Goal: Complete application form: Complete application form

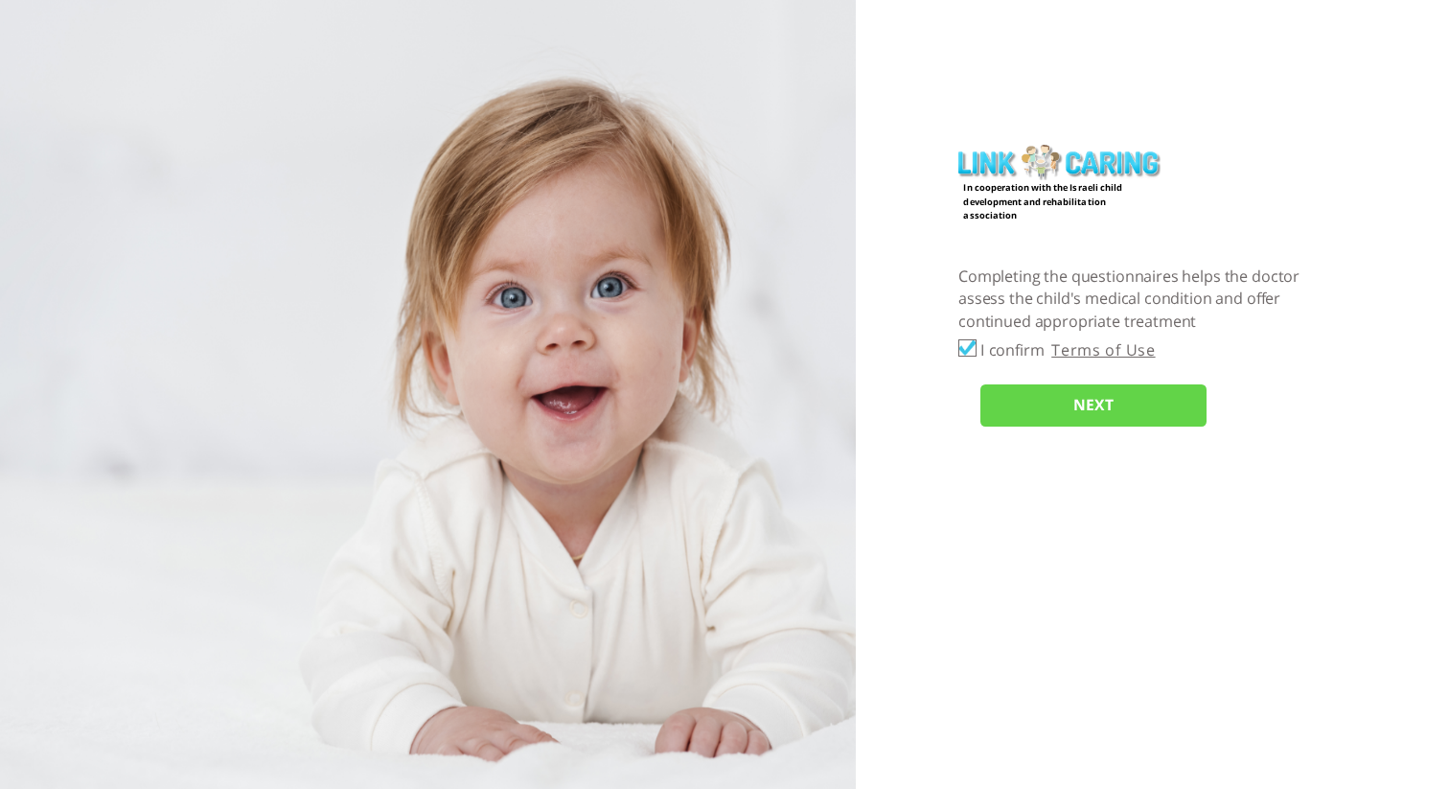
checkbox input "true"
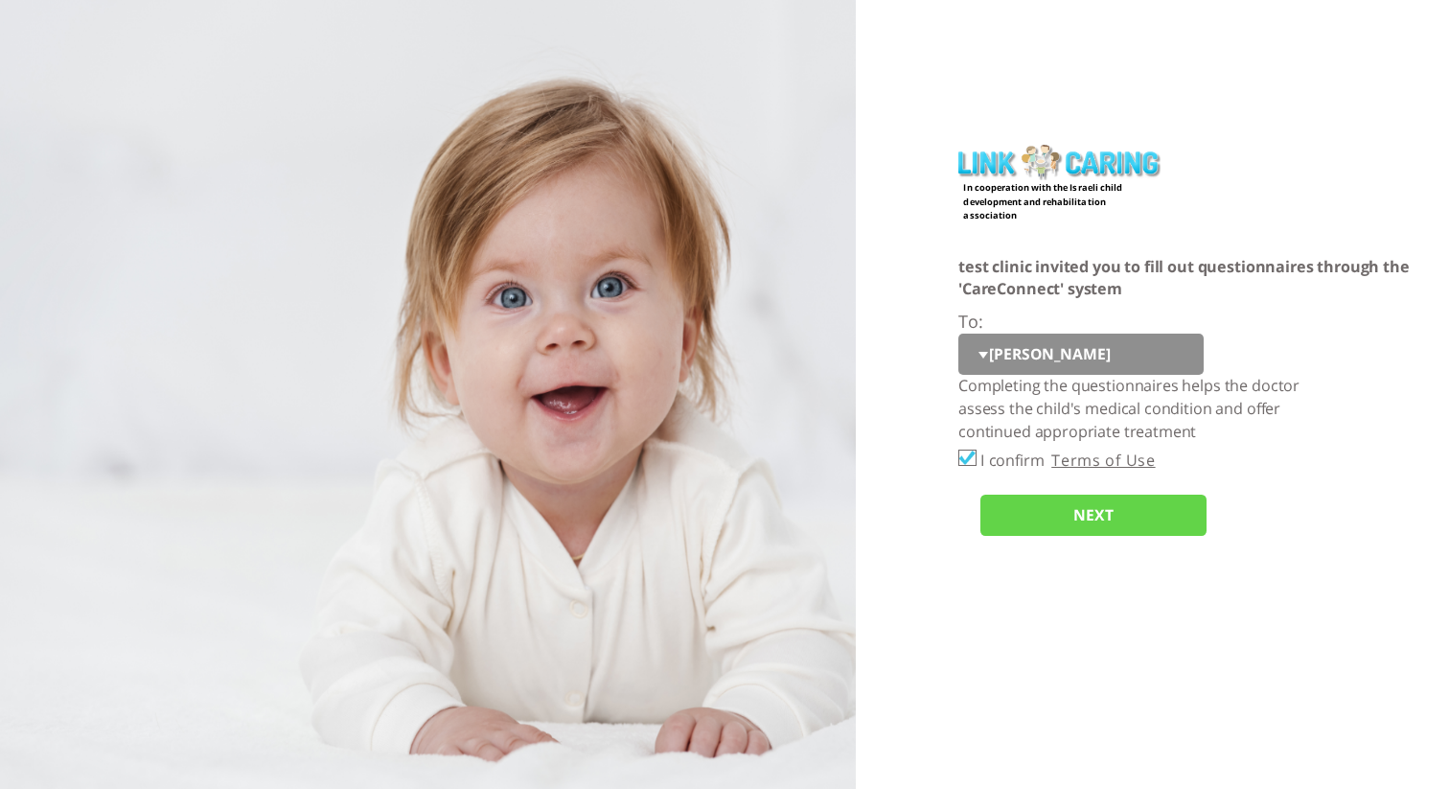
click at [1067, 354] on select "[PERSON_NAME] tt pp cc opo er d כ" at bounding box center [1081, 355] width 245 height 42
select select "ylnVXPFG4WlZrrP4M1JDPg%3D%3D"
click at [959, 334] on select "[PERSON_NAME] tt pp cc opo er d כ" at bounding box center [1081, 355] width 245 height 42
click at [1067, 518] on input "NEXT" at bounding box center [1094, 516] width 226 height 42
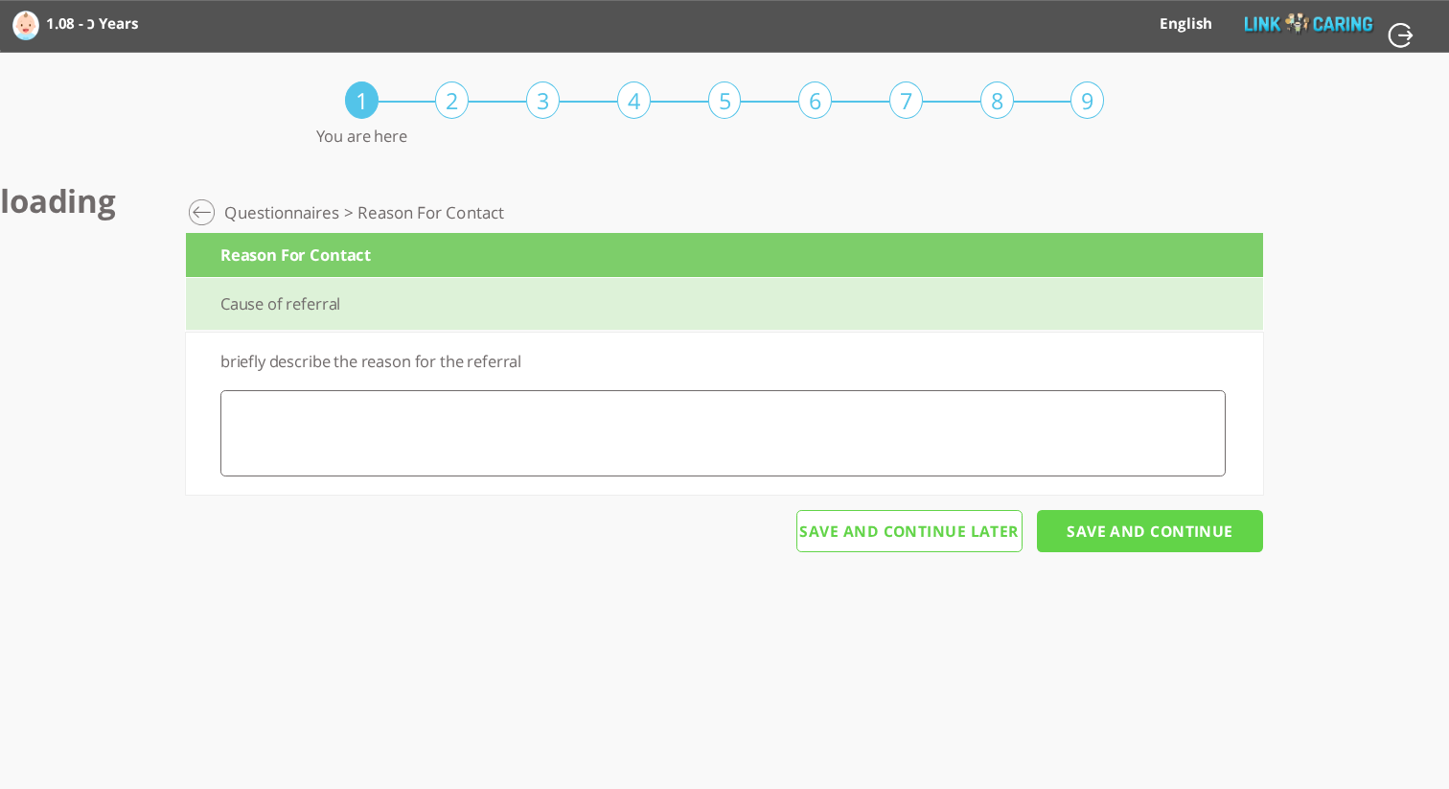
click at [860, 453] on textarea at bounding box center [723, 433] width 1006 height 86
type textarea "כ"
type textarea "s"
click at [1112, 546] on input "Save And Continue" at bounding box center [1150, 531] width 226 height 42
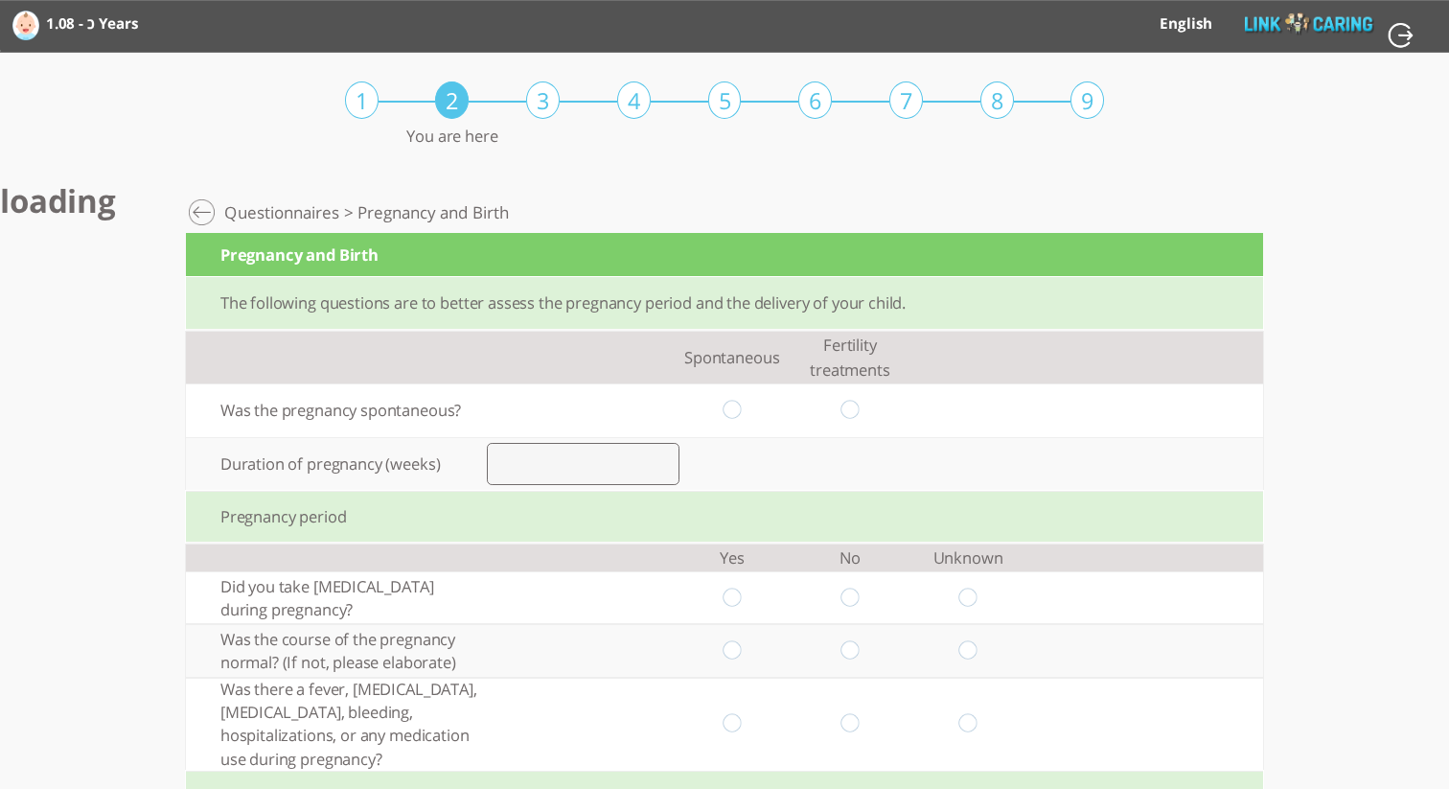
click at [733, 416] on input "radio" at bounding box center [732, 411] width 18 height 20
radio input "true"
click at [565, 481] on input "number" at bounding box center [583, 464] width 193 height 42
type input "3"
radio input "true"
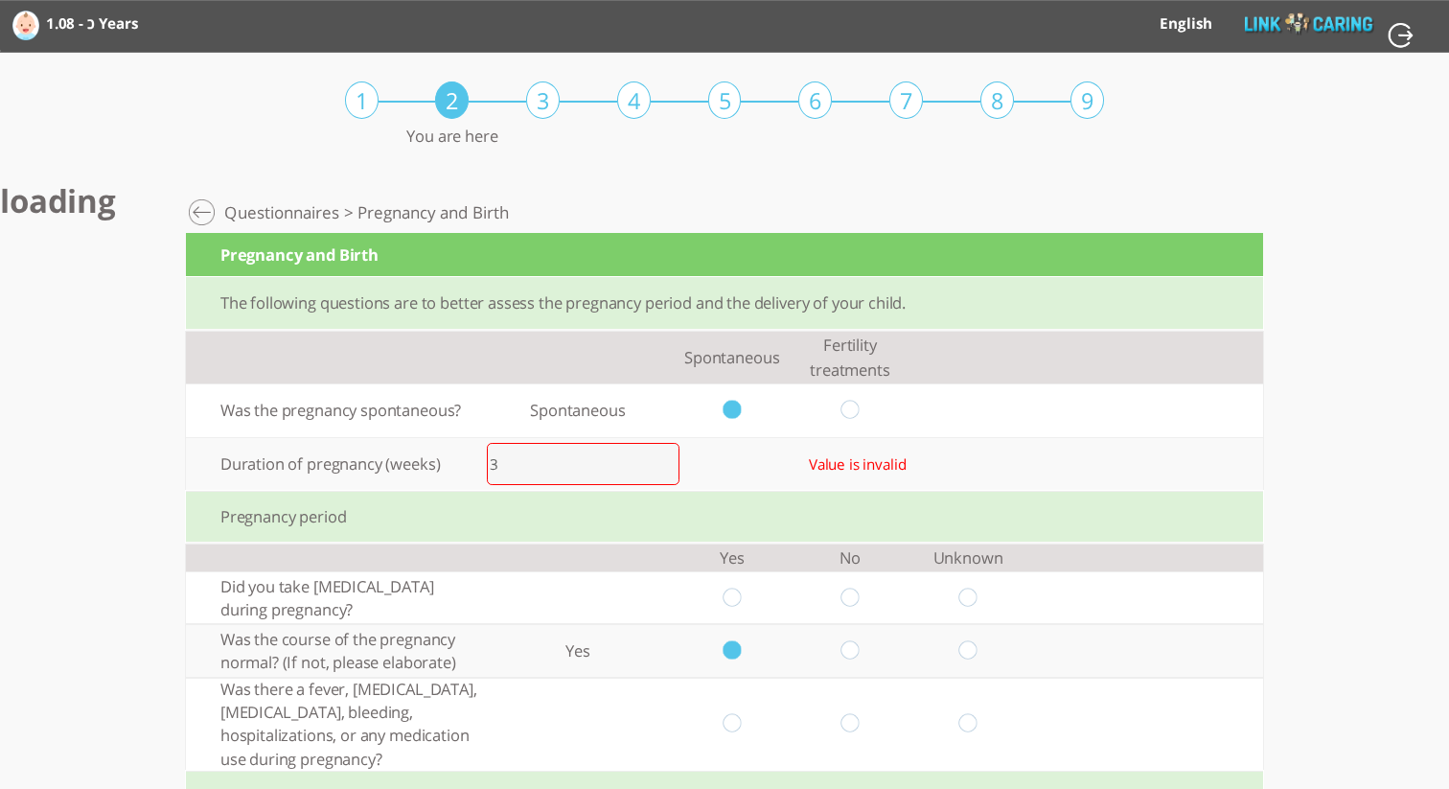
click at [727, 593] on input "radio" at bounding box center [732, 598] width 18 height 20
radio input "true"
click at [543, 466] on input "3" at bounding box center [583, 464] width 193 height 42
type input "36"
click at [730, 715] on input "radio" at bounding box center [732, 724] width 18 height 20
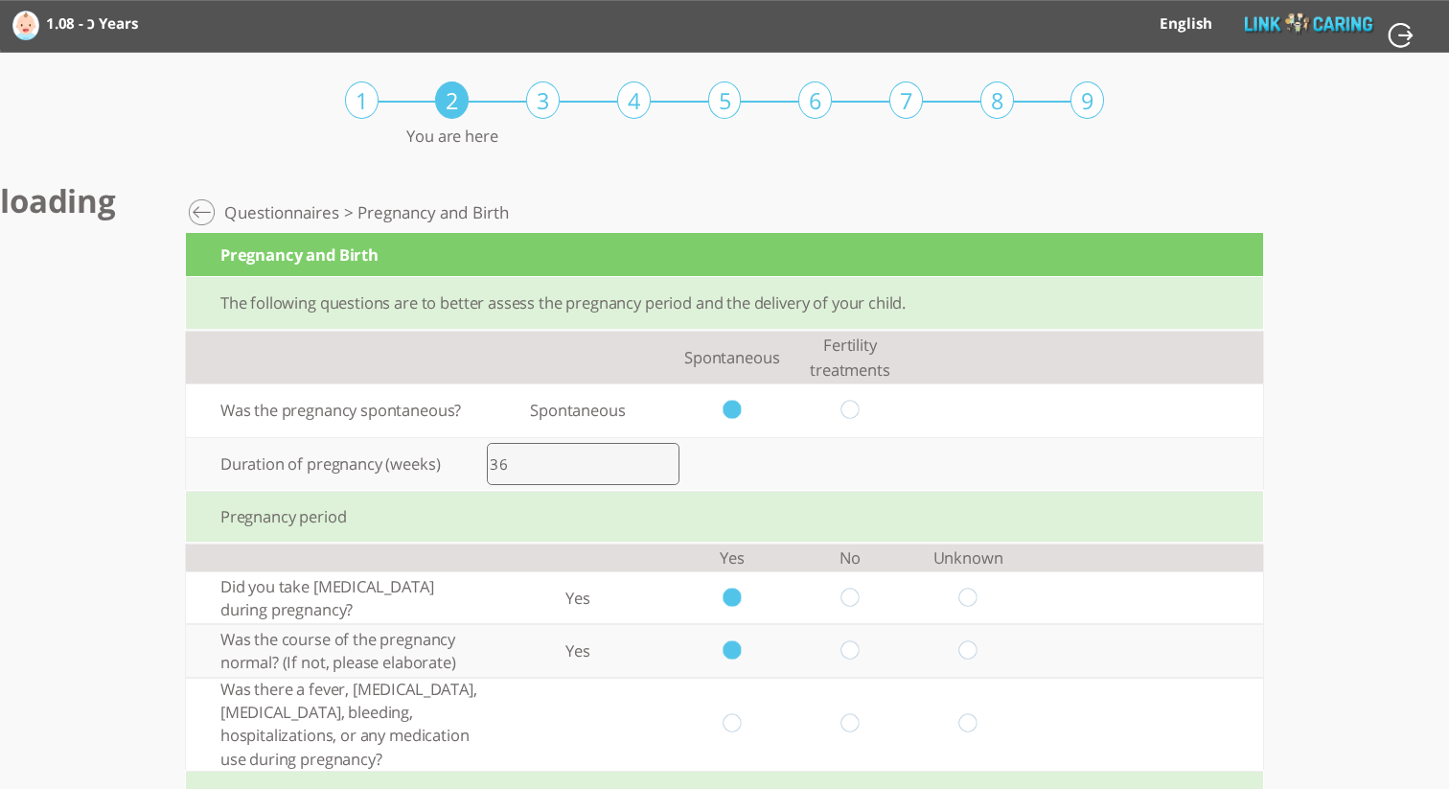
radio input "true"
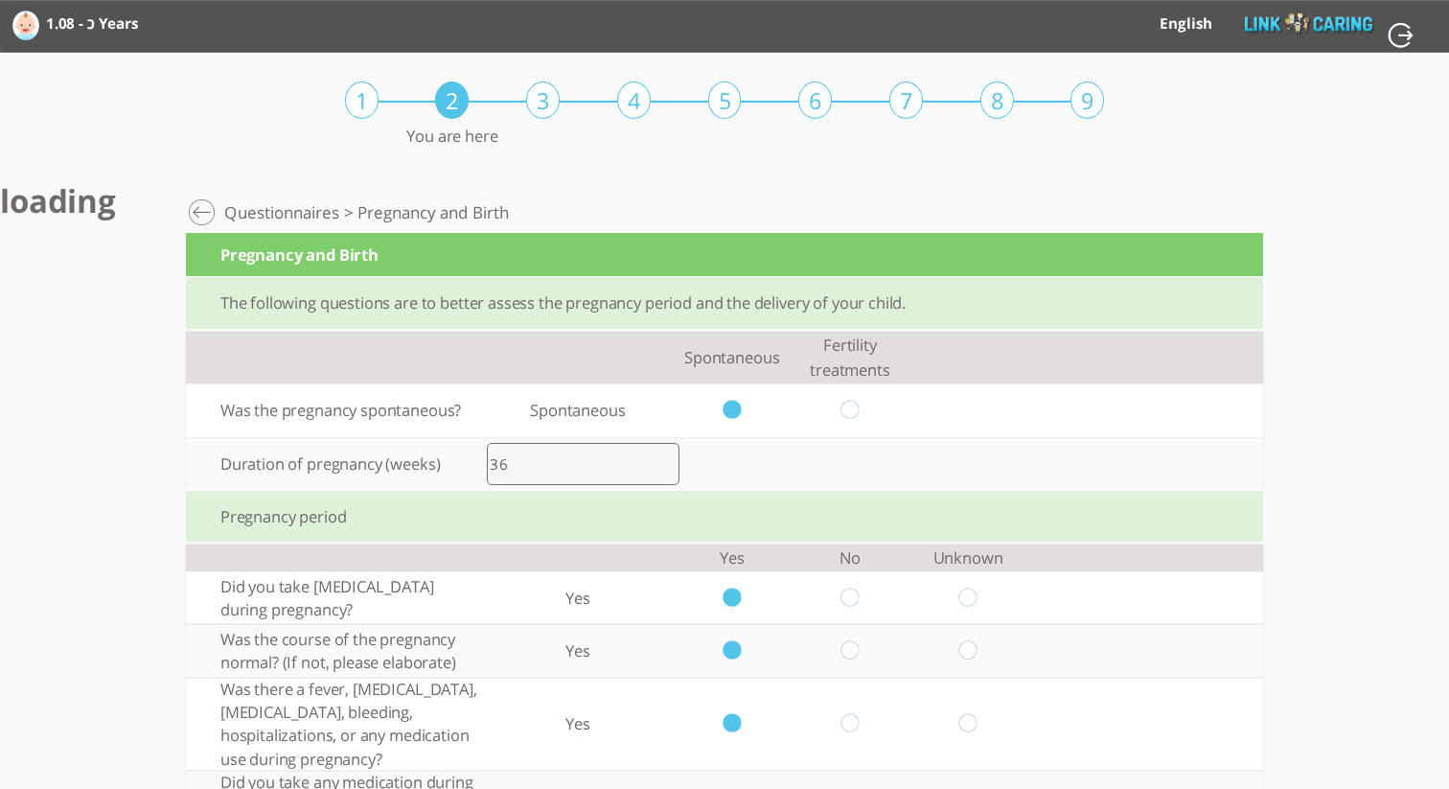
scroll to position [411, 0]
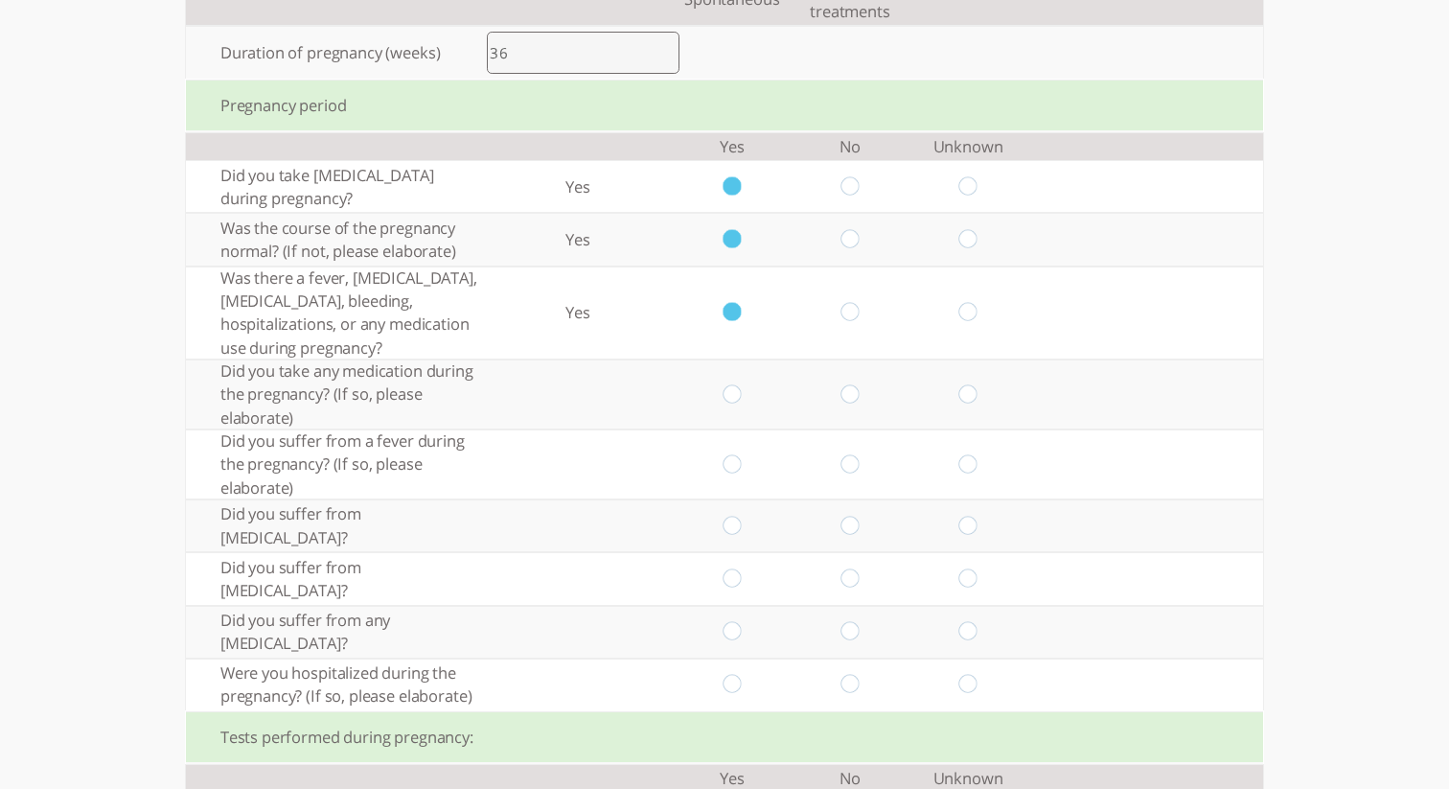
click at [846, 401] on input "radio" at bounding box center [850, 394] width 18 height 20
radio input "true"
click at [737, 459] on input "radio" at bounding box center [732, 464] width 18 height 20
radio input "true"
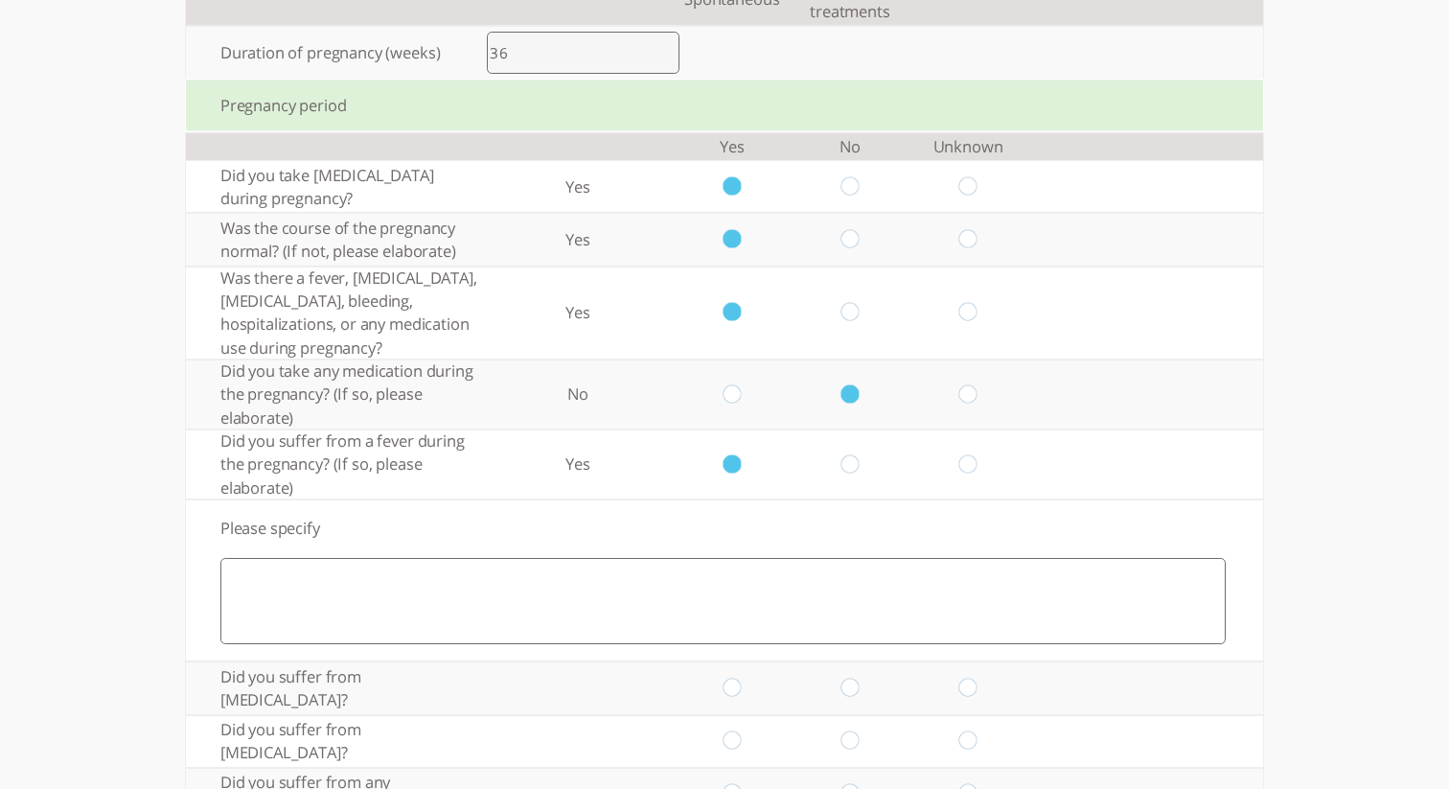
drag, startPoint x: 966, startPoint y: 462, endPoint x: 960, endPoint y: 495, distance: 33.3
click at [966, 462] on input "radio" at bounding box center [969, 464] width 18 height 20
radio input "true"
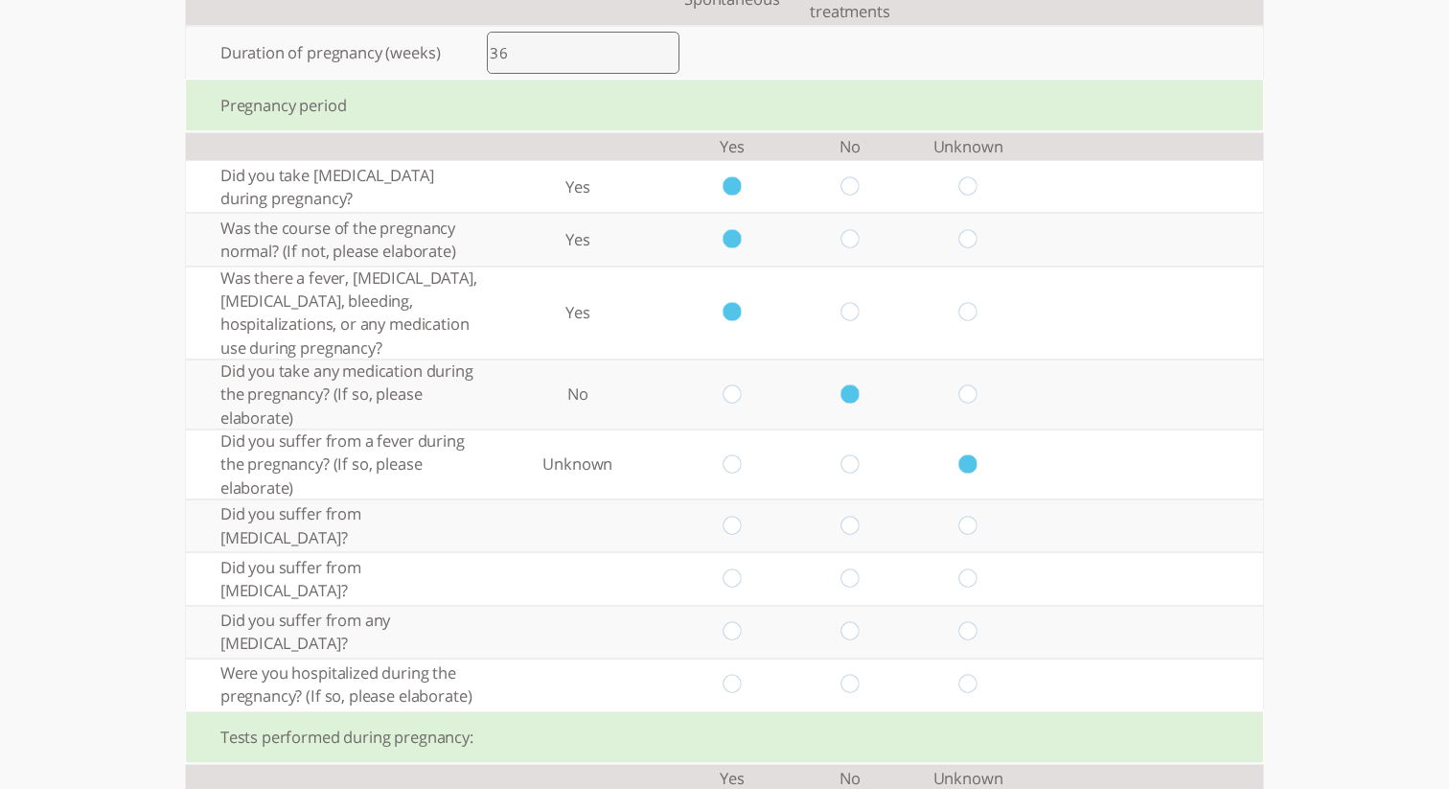
drag, startPoint x: 729, startPoint y: 525, endPoint x: 739, endPoint y: 561, distance: 36.7
click at [729, 525] on input "radio" at bounding box center [732, 526] width 18 height 20
radio input "true"
drag, startPoint x: 728, startPoint y: 581, endPoint x: 735, endPoint y: 590, distance: 11.7
click at [732, 587] on input "radio" at bounding box center [732, 578] width 18 height 20
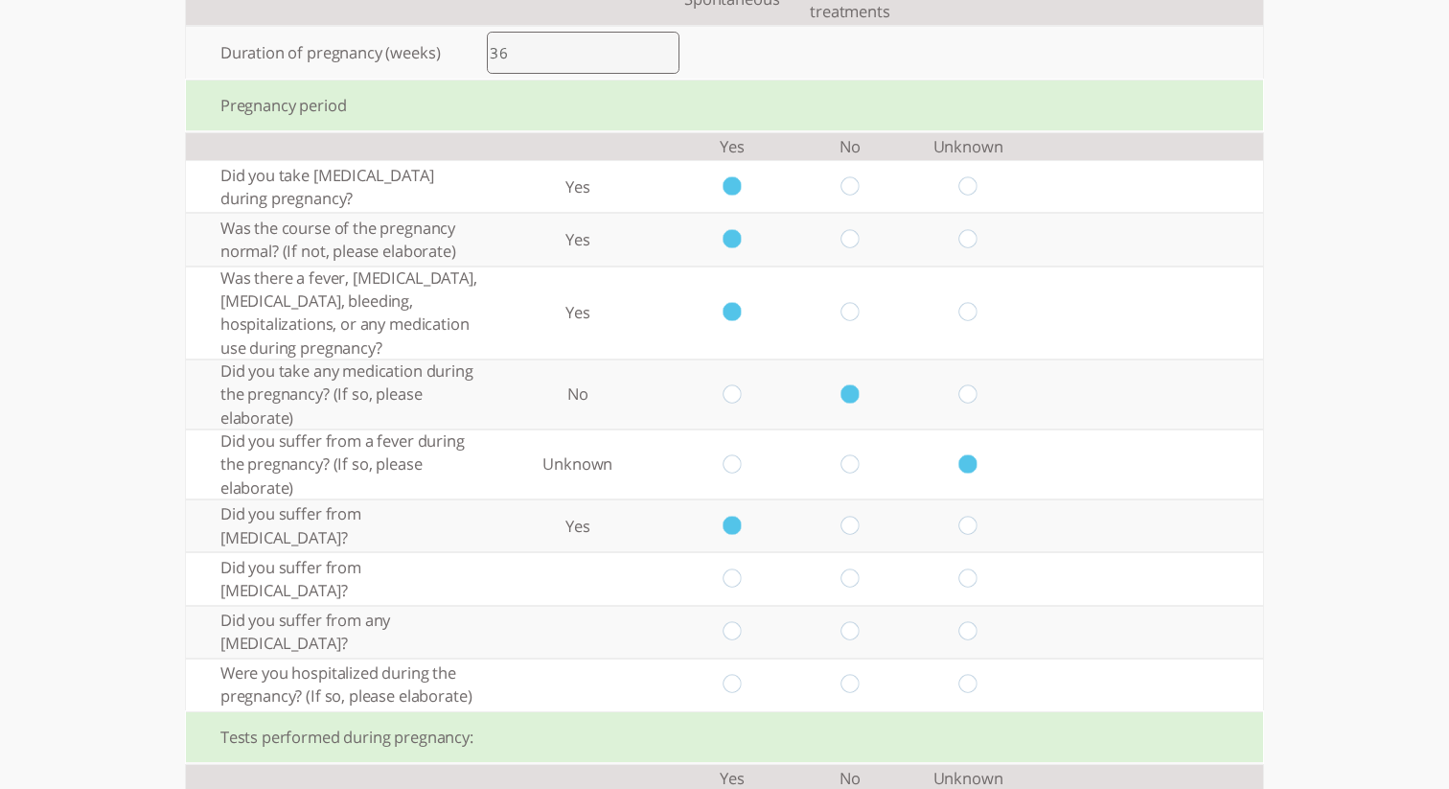
radio input "true"
click at [730, 628] on input "radio" at bounding box center [732, 632] width 18 height 20
radio input "true"
click at [733, 682] on input "radio" at bounding box center [732, 685] width 18 height 20
radio input "true"
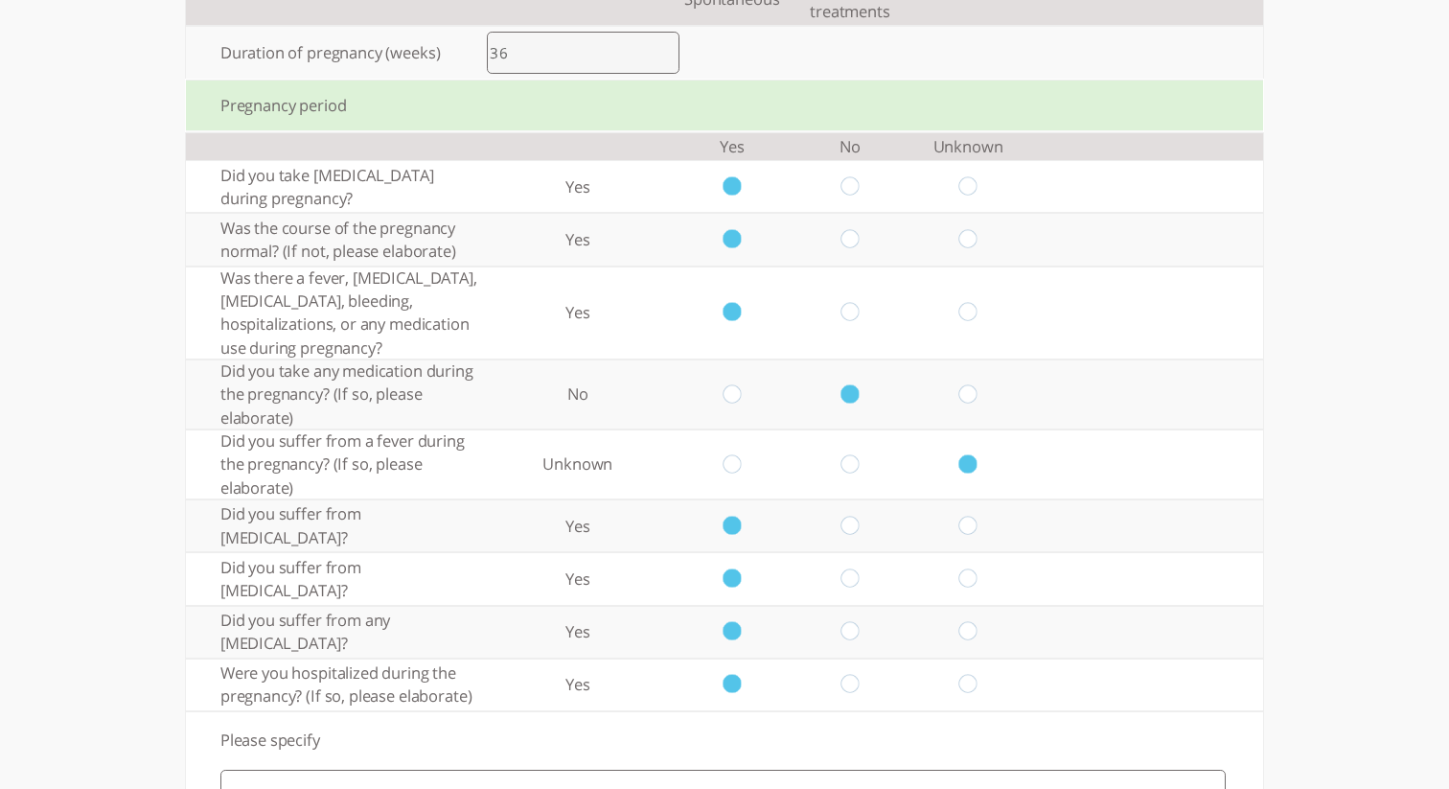
click at [735, 389] on input "radio" at bounding box center [732, 394] width 18 height 20
radio input "true"
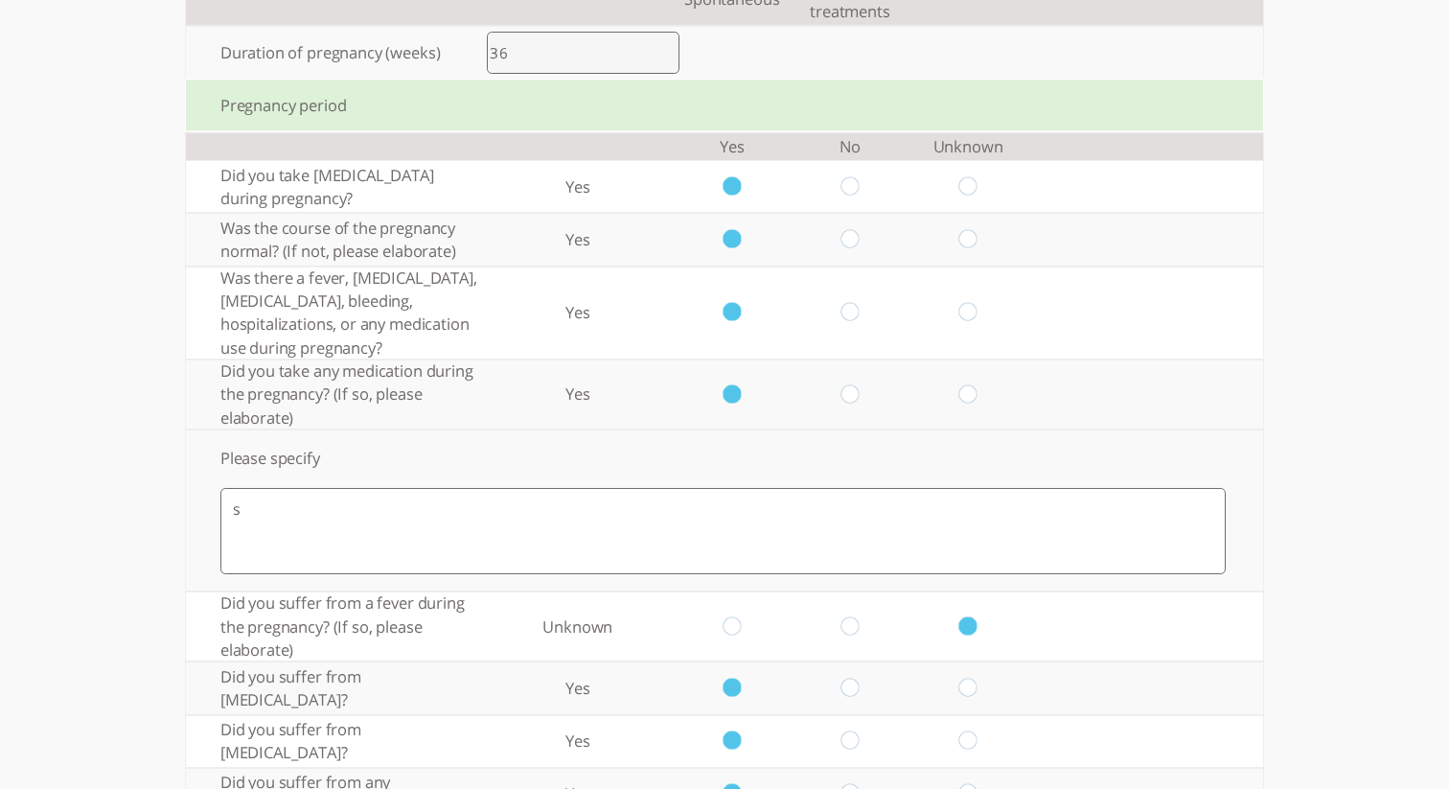
click at [721, 514] on textarea "s" at bounding box center [723, 531] width 1006 height 86
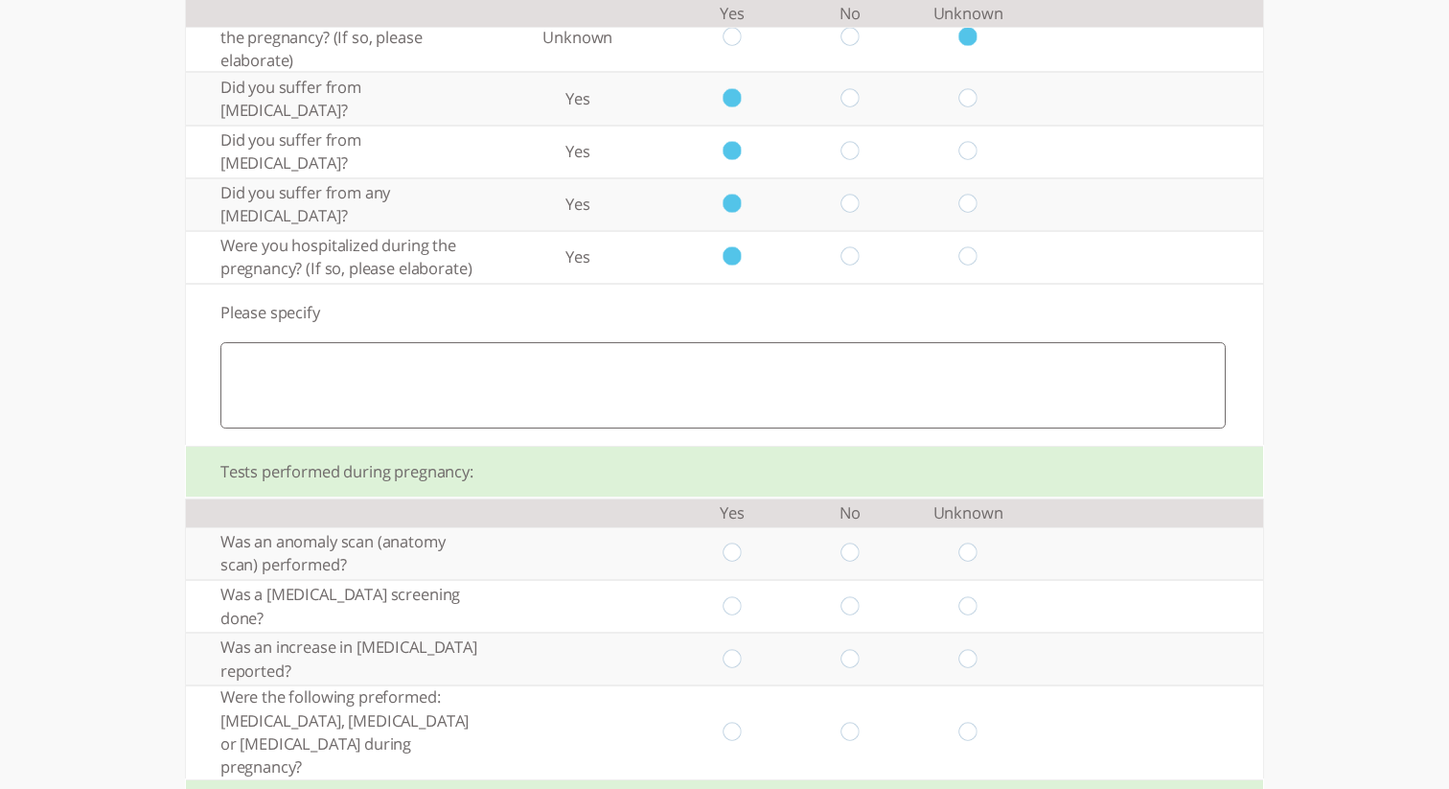
scroll to position [1018, 0]
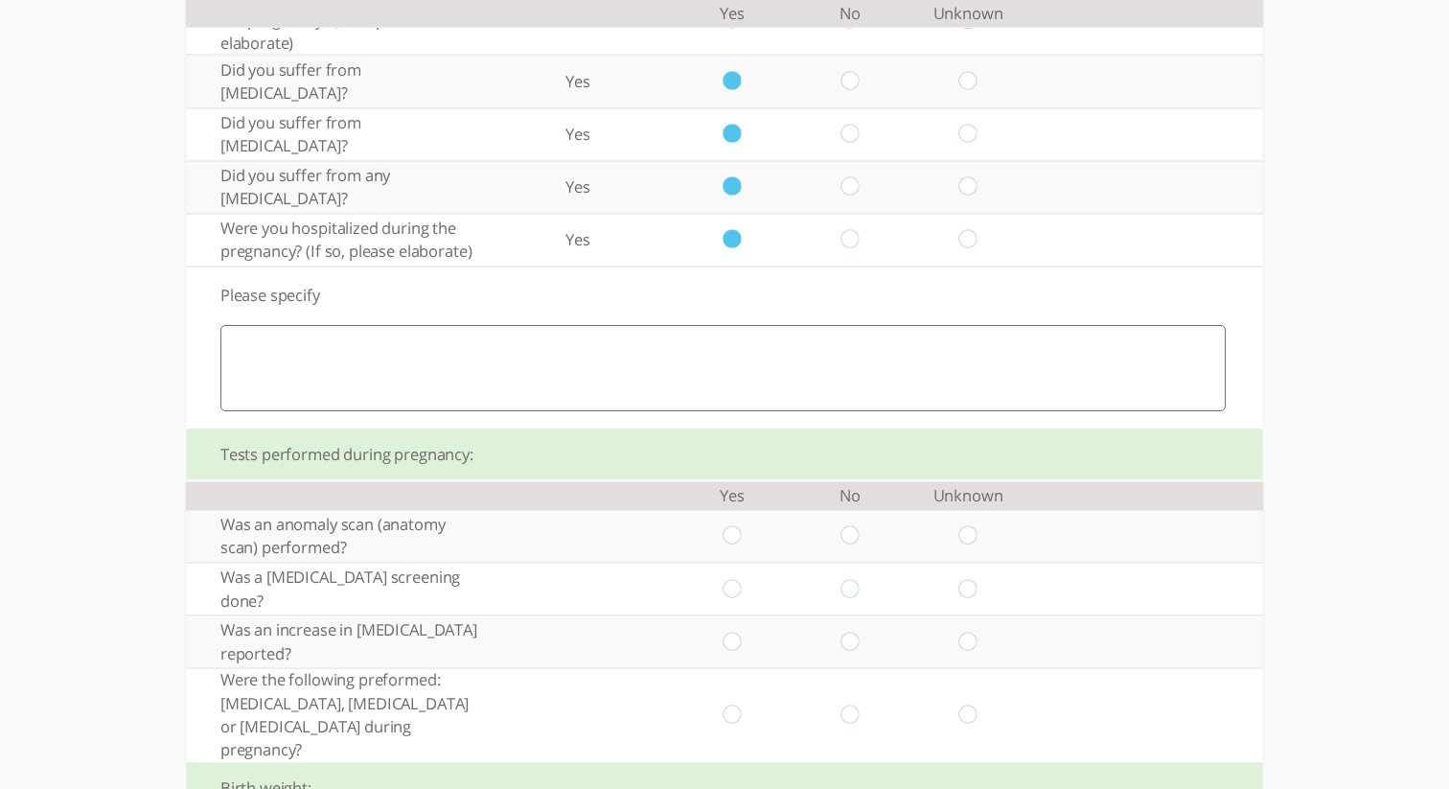
type textarea "s"
click at [696, 364] on textarea "s" at bounding box center [723, 368] width 1006 height 86
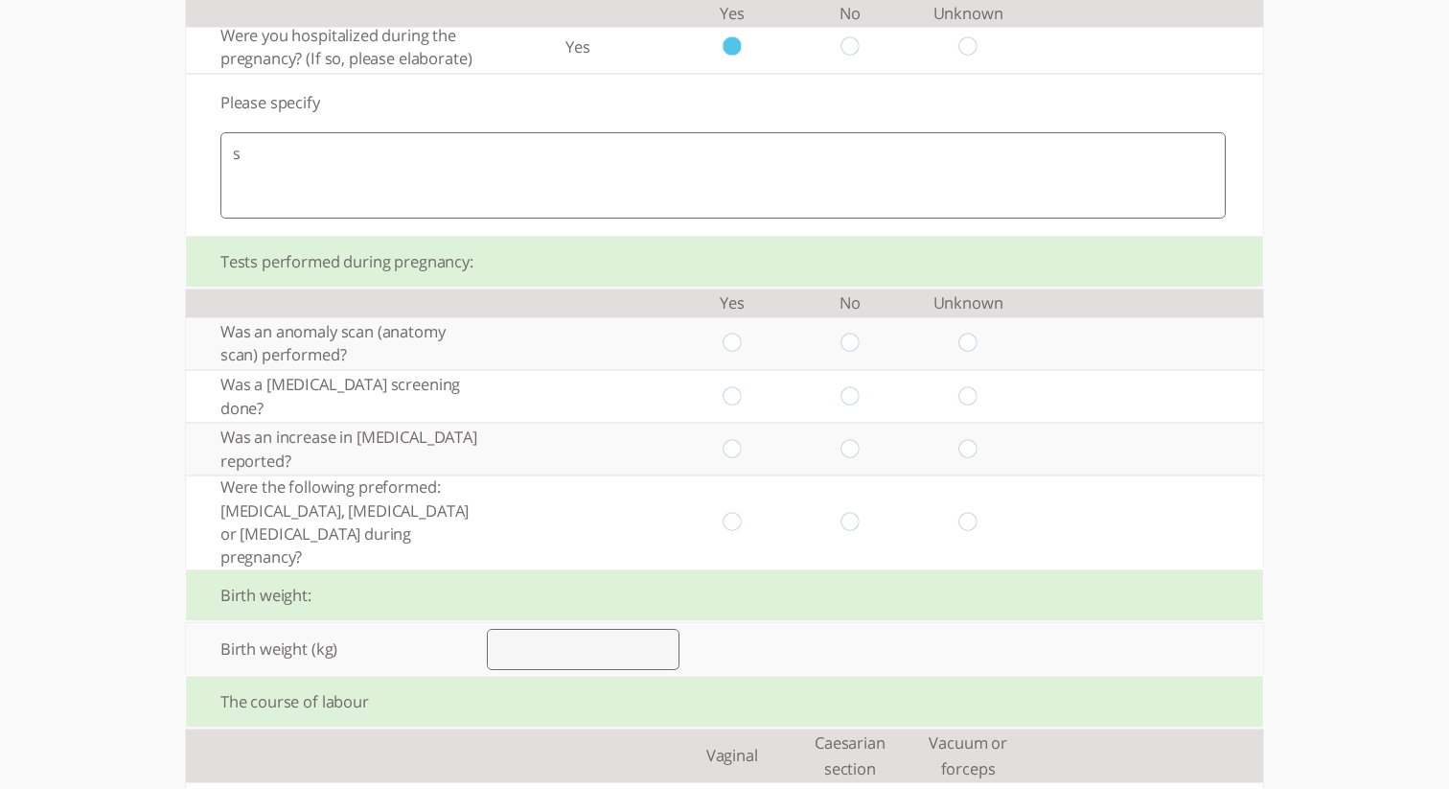
scroll to position [1232, 0]
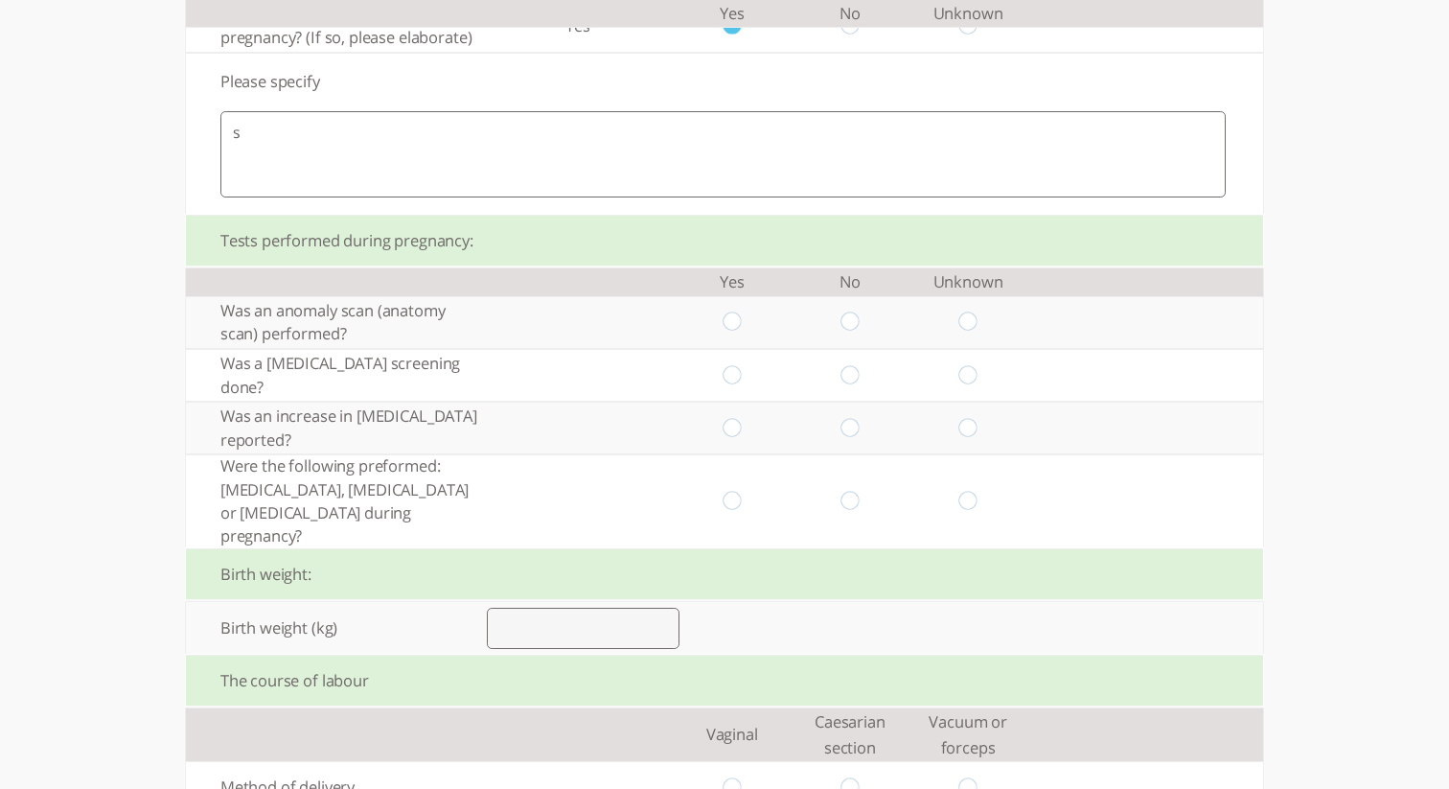
type textarea "s"
click at [729, 333] on input "radio" at bounding box center [732, 322] width 18 height 20
radio input "true"
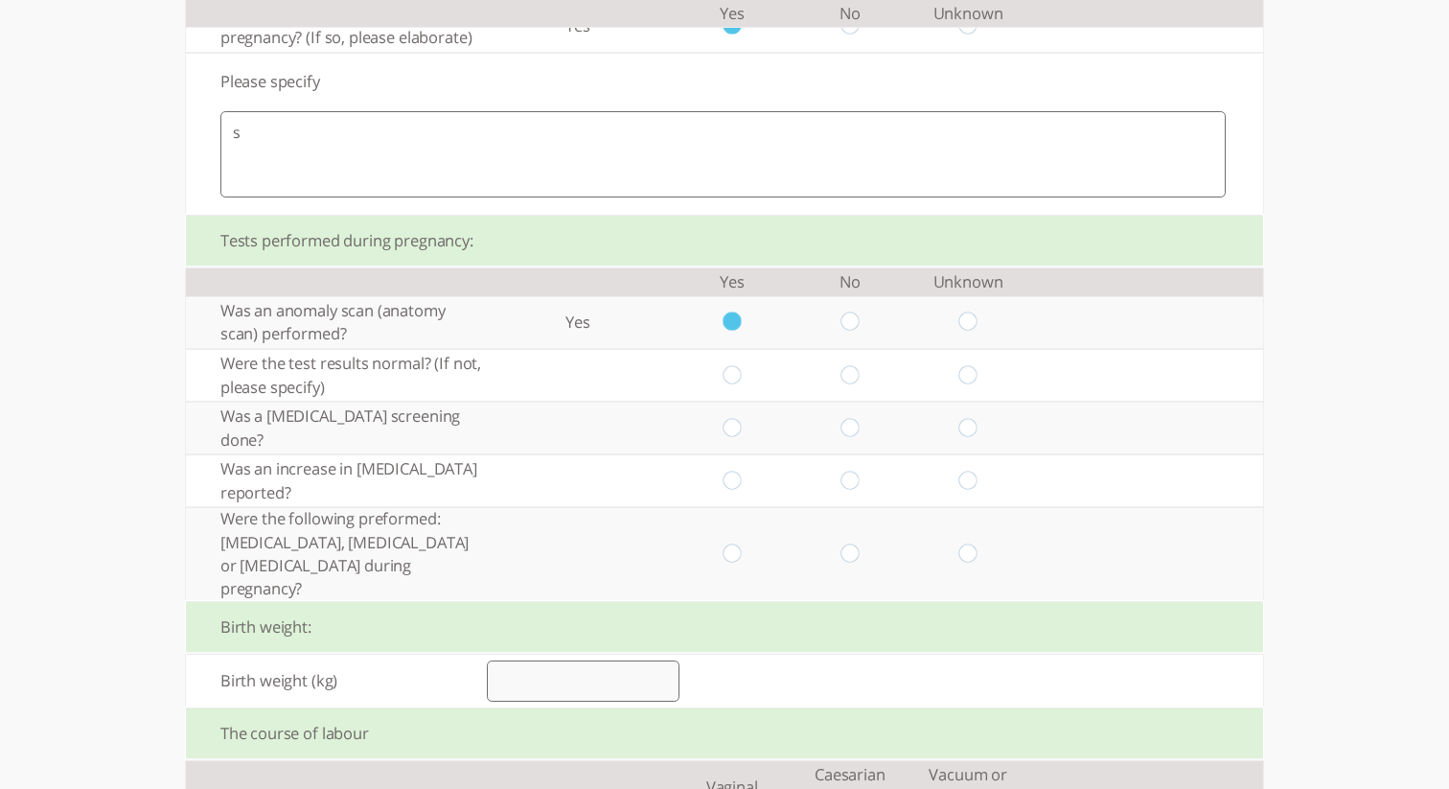
click at [732, 376] on input "radio" at bounding box center [732, 375] width 18 height 20
radio input "true"
drag, startPoint x: 734, startPoint y: 416, endPoint x: 731, endPoint y: 431, distance: 15.6
click at [734, 417] on td at bounding box center [732, 428] width 118 height 53
drag, startPoint x: 735, startPoint y: 427, endPoint x: 738, endPoint y: 462, distance: 35.6
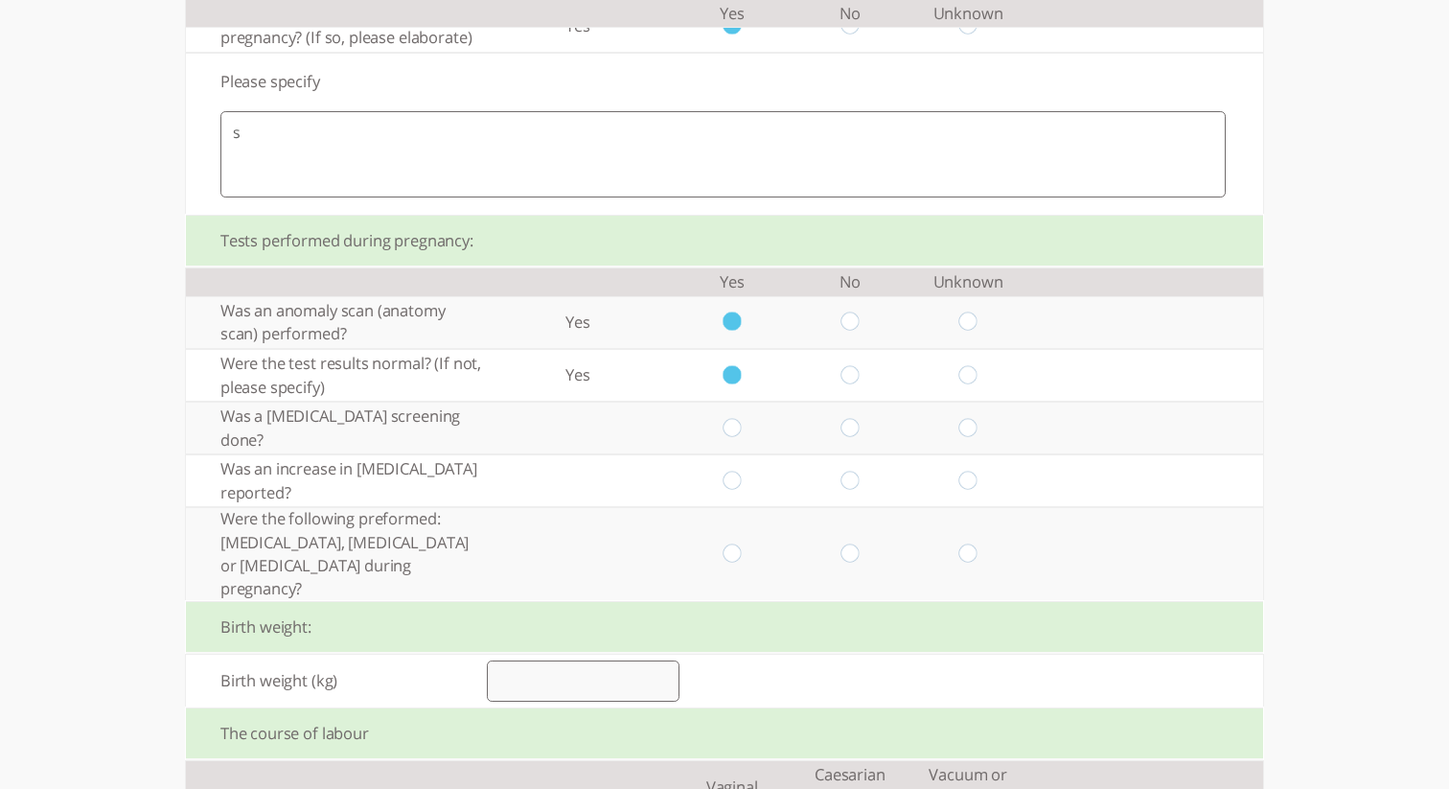
click at [736, 429] on input "radio" at bounding box center [732, 428] width 18 height 20
radio input "true"
click at [735, 485] on input "radio" at bounding box center [732, 481] width 18 height 20
radio input "true"
click at [734, 565] on input "radio" at bounding box center [732, 554] width 18 height 20
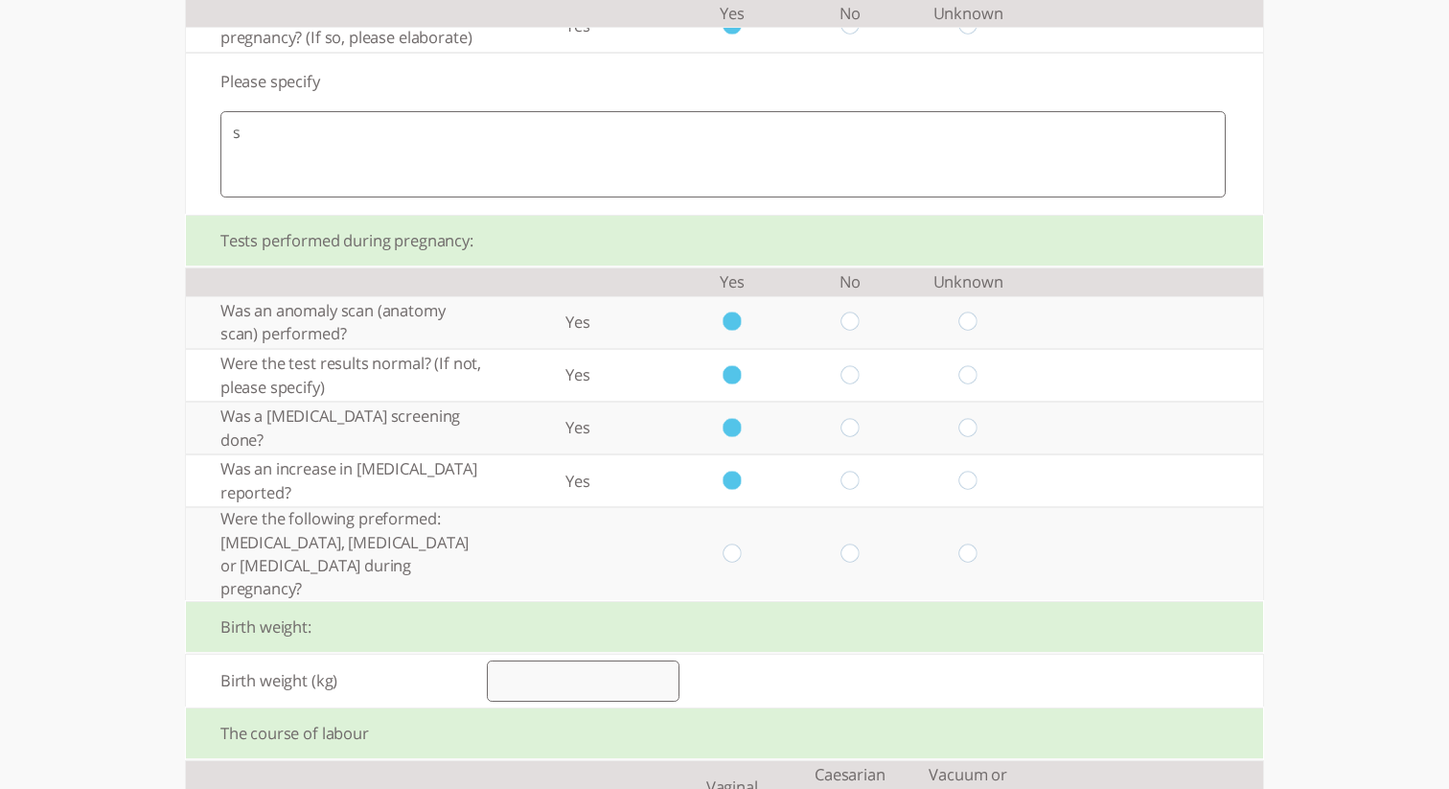
radio input "true"
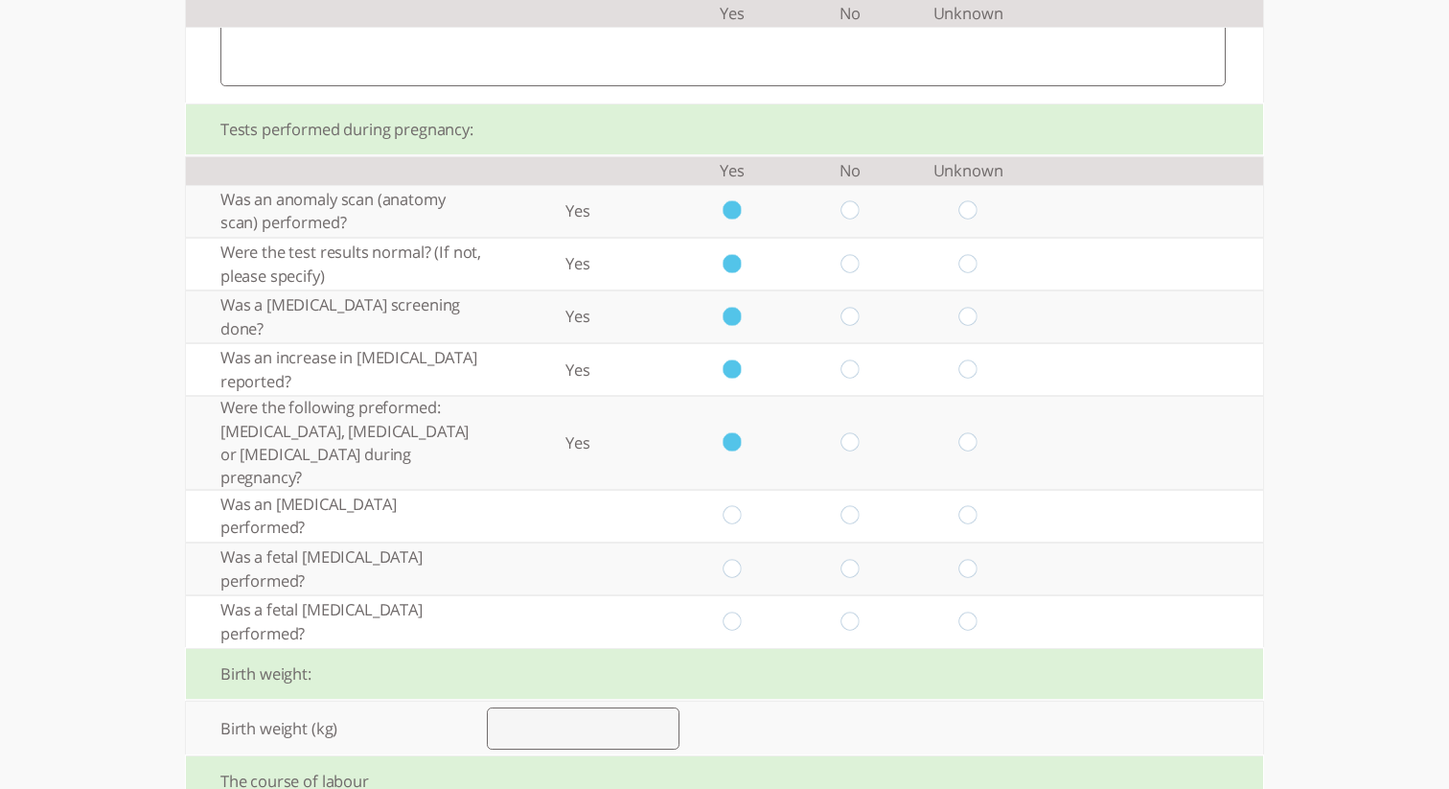
scroll to position [1353, 0]
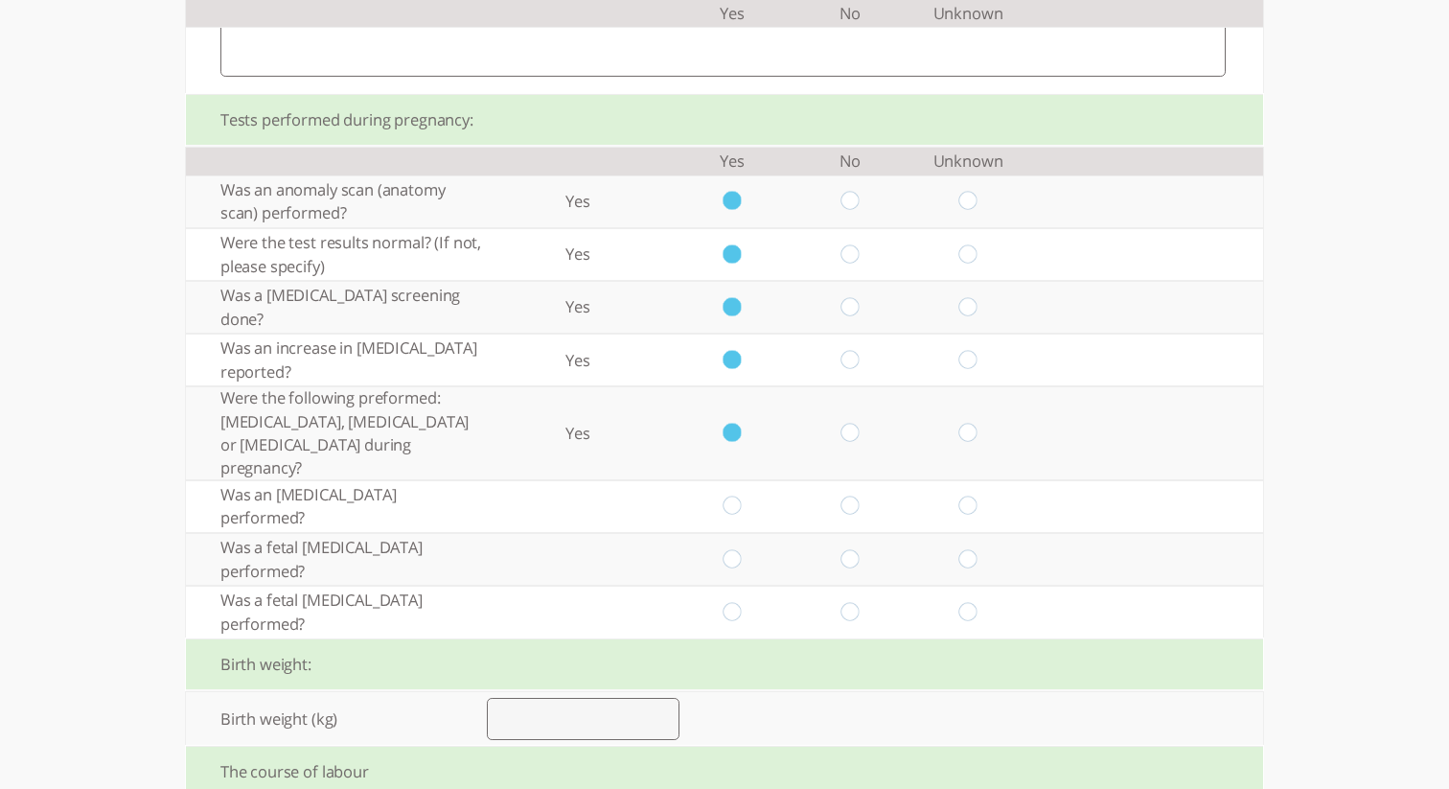
drag, startPoint x: 729, startPoint y: 512, endPoint x: 732, endPoint y: 526, distance: 14.7
click at [731, 514] on input "radio" at bounding box center [732, 507] width 18 height 20
radio input "true"
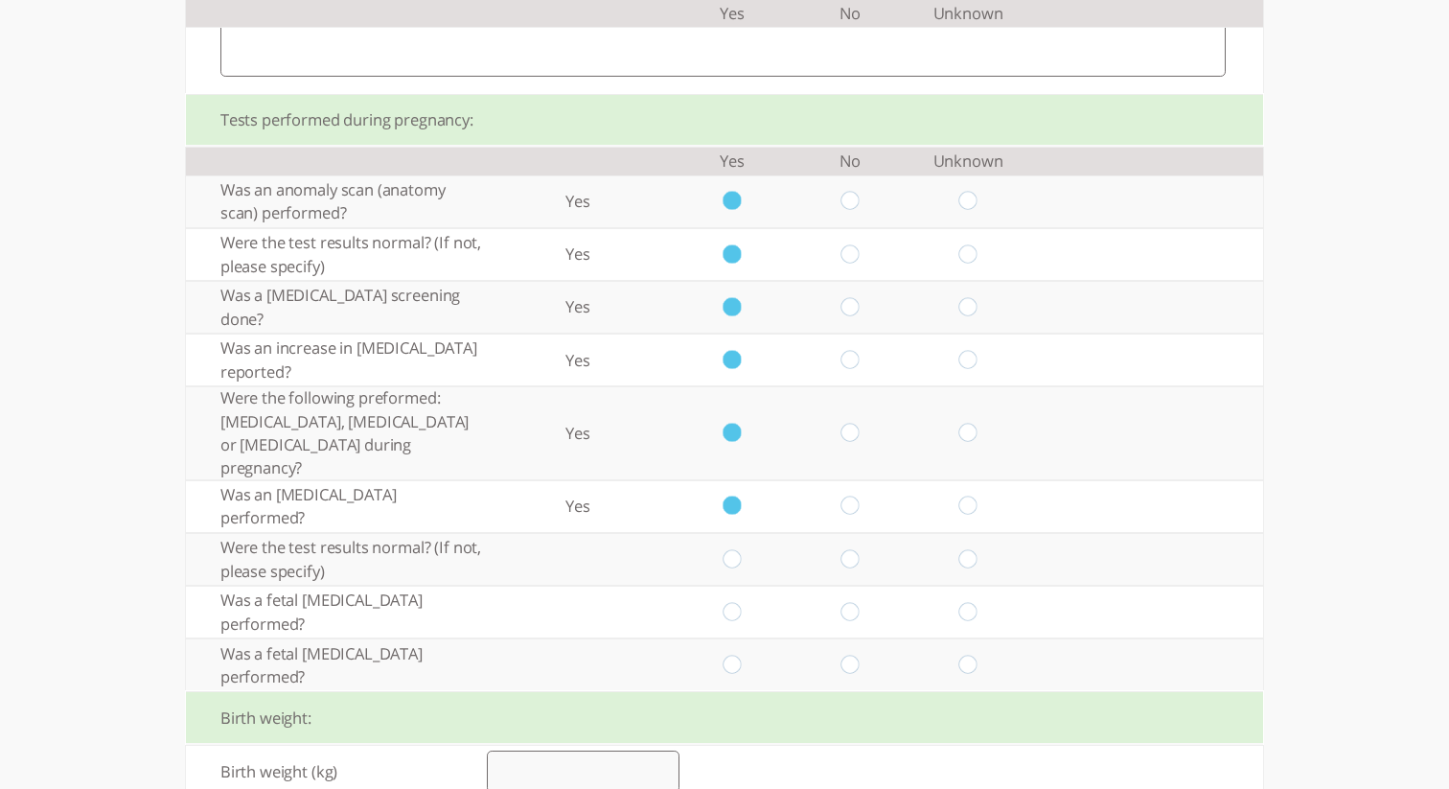
click at [740, 566] on input "radio" at bounding box center [732, 559] width 18 height 20
radio input "true"
drag, startPoint x: 733, startPoint y: 614, endPoint x: 734, endPoint y: 628, distance: 13.5
click at [734, 615] on input "radio" at bounding box center [732, 612] width 18 height 20
radio input "true"
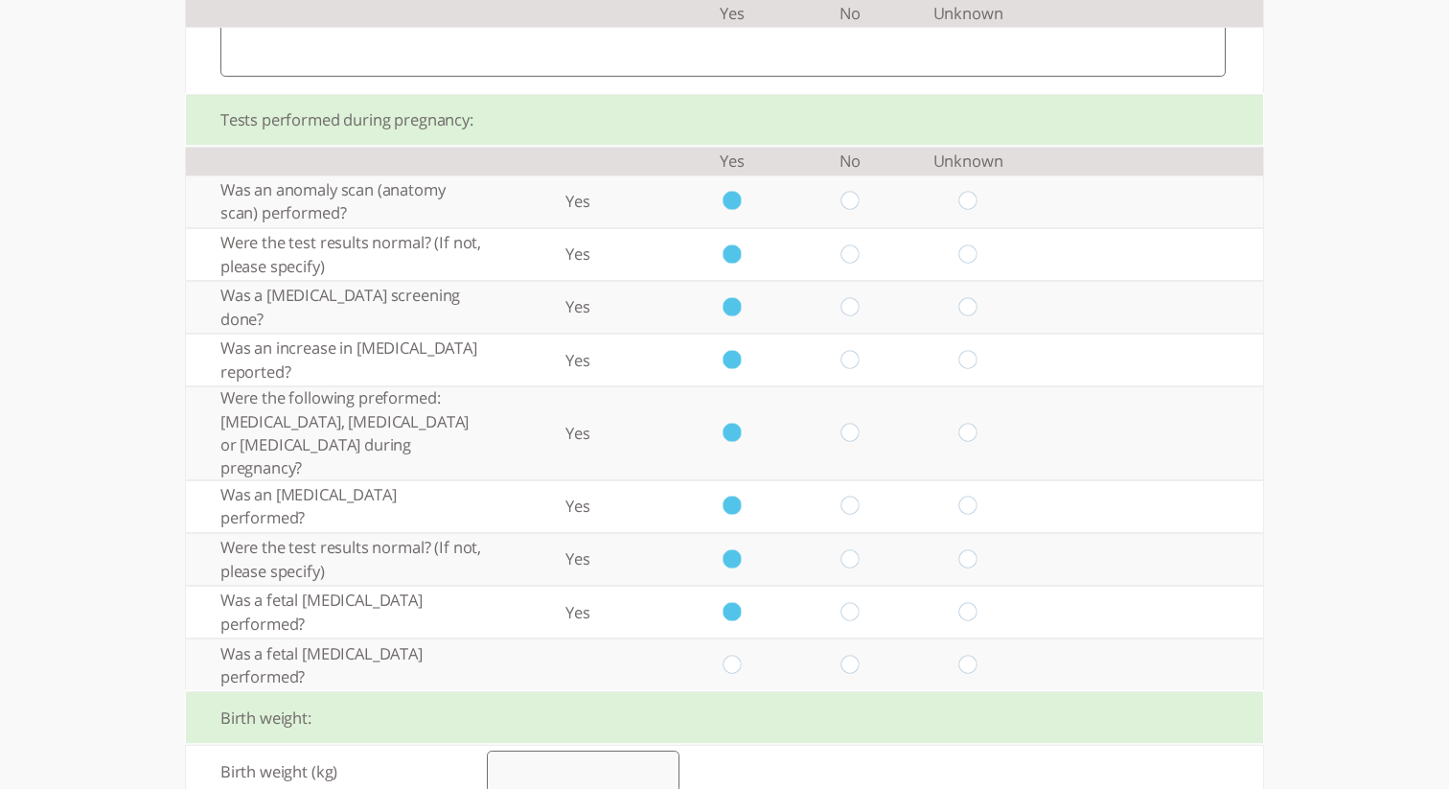
click at [730, 665] on input "radio" at bounding box center [732, 665] width 18 height 20
radio input "true"
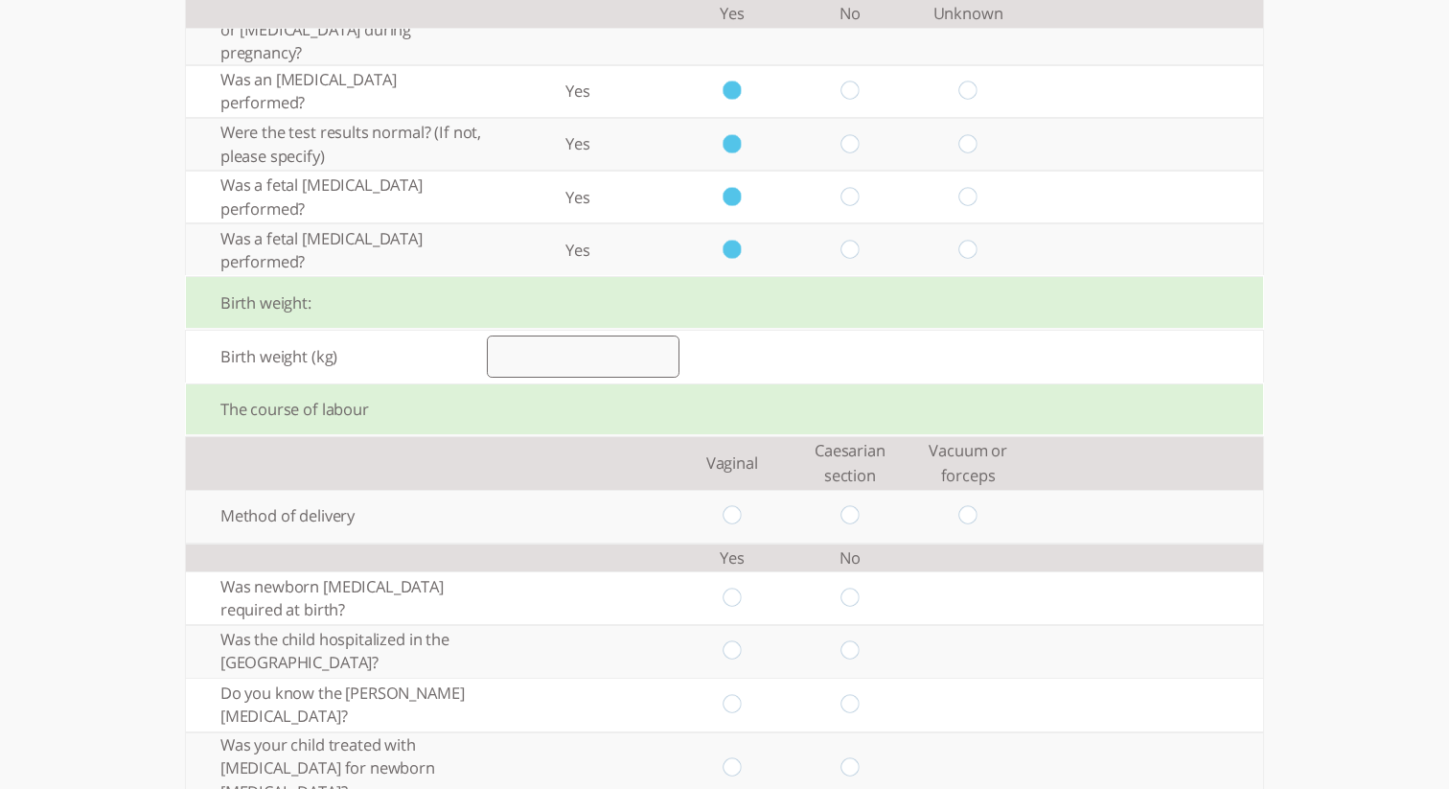
scroll to position [1776, 0]
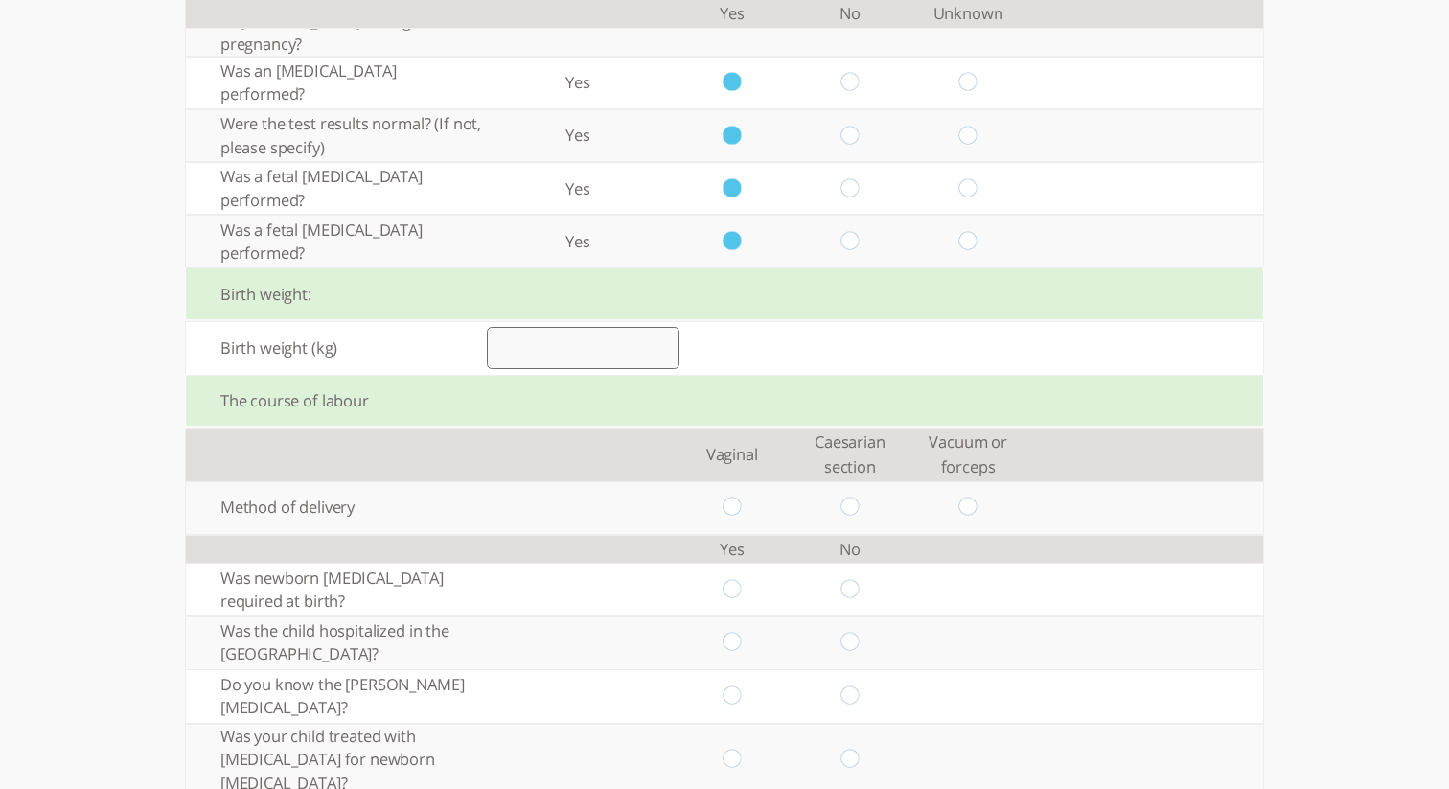
click at [591, 355] on input "number" at bounding box center [583, 348] width 193 height 42
type input "3"
click at [739, 504] on input "radio" at bounding box center [732, 507] width 18 height 20
radio input "true"
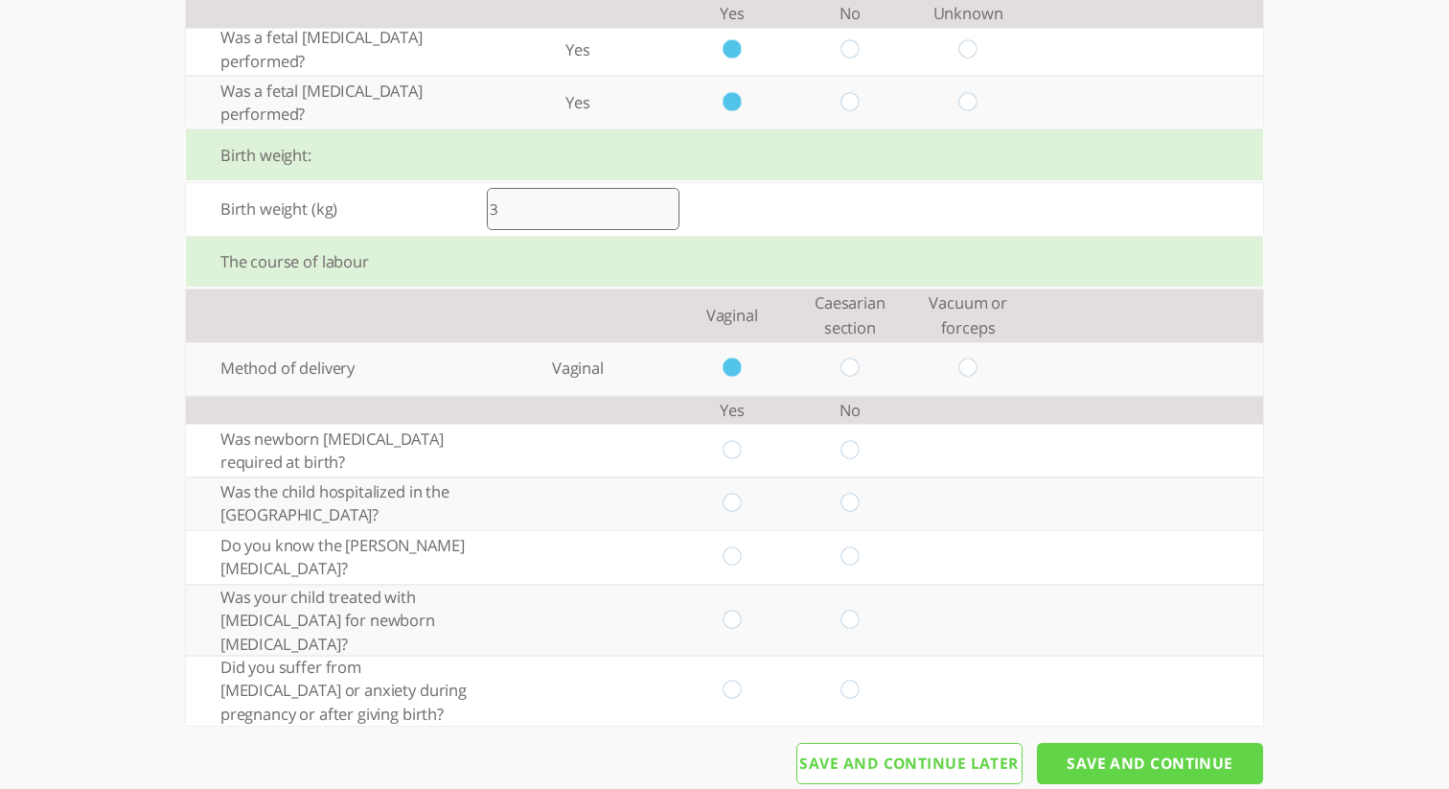
scroll to position [1954, 0]
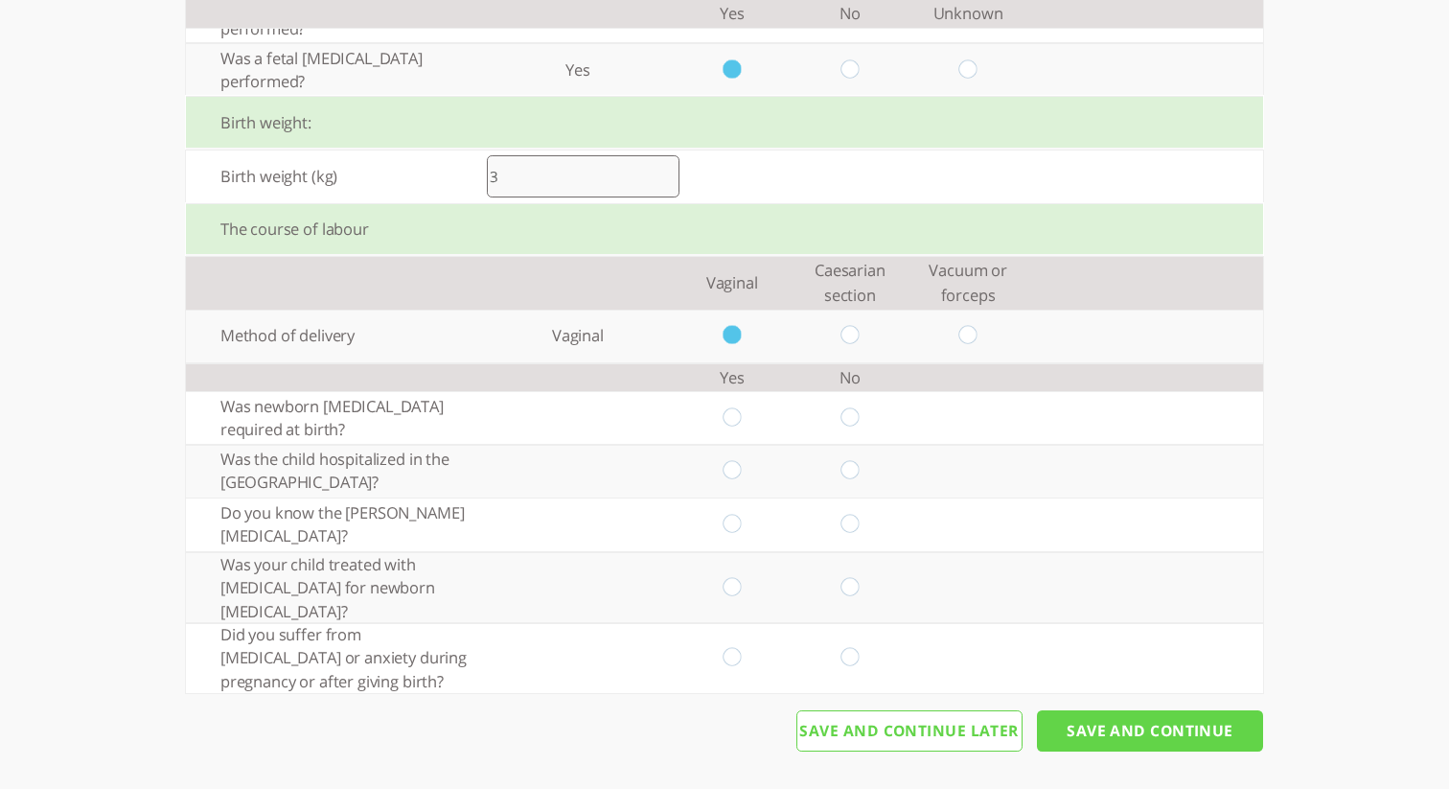
drag, startPoint x: 738, startPoint y: 412, endPoint x: 733, endPoint y: 429, distance: 17.9
click at [738, 414] on input "radio" at bounding box center [732, 417] width 18 height 20
radio input "true"
drag, startPoint x: 727, startPoint y: 467, endPoint x: 745, endPoint y: 474, distance: 19.4
click at [731, 467] on input "radio" at bounding box center [732, 471] width 18 height 20
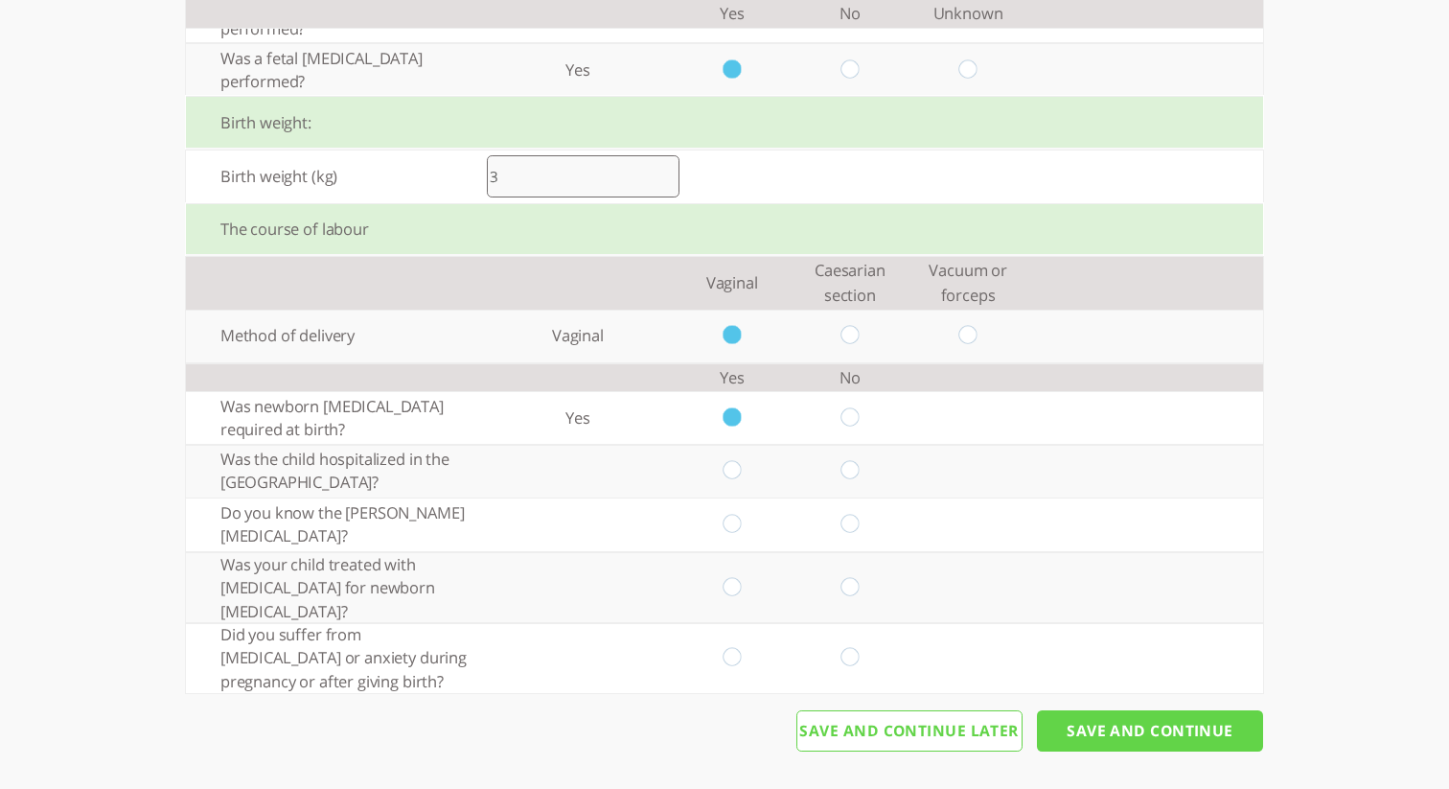
radio input "true"
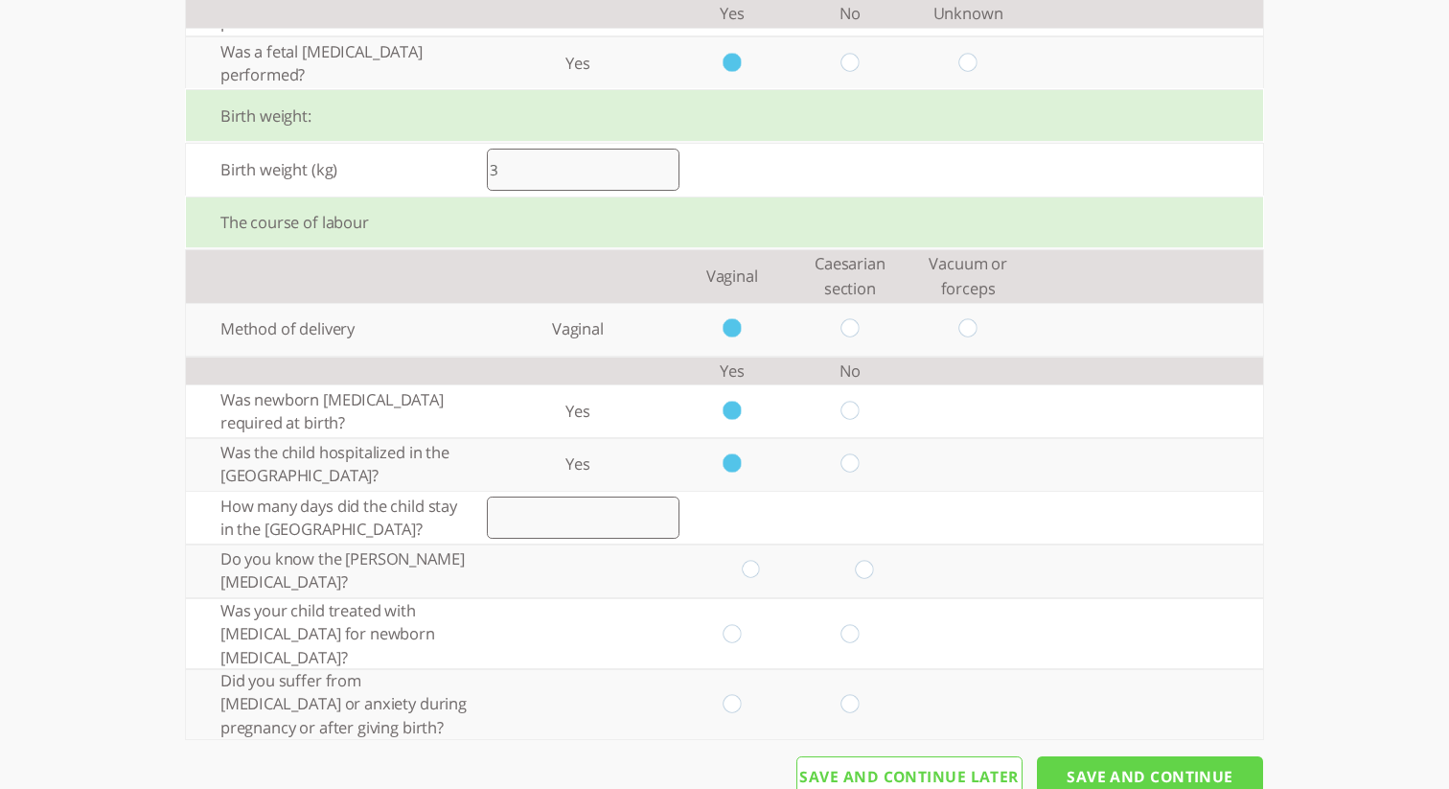
click at [846, 469] on input "radio" at bounding box center [850, 464] width 18 height 20
radio input "true"
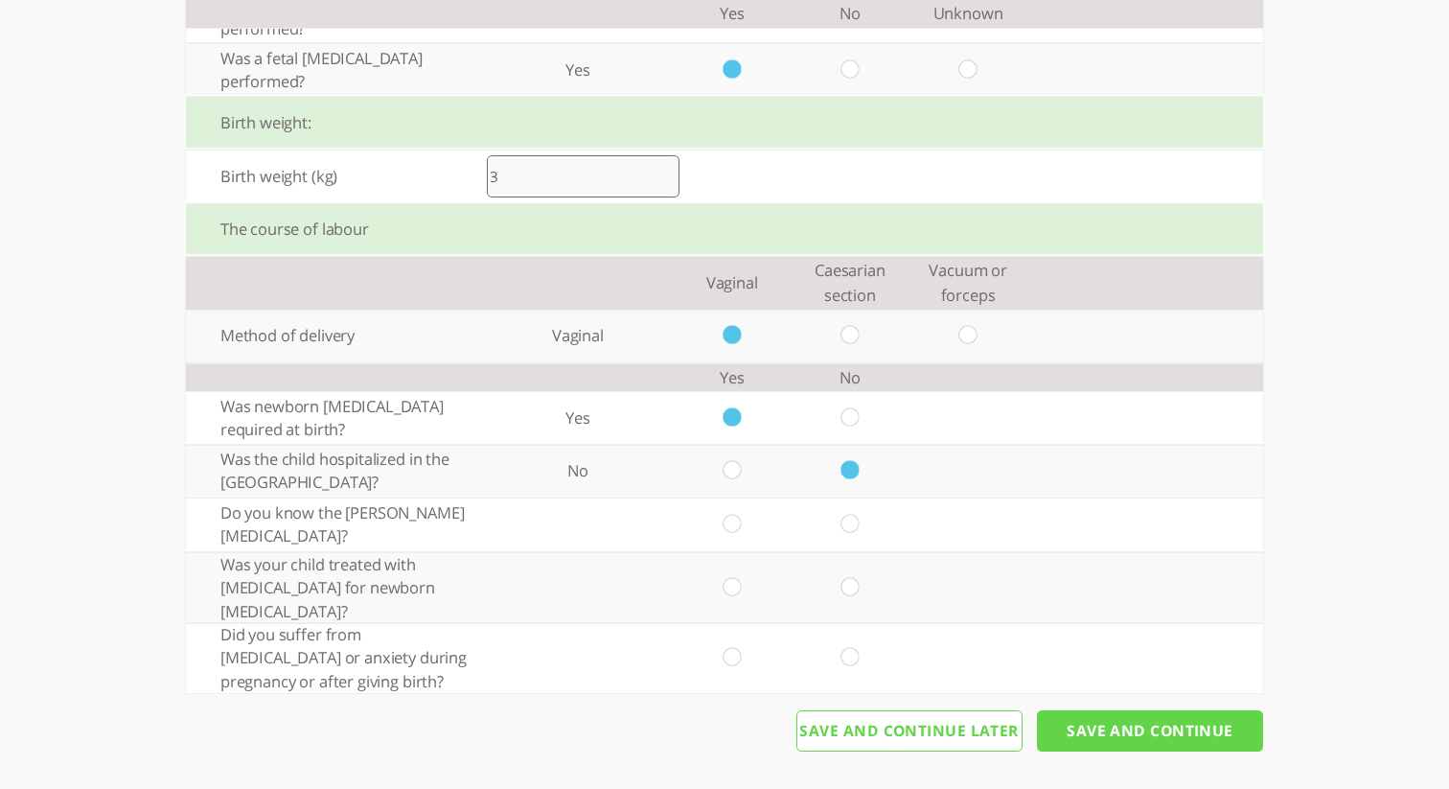
click at [847, 426] on td at bounding box center [850, 417] width 118 height 53
click at [733, 467] on input "radio" at bounding box center [732, 471] width 18 height 20
radio input "true"
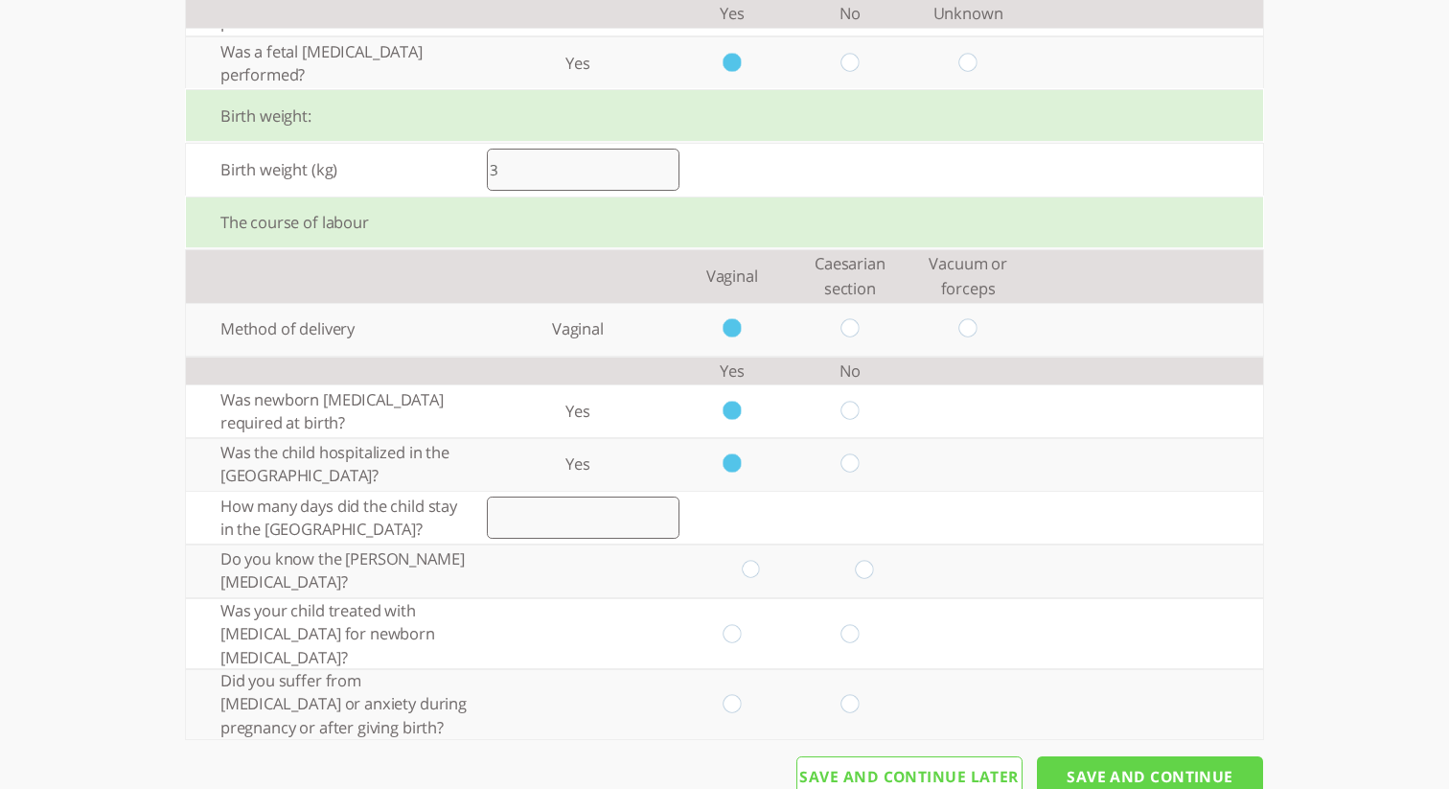
click at [606, 522] on input "number" at bounding box center [583, 518] width 193 height 42
type input "2"
click at [755, 581] on input "radio" at bounding box center [751, 571] width 18 height 20
radio input "true"
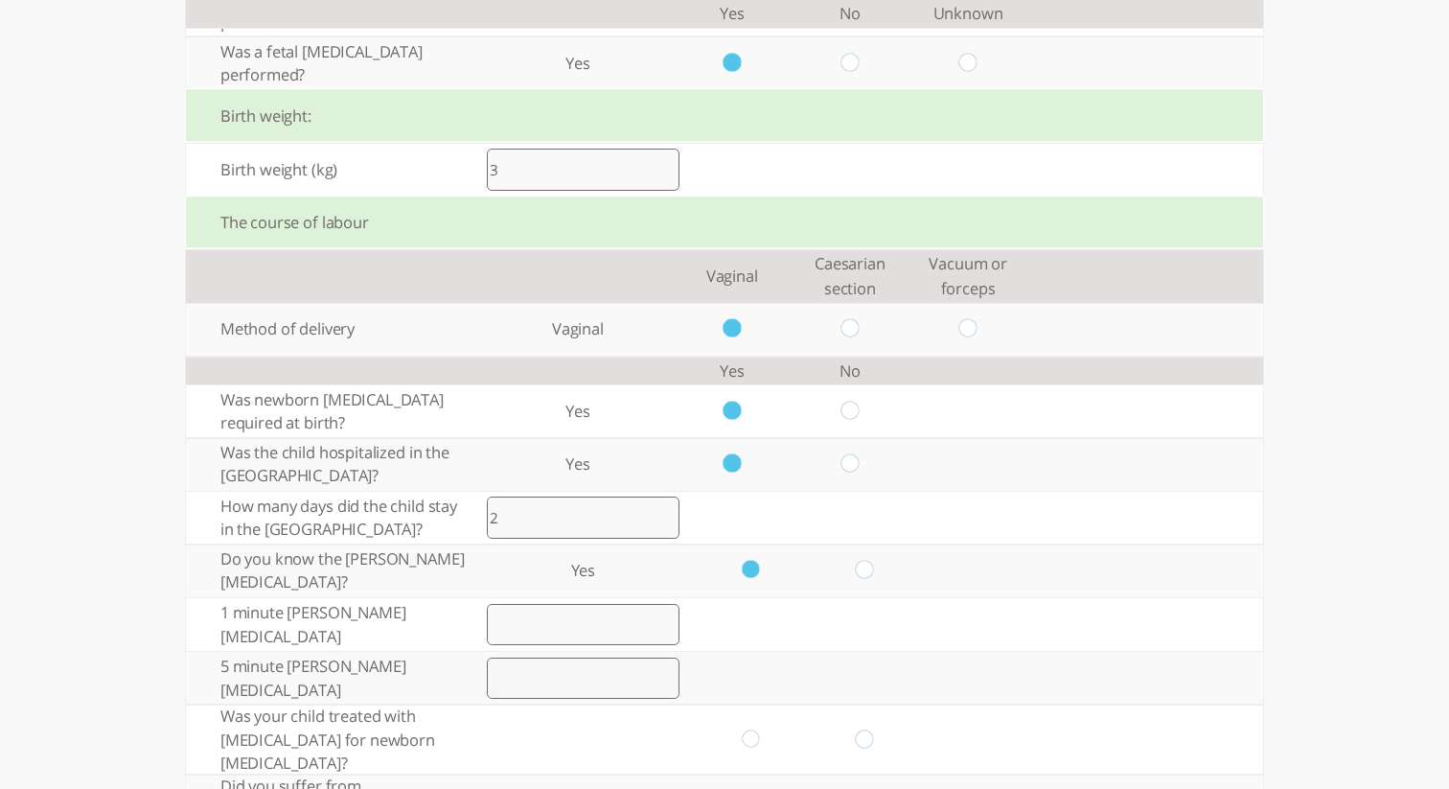
click at [599, 615] on input "number" at bounding box center [583, 625] width 193 height 42
type input "2"
click at [592, 669] on input "number" at bounding box center [583, 679] width 193 height 42
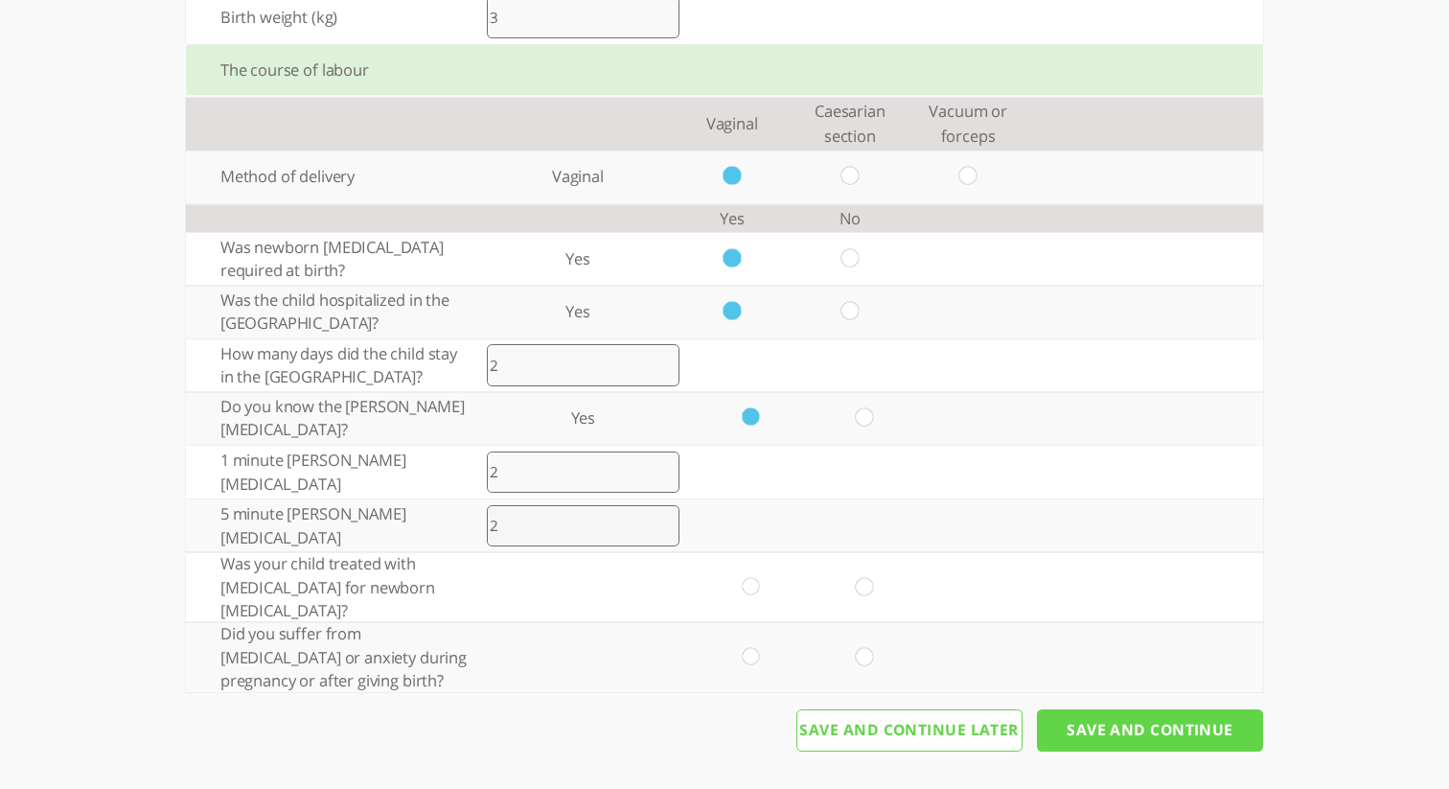
type input "2"
click at [748, 584] on input "radio" at bounding box center [751, 587] width 18 height 20
radio input "true"
click at [751, 655] on input "radio" at bounding box center [751, 657] width 18 height 20
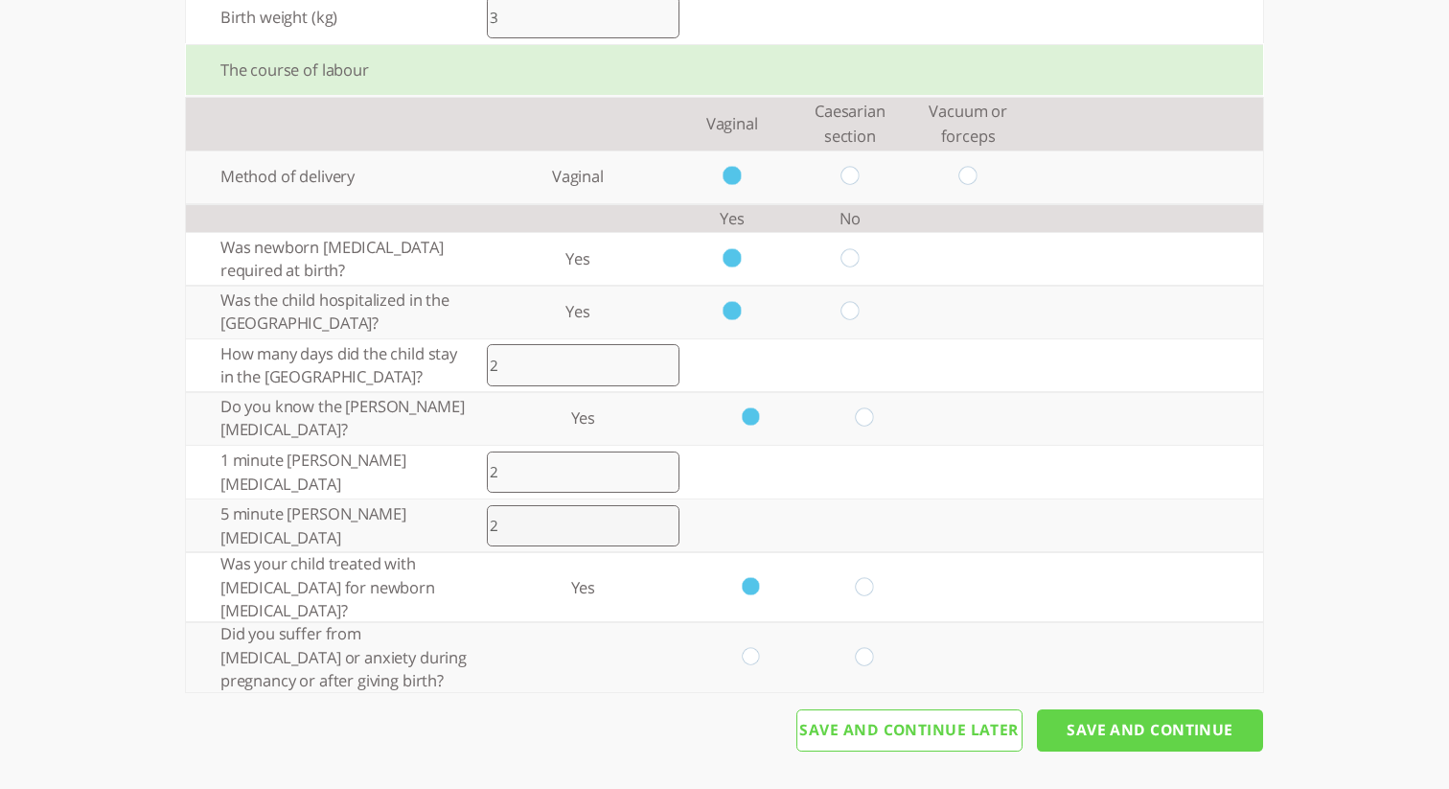
radio input "true"
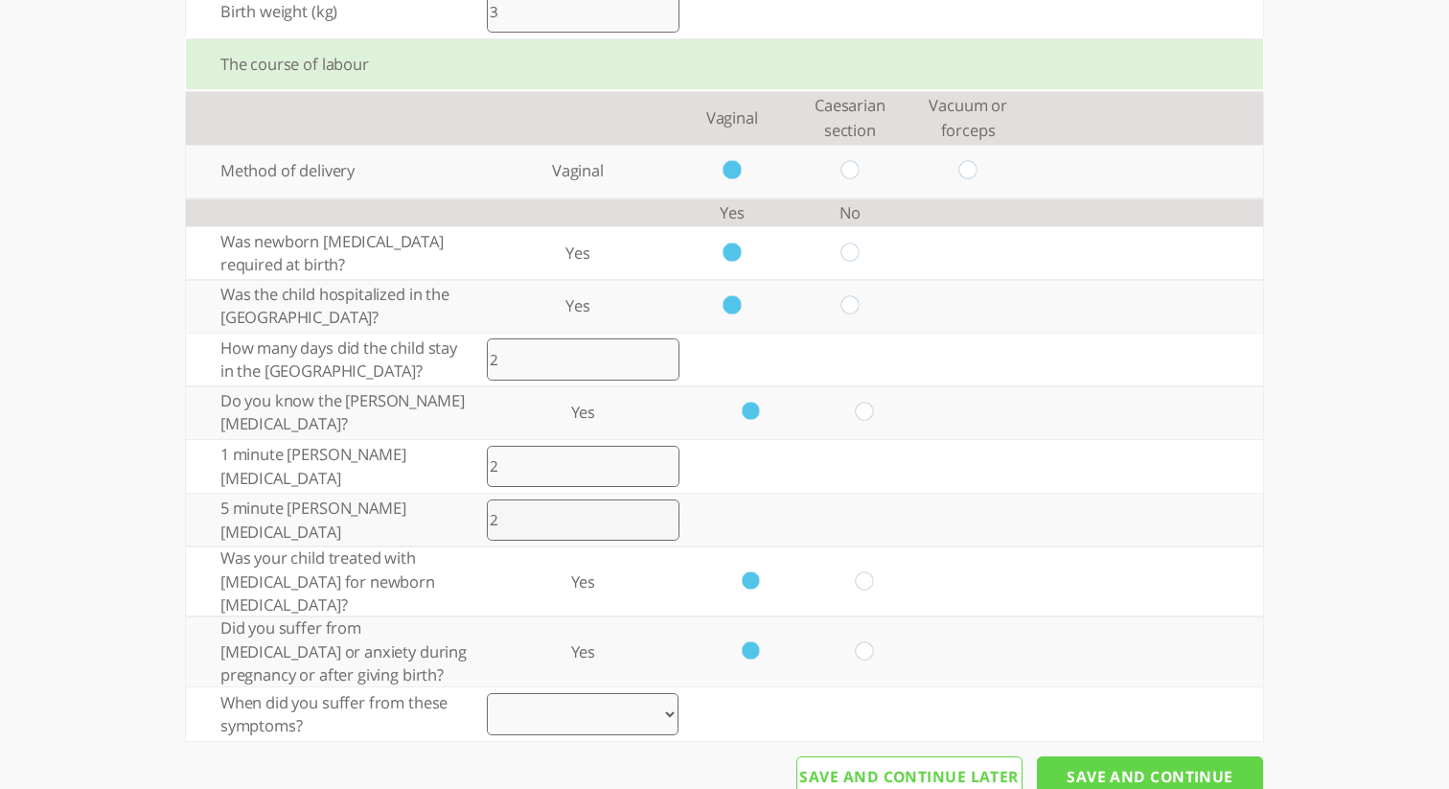
click at [621, 721] on select "Pregnant [MEDICAL_DATA] pregnancy and [MEDICAL_DATA] individual" at bounding box center [583, 714] width 192 height 42
select select "1"
click at [487, 700] on select "Pregnant [MEDICAL_DATA] pregnancy and [MEDICAL_DATA] individual" at bounding box center [583, 714] width 192 height 42
click at [1090, 775] on input "Save And Continue" at bounding box center [1150, 777] width 226 height 42
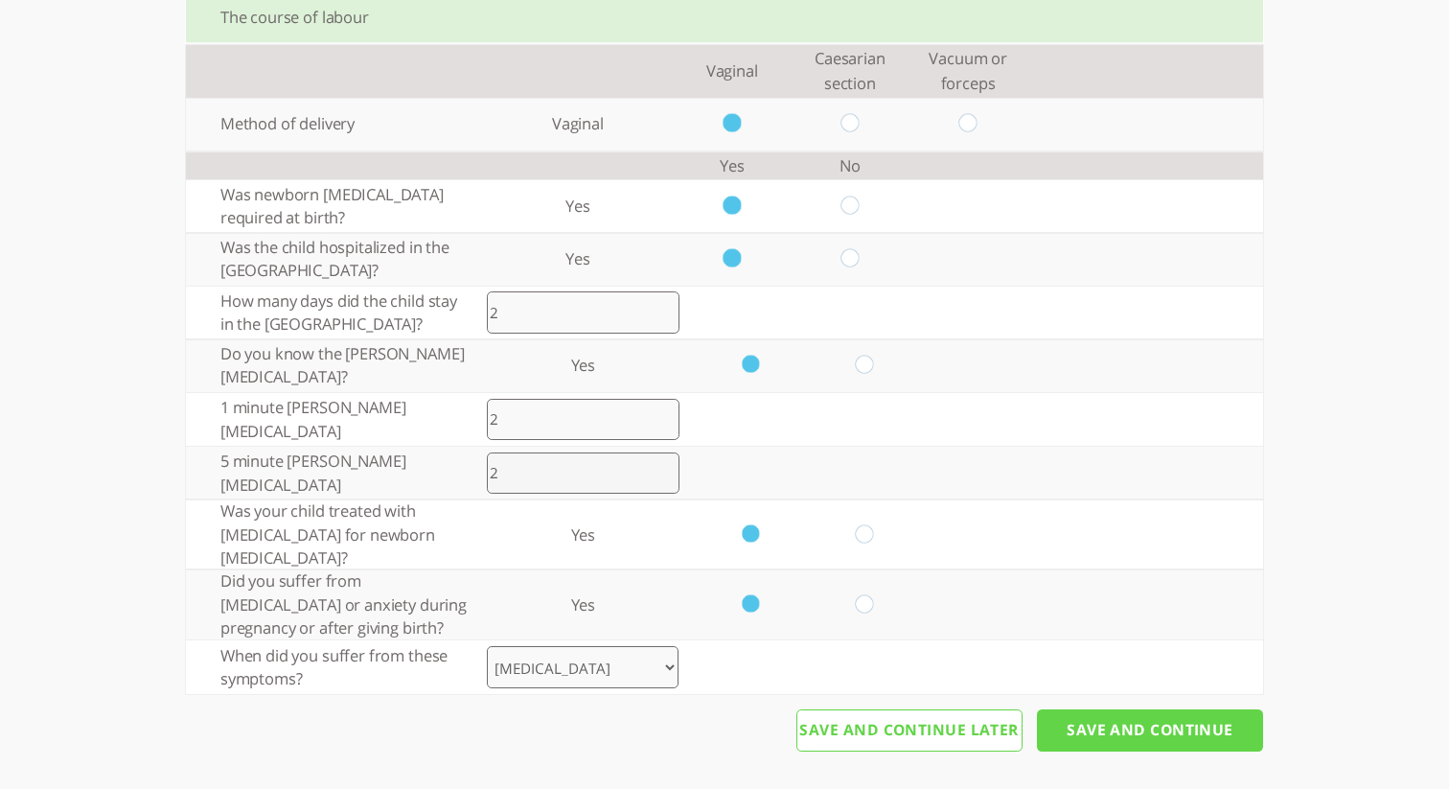
click at [1128, 735] on input "Save And Continue" at bounding box center [1150, 730] width 226 height 42
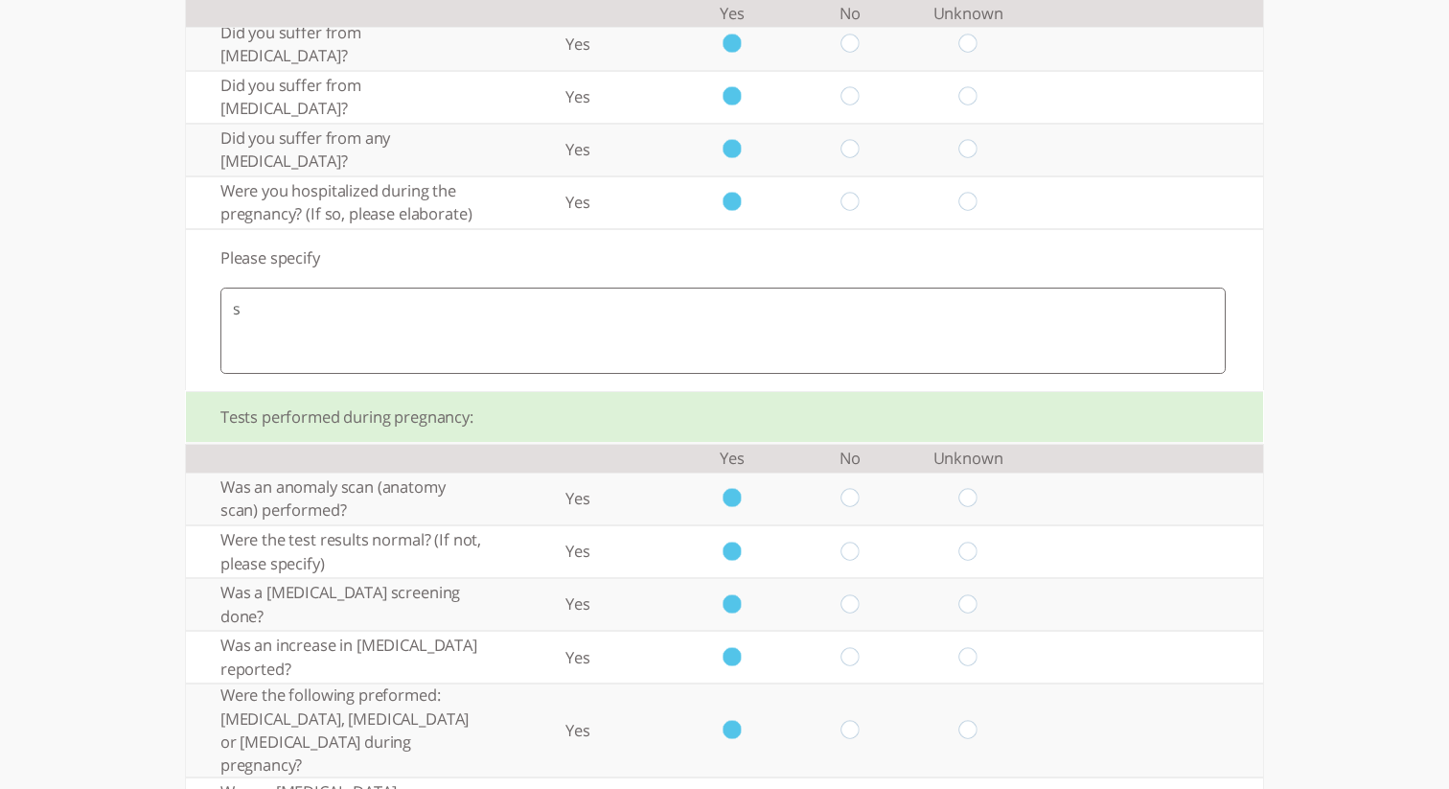
scroll to position [0, 0]
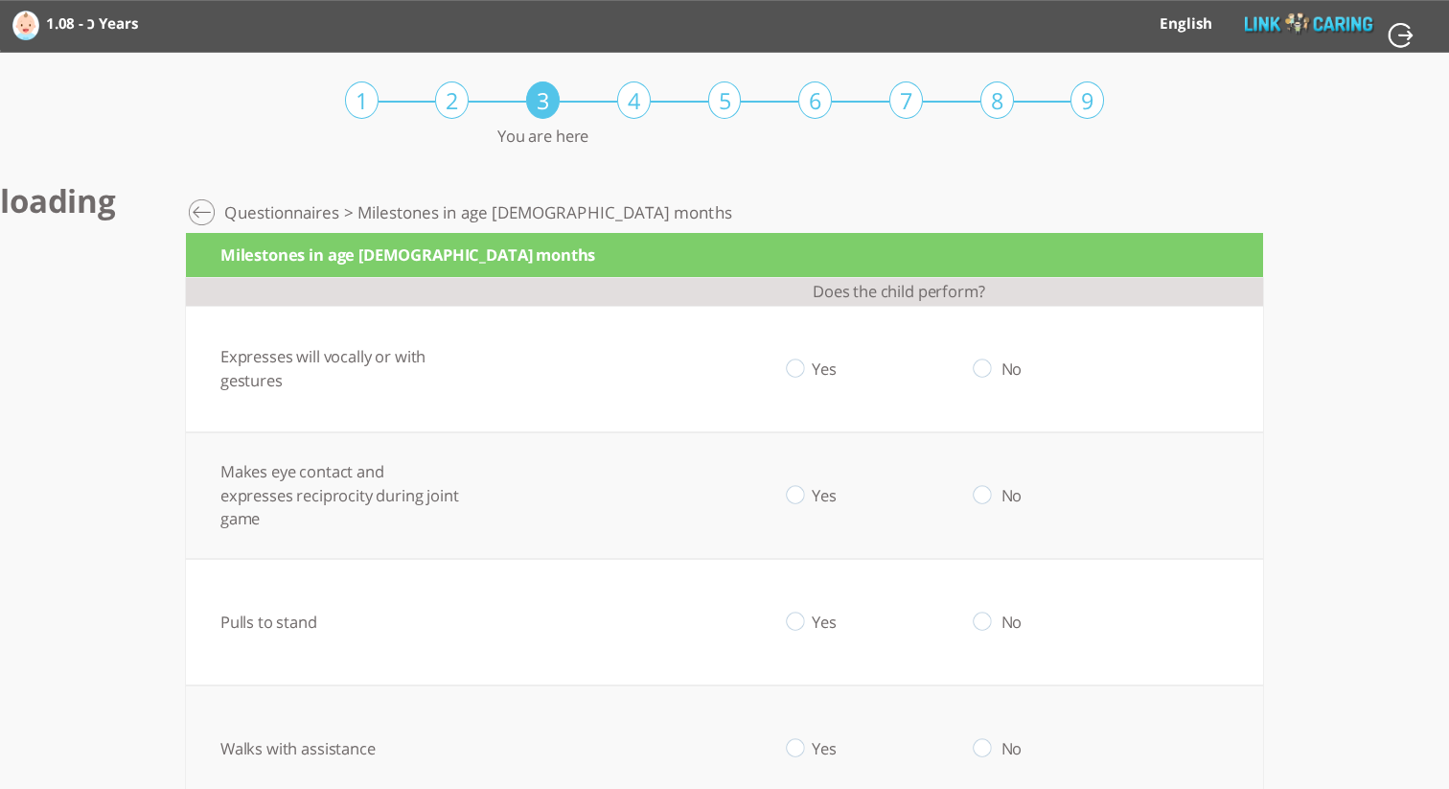
click at [798, 369] on input "radio" at bounding box center [795, 368] width 18 height 20
radio input "true"
drag, startPoint x: 803, startPoint y: 492, endPoint x: 844, endPoint y: 541, distance: 63.9
click at [809, 497] on td "Yes" at bounding box center [795, 495] width 187 height 127
drag, startPoint x: 797, startPoint y: 497, endPoint x: 933, endPoint y: 563, distance: 151.3
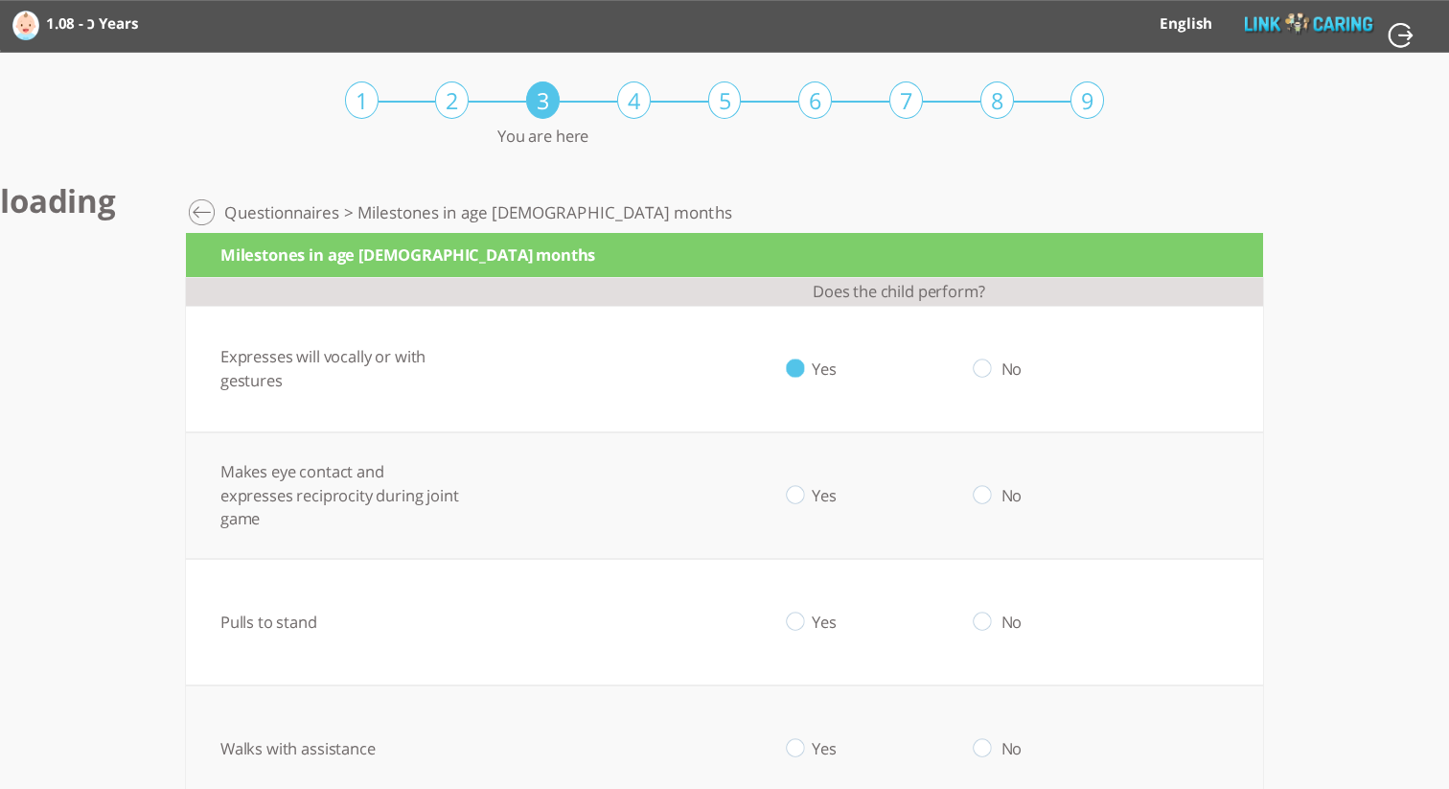
click at [799, 498] on input "radio" at bounding box center [795, 495] width 18 height 20
radio input "true"
click at [989, 622] on input "radio" at bounding box center [983, 622] width 18 height 20
radio input "true"
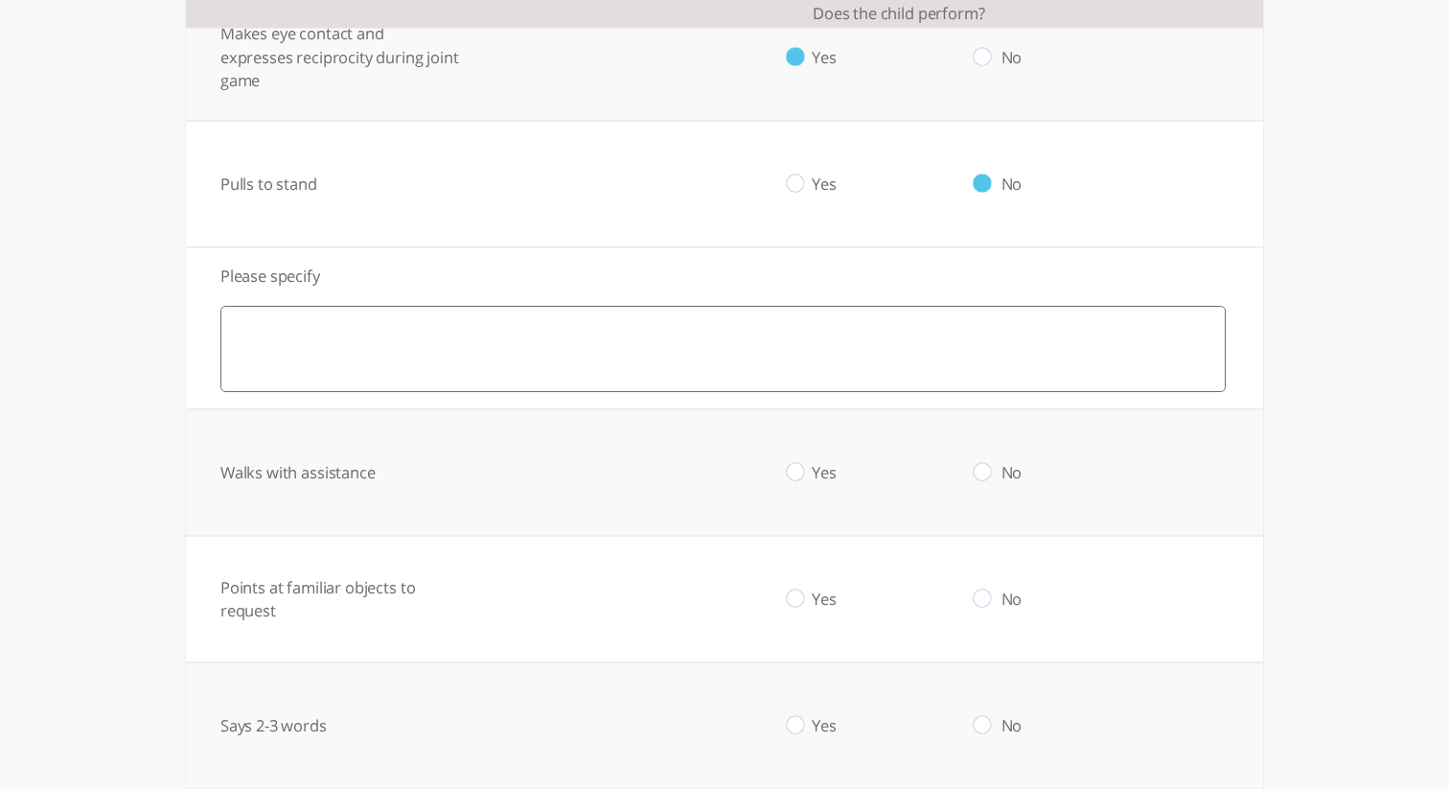
scroll to position [461, 0]
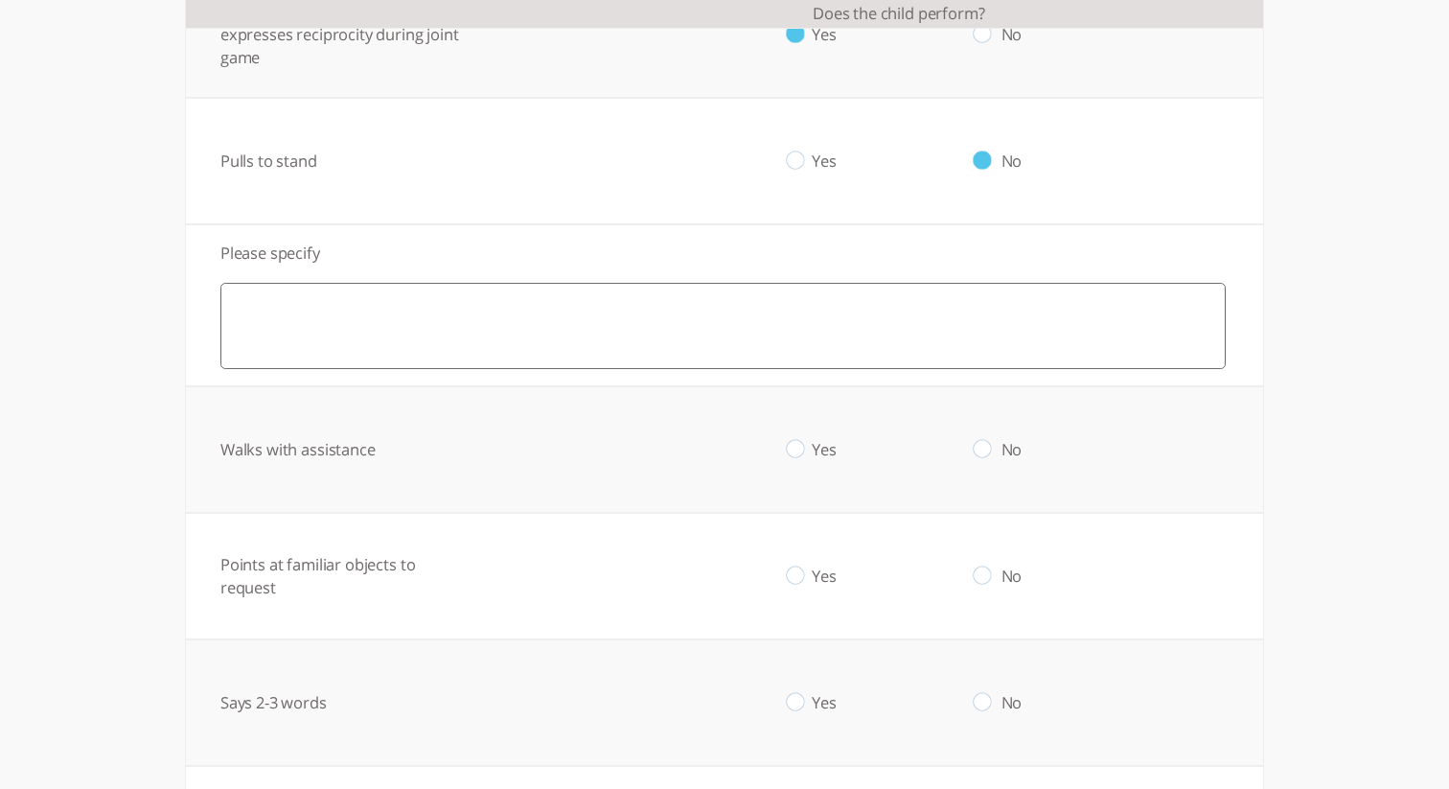
click at [987, 451] on input "radio" at bounding box center [983, 450] width 18 height 20
radio input "true"
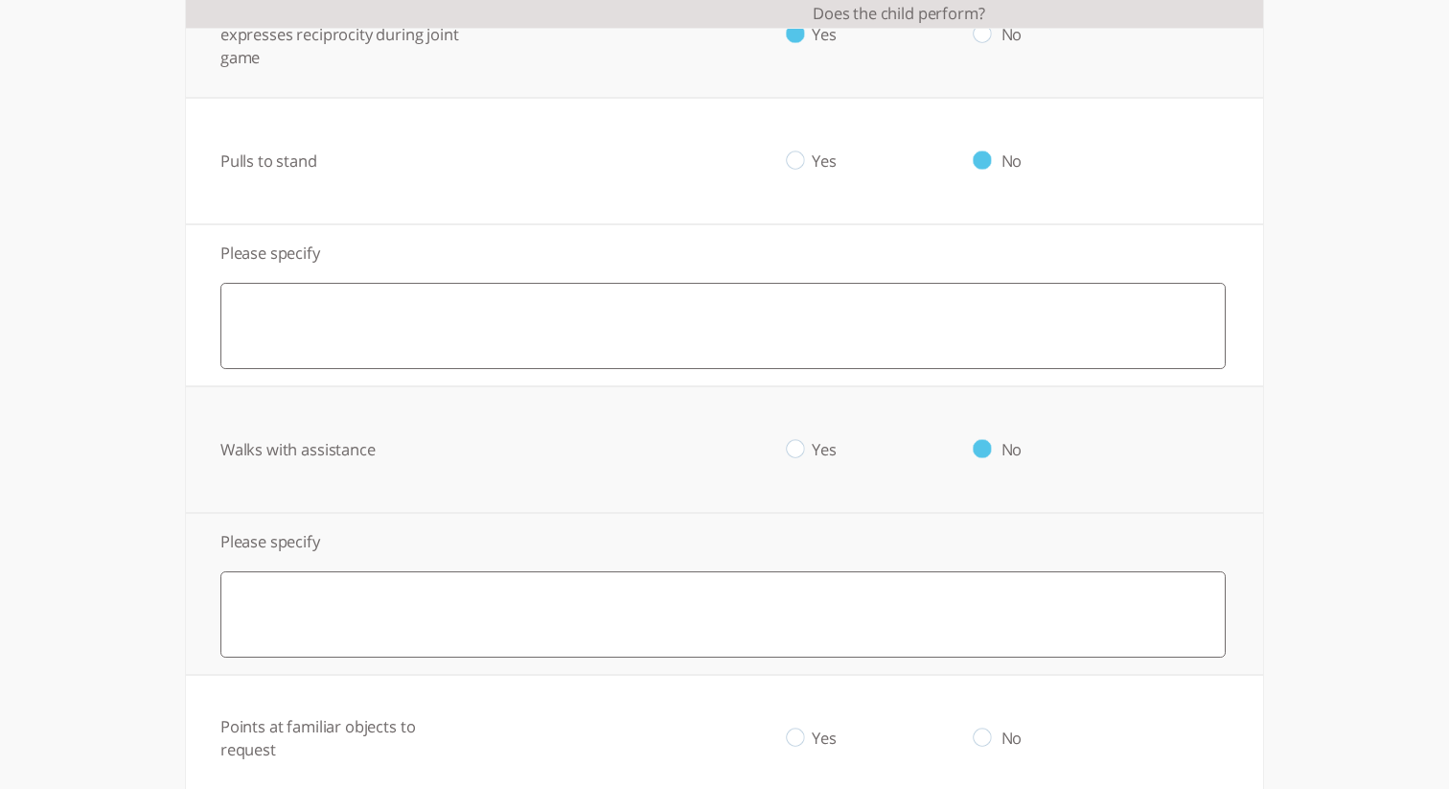
click at [988, 734] on input "radio" at bounding box center [983, 738] width 18 height 20
radio input "true"
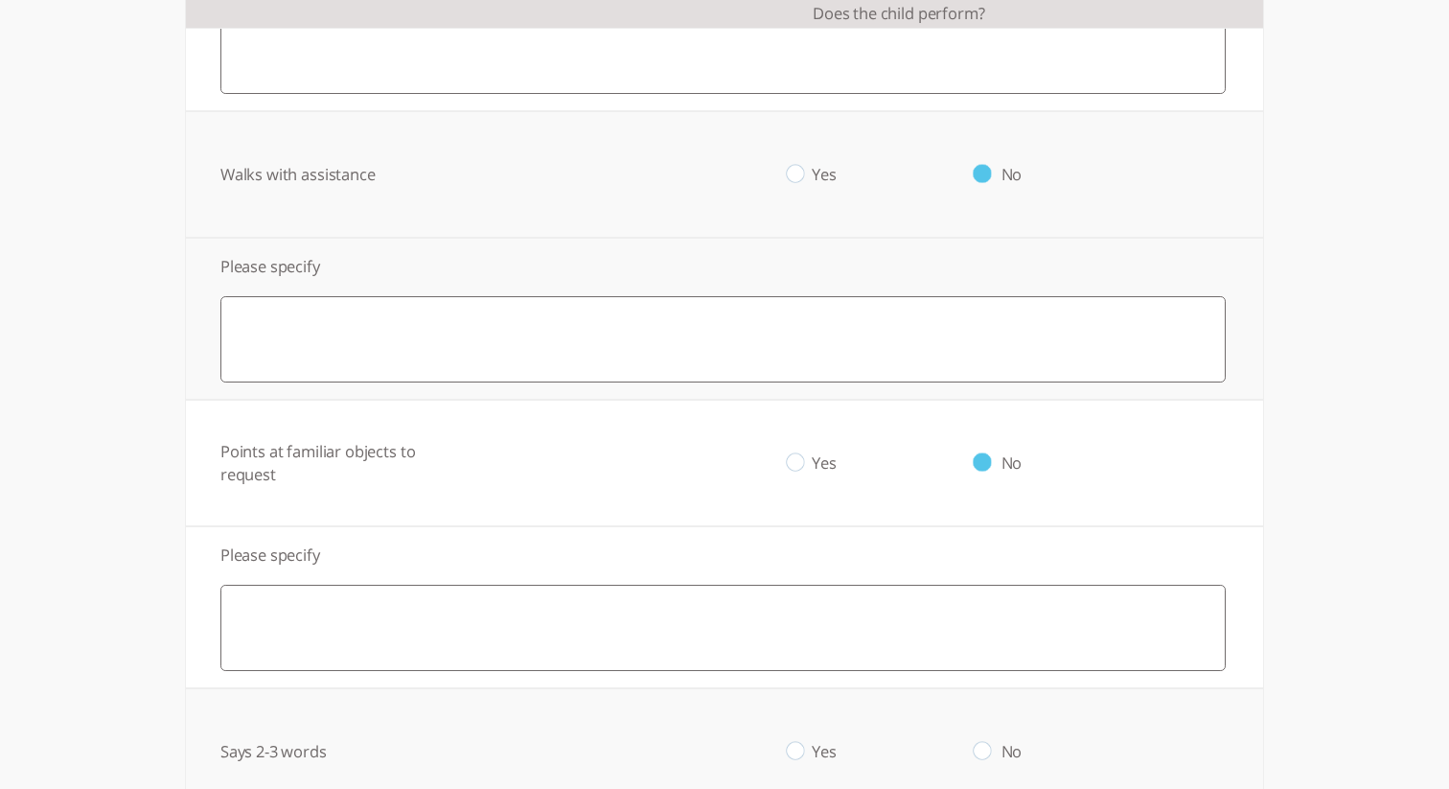
scroll to position [986, 0]
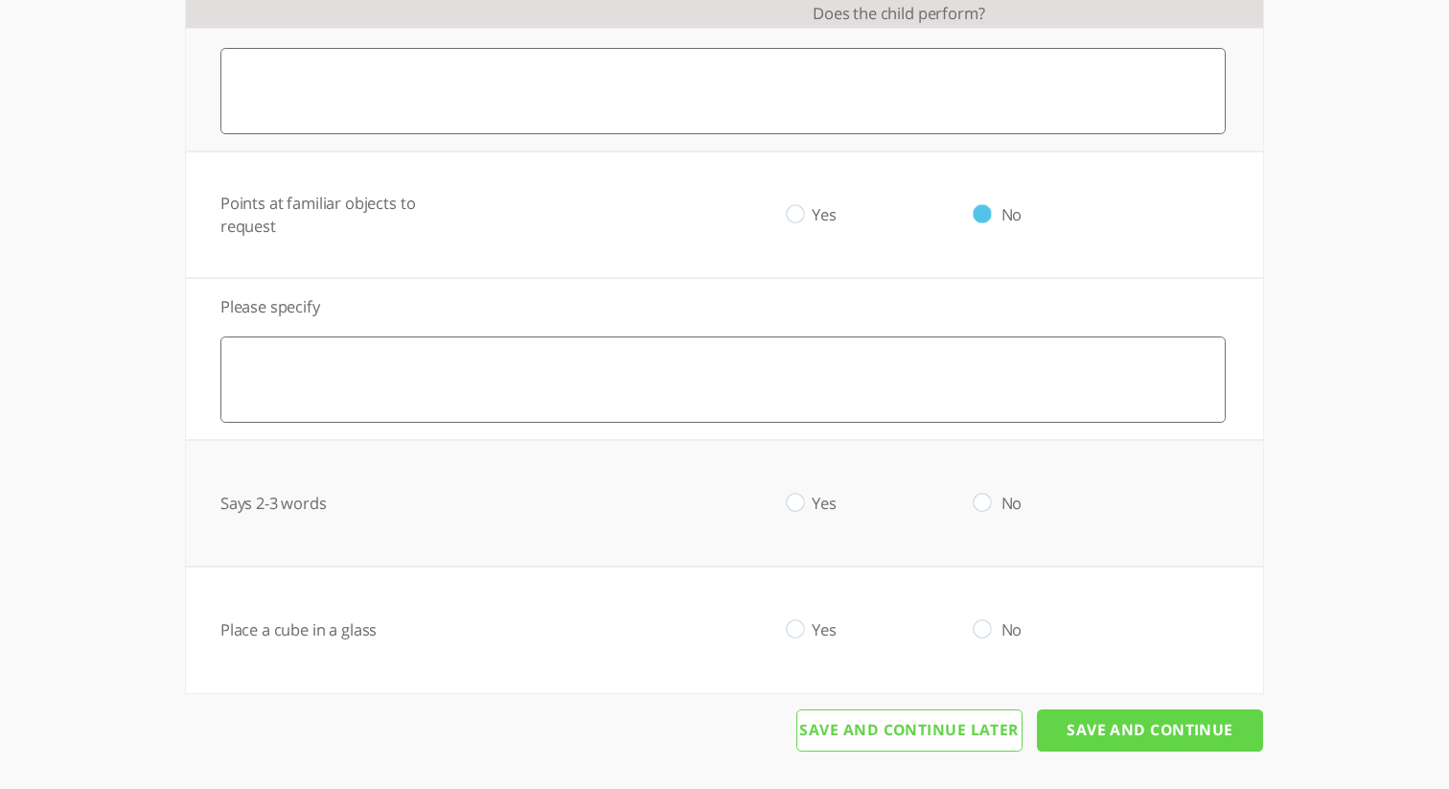
drag, startPoint x: 794, startPoint y: 501, endPoint x: 819, endPoint y: 539, distance: 44.9
click at [795, 503] on input "radio" at bounding box center [795, 504] width 18 height 20
radio input "true"
click at [800, 628] on input "radio" at bounding box center [795, 630] width 18 height 20
radio input "true"
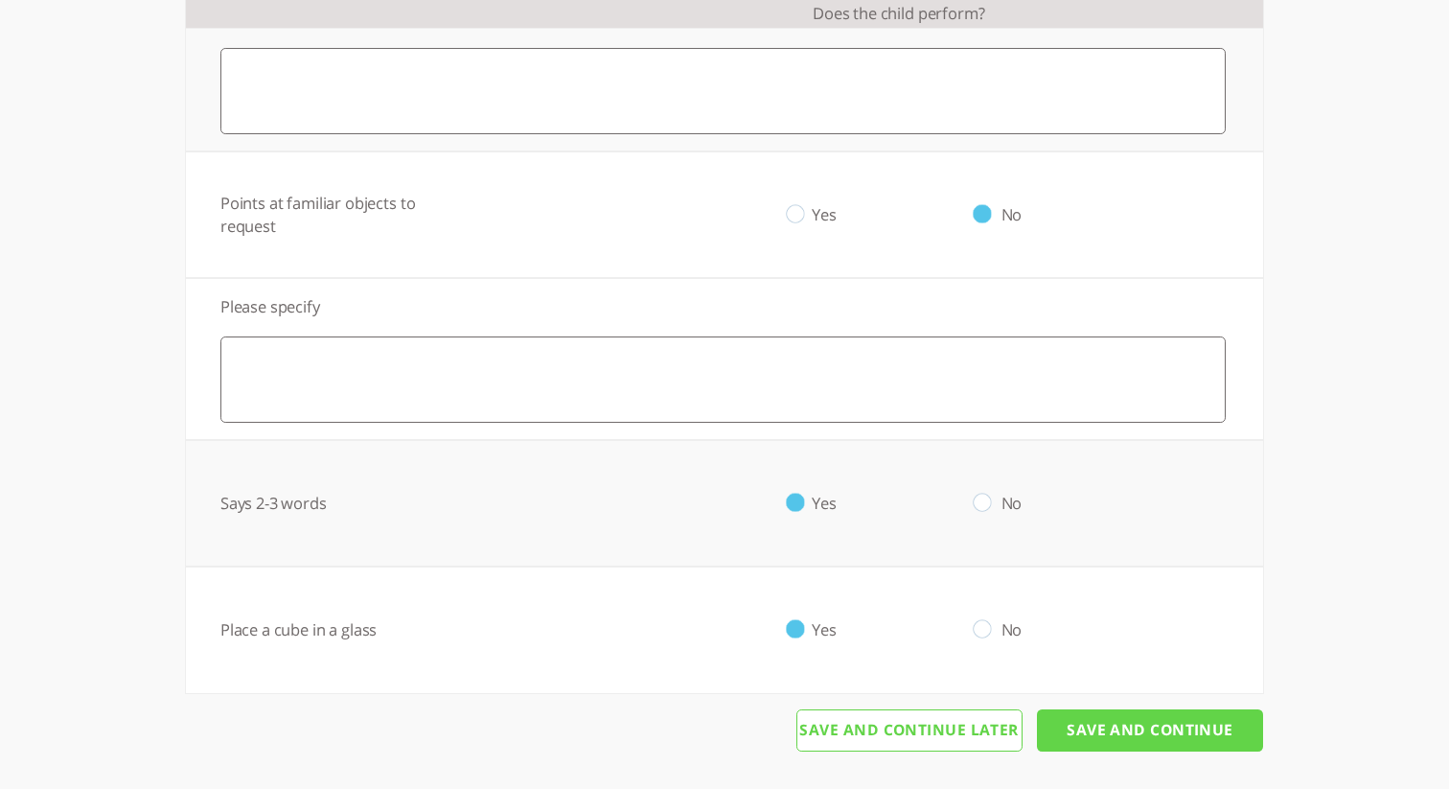
click at [1119, 731] on input "Save And Continue" at bounding box center [1150, 730] width 226 height 42
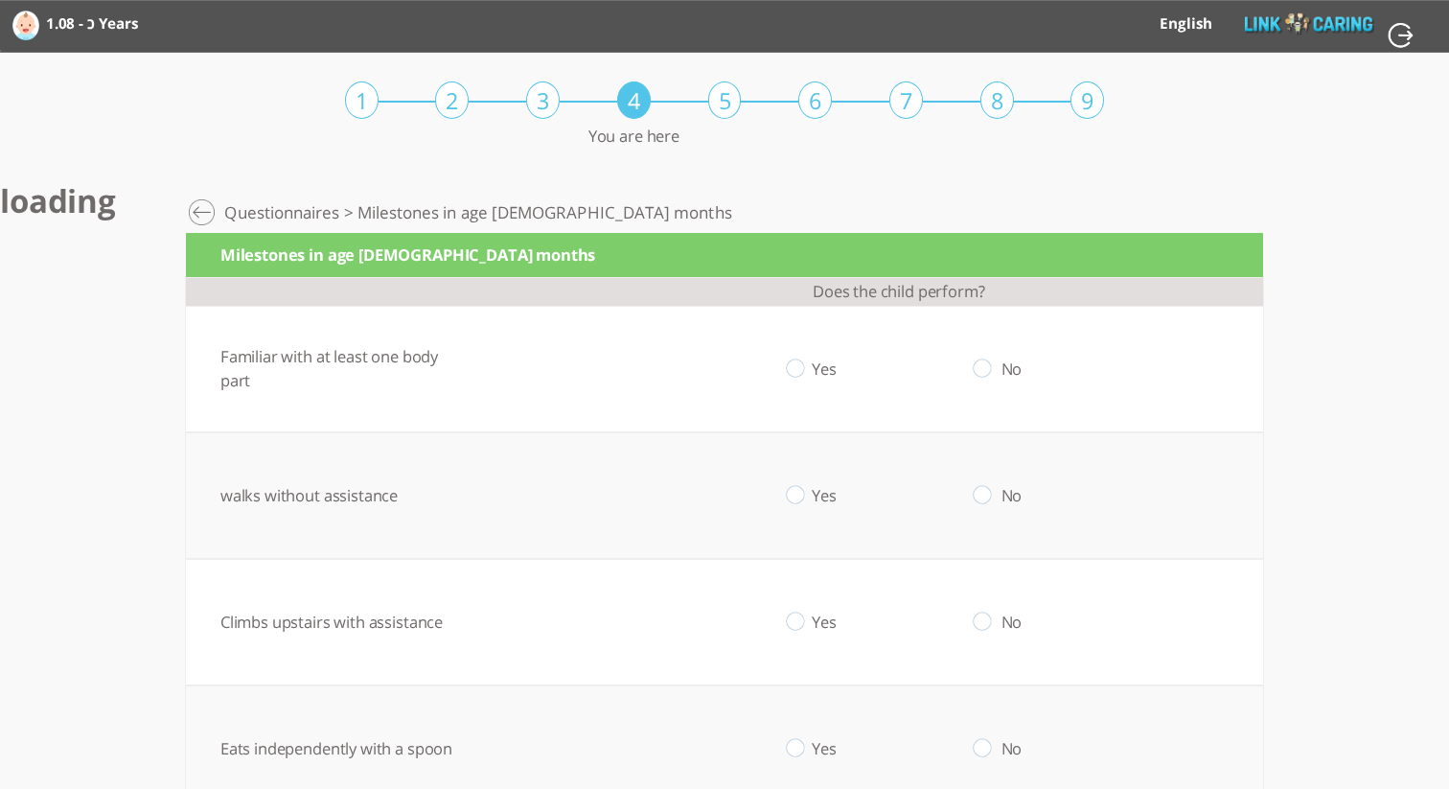
drag, startPoint x: 988, startPoint y: 371, endPoint x: 950, endPoint y: 422, distance: 63.6
click at [988, 371] on input "radio" at bounding box center [983, 368] width 18 height 20
radio input "true"
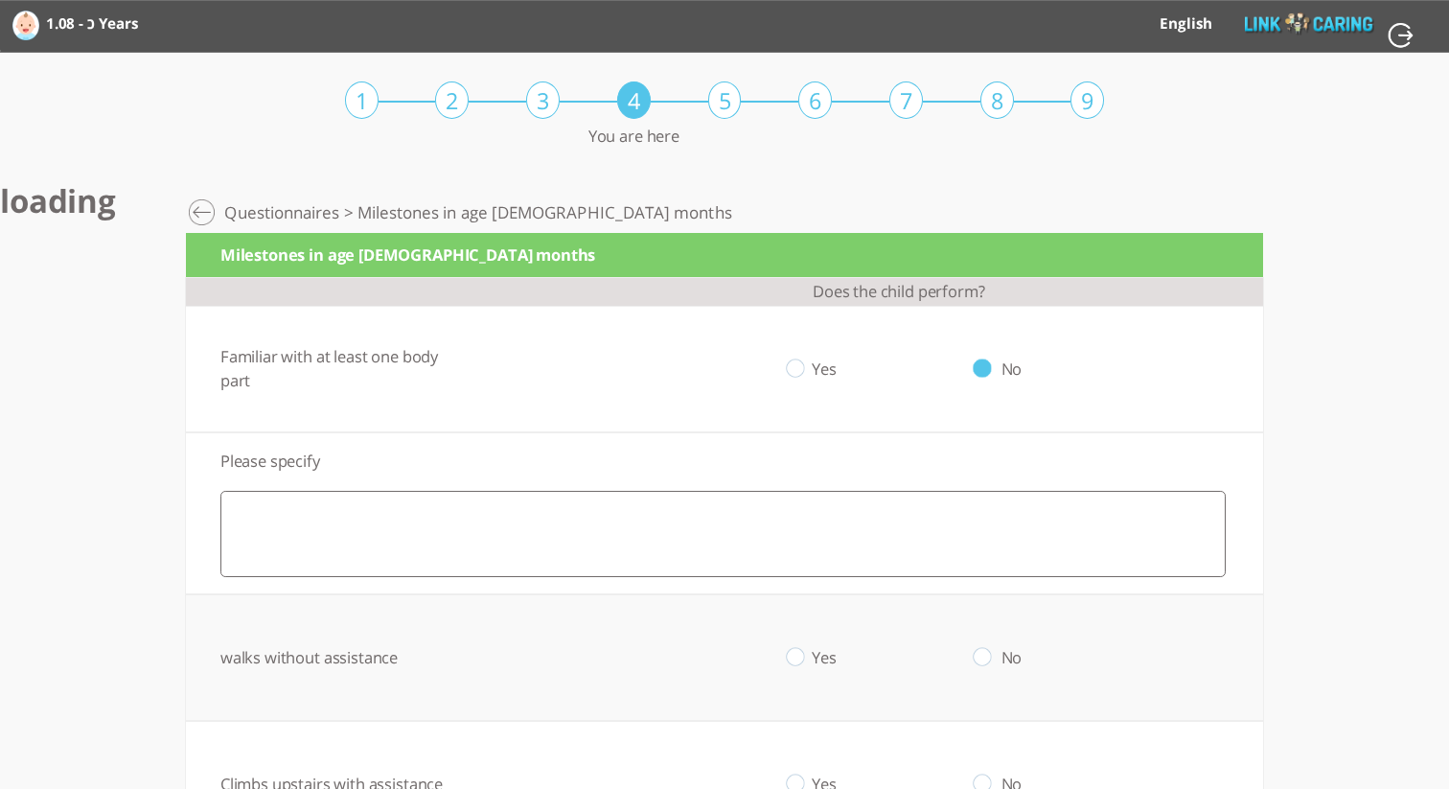
click at [805, 659] on td "Yes" at bounding box center [795, 657] width 187 height 127
click at [791, 658] on input "radio" at bounding box center [795, 658] width 18 height 20
radio input "true"
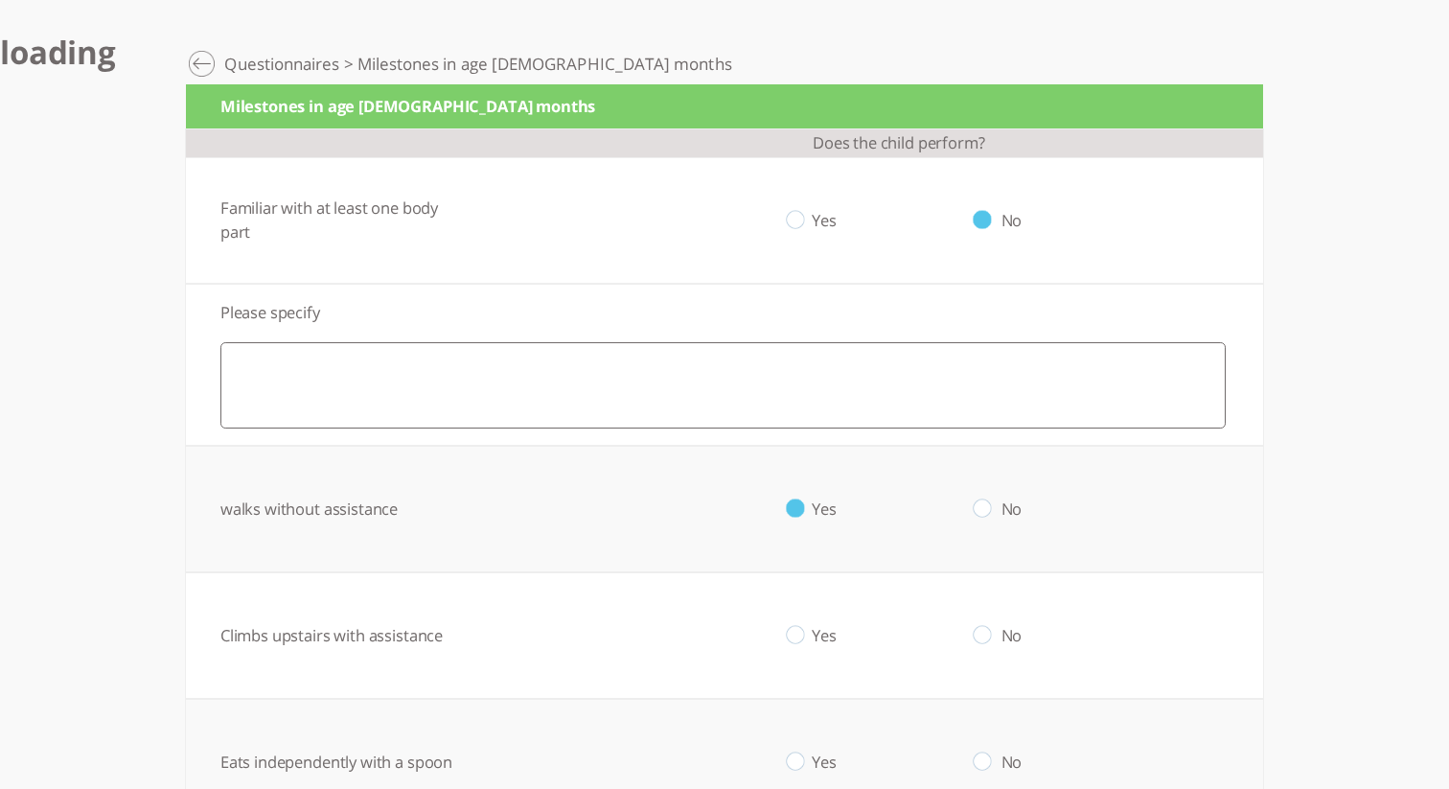
scroll to position [150, 0]
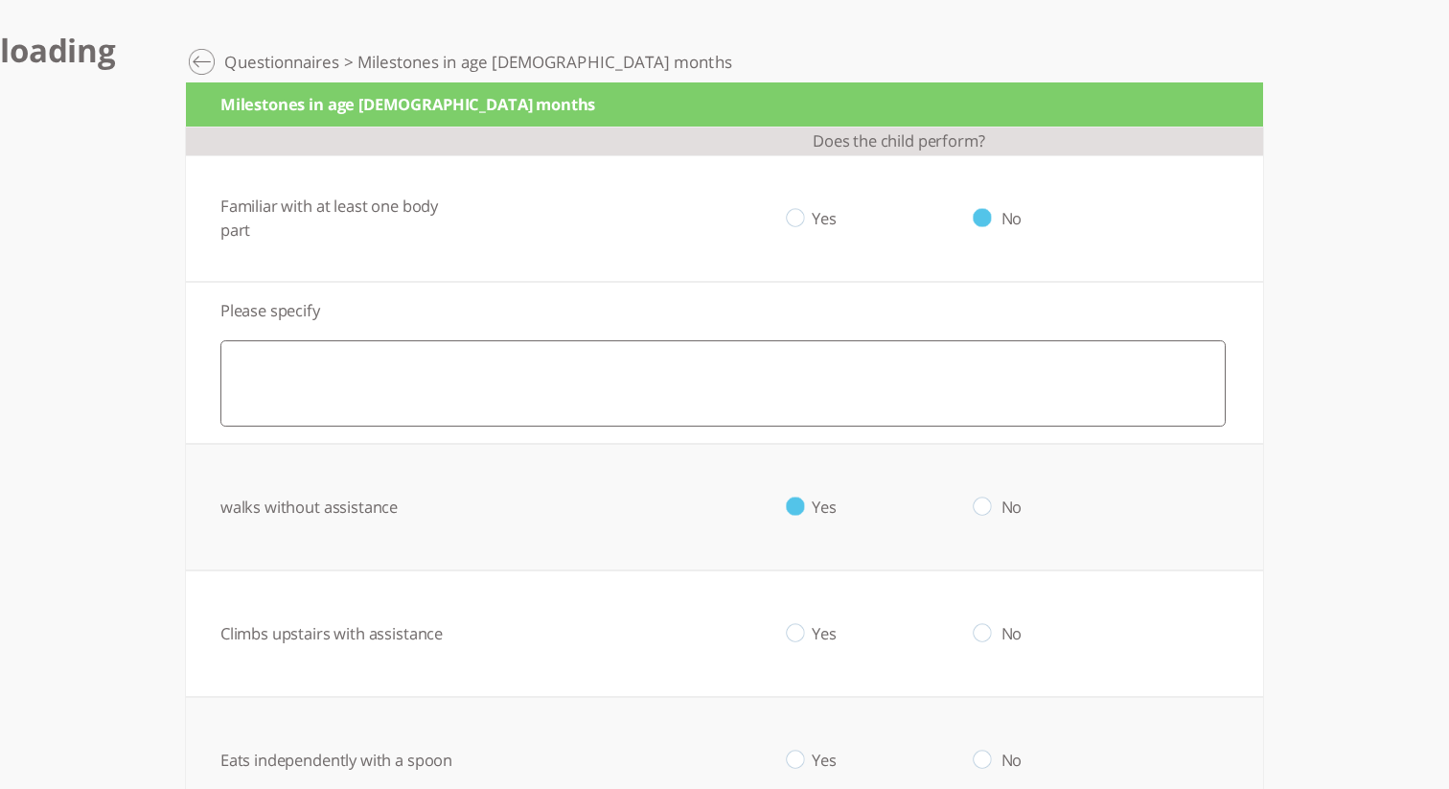
click at [982, 634] on input "radio" at bounding box center [983, 634] width 18 height 20
radio input "true"
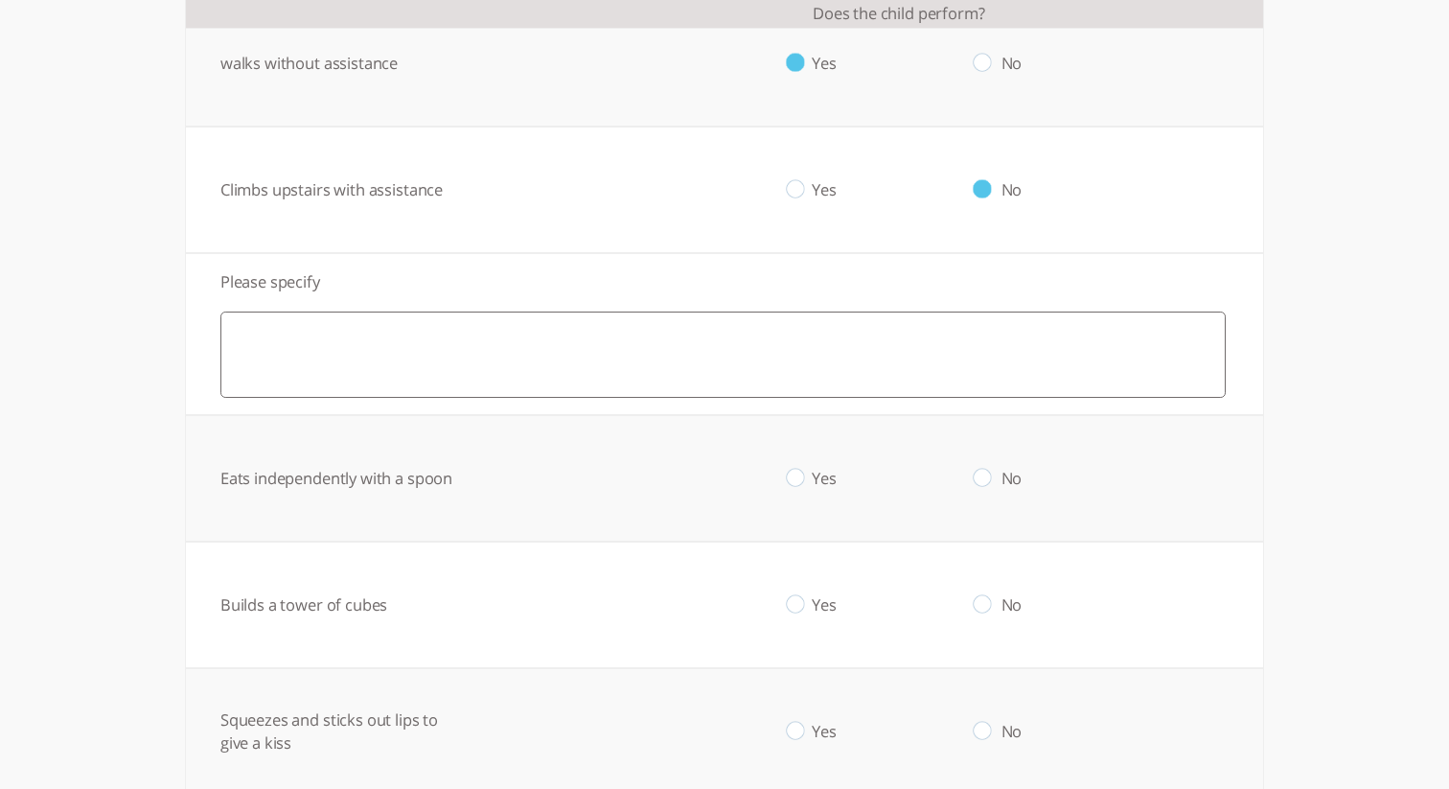
scroll to position [626, 0]
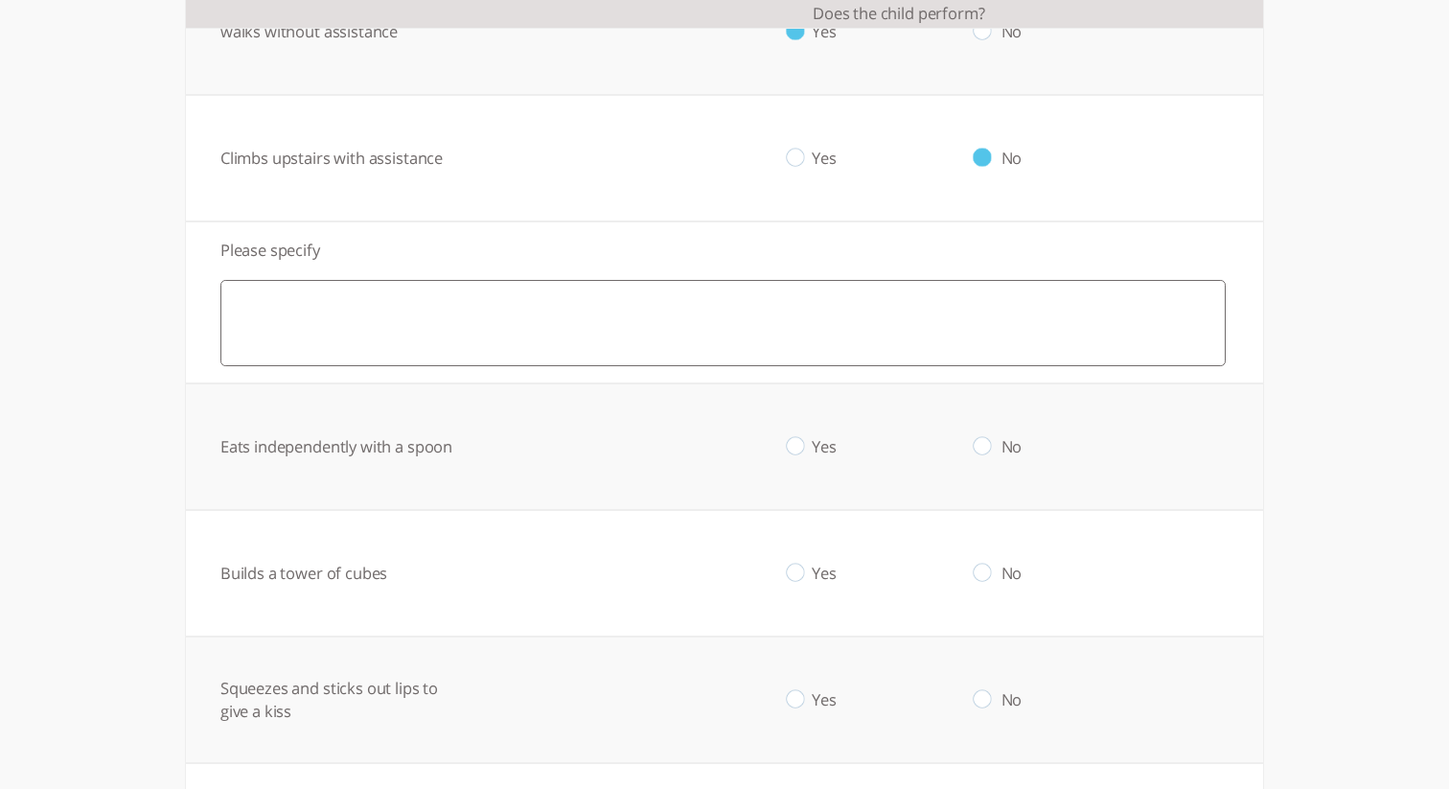
click at [802, 454] on input "radio" at bounding box center [795, 447] width 18 height 20
radio input "true"
drag, startPoint x: 802, startPoint y: 576, endPoint x: 798, endPoint y: 618, distance: 42.3
click at [802, 577] on input "radio" at bounding box center [795, 574] width 18 height 20
radio input "true"
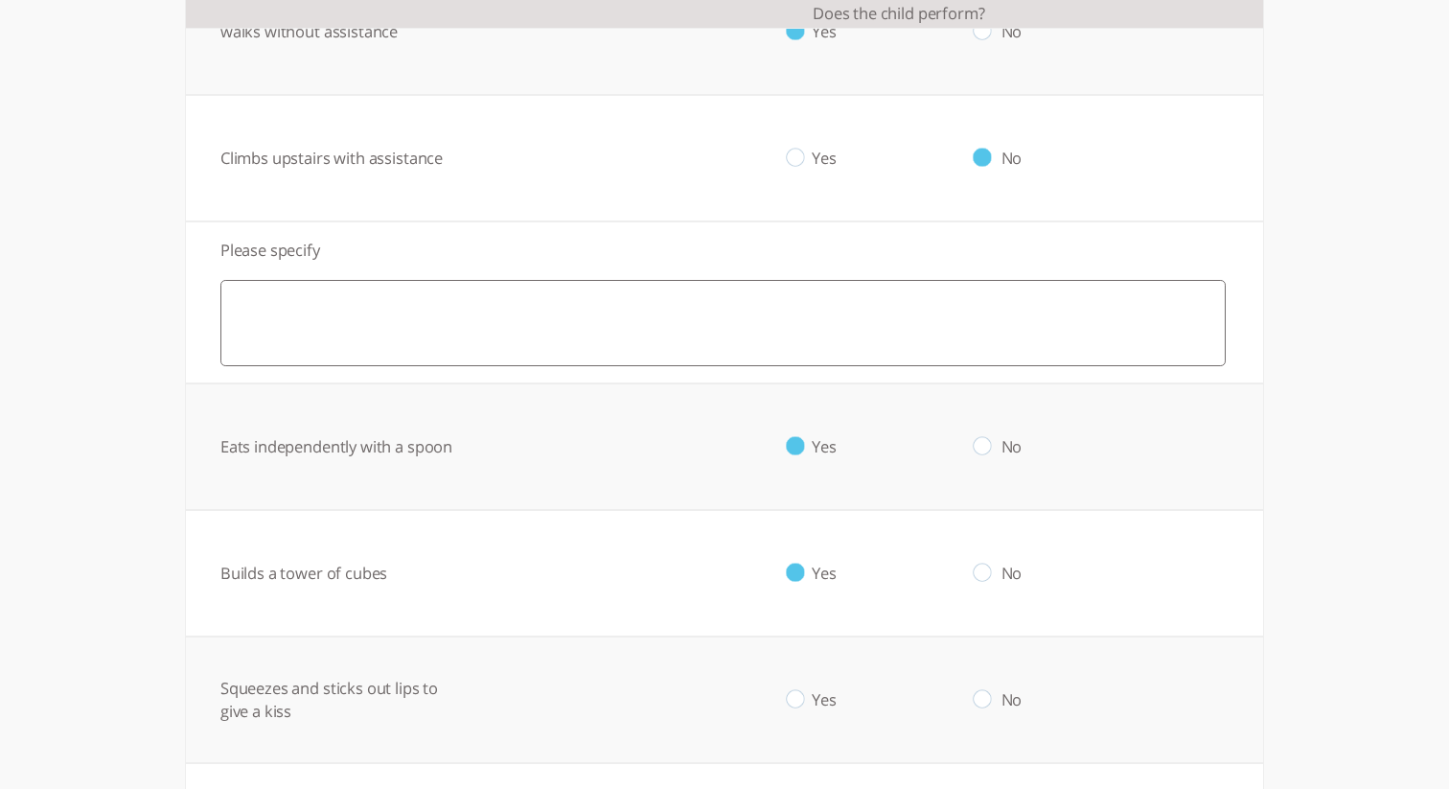
click at [797, 695] on input "radio" at bounding box center [795, 700] width 18 height 20
radio input "true"
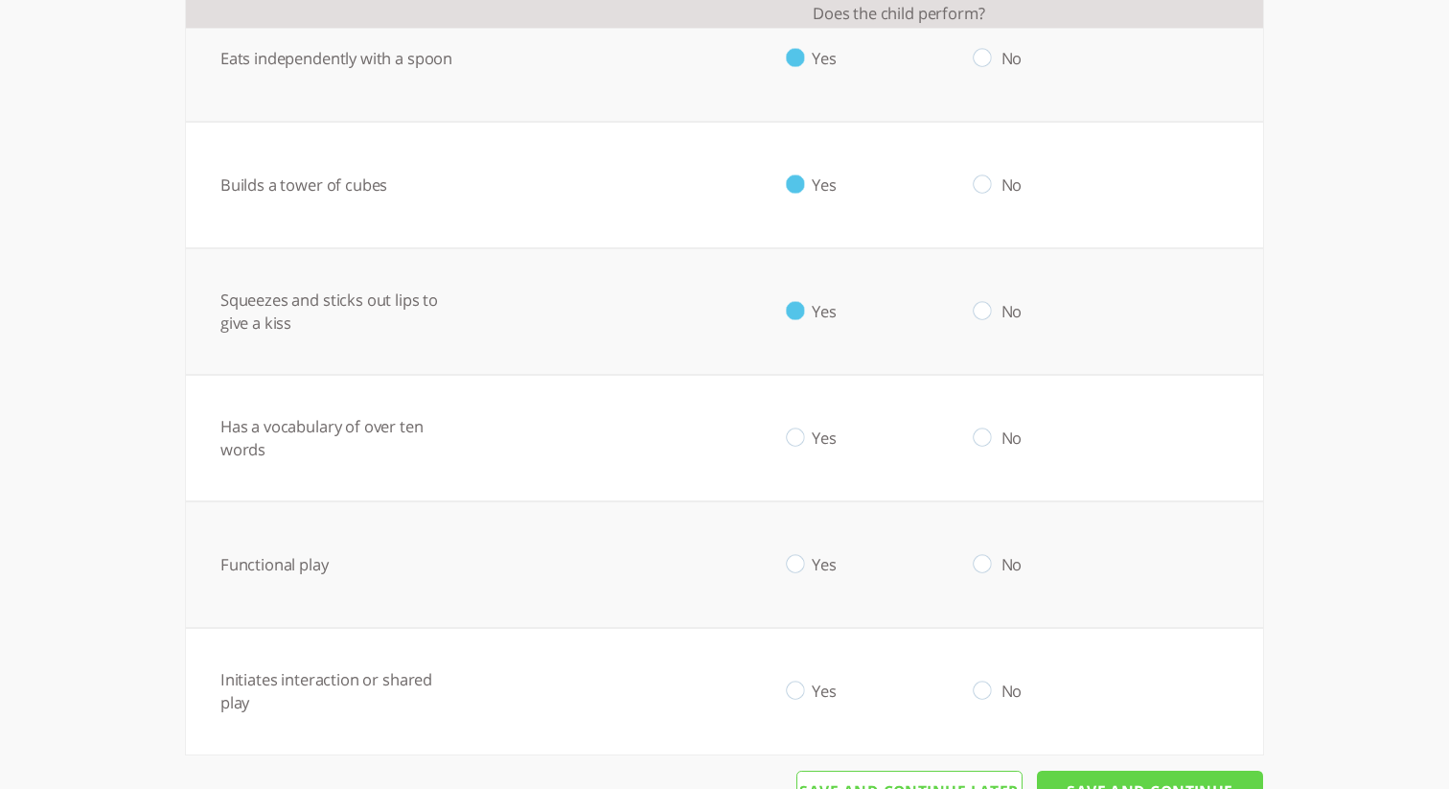
scroll to position [1076, 0]
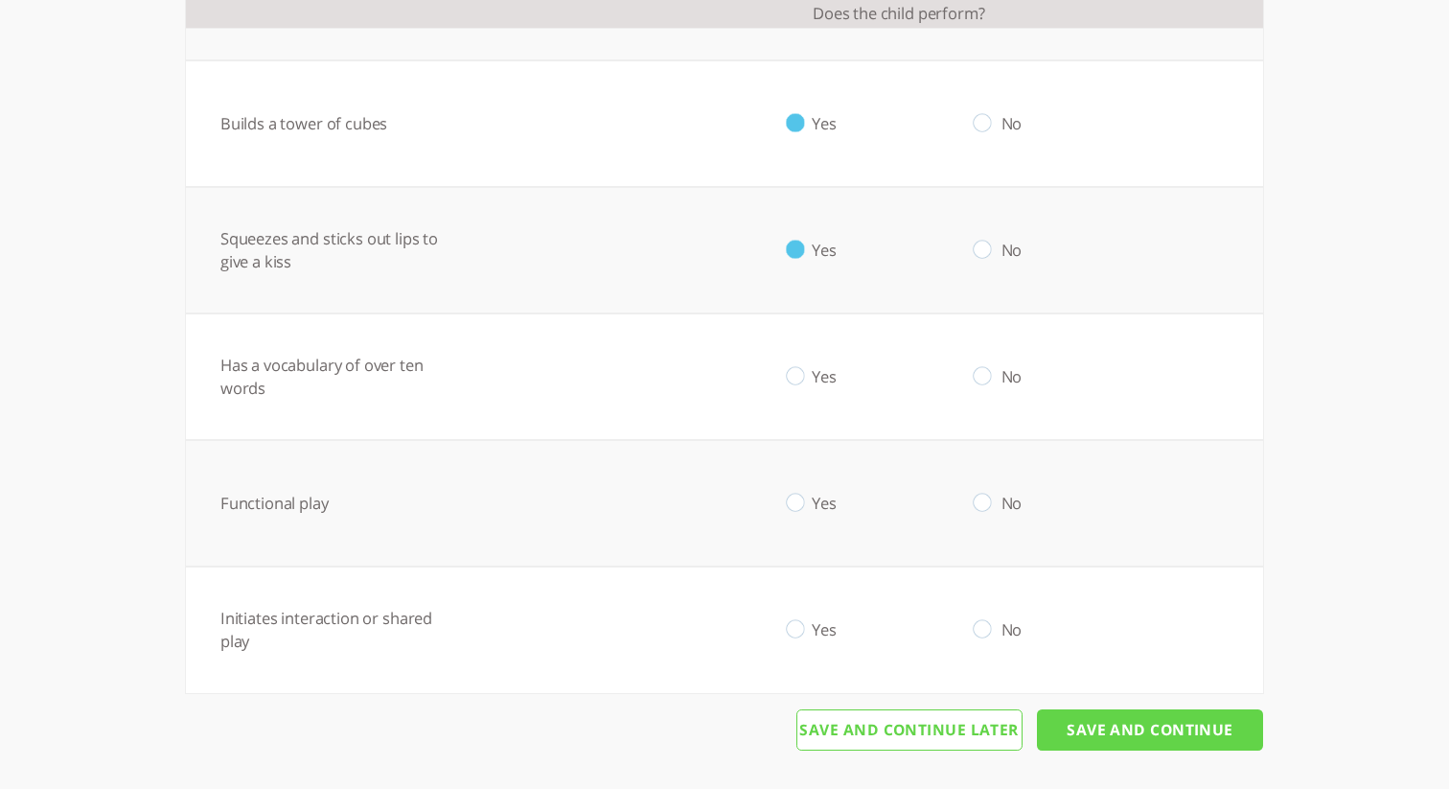
drag, startPoint x: 798, startPoint y: 375, endPoint x: 792, endPoint y: 469, distance: 94.2
click at [801, 380] on input "radio" at bounding box center [795, 377] width 18 height 20
radio input "true"
click at [808, 502] on td "Yes" at bounding box center [795, 503] width 187 height 127
drag, startPoint x: 792, startPoint y: 498, endPoint x: 797, endPoint y: 522, distance: 24.4
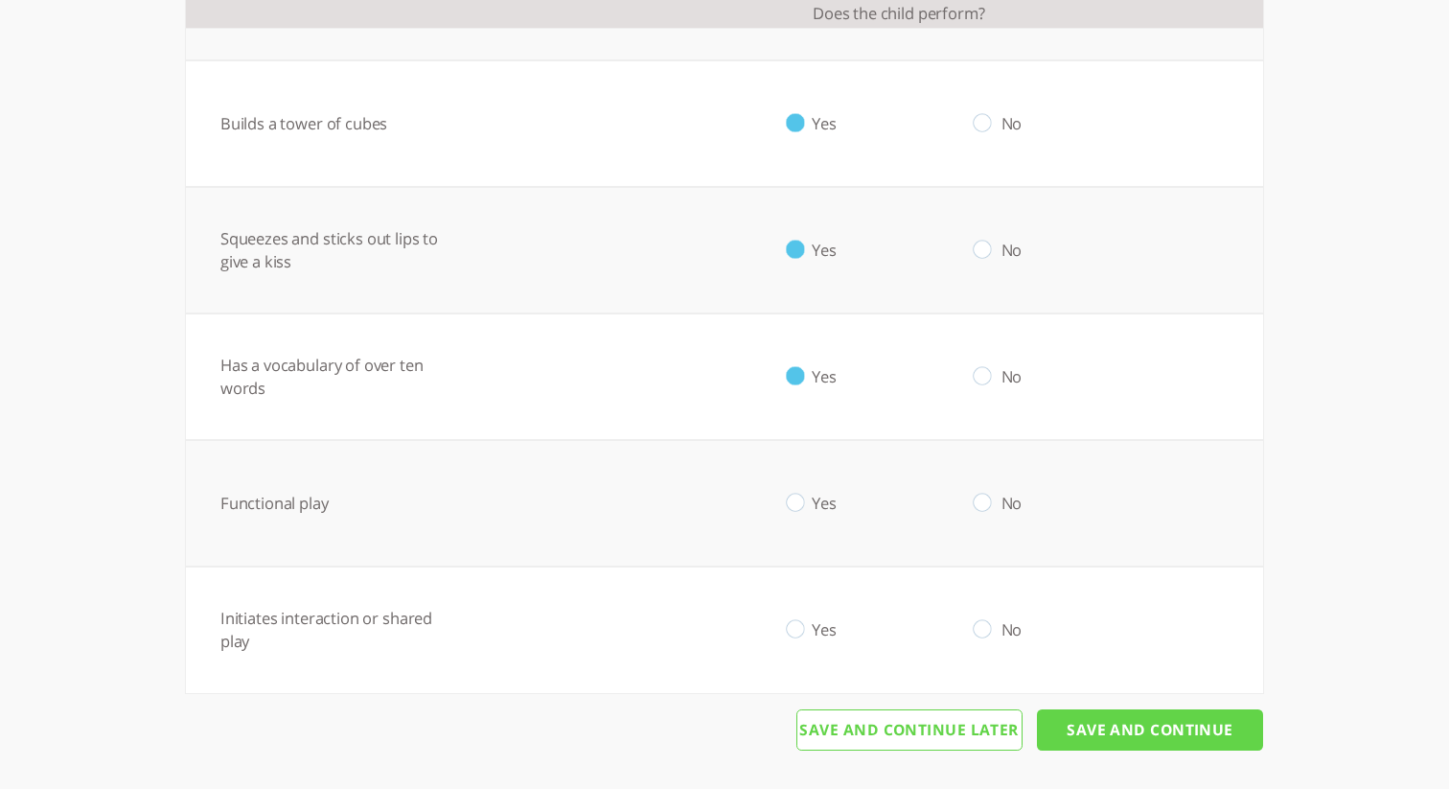
click at [793, 498] on input "radio" at bounding box center [795, 504] width 18 height 20
radio input "true"
click at [799, 634] on input "radio" at bounding box center [795, 630] width 18 height 20
radio input "true"
click at [1090, 719] on input "Save And Continue" at bounding box center [1150, 730] width 226 height 42
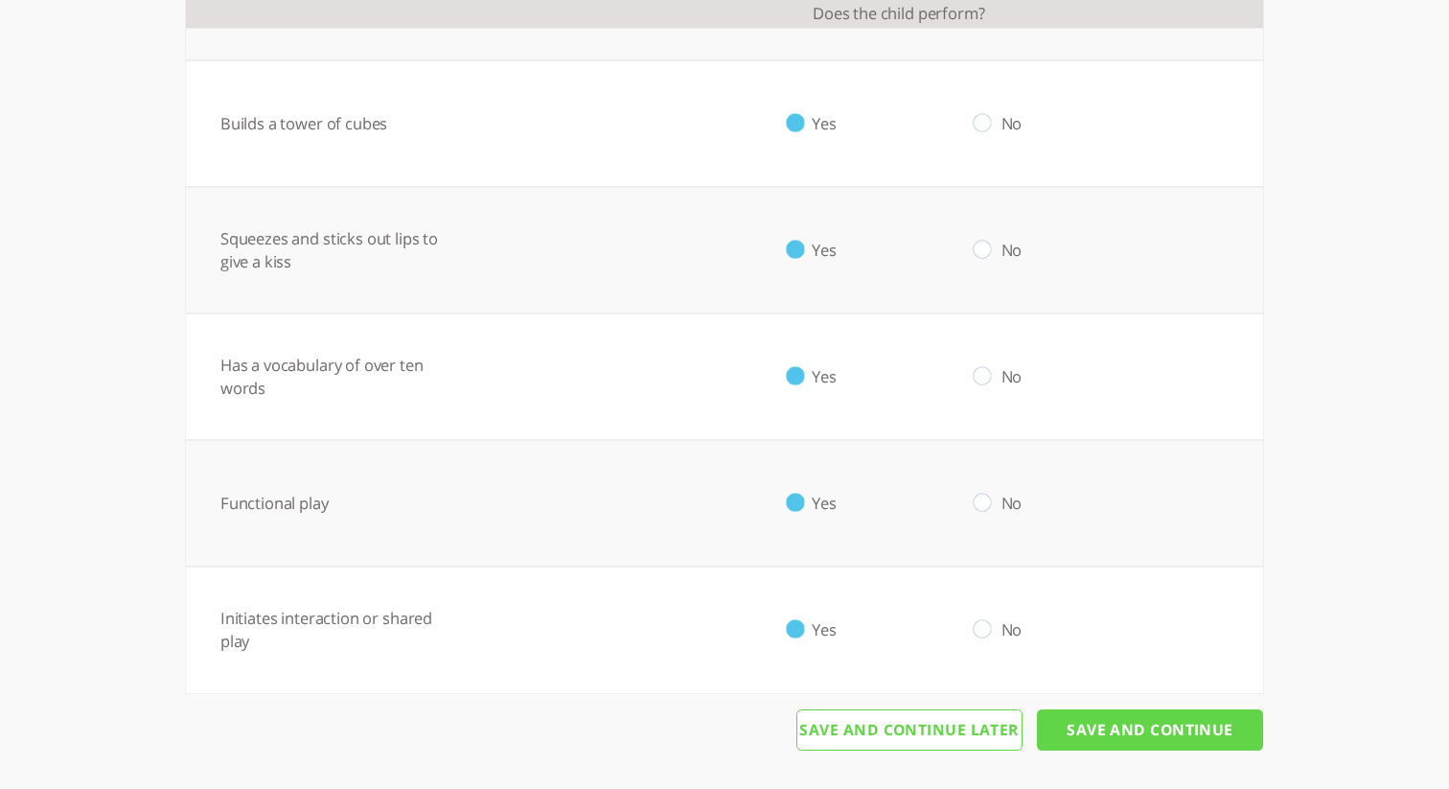
scroll to position [0, 0]
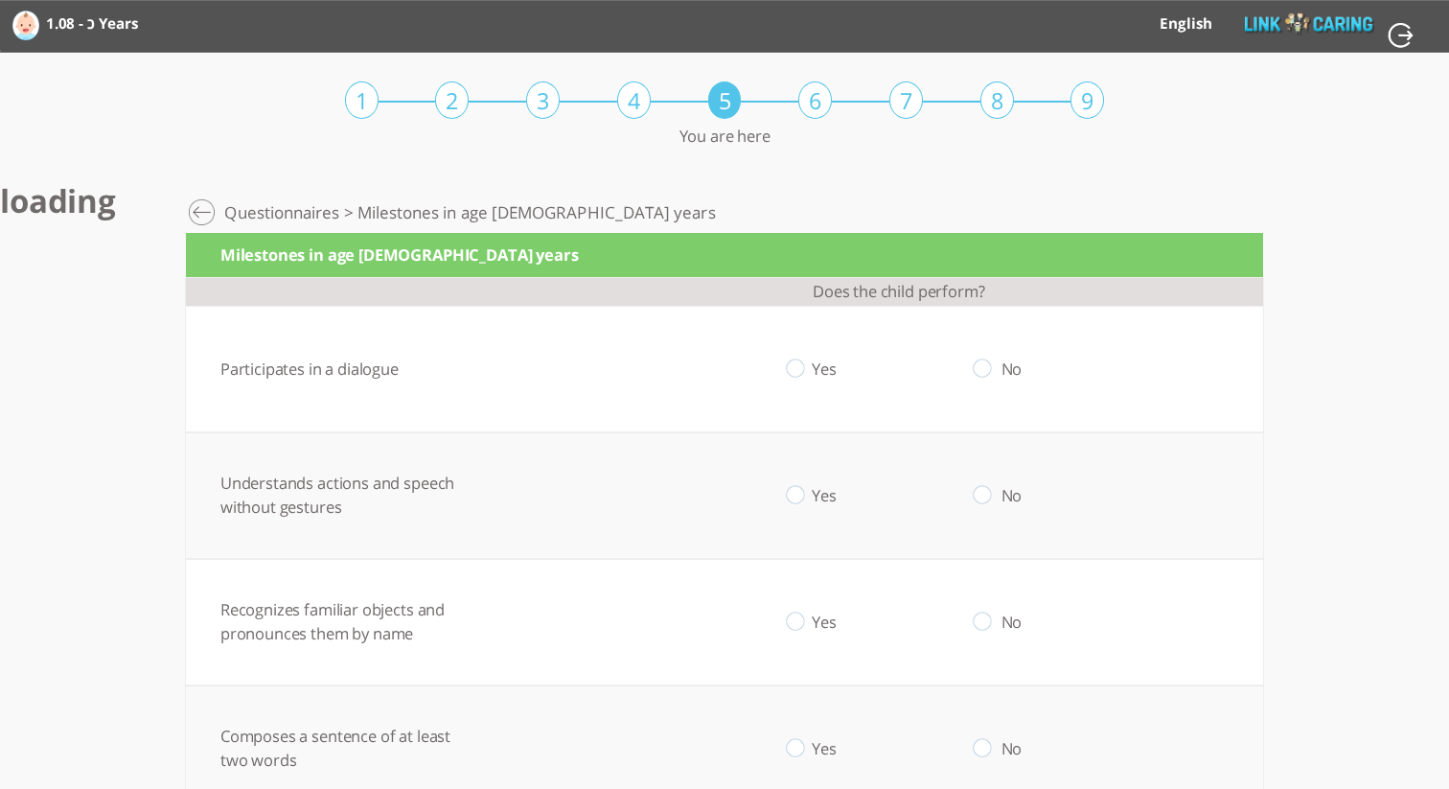
drag, startPoint x: 792, startPoint y: 365, endPoint x: 791, endPoint y: 431, distance: 66.1
click at [792, 365] on input "radio" at bounding box center [795, 368] width 18 height 20
radio input "true"
click at [796, 491] on input "radio" at bounding box center [795, 495] width 18 height 20
radio input "true"
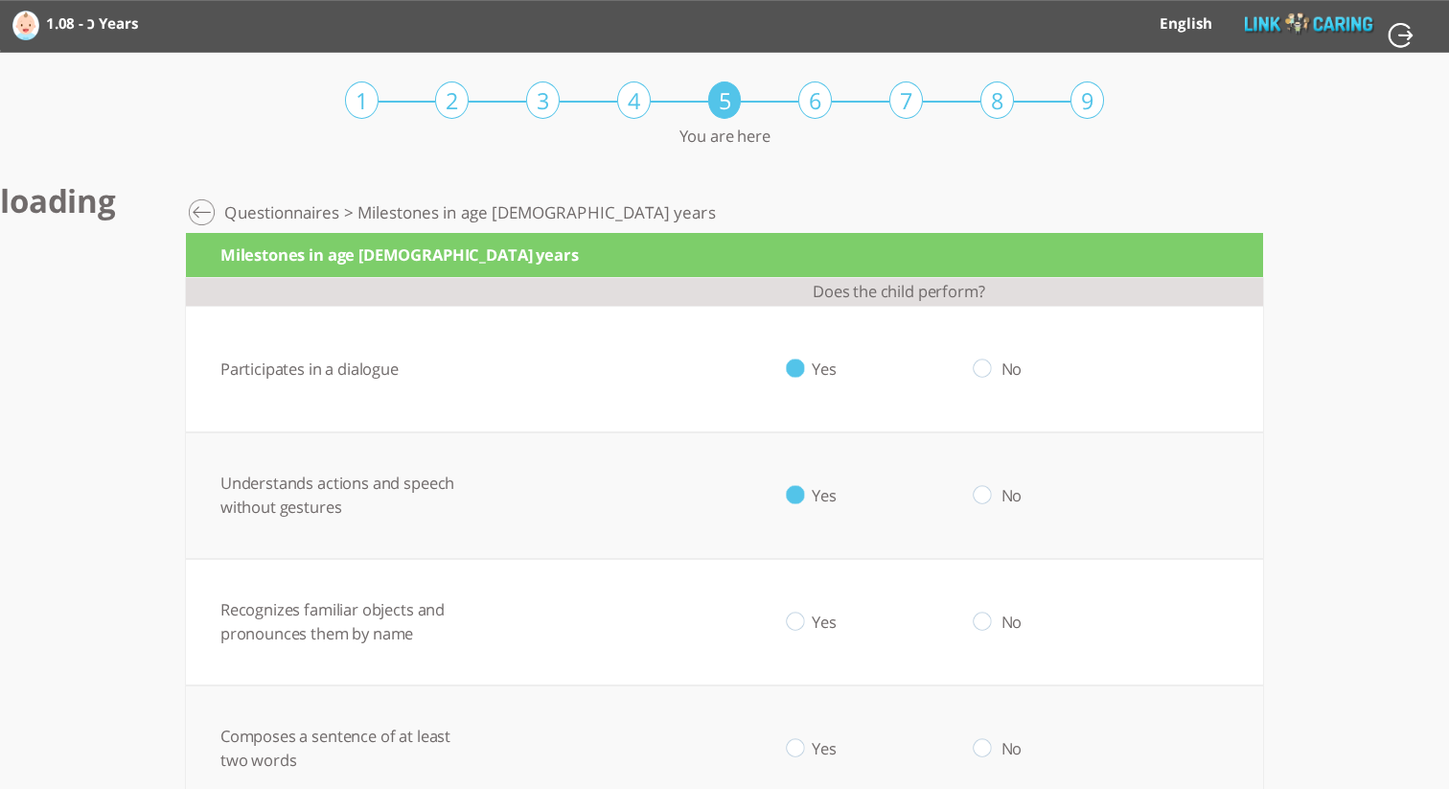
click at [988, 626] on input "radio" at bounding box center [983, 622] width 18 height 20
radio input "true"
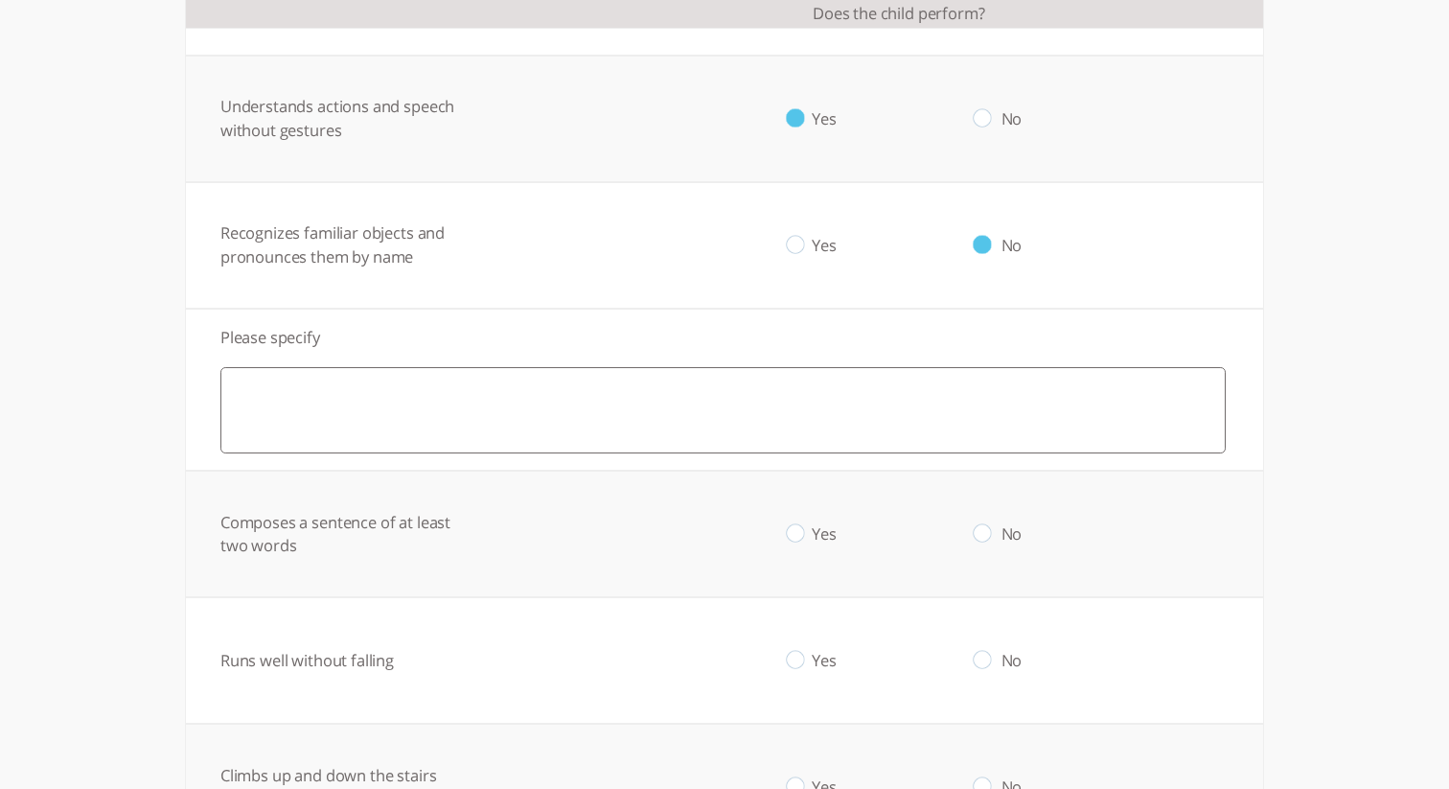
scroll to position [391, 0]
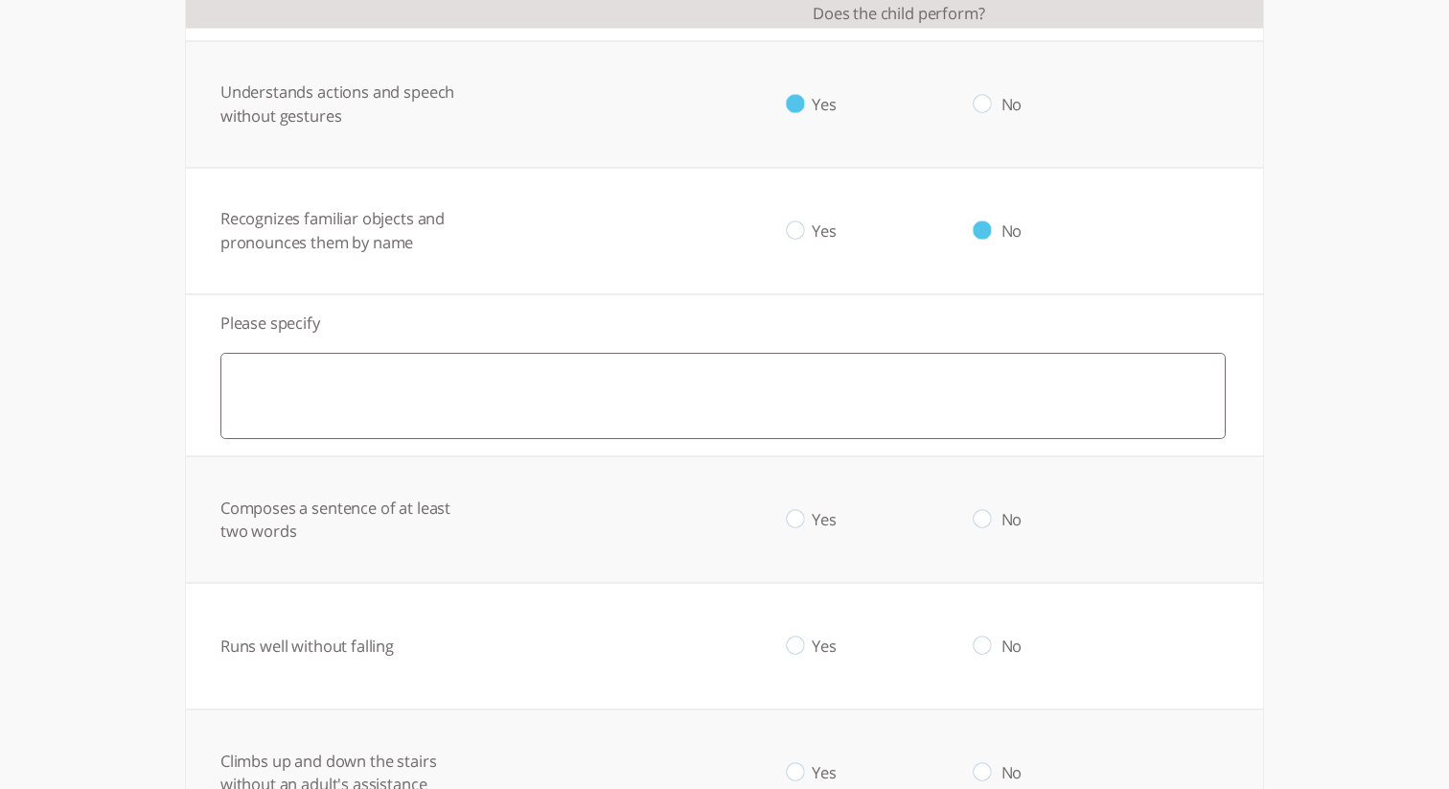
drag, startPoint x: 813, startPoint y: 508, endPoint x: 814, endPoint y: 520, distance: 11.5
click at [814, 512] on label "Yes" at bounding box center [824, 519] width 25 height 22
click at [813, 525] on label "Yes" at bounding box center [824, 519] width 25 height 22
drag, startPoint x: 798, startPoint y: 640, endPoint x: 815, endPoint y: 619, distance: 27.2
click at [810, 628] on td "Yes" at bounding box center [795, 646] width 187 height 127
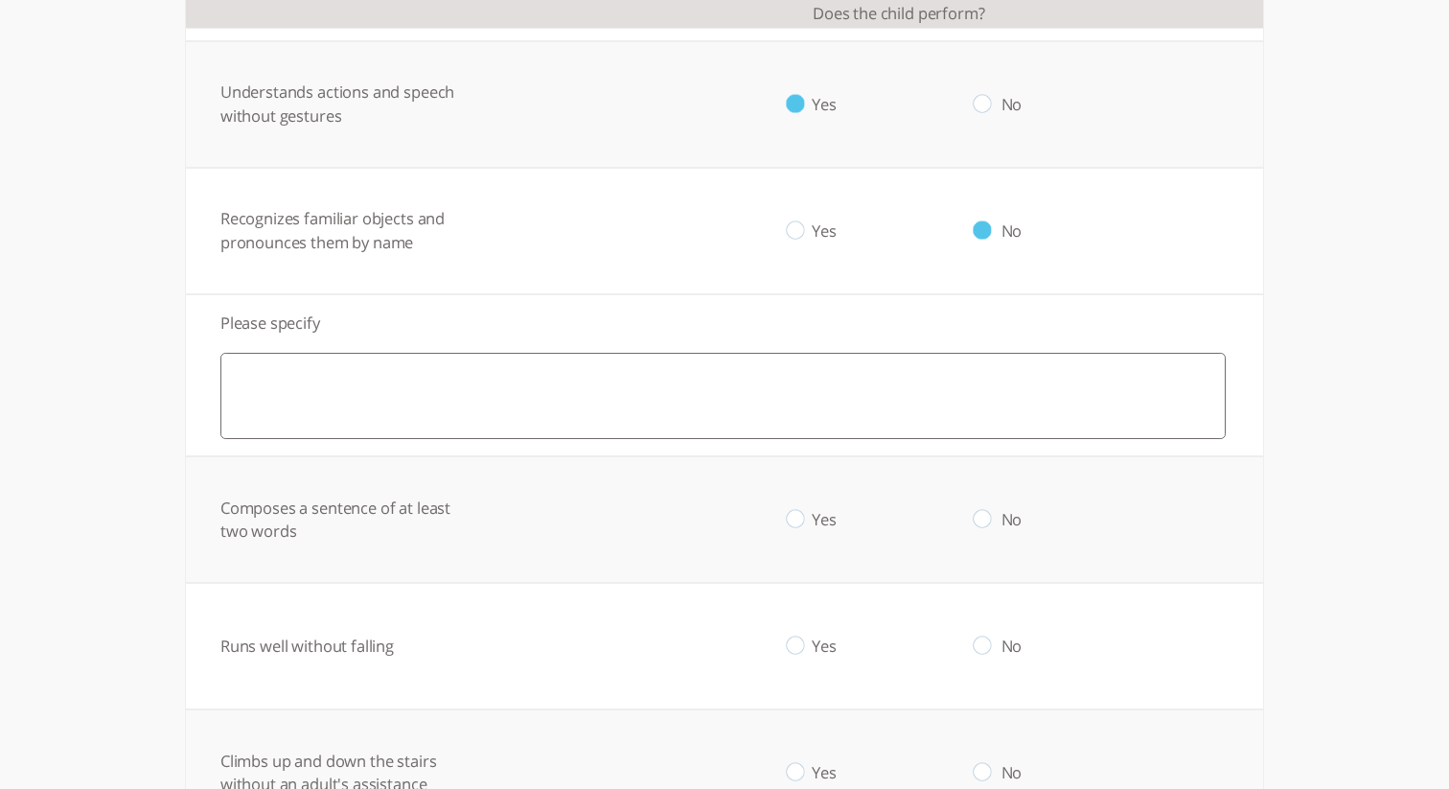
drag, startPoint x: 796, startPoint y: 518, endPoint x: 804, endPoint y: 587, distance: 69.6
click at [797, 518] on input "radio" at bounding box center [795, 520] width 18 height 20
radio input "true"
click at [802, 639] on input "radio" at bounding box center [795, 646] width 18 height 20
radio input "true"
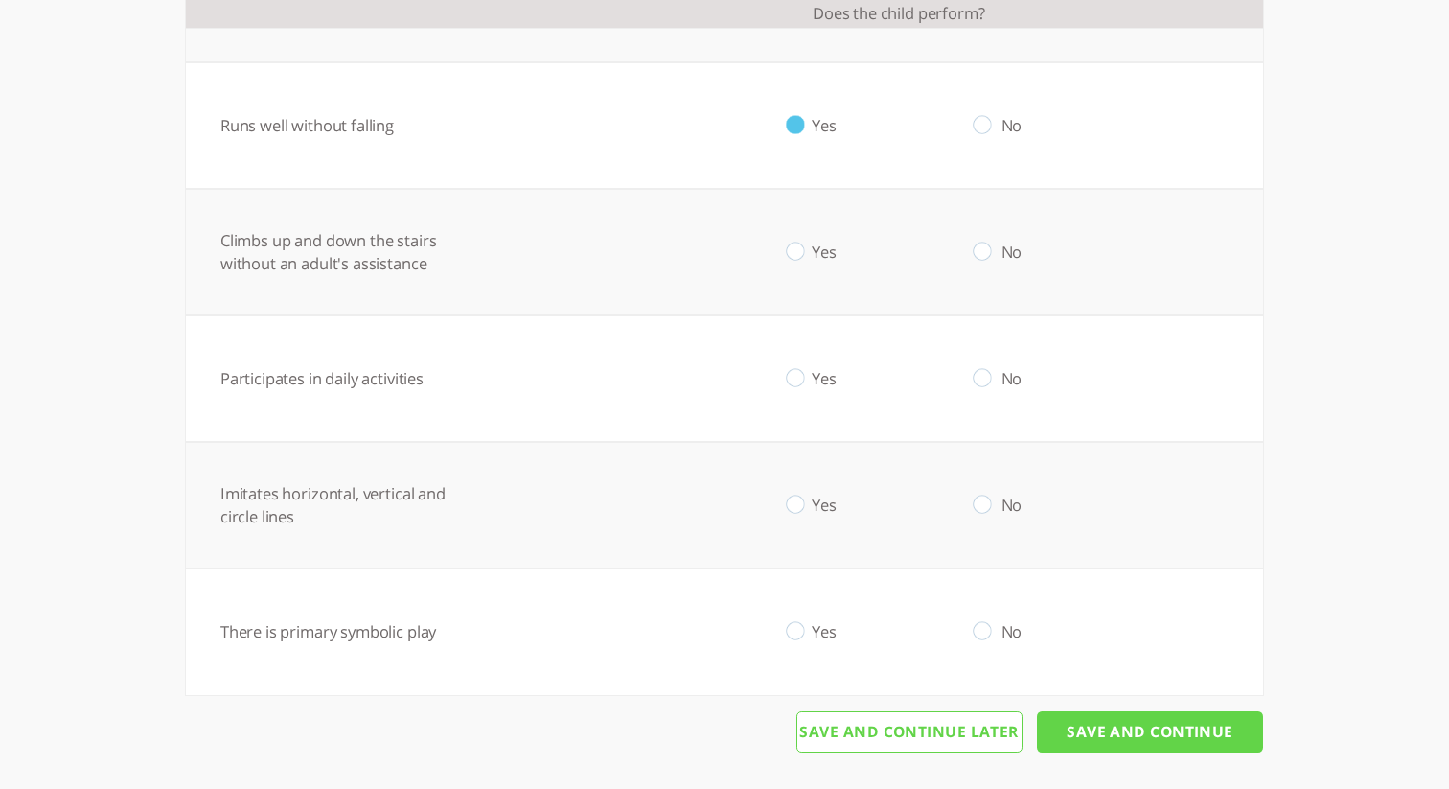
scroll to position [913, 0]
drag, startPoint x: 795, startPoint y: 243, endPoint x: 799, endPoint y: 257, distance: 15.2
click at [796, 243] on input "radio" at bounding box center [795, 252] width 18 height 20
radio input "true"
drag, startPoint x: 796, startPoint y: 378, endPoint x: 802, endPoint y: 443, distance: 65.5
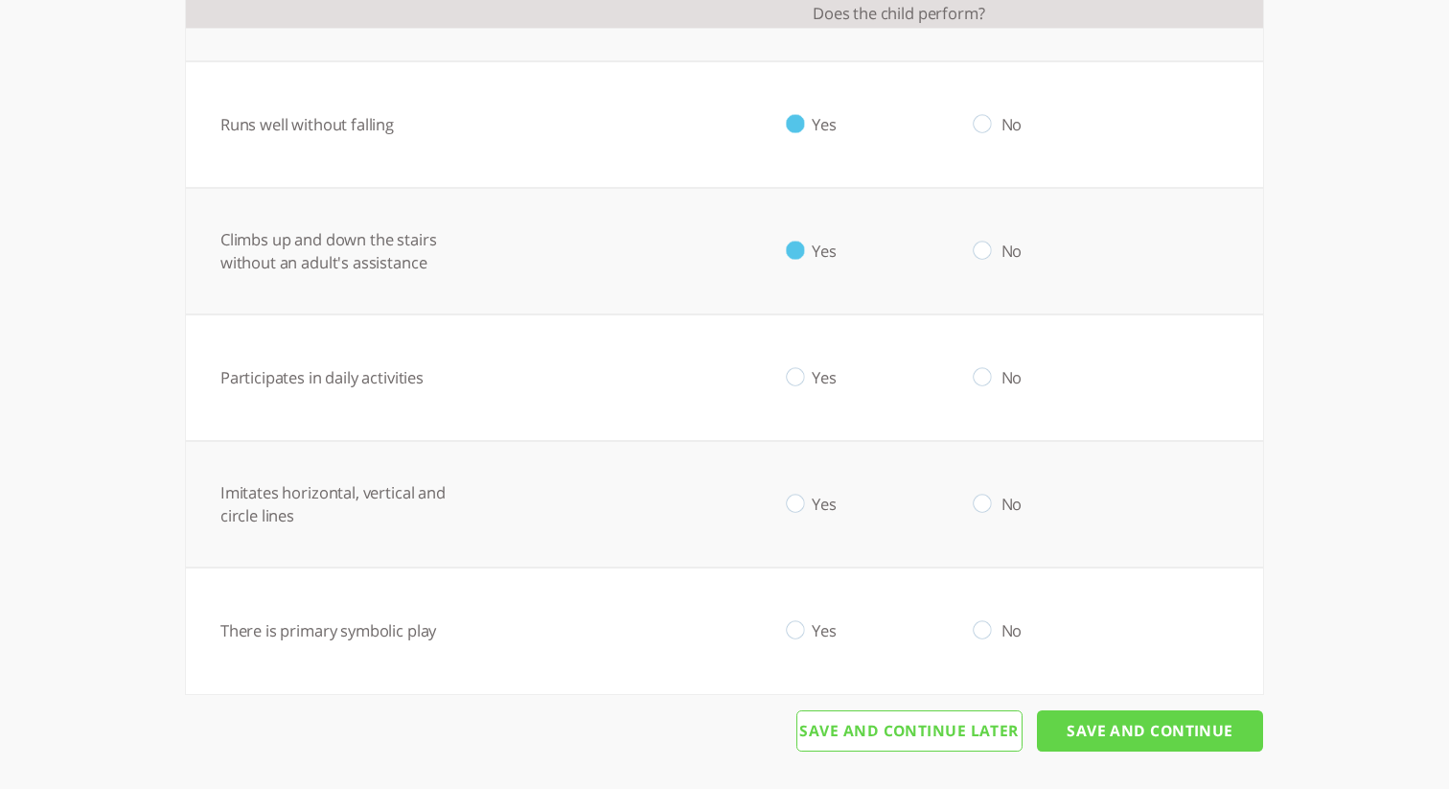
click at [797, 381] on input "radio" at bounding box center [795, 378] width 18 height 20
radio input "true"
drag, startPoint x: 797, startPoint y: 499, endPoint x: 797, endPoint y: 526, distance: 26.8
click at [797, 500] on input "radio" at bounding box center [795, 505] width 18 height 20
radio input "true"
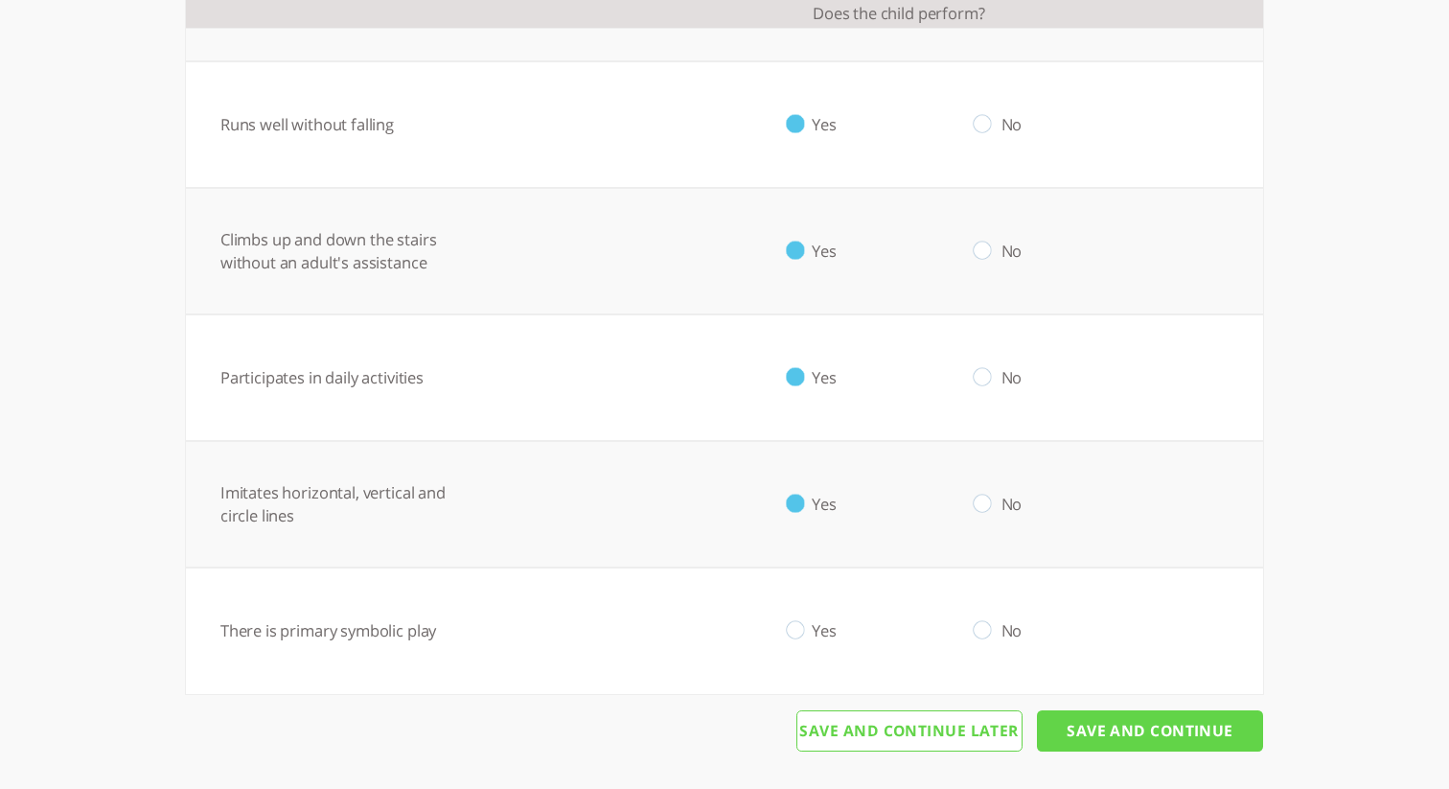
click at [991, 634] on td "No" at bounding box center [982, 630] width 187 height 127
drag, startPoint x: 984, startPoint y: 633, endPoint x: 996, endPoint y: 638, distance: 12.9
click at [984, 633] on input "radio" at bounding box center [983, 631] width 18 height 20
radio input "true"
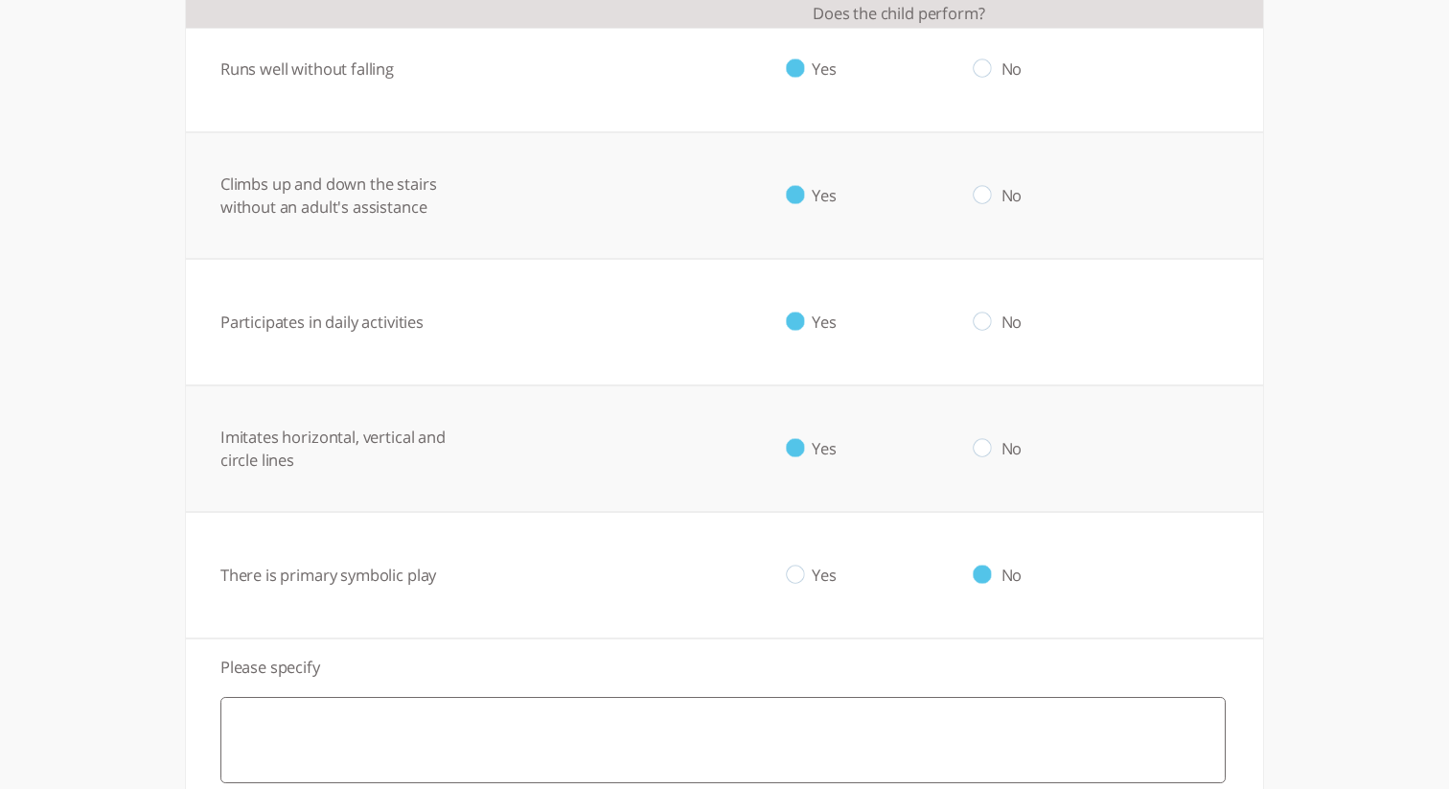
scroll to position [1076, 0]
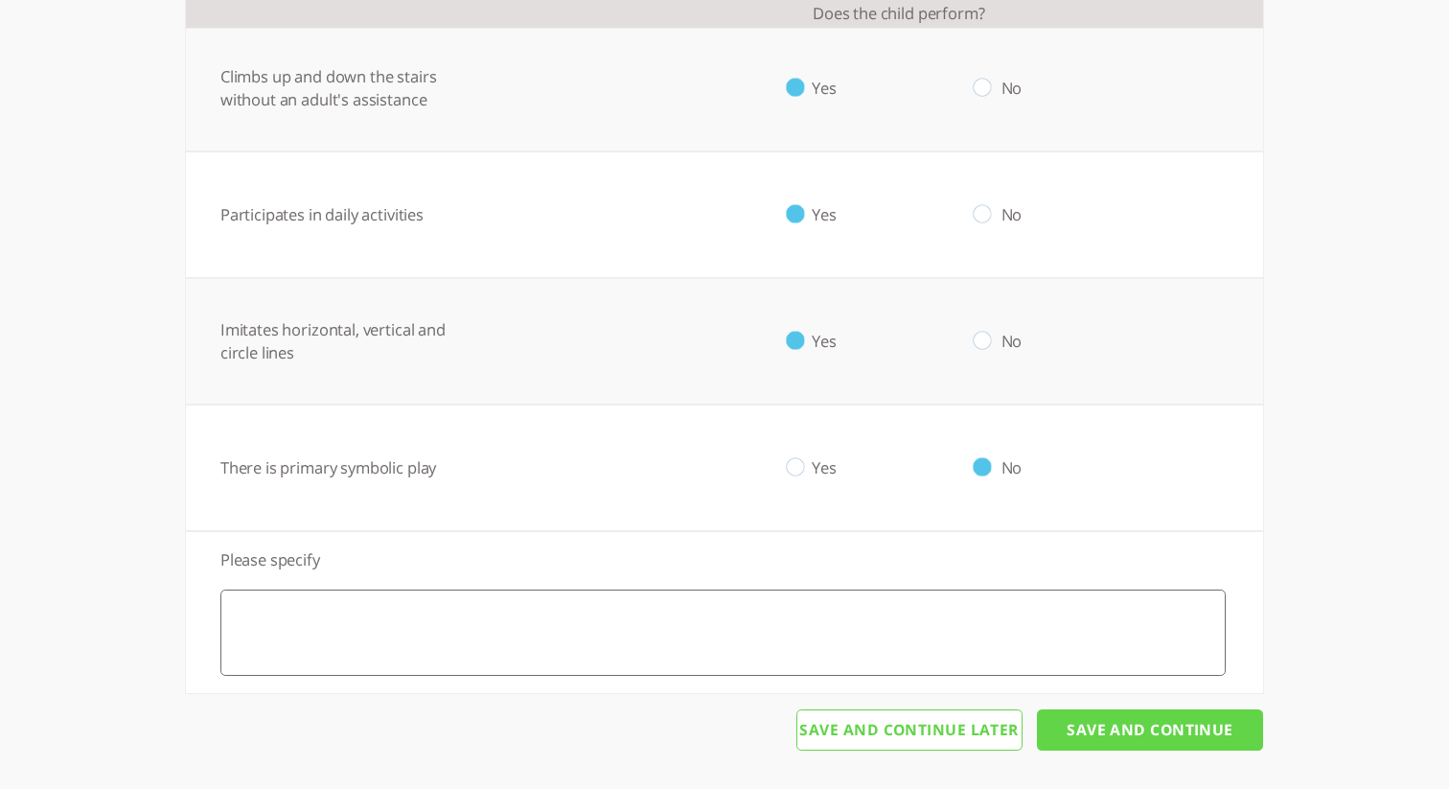
click at [1169, 738] on input "Save And Continue" at bounding box center [1150, 730] width 226 height 42
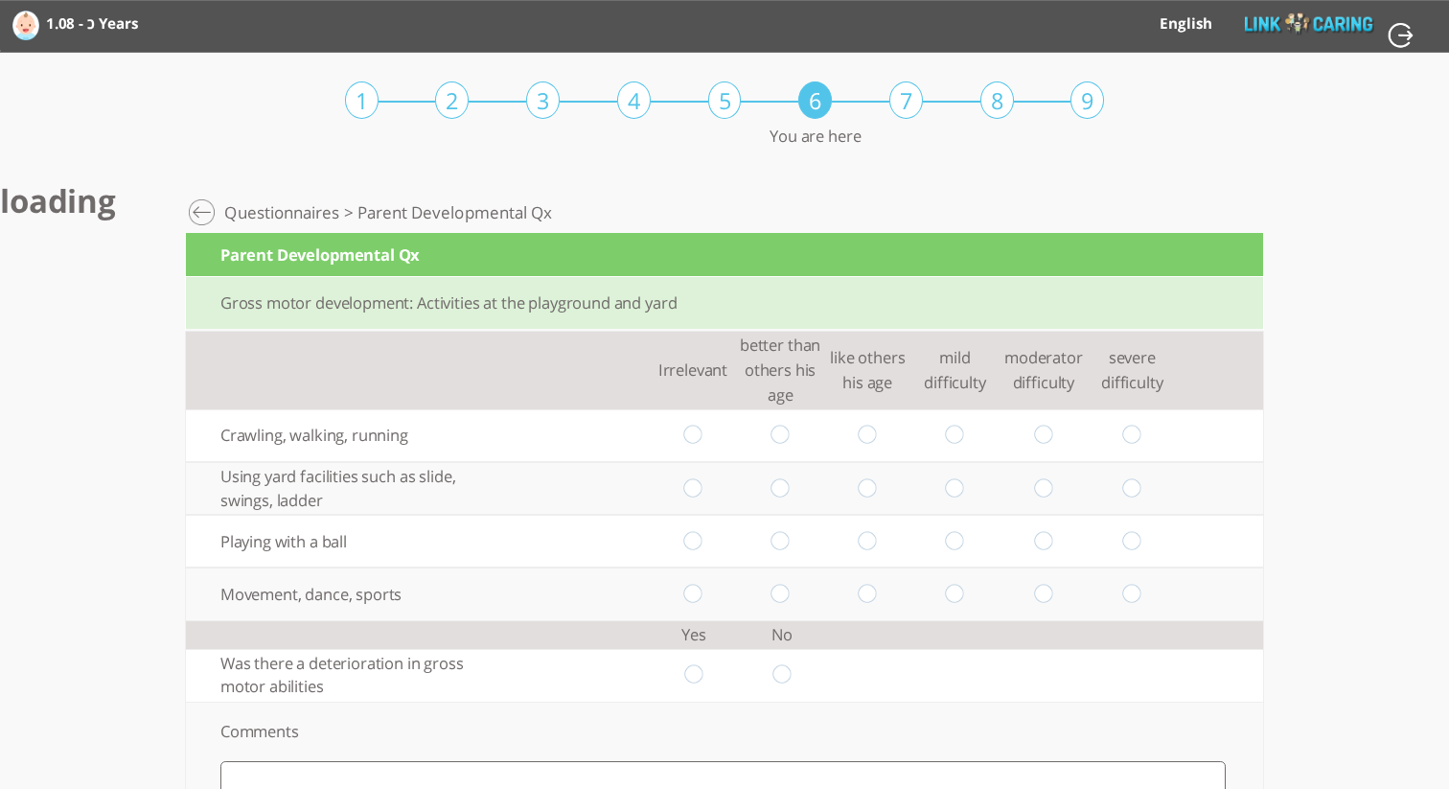
click at [784, 433] on input "radio" at bounding box center [781, 436] width 18 height 20
radio input "true"
drag, startPoint x: 863, startPoint y: 485, endPoint x: 873, endPoint y: 495, distance: 14.2
click at [864, 486] on input "radio" at bounding box center [868, 488] width 18 height 20
radio input "true"
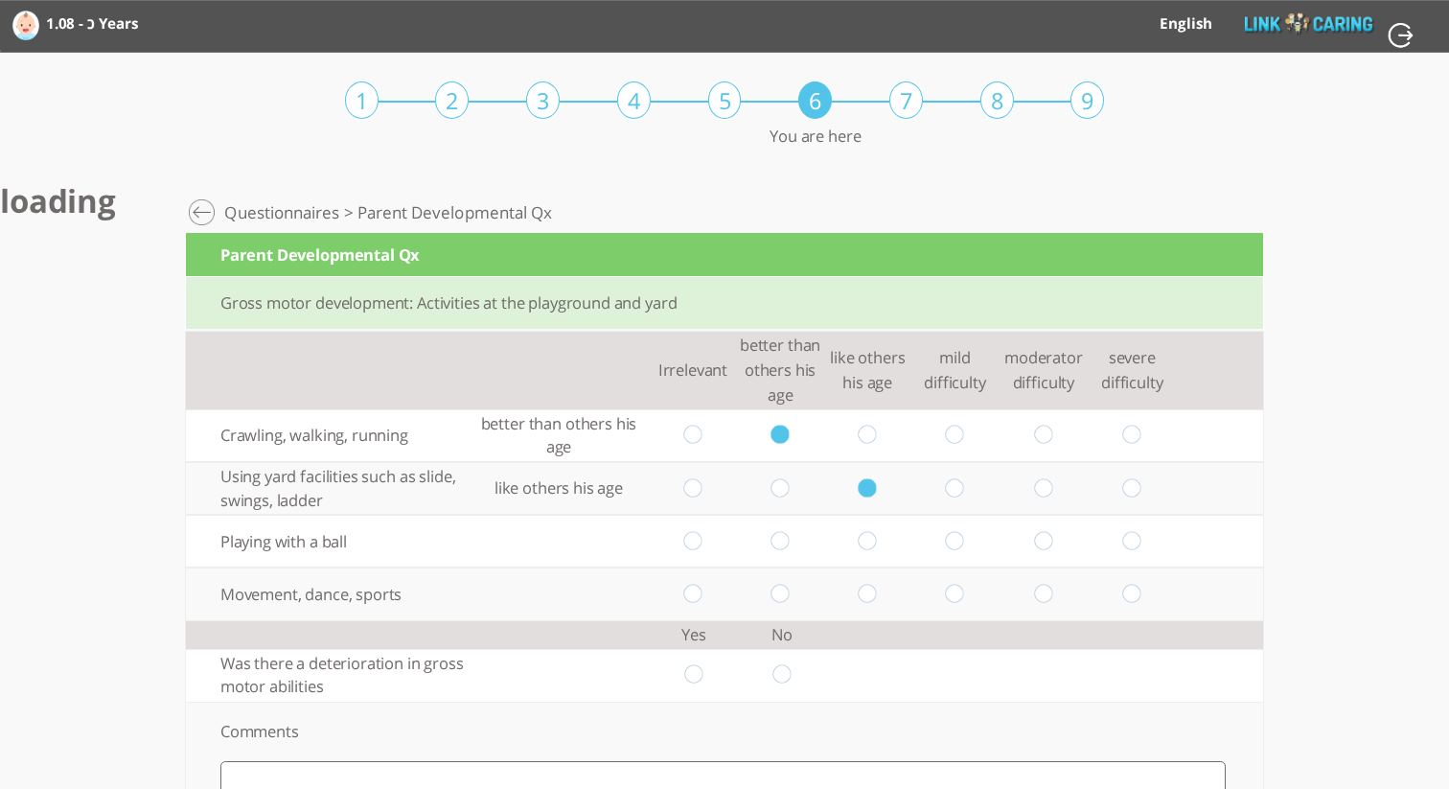
drag, startPoint x: 949, startPoint y: 538, endPoint x: 1007, endPoint y: 560, distance: 62.5
click at [951, 538] on input "radio" at bounding box center [955, 541] width 18 height 20
radio input "true"
drag, startPoint x: 1046, startPoint y: 597, endPoint x: 1035, endPoint y: 594, distance: 10.9
click at [1046, 597] on input "radio" at bounding box center [1043, 594] width 18 height 20
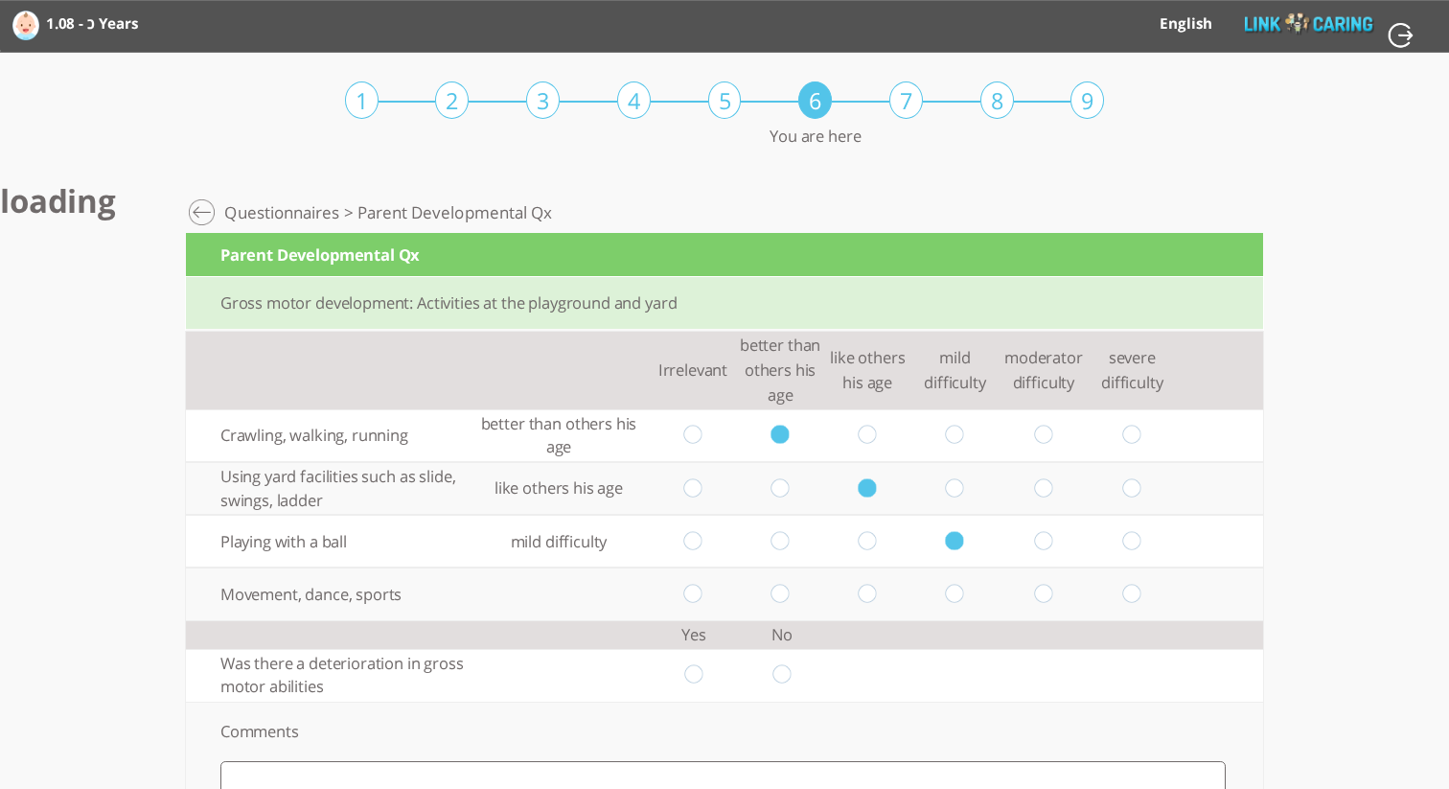
radio input "true"
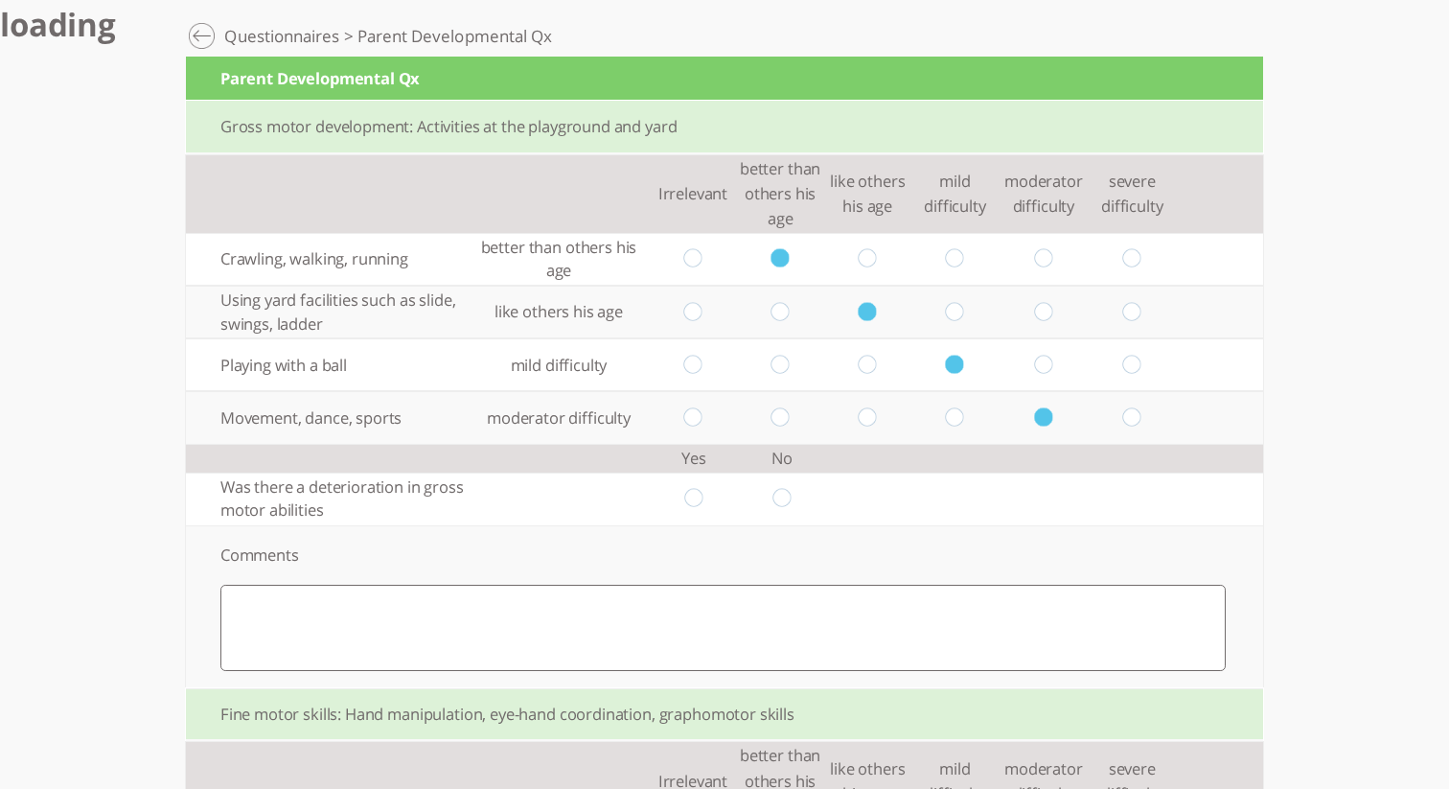
scroll to position [187, 0]
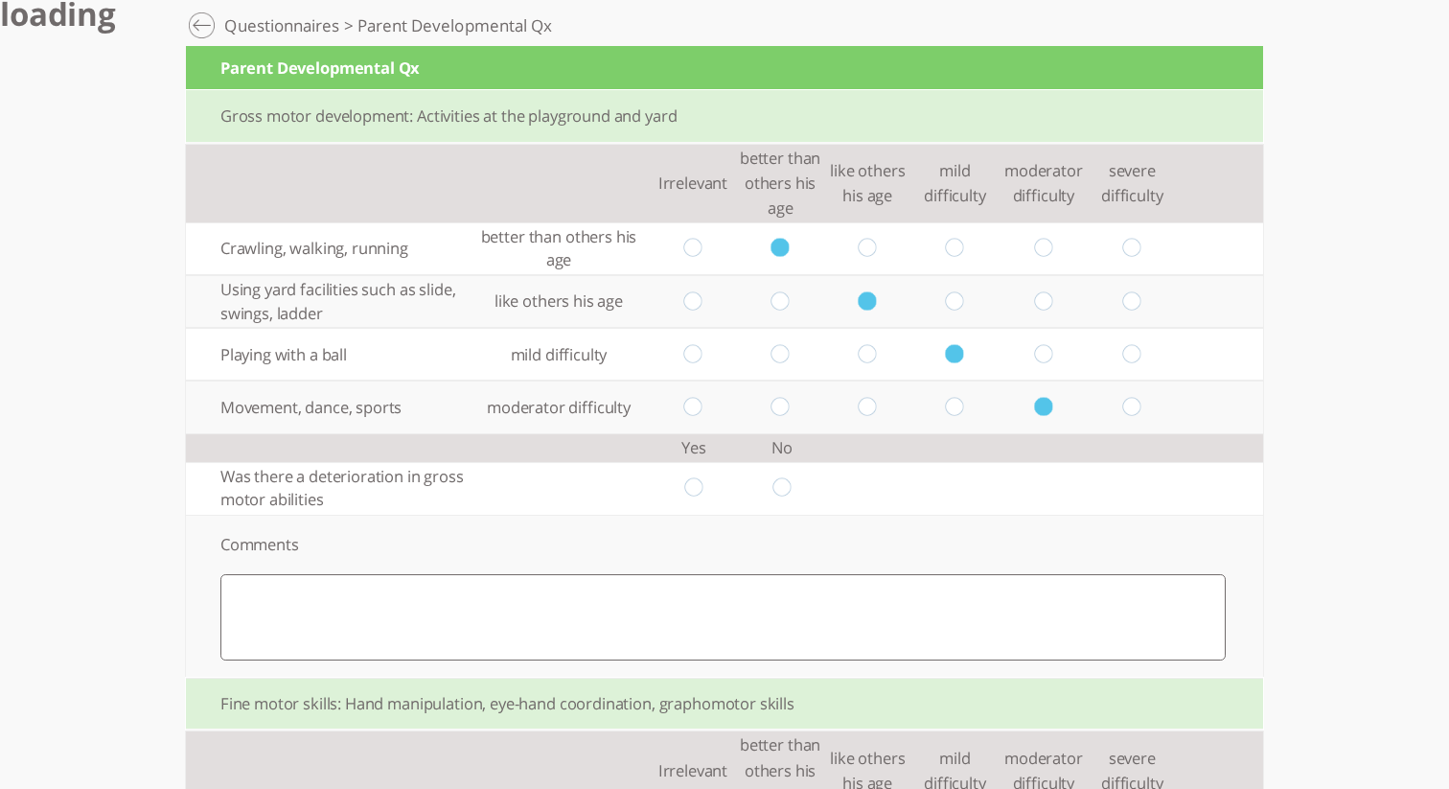
click at [779, 489] on input "radio" at bounding box center [782, 488] width 18 height 20
radio input "true"
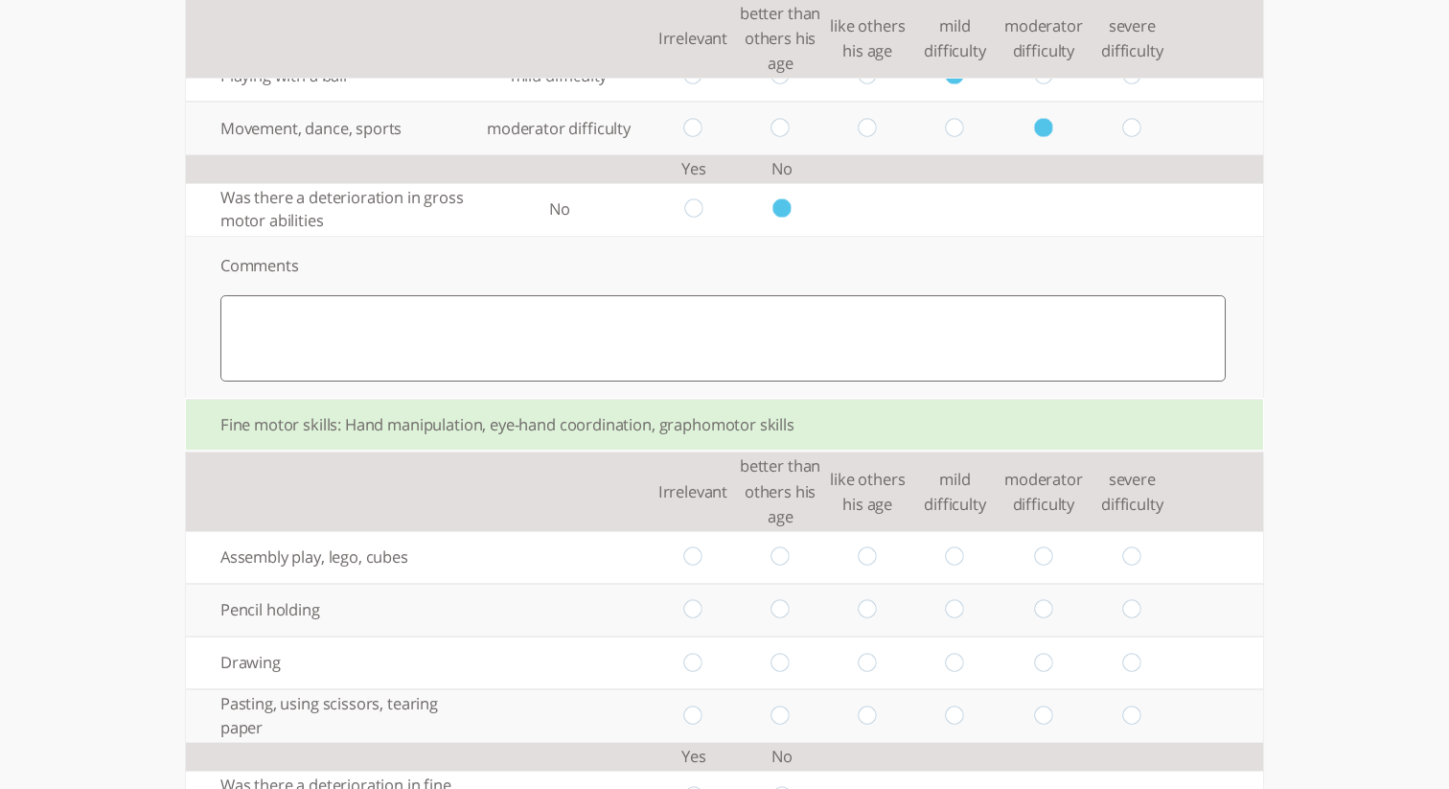
drag, startPoint x: 777, startPoint y: 567, endPoint x: 799, endPoint y: 577, distance: 24.0
click at [780, 566] on input "radio" at bounding box center [781, 557] width 18 height 20
radio input "true"
click at [861, 609] on td at bounding box center [867, 610] width 87 height 53
click at [862, 611] on input "radio" at bounding box center [868, 609] width 18 height 20
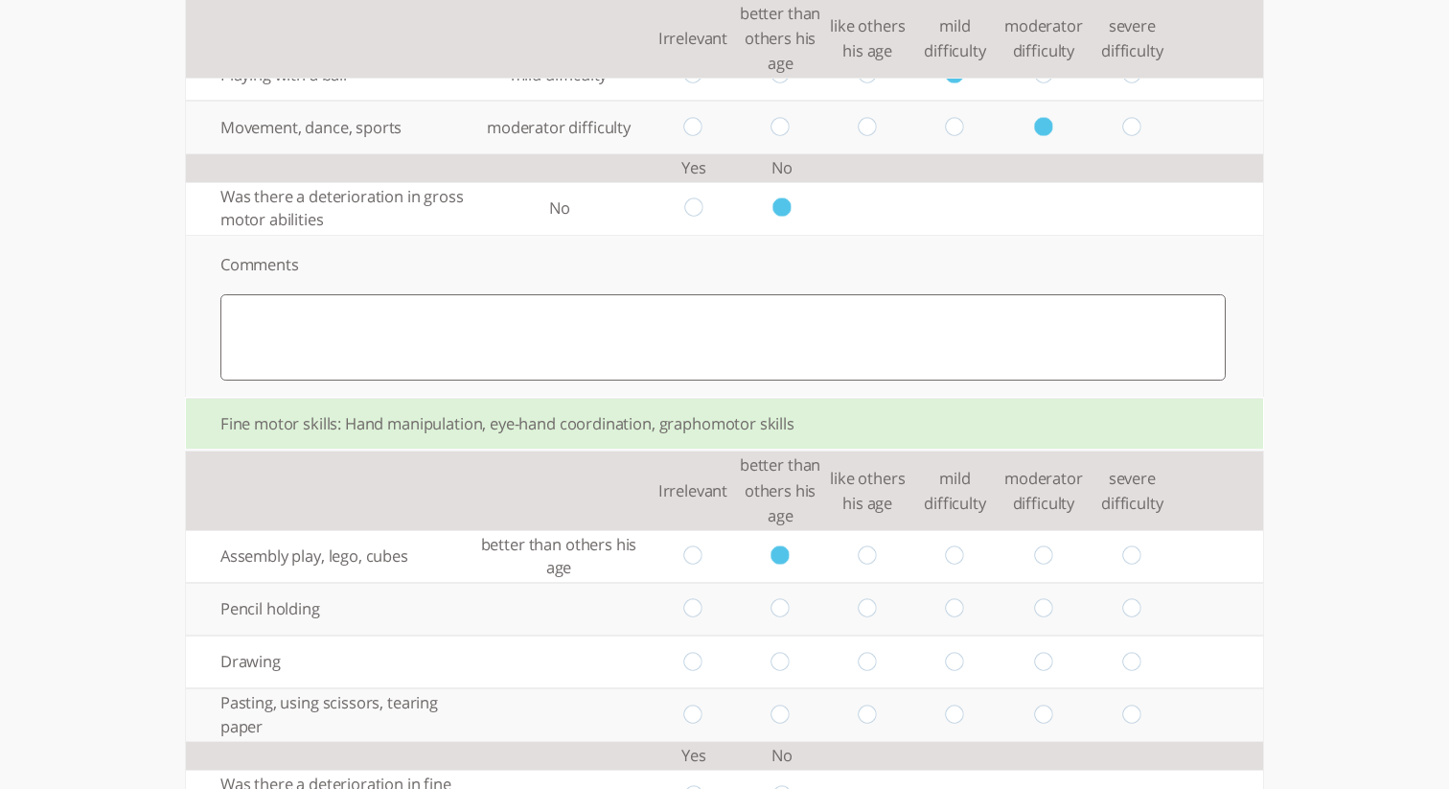
radio input "true"
drag, startPoint x: 694, startPoint y: 667, endPoint x: 871, endPoint y: 694, distance: 179.3
click at [707, 667] on td at bounding box center [692, 661] width 87 height 53
drag, startPoint x: 690, startPoint y: 662, endPoint x: 954, endPoint y: 691, distance: 265.2
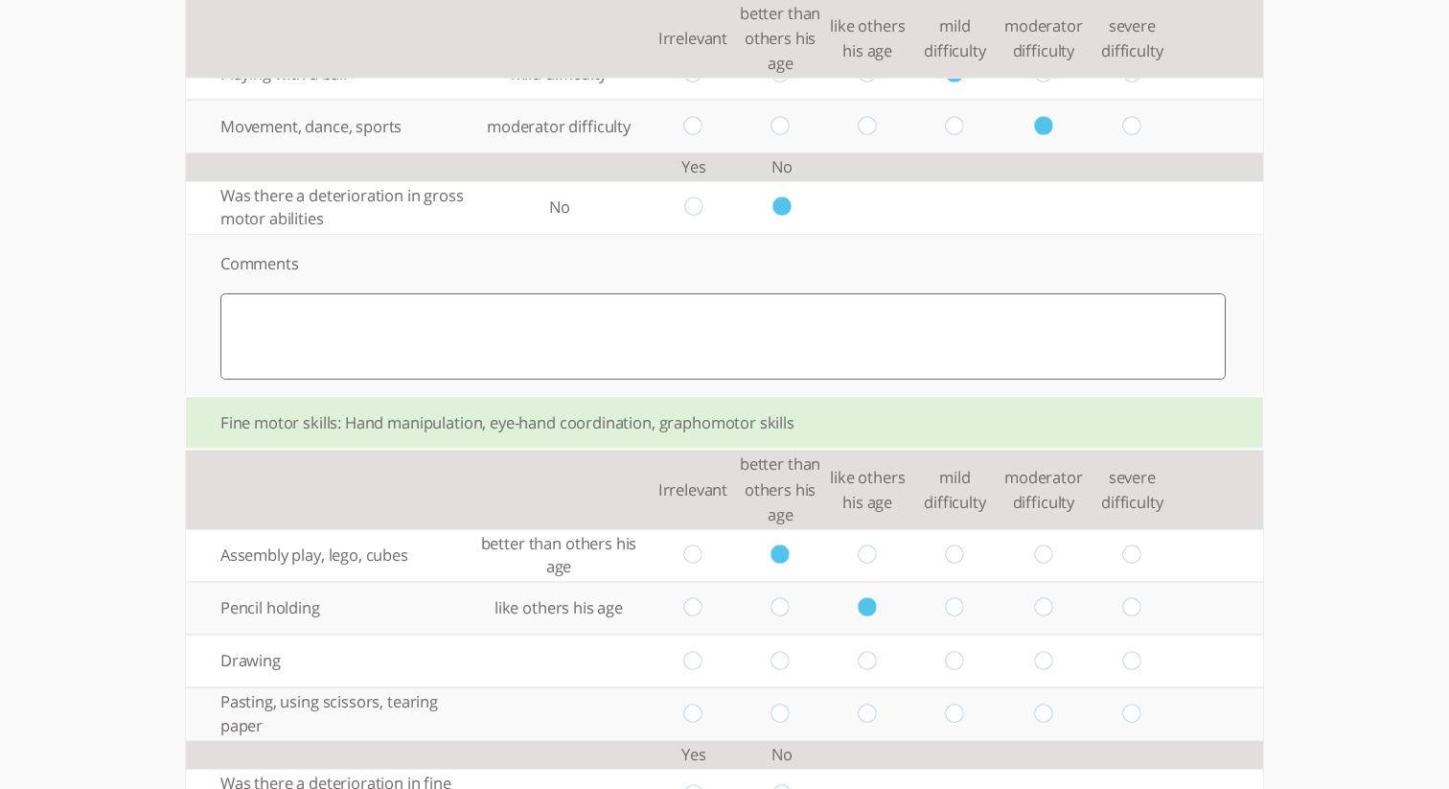
click at [701, 663] on input "radio" at bounding box center [692, 661] width 18 height 20
radio input "true"
drag, startPoint x: 1130, startPoint y: 713, endPoint x: 1102, endPoint y: 695, distance: 33.2
click at [1131, 713] on input "radio" at bounding box center [1132, 714] width 18 height 20
radio input "true"
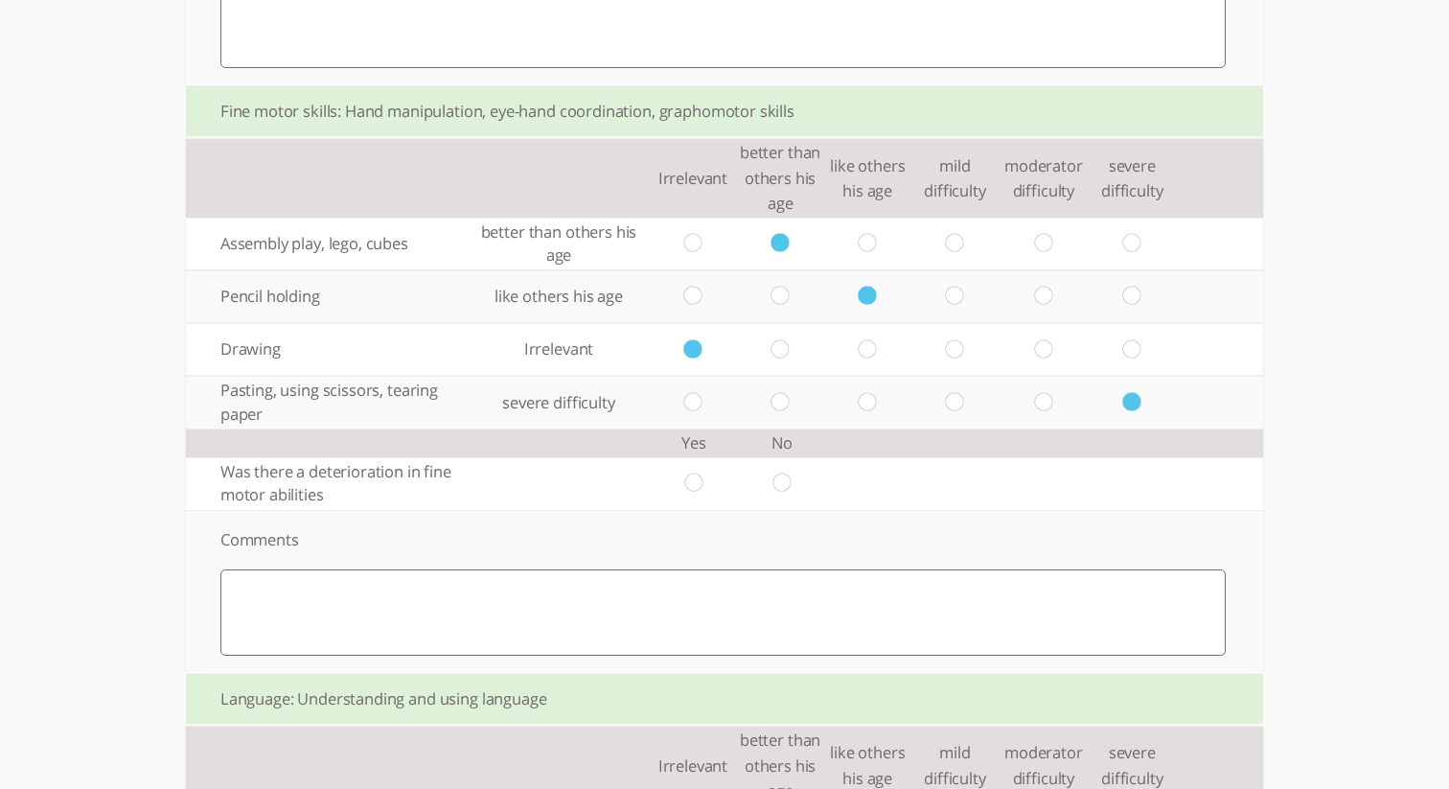
scroll to position [802, 0]
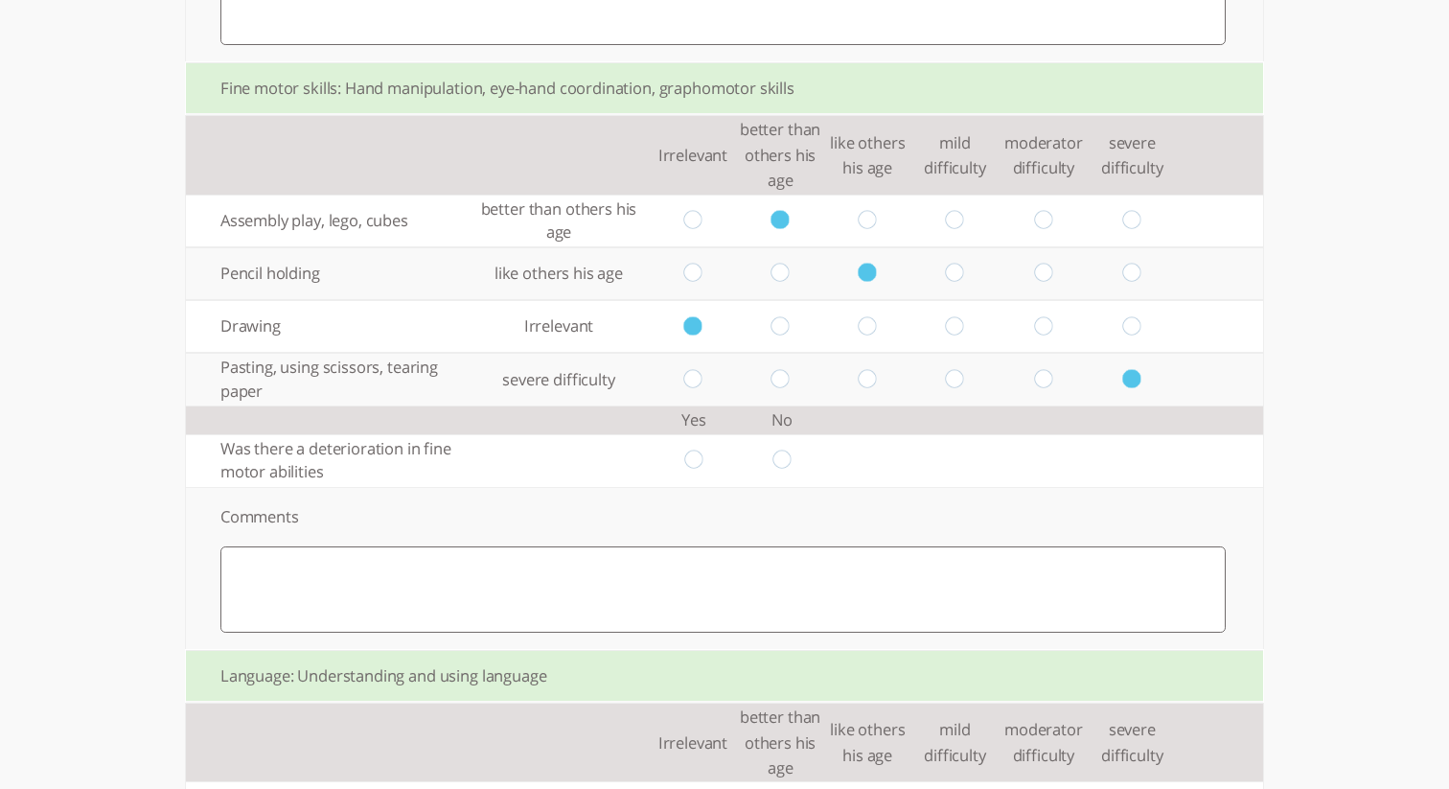
click at [773, 457] on input "radio" at bounding box center [782, 461] width 18 height 20
radio input "true"
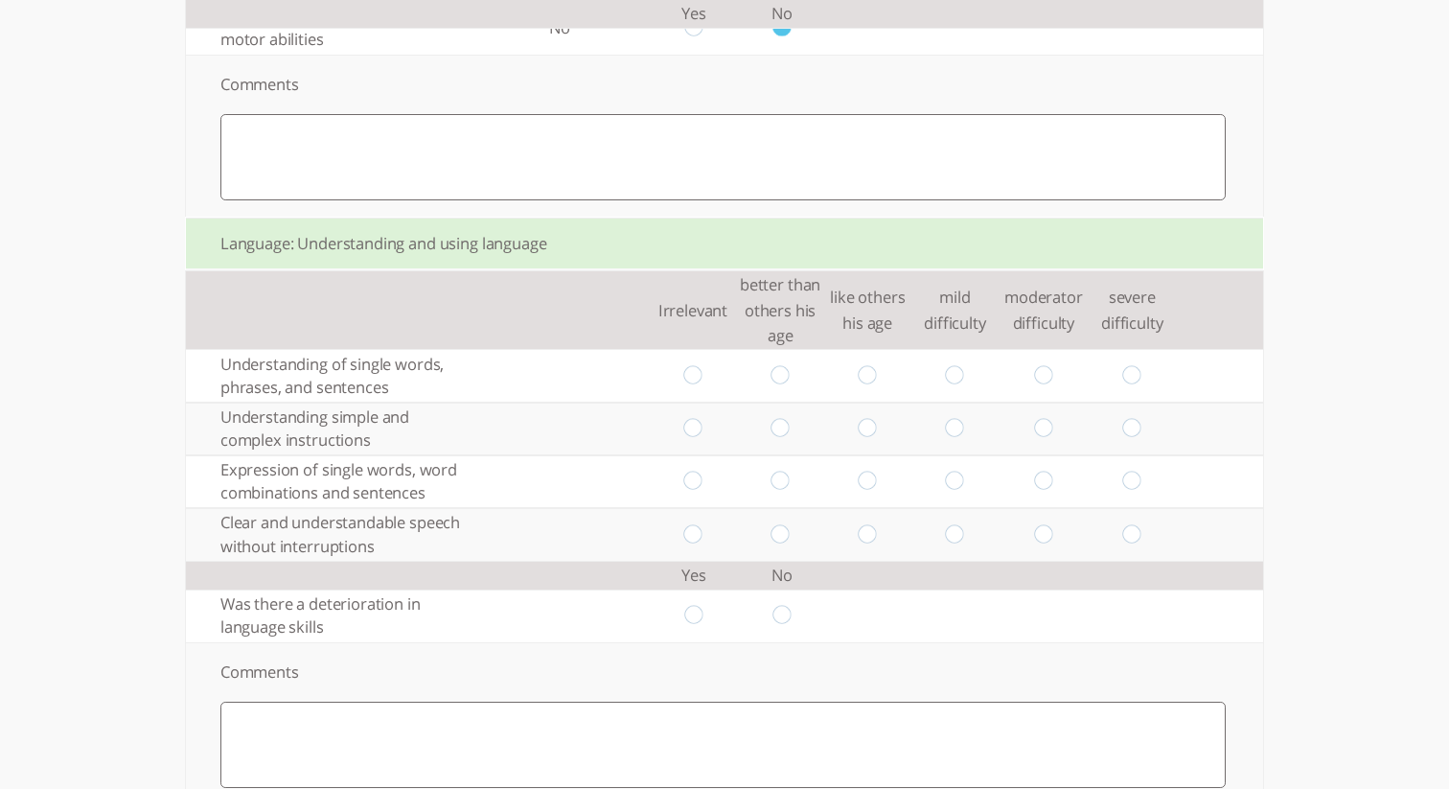
scroll to position [1265, 0]
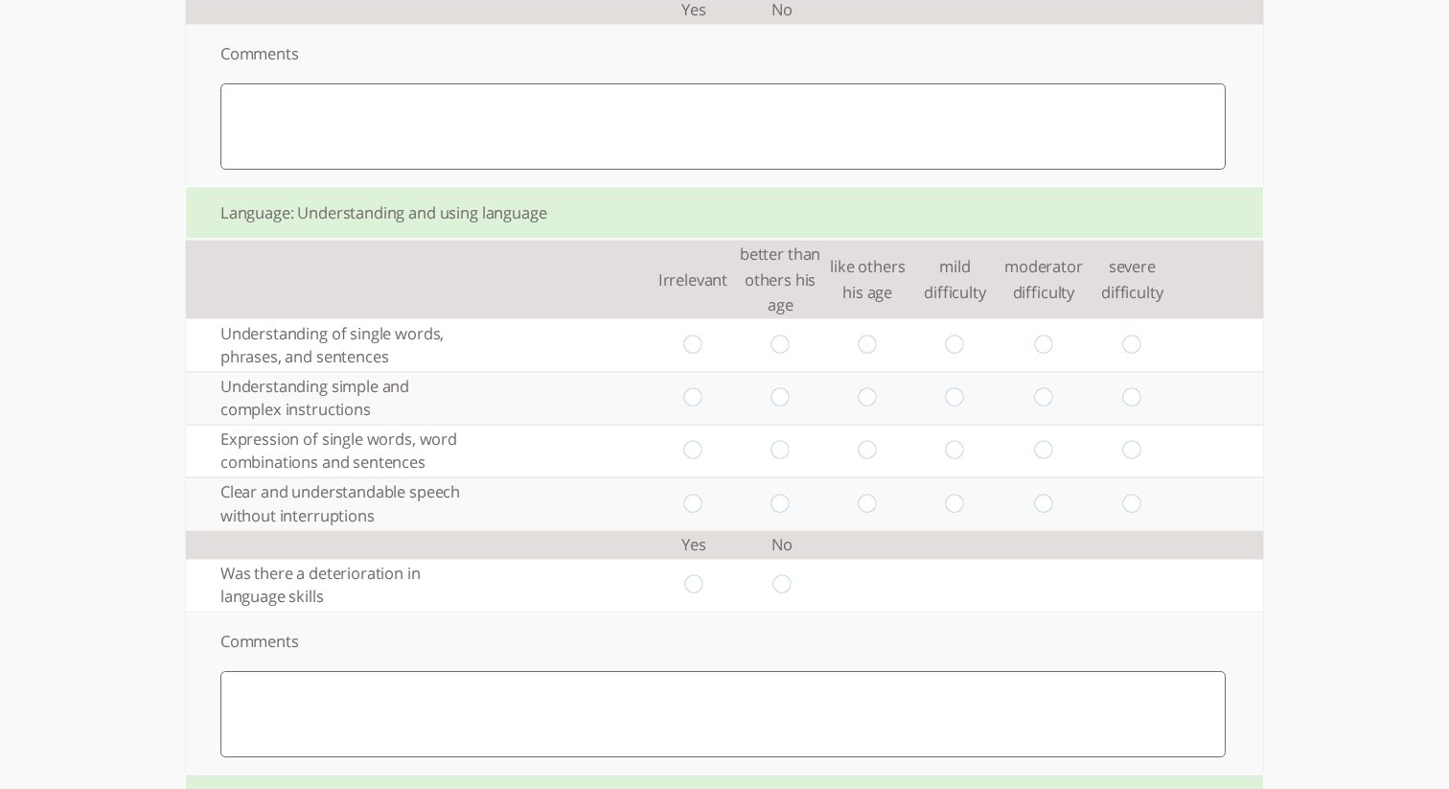
drag, startPoint x: 780, startPoint y: 350, endPoint x: 810, endPoint y: 372, distance: 37.0
click at [785, 352] on input "radio" at bounding box center [781, 345] width 18 height 20
radio input "true"
click at [871, 399] on td at bounding box center [867, 398] width 87 height 53
click at [872, 400] on input "radio" at bounding box center [868, 398] width 18 height 20
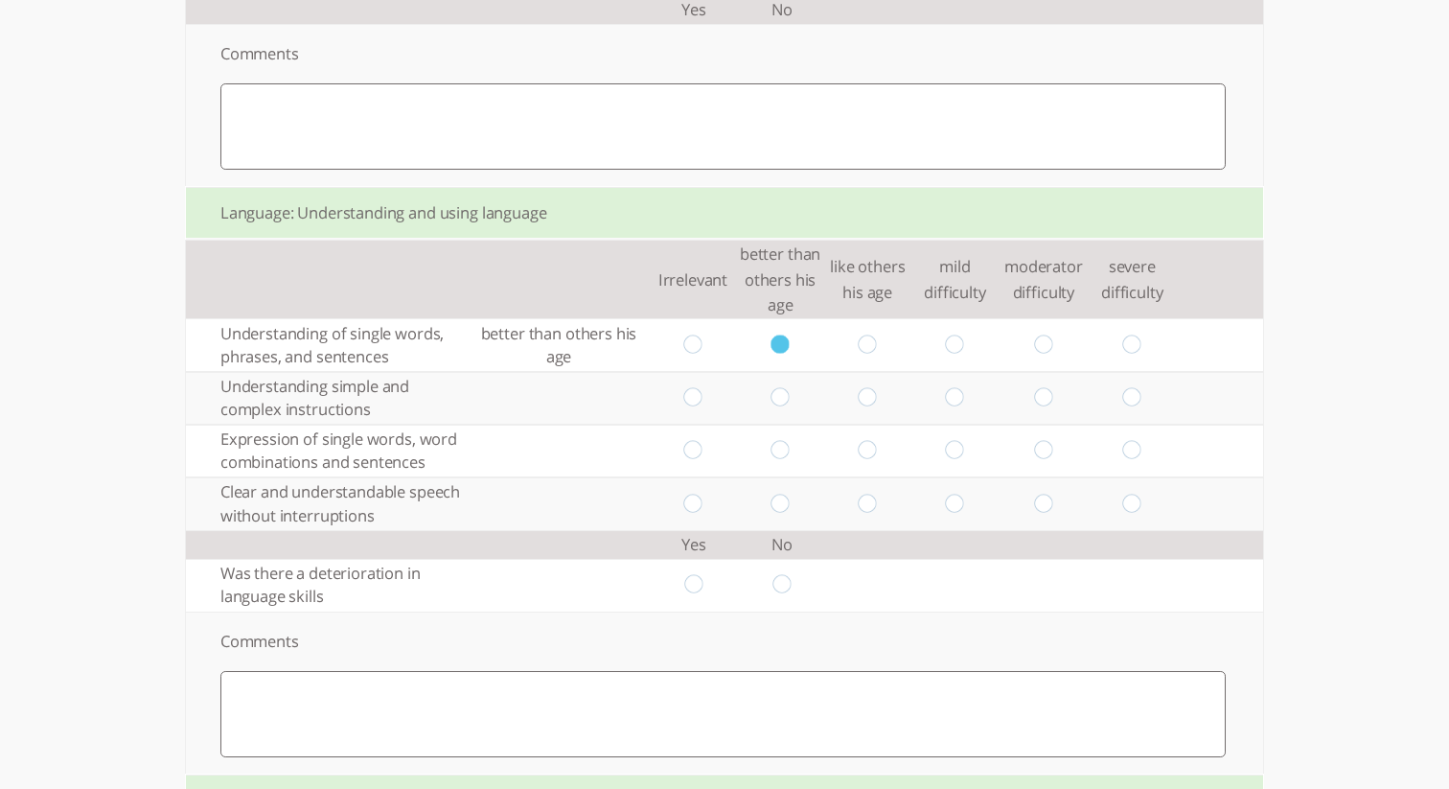
radio input "true"
drag, startPoint x: 954, startPoint y: 451, endPoint x: 995, endPoint y: 482, distance: 51.4
click at [956, 452] on input "radio" at bounding box center [955, 451] width 18 height 20
radio input "true"
click at [1042, 508] on input "radio" at bounding box center [1043, 504] width 18 height 20
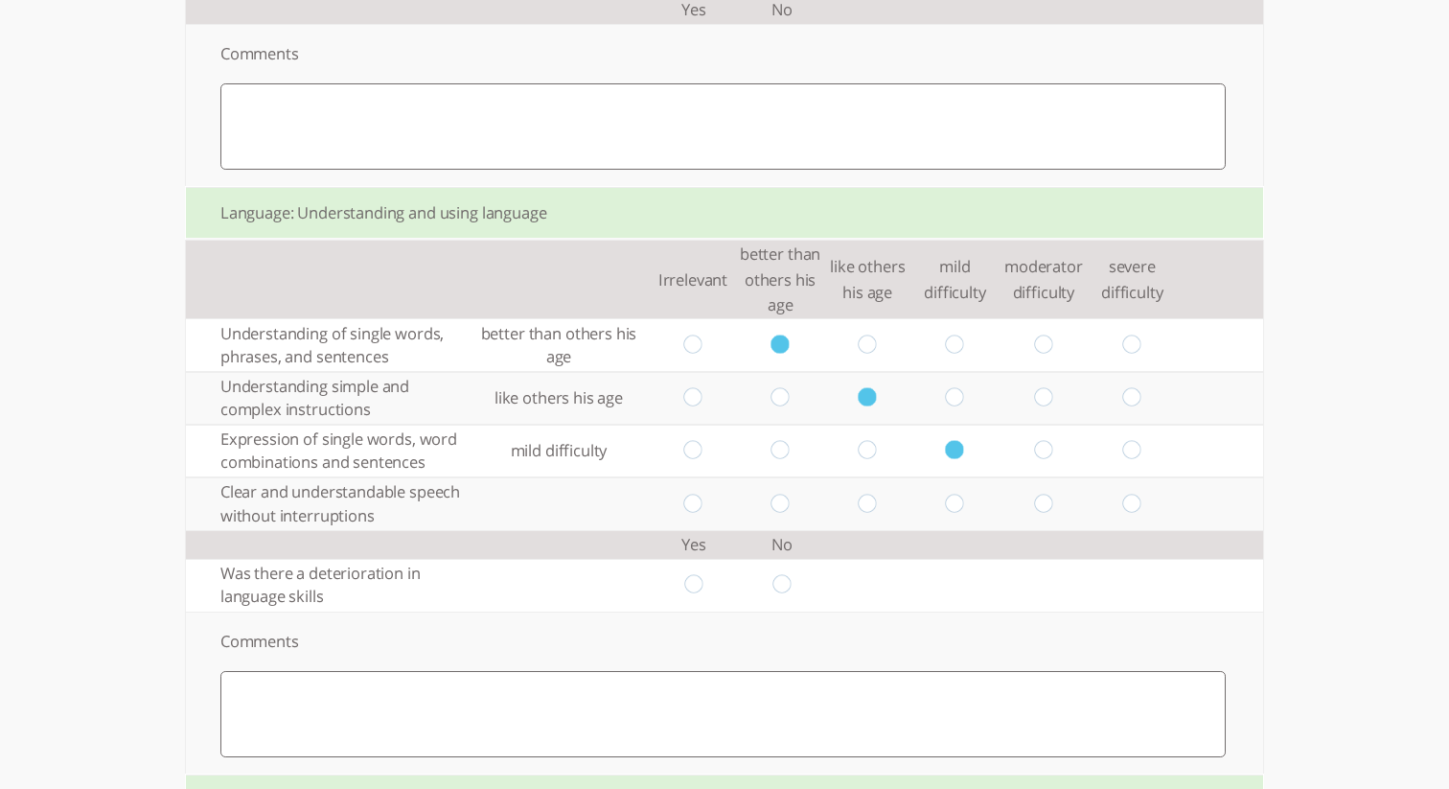
radio input "true"
drag, startPoint x: 785, startPoint y: 588, endPoint x: 819, endPoint y: 580, distance: 34.4
click at [791, 585] on td at bounding box center [781, 585] width 87 height 53
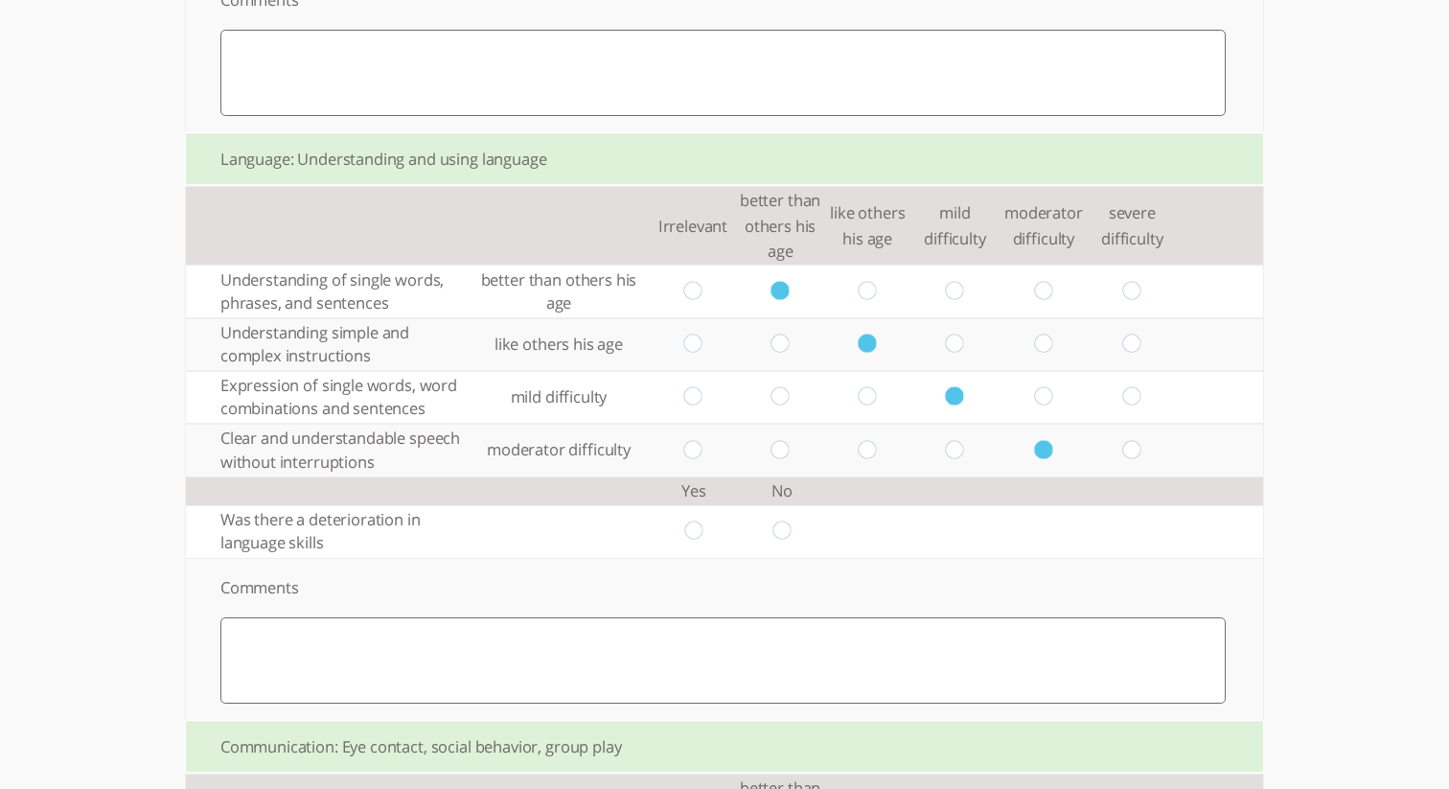
scroll to position [1321, 0]
click at [775, 531] on td at bounding box center [781, 529] width 87 height 53
click at [783, 537] on input "radio" at bounding box center [782, 530] width 18 height 20
radio input "true"
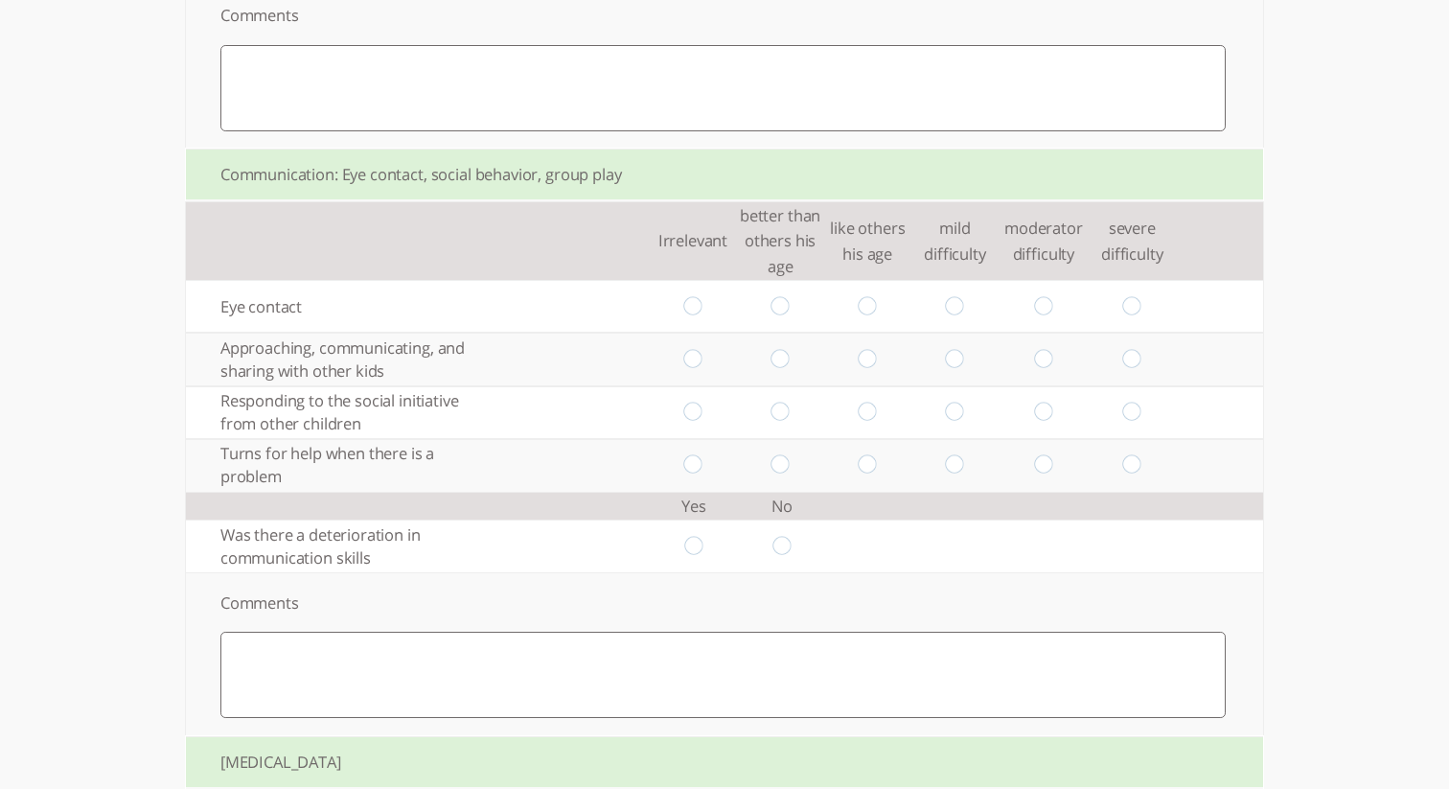
scroll to position [1888, 0]
drag, startPoint x: 695, startPoint y: 318, endPoint x: 703, endPoint y: 343, distance: 26.1
click at [696, 318] on input "radio" at bounding box center [692, 309] width 18 height 20
radio input "true"
click at [780, 369] on input "radio" at bounding box center [781, 363] width 18 height 20
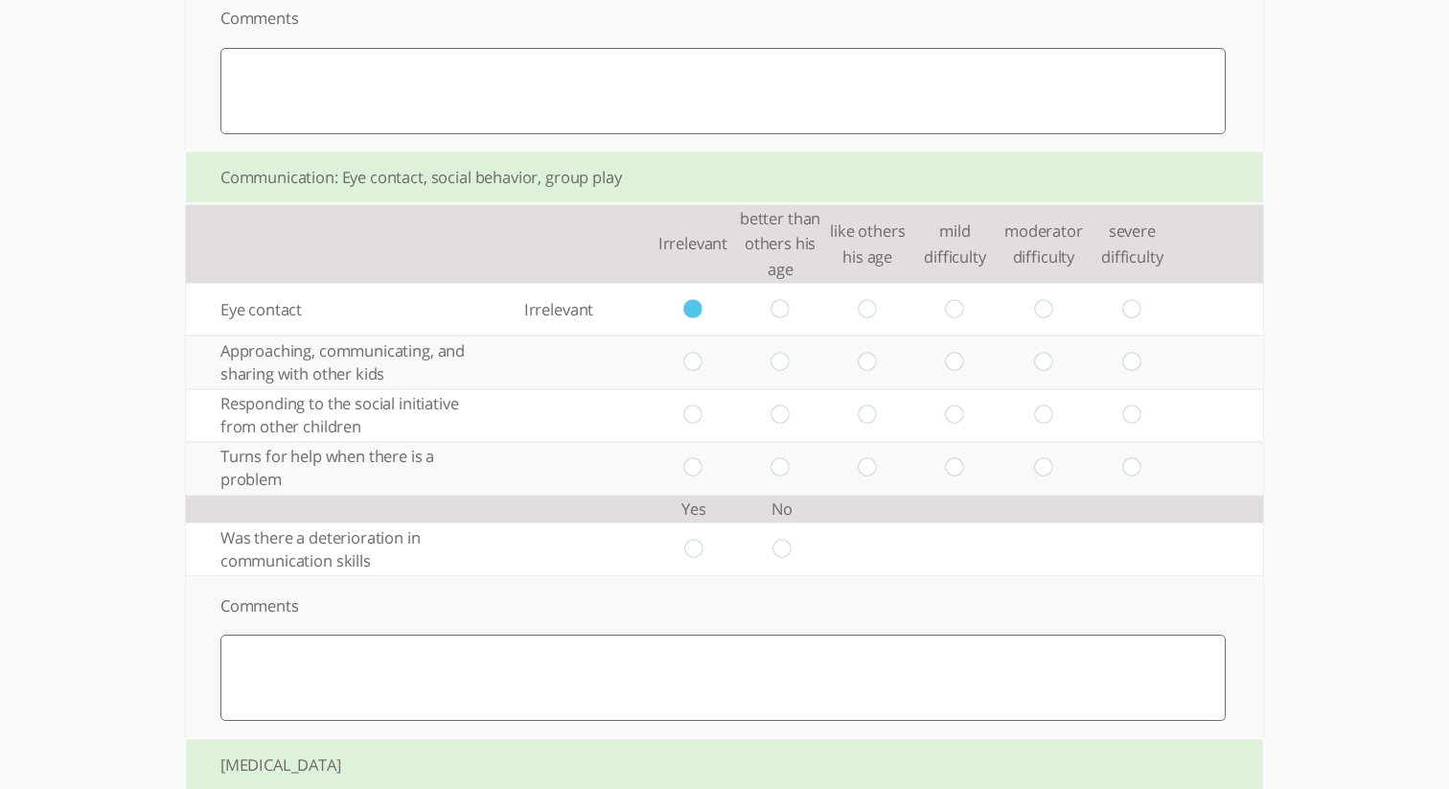
radio input "true"
drag, startPoint x: 867, startPoint y: 419, endPoint x: 862, endPoint y: 453, distance: 34.8
click at [866, 419] on input "radio" at bounding box center [868, 415] width 18 height 20
radio input "true"
click at [964, 478] on td at bounding box center [955, 468] width 87 height 53
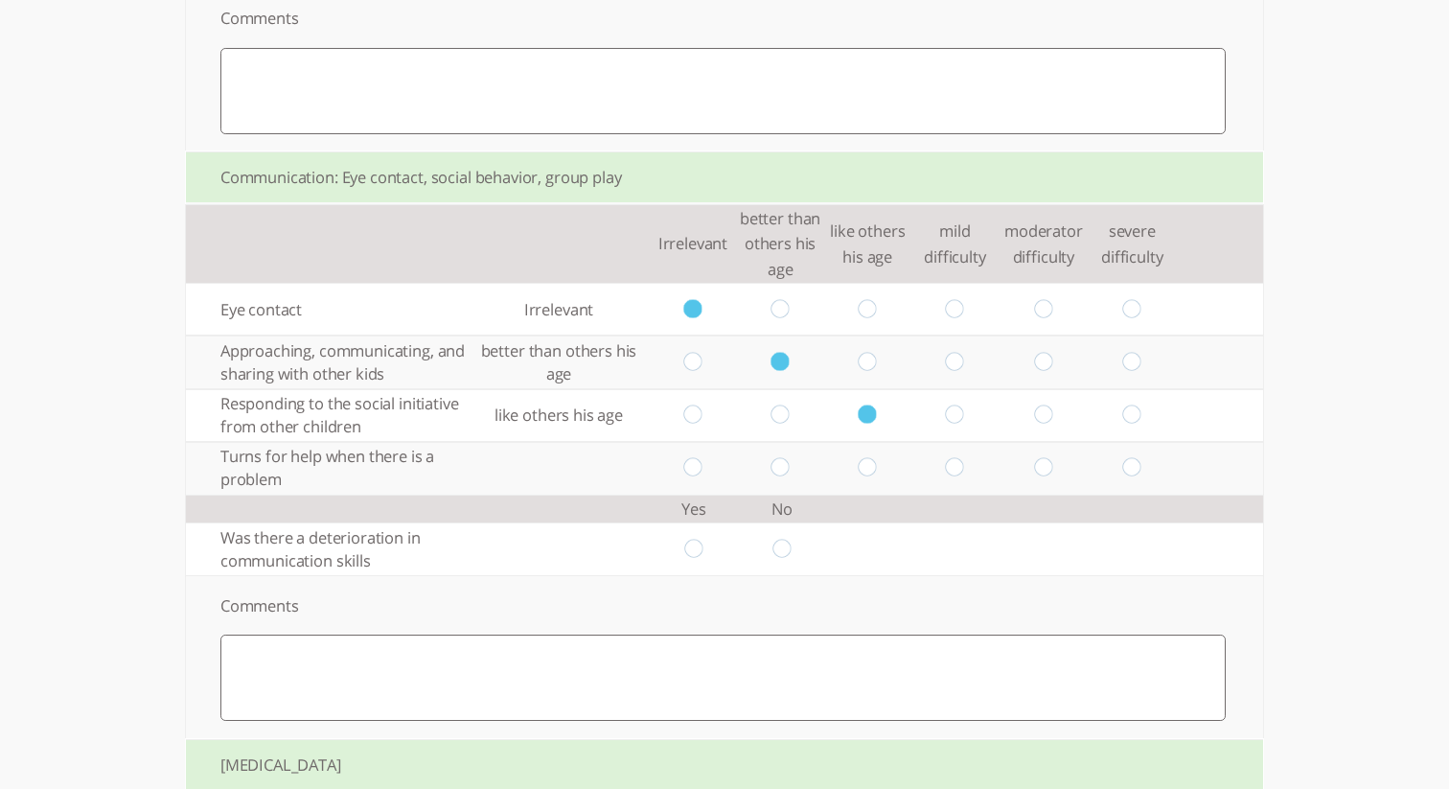
drag, startPoint x: 960, startPoint y: 475, endPoint x: 939, endPoint y: 484, distance: 21.9
click at [952, 478] on input "radio" at bounding box center [955, 468] width 18 height 20
radio input "true"
click at [781, 549] on input "radio" at bounding box center [782, 549] width 18 height 20
radio input "true"
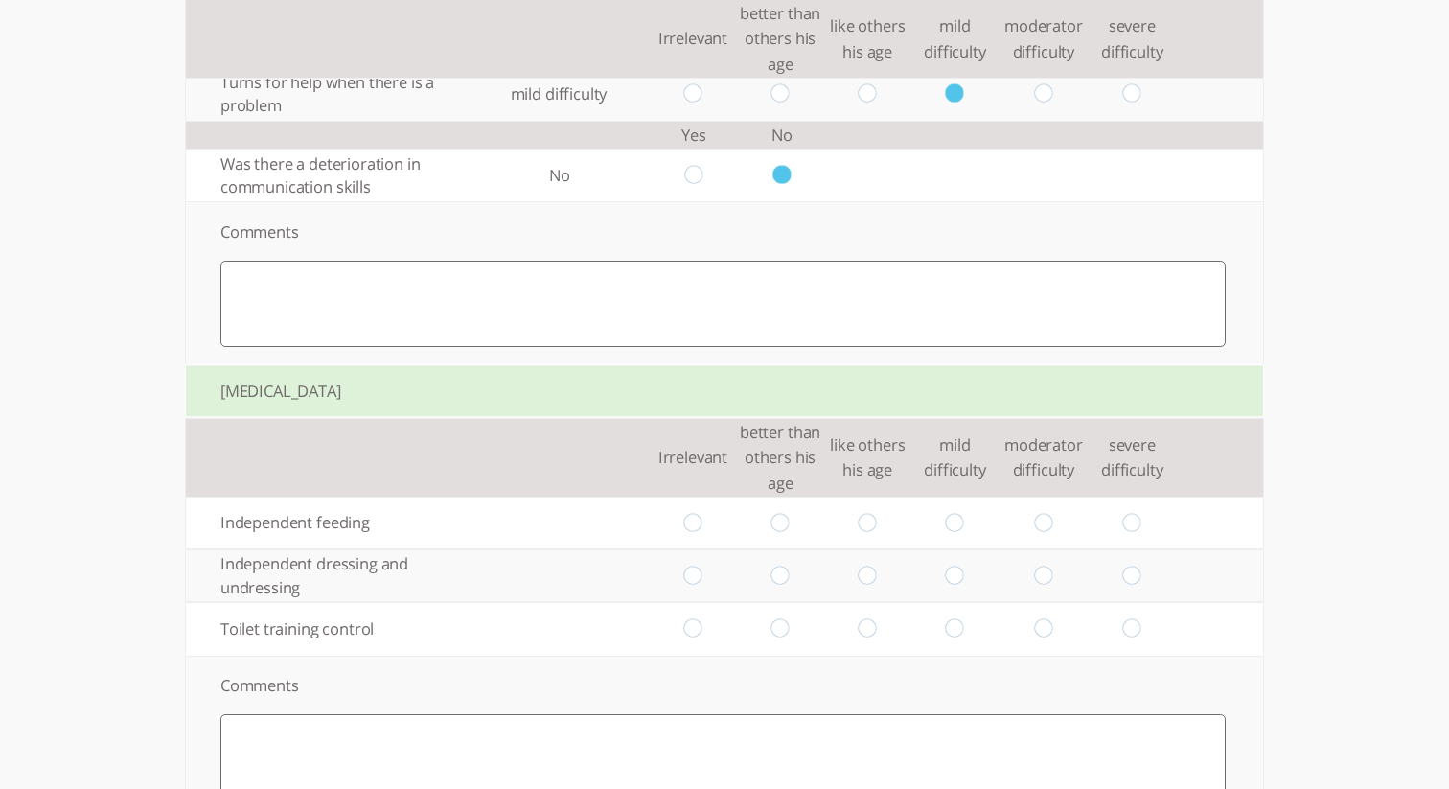
scroll to position [2268, 0]
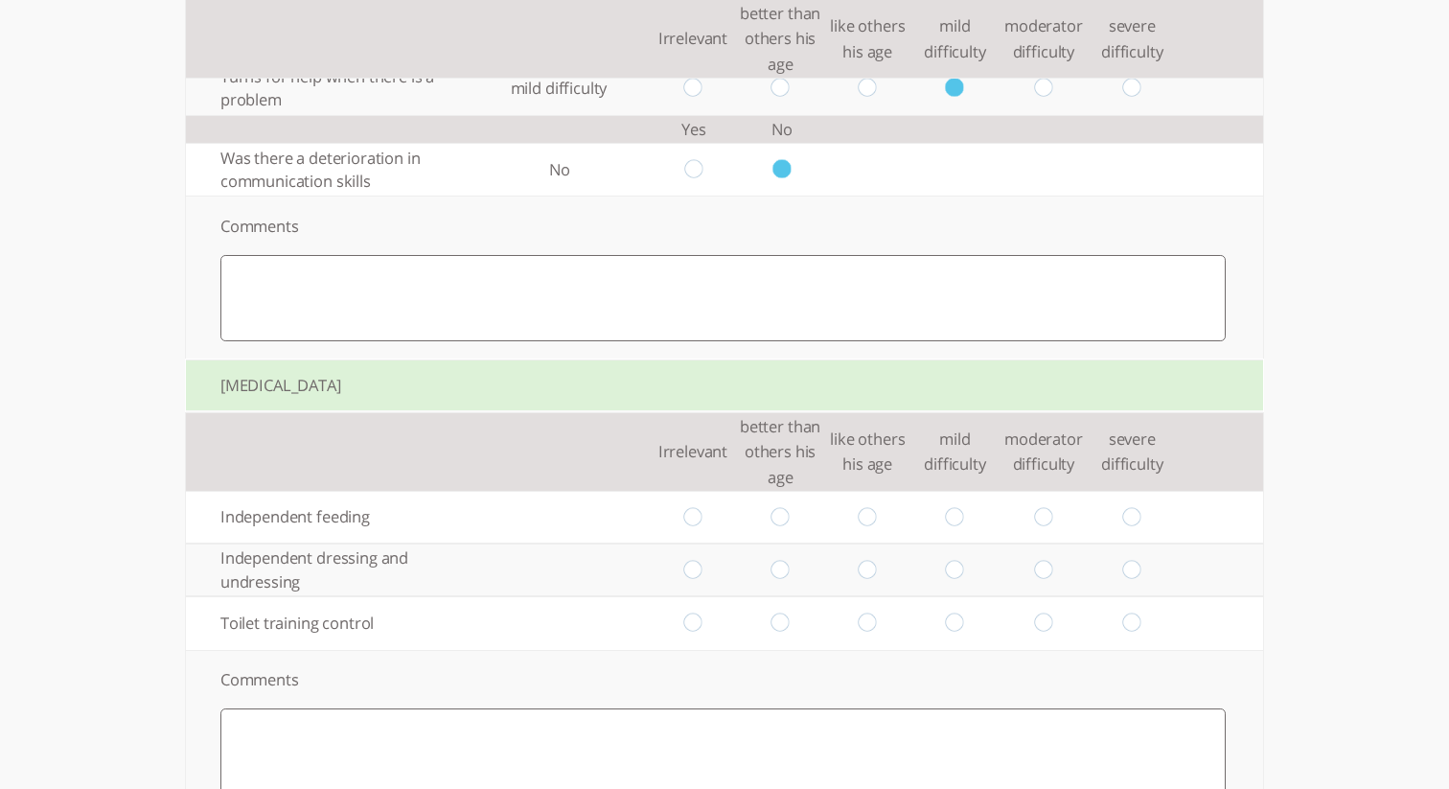
drag, startPoint x: 775, startPoint y: 534, endPoint x: 728, endPoint y: 565, distance: 55.3
click at [772, 527] on input "radio" at bounding box center [781, 517] width 18 height 20
radio input "true"
drag, startPoint x: 695, startPoint y: 580, endPoint x: 733, endPoint y: 582, distance: 38.4
click at [699, 580] on input "radio" at bounding box center [692, 570] width 18 height 20
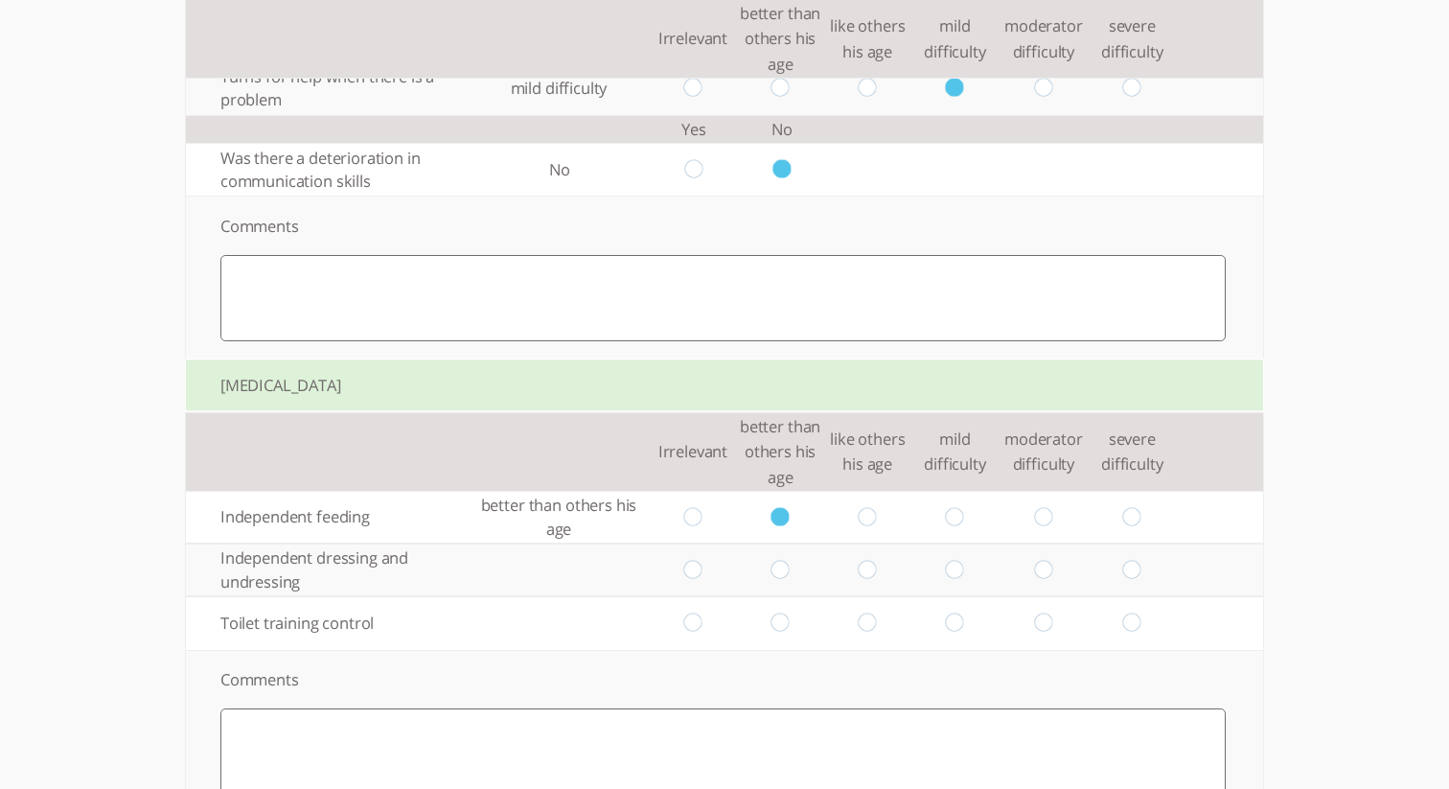
radio input "true"
click at [1042, 632] on input "radio" at bounding box center [1043, 623] width 18 height 20
radio input "true"
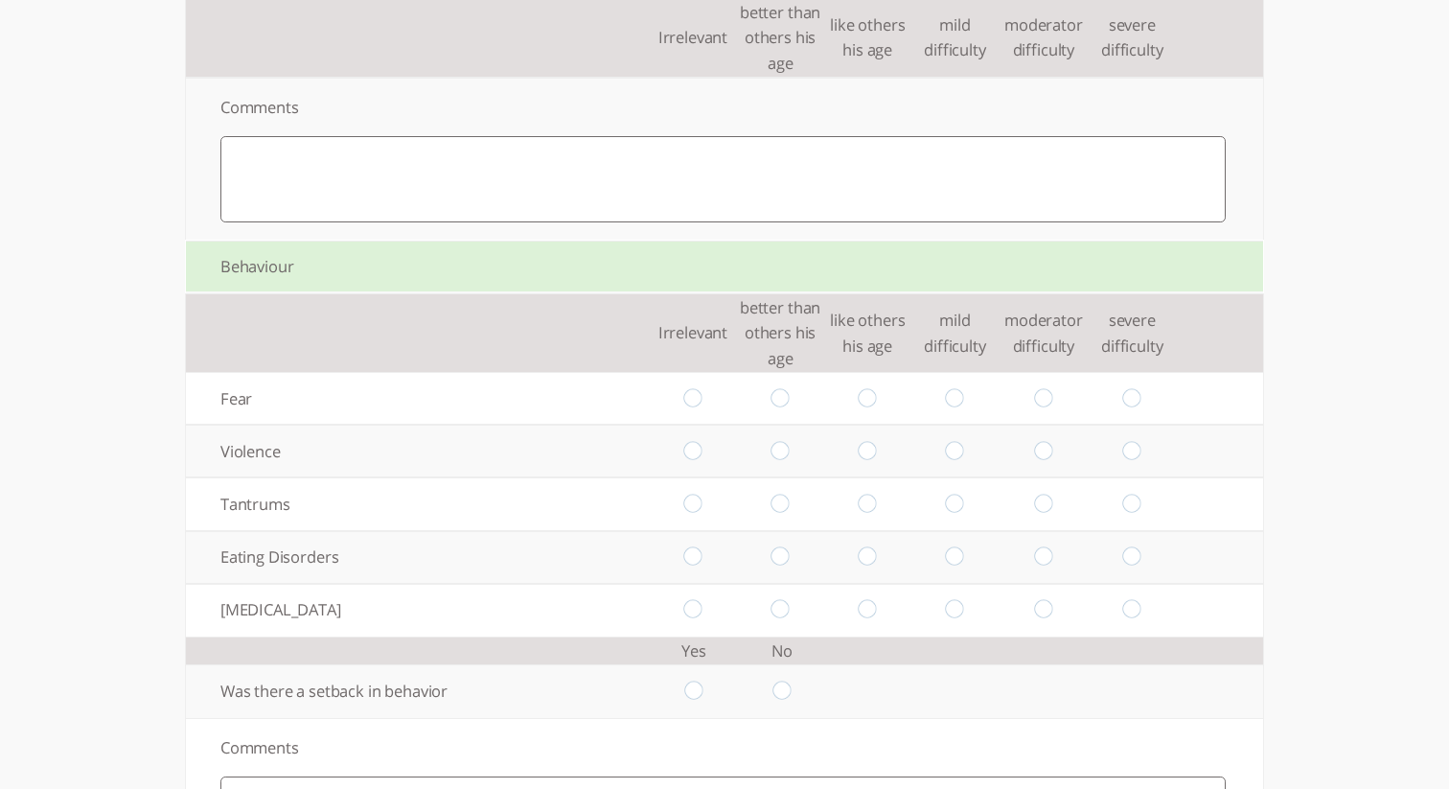
scroll to position [2854, 0]
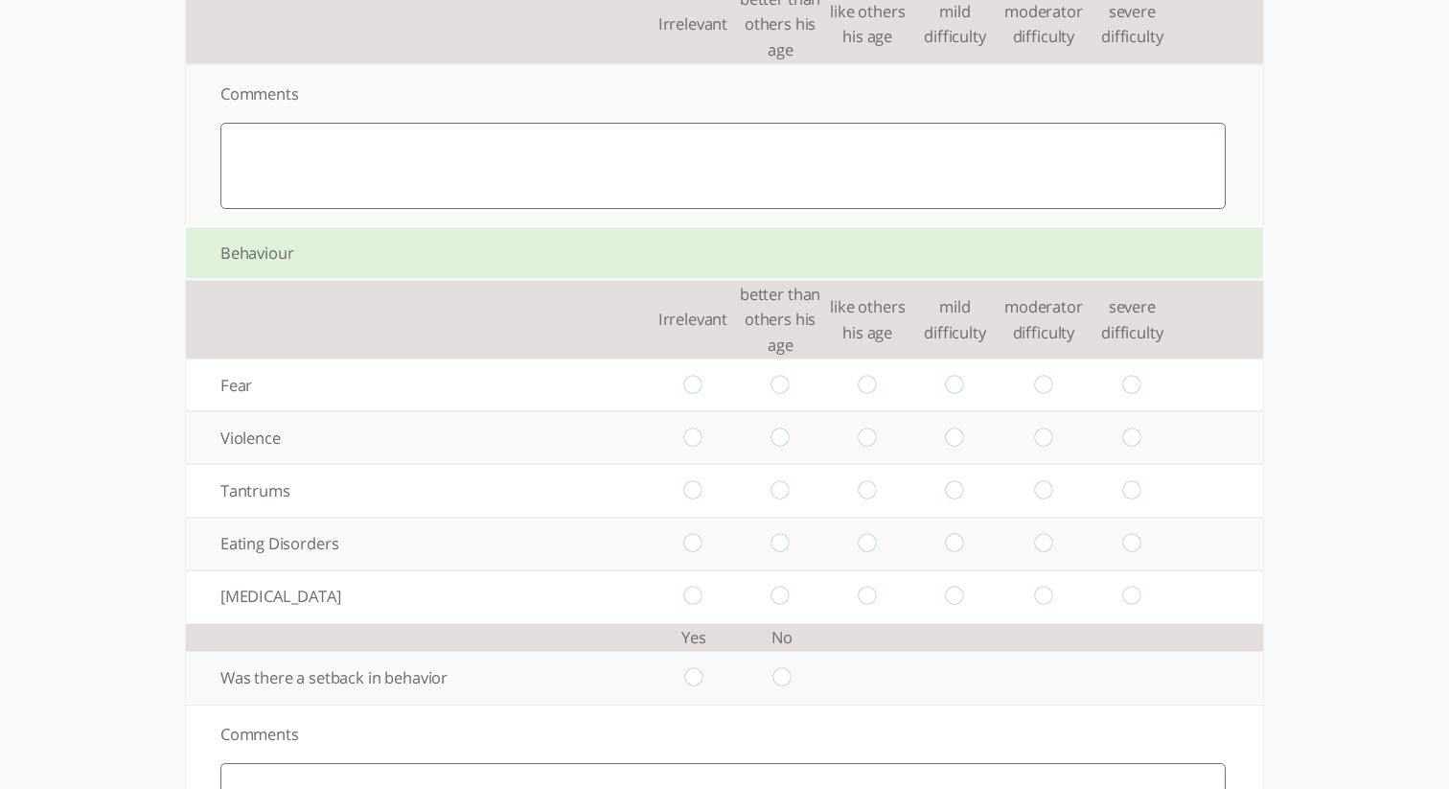
drag, startPoint x: 781, startPoint y: 399, endPoint x: 790, endPoint y: 423, distance: 25.5
click at [781, 395] on input "radio" at bounding box center [781, 385] width 18 height 20
radio input "true"
drag, startPoint x: 783, startPoint y: 441, endPoint x: 800, endPoint y: 455, distance: 22.5
click at [786, 445] on input "radio" at bounding box center [781, 438] width 18 height 20
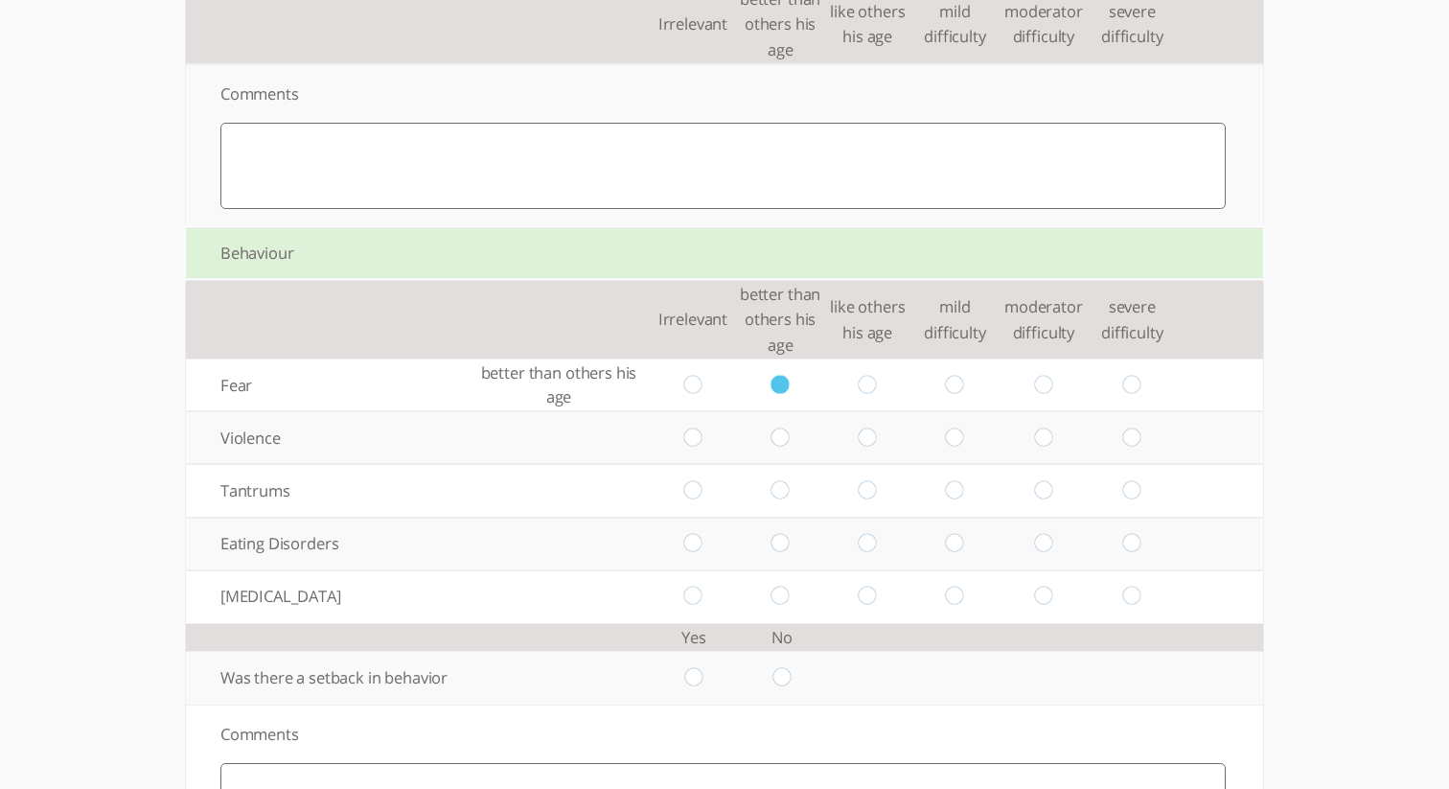
radio input "true"
drag, startPoint x: 873, startPoint y: 493, endPoint x: 868, endPoint y: 502, distance: 10.7
click at [869, 499] on input "radio" at bounding box center [868, 491] width 18 height 20
radio input "true"
click at [954, 554] on input "radio" at bounding box center [955, 544] width 18 height 20
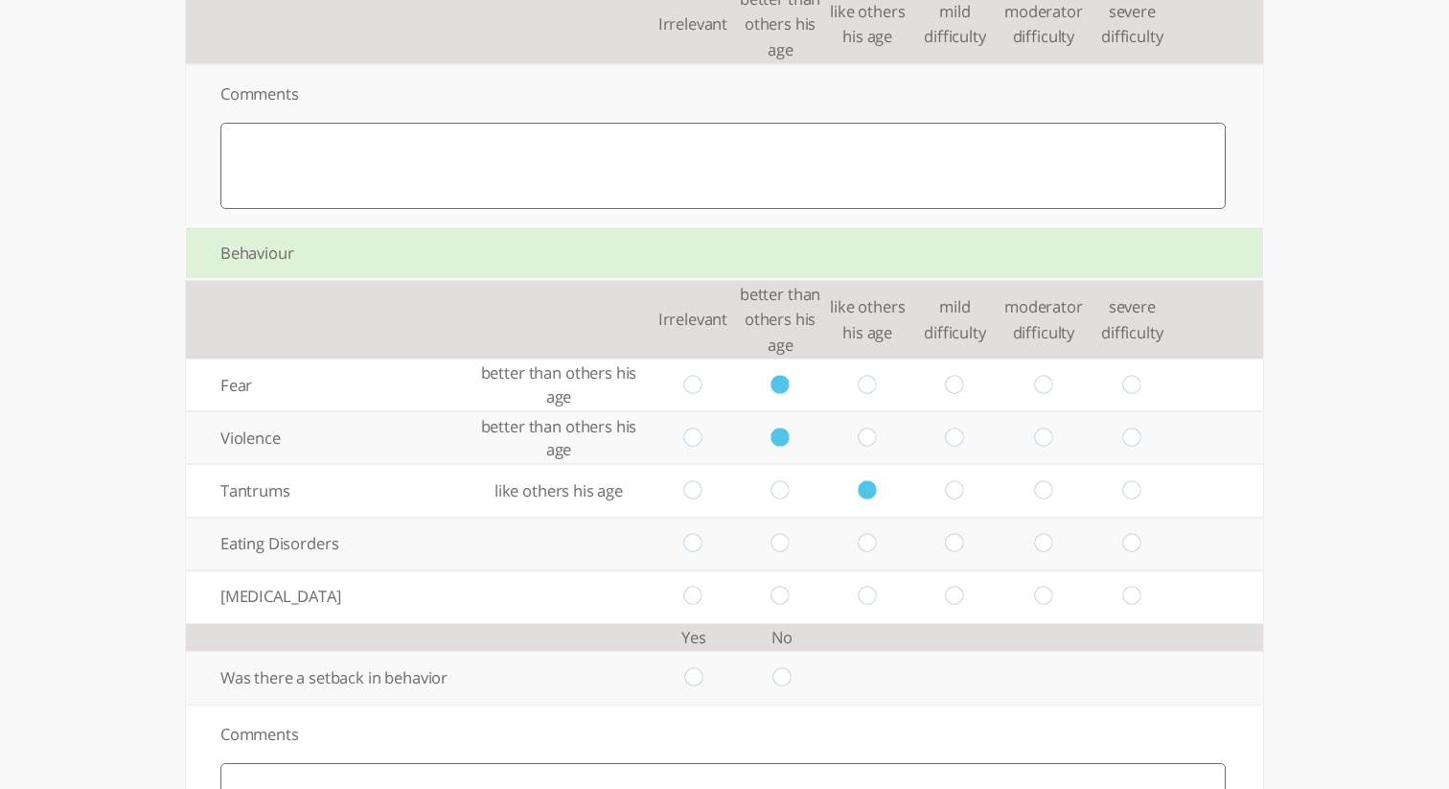
radio input "true"
click at [1036, 601] on input "radio" at bounding box center [1043, 597] width 18 height 20
radio input "true"
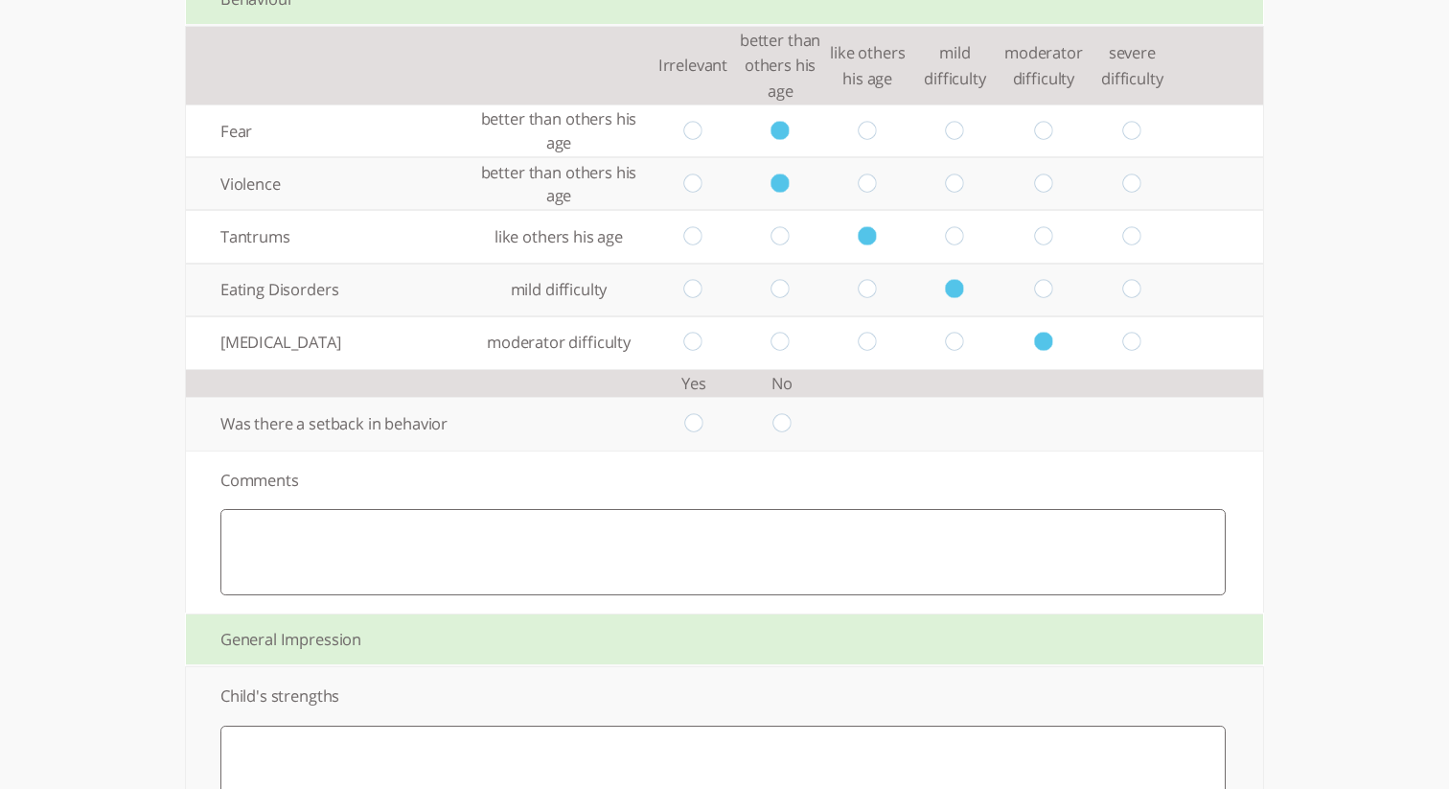
scroll to position [3215, 0]
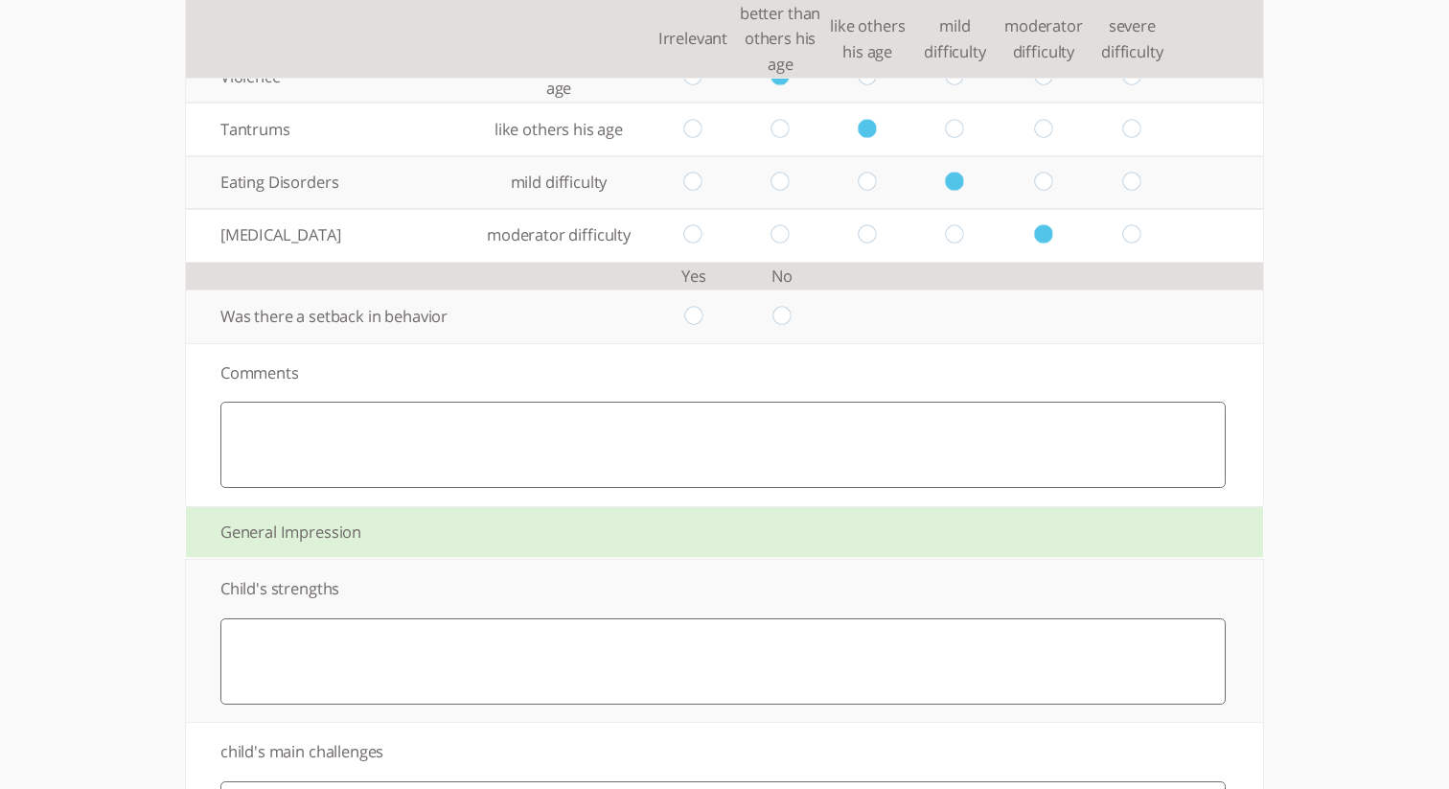
click at [782, 324] on input "radio" at bounding box center [782, 316] width 18 height 20
radio input "true"
click at [652, 682] on textarea at bounding box center [723, 661] width 1006 height 86
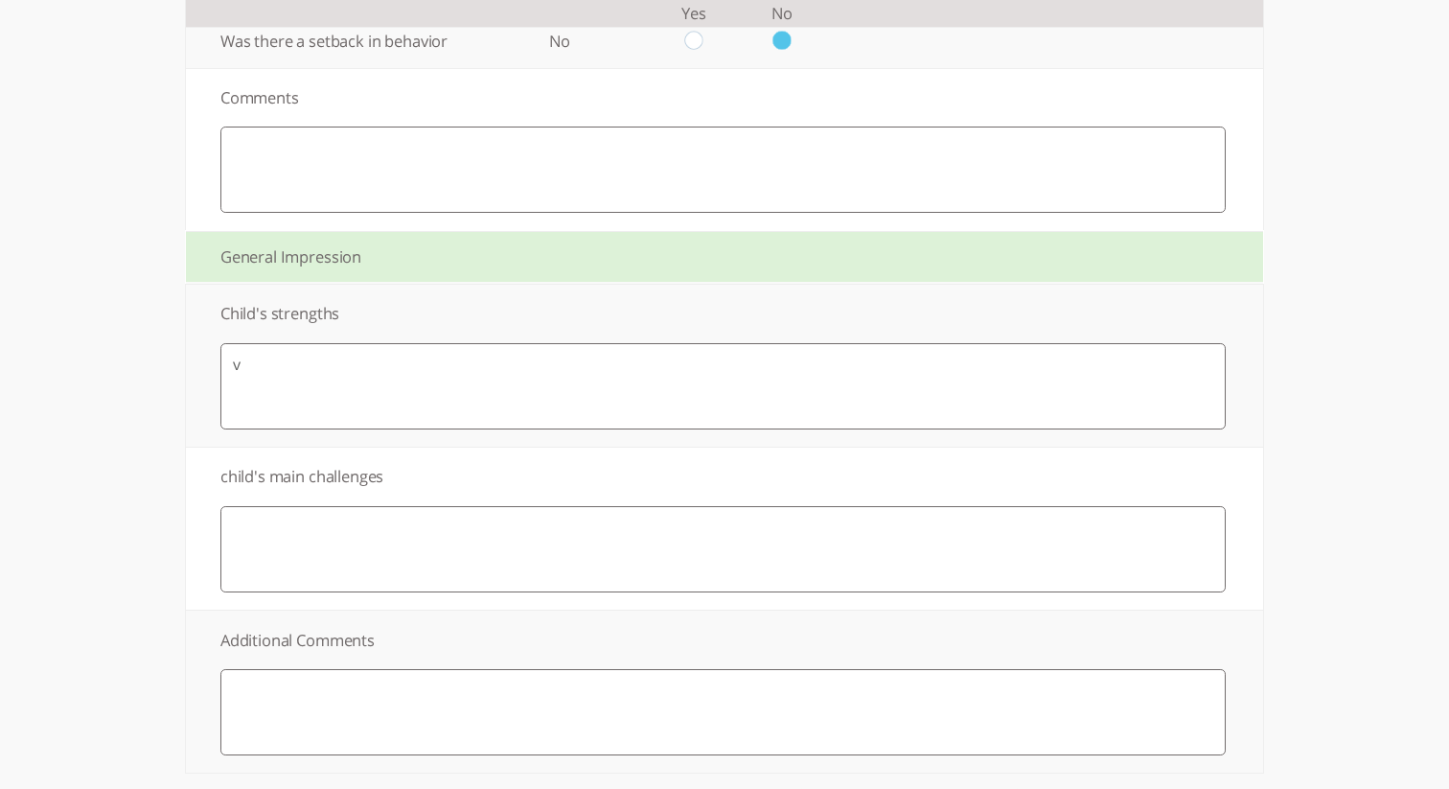
type textarea "v"
click at [614, 604] on td "child's main challenges" at bounding box center [723, 526] width 1074 height 162
click at [606, 561] on textarea at bounding box center [723, 546] width 1006 height 86
type textarea "d"
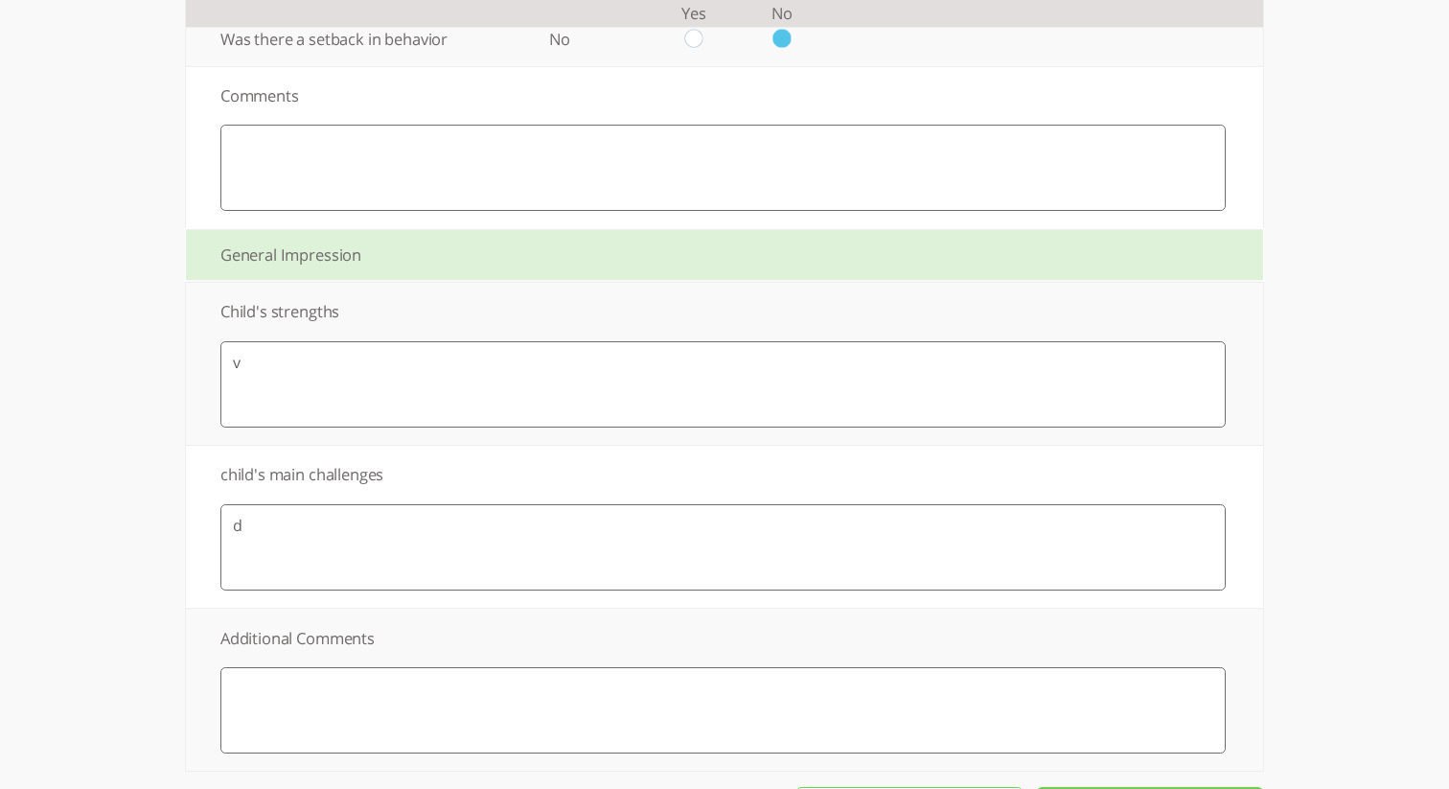
click at [585, 722] on textarea at bounding box center [723, 710] width 1006 height 86
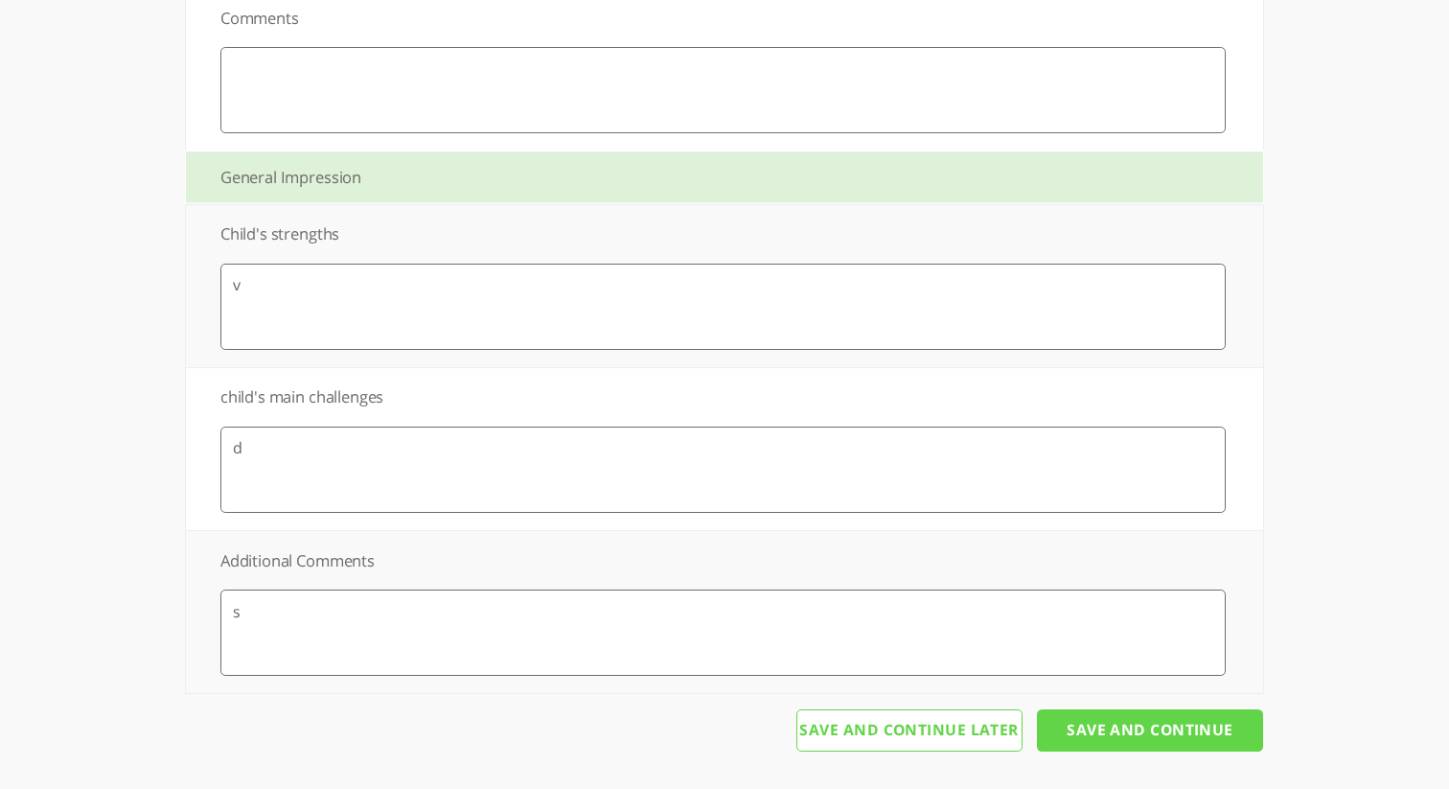
type textarea "s"
click at [1074, 715] on input "Save And Continue" at bounding box center [1150, 730] width 226 height 42
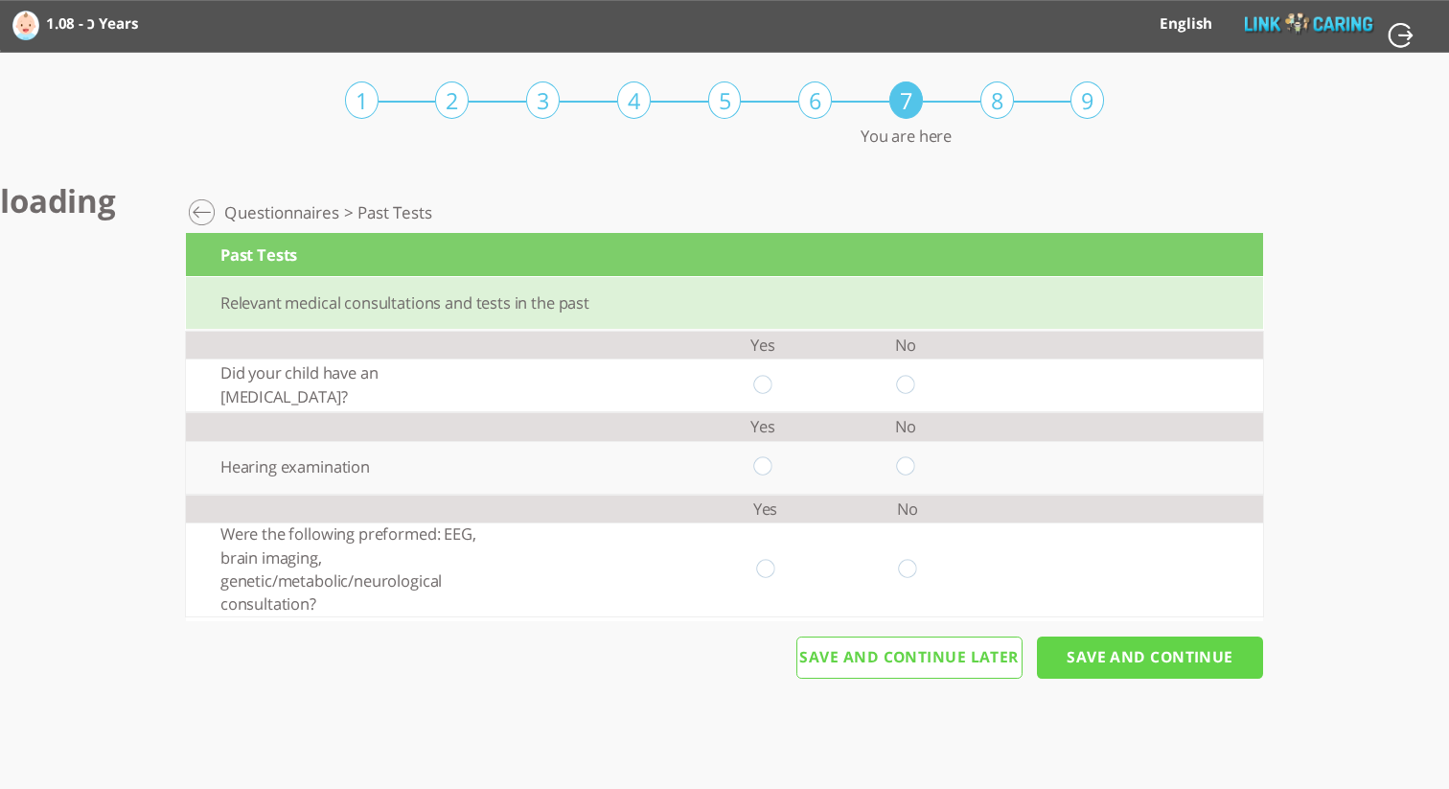
click at [759, 382] on input "radio" at bounding box center [762, 385] width 18 height 20
radio input "true"
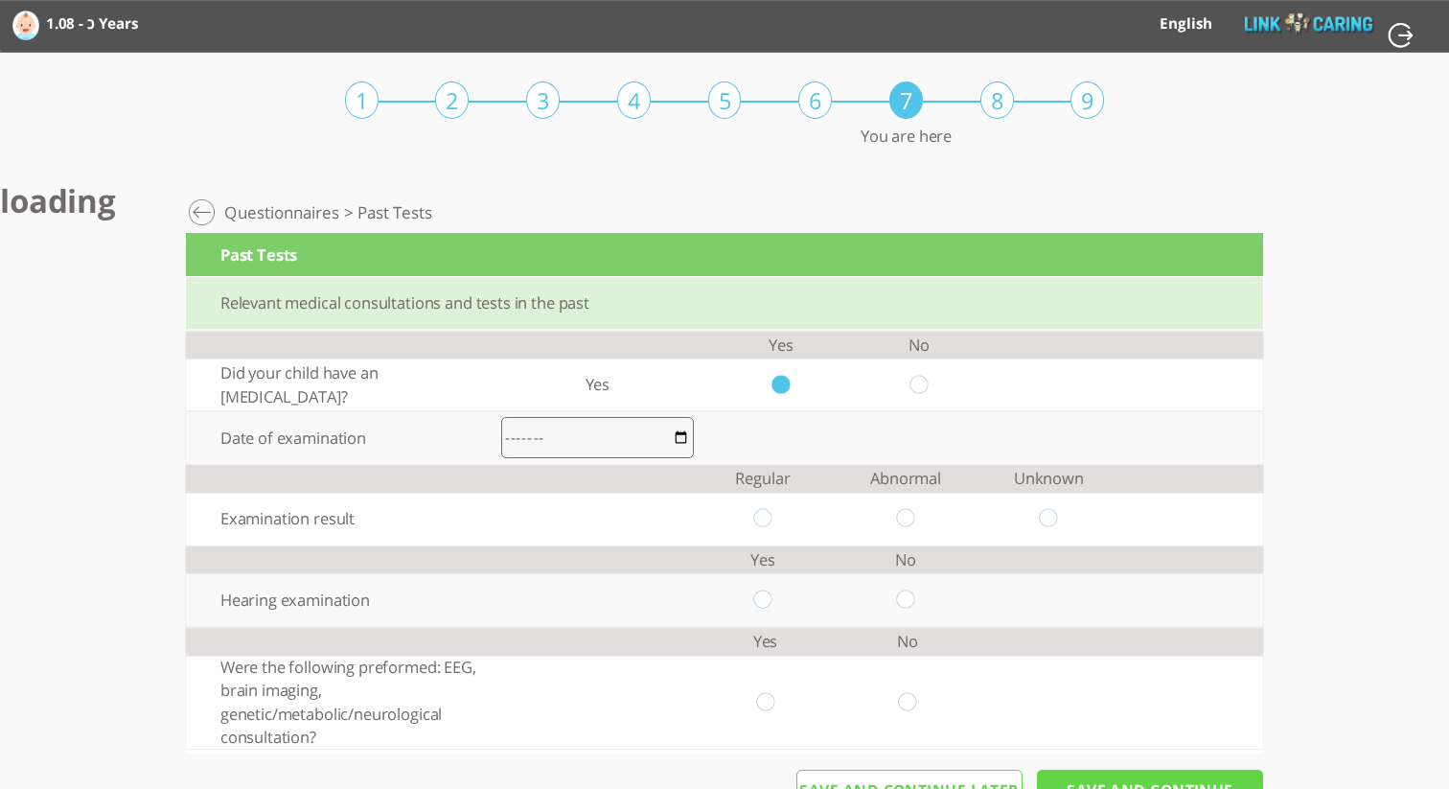
click at [674, 435] on input "month" at bounding box center [597, 438] width 193 height 42
type input "2025-02"
click at [764, 523] on input "radio" at bounding box center [762, 519] width 18 height 20
radio input "true"
click at [913, 605] on input "radio" at bounding box center [906, 600] width 18 height 20
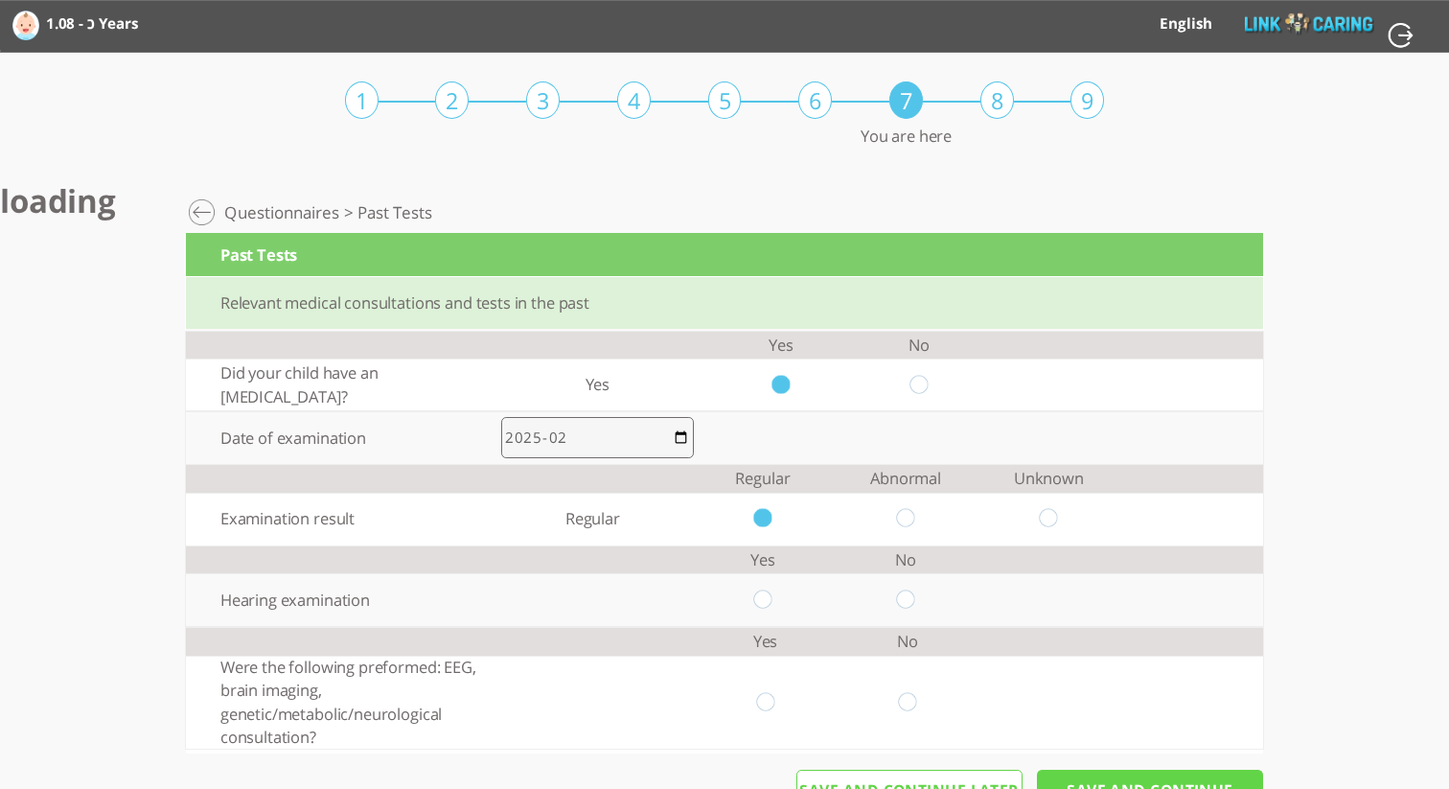
radio input "true"
click at [751, 710] on td at bounding box center [765, 702] width 142 height 93
click at [767, 706] on input "radio" at bounding box center [765, 702] width 18 height 20
radio input "true"
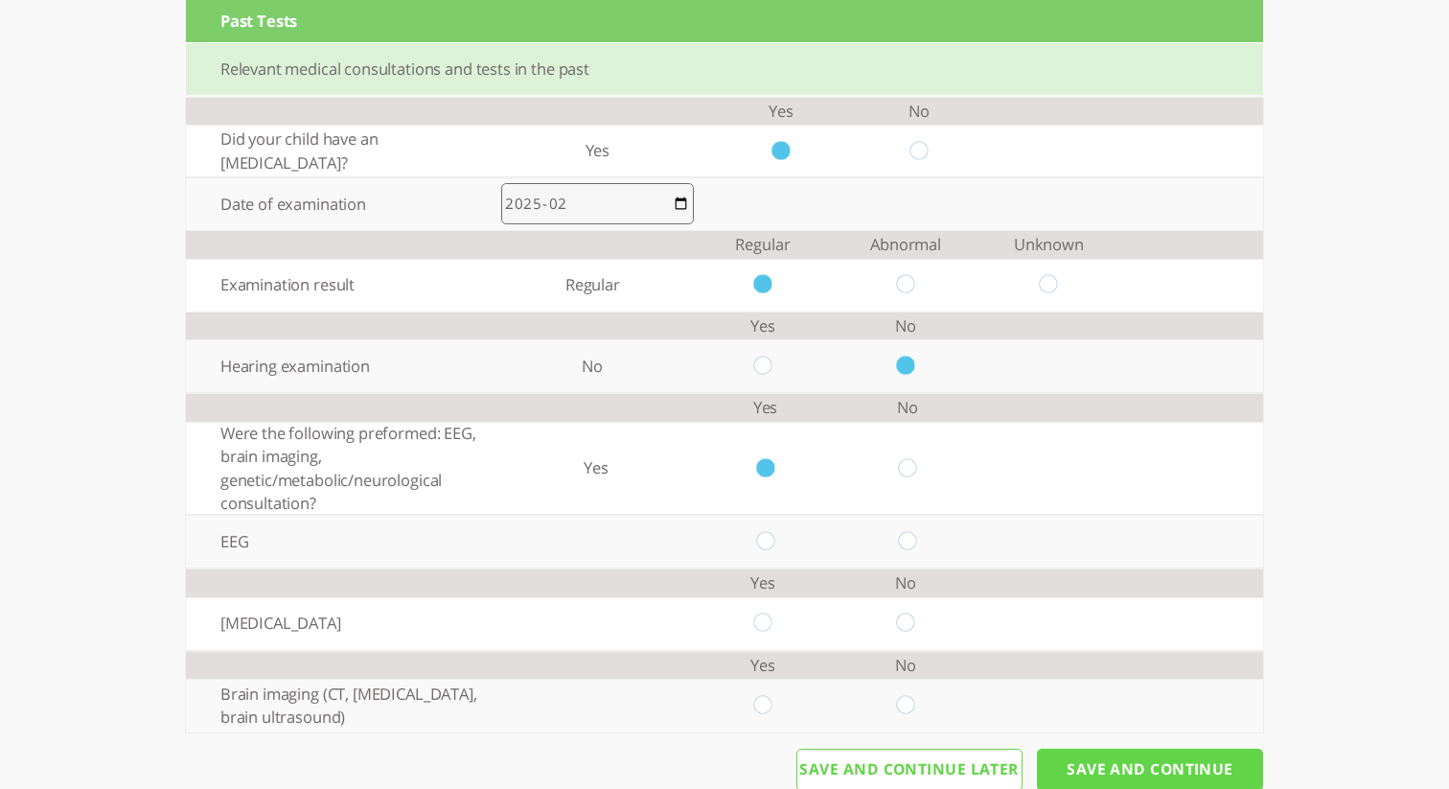
scroll to position [252, 0]
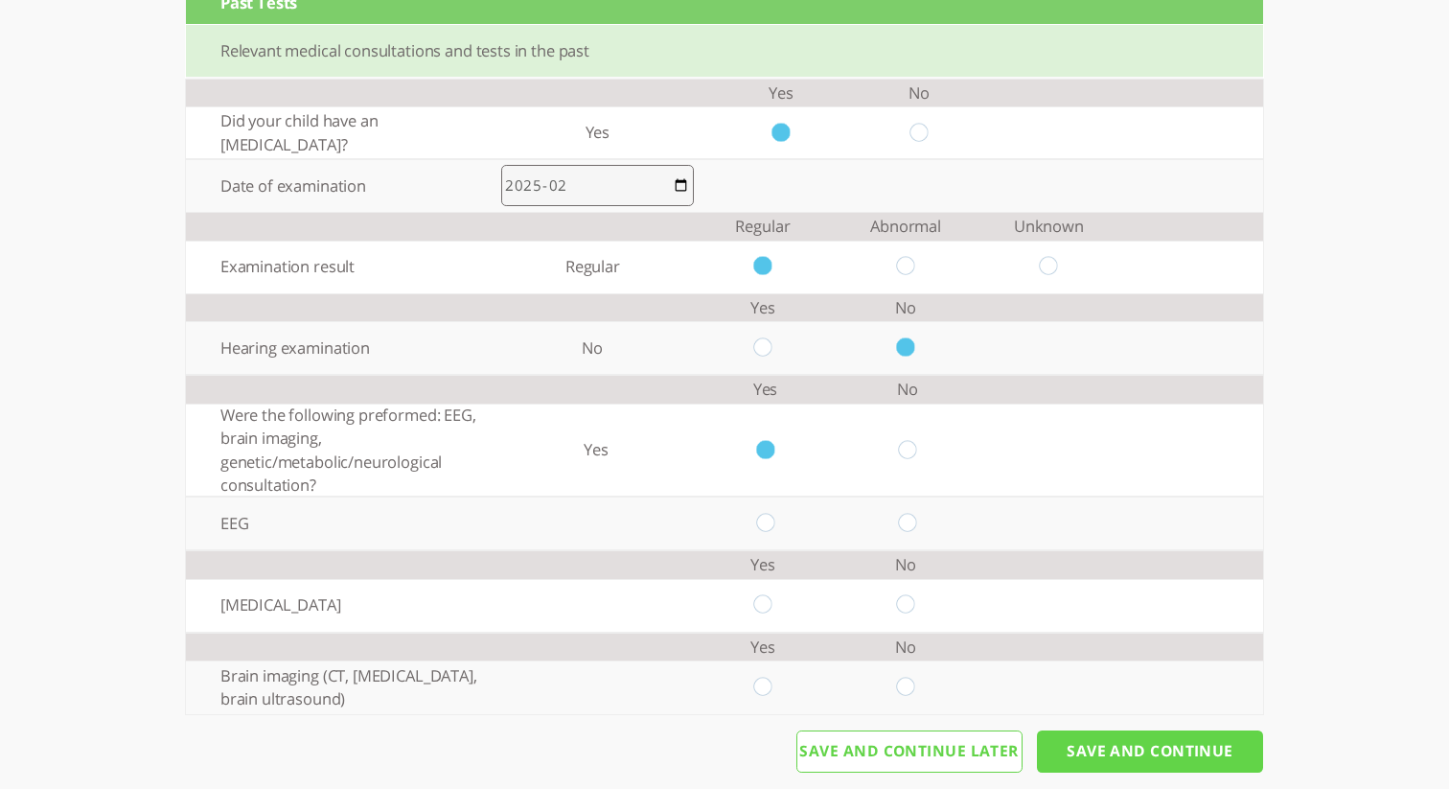
click at [764, 527] on input "radio" at bounding box center [765, 523] width 18 height 20
radio input "true"
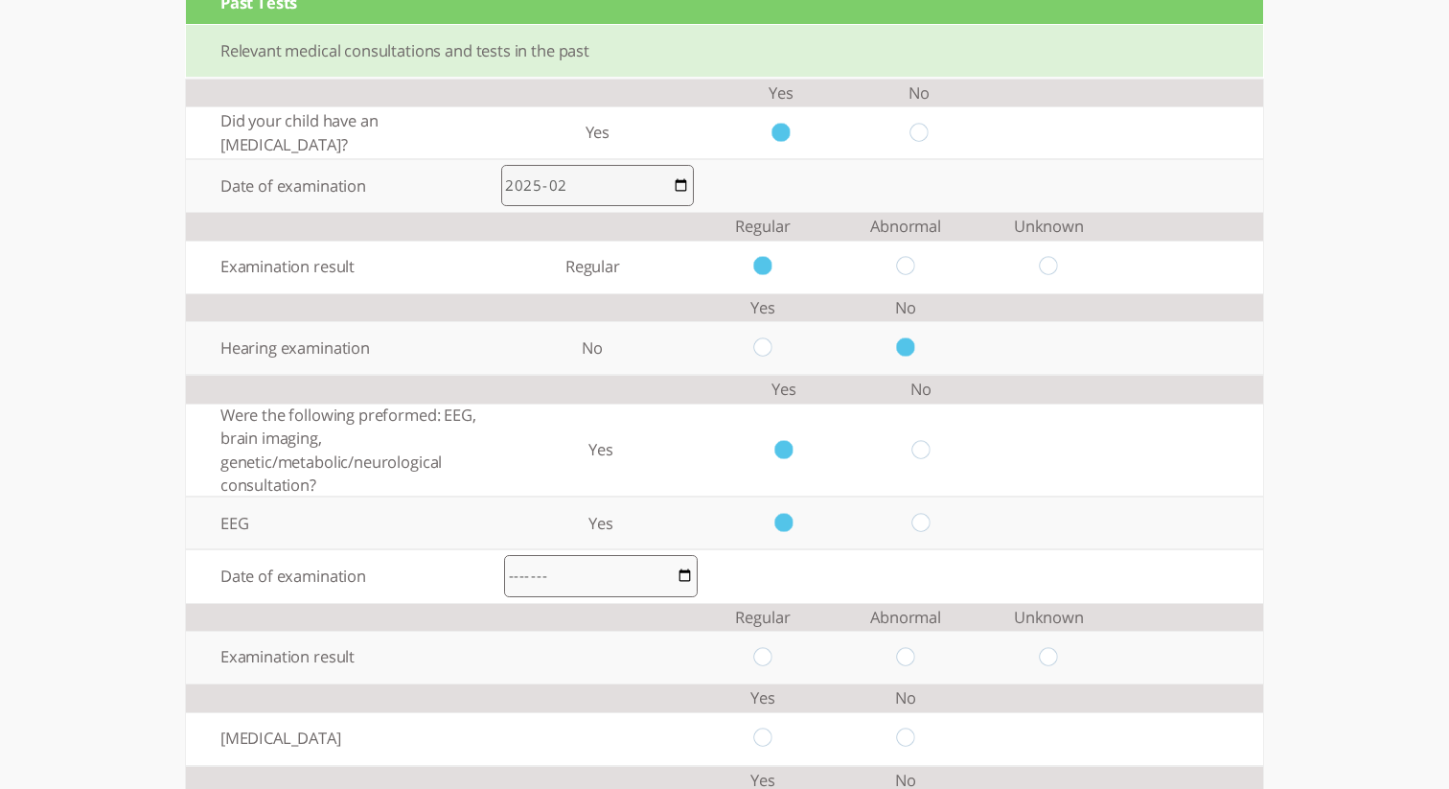
click at [668, 580] on input "month" at bounding box center [600, 576] width 193 height 42
click at [684, 583] on input "month" at bounding box center [600, 576] width 193 height 42
type input "2025-04"
click at [764, 661] on input "radio" at bounding box center [762, 657] width 18 height 20
radio input "true"
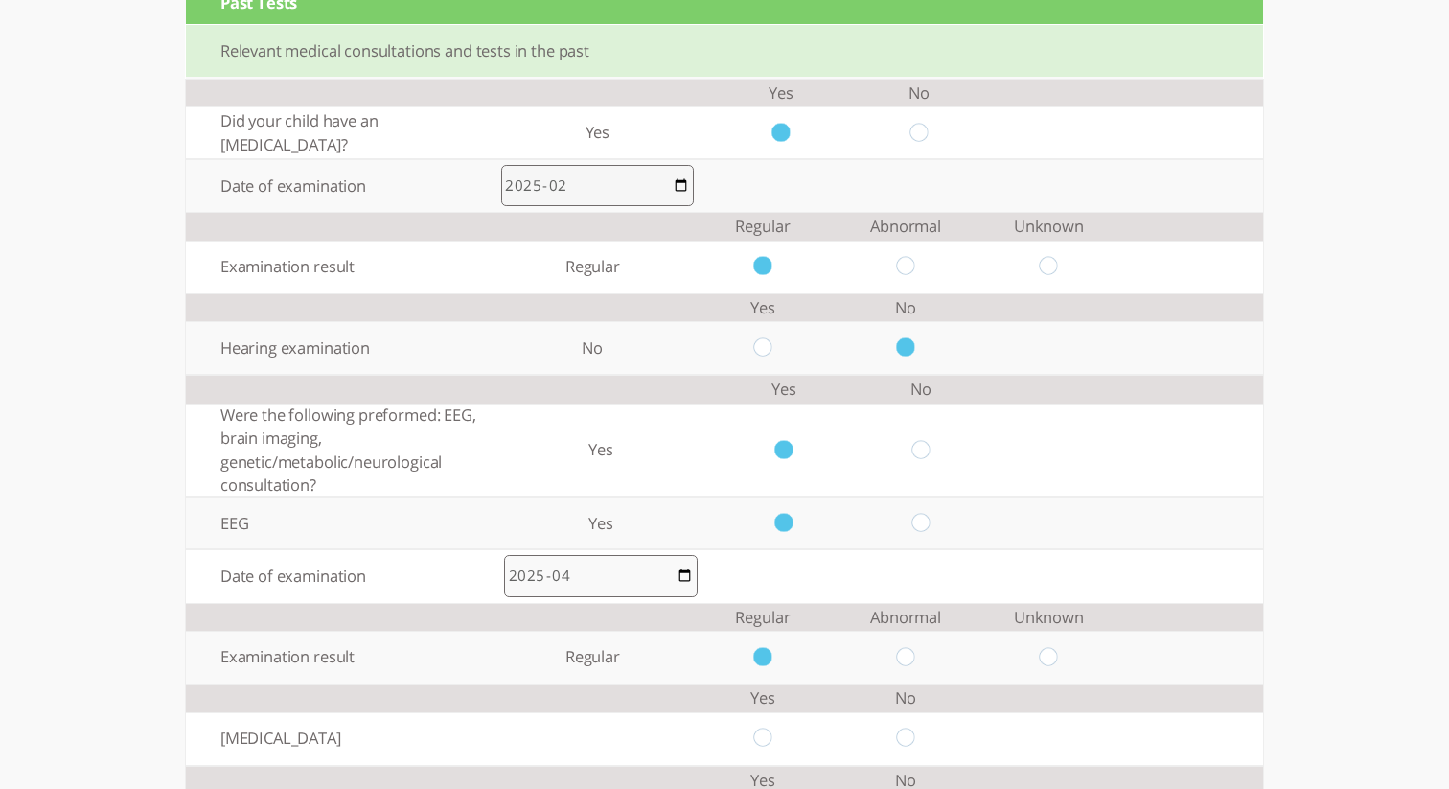
click at [903, 751] on td at bounding box center [906, 738] width 143 height 53
click at [904, 746] on input "radio" at bounding box center [906, 738] width 18 height 20
radio input "true"
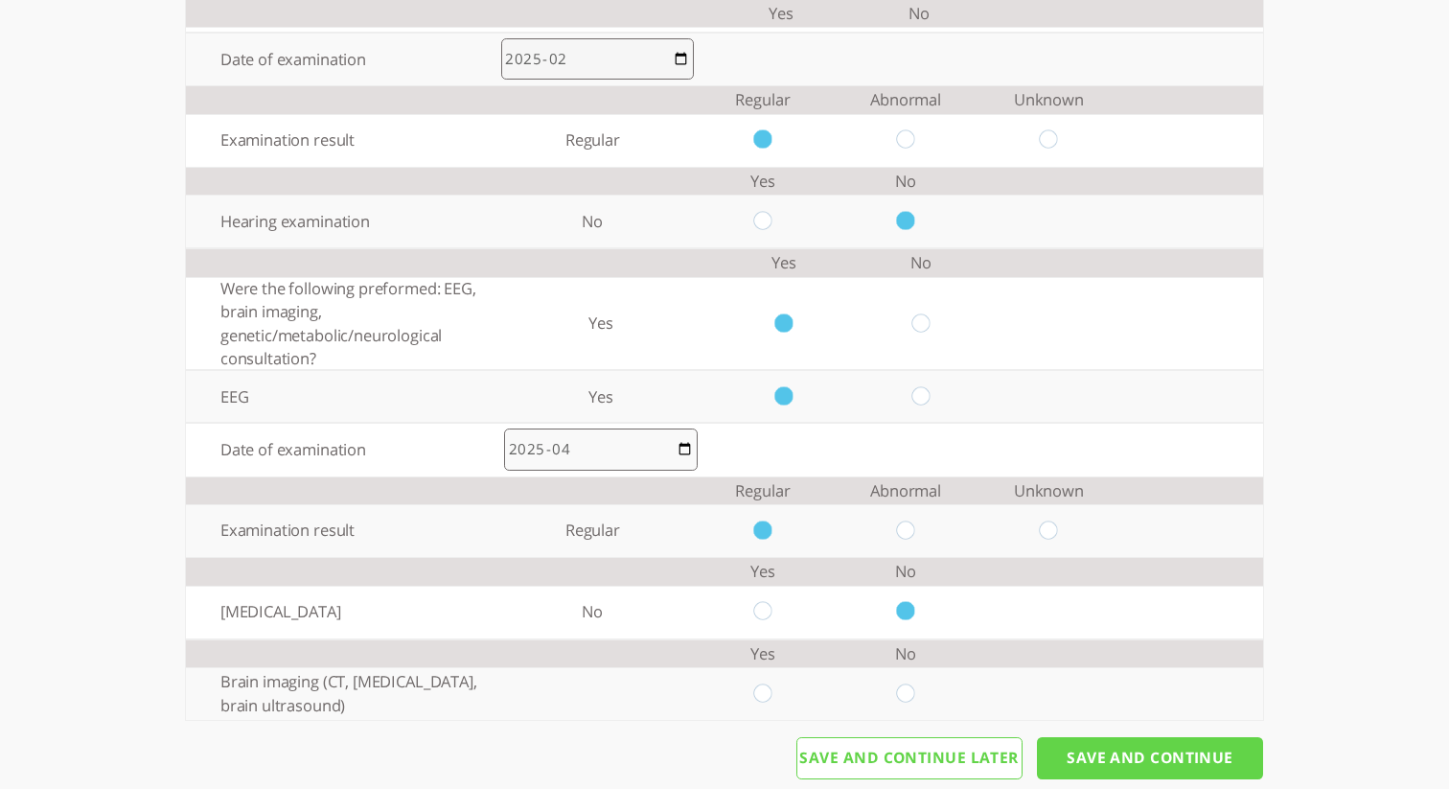
scroll to position [393, 0]
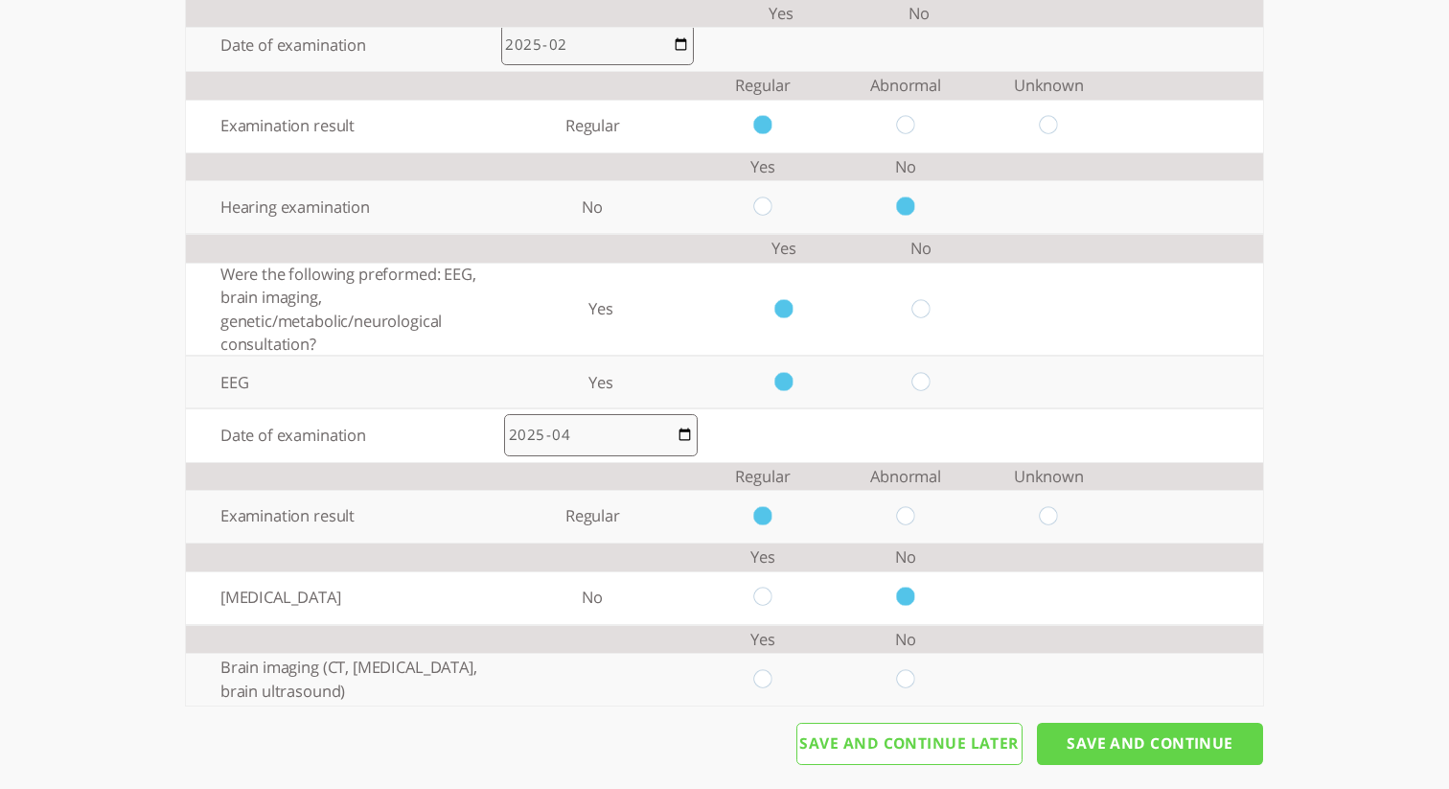
drag, startPoint x: 762, startPoint y: 686, endPoint x: 781, endPoint y: 697, distance: 21.9
click at [765, 686] on input "radio" at bounding box center [762, 679] width 18 height 20
radio input "true"
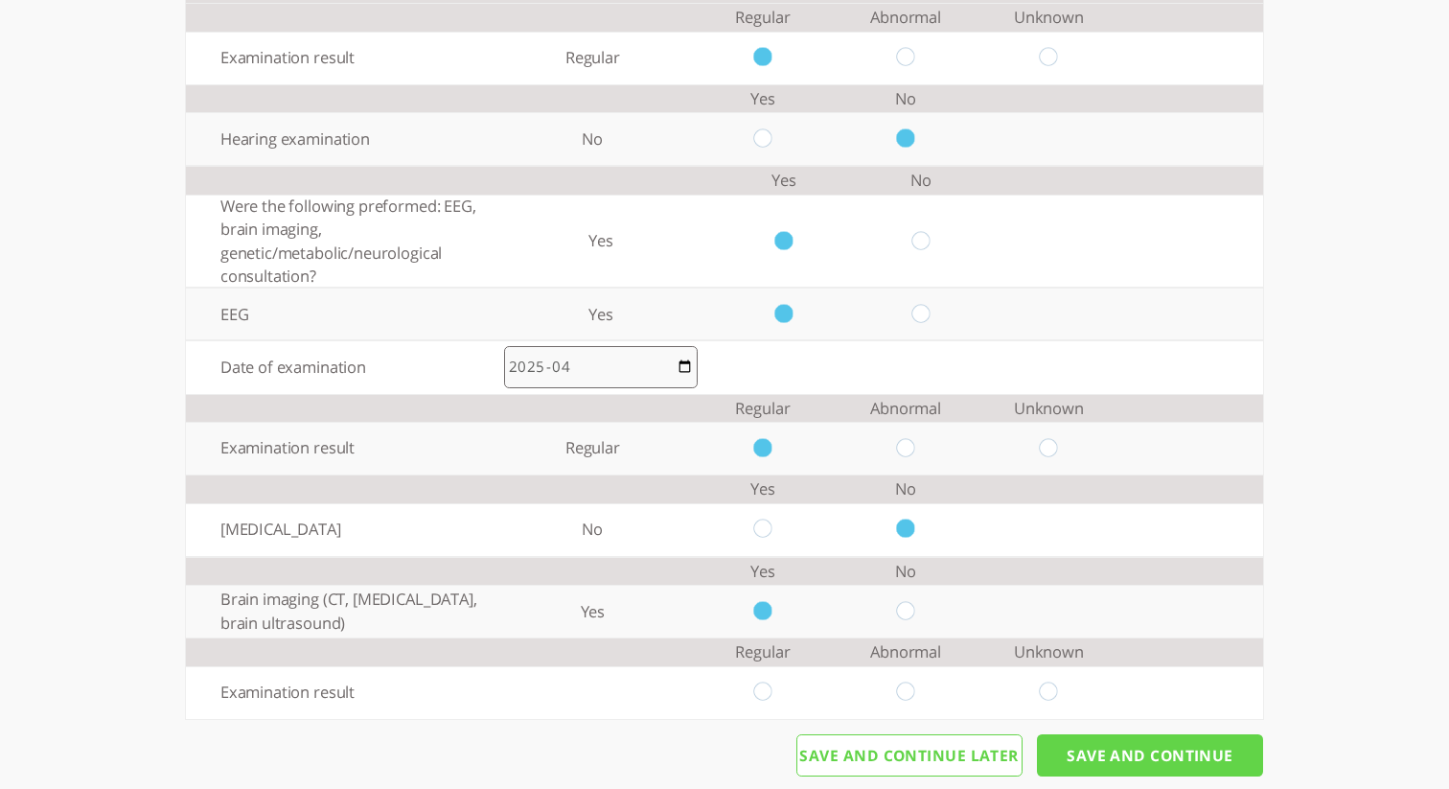
scroll to position [490, 0]
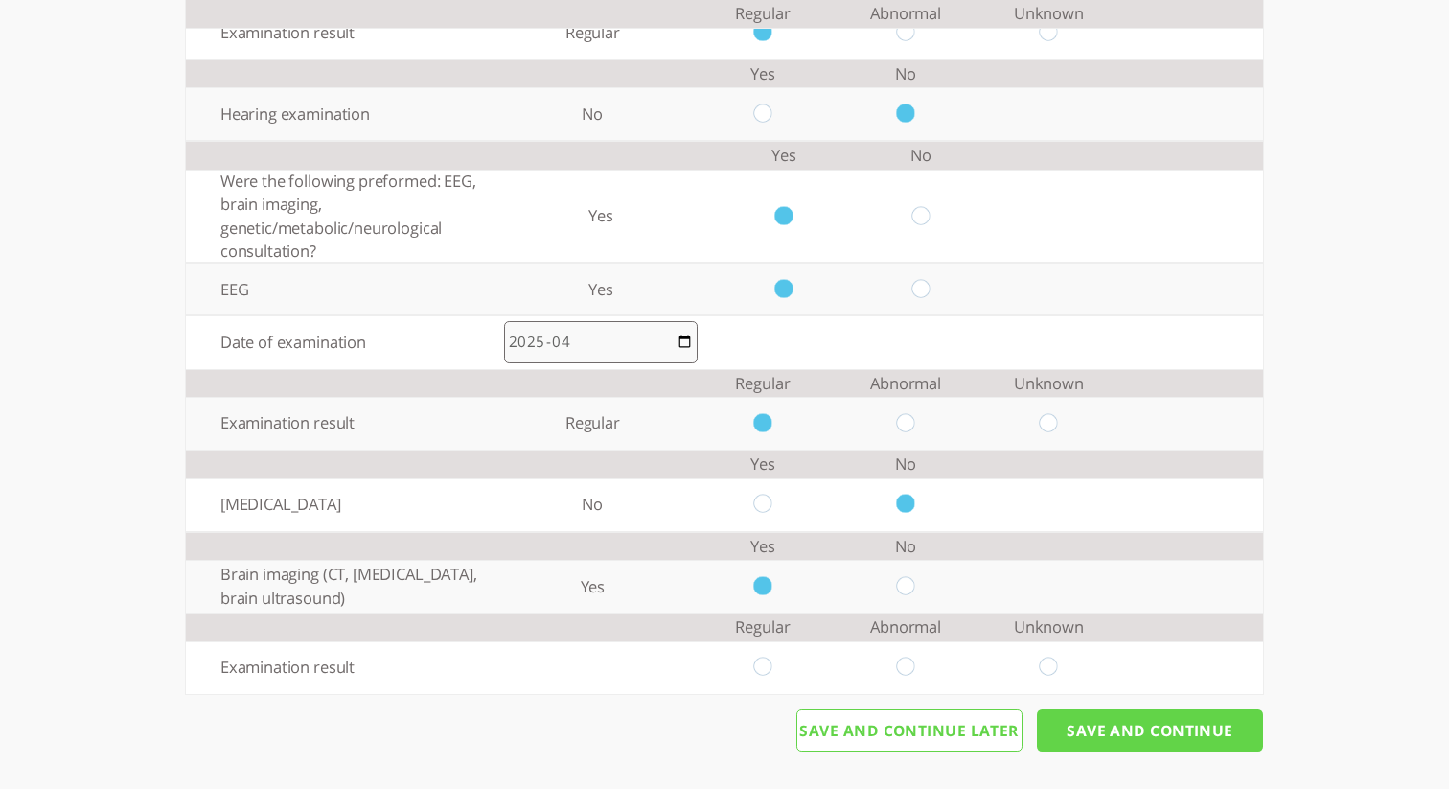
click at [771, 667] on input "radio" at bounding box center [762, 668] width 18 height 20
radio input "true"
click at [1073, 742] on input "Save And Continue" at bounding box center [1150, 730] width 226 height 42
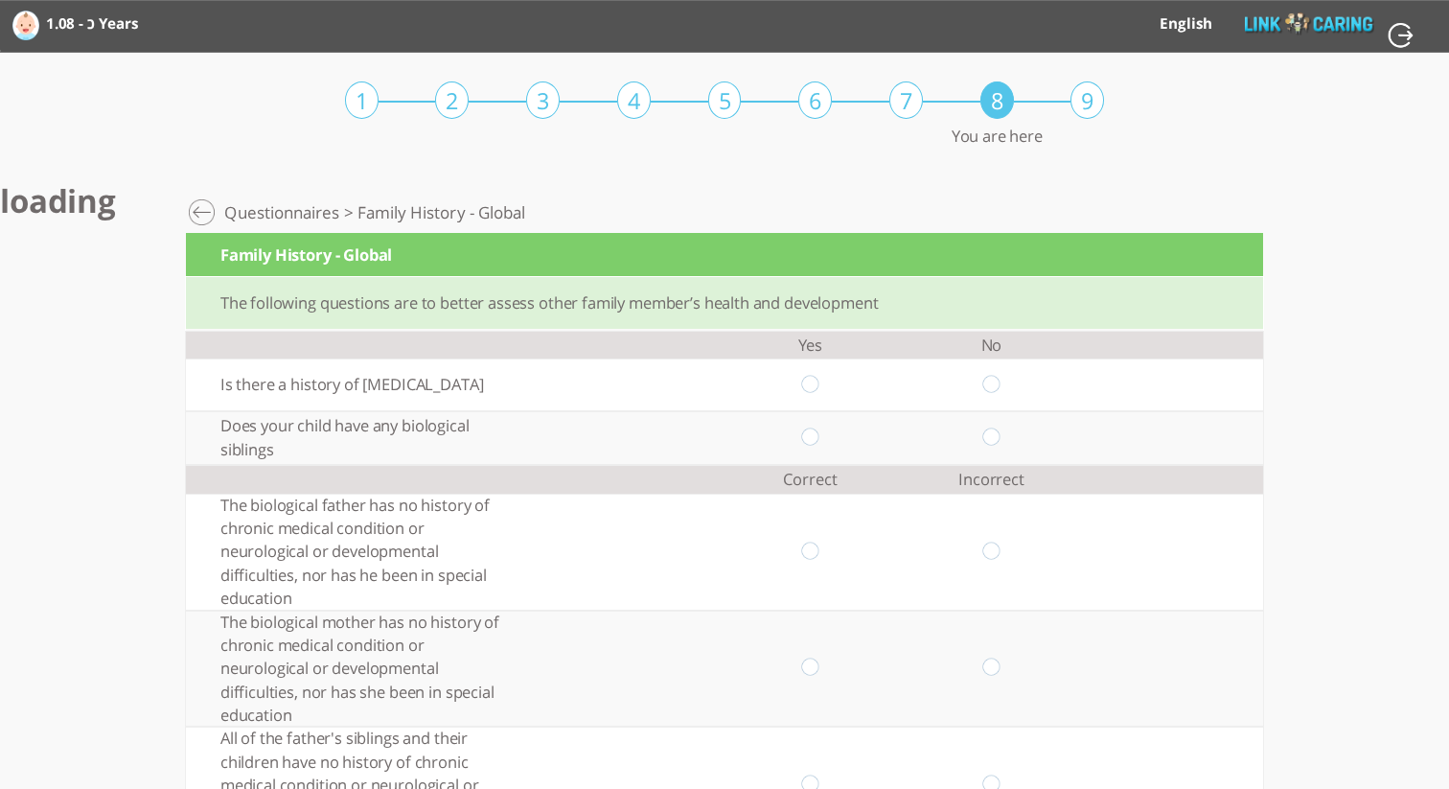
drag, startPoint x: 808, startPoint y: 382, endPoint x: 836, endPoint y: 409, distance: 38.6
click at [809, 383] on input "radio" at bounding box center [810, 385] width 18 height 20
radio input "true"
click at [1000, 437] on input "radio" at bounding box center [992, 438] width 18 height 20
radio input "true"
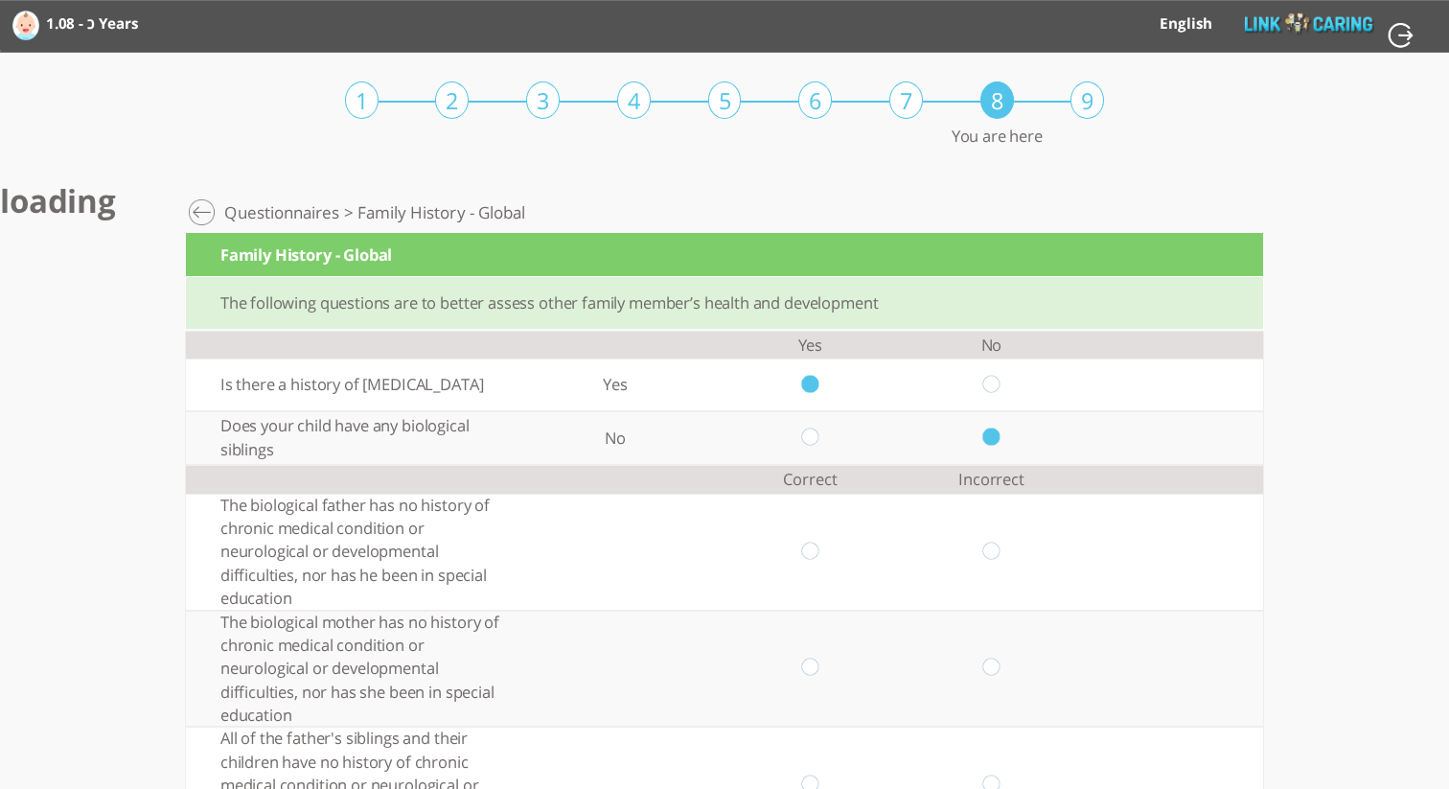
drag, startPoint x: 996, startPoint y: 551, endPoint x: 980, endPoint y: 566, distance: 21.7
click at [996, 551] on input "radio" at bounding box center [992, 552] width 18 height 20
radio input "true"
click at [813, 674] on input "radio" at bounding box center [810, 669] width 18 height 20
radio input "true"
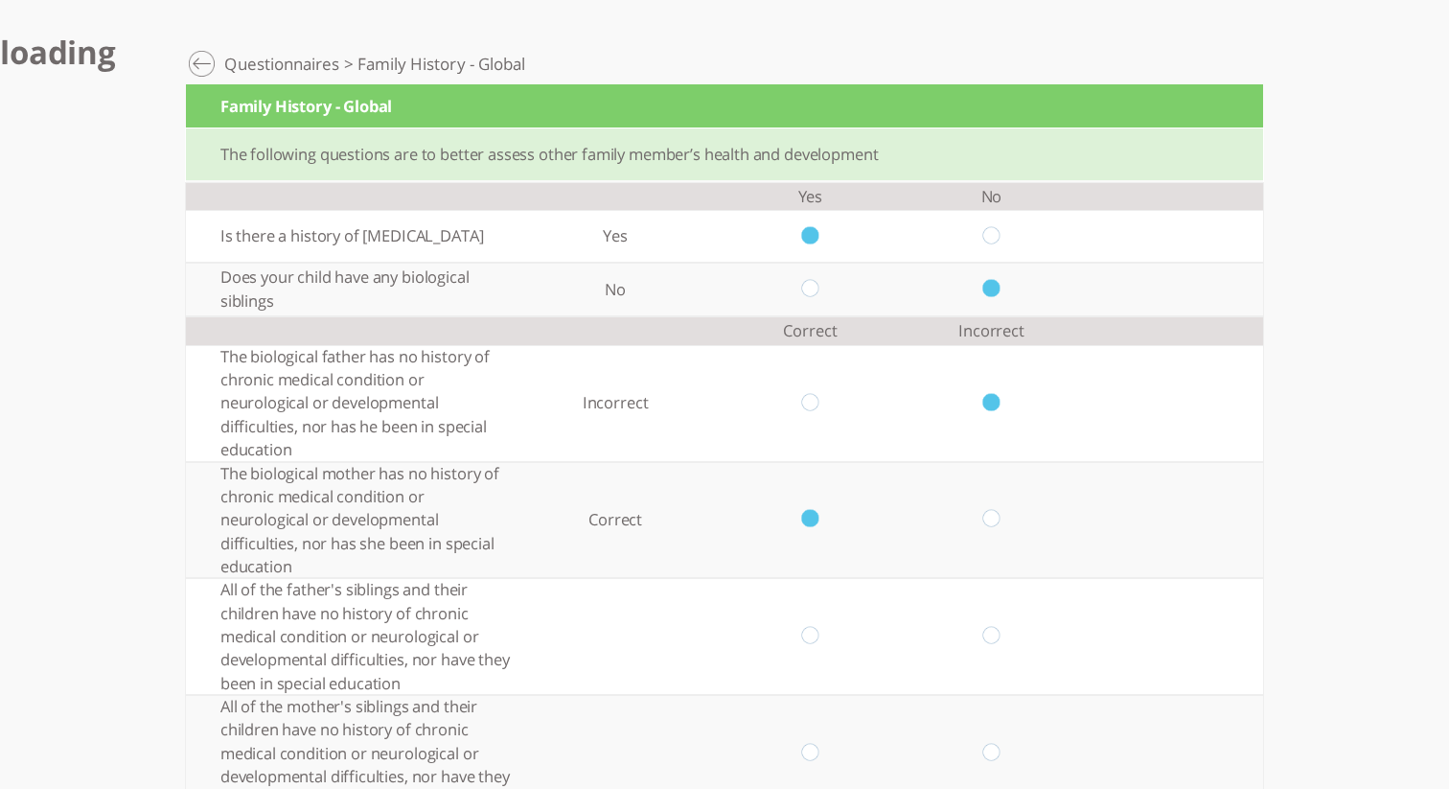
drag, startPoint x: 816, startPoint y: 675, endPoint x: 801, endPoint y: 666, distance: 16.8
click at [813, 671] on td at bounding box center [810, 636] width 181 height 117
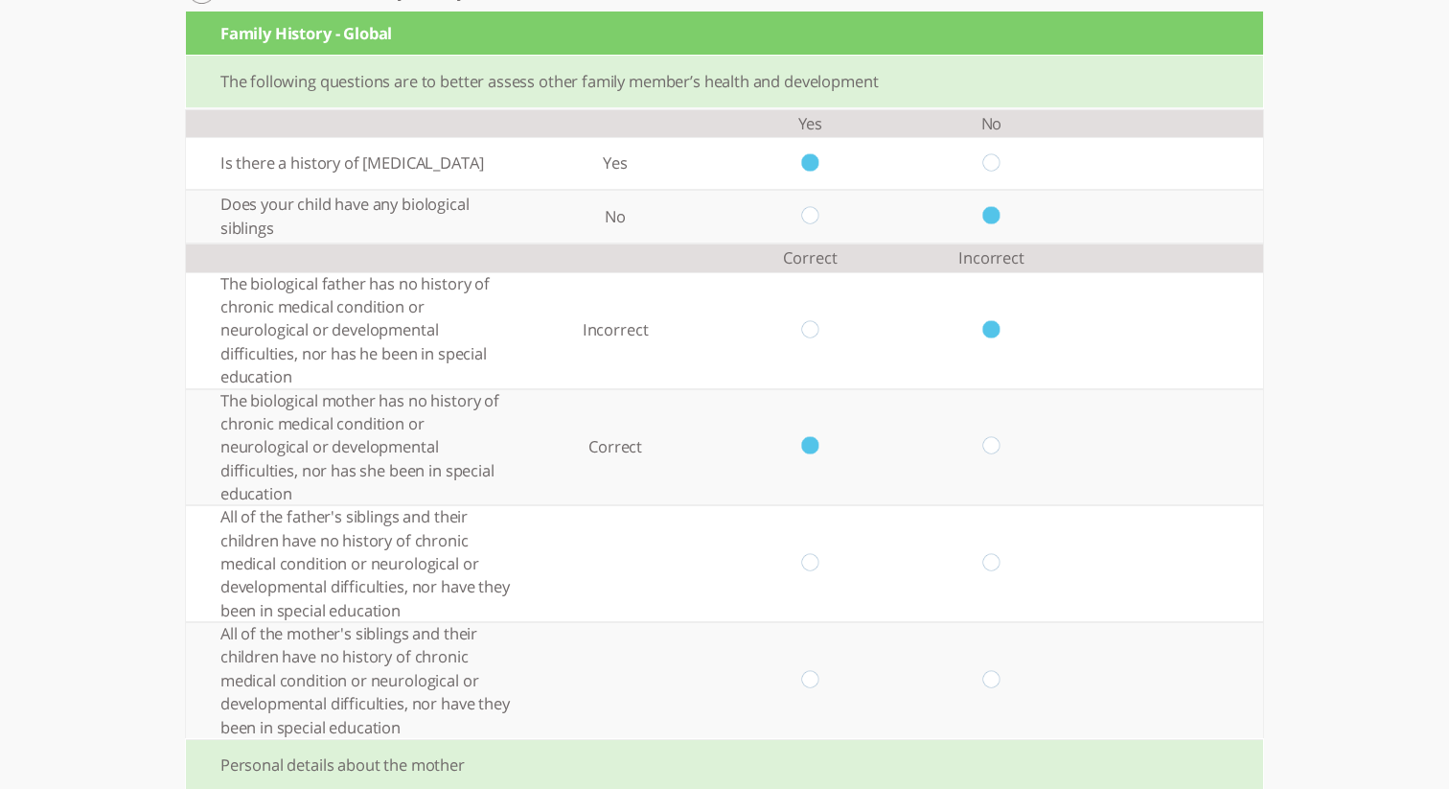
scroll to position [225, 0]
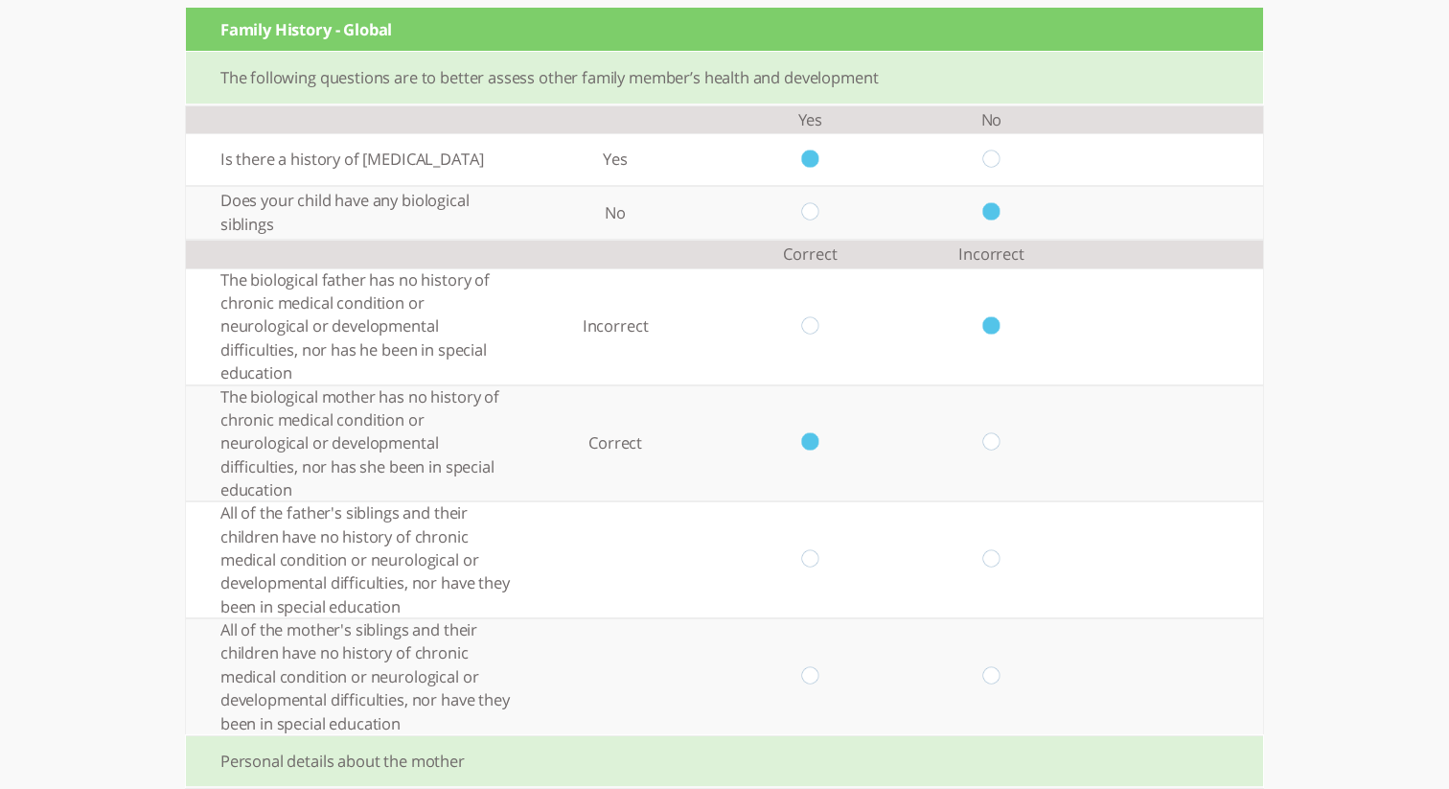
click at [806, 557] on input "radio" at bounding box center [810, 560] width 18 height 20
radio input "true"
click at [998, 670] on input "radio" at bounding box center [992, 677] width 18 height 20
radio input "true"
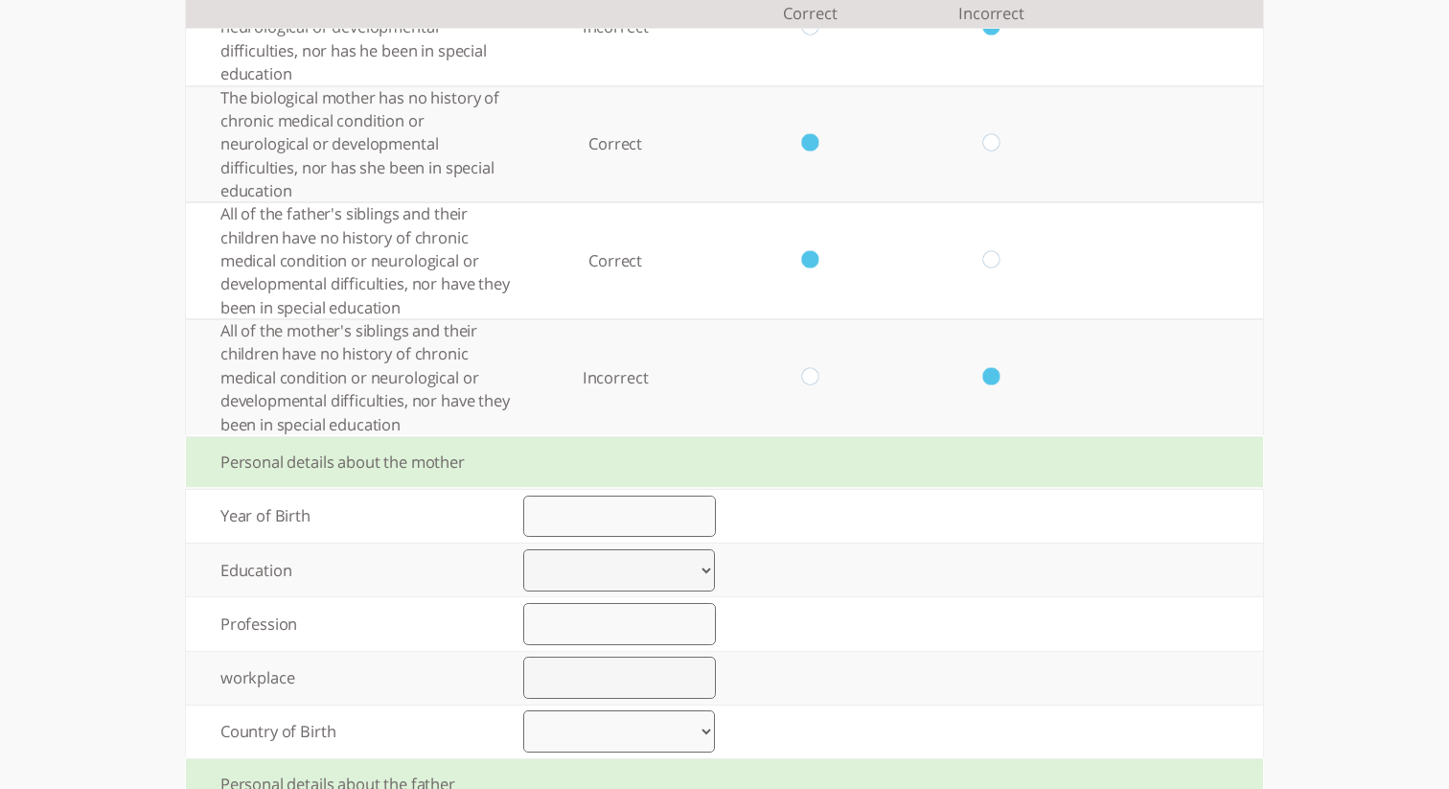
scroll to position [528, 0]
click at [668, 523] on input "number" at bounding box center [619, 513] width 193 height 42
type input "1990"
click at [610, 573] on select "Elementary up to 8 years of study High school up to 12 years of study Vocationa…" at bounding box center [619, 566] width 192 height 42
select select "1"
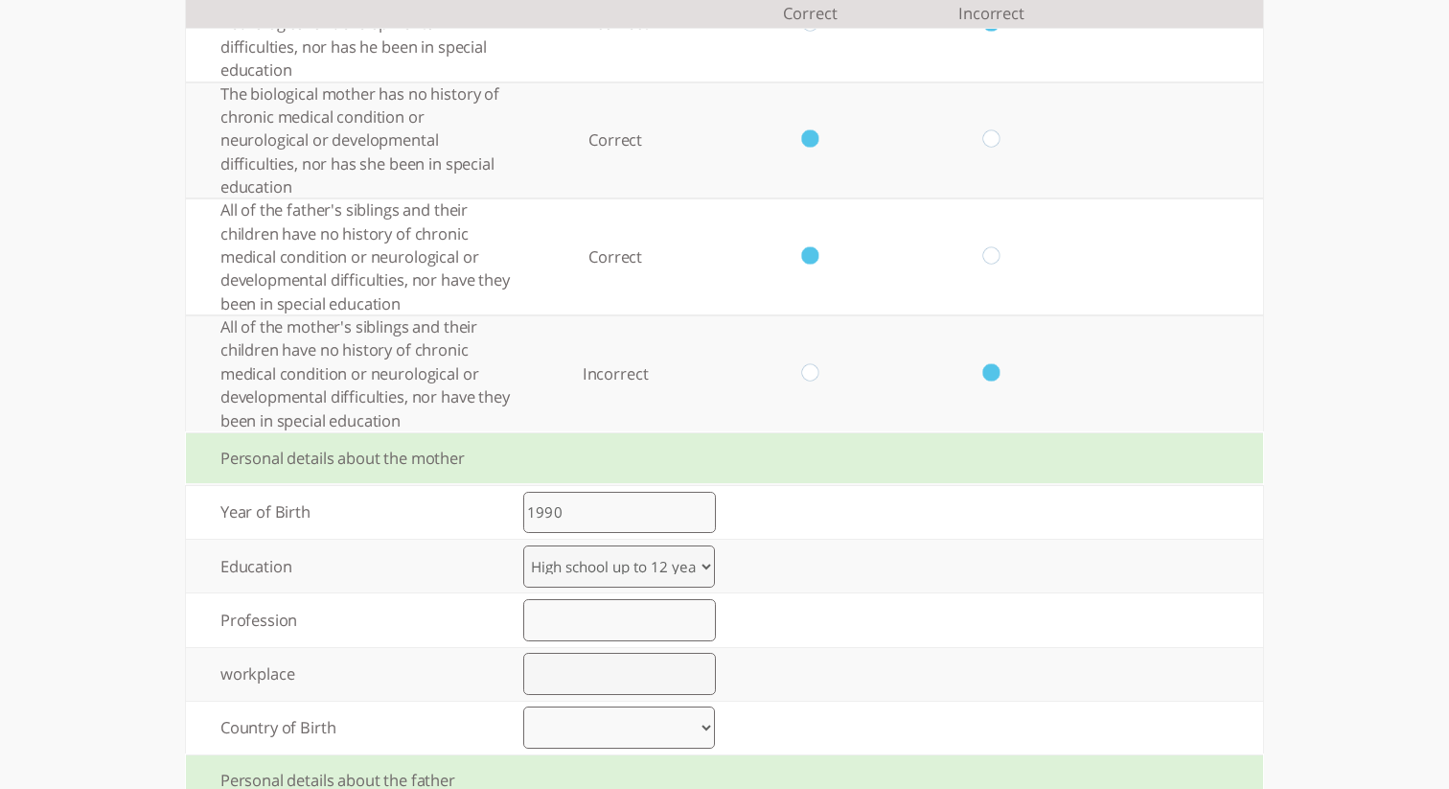
click at [523, 546] on select "Elementary up to 8 years of study High school up to 12 years of study Vocationa…" at bounding box center [619, 566] width 192 height 42
click at [611, 621] on input "text" at bounding box center [619, 620] width 193 height 42
click at [613, 636] on input "text" at bounding box center [619, 620] width 193 height 42
type input "edf"
click at [594, 667] on input "text" at bounding box center [619, 674] width 193 height 42
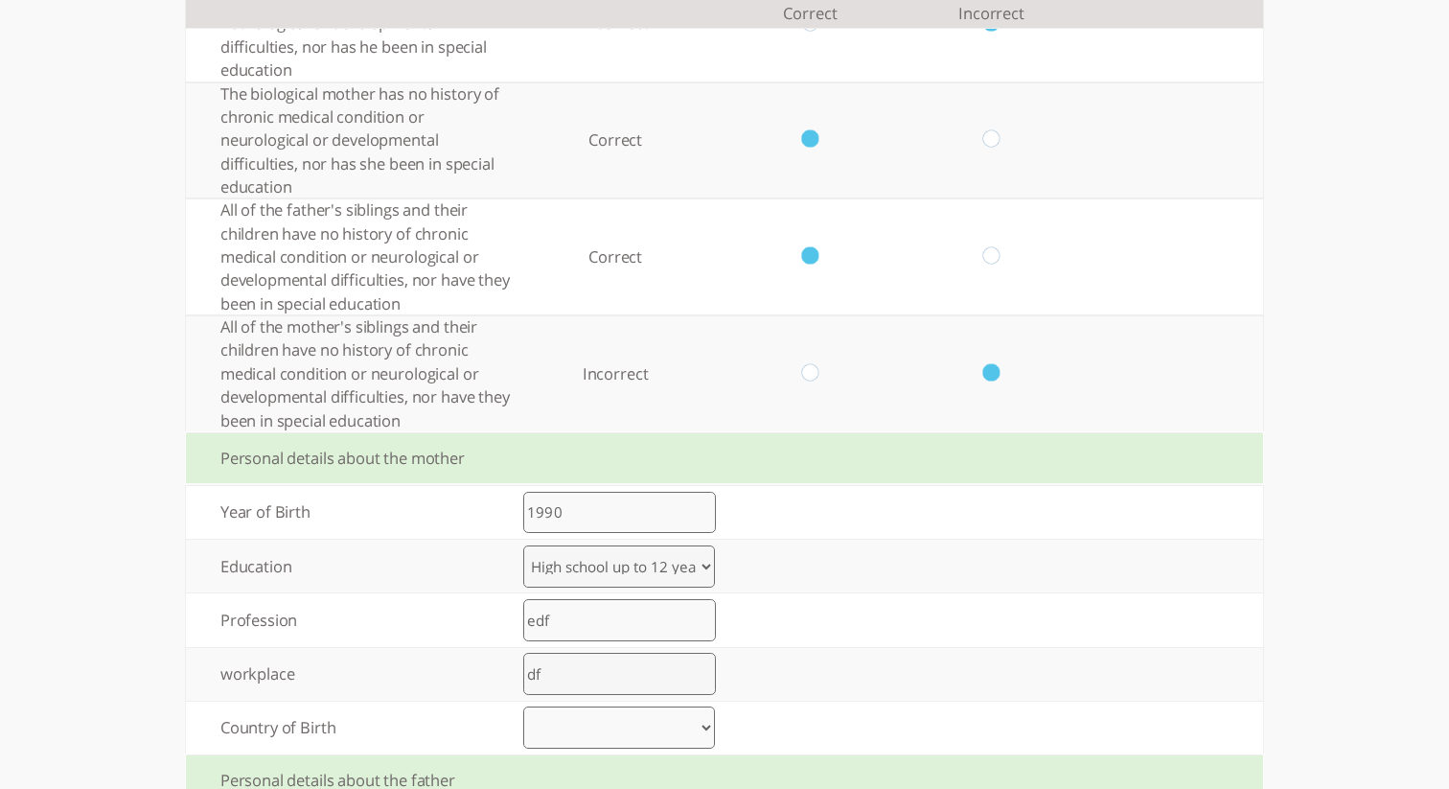
type input "df"
click at [592, 717] on select "[GEOGRAPHIC_DATA] [GEOGRAPHIC_DATA] [GEOGRAPHIC_DATA] [GEOGRAPHIC_DATA] [GEOGRA…" at bounding box center [619, 727] width 192 height 42
select select "47"
click at [523, 709] on select "[GEOGRAPHIC_DATA] [GEOGRAPHIC_DATA] [GEOGRAPHIC_DATA] [GEOGRAPHIC_DATA] [GEOGRA…" at bounding box center [619, 727] width 192 height 42
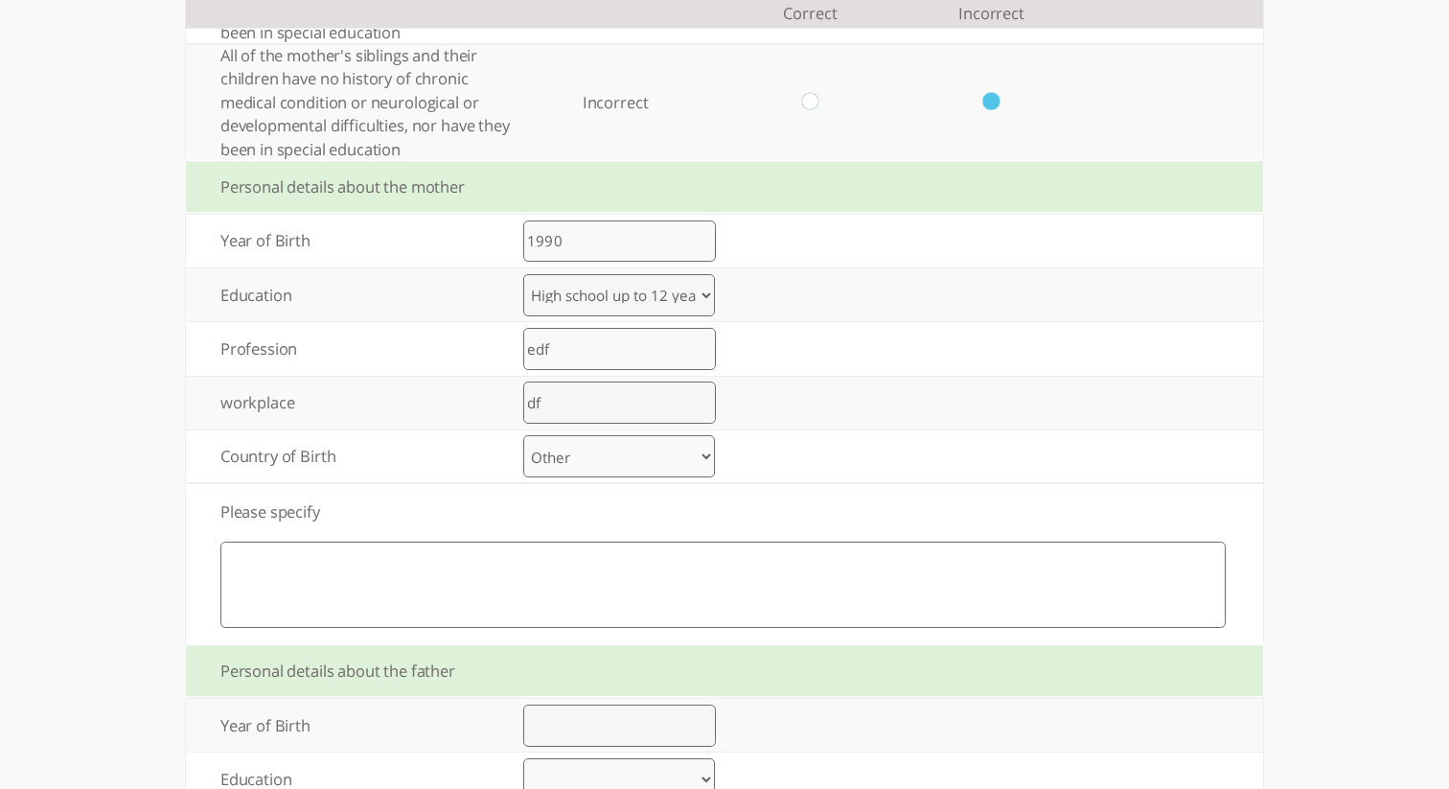
click at [768, 581] on textarea at bounding box center [723, 585] width 1006 height 86
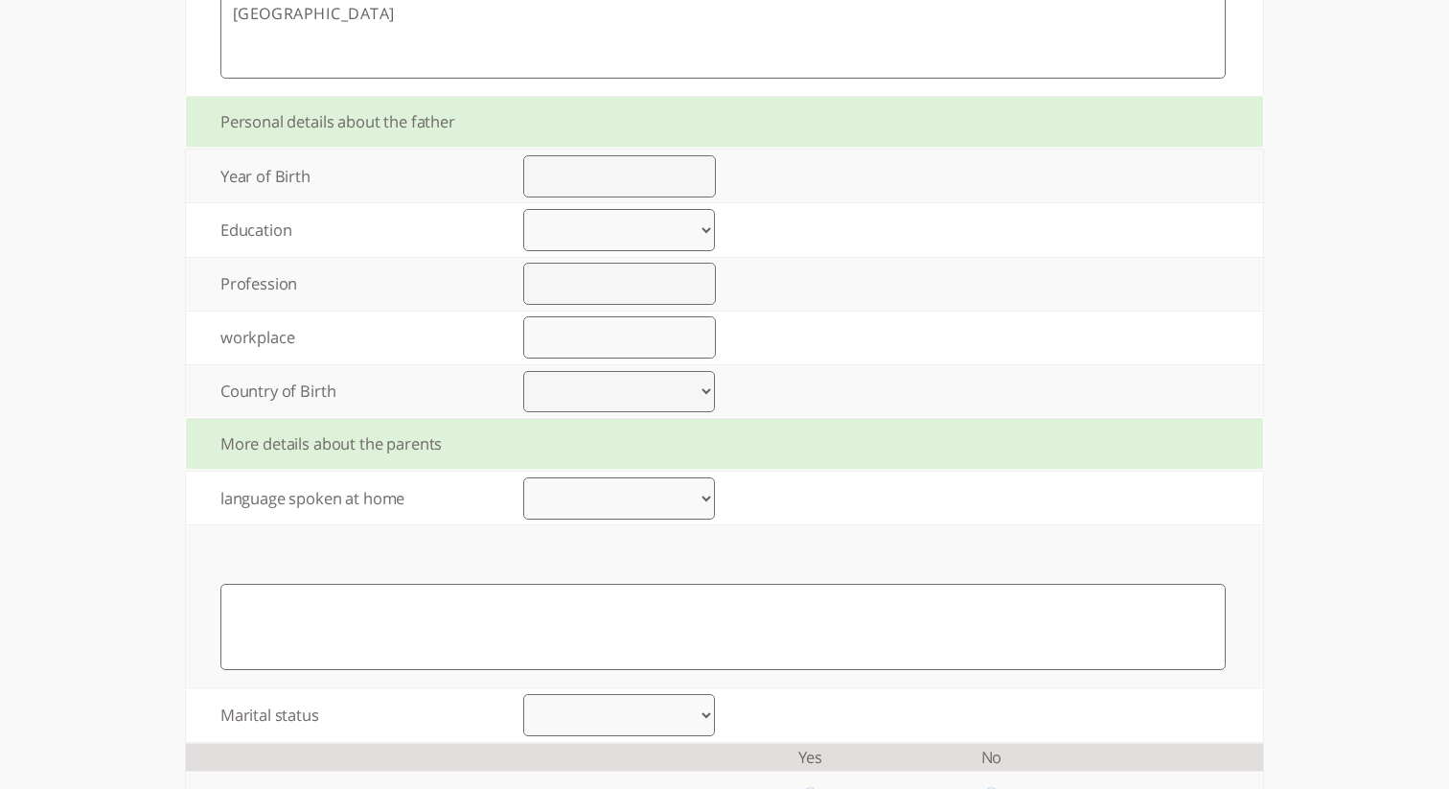
scroll to position [1351, 0]
type textarea "[GEOGRAPHIC_DATA]"
click at [544, 560] on td at bounding box center [723, 604] width 1074 height 162
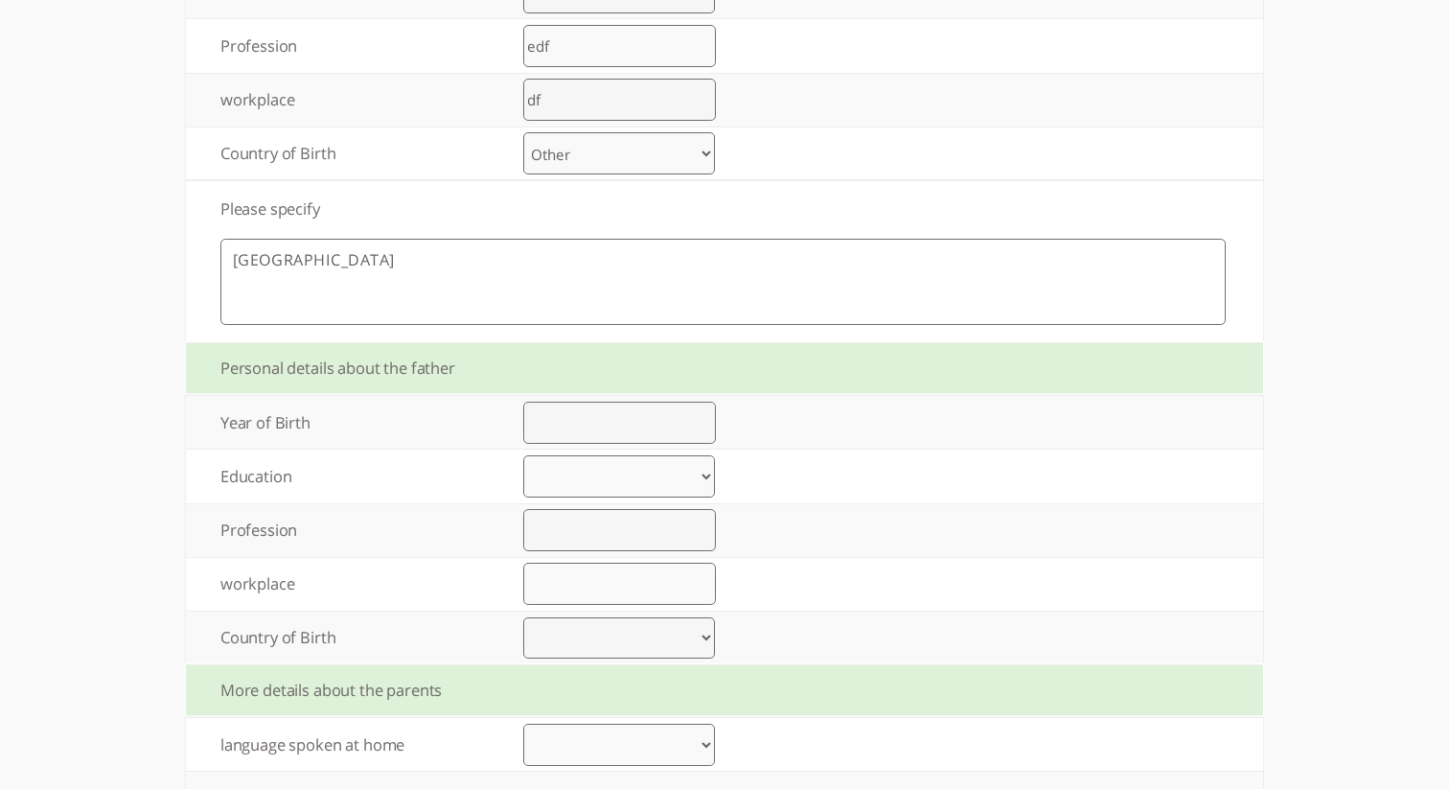
scroll to position [1136, 0]
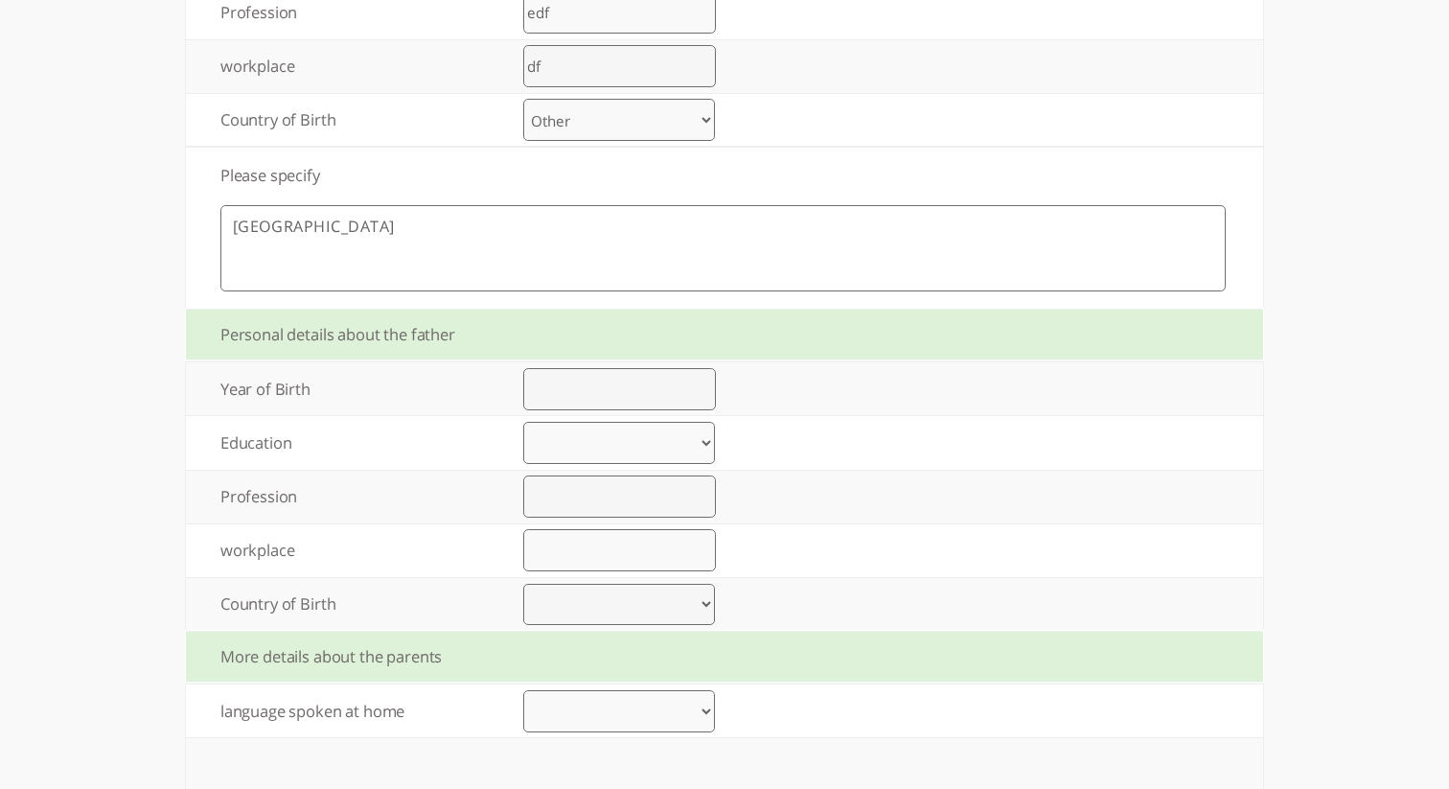
click at [628, 389] on input "number" at bounding box center [619, 389] width 193 height 42
type input "1990"
click at [614, 450] on select "Elementary up to 8 years of study High school up to 12 years of study Vocationa…" at bounding box center [619, 443] width 192 height 42
select select "1"
click at [523, 427] on select "Elementary up to 8 years of study High school up to 12 years of study Vocationa…" at bounding box center [619, 443] width 192 height 42
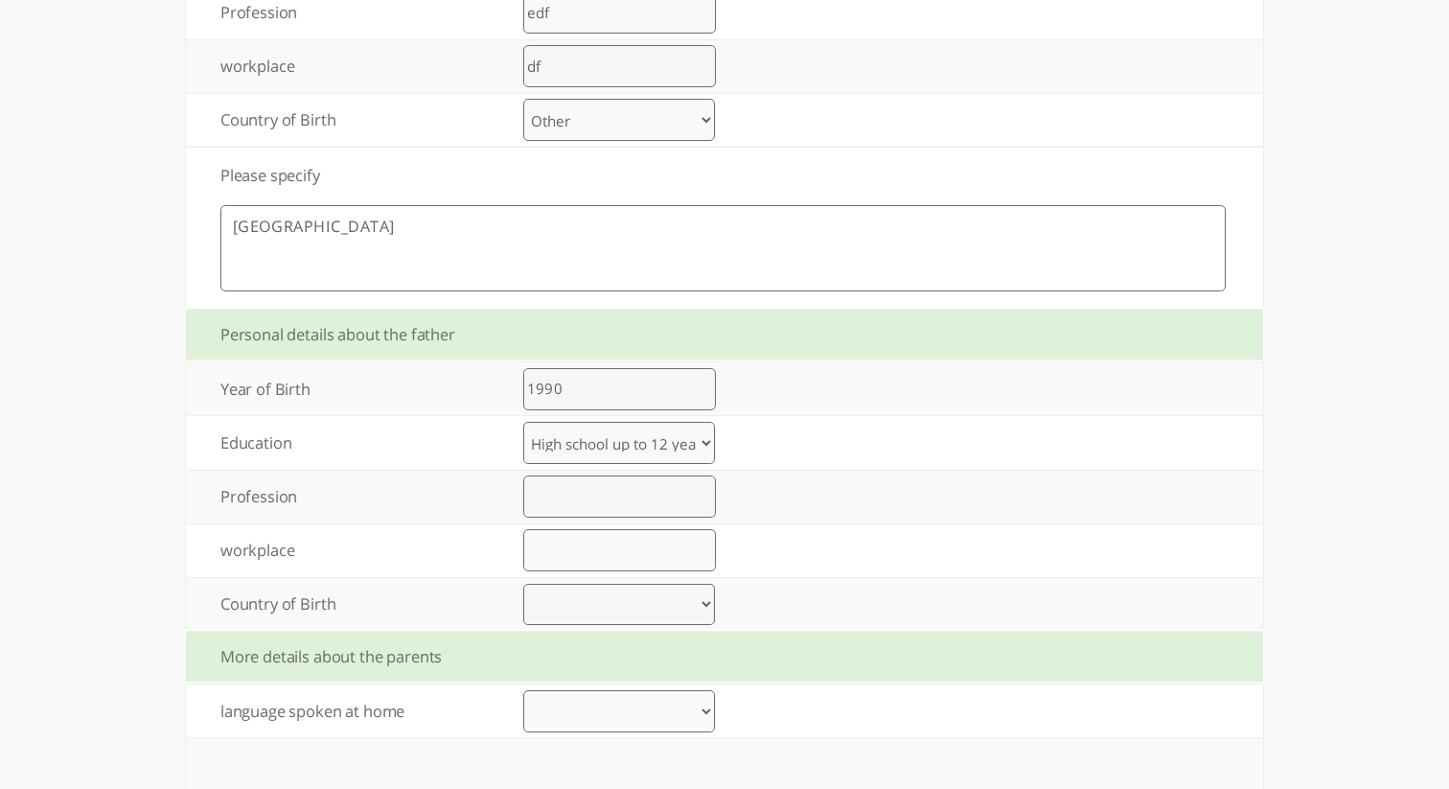
click at [554, 509] on input "text" at bounding box center [619, 496] width 193 height 42
click at [560, 561] on input "text" at bounding box center [619, 550] width 193 height 42
click at [559, 507] on input "׳׳" at bounding box center [619, 495] width 193 height 42
type input "׳"
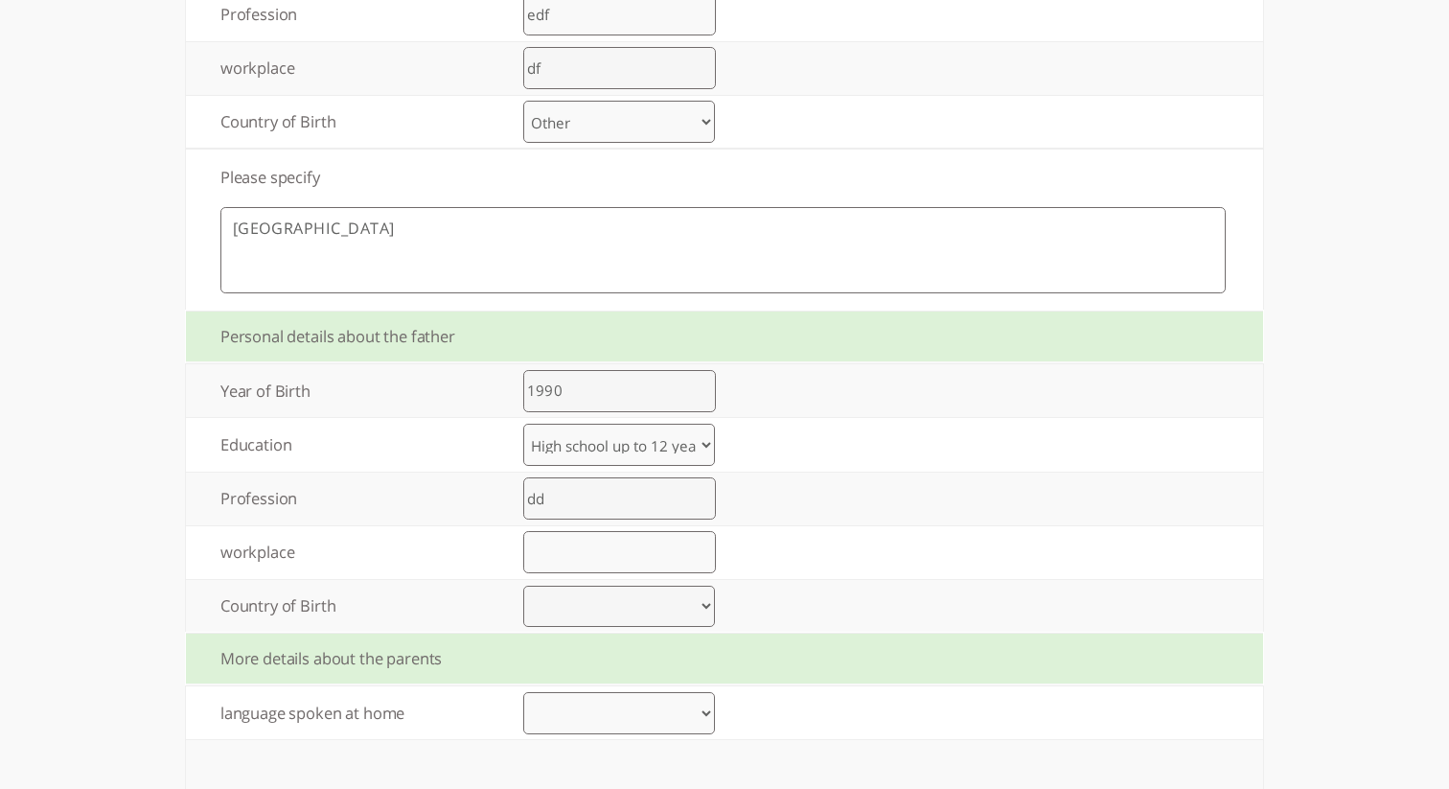
type input "dd"
click at [558, 555] on input "d" at bounding box center [619, 552] width 193 height 42
type input "df"
click at [568, 626] on select "[GEOGRAPHIC_DATA] [GEOGRAPHIC_DATA] [GEOGRAPHIC_DATA] [GEOGRAPHIC_DATA] [GEOGRA…" at bounding box center [619, 607] width 192 height 42
click at [523, 591] on select "[GEOGRAPHIC_DATA] [GEOGRAPHIC_DATA] [GEOGRAPHIC_DATA] [GEOGRAPHIC_DATA] [GEOGRA…" at bounding box center [619, 607] width 192 height 42
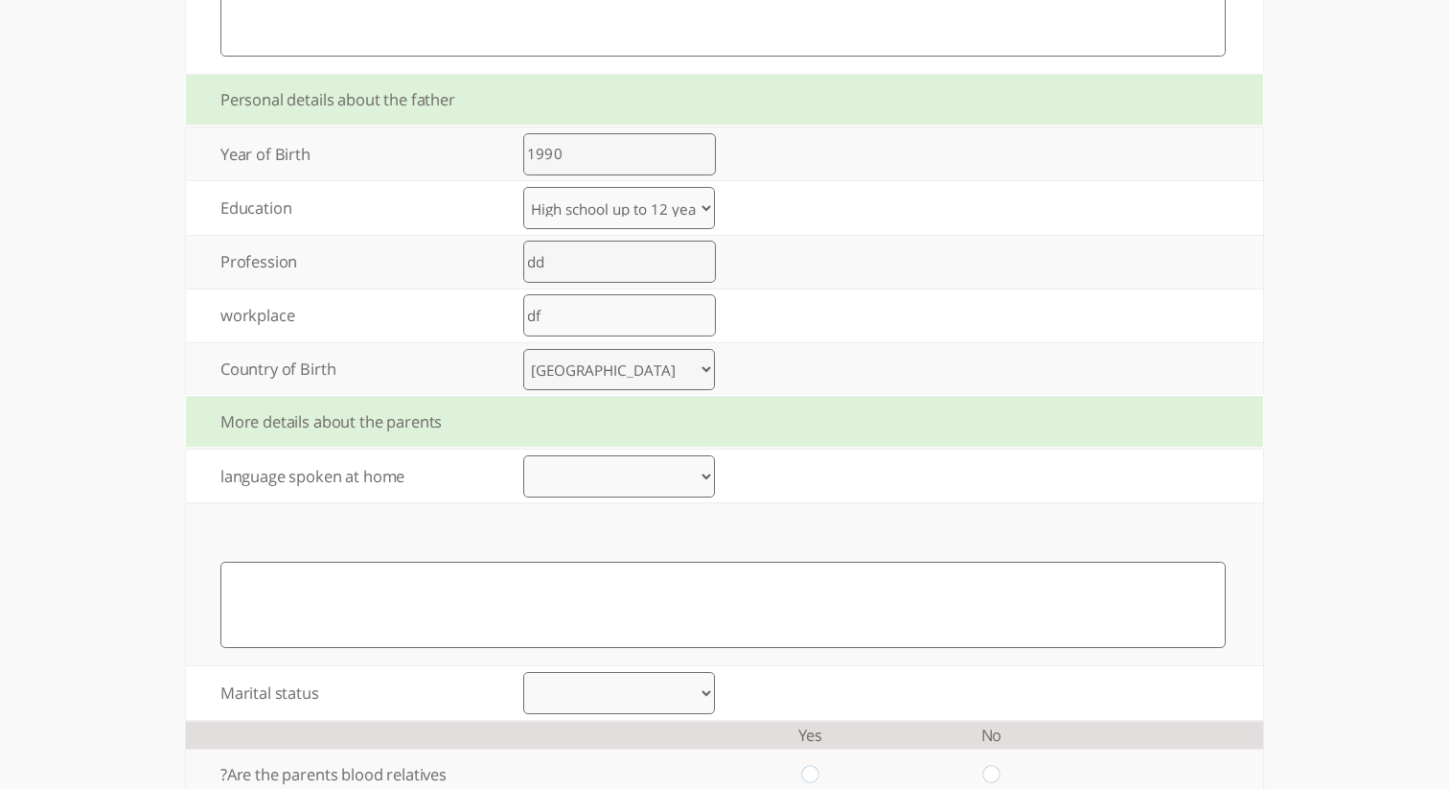
scroll to position [1373, 0]
click at [625, 379] on select "[GEOGRAPHIC_DATA] [GEOGRAPHIC_DATA] [GEOGRAPHIC_DATA] [GEOGRAPHIC_DATA] [GEOGRA…" at bounding box center [619, 368] width 192 height 42
click at [523, 353] on select "[GEOGRAPHIC_DATA] [GEOGRAPHIC_DATA] [GEOGRAPHIC_DATA] [GEOGRAPHIC_DATA] [GEOGRA…" at bounding box center [619, 368] width 192 height 42
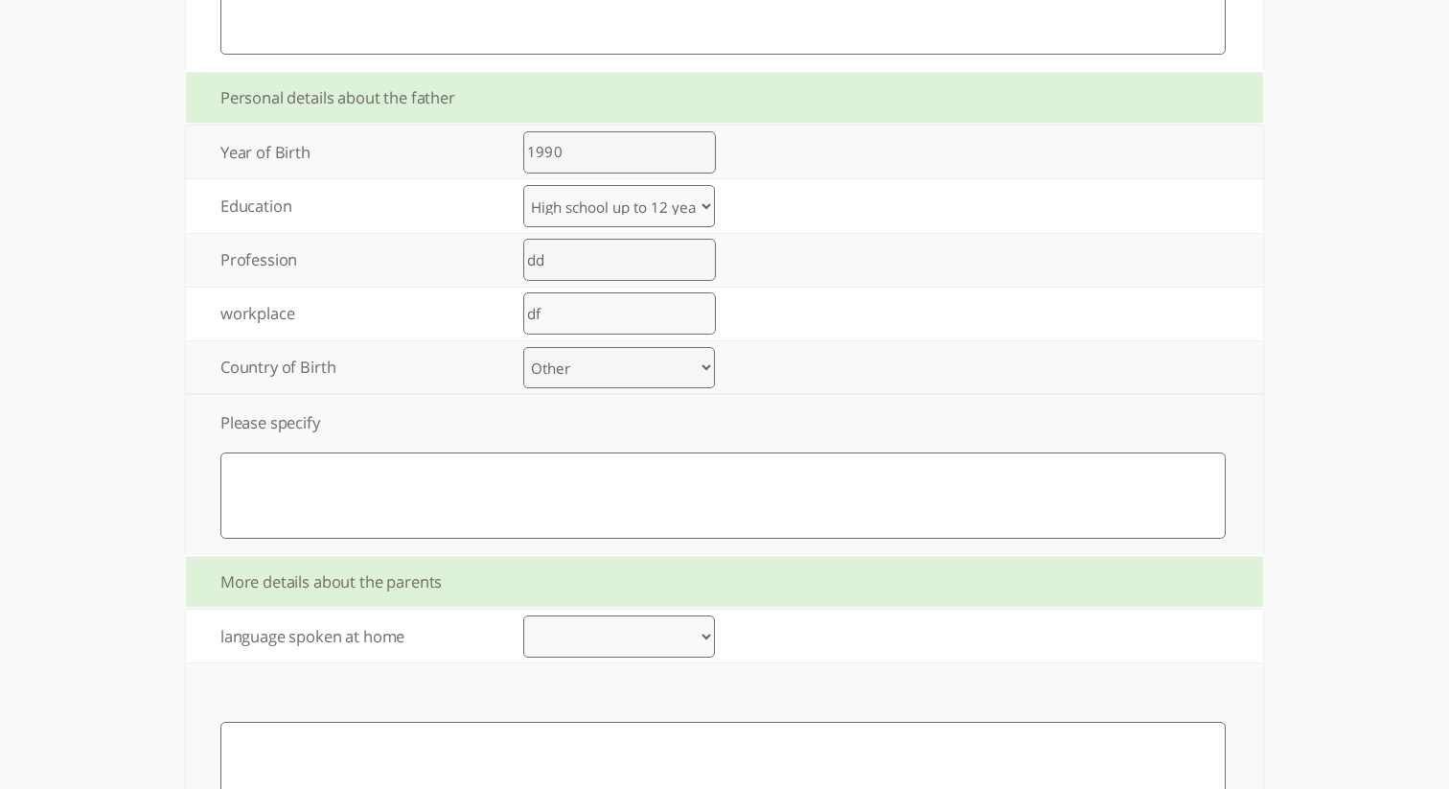
click at [671, 365] on select "[GEOGRAPHIC_DATA] [GEOGRAPHIC_DATA] [GEOGRAPHIC_DATA] [GEOGRAPHIC_DATA] [GEOGRA…" at bounding box center [619, 368] width 192 height 42
select select "45"
click at [523, 353] on select "[GEOGRAPHIC_DATA] [GEOGRAPHIC_DATA] [GEOGRAPHIC_DATA] [GEOGRAPHIC_DATA] [GEOGRA…" at bounding box center [619, 368] width 192 height 42
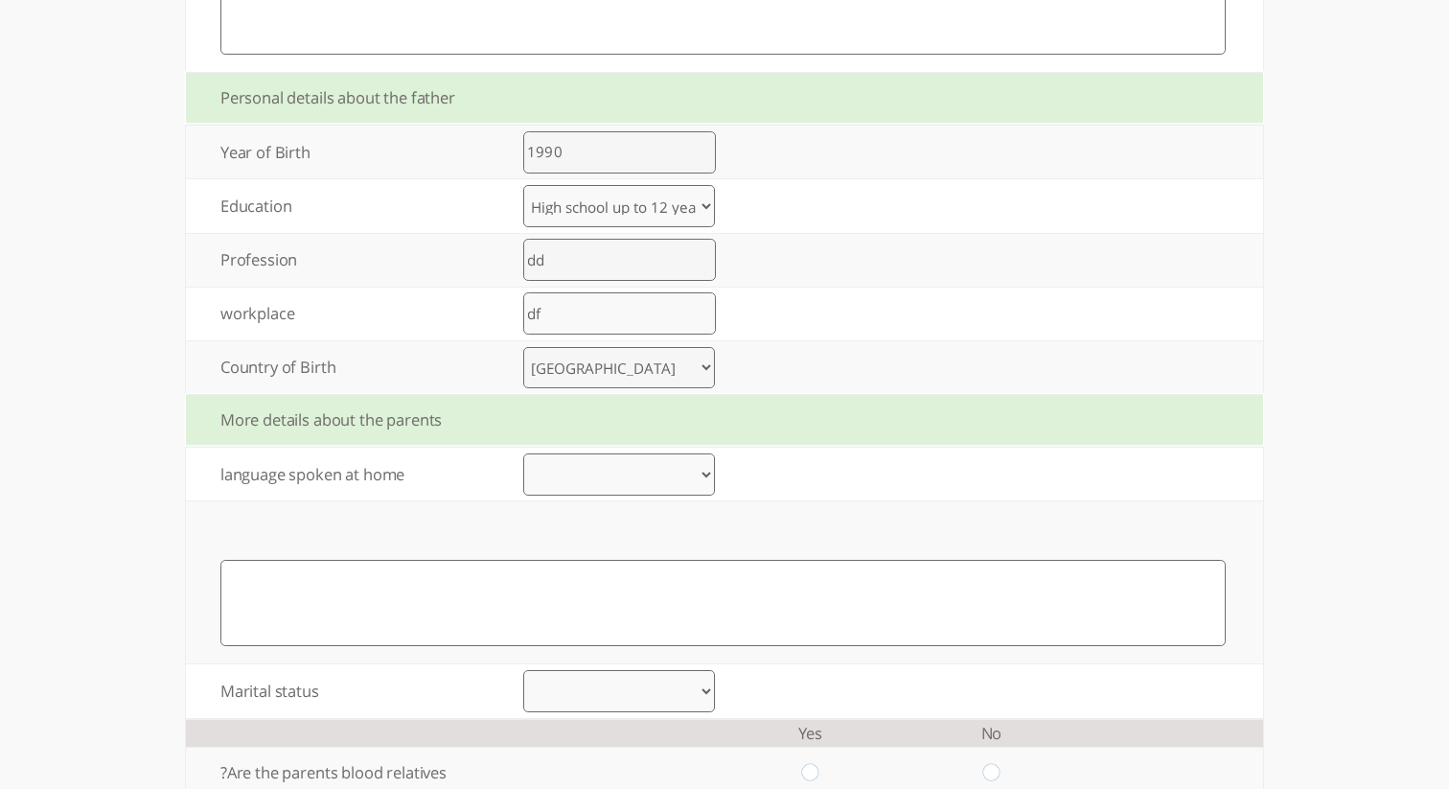
click at [650, 466] on select "Albanian Armenian Azerbaijani Basque Belarusian Bosnian Bulgarian Catalan Croat…" at bounding box center [619, 474] width 192 height 42
click at [523, 496] on select "Albanian Armenian Azerbaijani Basque Belarusian Bosnian Bulgarian Catalan Croat…" at bounding box center [619, 474] width 192 height 42
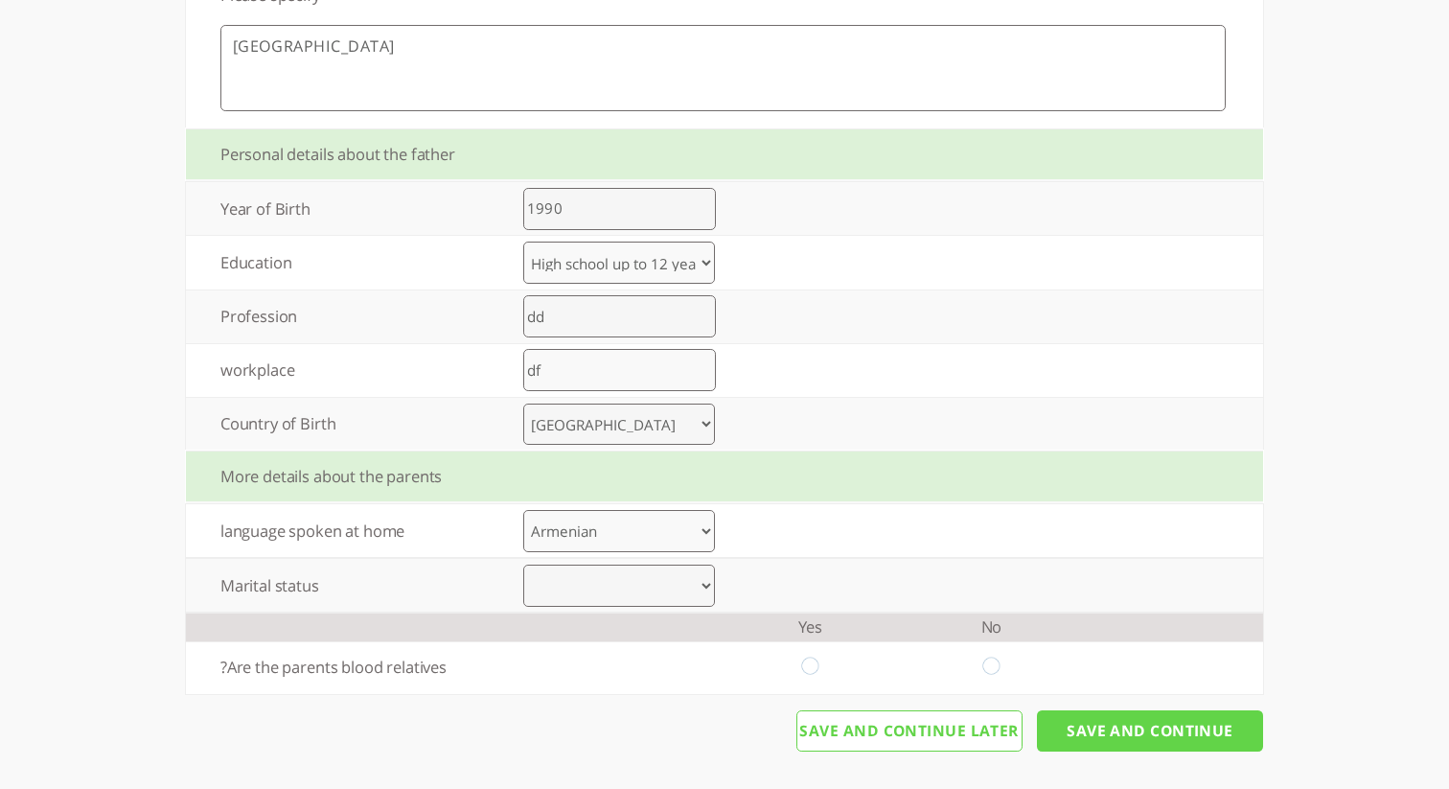
click at [663, 583] on select "Married Divorce Other" at bounding box center [619, 586] width 192 height 42
click at [523, 565] on select "Married Divorce Other" at bounding box center [619, 586] width 192 height 42
click at [693, 528] on select "Albanian Armenian Azerbaijani Basque Belarusian Bosnian Bulgarian Catalan Croat…" at bounding box center [619, 531] width 192 height 42
click at [523, 510] on select "Albanian Armenian Azerbaijani Basque Belarusian Bosnian Bulgarian Catalan Croat…" at bounding box center [619, 531] width 192 height 42
click at [655, 516] on select "Albanian Armenian Azerbaijani Basque Belarusian Bosnian Bulgarian Catalan Croat…" at bounding box center [619, 531] width 192 height 42
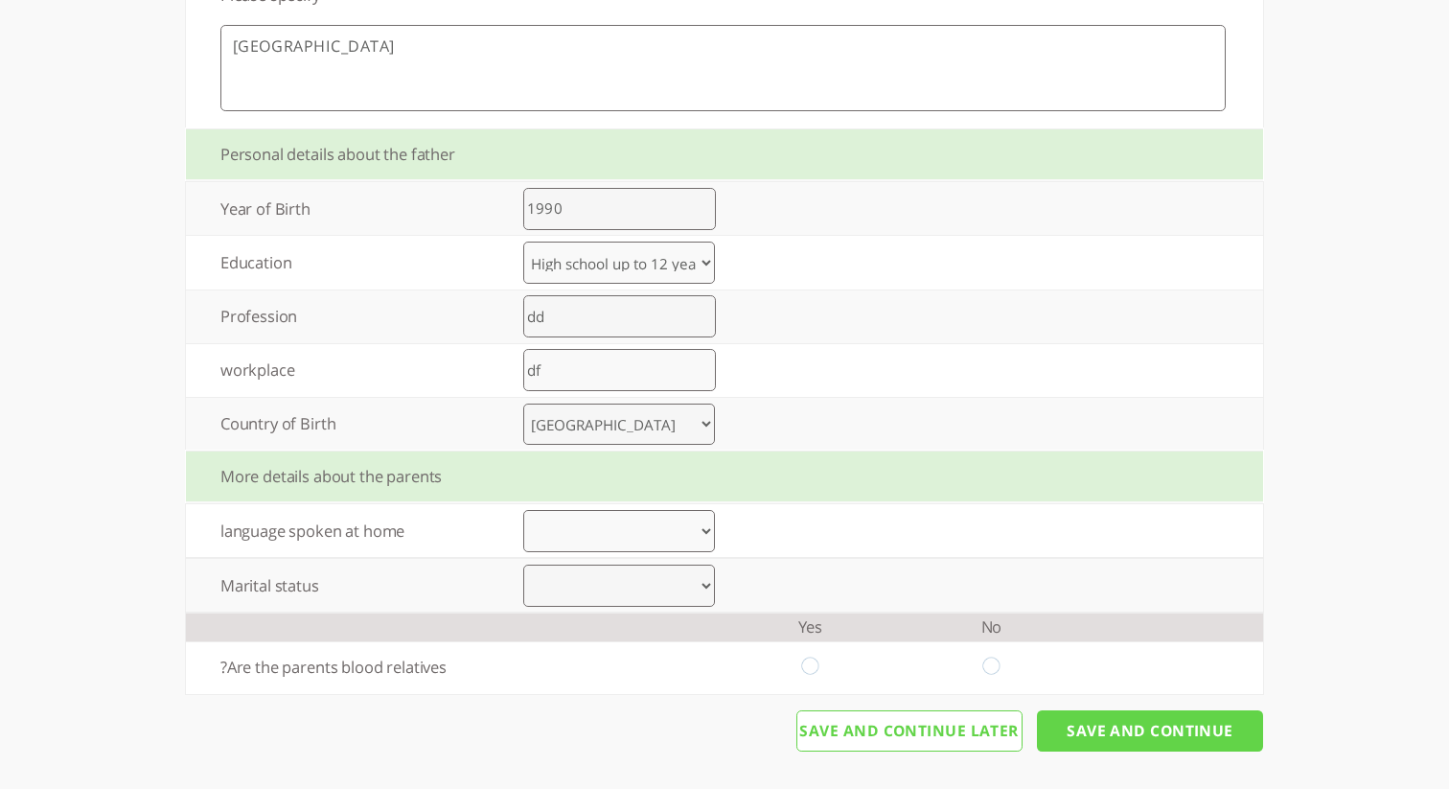
click at [690, 583] on select "Married Divorce Other" at bounding box center [619, 586] width 192 height 42
click at [711, 526] on select "Albanian Armenian Azerbaijani Basque Belarusian Bosnian Bulgarian Catalan Croat…" at bounding box center [619, 531] width 192 height 42
select select "2"
click at [523, 510] on select "Albanian Armenian Azerbaijani Basque Belarusian Bosnian Bulgarian Catalan Croat…" at bounding box center [619, 531] width 192 height 42
click at [663, 590] on select "Married Divorce Other" at bounding box center [619, 586] width 192 height 42
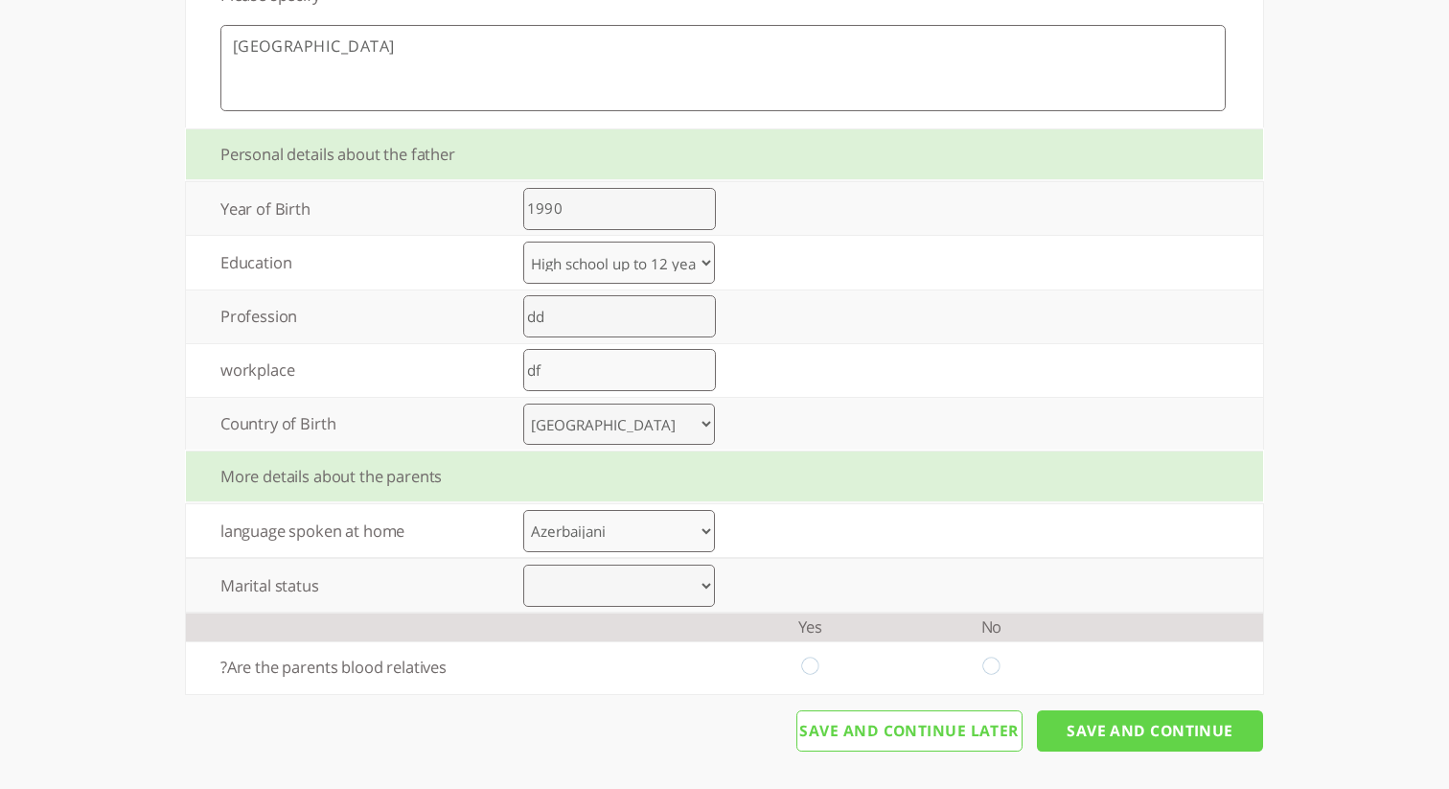
select select "0"
click at [523, 565] on select "Married Divorce Other" at bounding box center [619, 586] width 192 height 42
click at [813, 668] on input "radio" at bounding box center [810, 668] width 18 height 20
radio input "true"
click at [1144, 723] on input "Save And Continue" at bounding box center [1150, 731] width 226 height 42
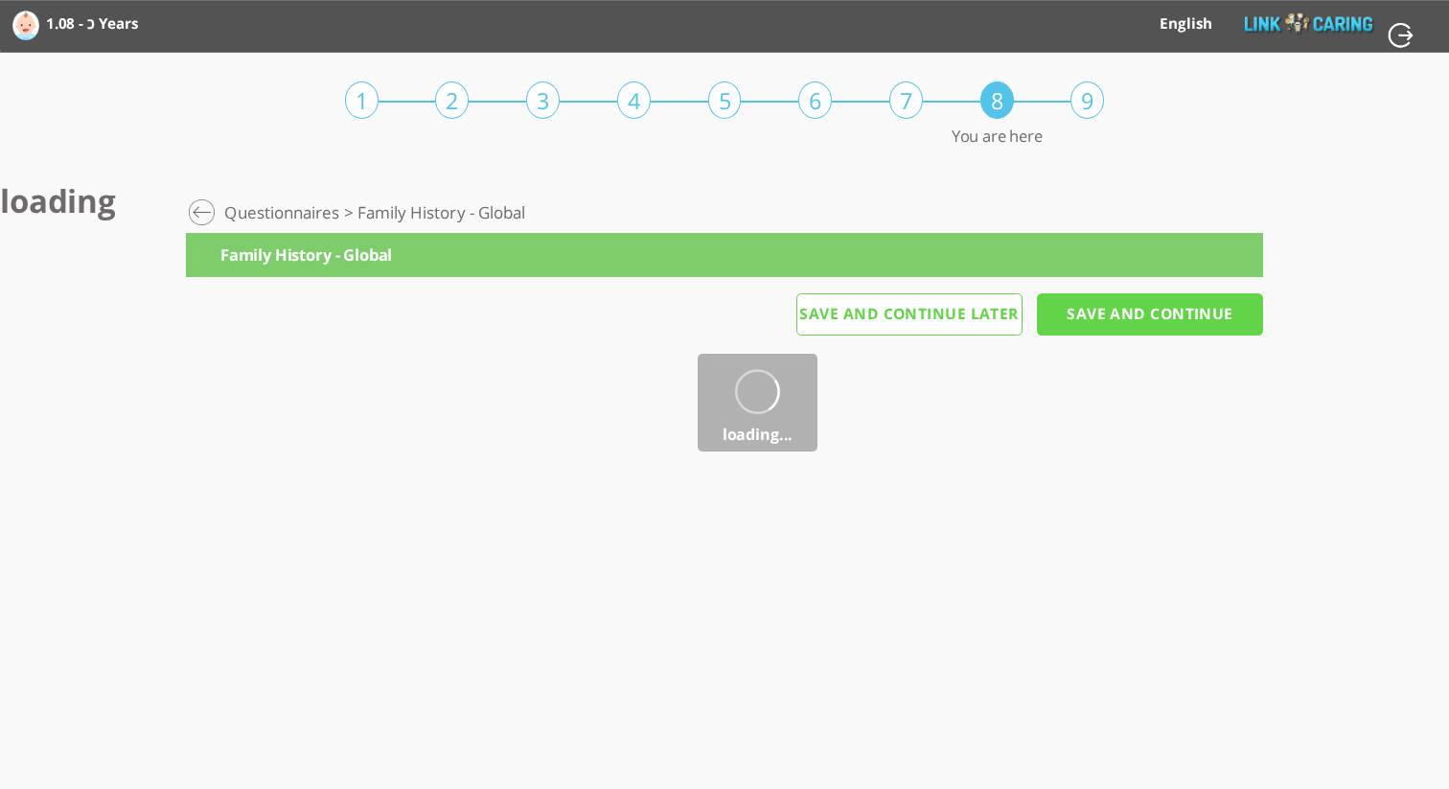
scroll to position [0, 0]
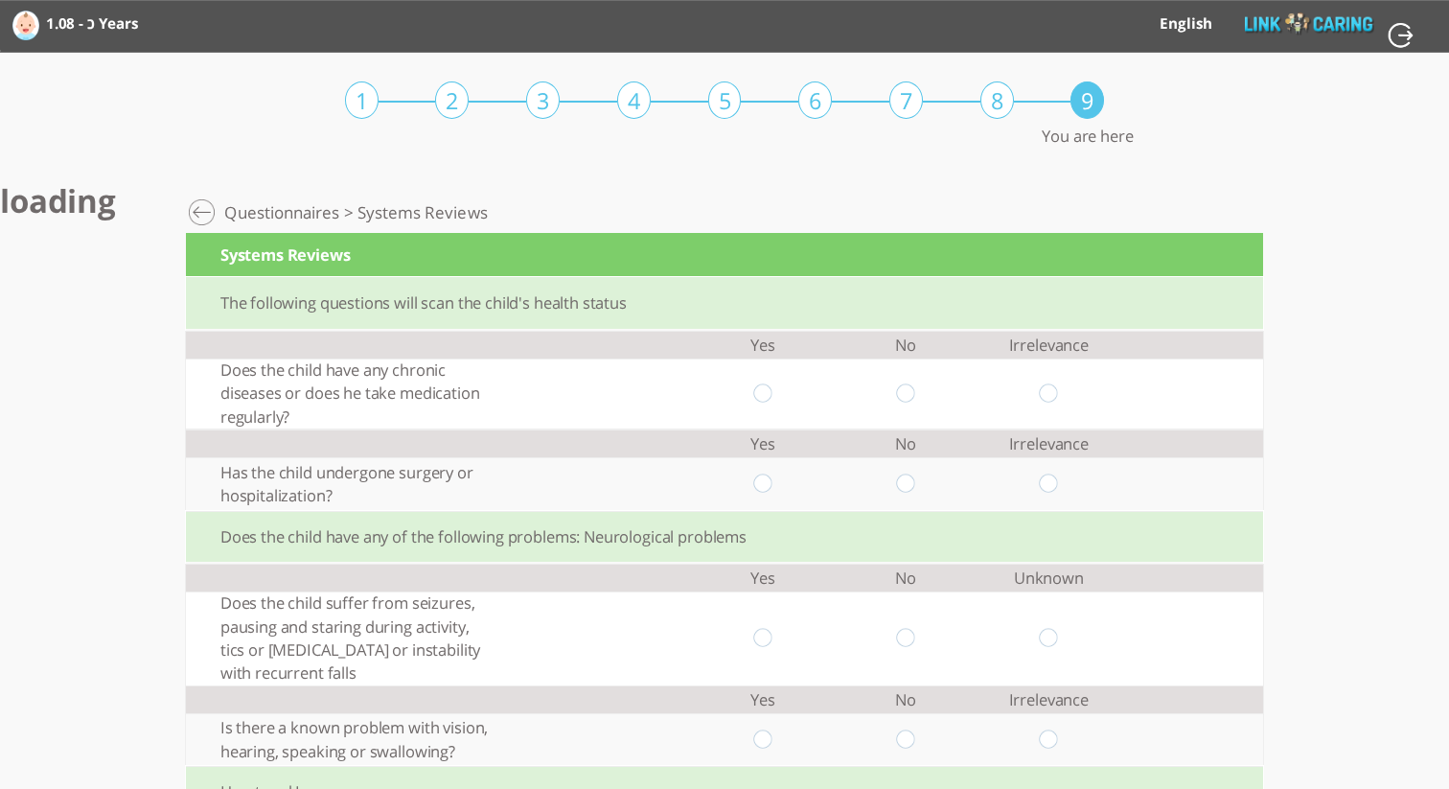
click at [900, 391] on input "radio" at bounding box center [906, 393] width 18 height 20
radio input "true"
click at [761, 478] on input "radio" at bounding box center [762, 484] width 18 height 20
radio input "true"
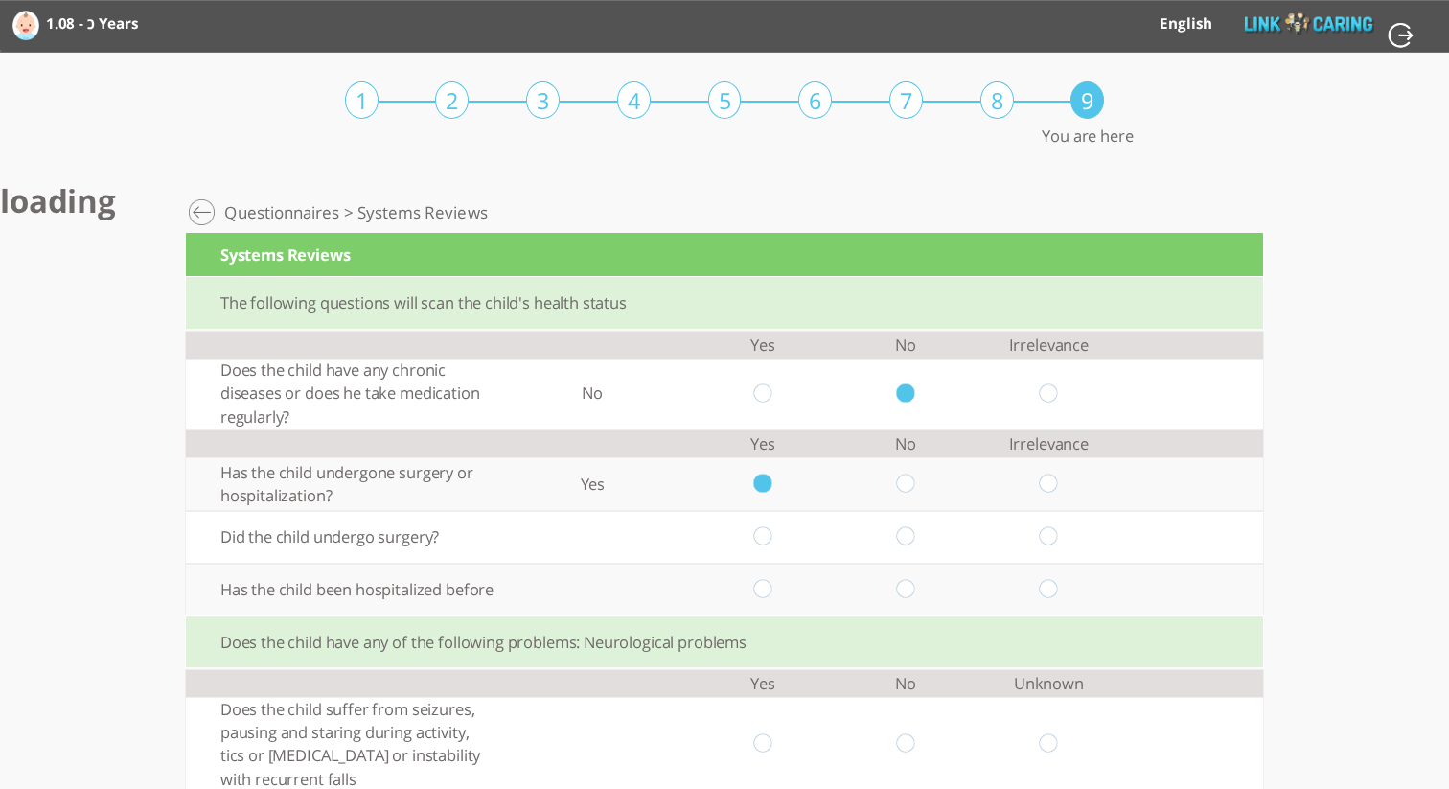
drag, startPoint x: 752, startPoint y: 538, endPoint x: 762, endPoint y: 561, distance: 24.9
click at [753, 541] on td at bounding box center [762, 537] width 143 height 53
click at [764, 539] on input "radio" at bounding box center [762, 537] width 18 height 20
radio input "true"
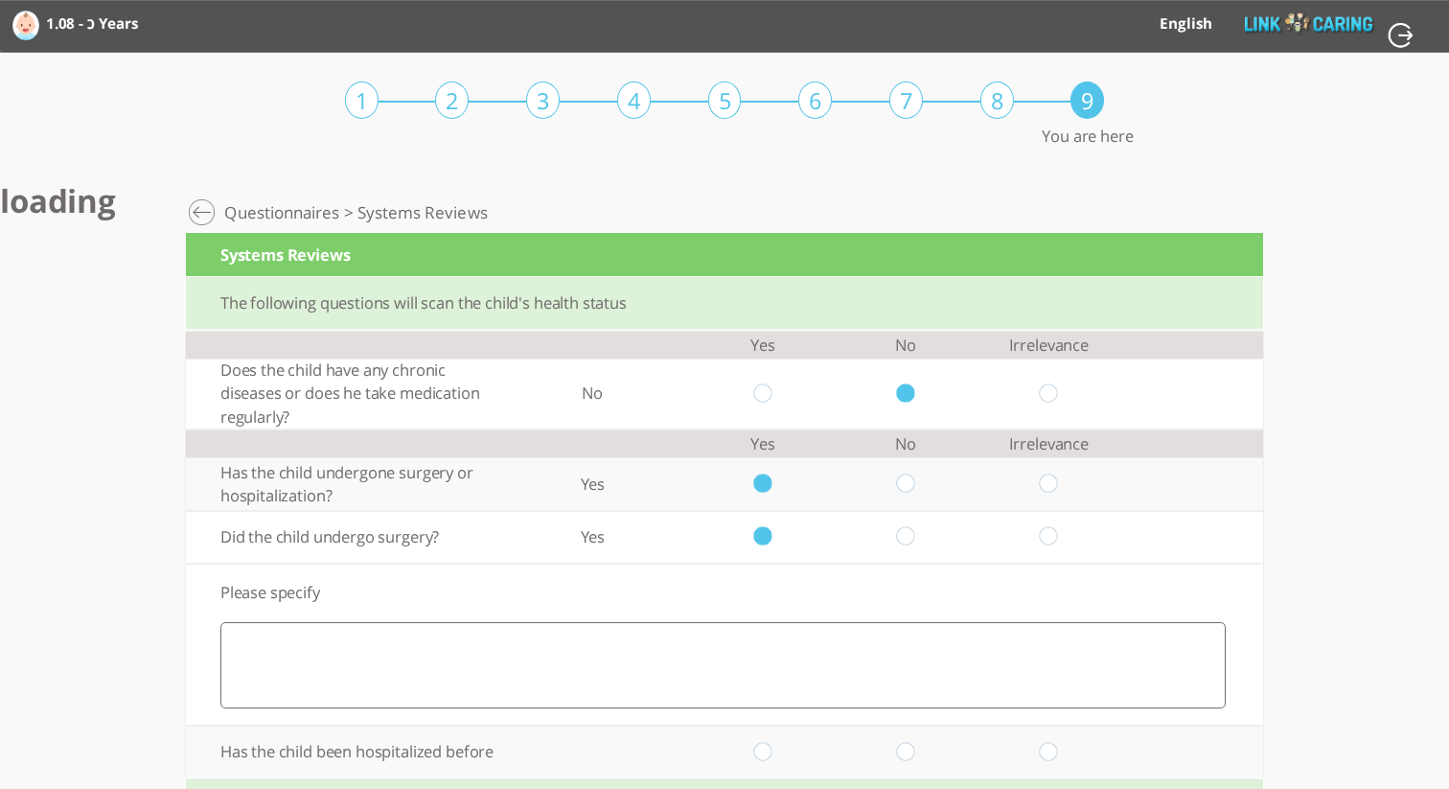
click at [741, 663] on textarea at bounding box center [723, 665] width 1006 height 86
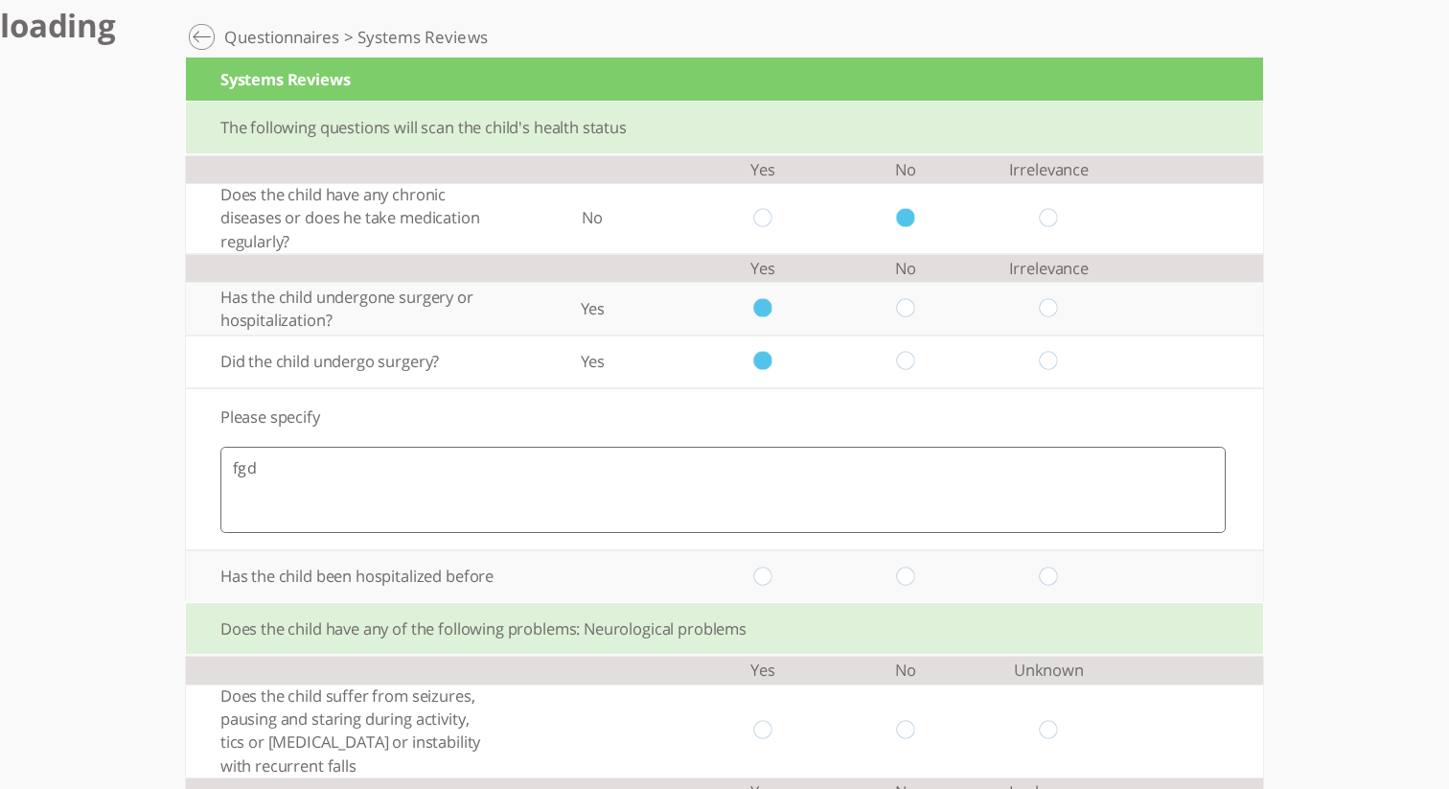
scroll to position [228, 0]
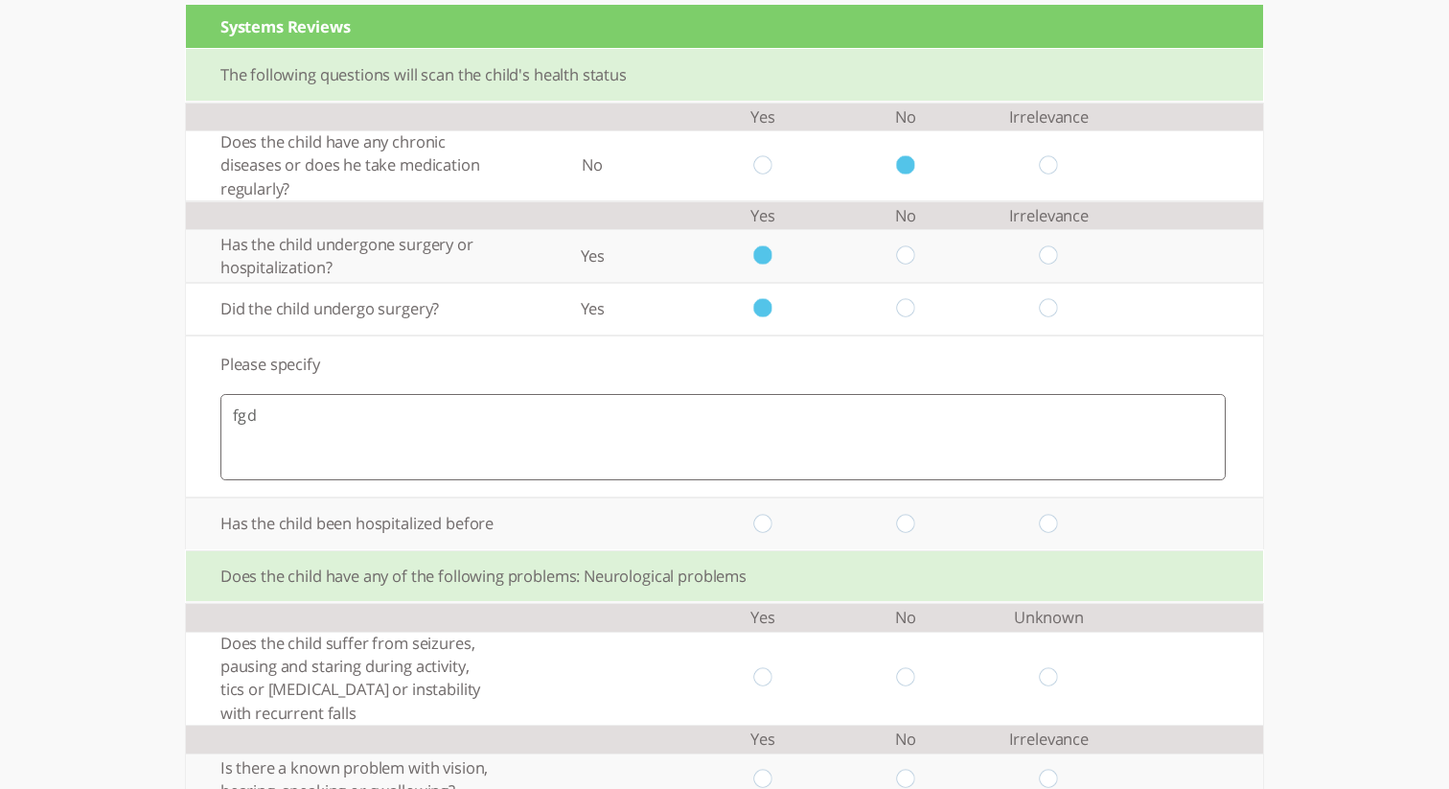
type textarea "fgd"
click at [754, 530] on input "radio" at bounding box center [762, 524] width 18 height 20
radio input "true"
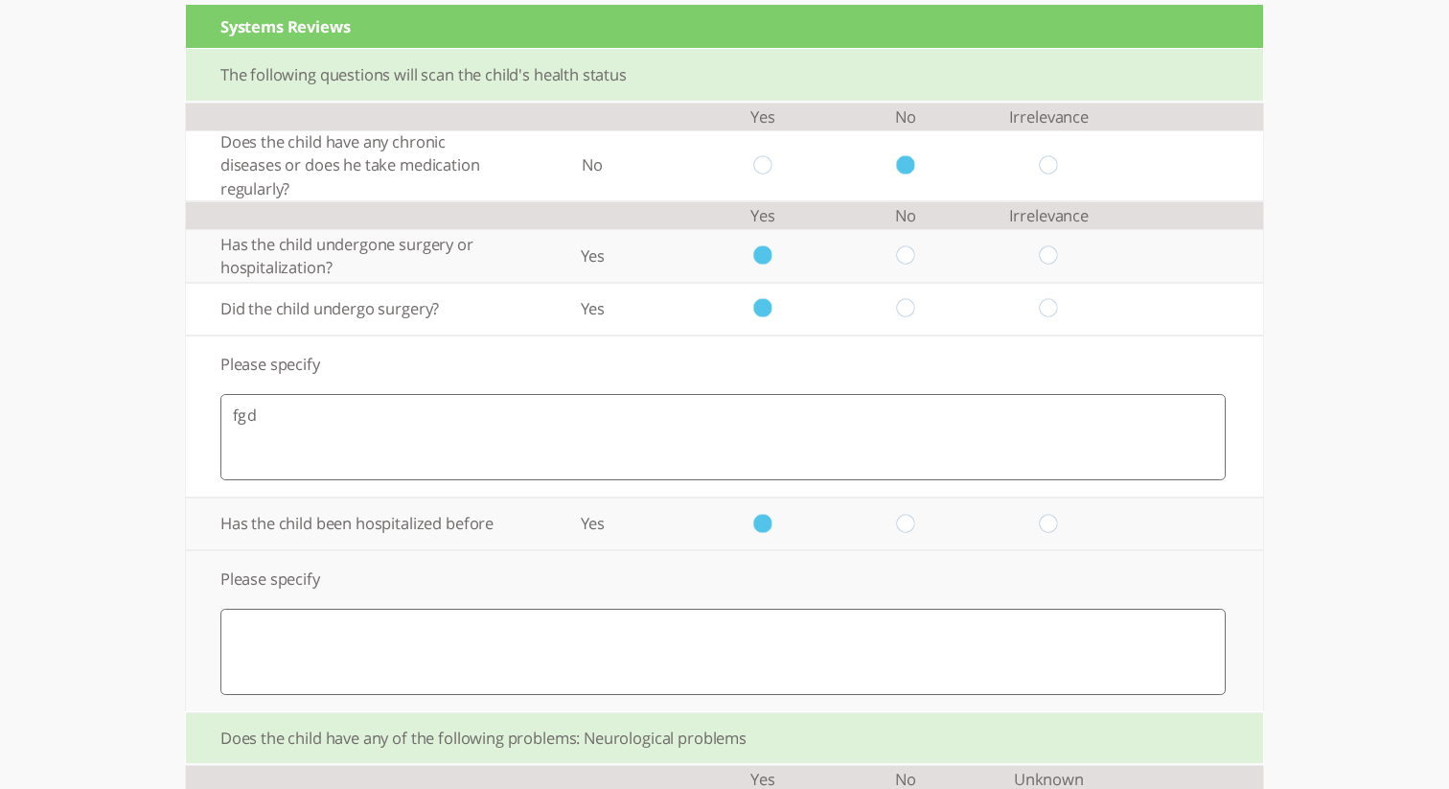
scroll to position [223, 0]
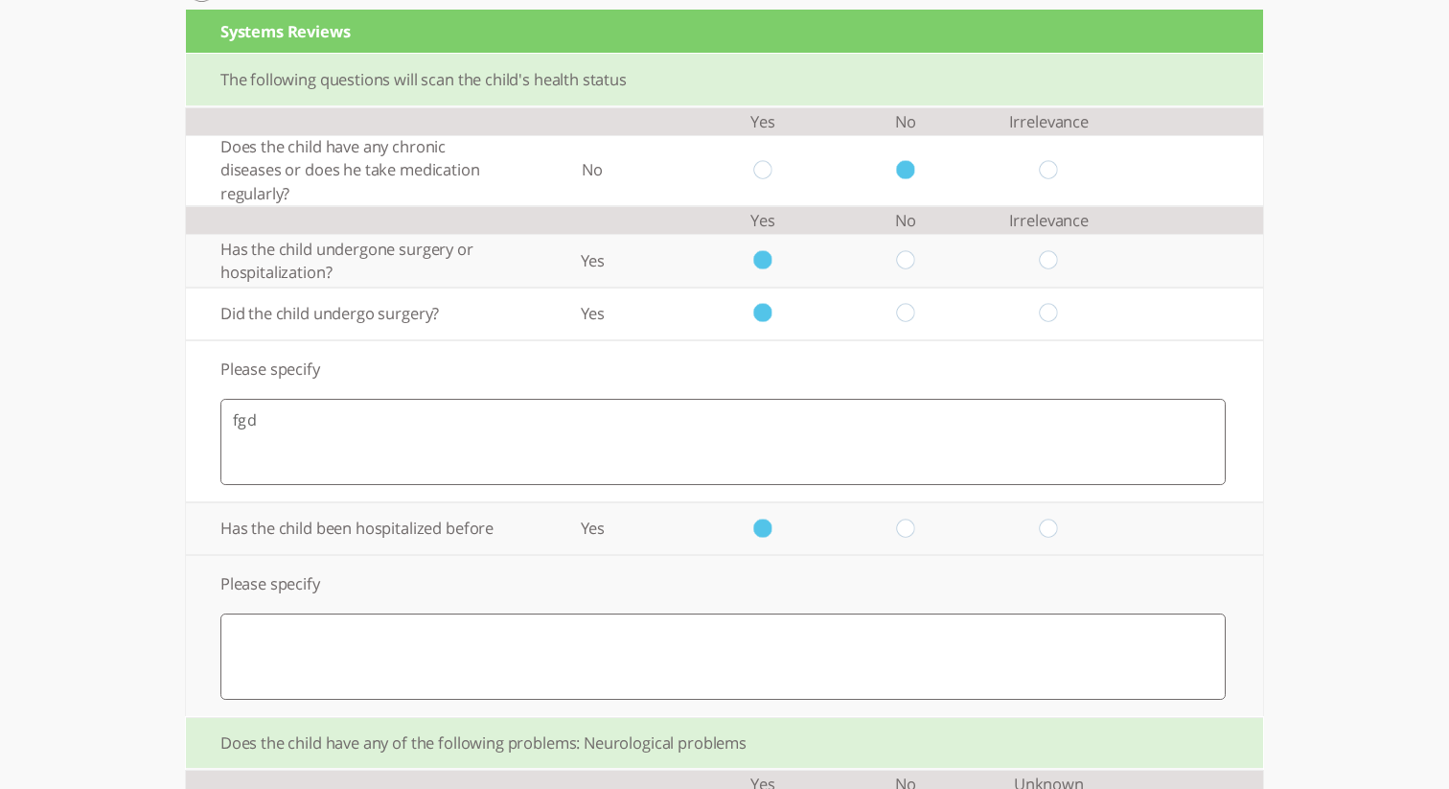
click at [761, 643] on textarea at bounding box center [723, 656] width 1006 height 86
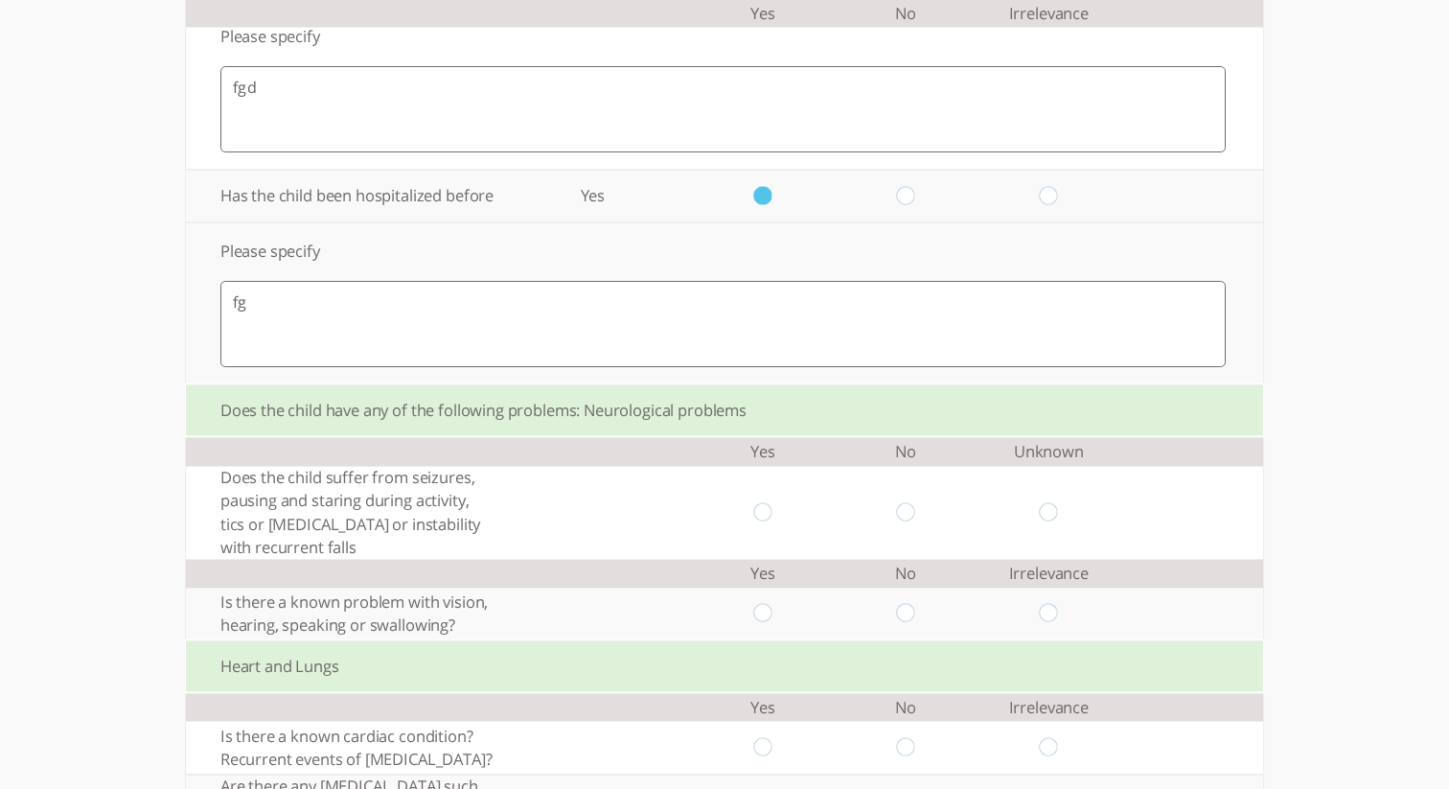
scroll to position [620, 0]
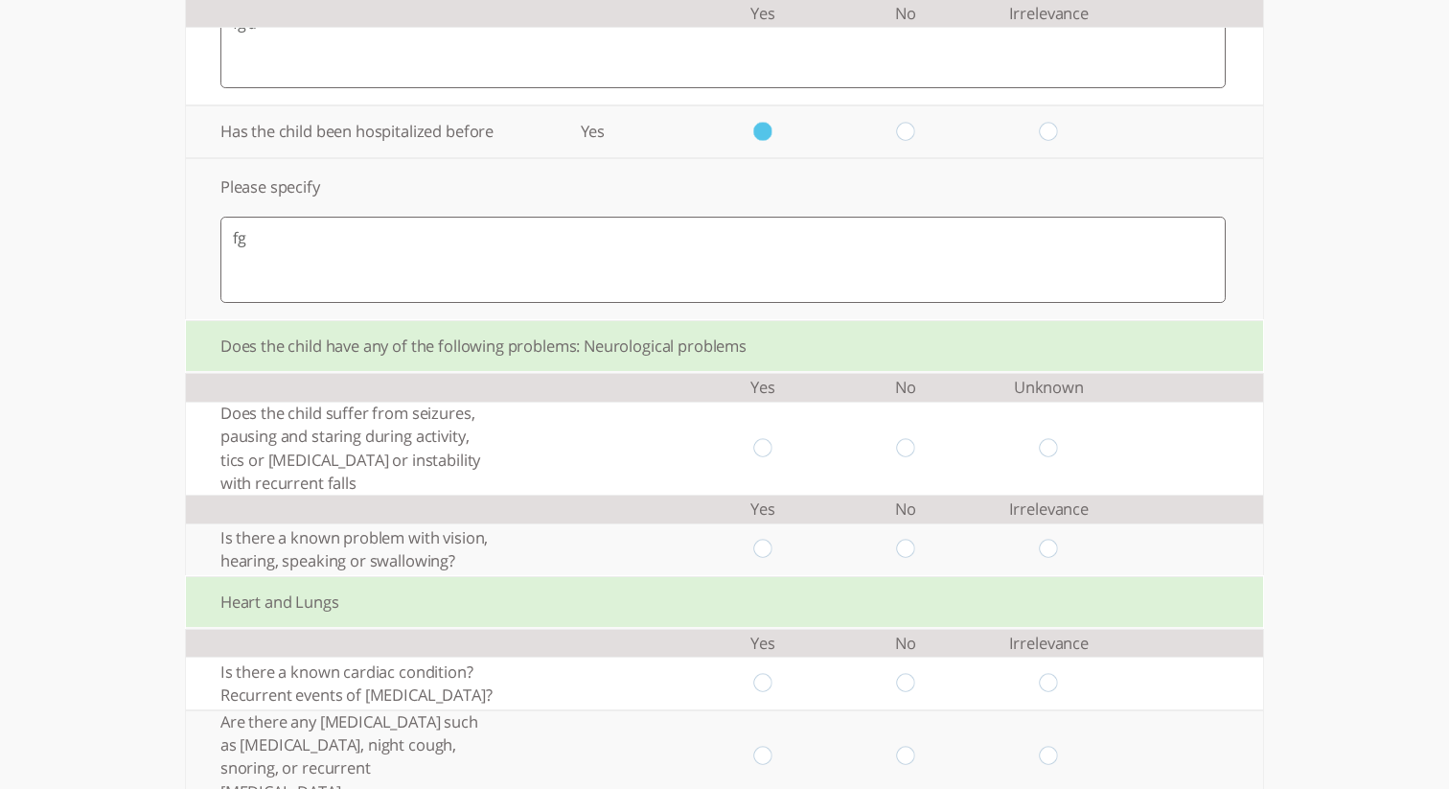
type textarea "fg"
drag, startPoint x: 765, startPoint y: 470, endPoint x: 794, endPoint y: 505, distance: 45.7
click at [770, 473] on td at bounding box center [762, 448] width 143 height 93
drag, startPoint x: 761, startPoint y: 458, endPoint x: 775, endPoint y: 465, distance: 15.9
click at [769, 458] on input "radio" at bounding box center [762, 448] width 18 height 20
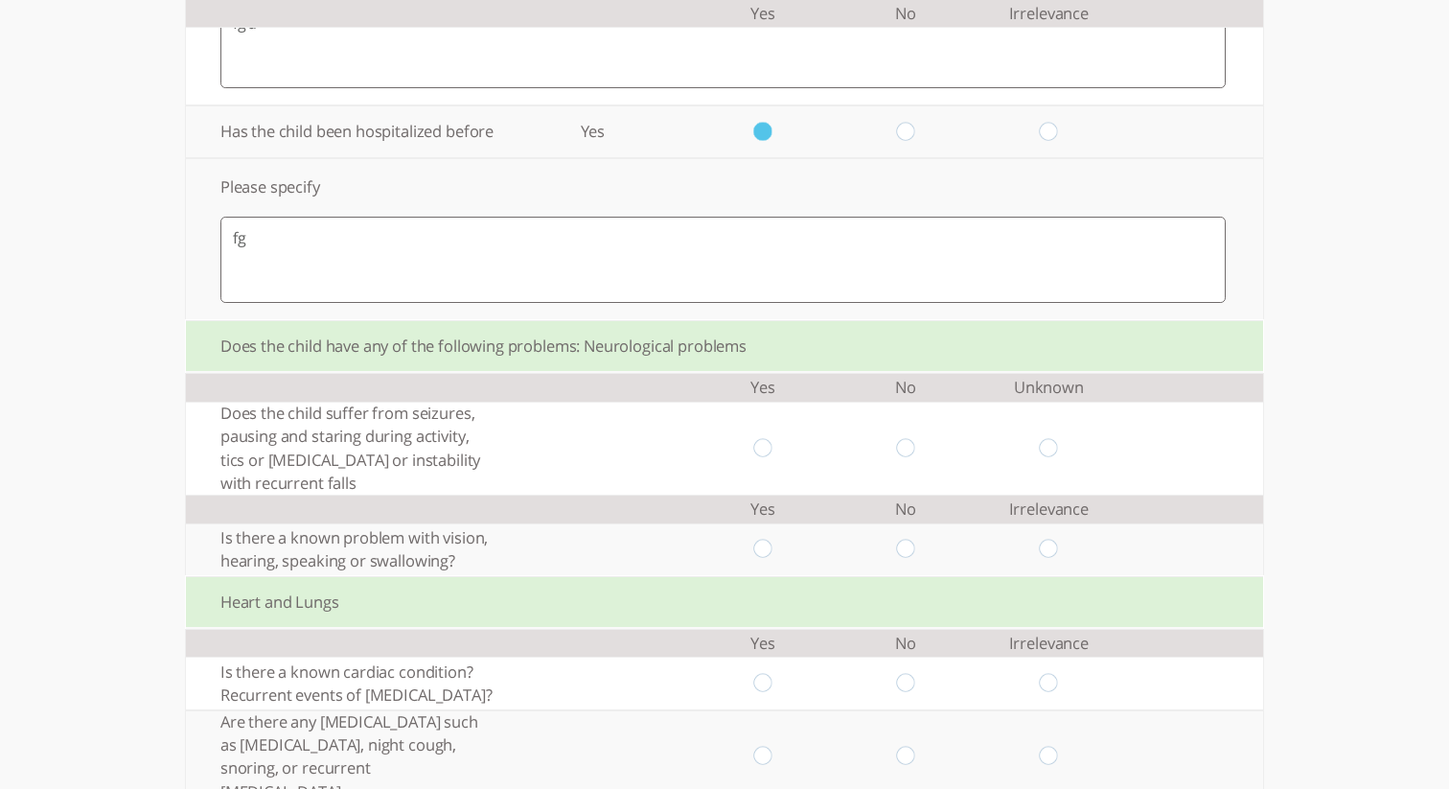
radio input "true"
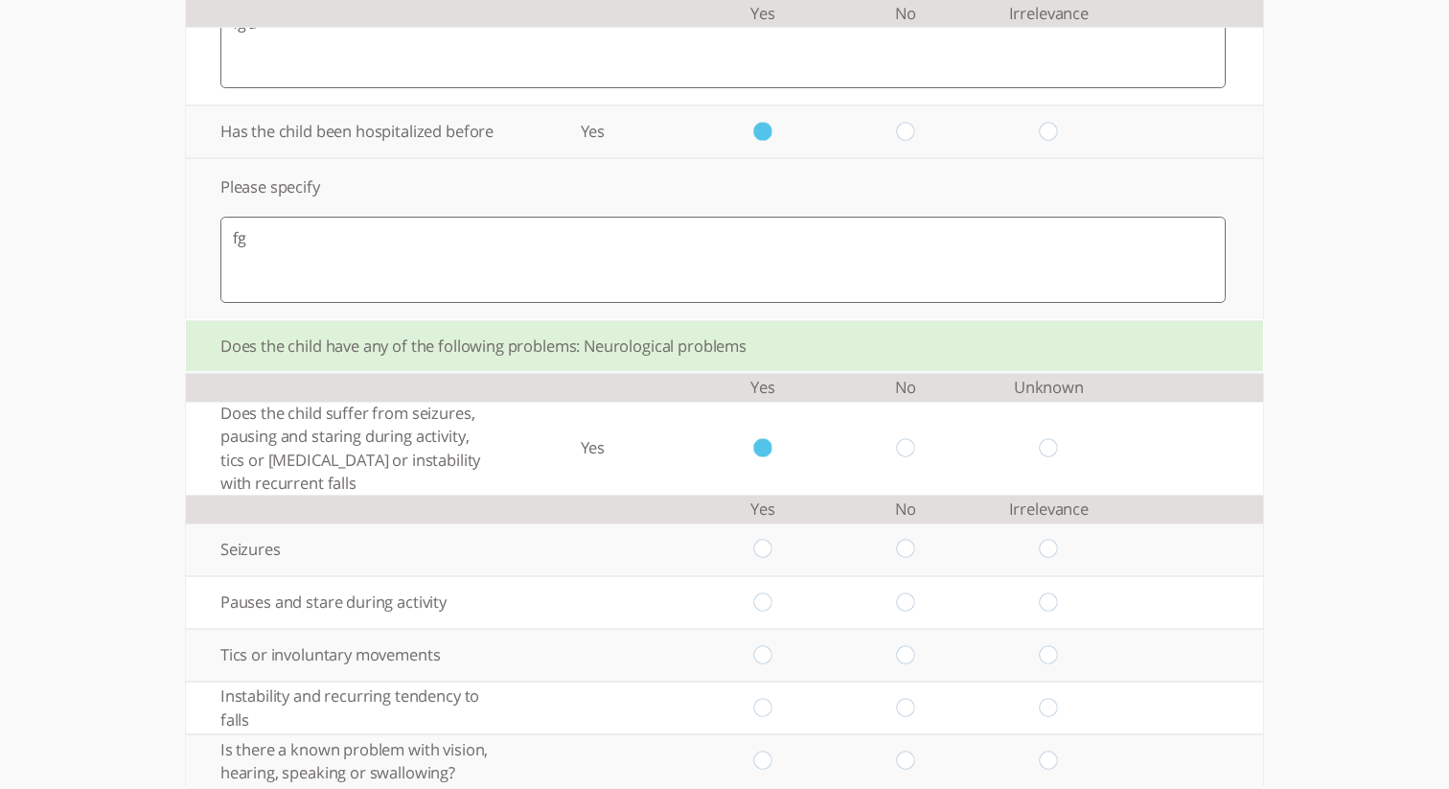
drag, startPoint x: 905, startPoint y: 573, endPoint x: 900, endPoint y: 608, distance: 34.8
click at [906, 560] on input "radio" at bounding box center [906, 550] width 18 height 20
radio input "true"
drag, startPoint x: 769, startPoint y: 629, endPoint x: 766, endPoint y: 642, distance: 13.7
click at [769, 613] on input "radio" at bounding box center [762, 602] width 18 height 20
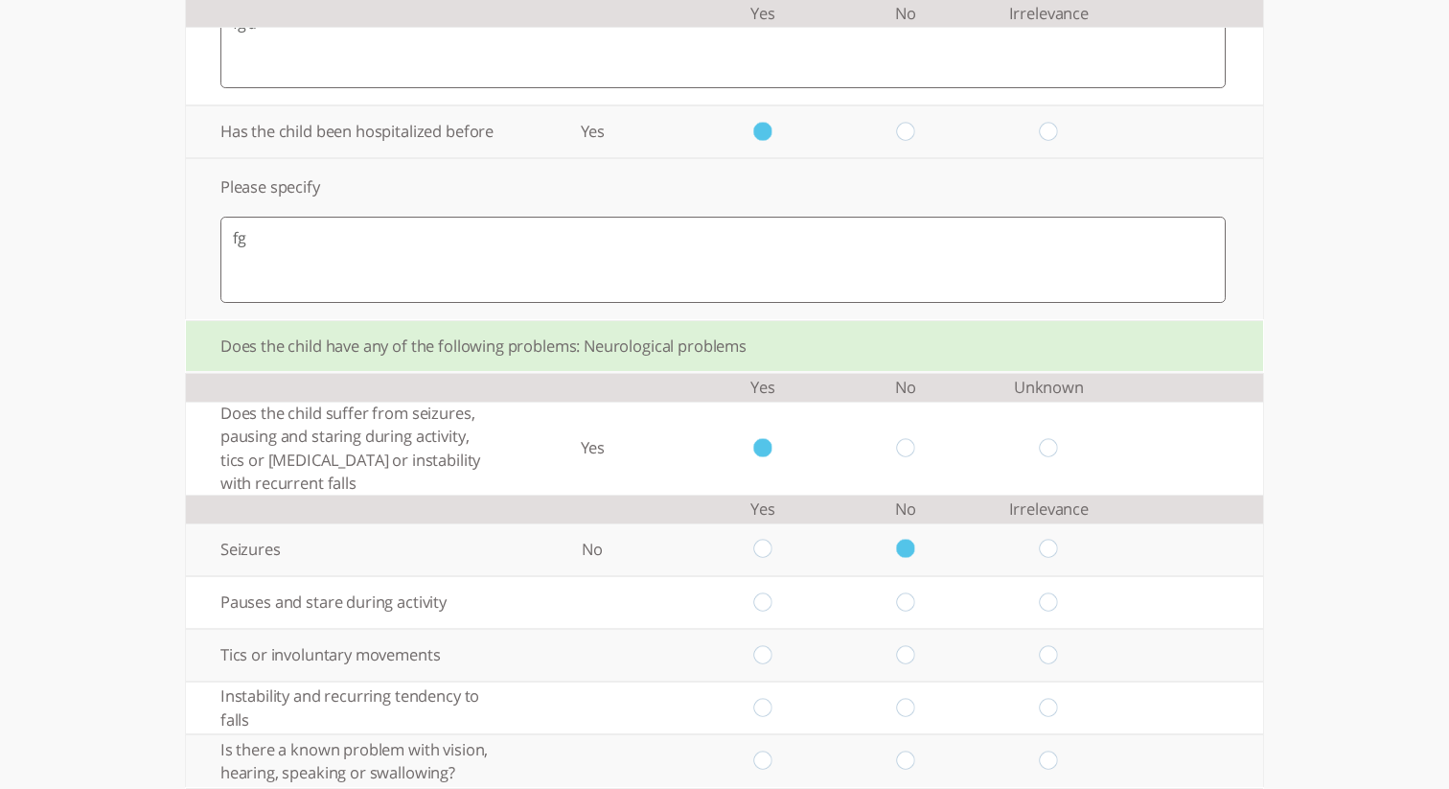
radio input "true"
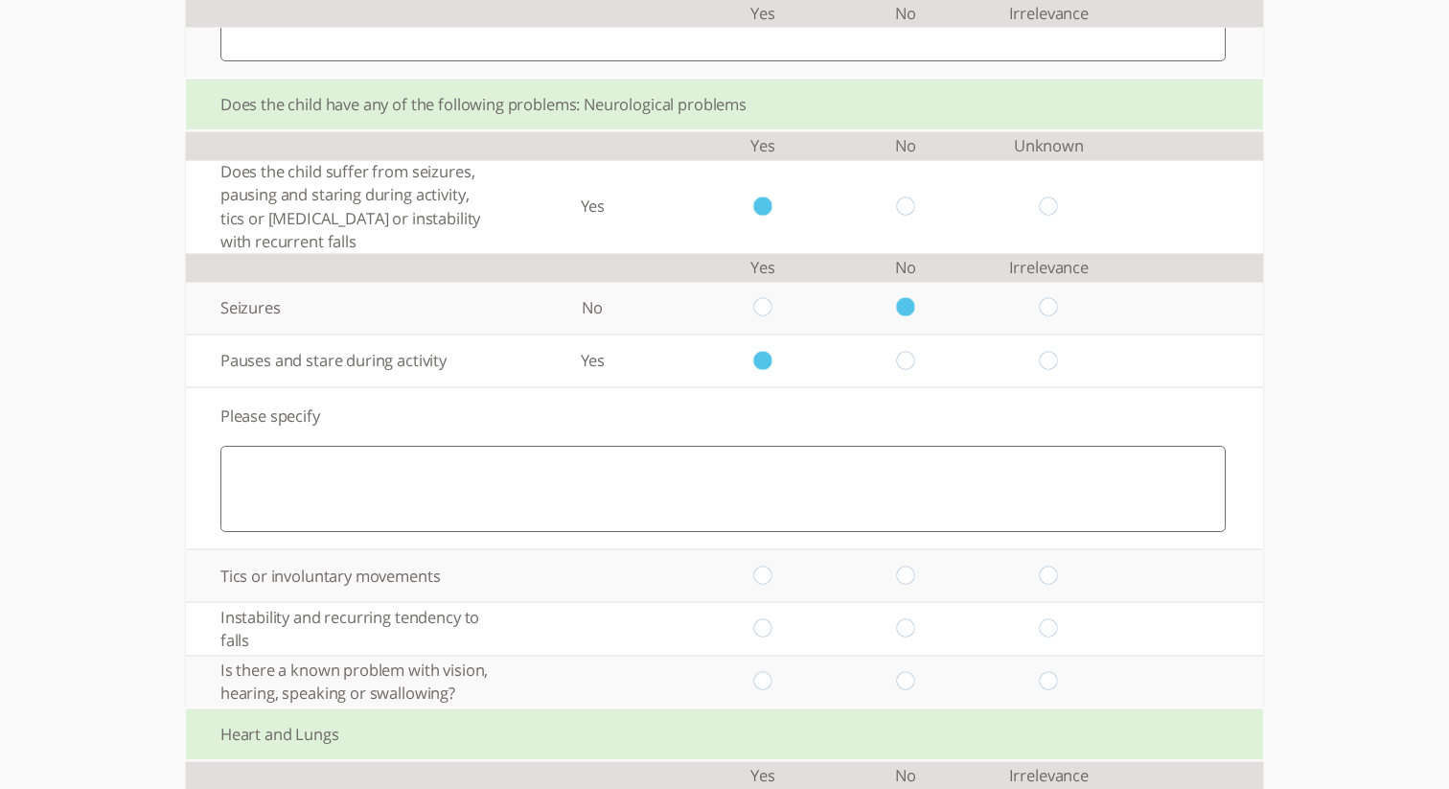
scroll to position [867, 0]
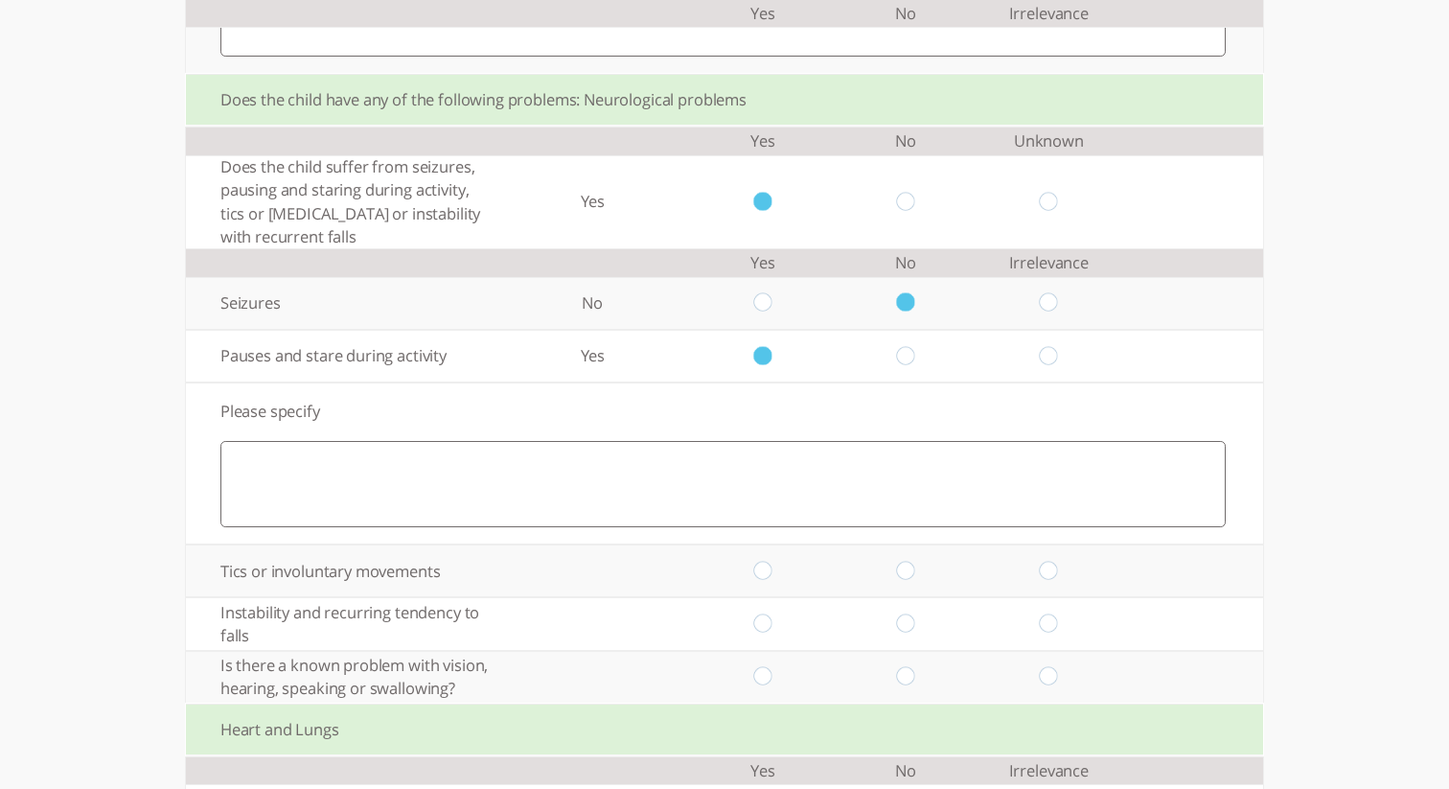
click at [794, 493] on textarea at bounding box center [723, 484] width 1006 height 86
type textarea "f"
drag, startPoint x: 769, startPoint y: 592, endPoint x: 769, endPoint y: 610, distance: 17.3
click at [769, 581] on input "radio" at bounding box center [762, 571] width 18 height 20
radio input "true"
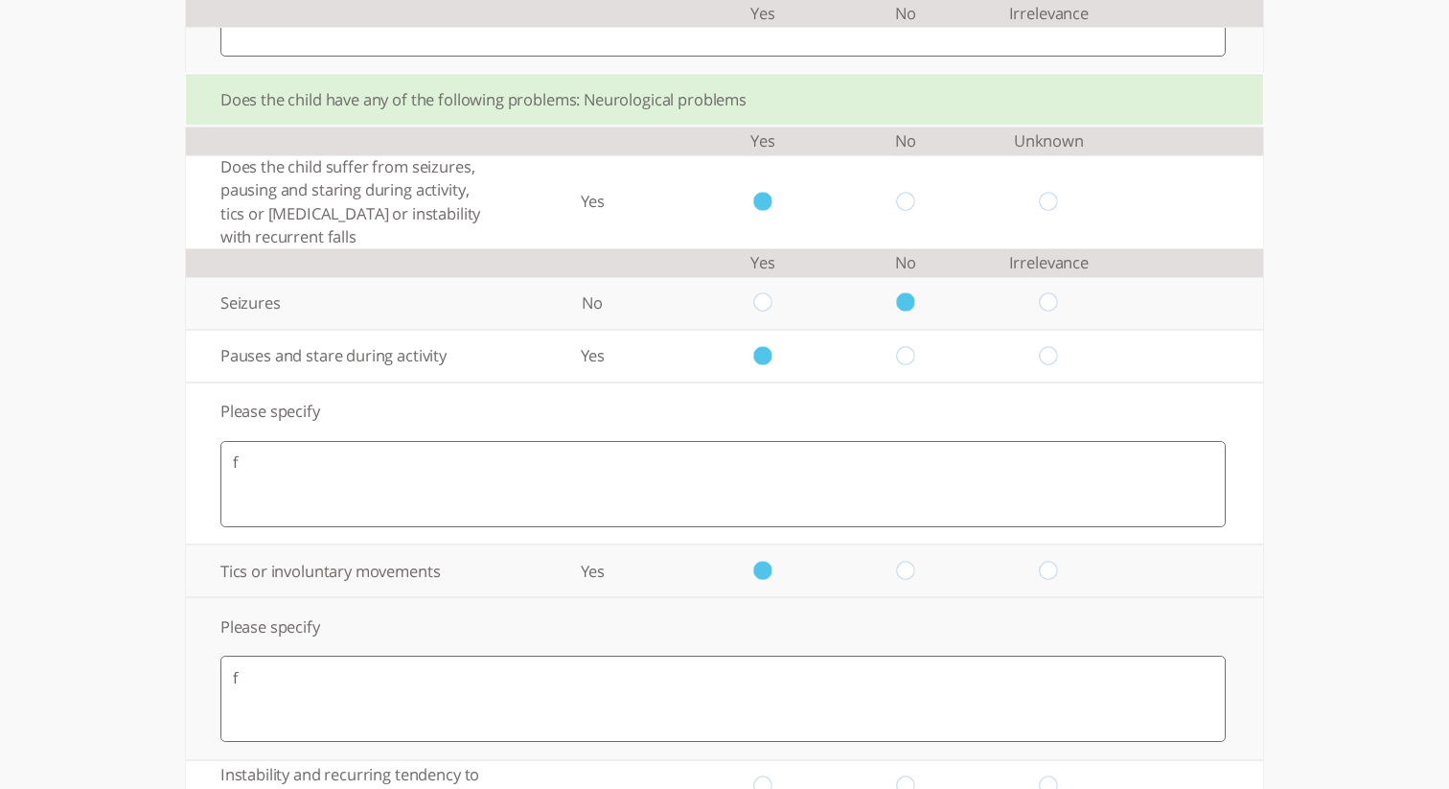
click at [773, 710] on textarea "f" at bounding box center [723, 699] width 1006 height 86
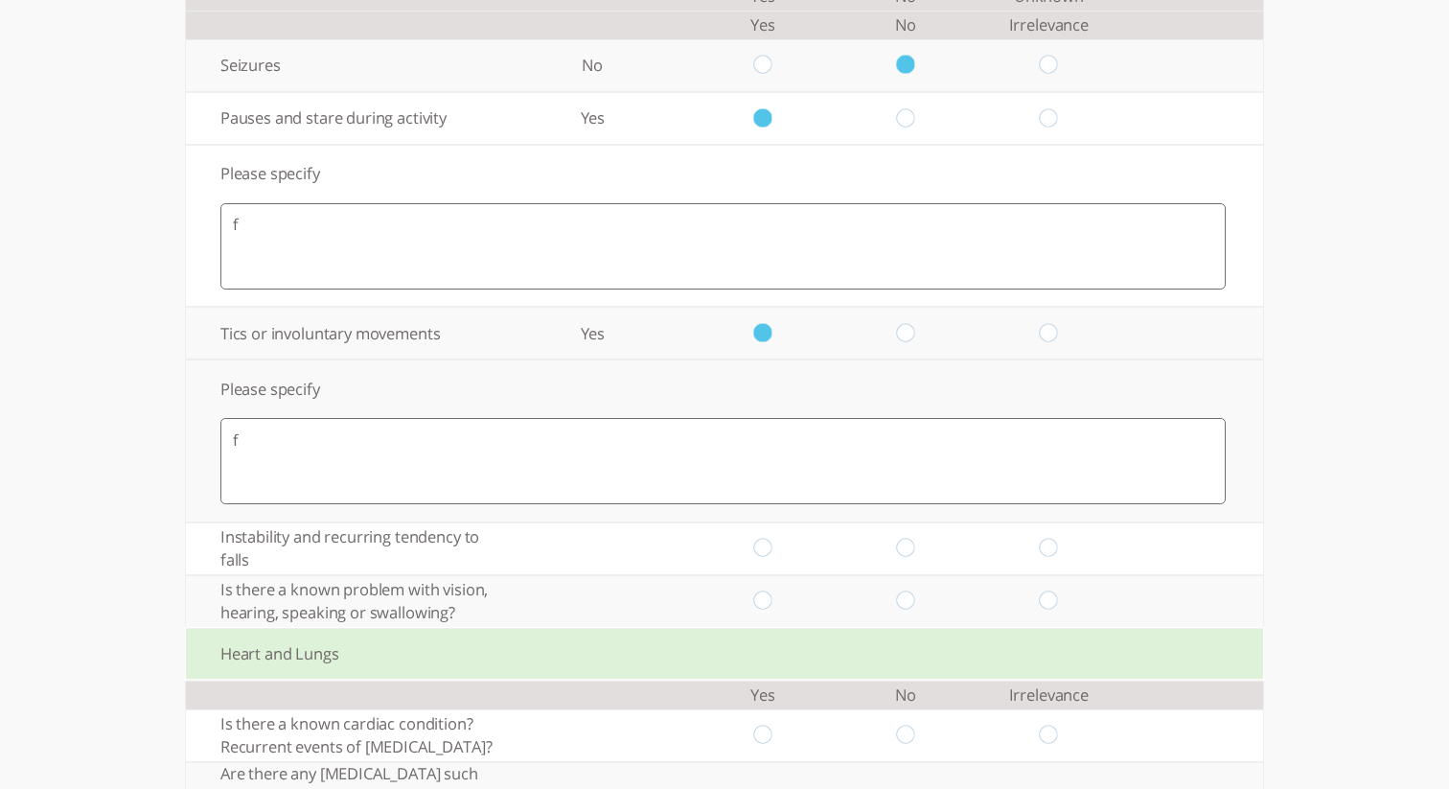
scroll to position [1108, 0]
type textarea "f"
click at [768, 555] on input "radio" at bounding box center [762, 545] width 18 height 20
radio input "true"
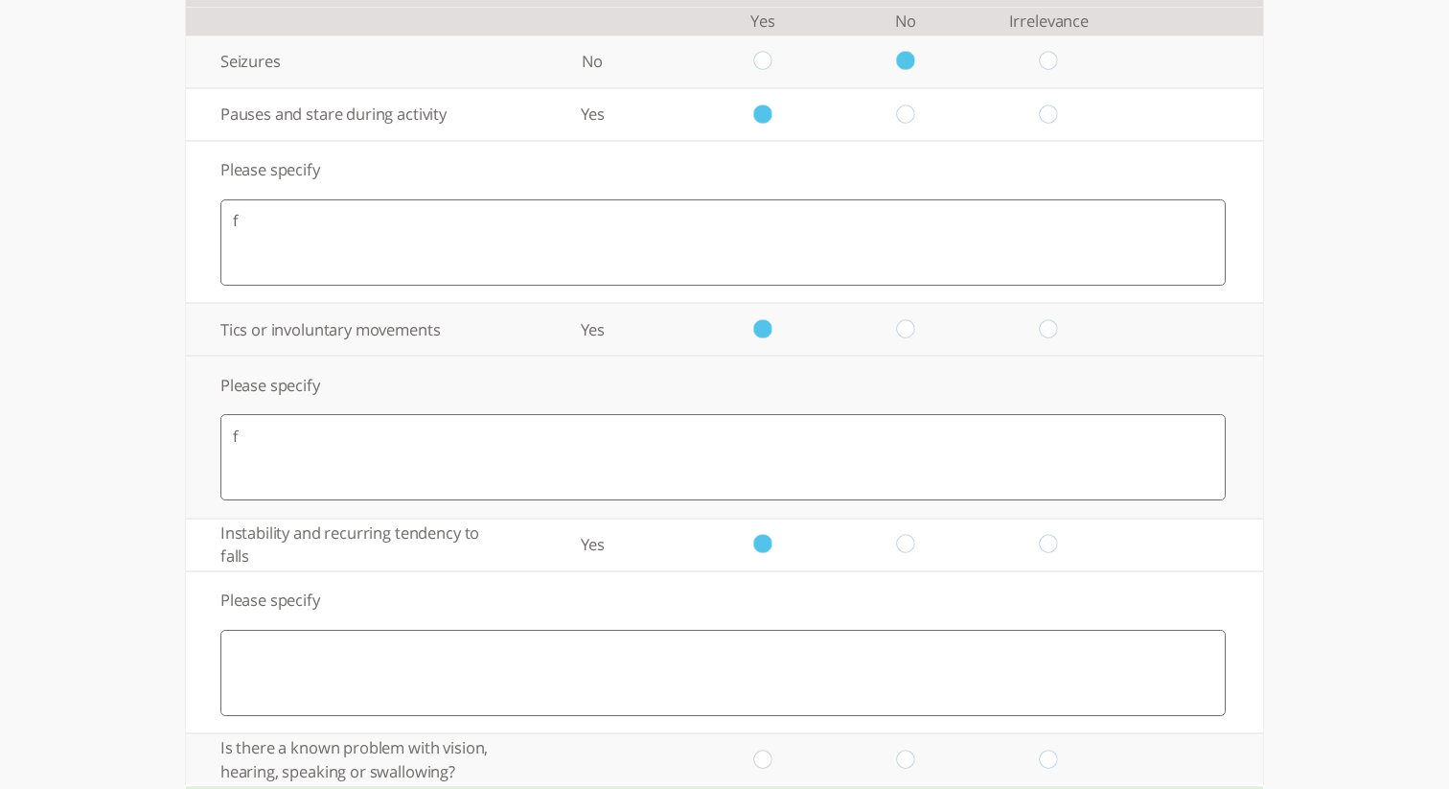
click at [773, 710] on textarea at bounding box center [723, 673] width 1006 height 86
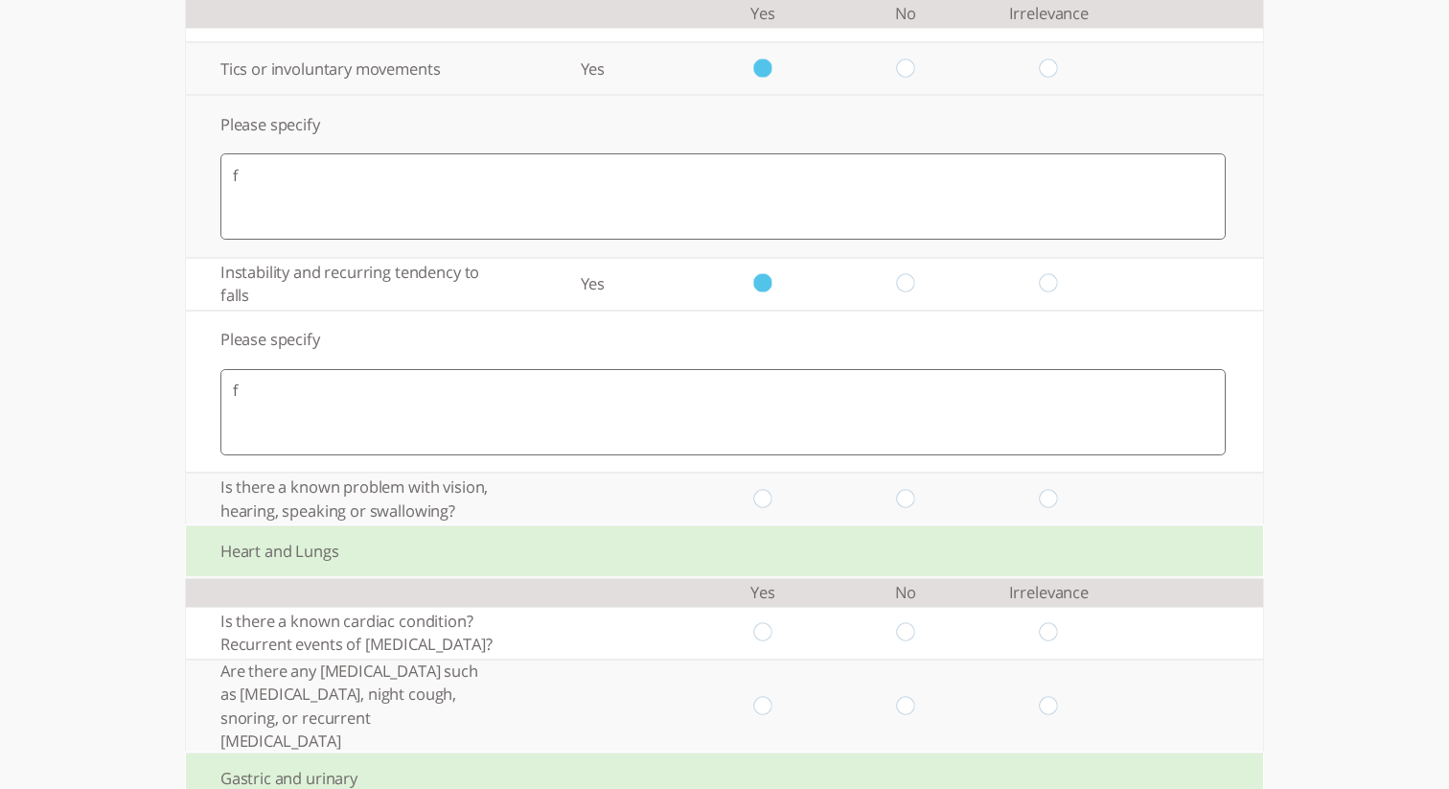
scroll to position [1410, 0]
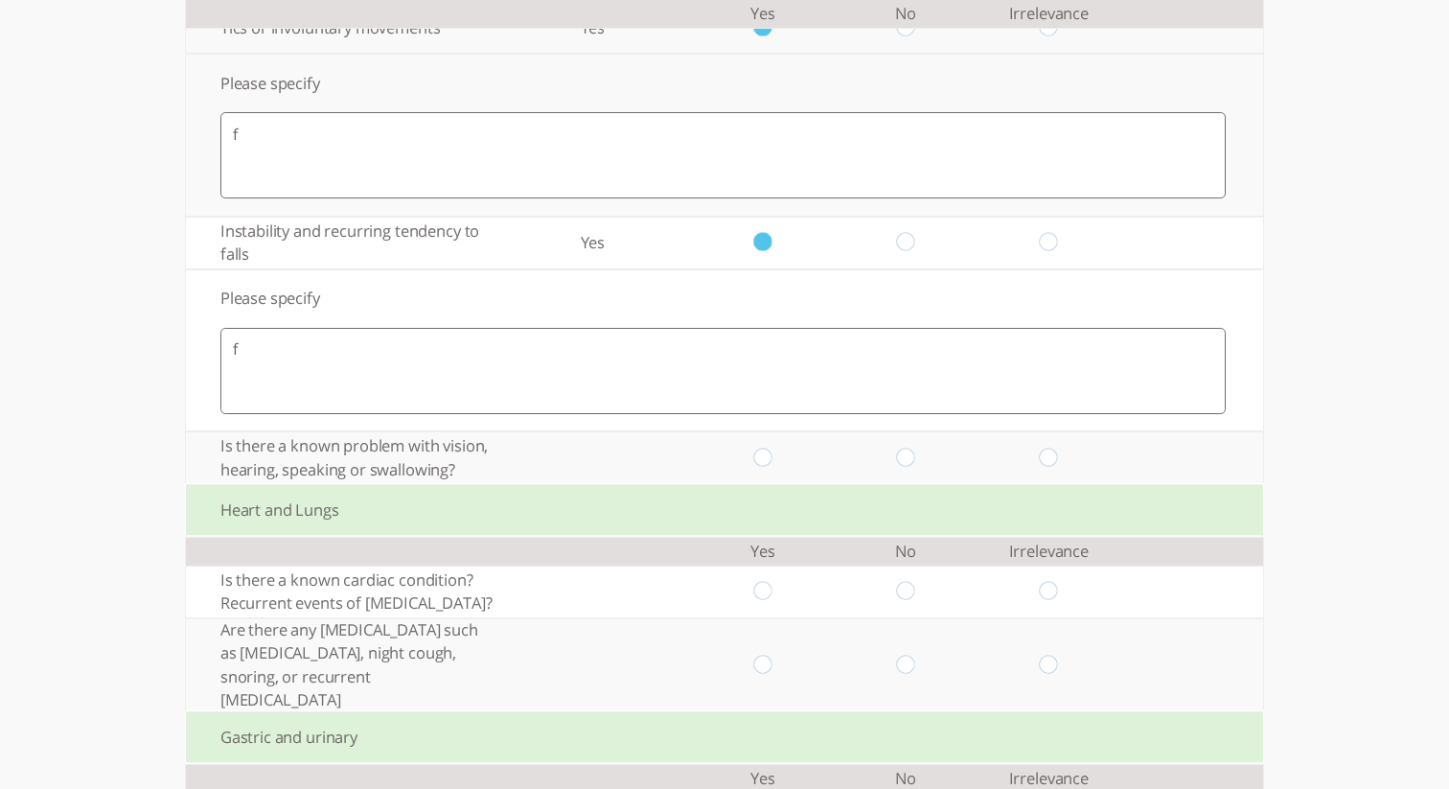
type textarea "f"
click at [762, 468] on input "radio" at bounding box center [762, 458] width 18 height 20
radio input "true"
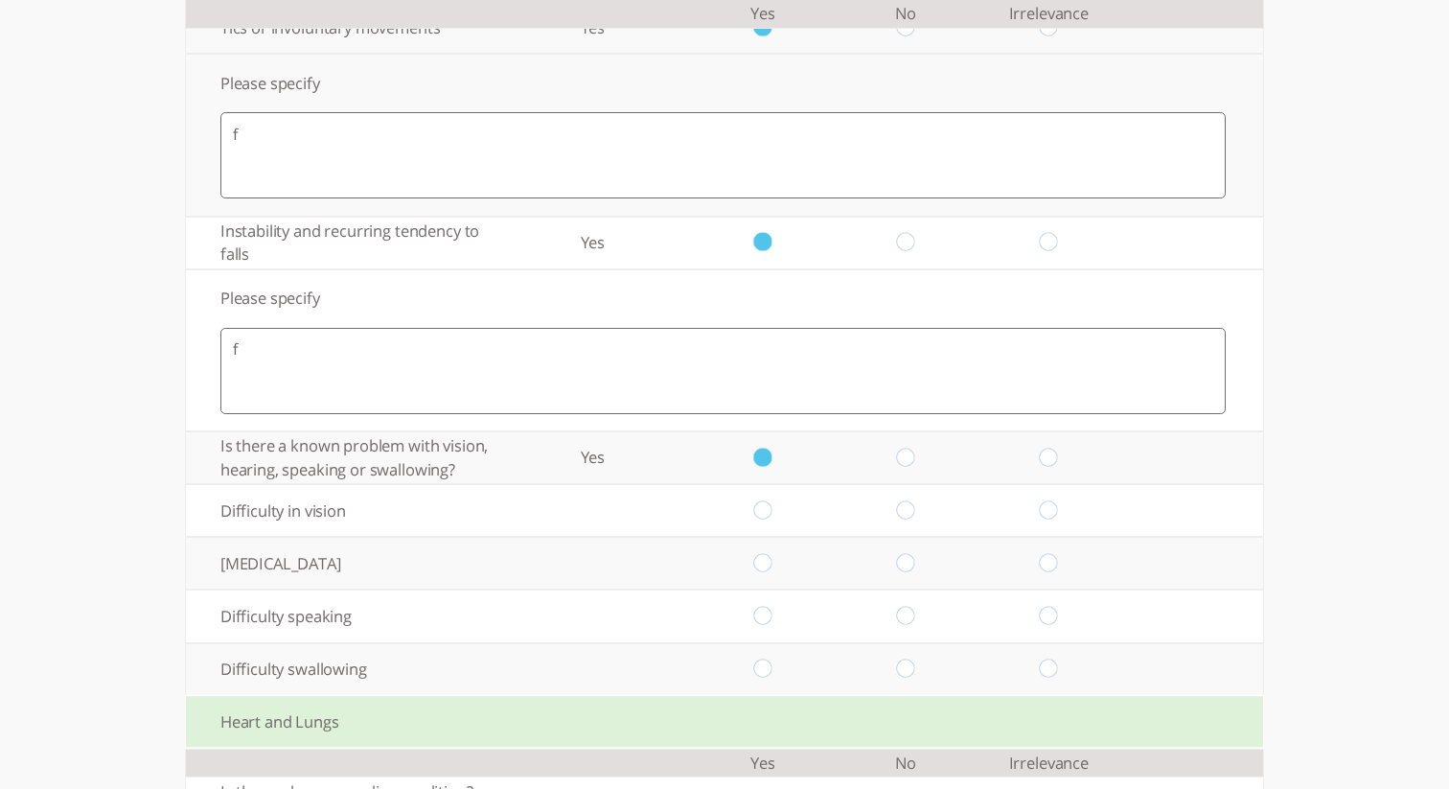
click at [768, 520] on input "radio" at bounding box center [762, 510] width 18 height 20
radio input "true"
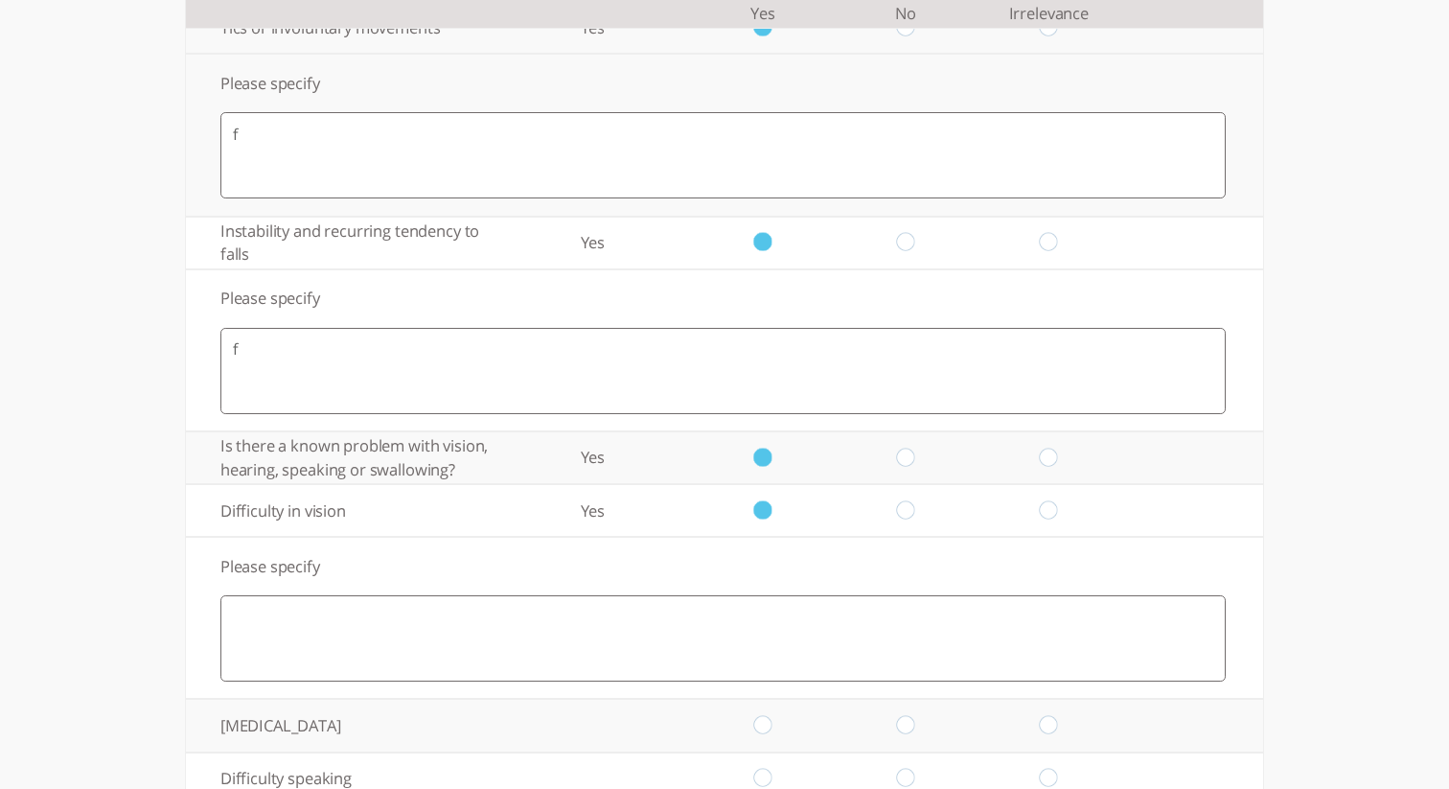
click at [791, 659] on textarea at bounding box center [723, 638] width 1006 height 86
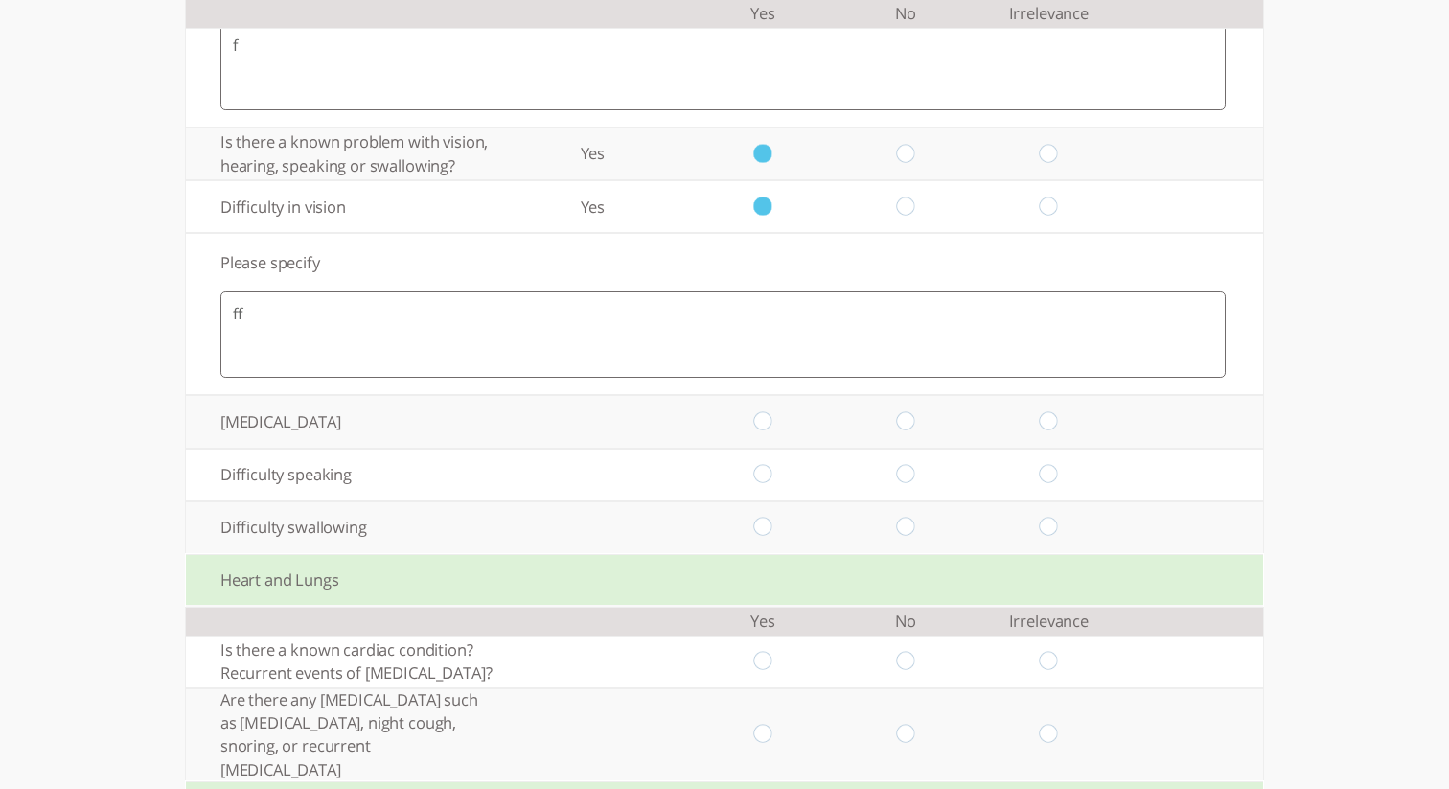
scroll to position [1733, 0]
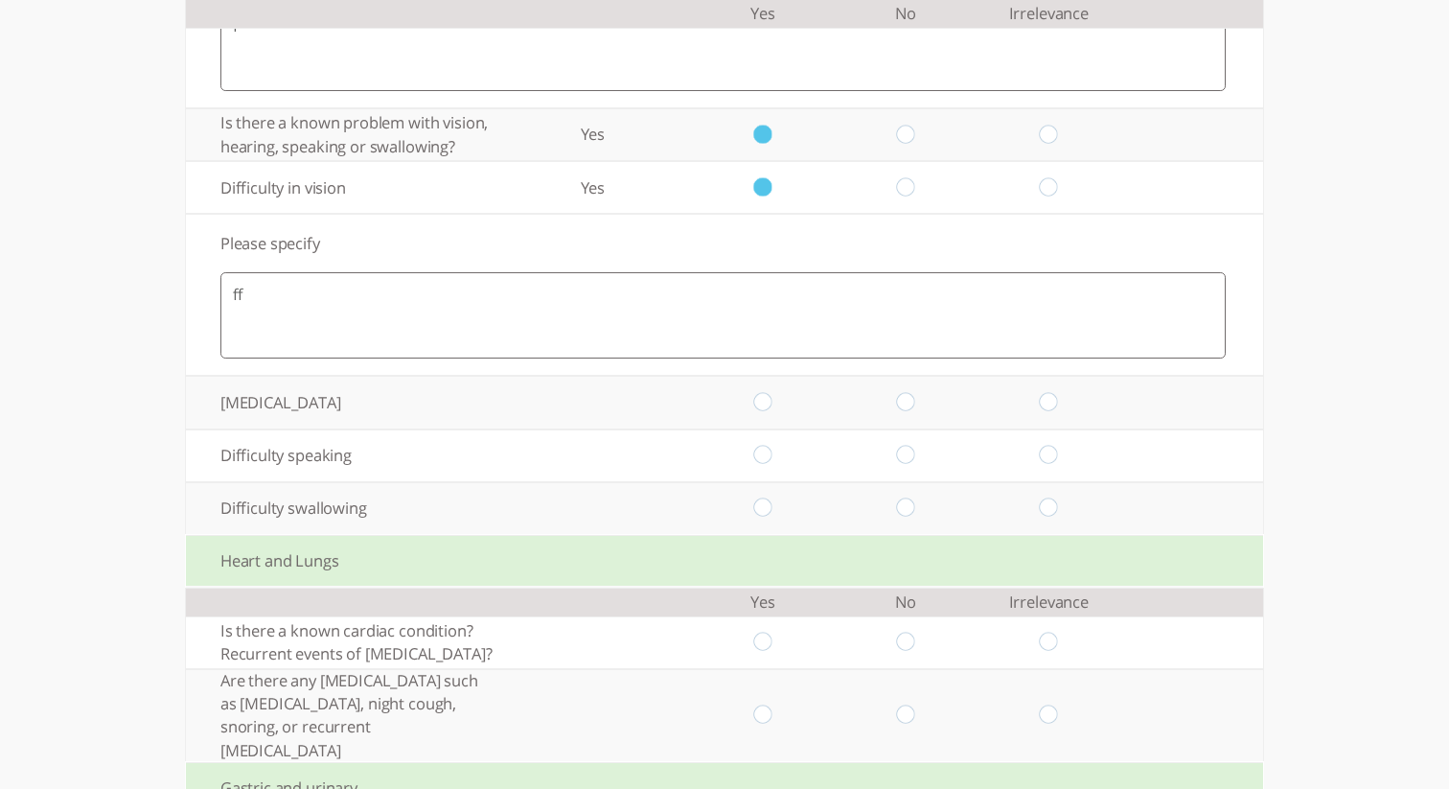
type textarea "ff"
click at [909, 428] on td at bounding box center [906, 402] width 143 height 53
click at [903, 413] on input "radio" at bounding box center [906, 403] width 18 height 20
radio input "true"
click at [906, 466] on input "radio" at bounding box center [906, 456] width 18 height 20
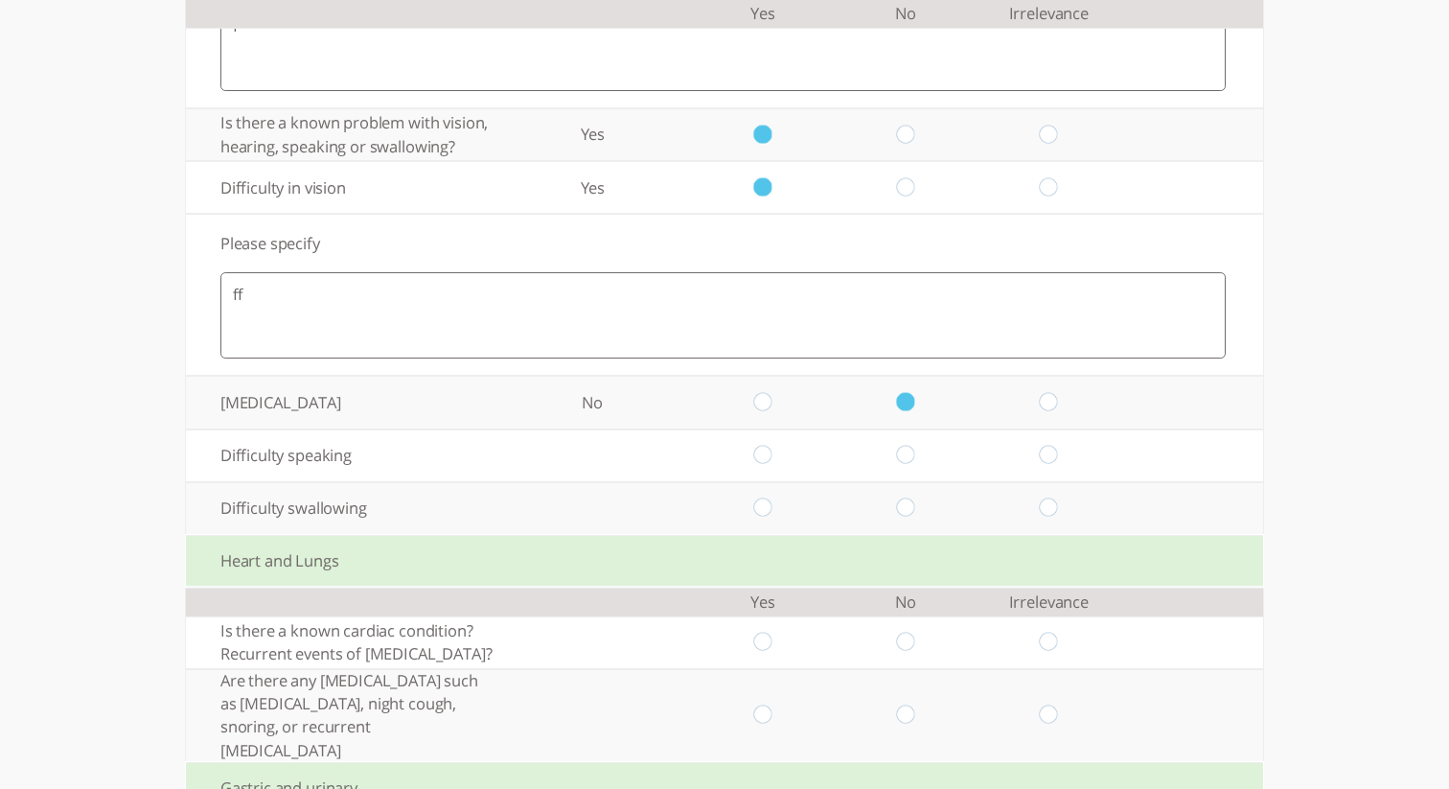
radio input "true"
drag, startPoint x: 762, startPoint y: 542, endPoint x: 769, endPoint y: 555, distance: 15.0
click at [763, 519] on input "radio" at bounding box center [762, 508] width 18 height 20
radio input "true"
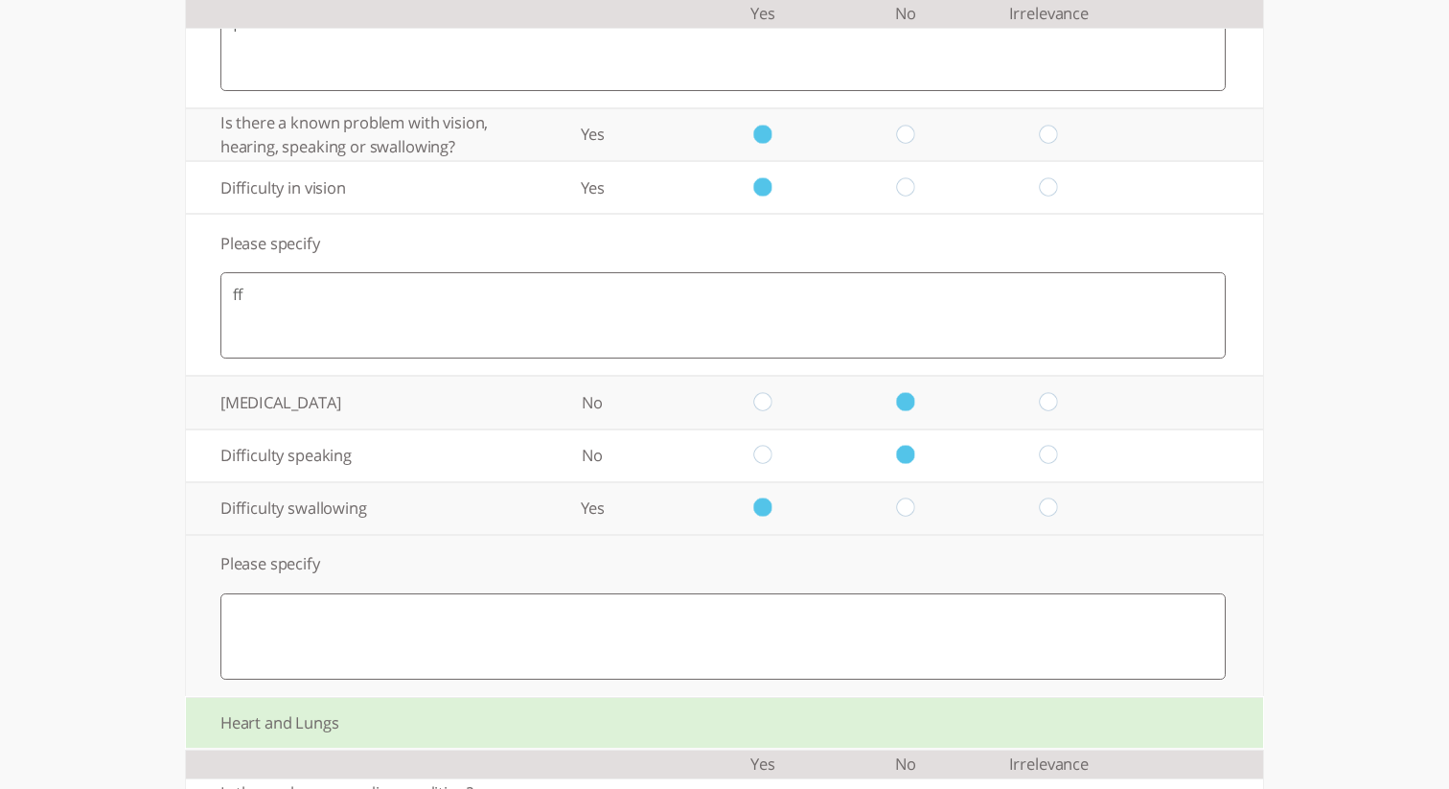
click at [783, 646] on textarea at bounding box center [723, 636] width 1006 height 86
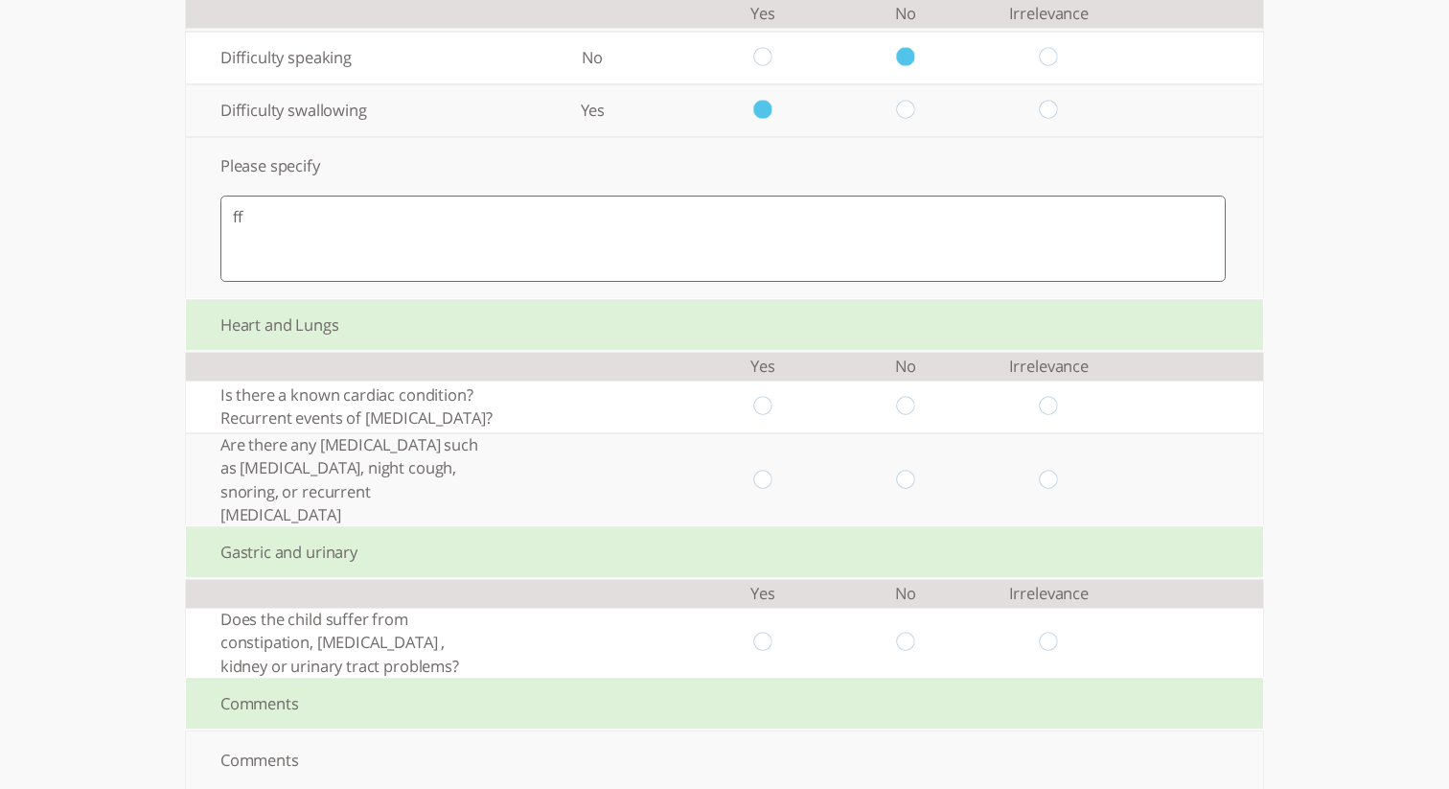
scroll to position [2135, 0]
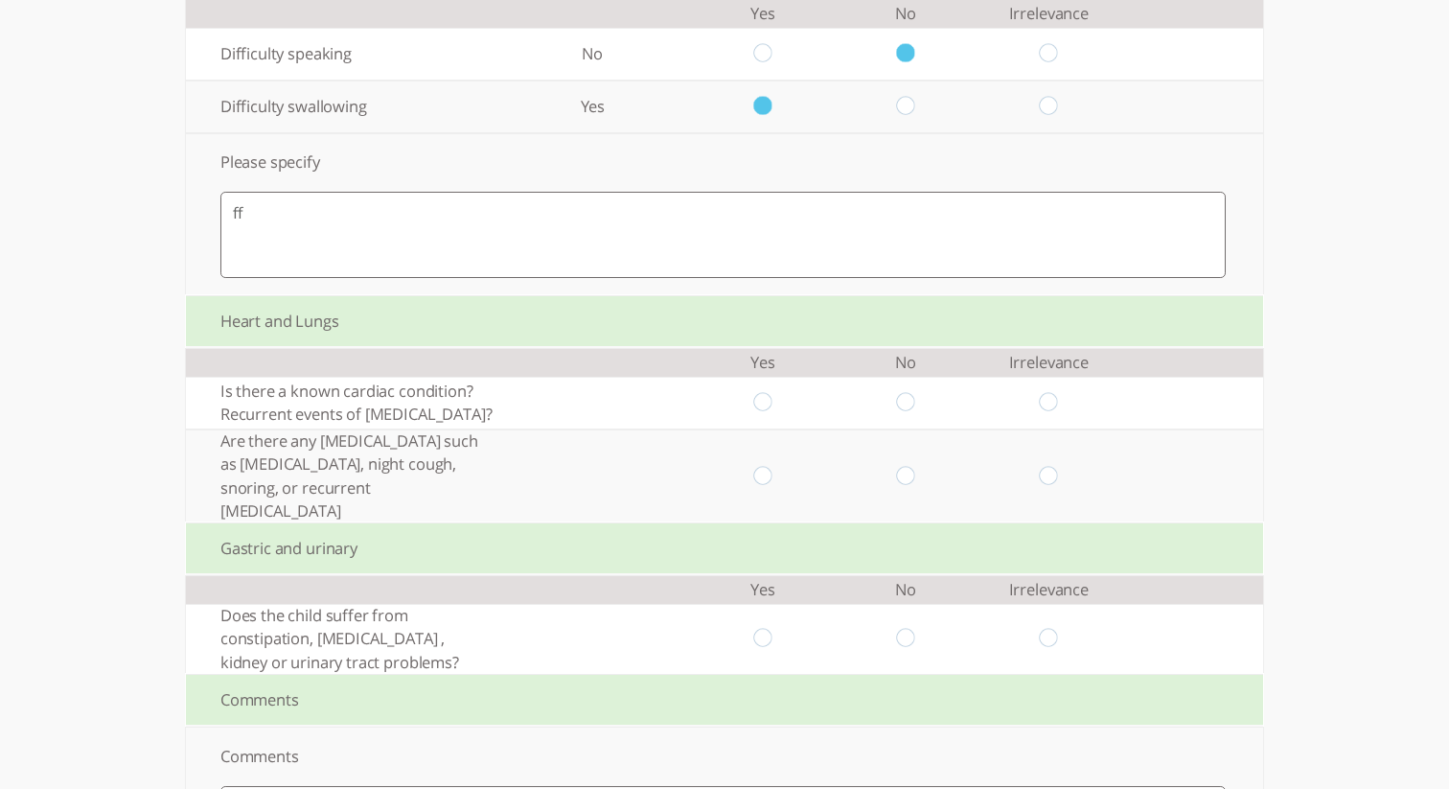
type textarea "ff"
click at [755, 413] on input "radio" at bounding box center [762, 403] width 18 height 20
radio input "true"
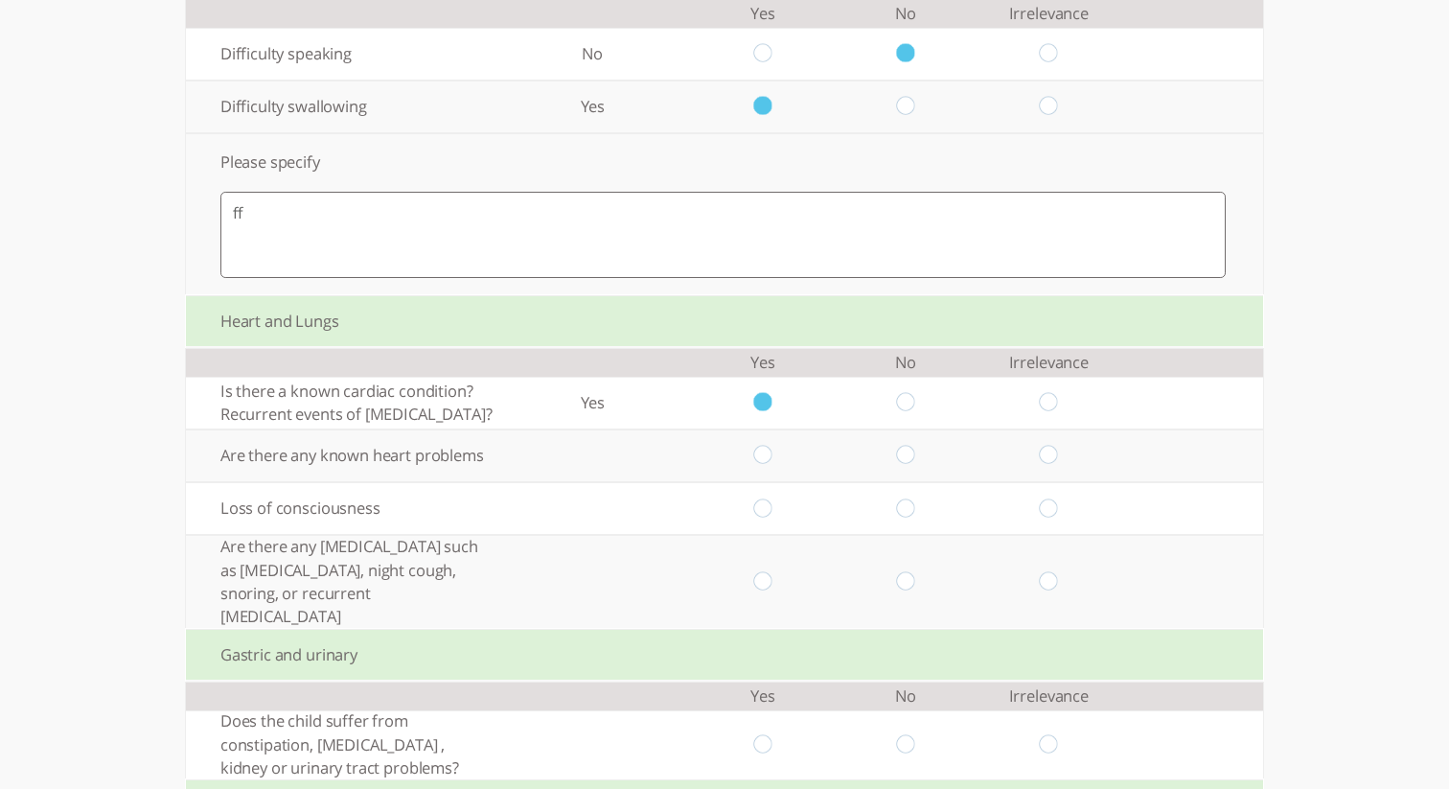
drag, startPoint x: 905, startPoint y: 482, endPoint x: 882, endPoint y: 503, distance: 31.2
click at [904, 466] on input "radio" at bounding box center [906, 456] width 18 height 20
radio input "true"
click at [762, 519] on input "radio" at bounding box center [762, 508] width 18 height 20
radio input "true"
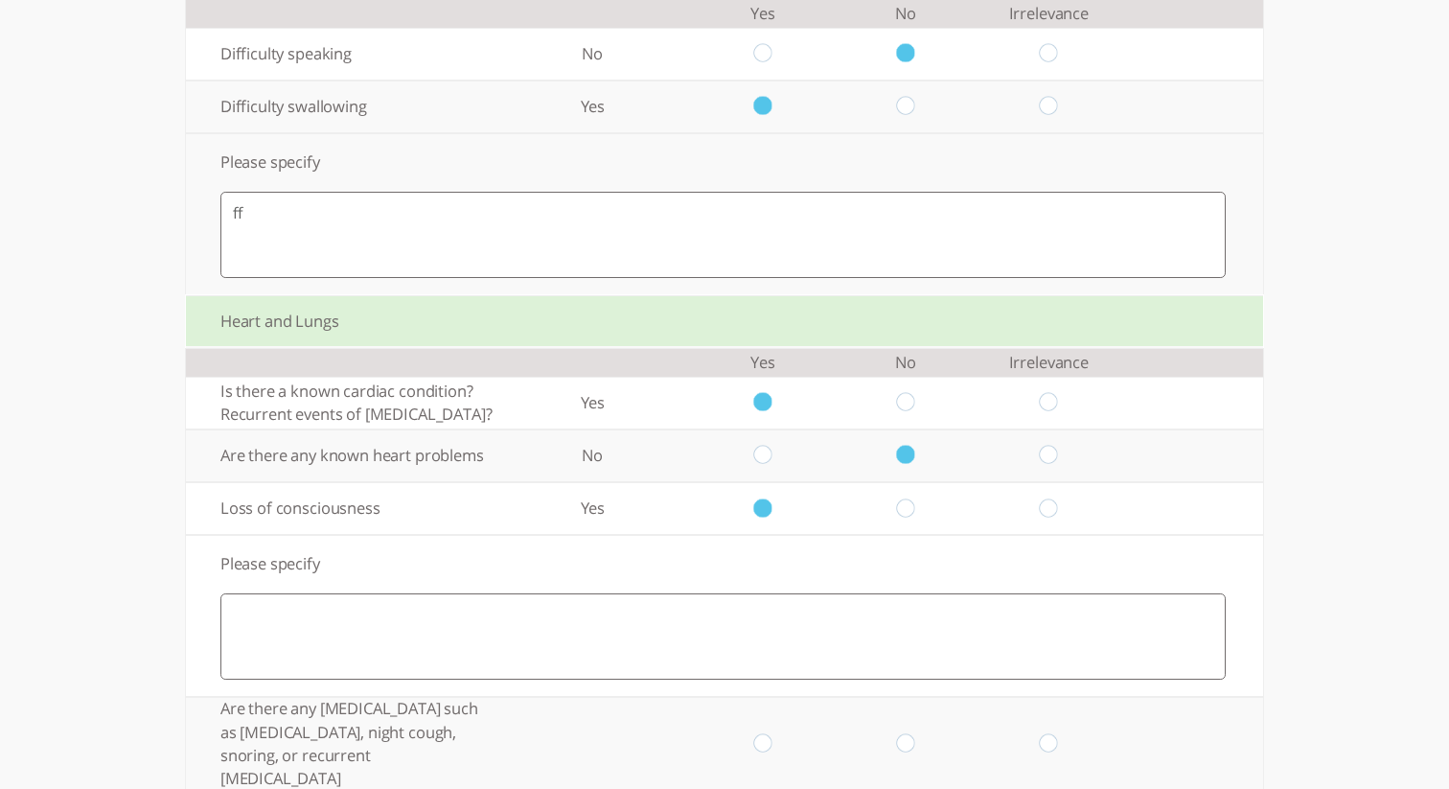
click at [799, 654] on textarea at bounding box center [723, 636] width 1006 height 86
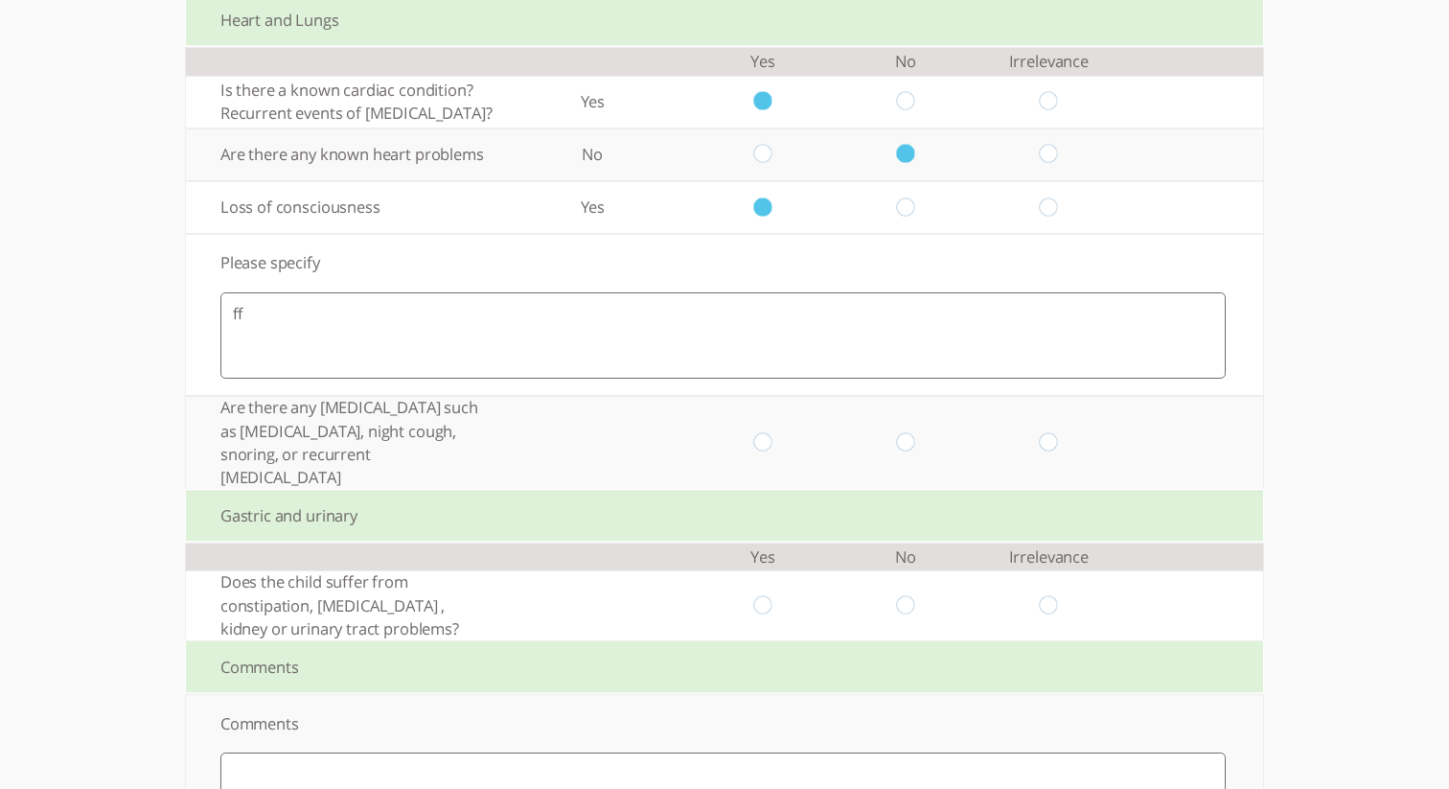
scroll to position [2451, 0]
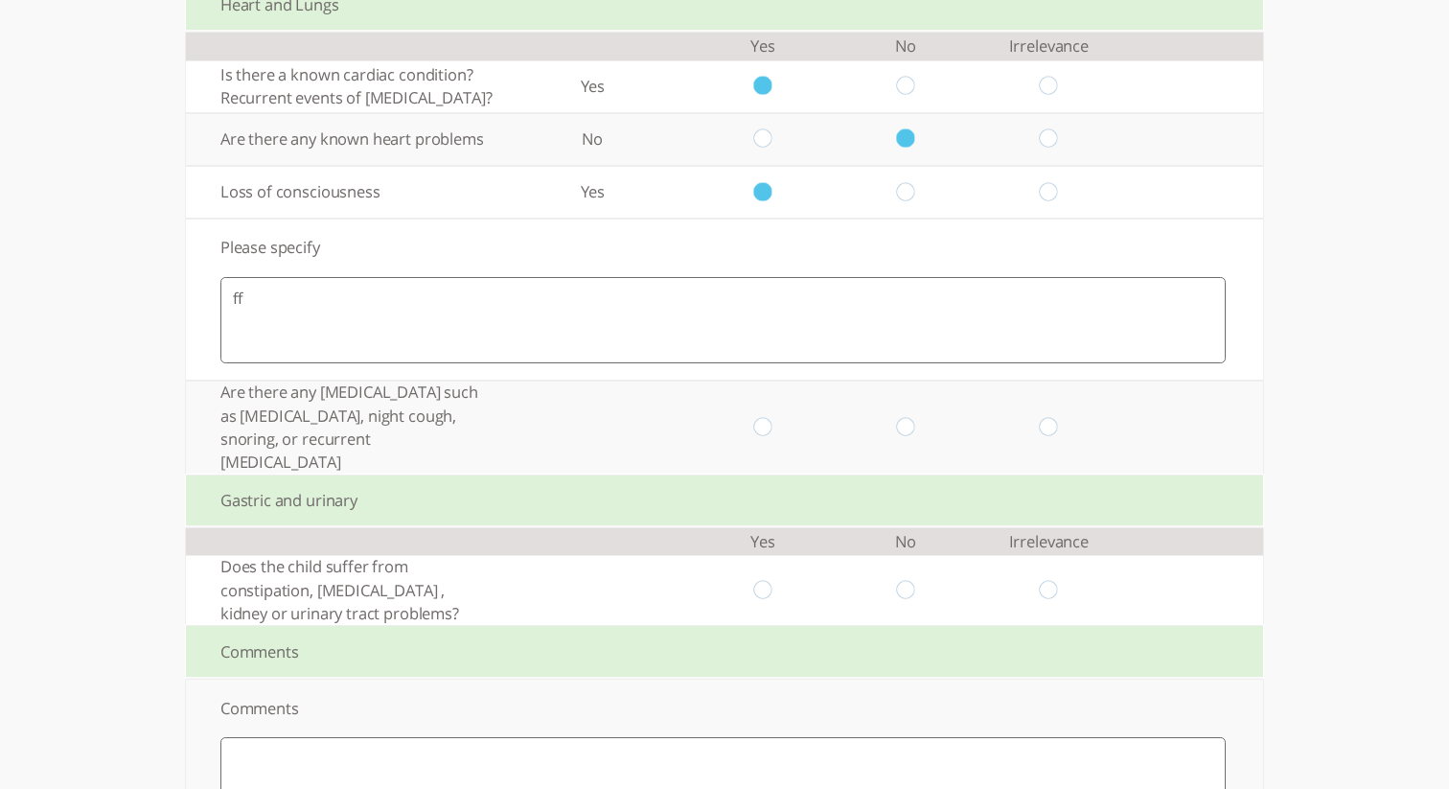
type textarea "ff"
drag, startPoint x: 760, startPoint y: 449, endPoint x: 775, endPoint y: 460, distance: 19.2
click at [760, 438] on input "radio" at bounding box center [762, 428] width 18 height 20
radio input "true"
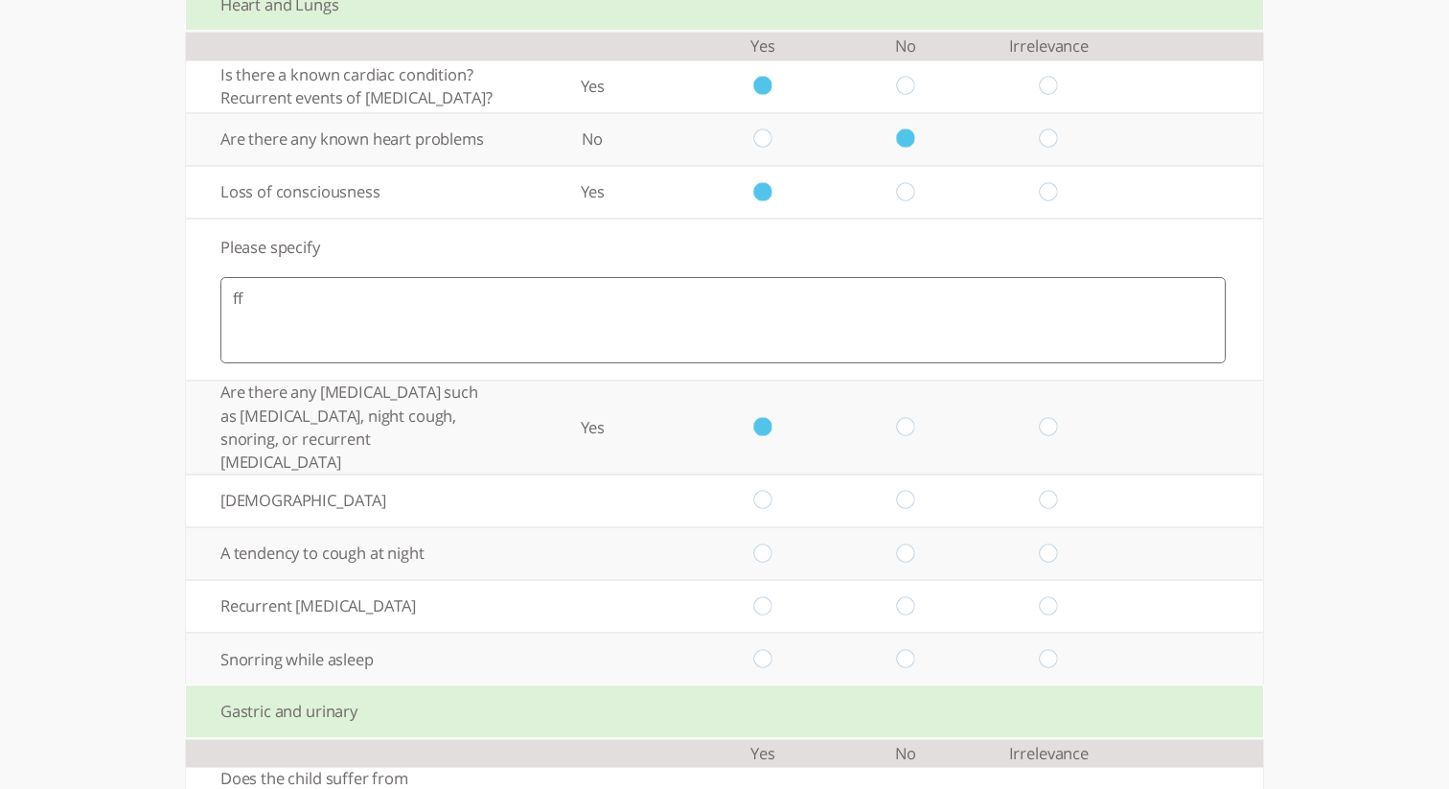
click at [772, 516] on td at bounding box center [762, 500] width 143 height 53
click at [768, 564] on input "radio" at bounding box center [762, 553] width 18 height 20
radio input "true"
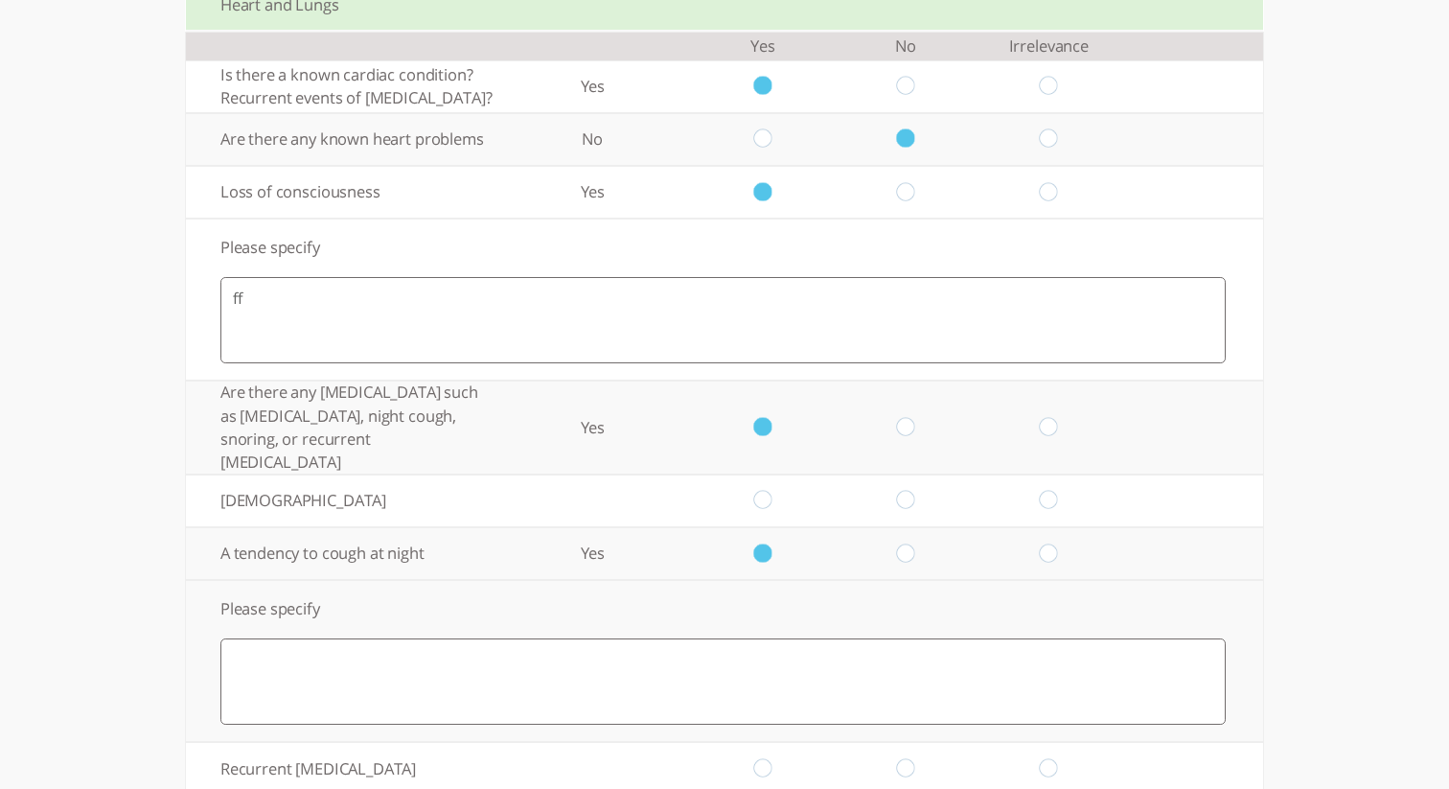
click at [765, 511] on input "radio" at bounding box center [762, 501] width 18 height 20
radio input "true"
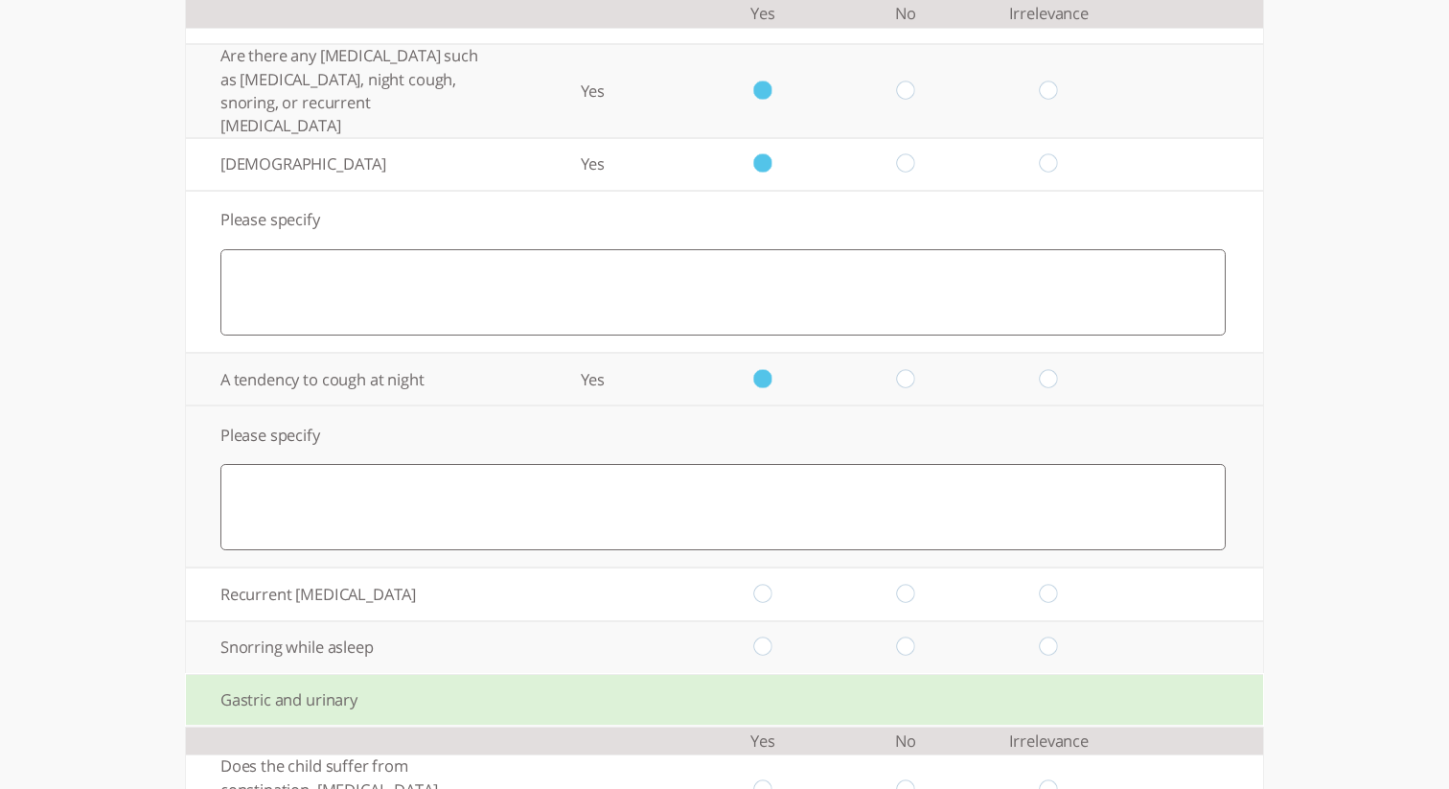
scroll to position [2795, 0]
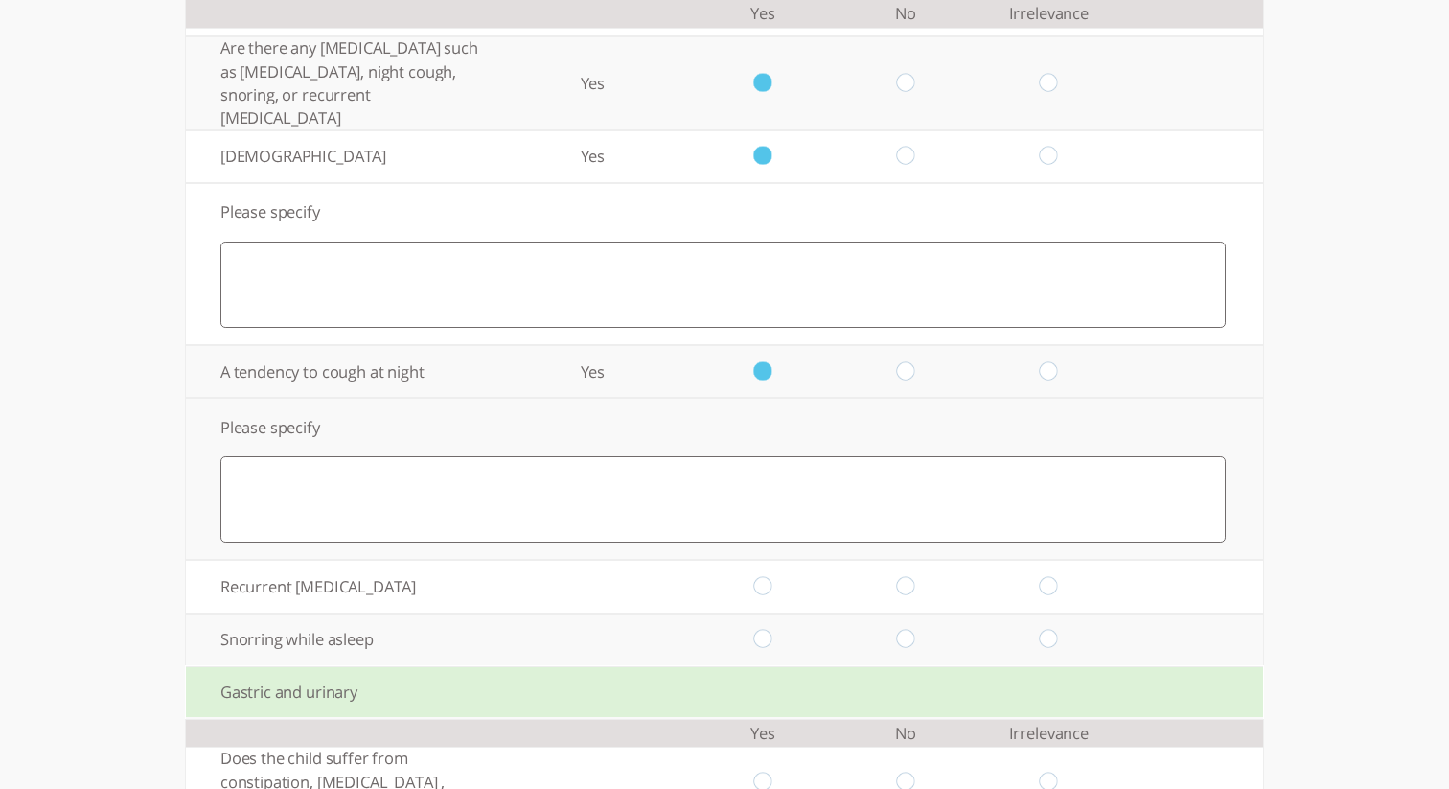
click at [763, 597] on input "radio" at bounding box center [762, 587] width 18 height 20
radio input "true"
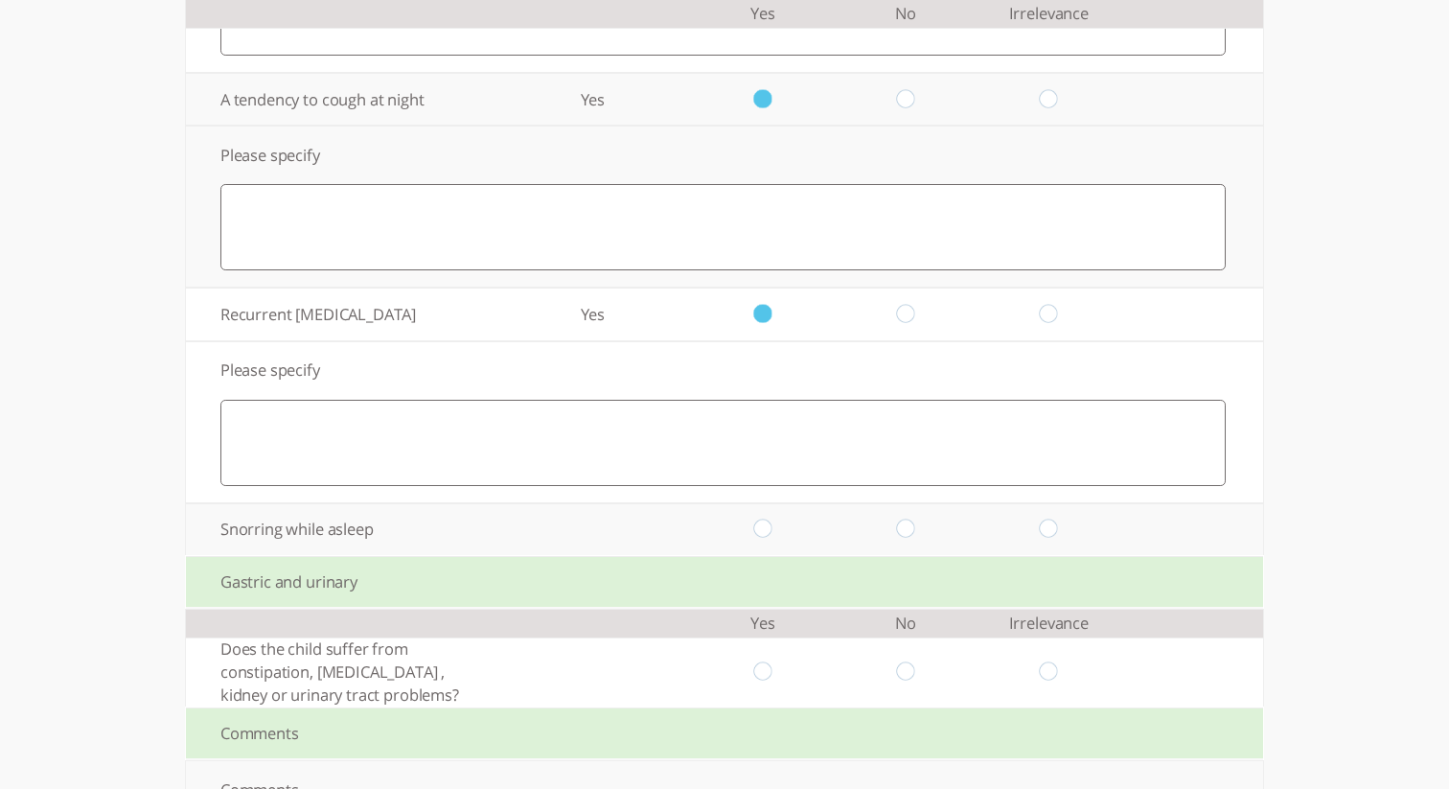
scroll to position [3092, 0]
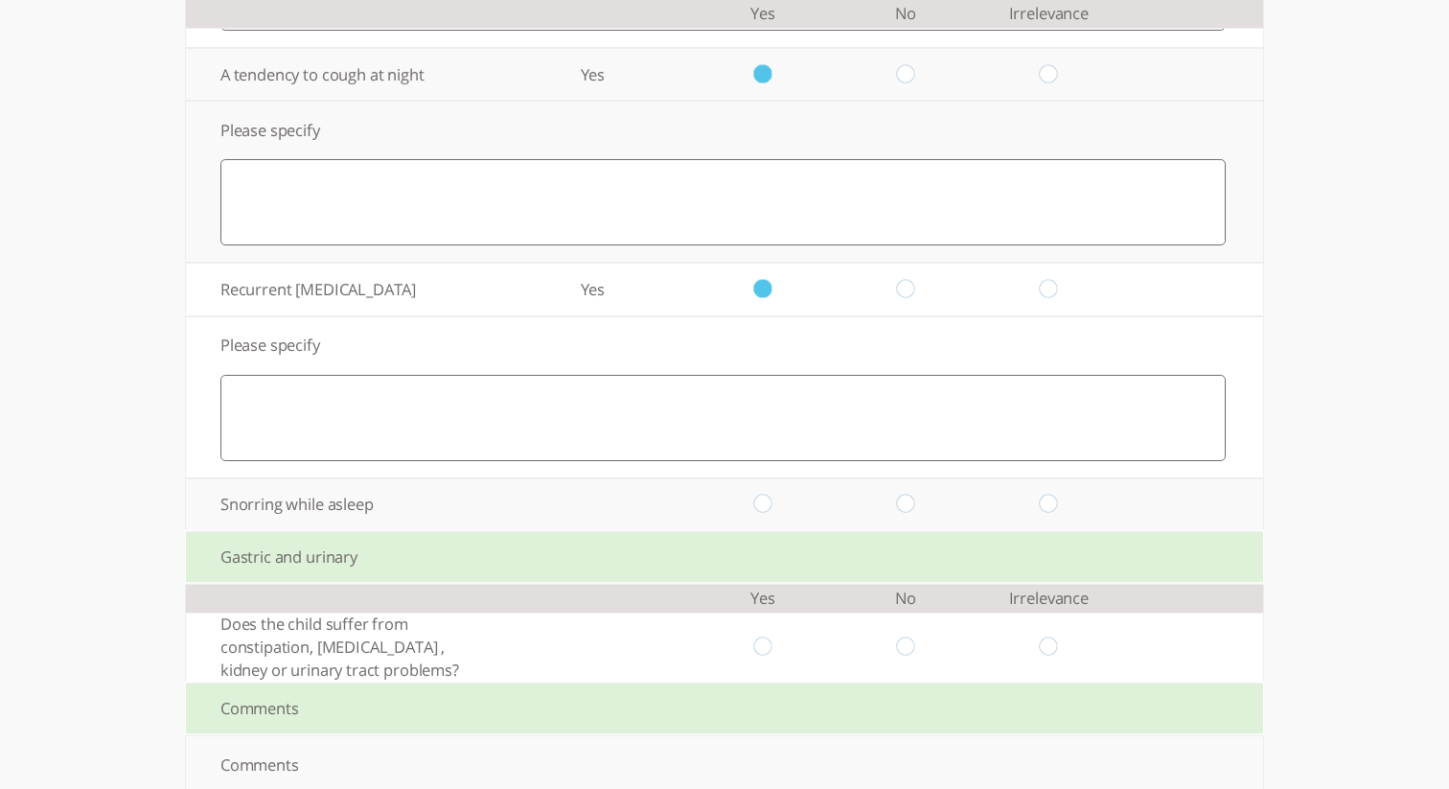
click at [908, 515] on input "radio" at bounding box center [906, 505] width 18 height 20
radio input "true"
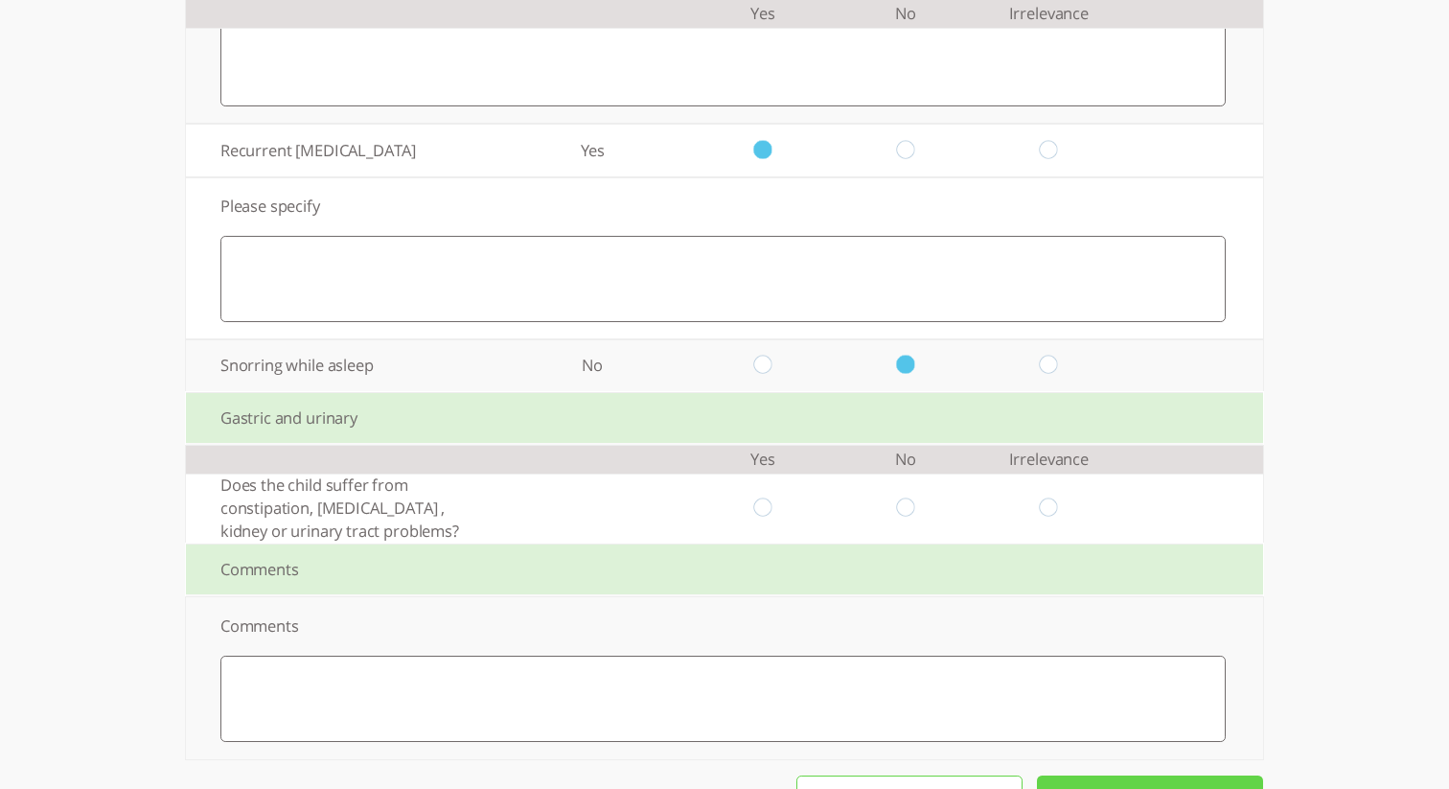
scroll to position [3312, 0]
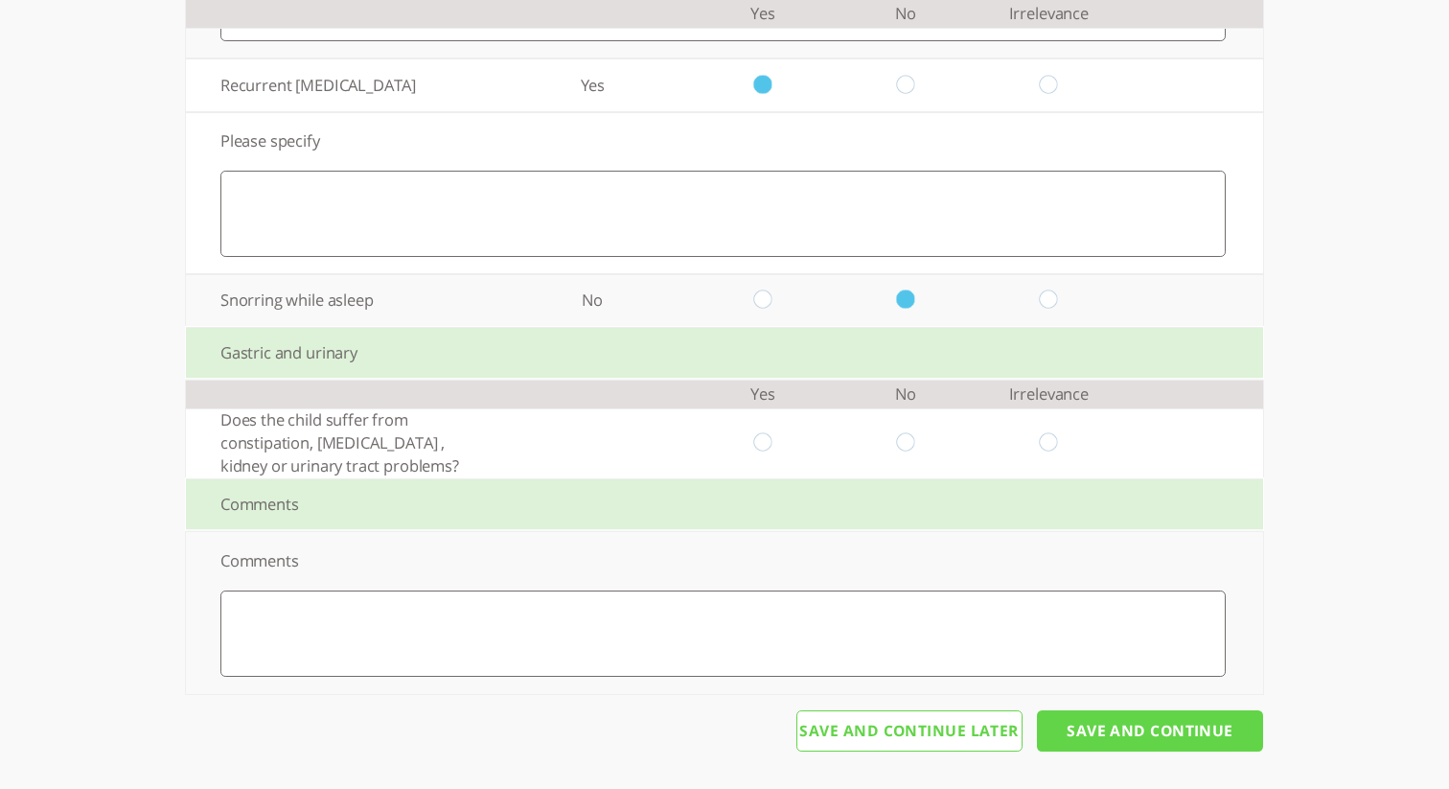
drag, startPoint x: 907, startPoint y: 434, endPoint x: 902, endPoint y: 489, distance: 54.8
click at [908, 435] on input "radio" at bounding box center [906, 443] width 18 height 20
radio input "true"
drag, startPoint x: 875, startPoint y: 618, endPoint x: 899, endPoint y: 624, distance: 24.6
click at [890, 617] on textarea at bounding box center [723, 633] width 1006 height 86
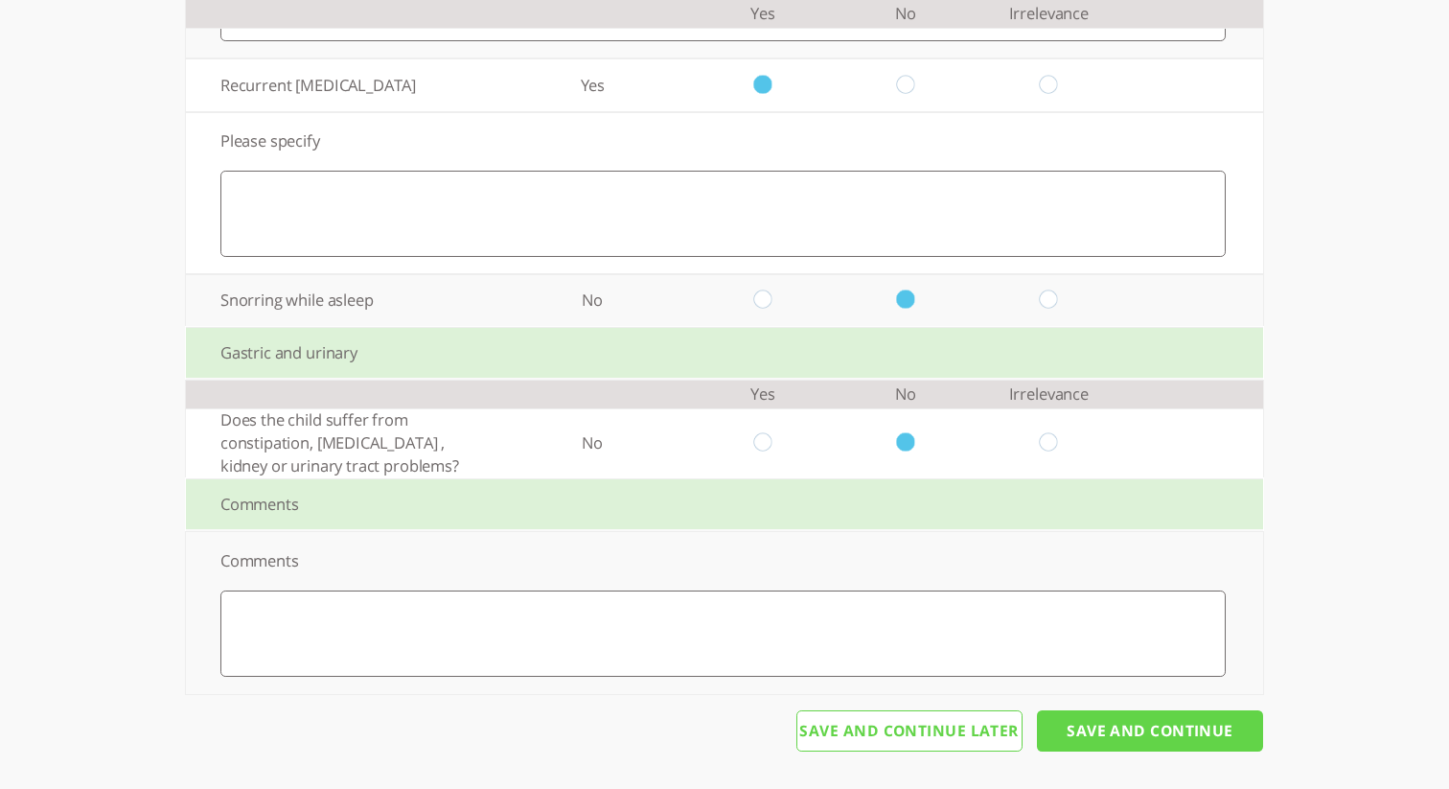
click at [1148, 731] on input "Save And Continue" at bounding box center [1150, 731] width 226 height 42
click at [1162, 726] on input "Save And Continue" at bounding box center [1150, 731] width 226 height 42
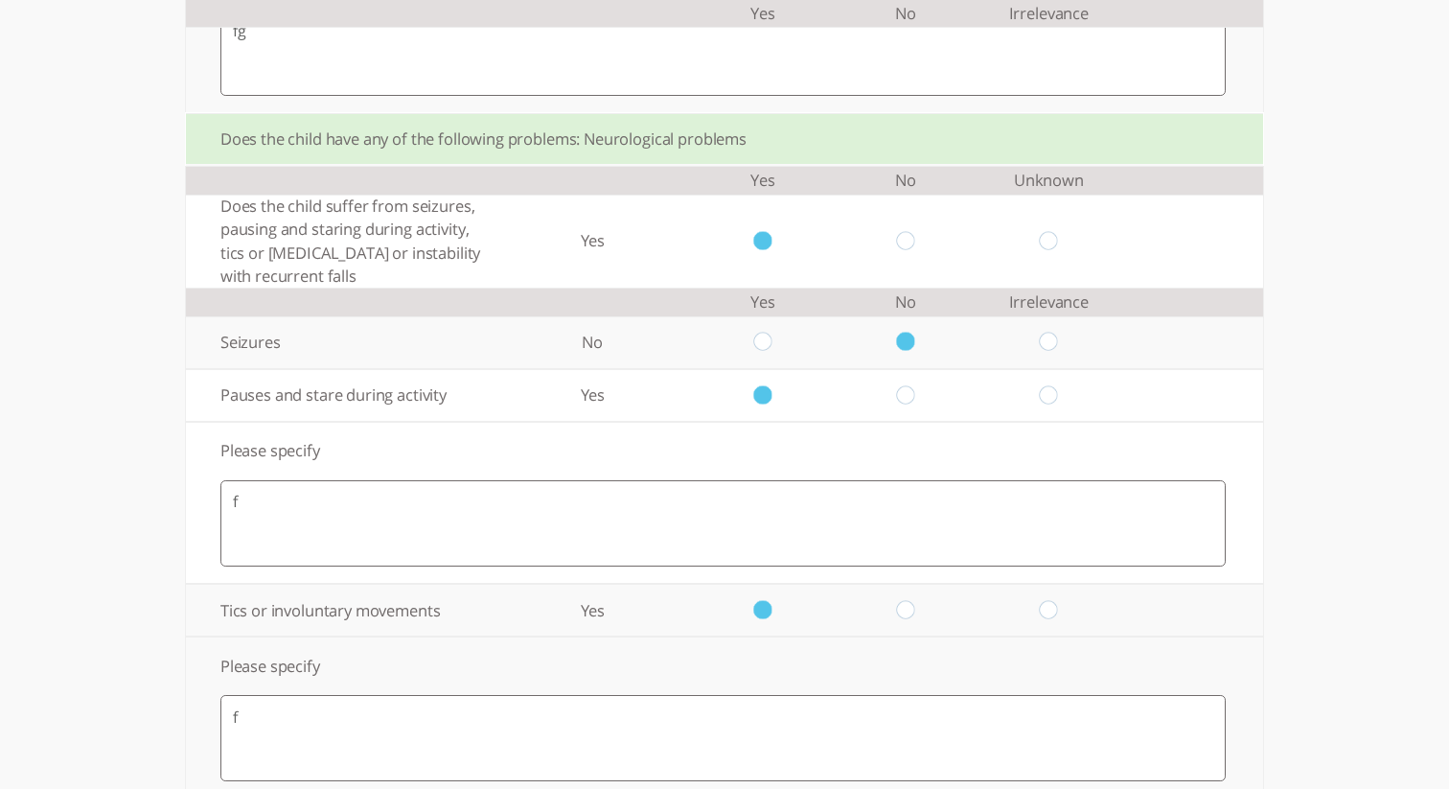
scroll to position [0, 0]
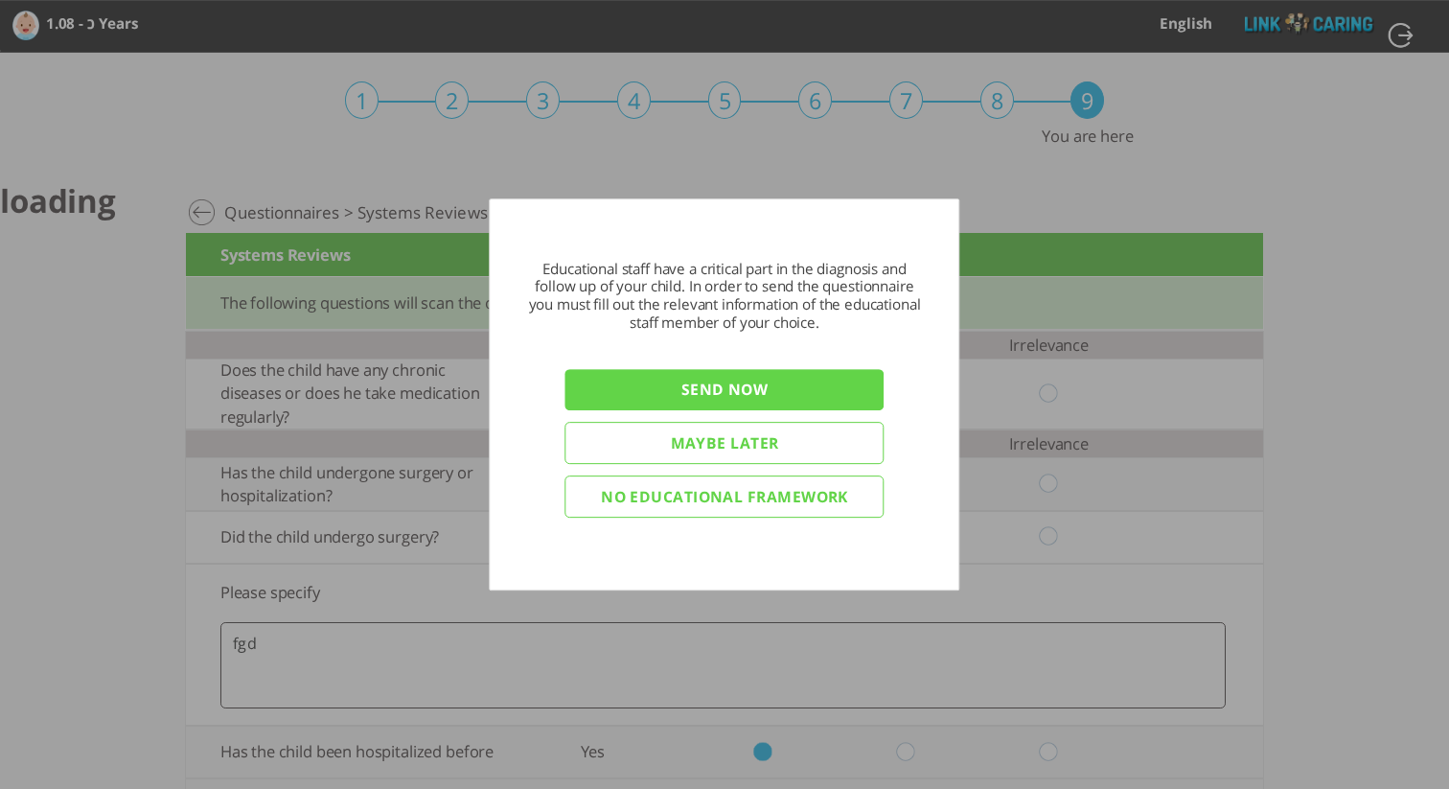
click at [745, 390] on input "Send now" at bounding box center [725, 390] width 319 height 42
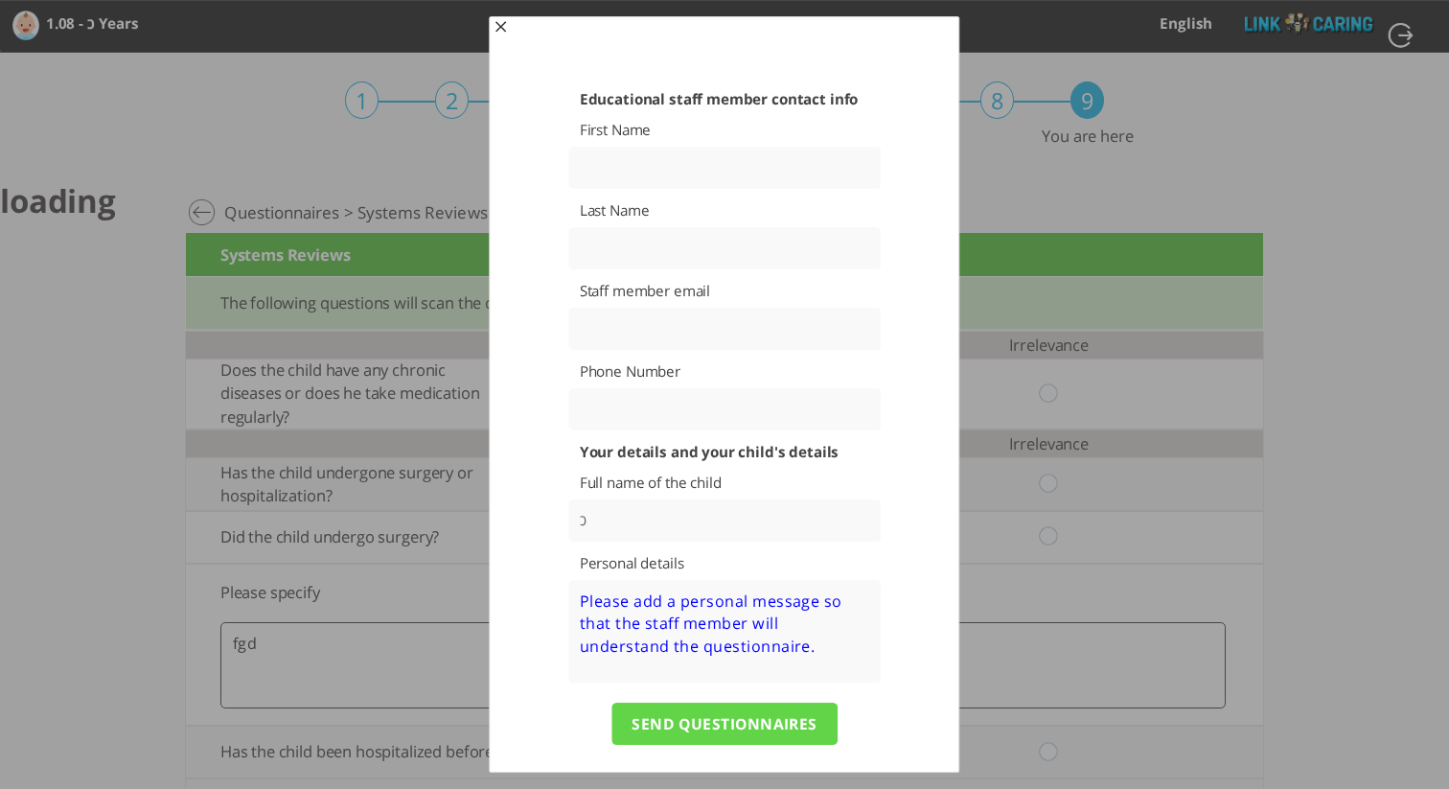
click at [645, 159] on input "text" at bounding box center [724, 168] width 312 height 42
type input "fh"
click at [661, 244] on input "text" at bounding box center [724, 248] width 312 height 42
type input "gh"
click at [618, 323] on input "text" at bounding box center [724, 329] width 312 height 42
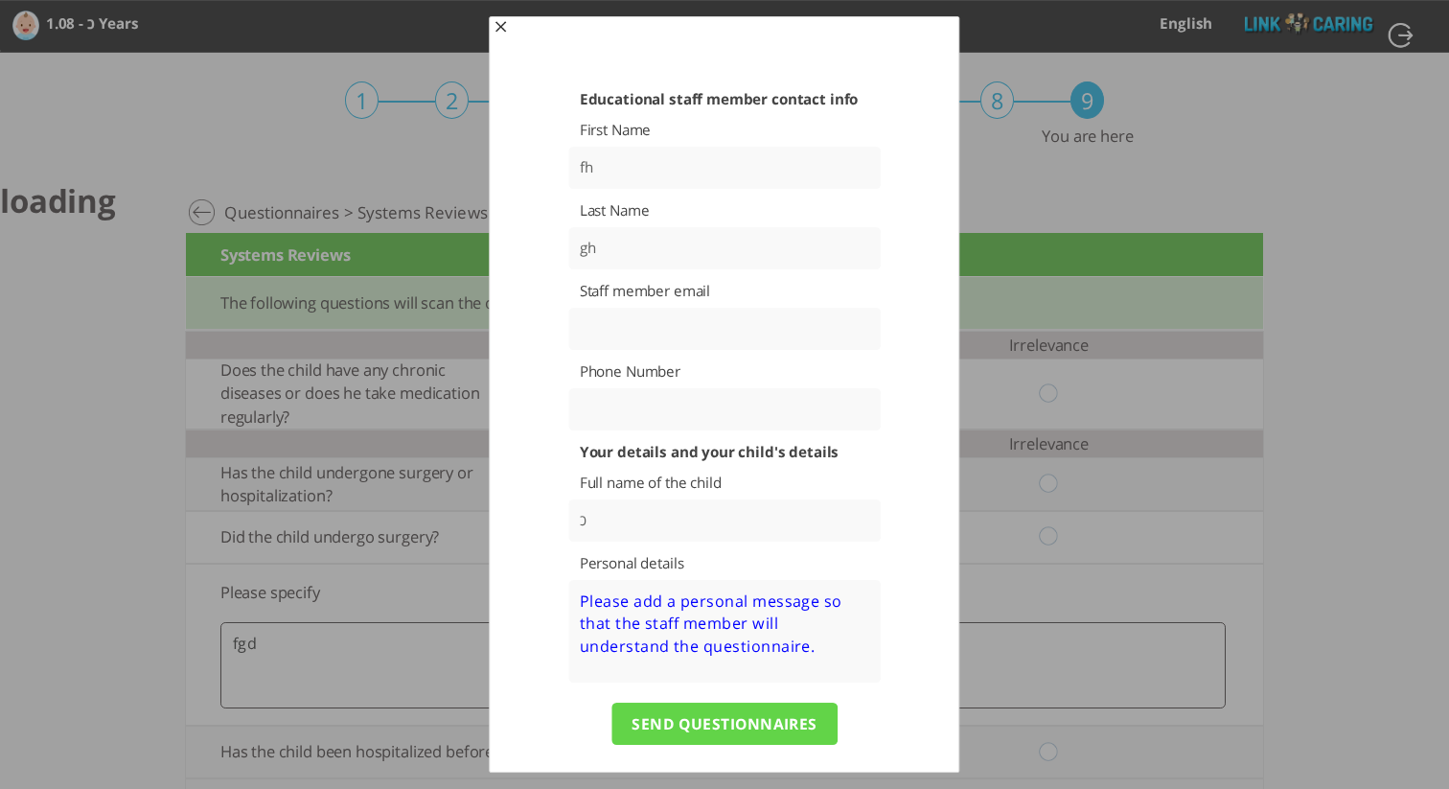
paste input "[EMAIL_ADDRESS][DOMAIN_NAME]"
type input "[EMAIL_ADDRESS][DOMAIN_NAME]"
click at [897, 416] on div "Educational staff member contact info First Name fh Last Name gh Staff member e…" at bounding box center [724, 460] width 393 height 741
click at [764, 529] on input "כ" at bounding box center [724, 520] width 312 height 42
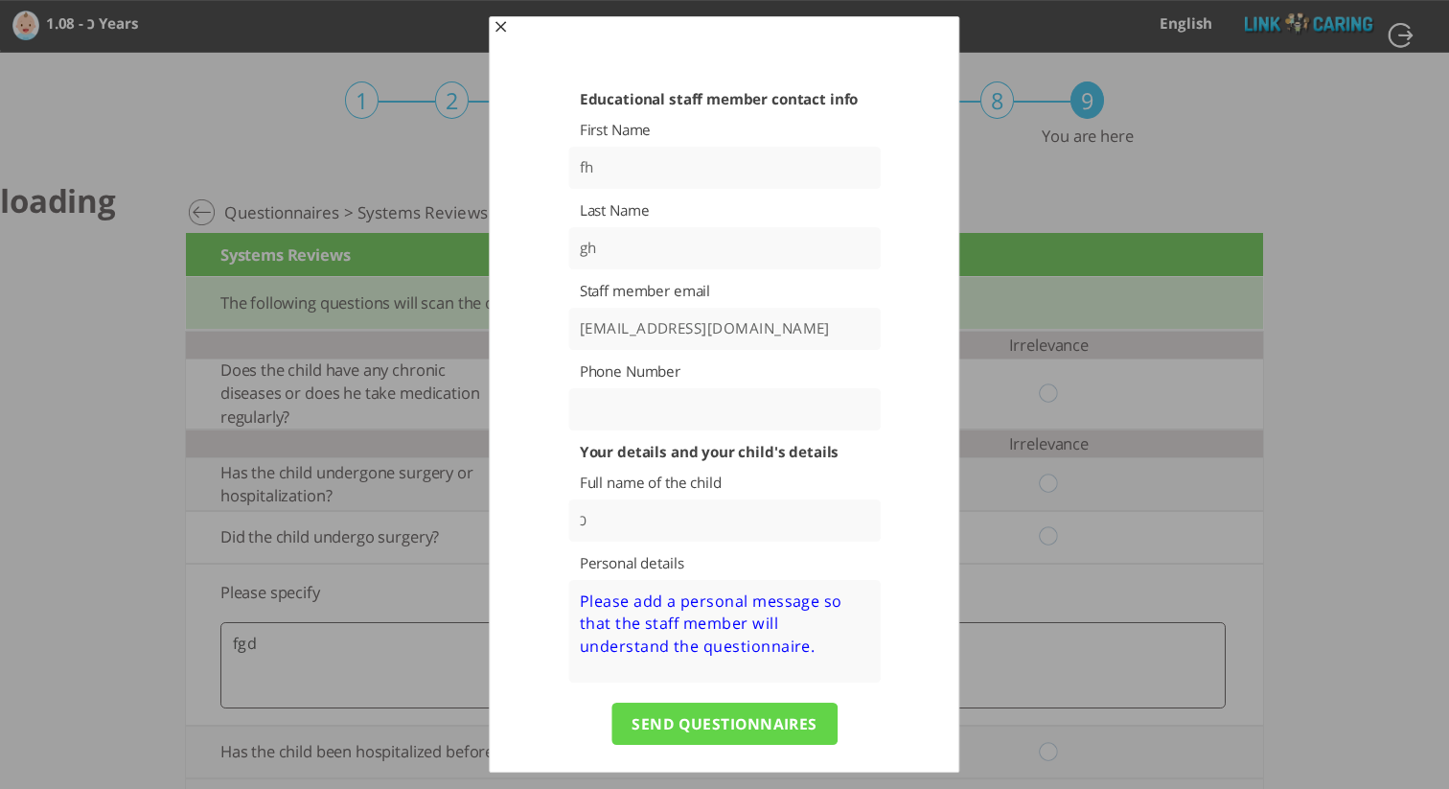
click at [917, 539] on div "Your details and your child's details Full name of the child כ Personal details" at bounding box center [724, 563] width 393 height 240
click at [806, 604] on textarea at bounding box center [724, 631] width 312 height 103
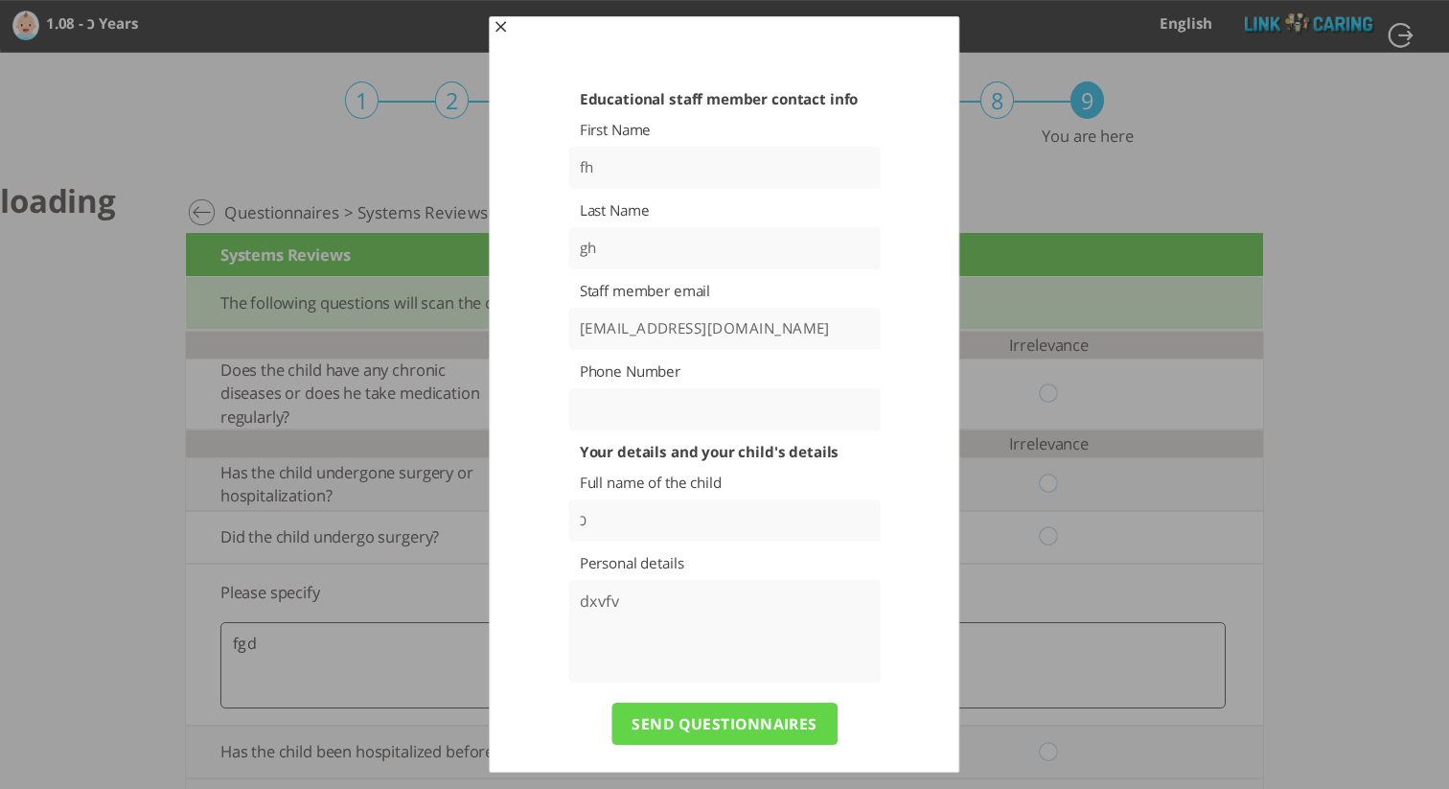
type textarea "dxvfv"
click at [745, 723] on input "SEND QUESTIONNAIRES" at bounding box center [725, 724] width 226 height 42
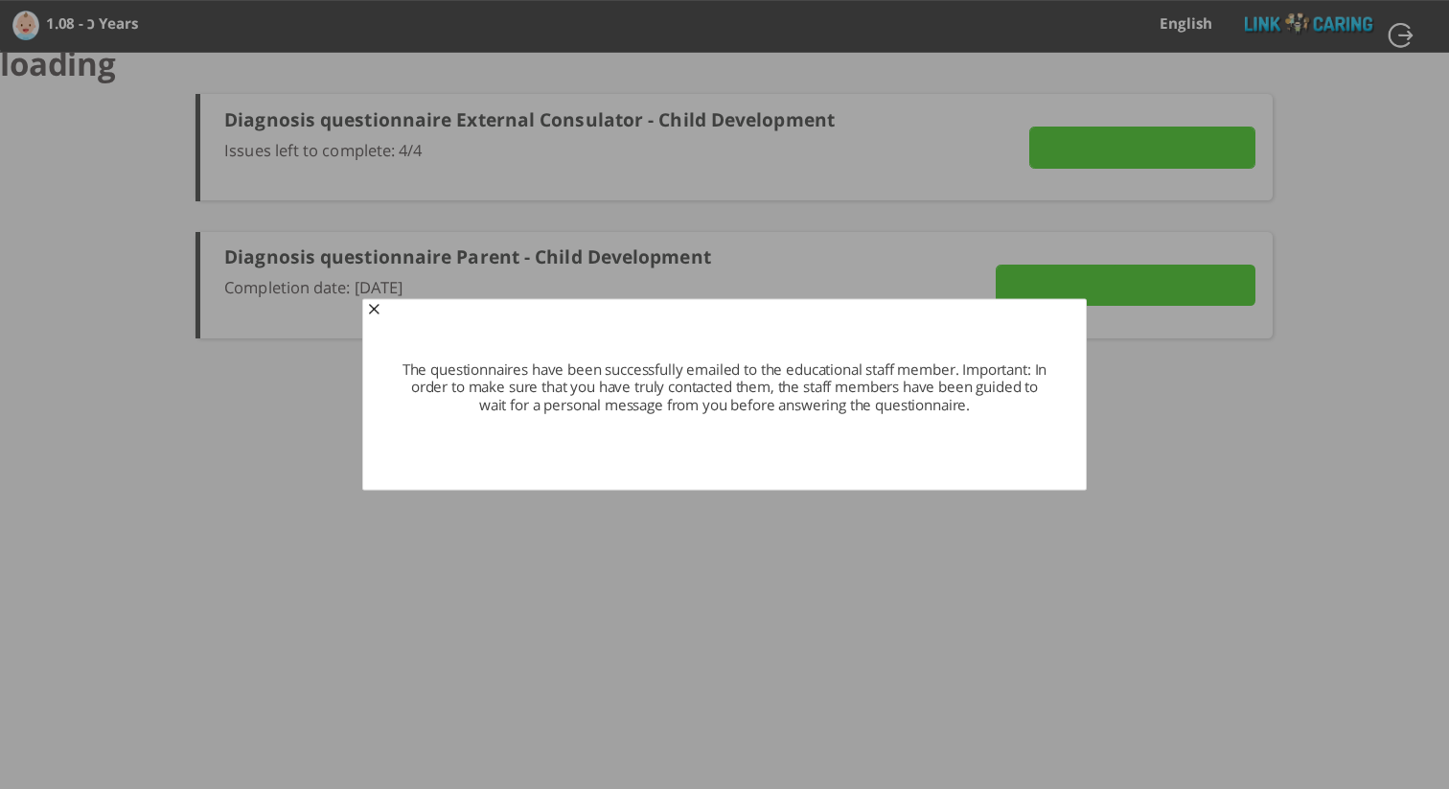
type input "Details"
type input "VIEW ANSWERS"
type input "SEND NOW"
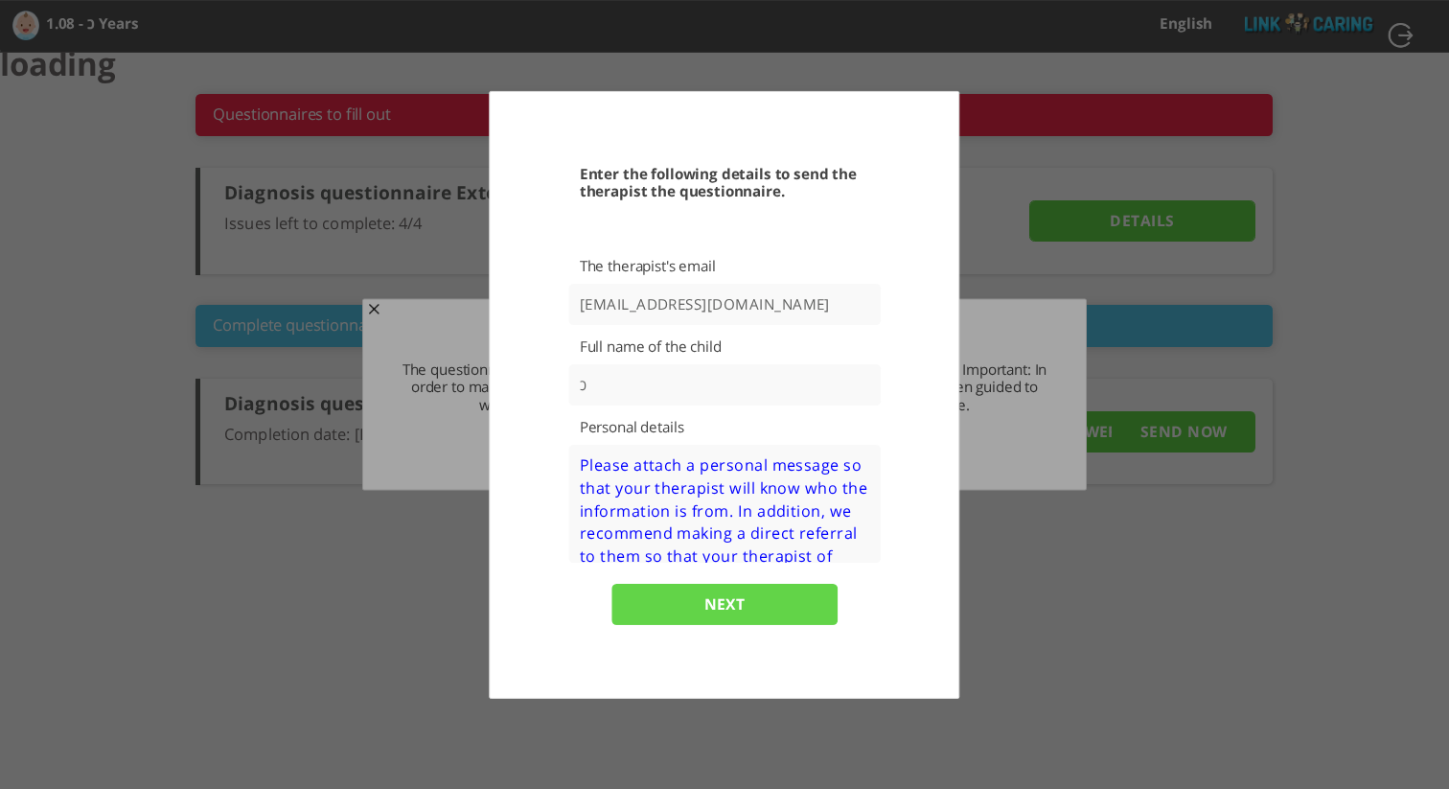
drag, startPoint x: 761, startPoint y: 306, endPoint x: 550, endPoint y: 306, distance: 210.9
click at [549, 306] on div "Enter the following details to send the therapist the questionnaire. The therap…" at bounding box center [724, 401] width 393 height 473
click at [696, 499] on textarea at bounding box center [724, 504] width 312 height 118
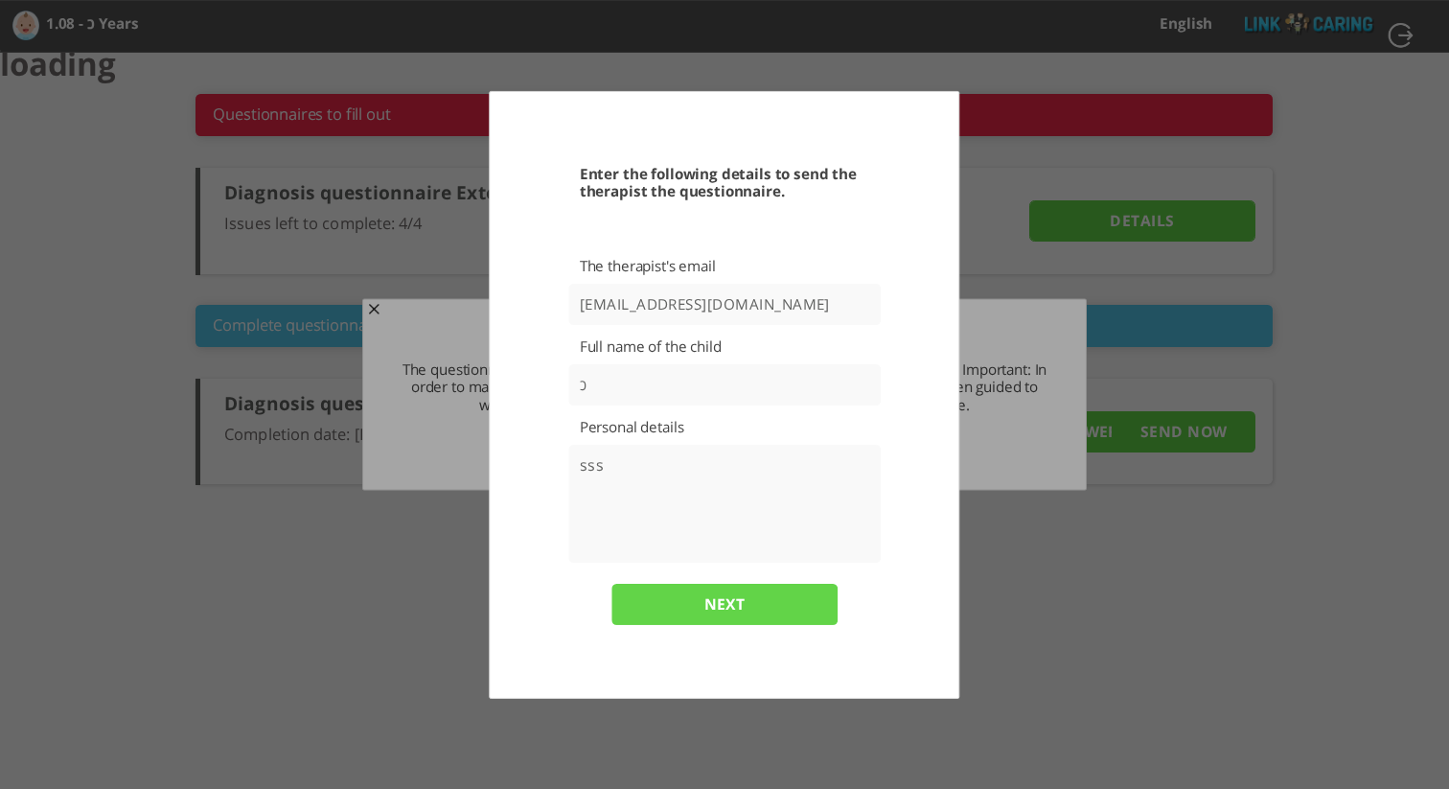
type textarea "sss"
click at [770, 301] on input "[EMAIL_ADDRESS][DOMAIN_NAME]" at bounding box center [724, 305] width 312 height 42
drag, startPoint x: 666, startPoint y: 305, endPoint x: 562, endPoint y: 307, distance: 104.5
click at [562, 307] on div "Enter the following details to send the therapist the questionnaire. The therap…" at bounding box center [724, 401] width 393 height 473
click at [687, 602] on input "NEXT" at bounding box center [725, 605] width 226 height 42
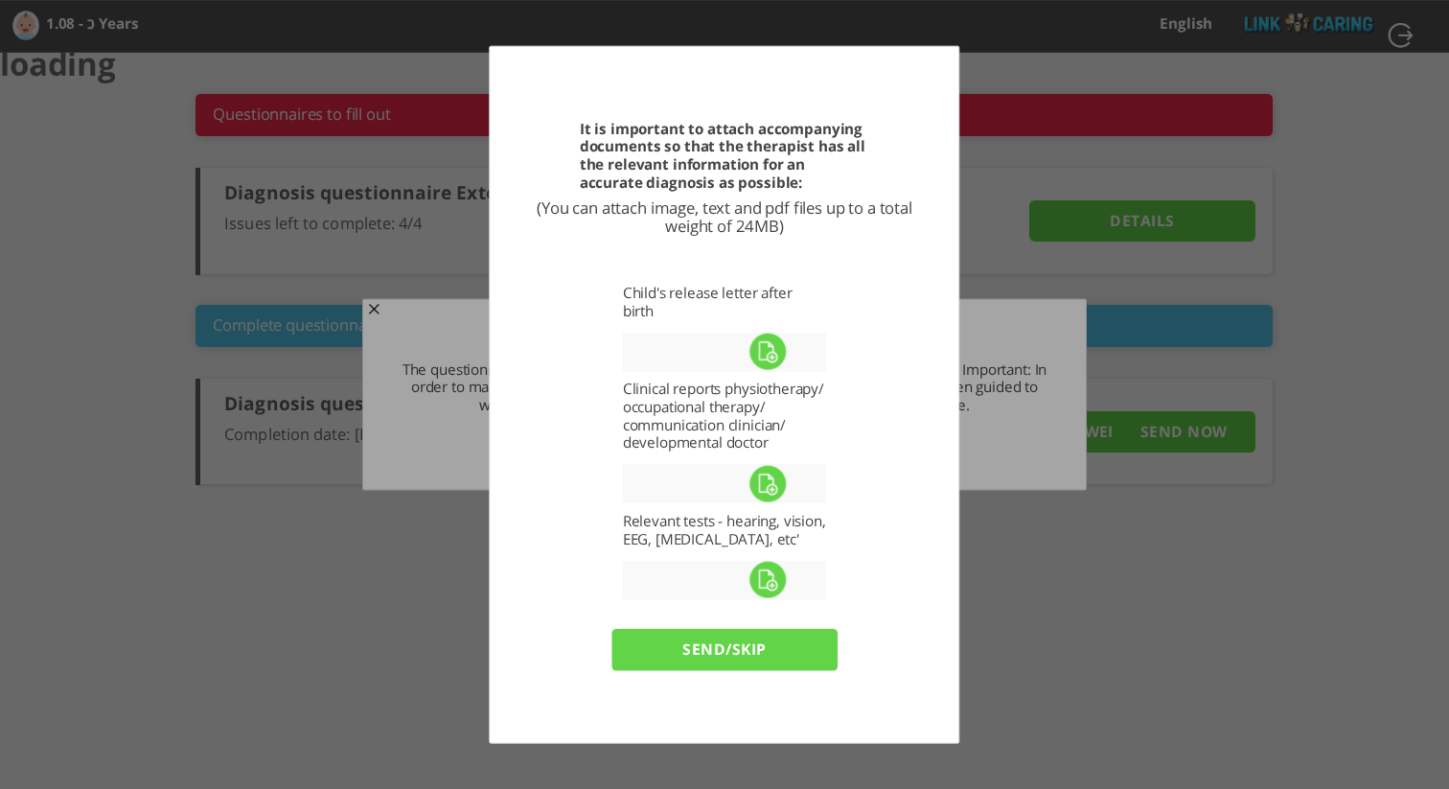
click at [727, 653] on input "send/skip" at bounding box center [725, 650] width 226 height 42
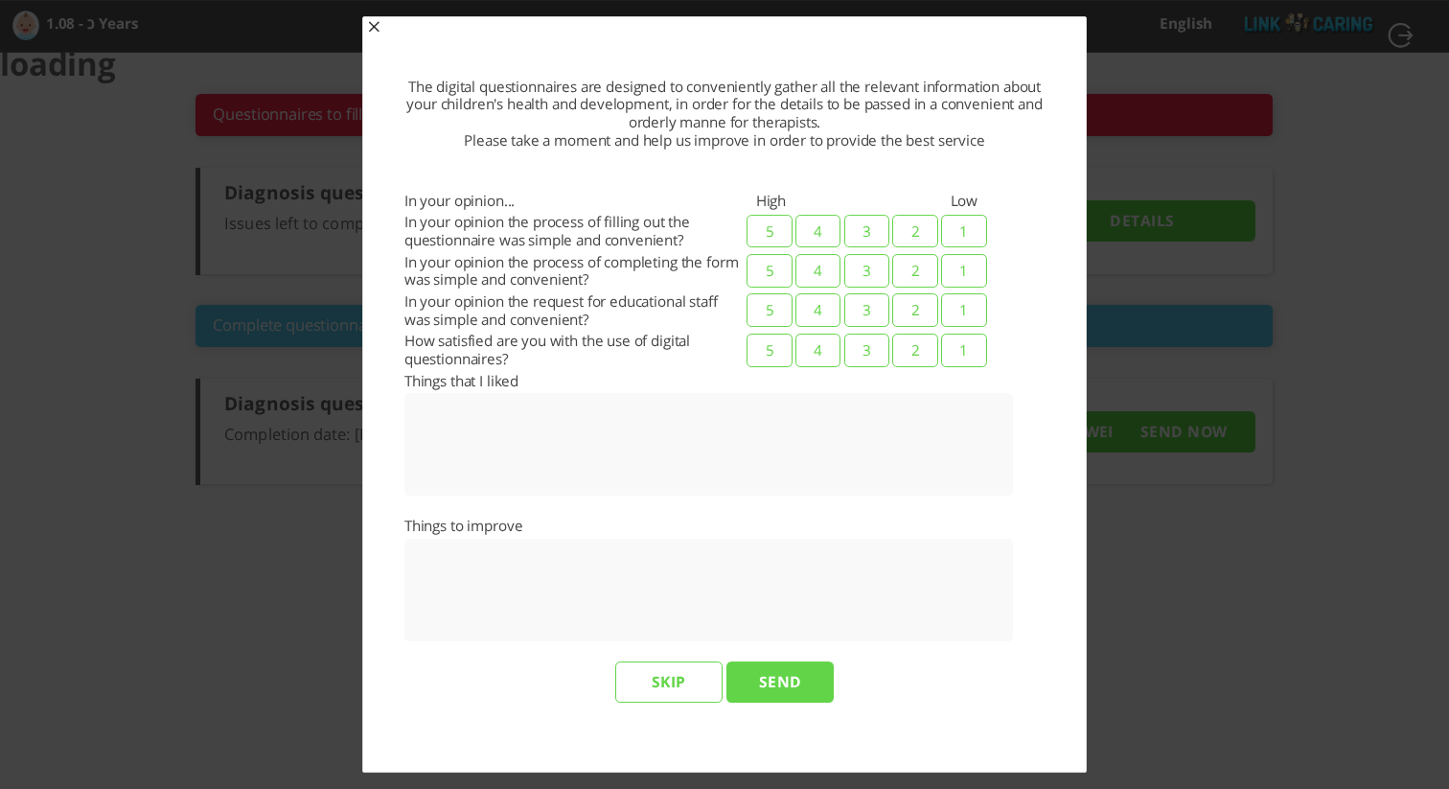
click at [370, 26] on span "button" at bounding box center [373, 28] width 15 height 15
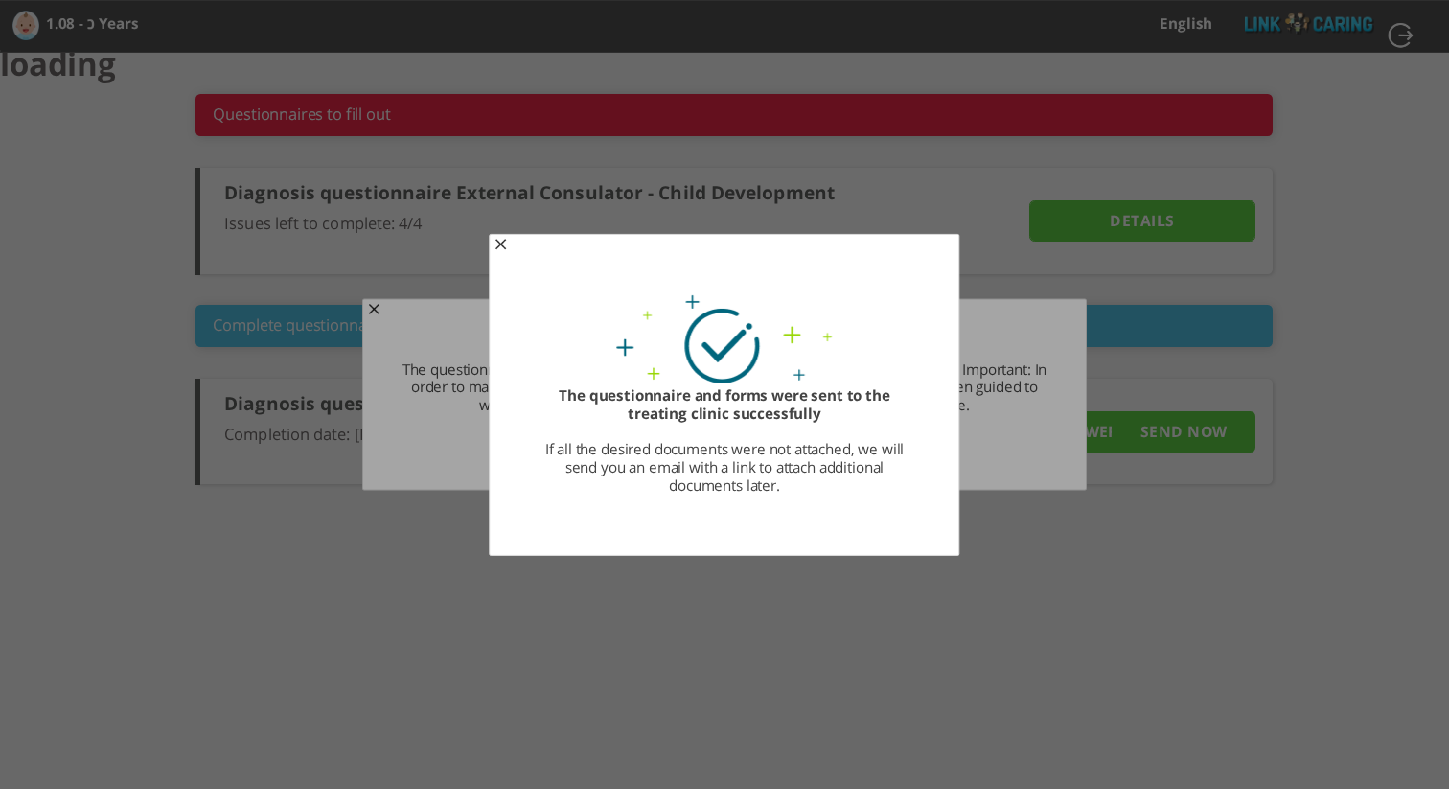
click at [501, 242] on span "button" at bounding box center [500, 246] width 15 height 15
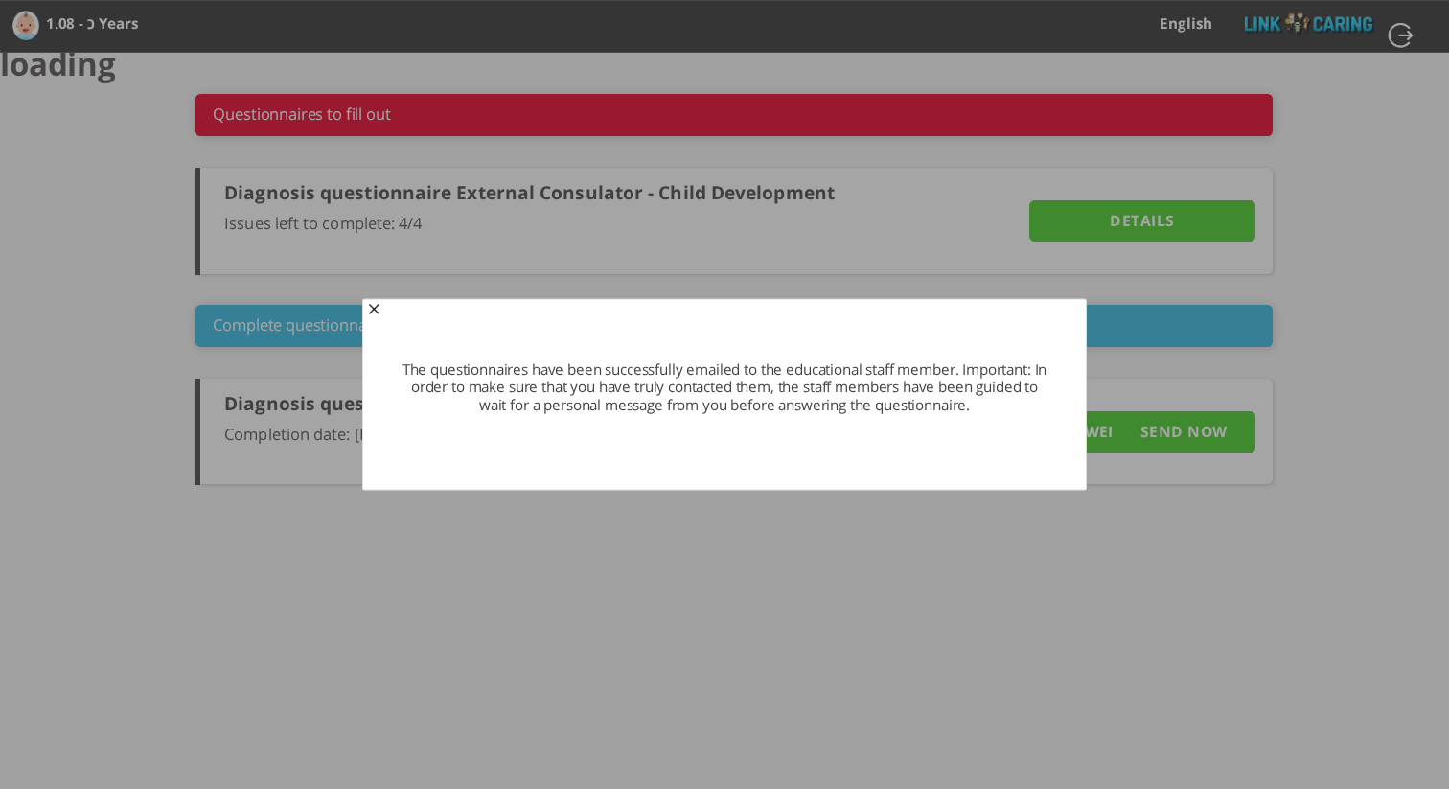
click at [374, 312] on span "button" at bounding box center [373, 310] width 15 height 15
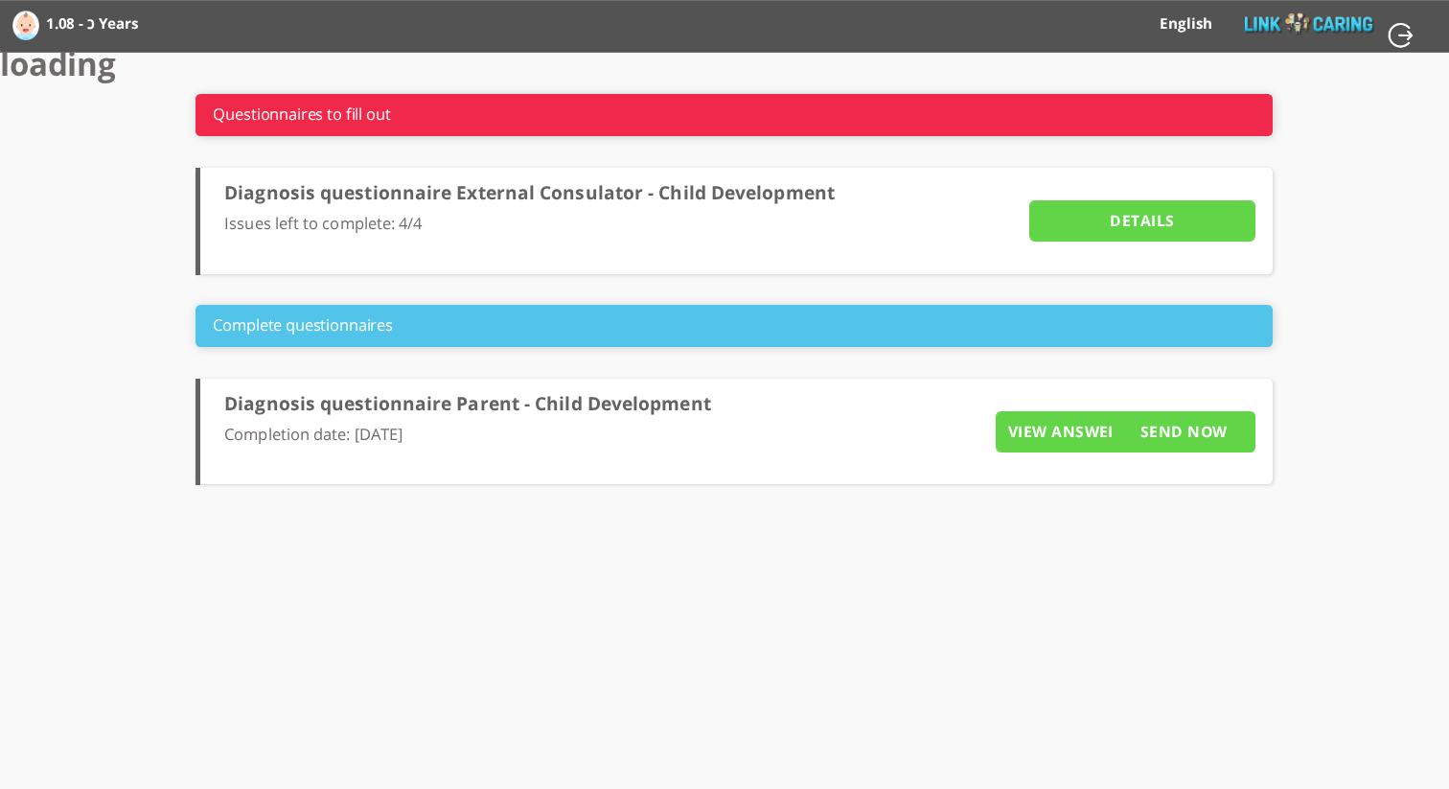
click at [1120, 207] on input "Details" at bounding box center [1142, 221] width 226 height 42
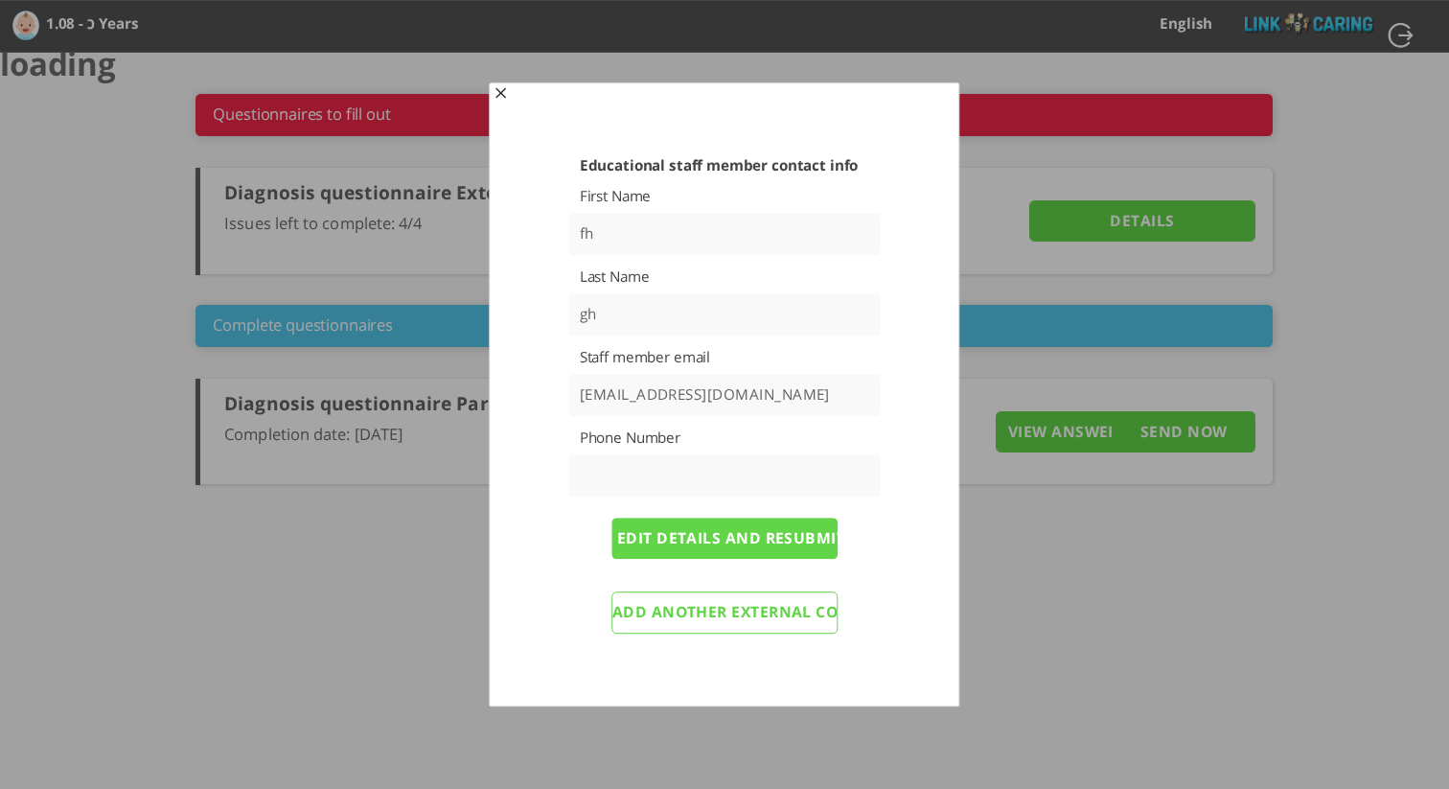
click at [498, 97] on span "button" at bounding box center [500, 94] width 15 height 15
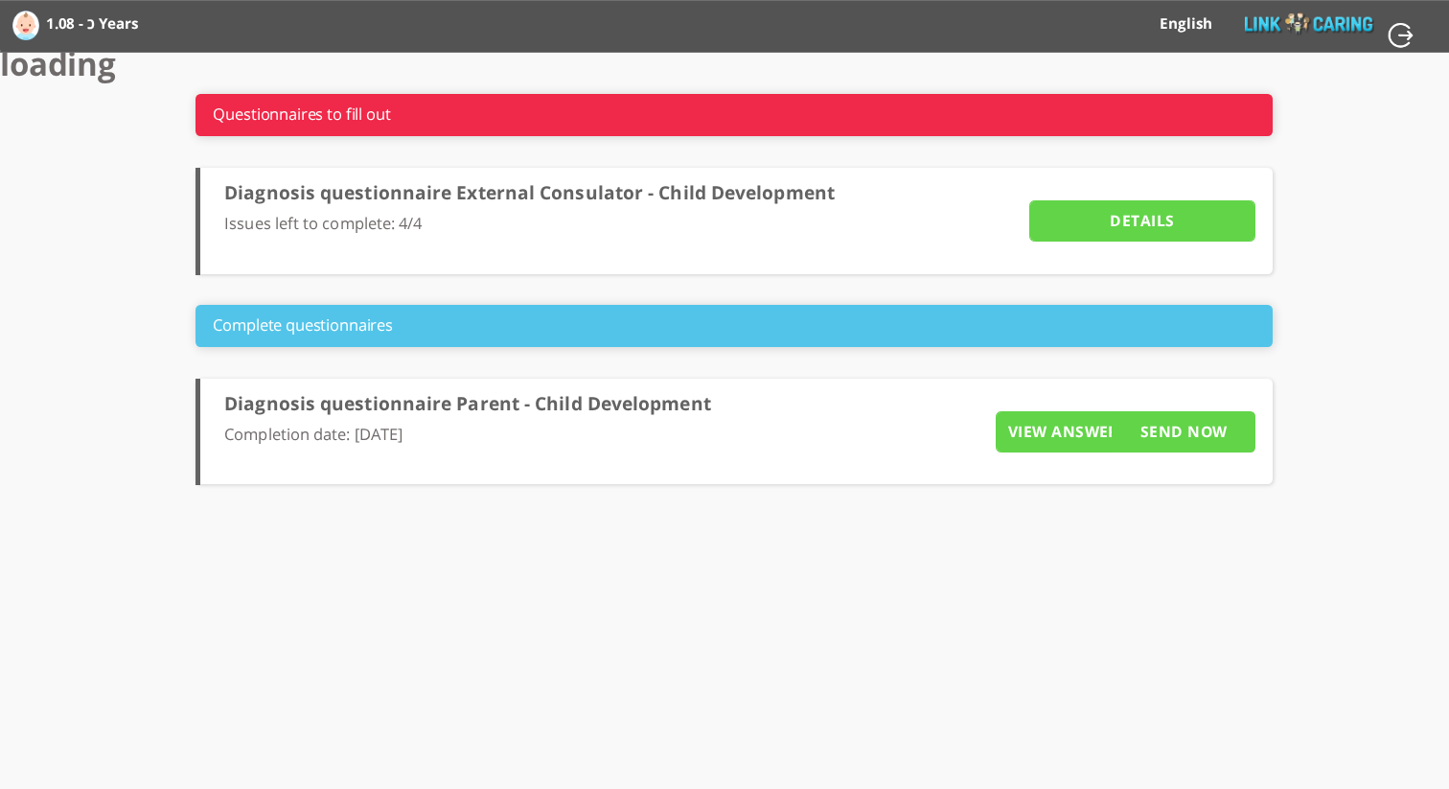
click at [1121, 220] on input "Details" at bounding box center [1142, 221] width 226 height 42
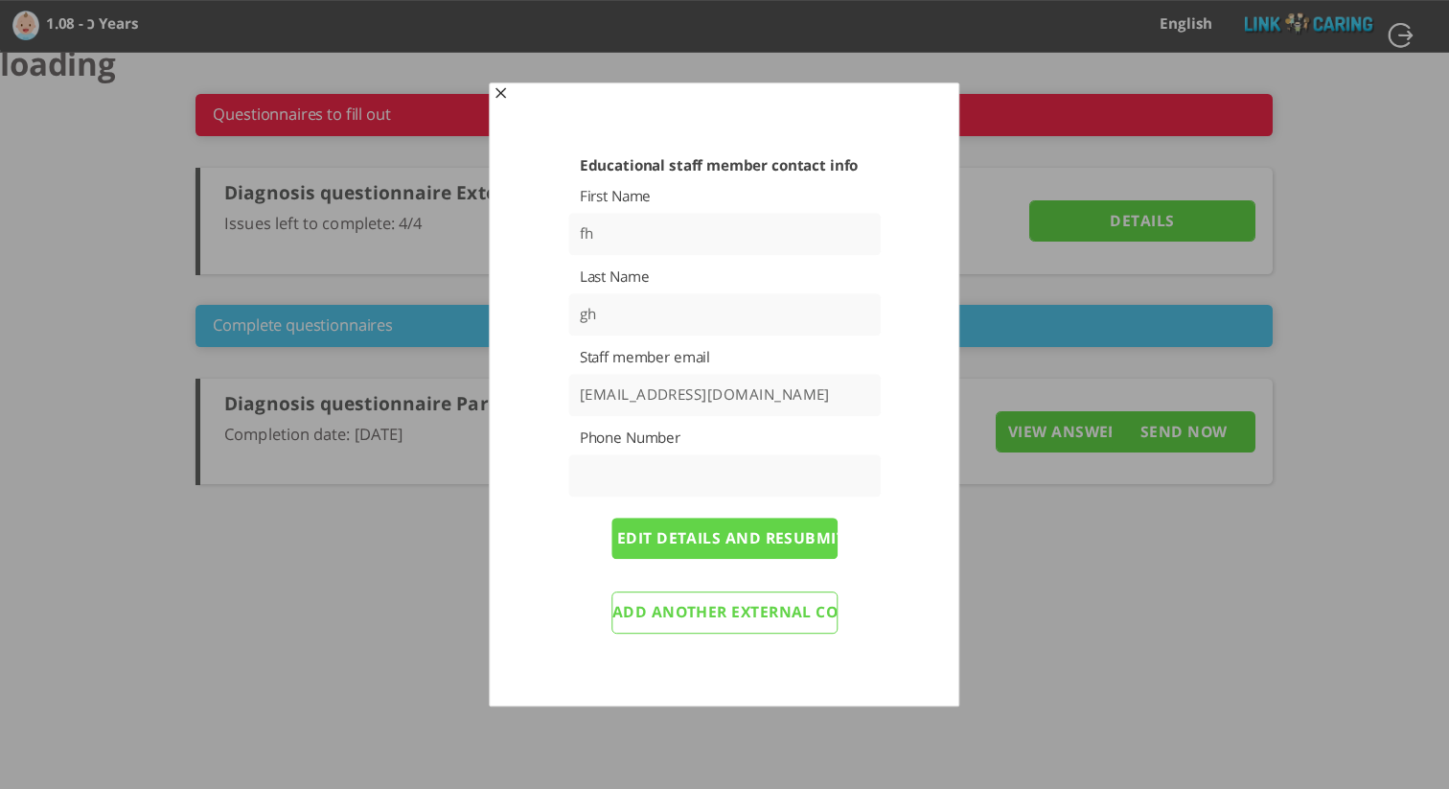
click at [500, 97] on span "button" at bounding box center [500, 94] width 15 height 15
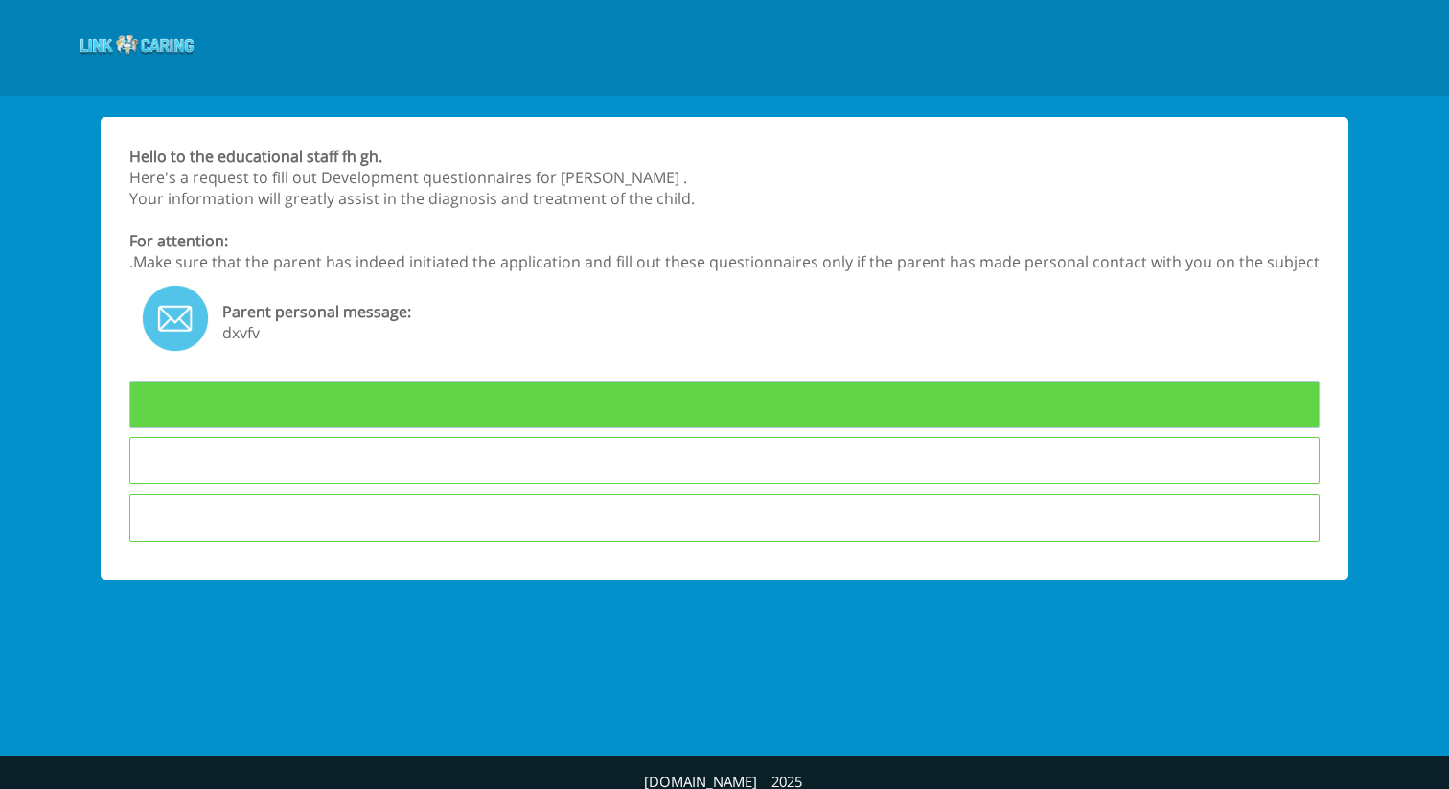
type input "To Fill Questionnaires"
type input "I am not interested in answering the questionnaires"
type input "The child is not in the educational framework in which I teach"
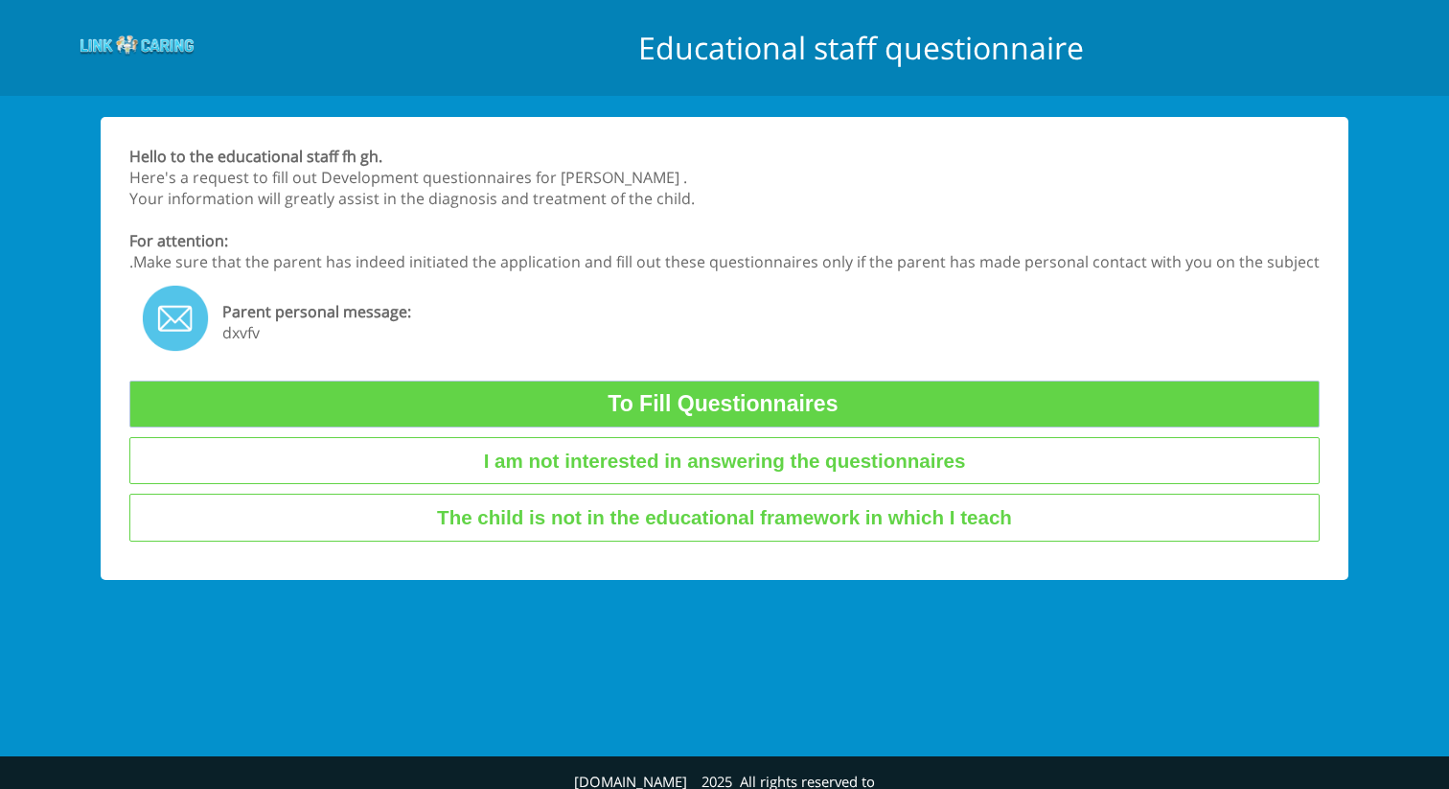
click at [768, 396] on input "To Fill Questionnaires" at bounding box center [724, 404] width 1191 height 47
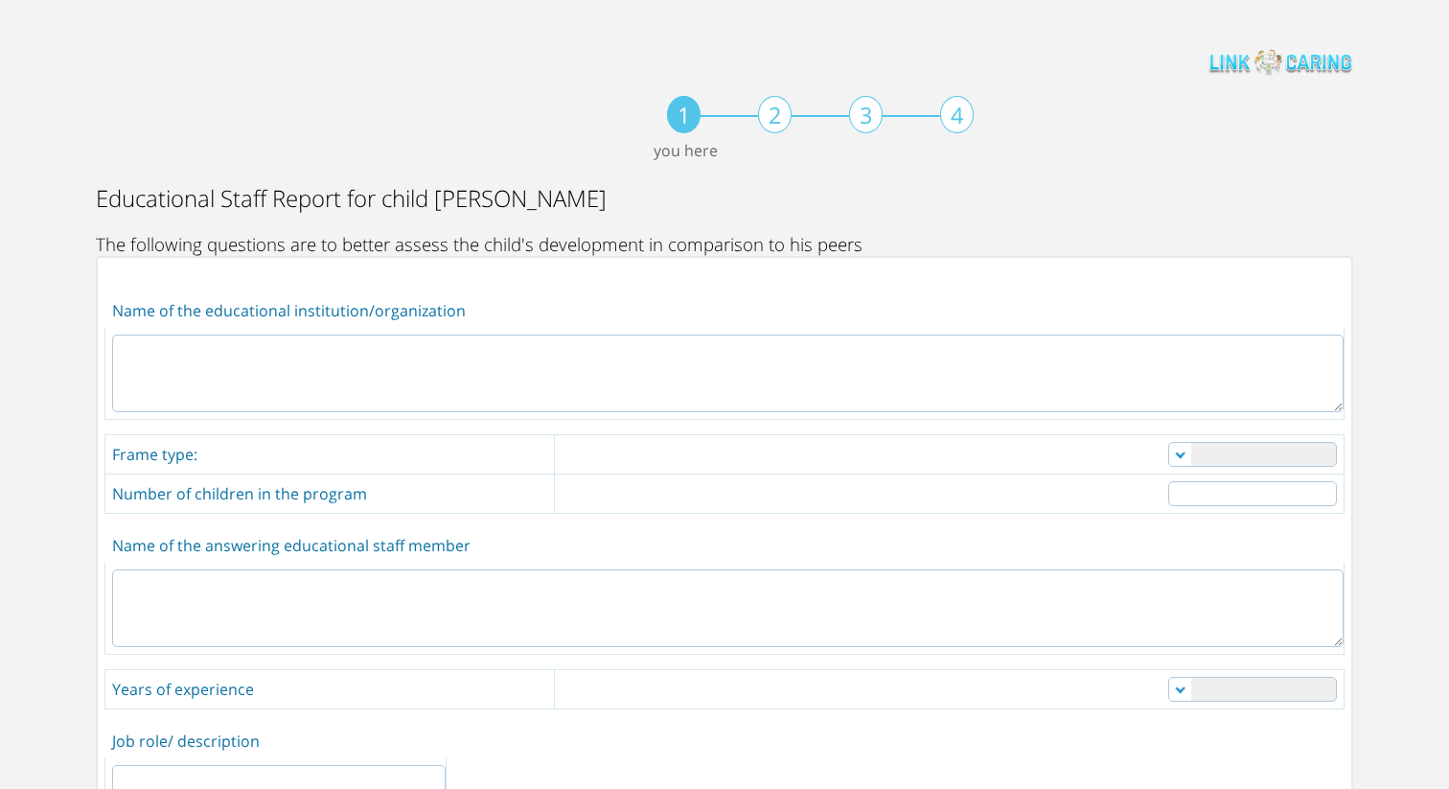
click at [682, 381] on textarea at bounding box center [728, 374] width 1232 height 78
type textarea "כ"
type textarea "dg"
click at [1211, 464] on select "Nanny daycare private daycare reputable daycare kindergarten other" at bounding box center [1252, 454] width 169 height 25
click at [1168, 442] on select "Nanny daycare private daycare reputable daycare kindergarten other" at bounding box center [1252, 454] width 169 height 25
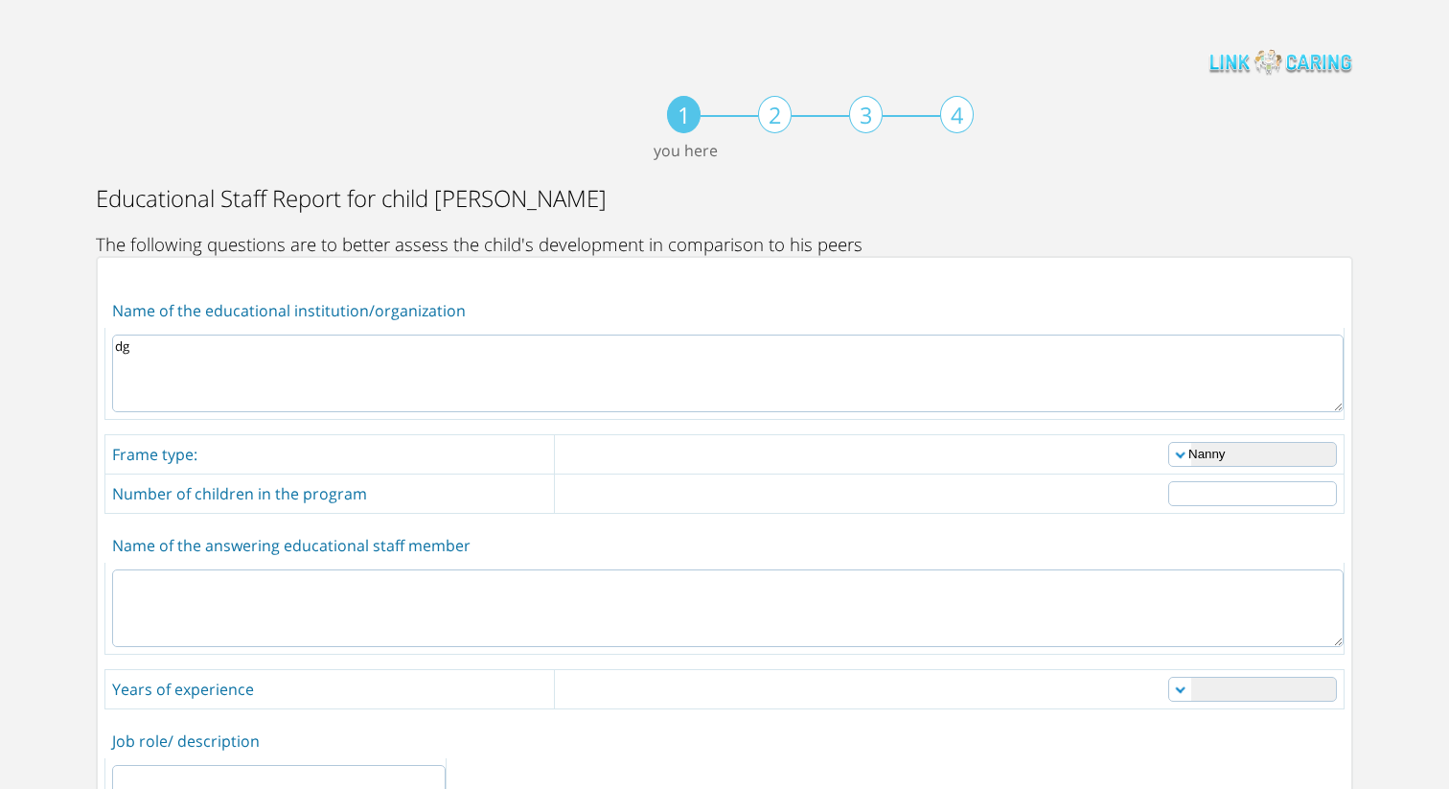
click at [1217, 454] on select "Nanny daycare private daycare reputable daycare kindergarten other" at bounding box center [1252, 454] width 169 height 25
select select "2"
click at [1168, 442] on select "Nanny daycare private daycare reputable daycare kindergarten other" at bounding box center [1252, 454] width 169 height 25
click at [1238, 497] on input "number" at bounding box center [1252, 493] width 169 height 25
type input "3"
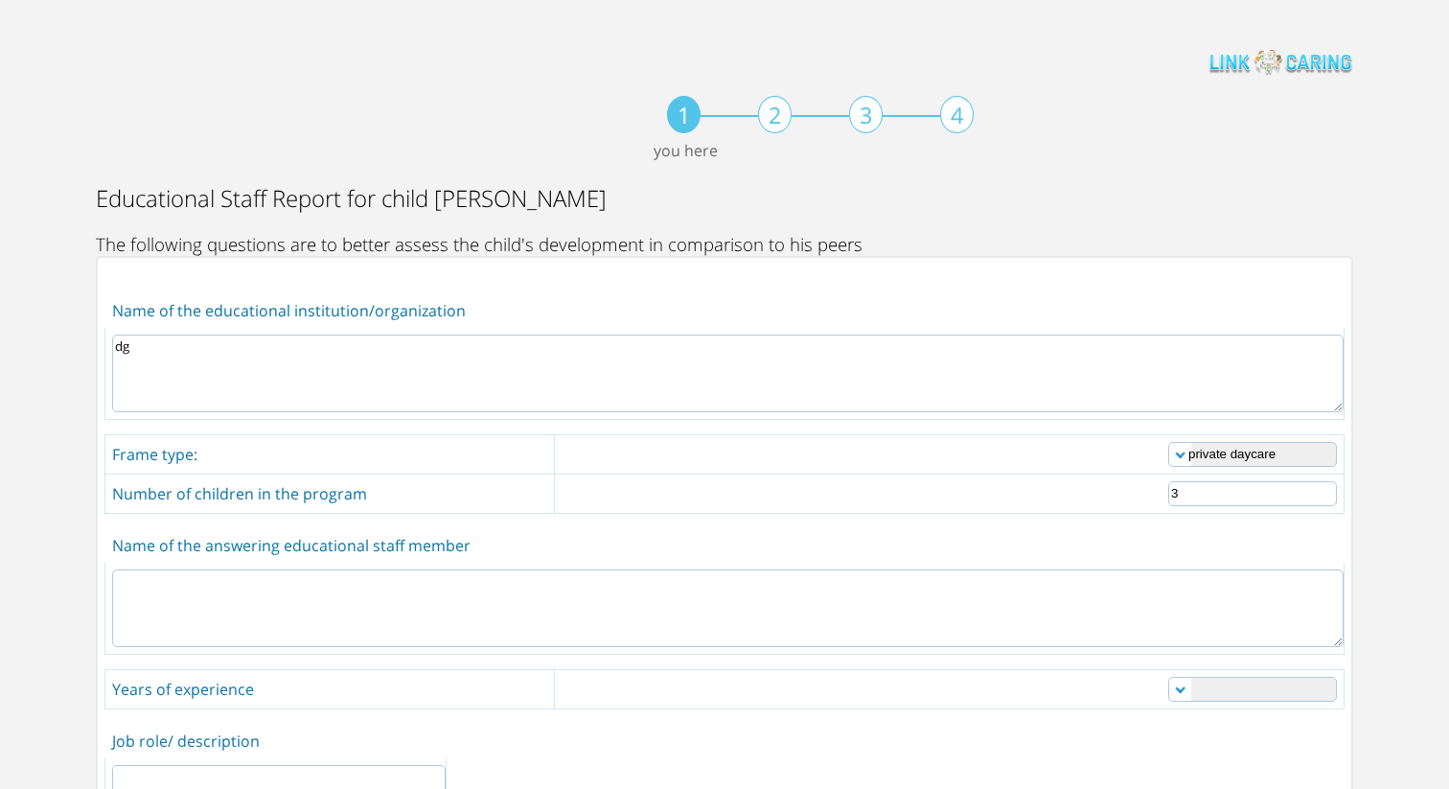
click at [1201, 594] on textarea at bounding box center [728, 608] width 1232 height 78
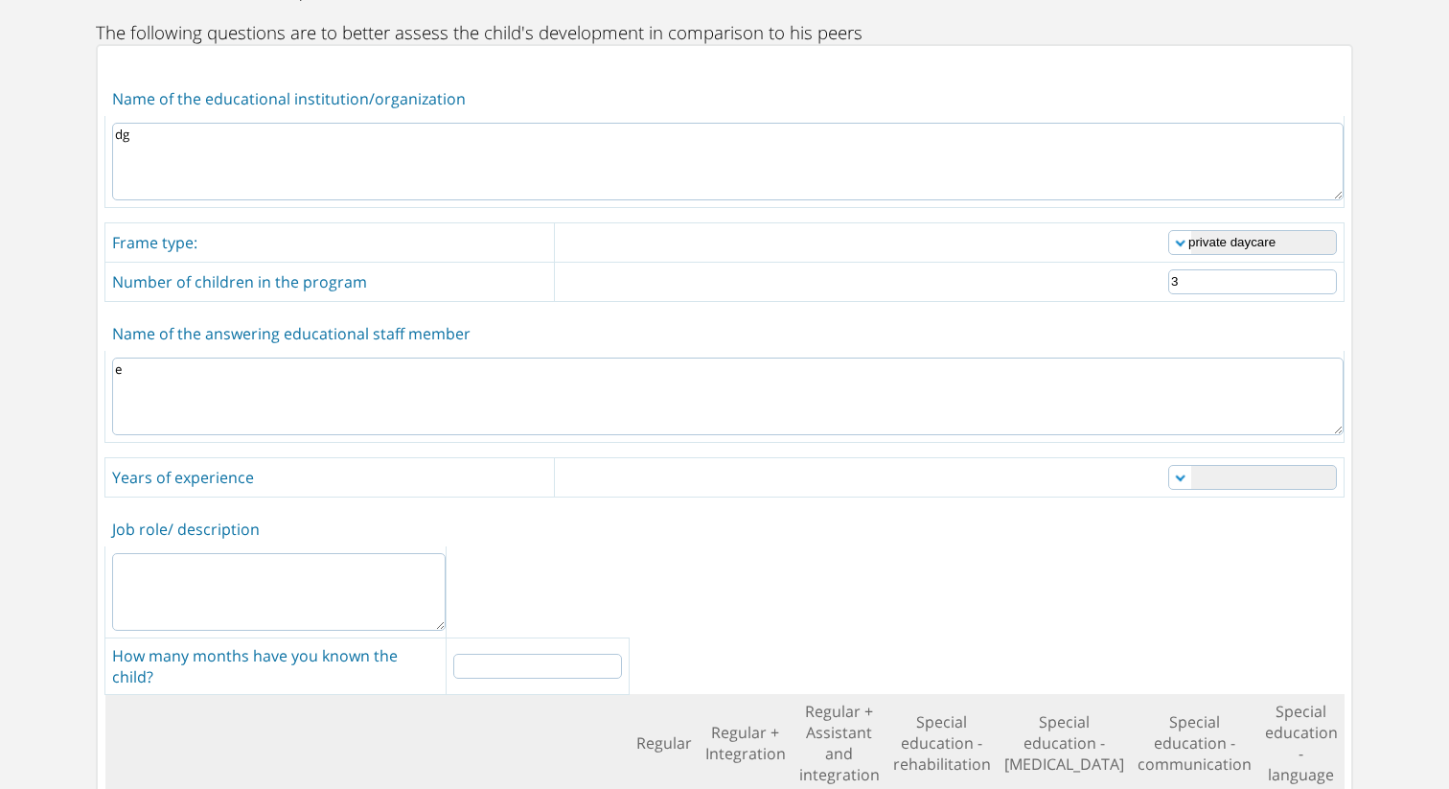
scroll to position [257, 0]
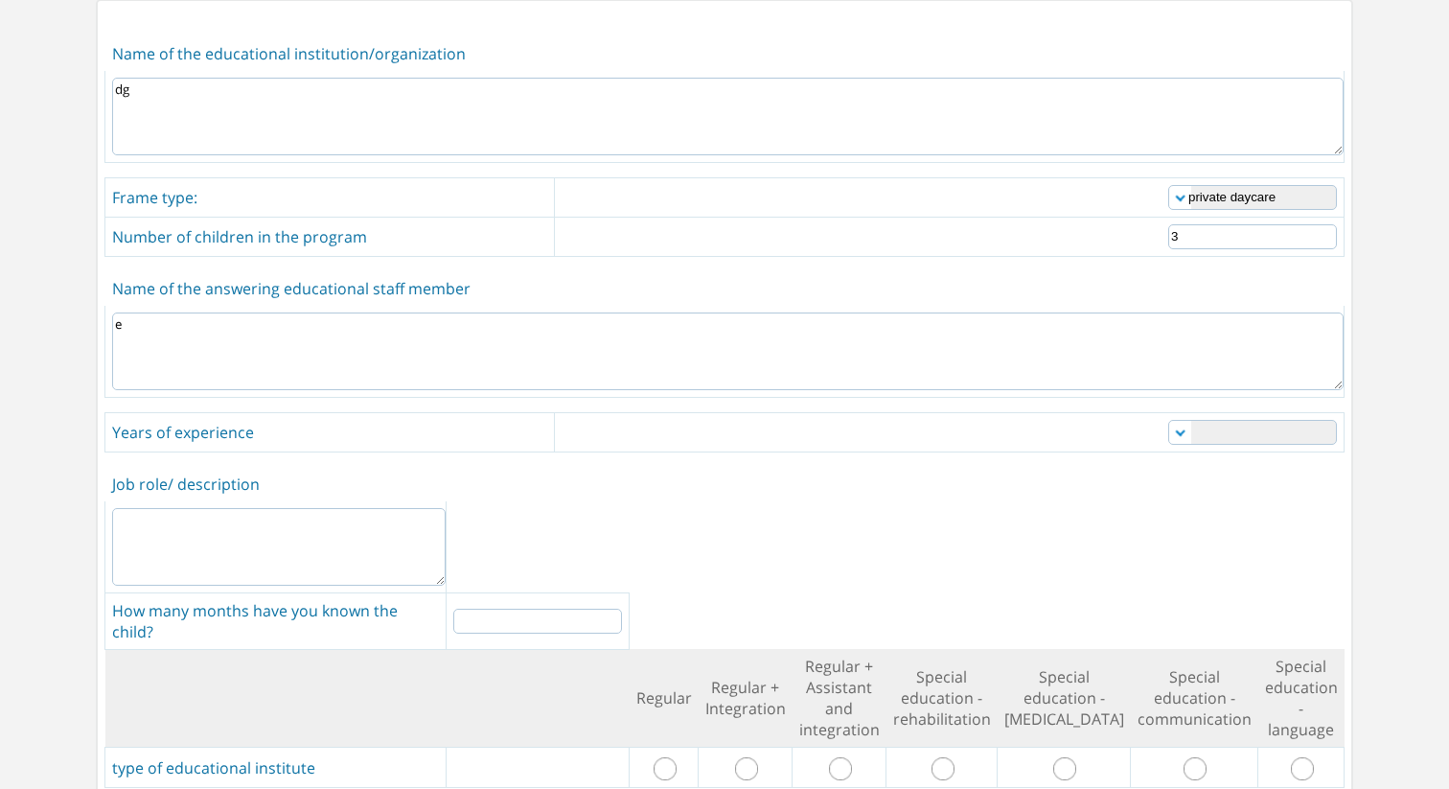
type textarea "e"
click at [1197, 436] on select "0-1 1-3 3-5 5-10 over 10" at bounding box center [1252, 432] width 169 height 25
select select "1"
click at [1168, 420] on select "0-1 1-3 3-5 5-10 over 10" at bounding box center [1252, 432] width 169 height 25
click at [443, 524] on textarea at bounding box center [279, 547] width 334 height 78
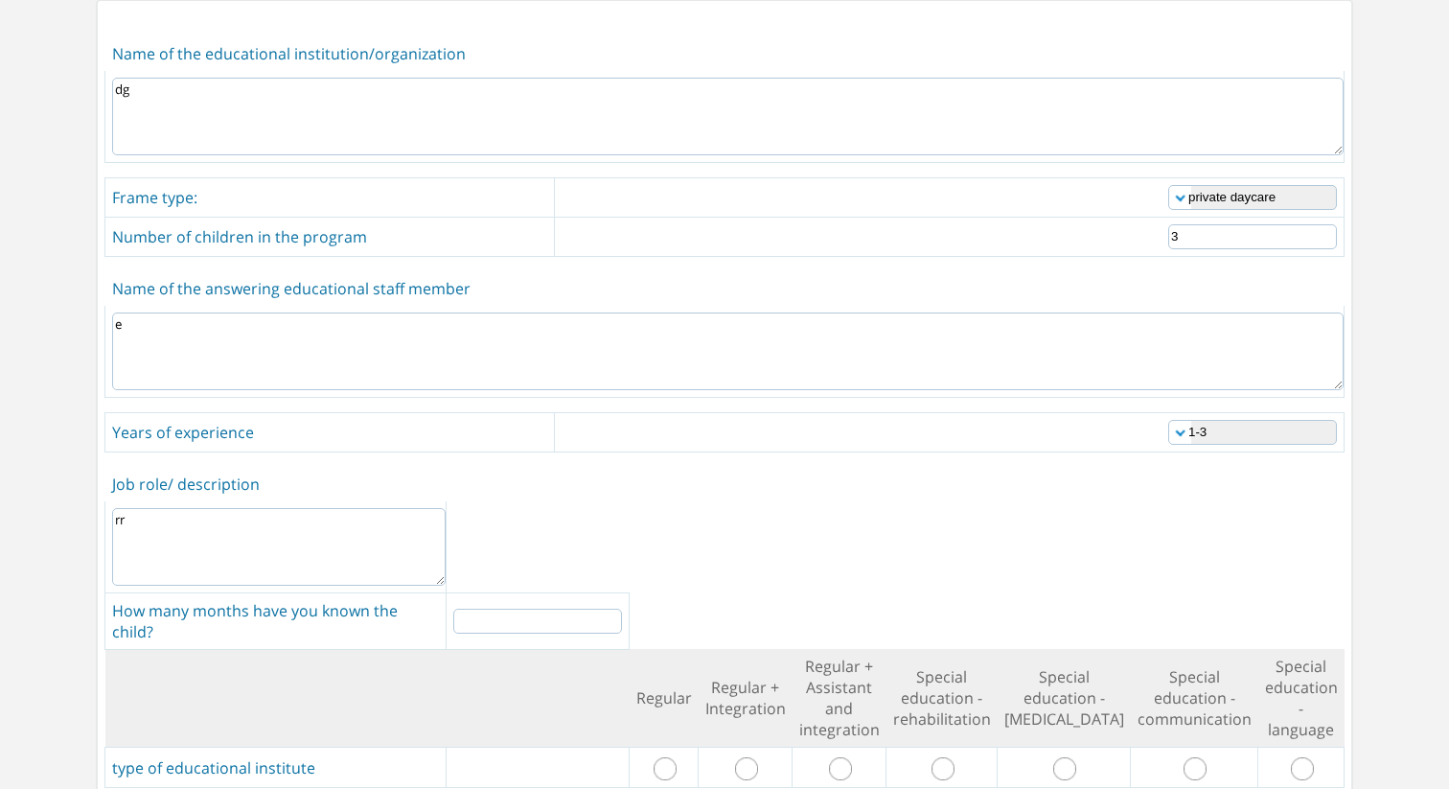
type textarea "rr"
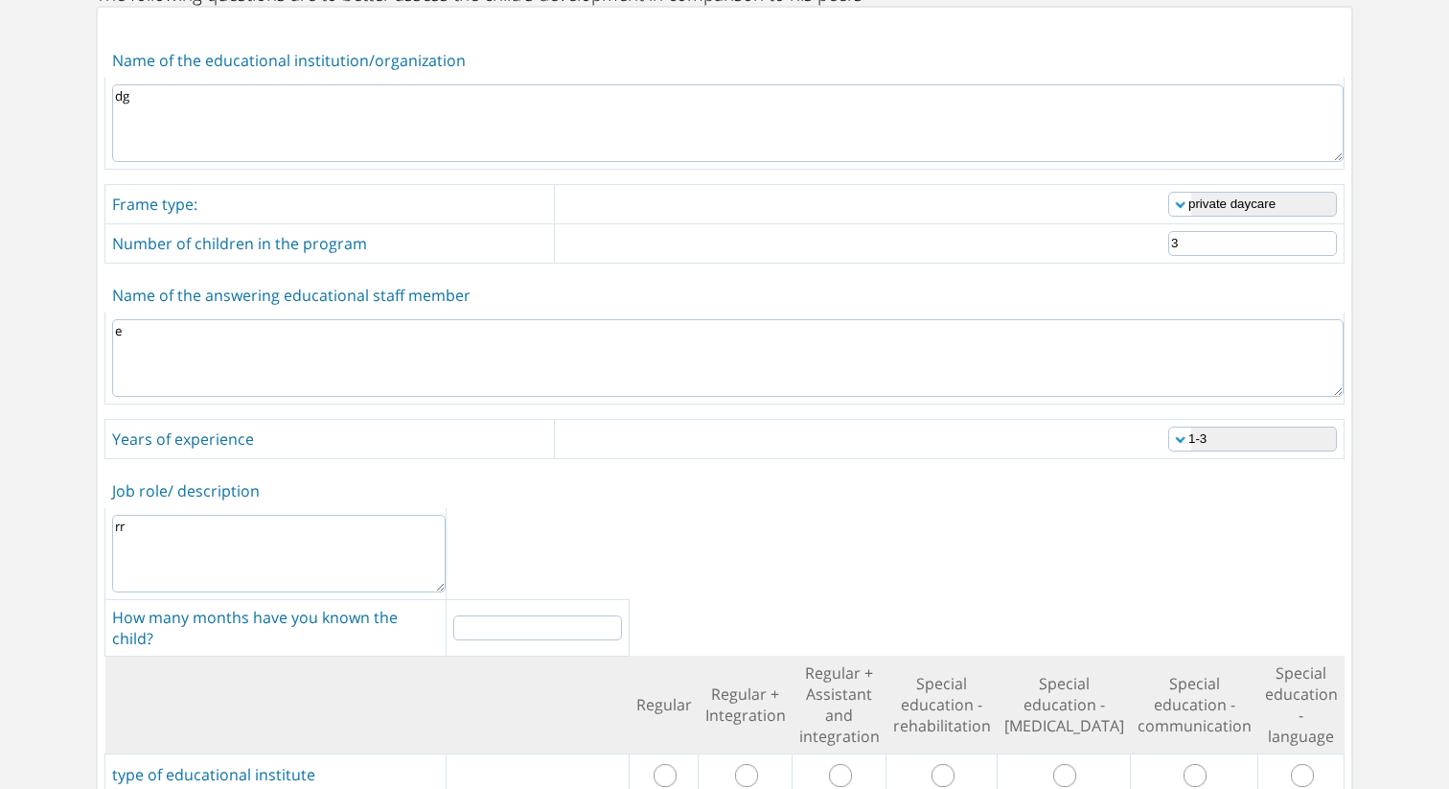
click at [550, 615] on input "number" at bounding box center [537, 627] width 169 height 25
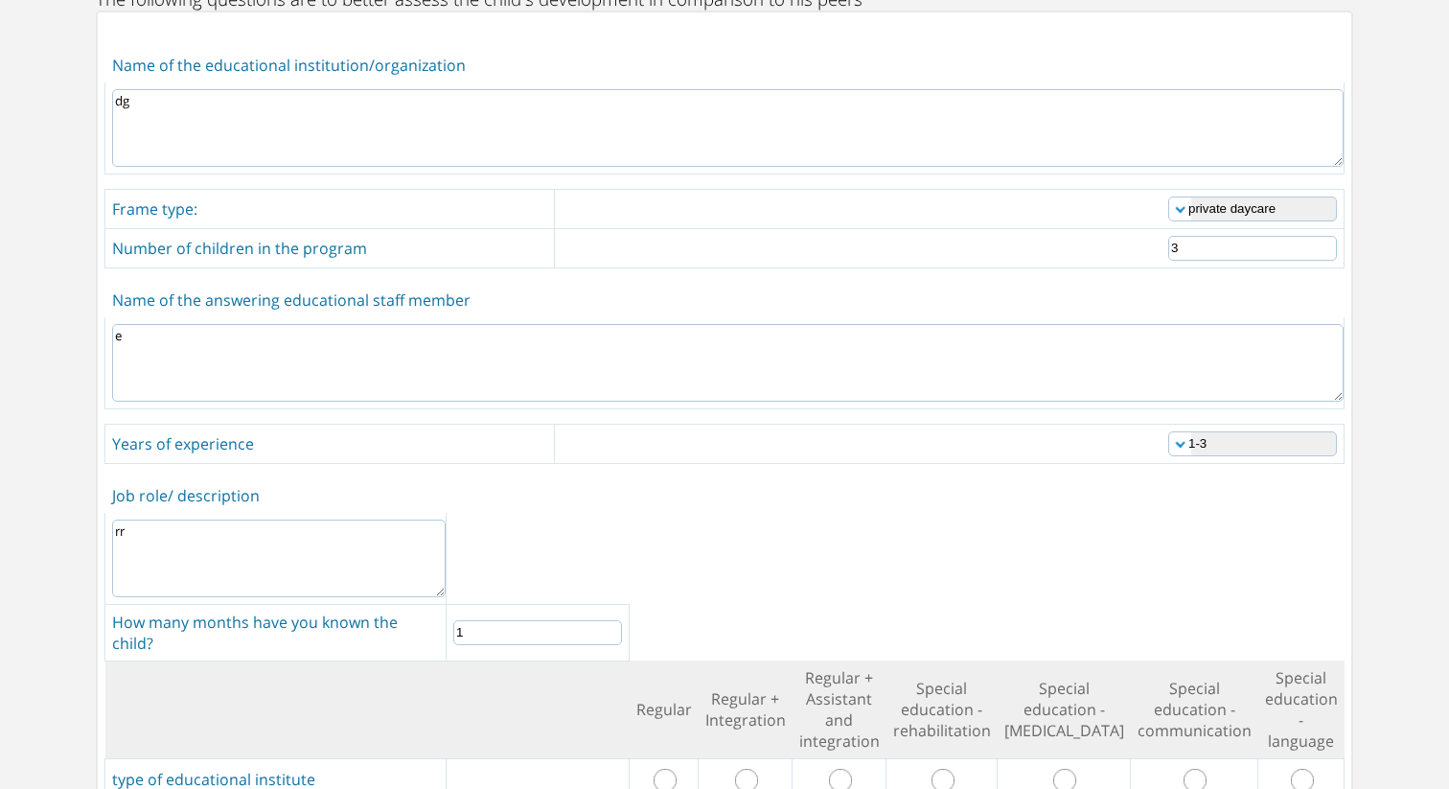
click at [622, 620] on input "1" at bounding box center [537, 632] width 169 height 25
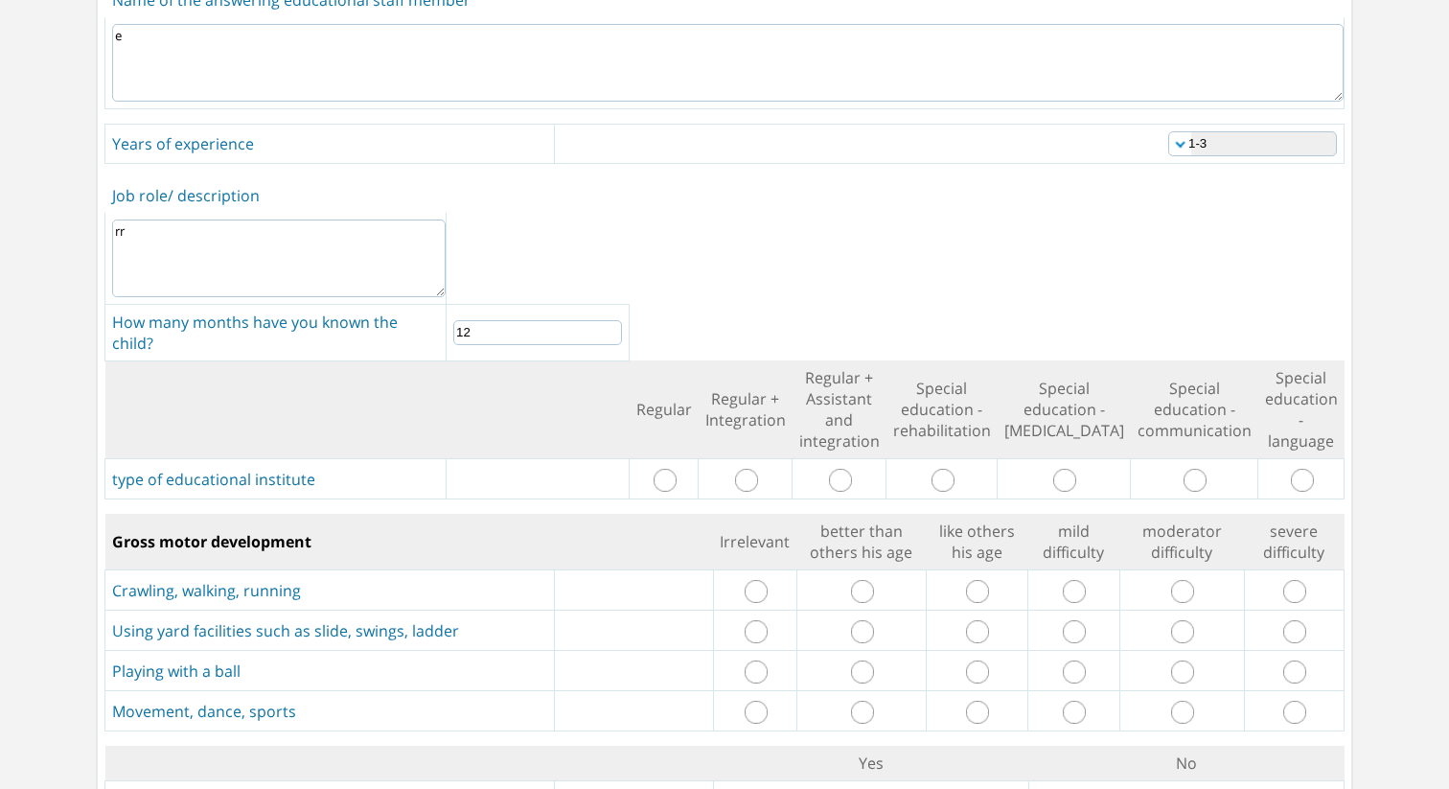
scroll to position [565, 0]
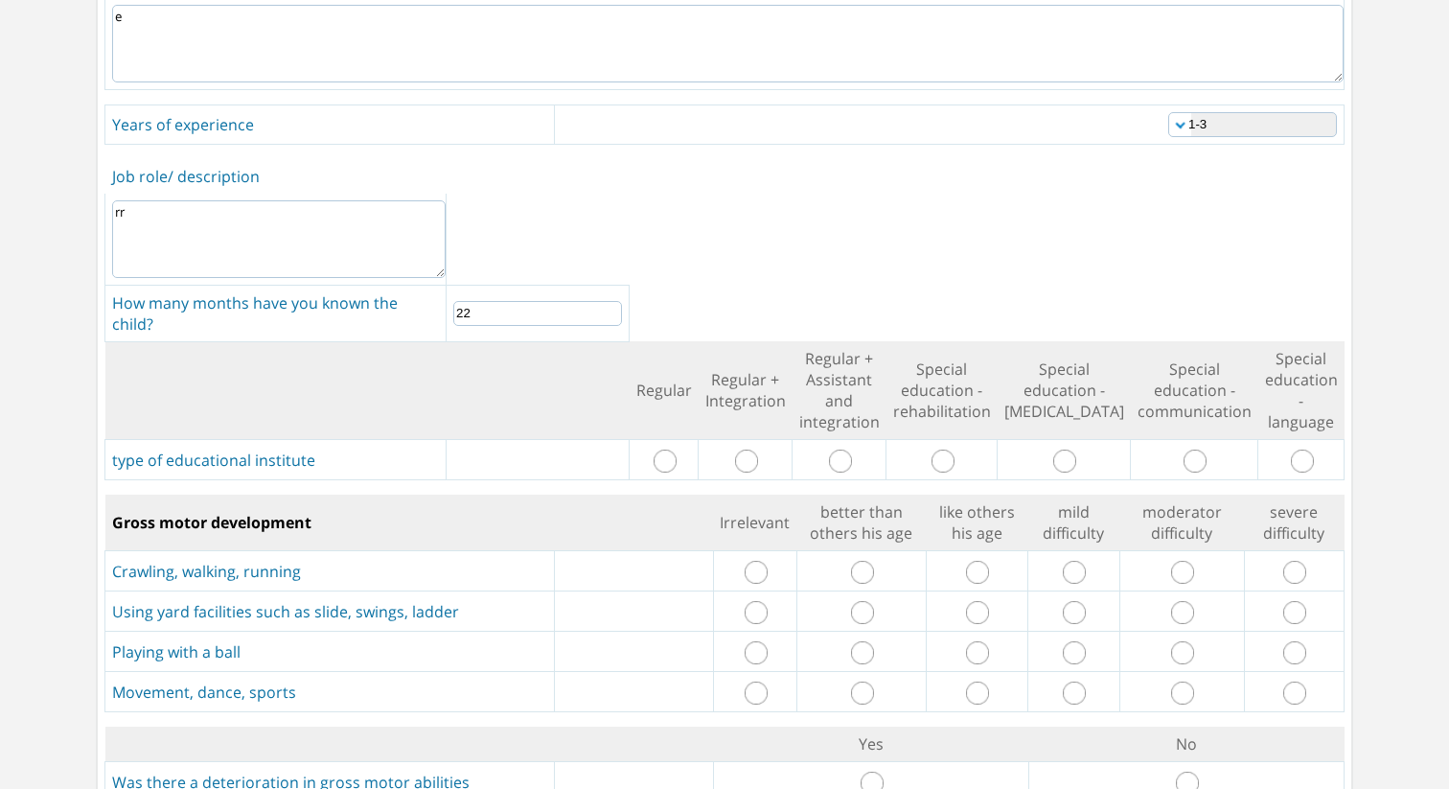
type input "22"
drag, startPoint x: 679, startPoint y: 439, endPoint x: 716, endPoint y: 443, distance: 37.6
click at [677, 450] on input "radio" at bounding box center [665, 461] width 23 height 23
radio input "true"
drag, startPoint x: 747, startPoint y: 546, endPoint x: 783, endPoint y: 568, distance: 42.6
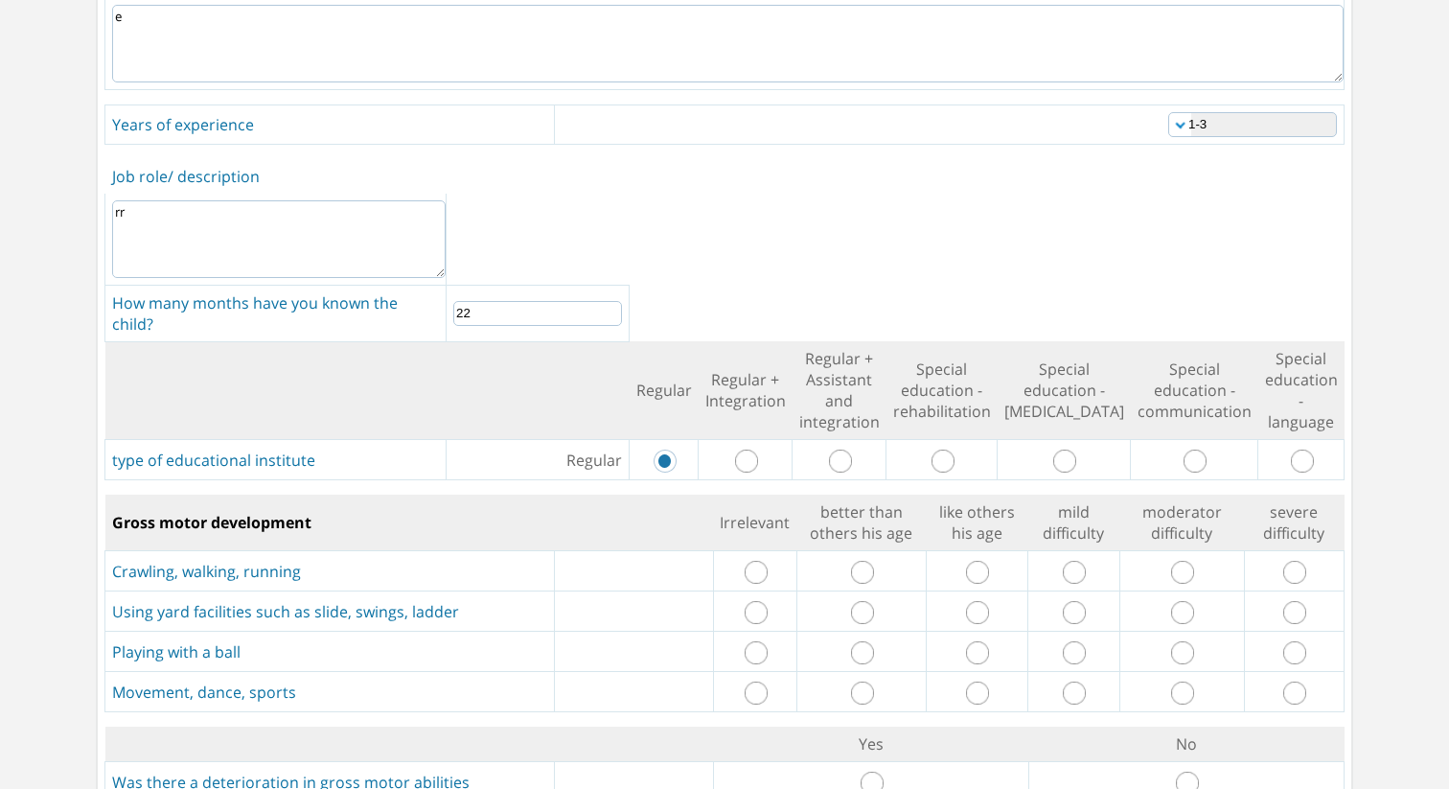
click at [752, 561] on input "radio" at bounding box center [756, 572] width 23 height 23
radio input "true"
click at [852, 601] on input "radio" at bounding box center [862, 612] width 23 height 23
radio input "true"
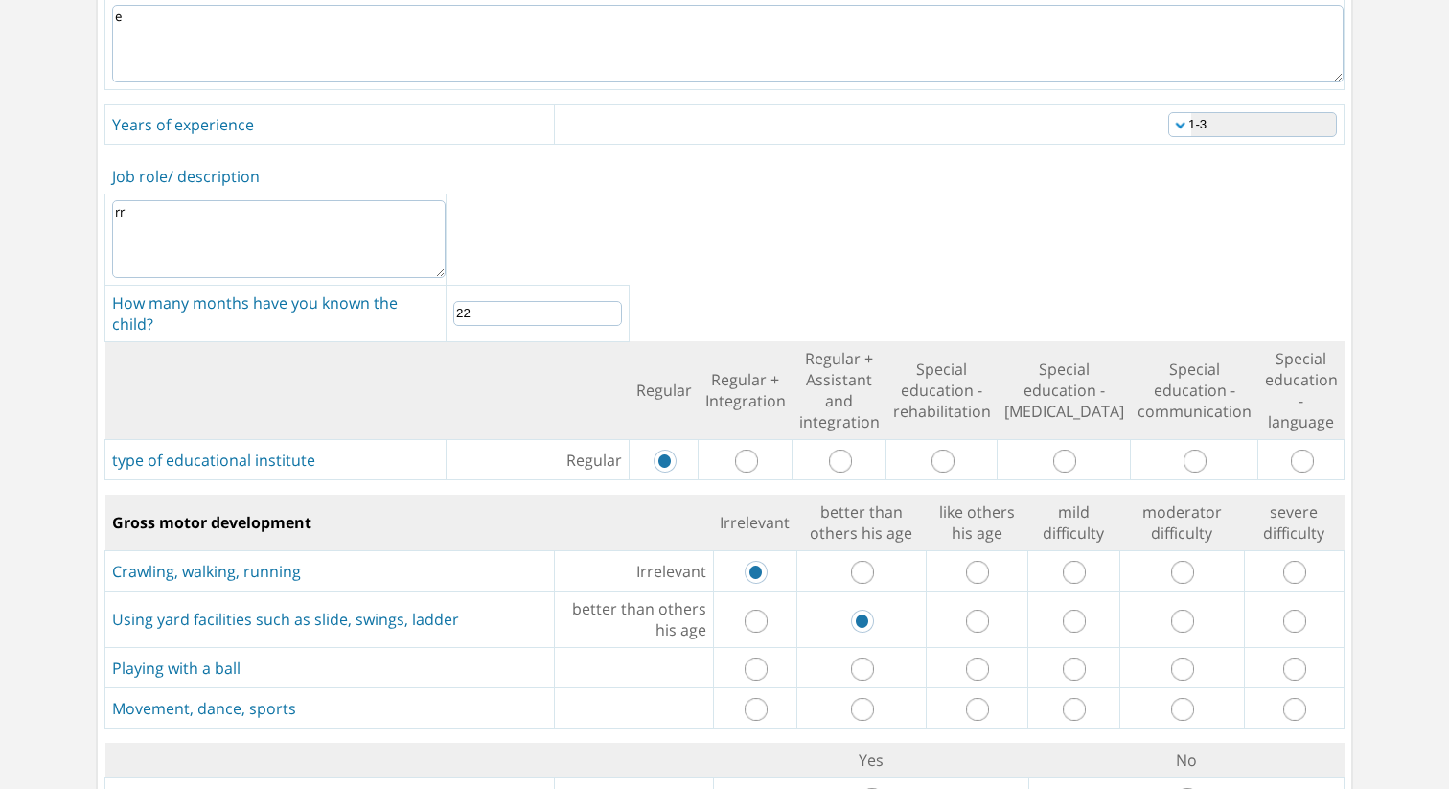
click at [1291, 658] on input "radio" at bounding box center [1294, 669] width 23 height 23
radio input "true"
click at [1290, 698] on input "radio" at bounding box center [1294, 709] width 23 height 23
radio input "true"
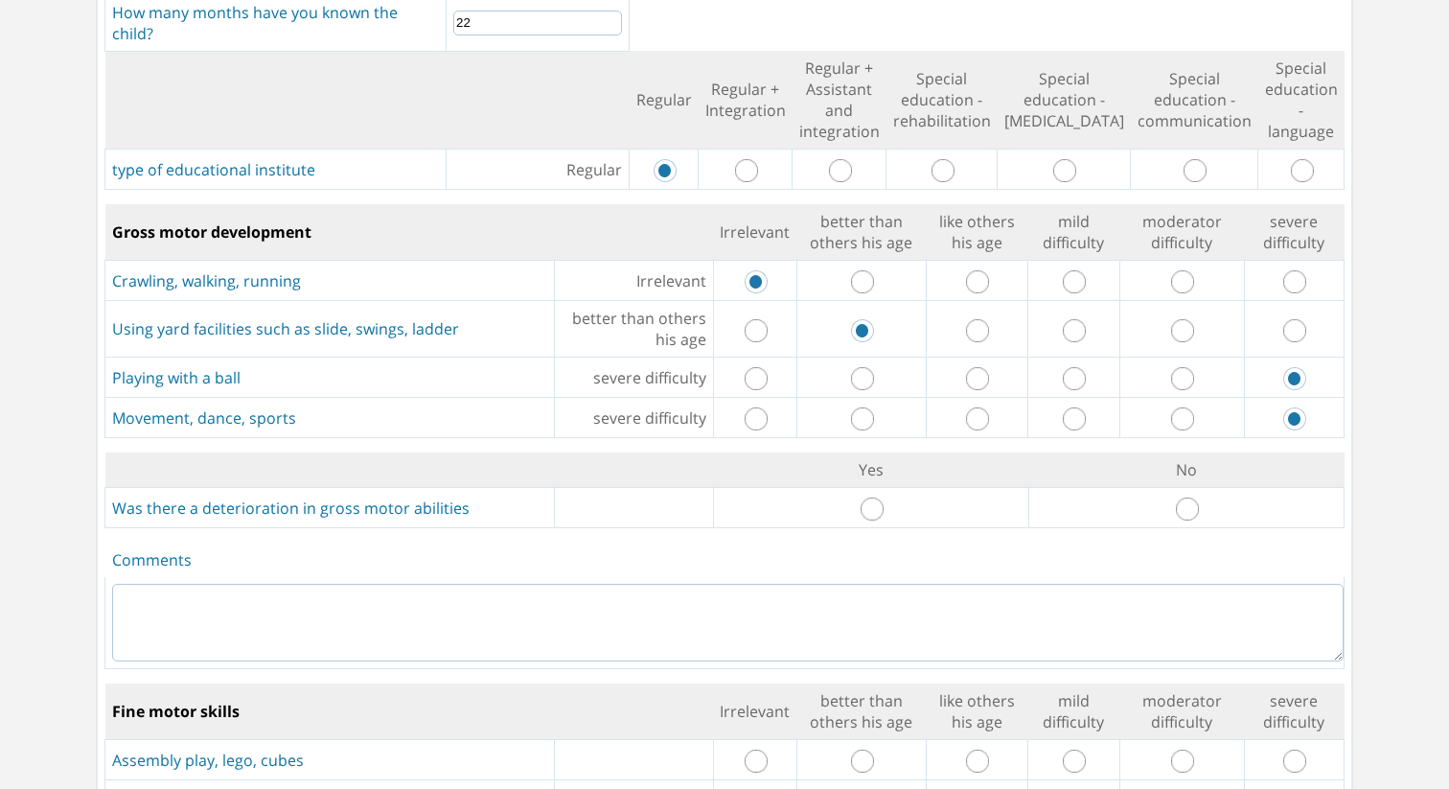
scroll to position [913, 0]
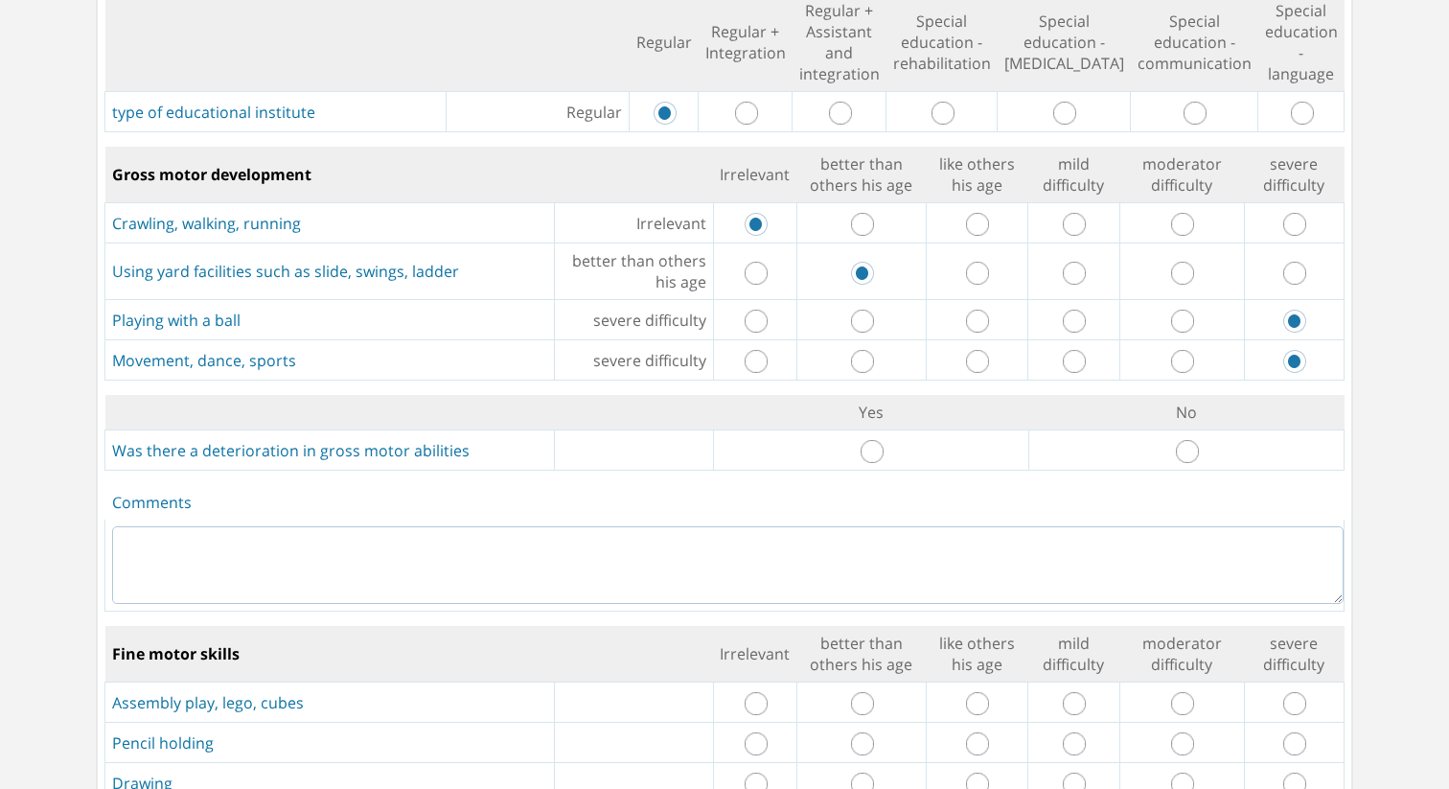
click at [1181, 440] on input "radio" at bounding box center [1187, 451] width 23 height 23
radio input "true"
click at [1022, 568] on textarea at bounding box center [728, 565] width 1232 height 78
type textarea "fgv"
click at [868, 692] on input "radio" at bounding box center [862, 703] width 23 height 23
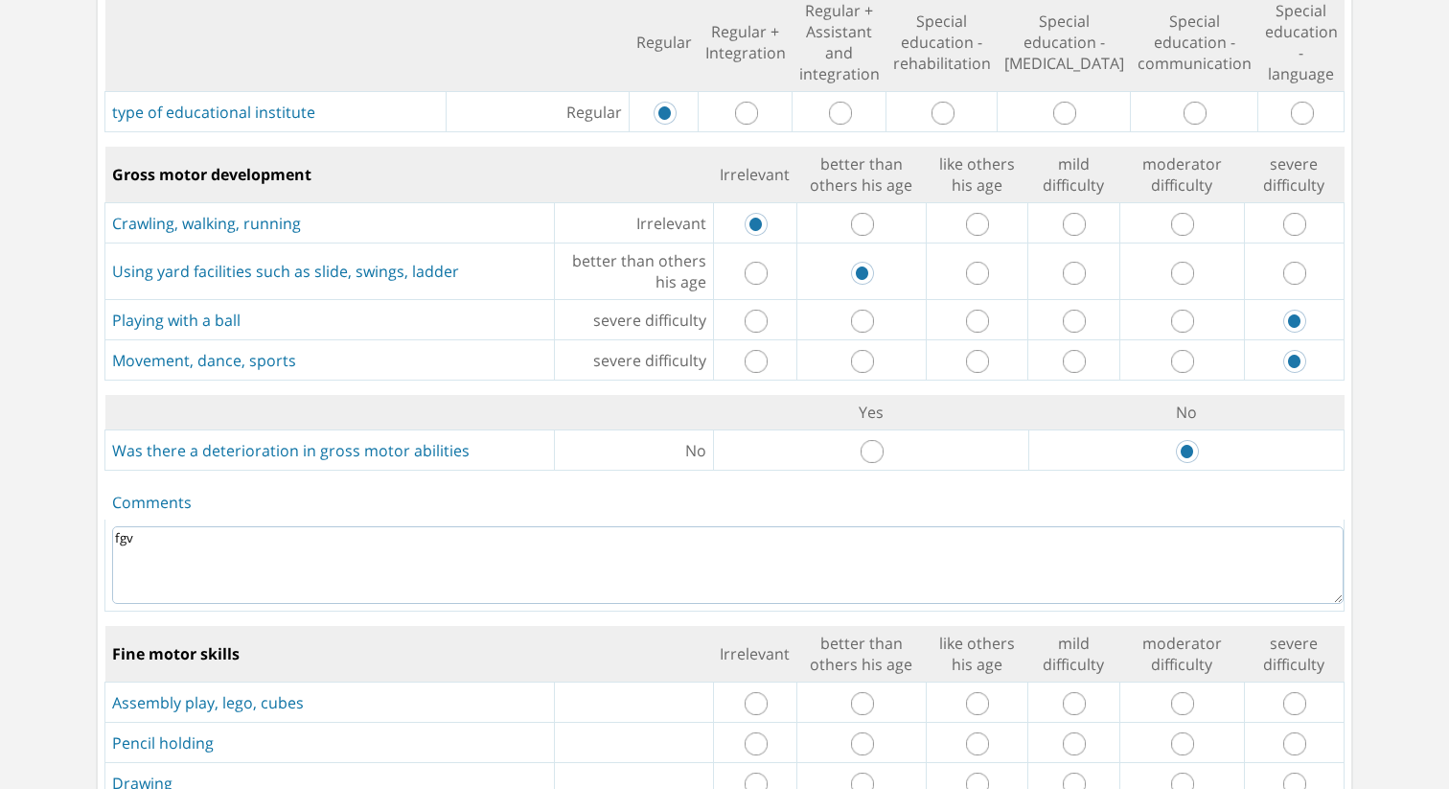
radio input "true"
click at [974, 749] on input "radio" at bounding box center [977, 760] width 23 height 23
radio input "true"
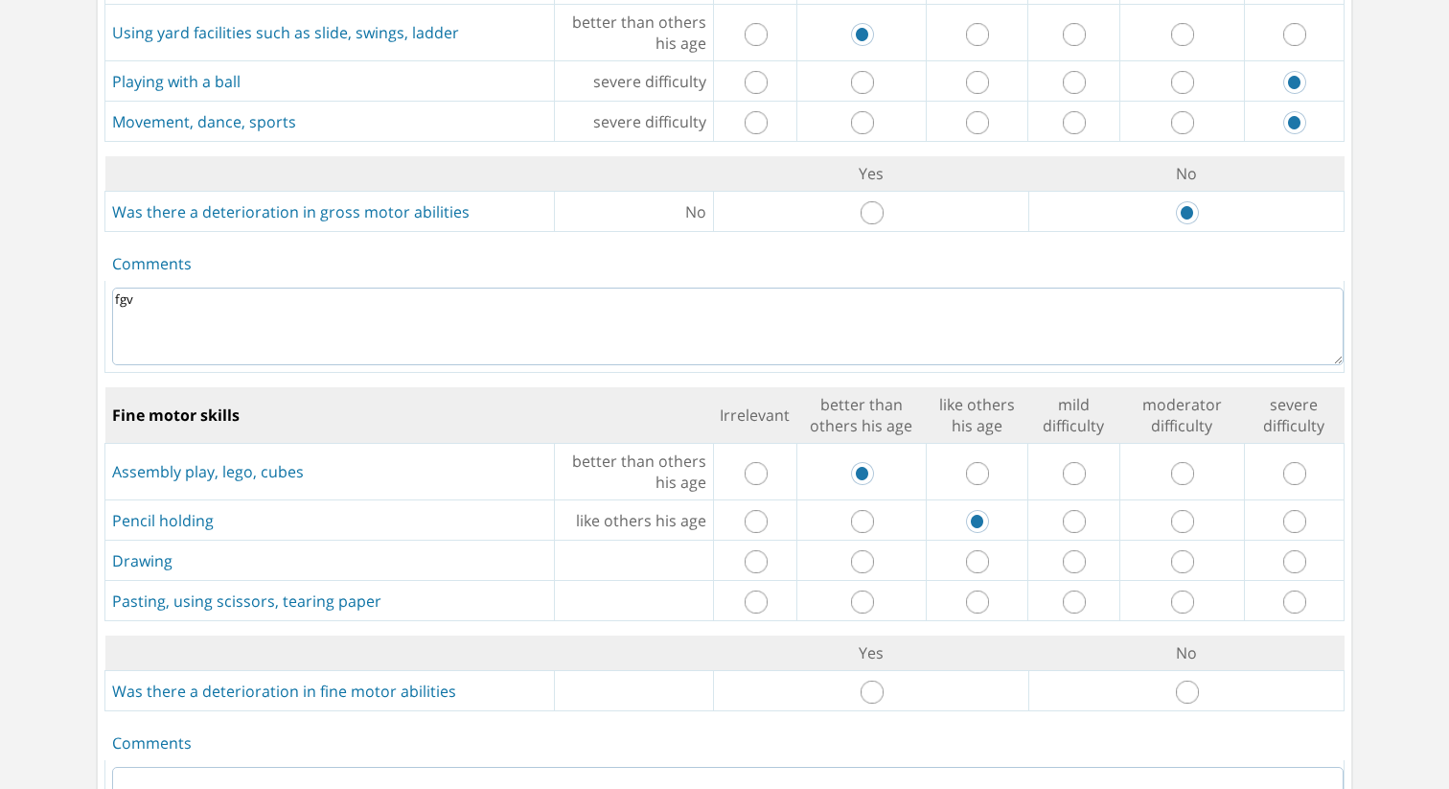
scroll to position [1199, 0]
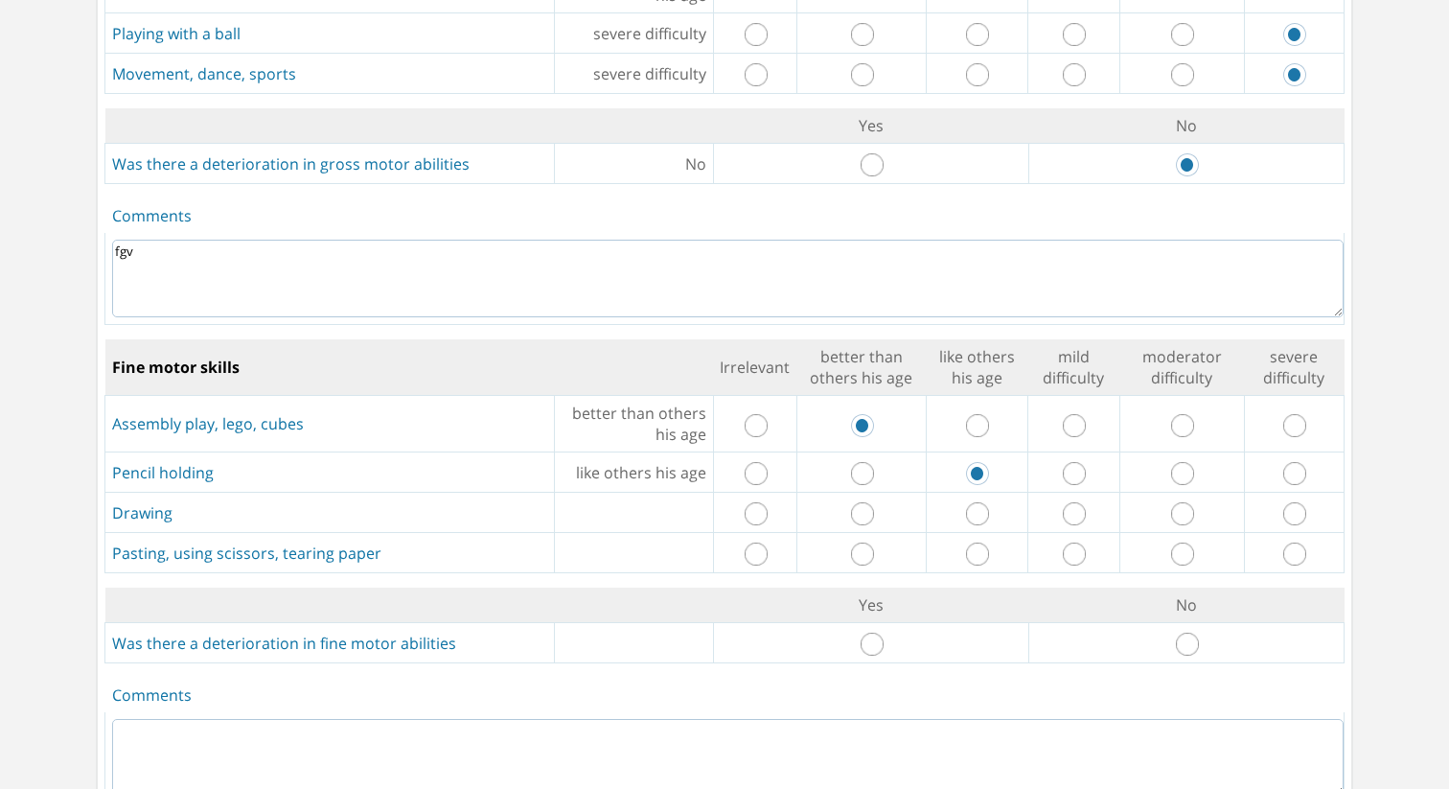
drag, startPoint x: 867, startPoint y: 523, endPoint x: 983, endPoint y: 515, distance: 115.3
click at [896, 533] on td at bounding box center [861, 553] width 129 height 40
drag, startPoint x: 1069, startPoint y: 488, endPoint x: 1050, endPoint y: 500, distance: 22.9
click at [1069, 502] on input "radio" at bounding box center [1074, 513] width 23 height 23
radio input "true"
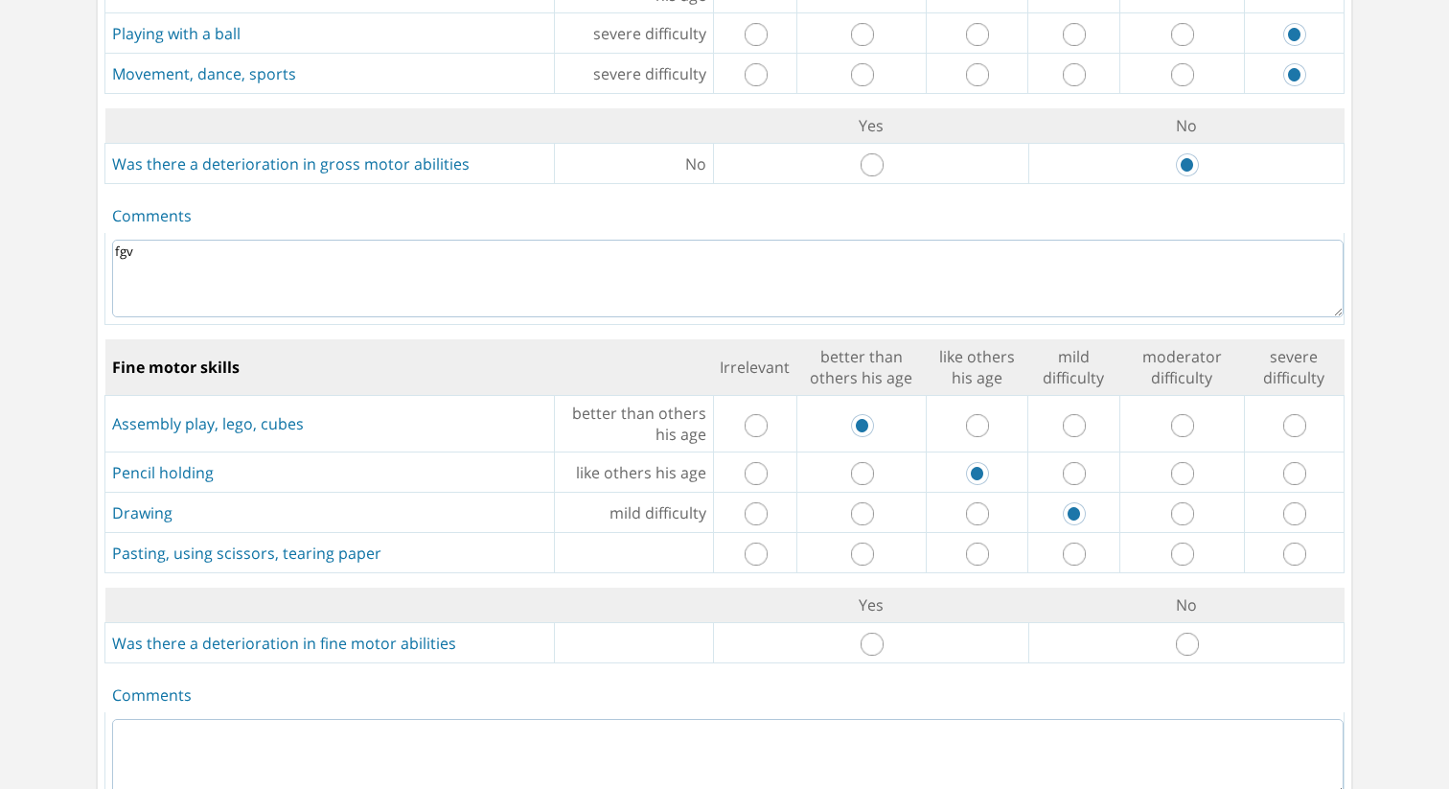
click at [1301, 543] on input "radio" at bounding box center [1294, 554] width 23 height 23
radio input "true"
drag, startPoint x: 889, startPoint y: 613, endPoint x: 877, endPoint y: 615, distance: 11.9
click at [887, 623] on td at bounding box center [870, 643] width 315 height 40
click at [872, 633] on input "radio" at bounding box center [872, 644] width 23 height 23
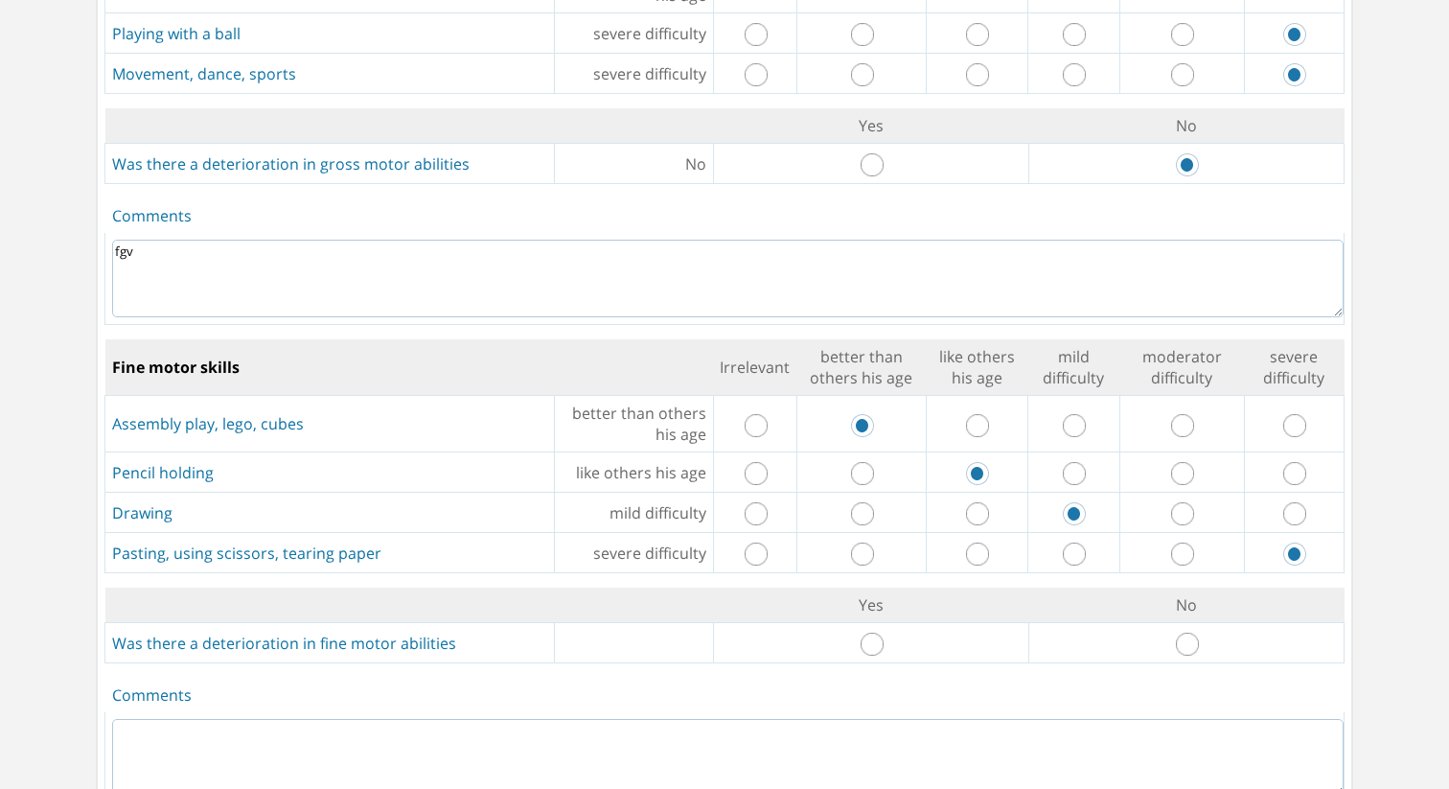
radio input "true"
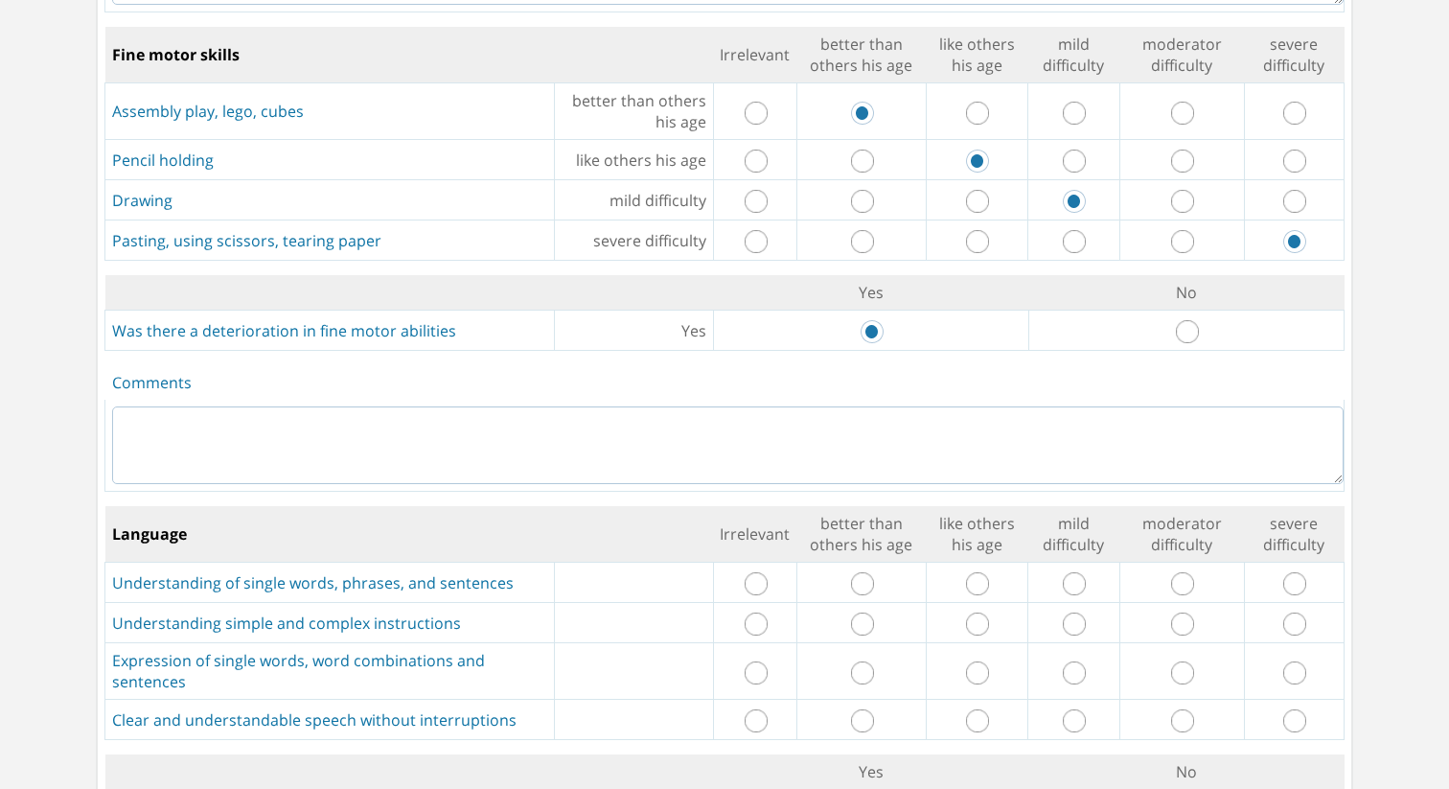
scroll to position [1534, 0]
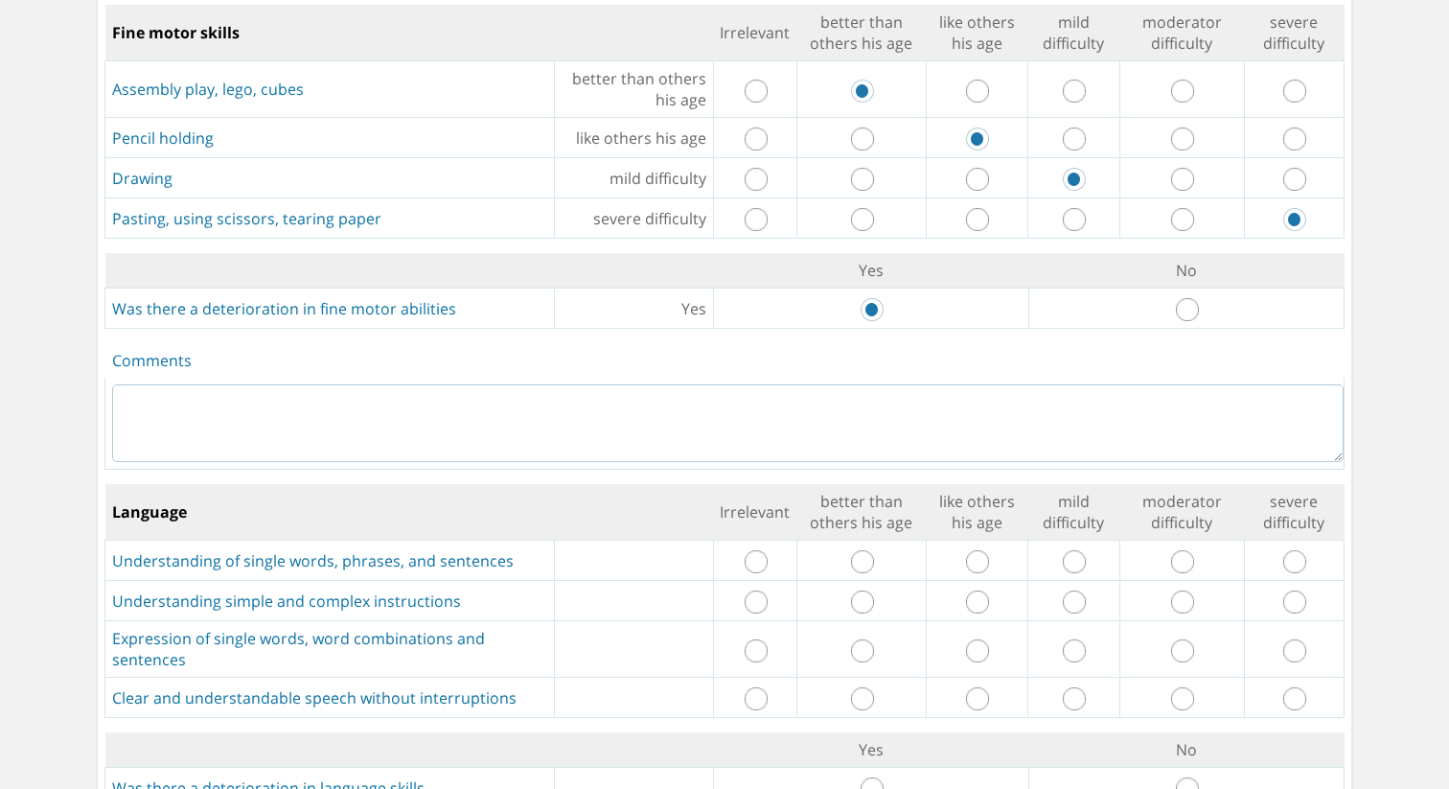
click at [645, 384] on textarea at bounding box center [728, 423] width 1232 height 78
type textarea "f"
drag, startPoint x: 755, startPoint y: 541, endPoint x: 760, endPoint y: 557, distance: 17.0
click at [756, 550] on input "radio" at bounding box center [756, 561] width 23 height 23
radio input "true"
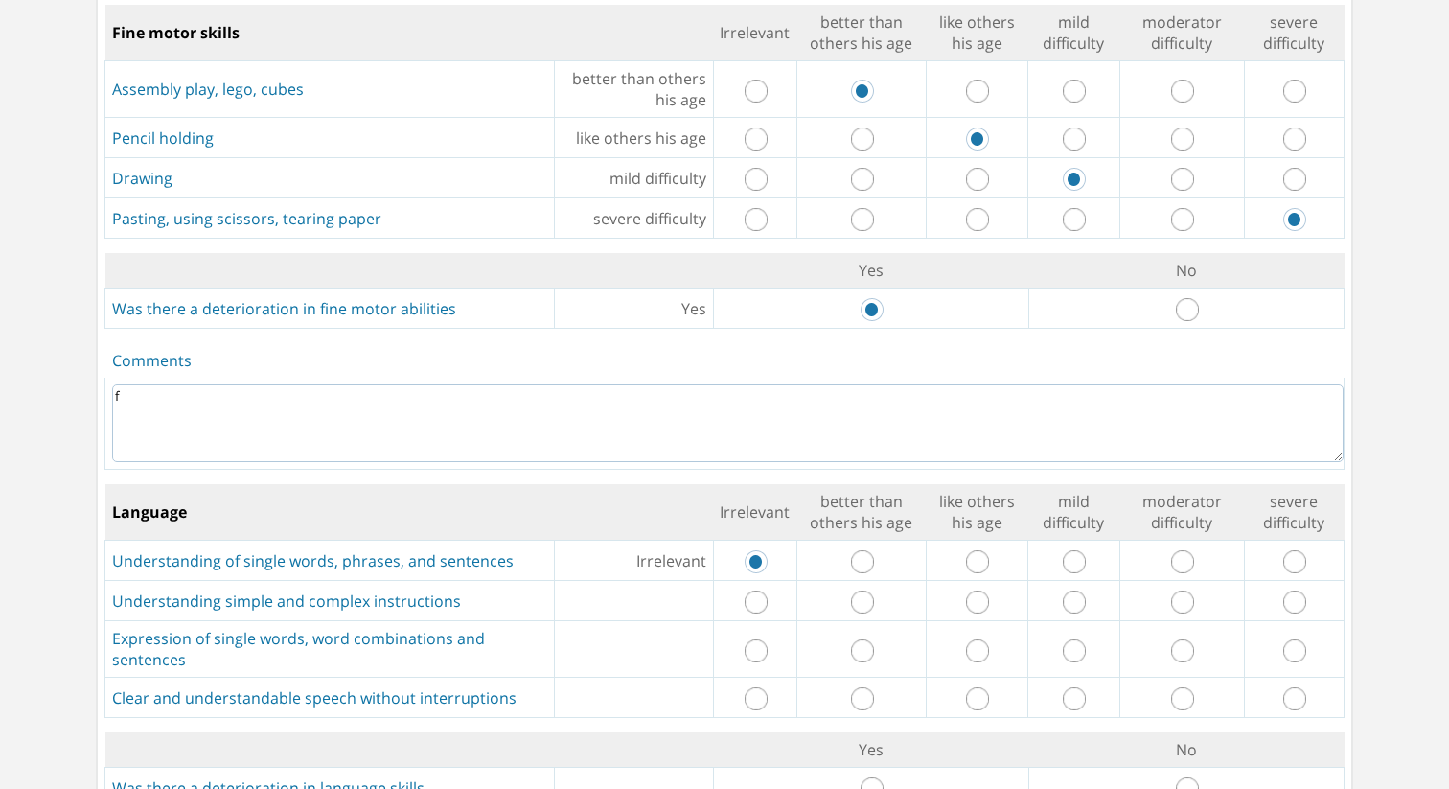
drag, startPoint x: 757, startPoint y: 574, endPoint x: 779, endPoint y: 594, distance: 29.9
click at [761, 590] on input "radio" at bounding box center [756, 601] width 23 height 23
radio input "true"
drag, startPoint x: 1291, startPoint y: 537, endPoint x: 1292, endPoint y: 552, distance: 15.4
click at [1293, 550] on input "radio" at bounding box center [1294, 561] width 23 height 23
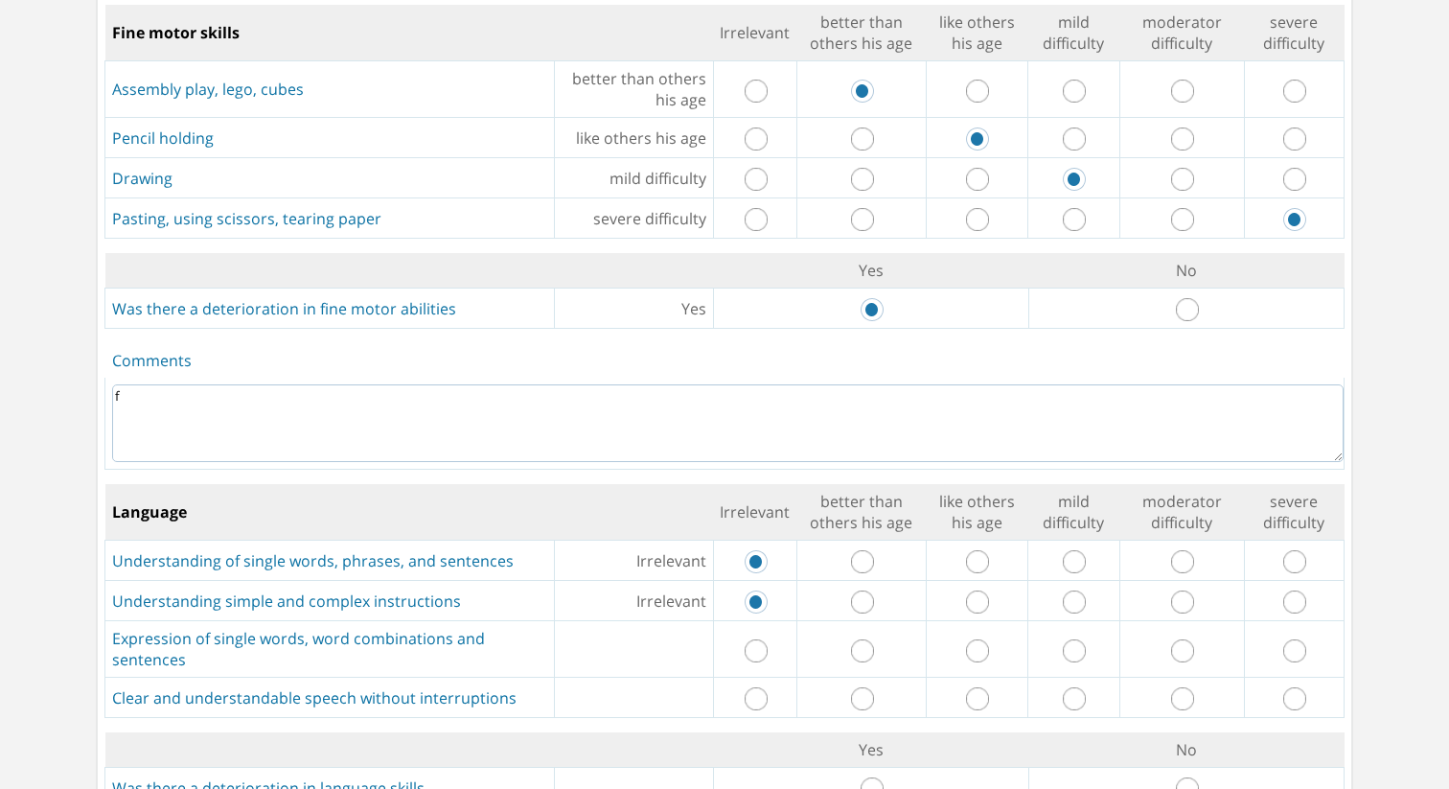
radio input "true"
drag, startPoint x: 1293, startPoint y: 567, endPoint x: 1283, endPoint y: 598, distance: 32.1
click at [1293, 590] on input "radio" at bounding box center [1294, 601] width 23 height 23
radio input "true"
drag, startPoint x: 1308, startPoint y: 628, endPoint x: 1294, endPoint y: 638, distance: 17.8
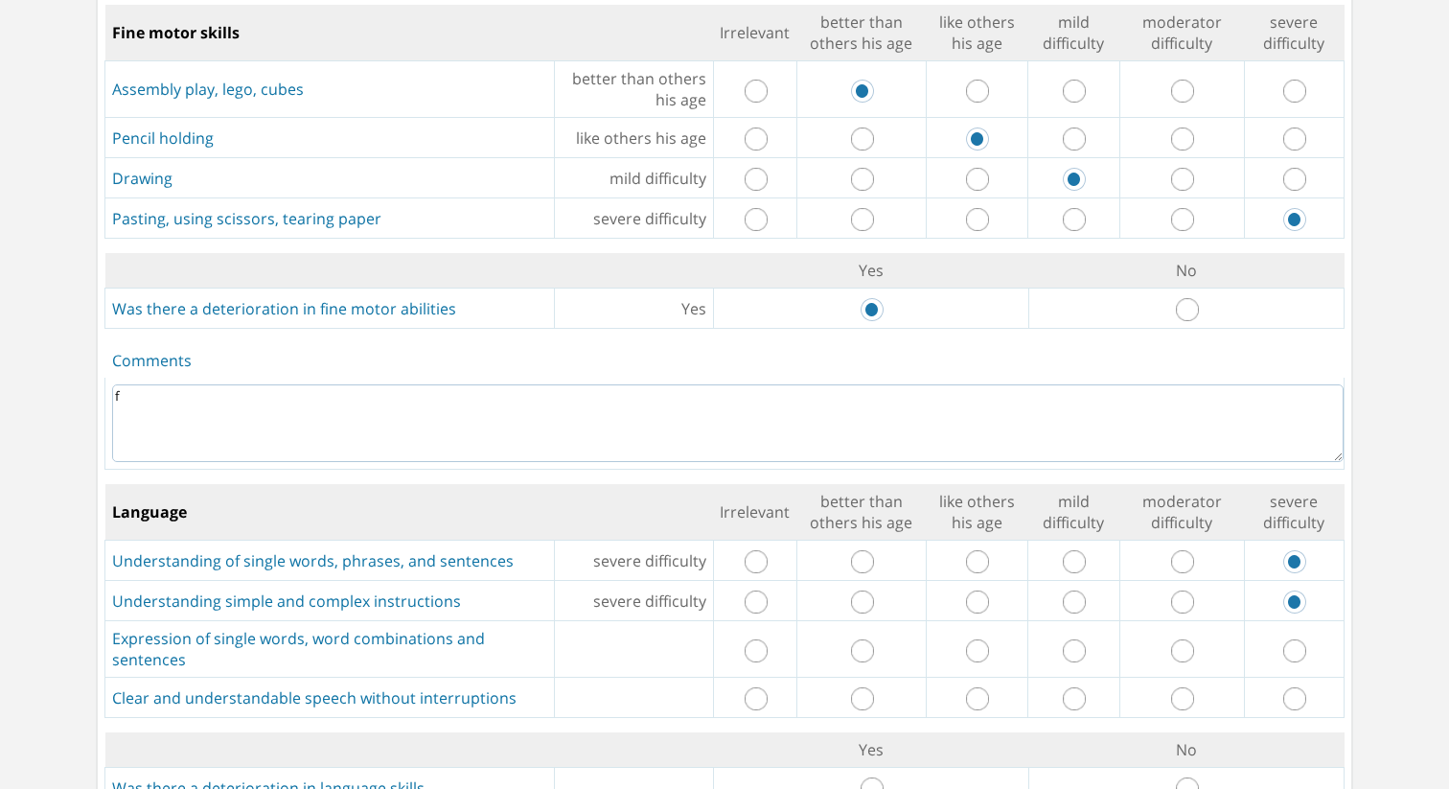
click at [1308, 628] on td at bounding box center [1294, 649] width 100 height 57
drag, startPoint x: 1298, startPoint y: 630, endPoint x: 1276, endPoint y: 636, distance: 23.0
click at [1297, 639] on input "radio" at bounding box center [1294, 650] width 23 height 23
radio input "true"
click at [1181, 687] on input "radio" at bounding box center [1182, 698] width 23 height 23
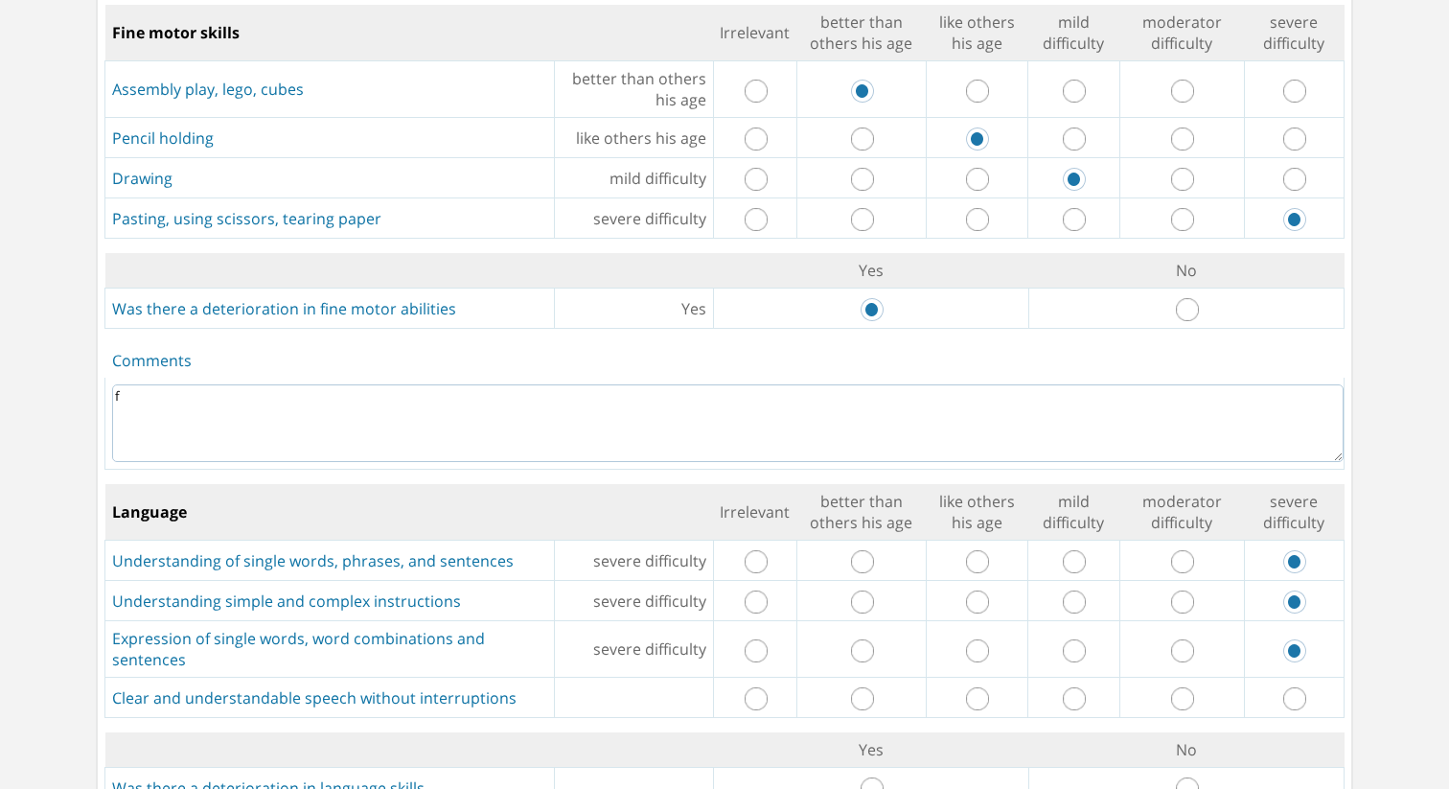
radio input "true"
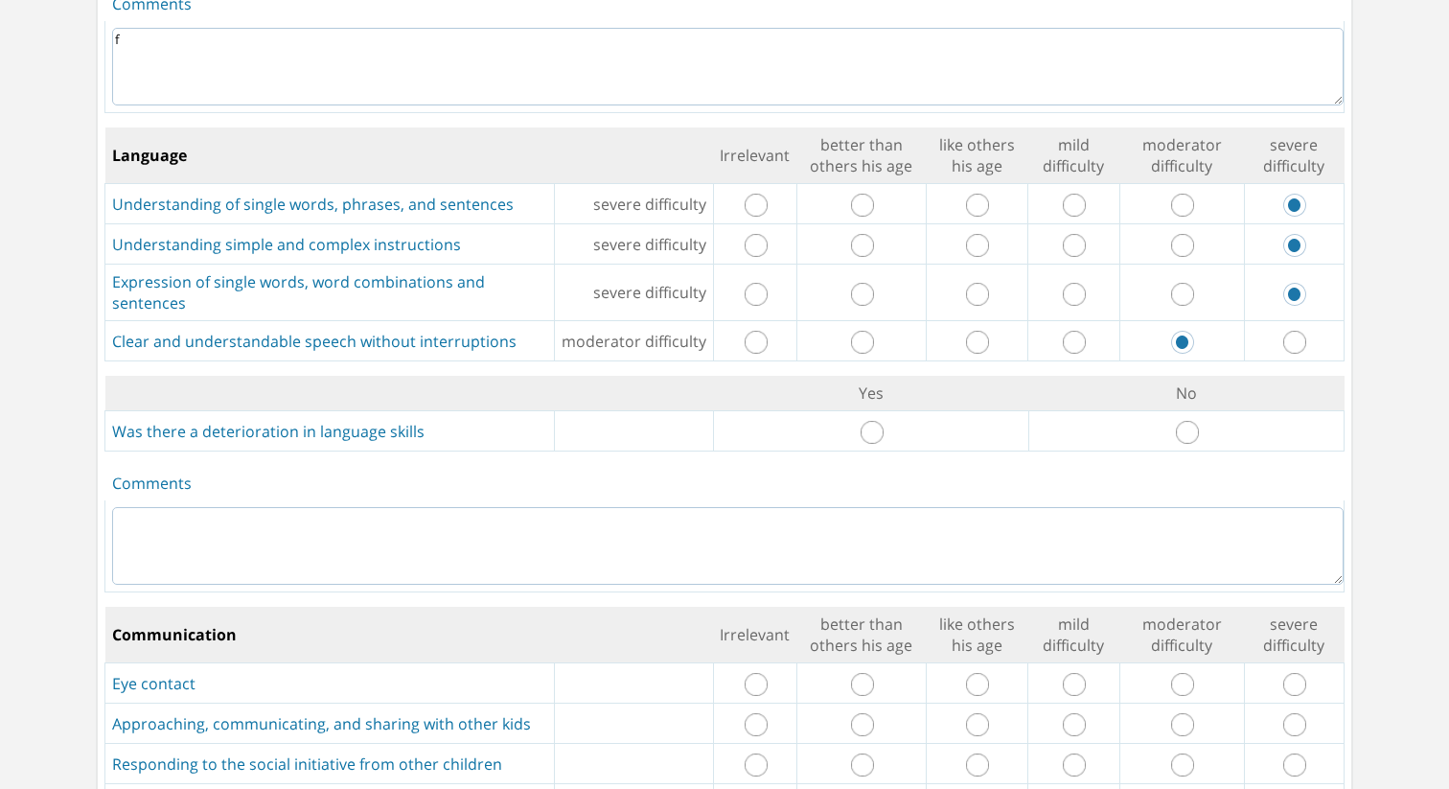
scroll to position [1894, 0]
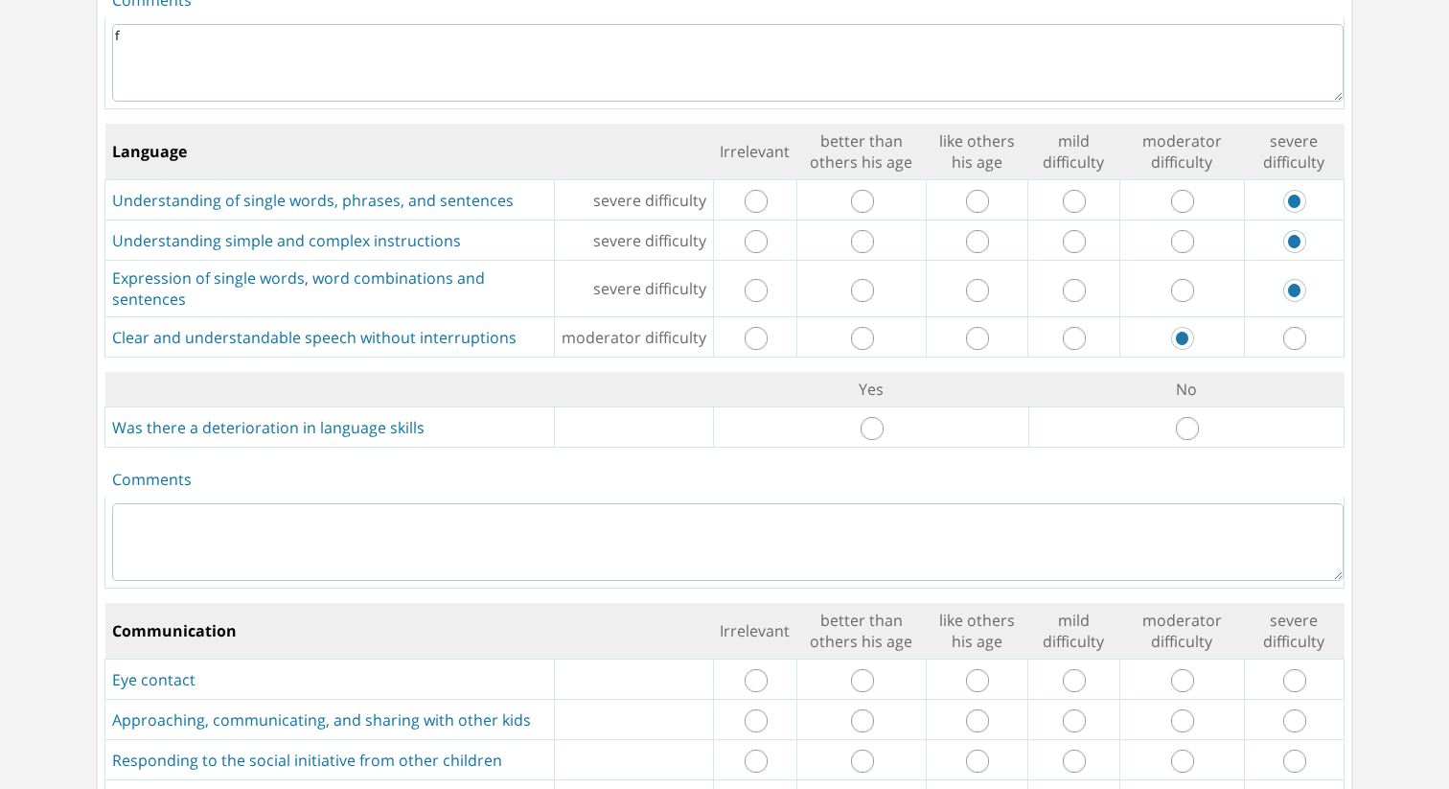
click at [882, 417] on input "radio" at bounding box center [872, 428] width 23 height 23
radio input "true"
drag, startPoint x: 860, startPoint y: 497, endPoint x: 868, endPoint y: 507, distance: 12.9
click at [863, 503] on textarea at bounding box center [728, 542] width 1232 height 78
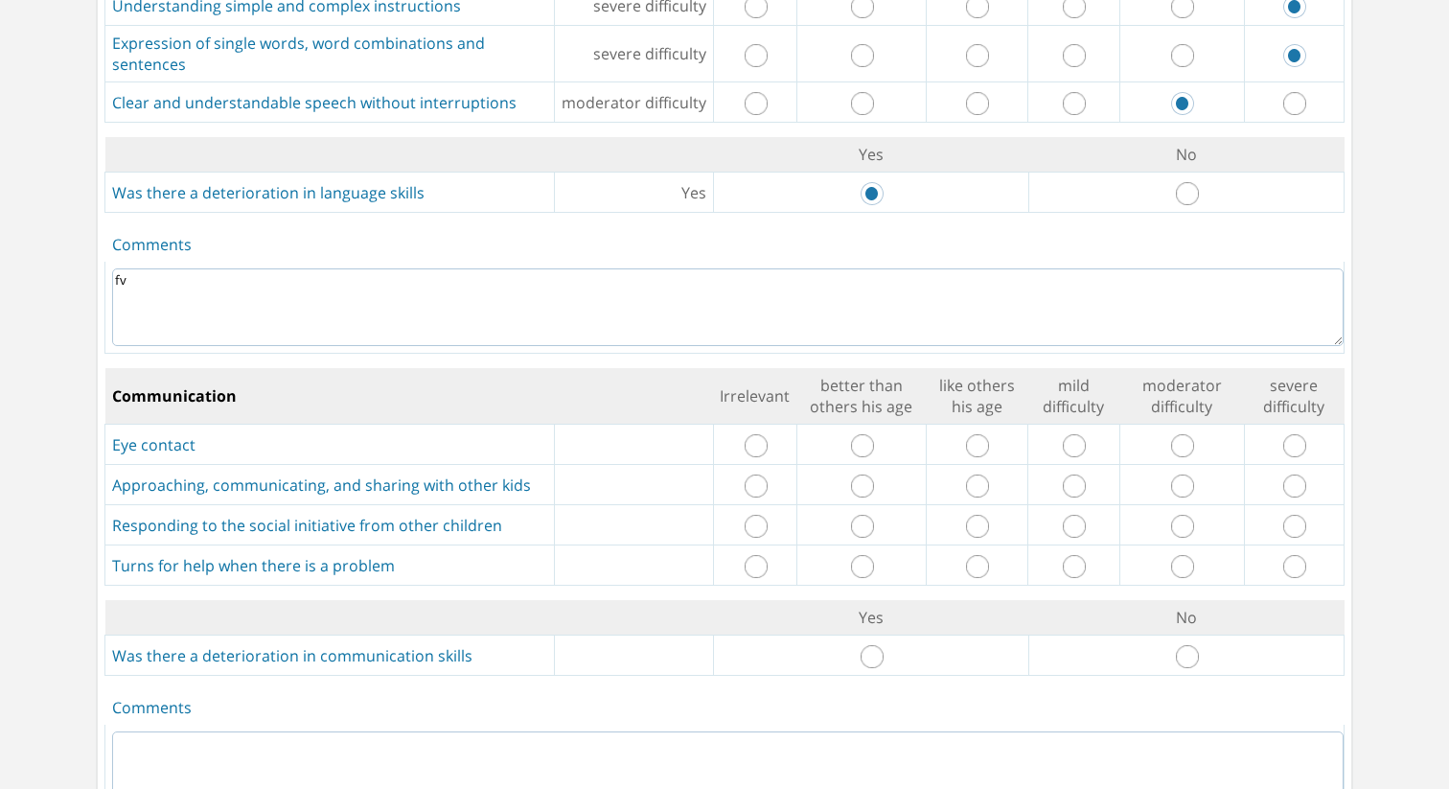
scroll to position [2137, 0]
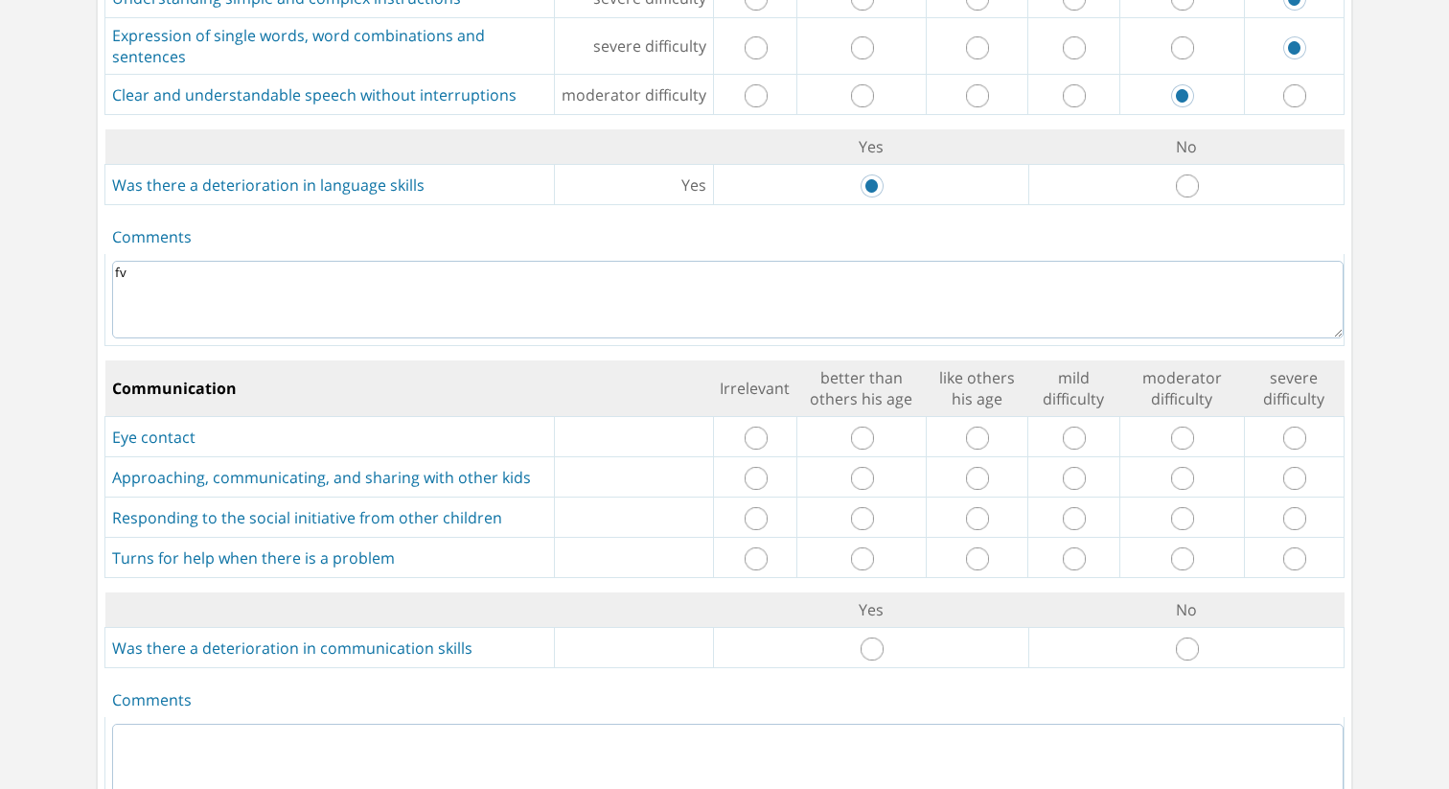
type textarea "fv"
click at [873, 417] on td at bounding box center [861, 437] width 129 height 40
click at [970, 467] on input "radio" at bounding box center [977, 478] width 23 height 23
radio input "true"
click at [1081, 427] on input "radio" at bounding box center [1074, 438] width 23 height 23
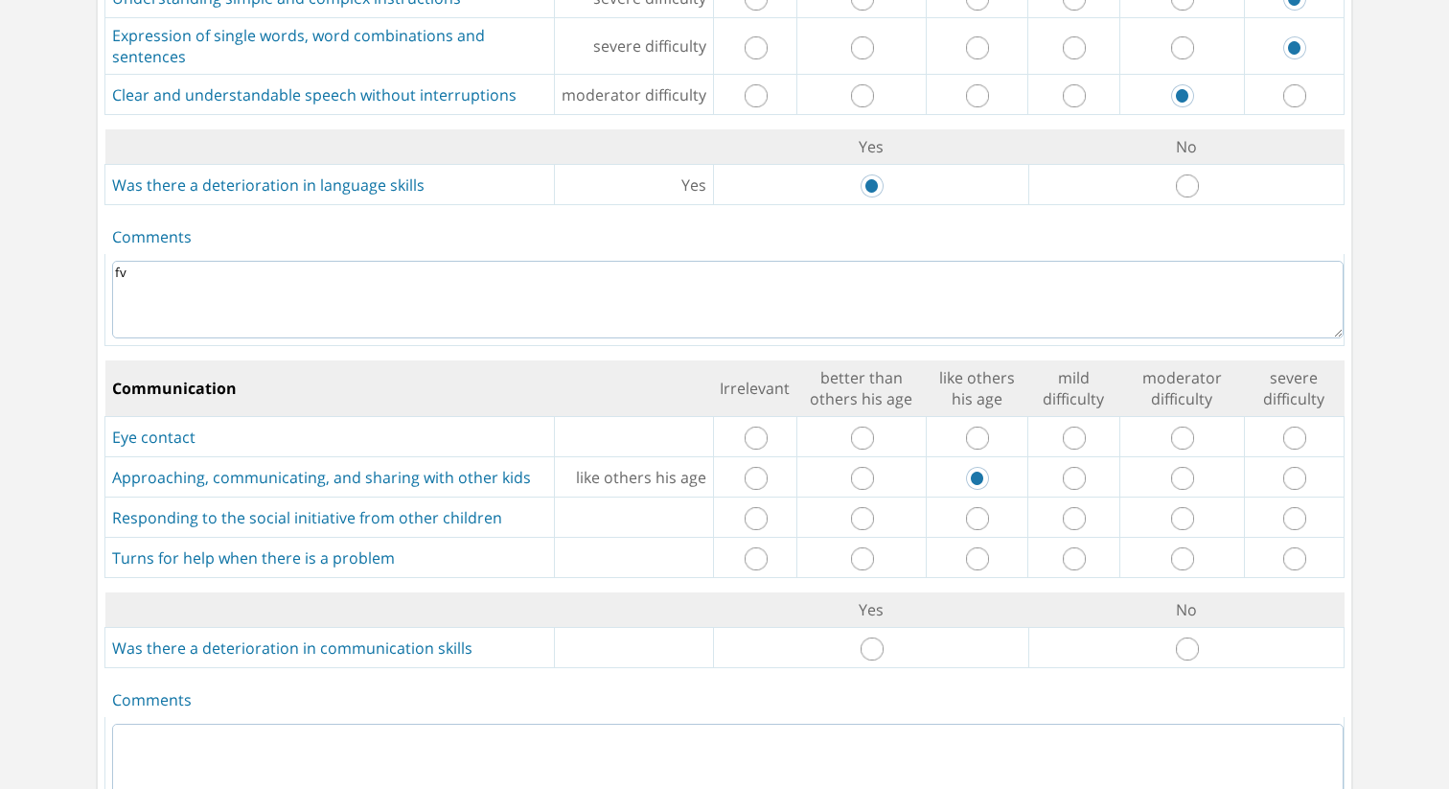
radio input "true"
drag, startPoint x: 1079, startPoint y: 485, endPoint x: 1077, endPoint y: 503, distance: 18.3
click at [1078, 507] on input "radio" at bounding box center [1074, 518] width 23 height 23
radio input "true"
drag, startPoint x: 1188, startPoint y: 534, endPoint x: 1157, endPoint y: 548, distance: 33.9
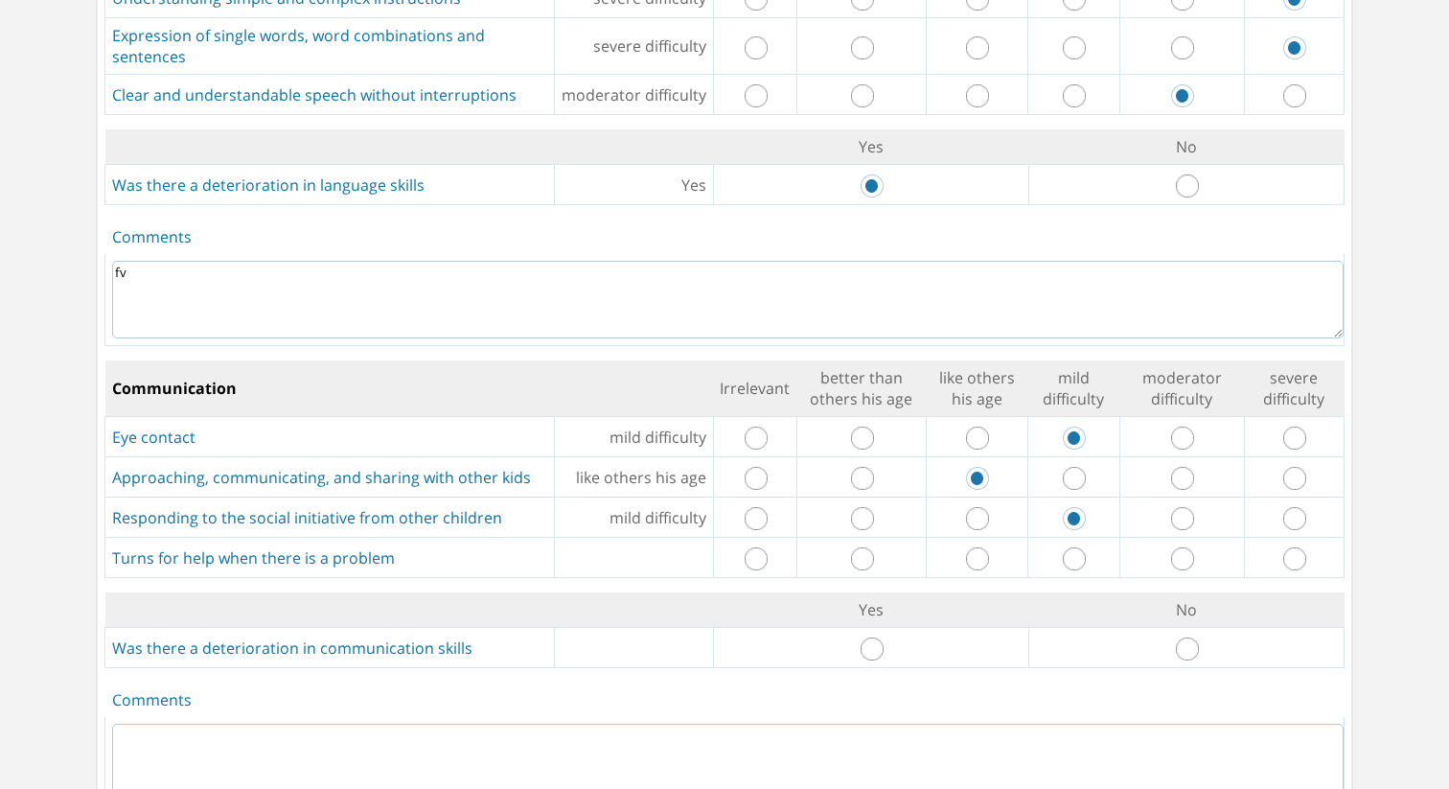
click at [1188, 547] on input "radio" at bounding box center [1182, 558] width 23 height 23
radio input "true"
click at [886, 628] on td at bounding box center [870, 648] width 315 height 40
click at [872, 637] on input "radio" at bounding box center [872, 648] width 23 height 23
radio input "true"
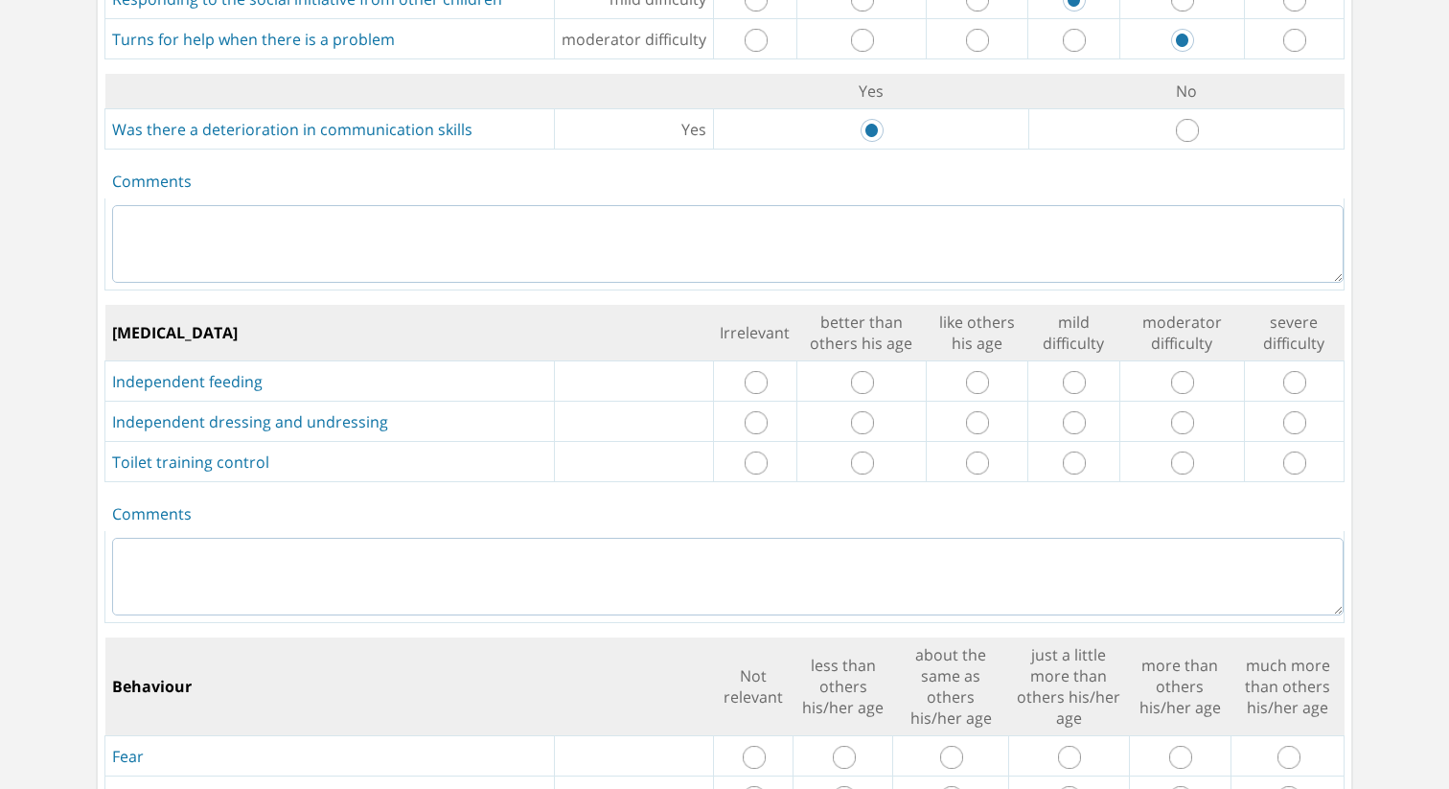
scroll to position [2682, 0]
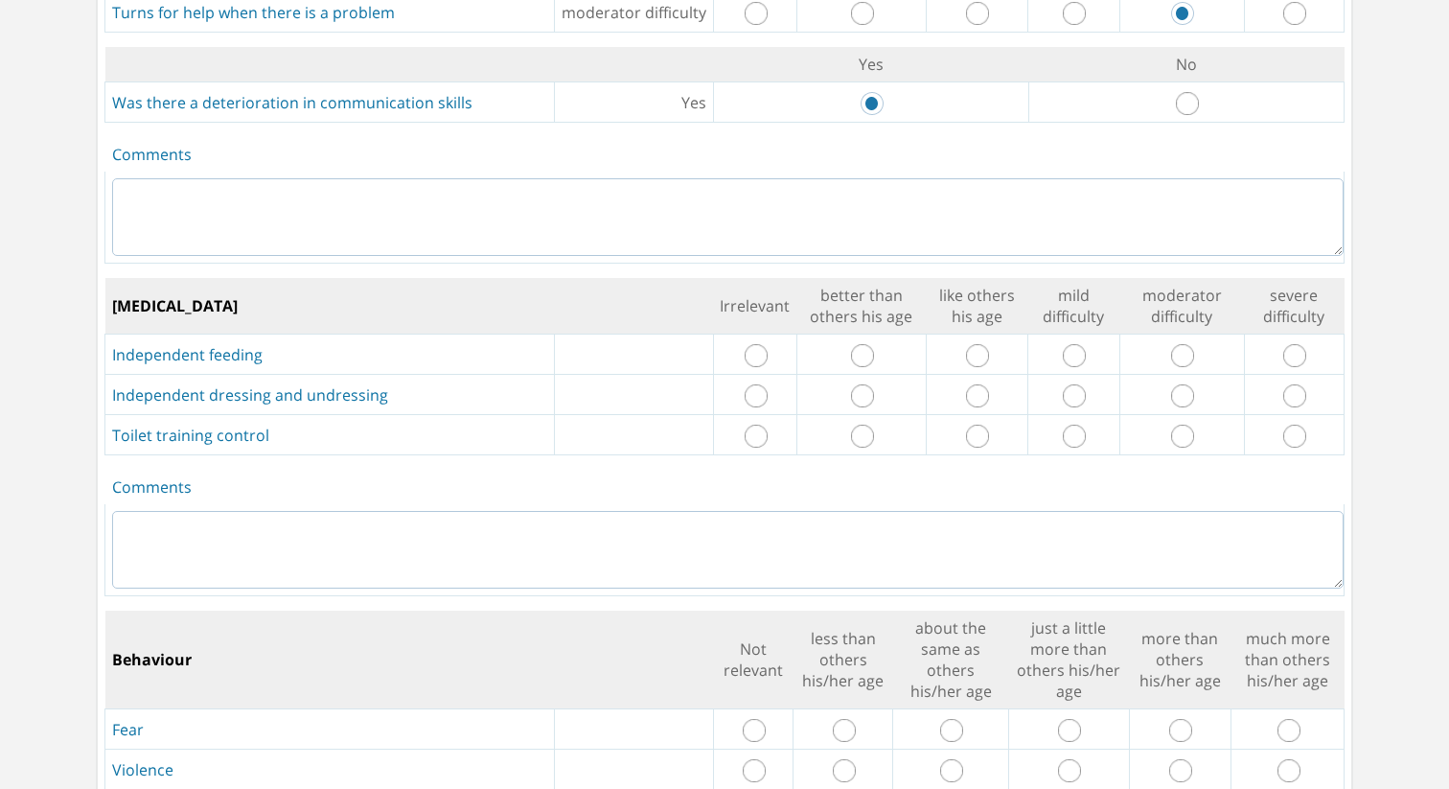
click at [865, 344] on input "radio" at bounding box center [862, 355] width 23 height 23
radio input "true"
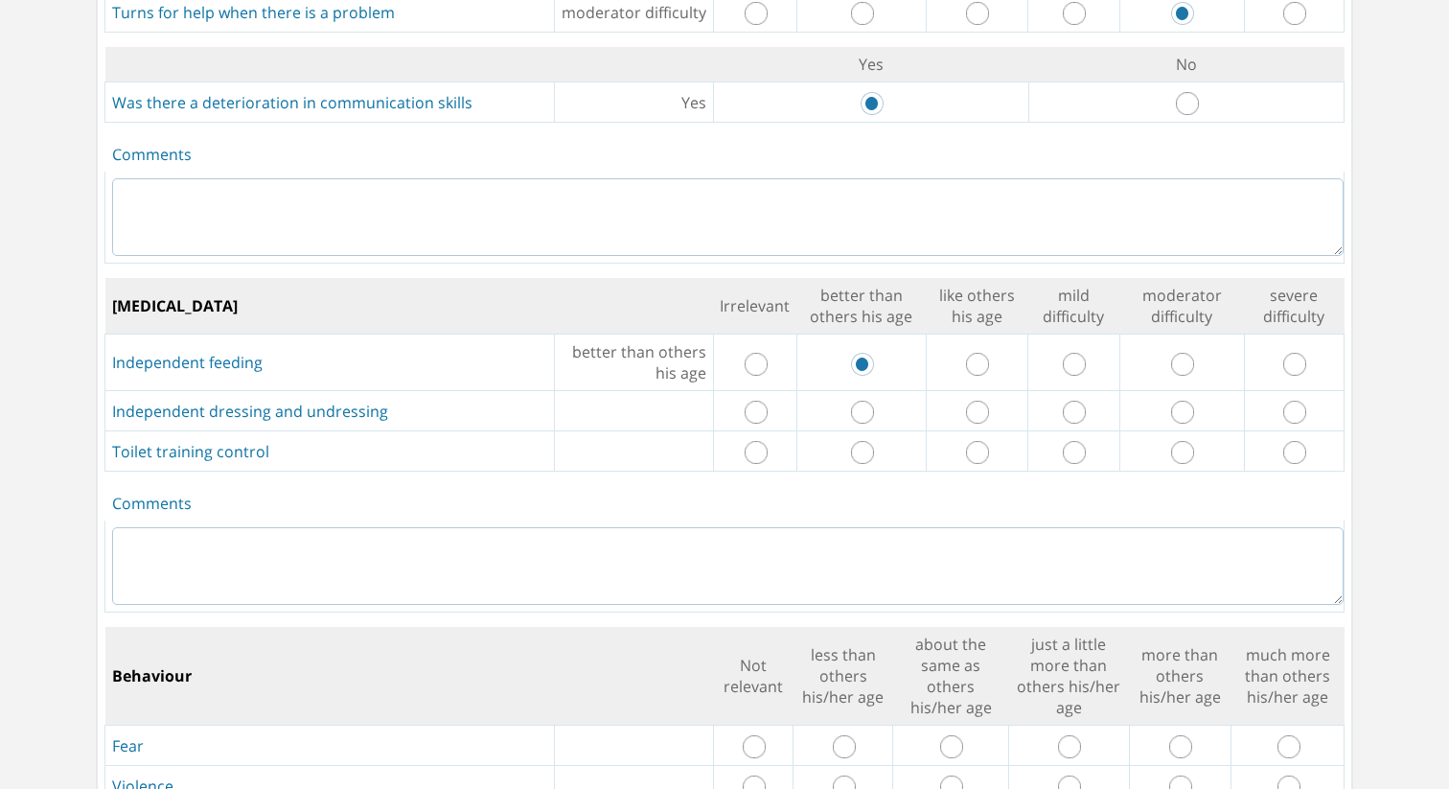
drag, startPoint x: 988, startPoint y: 377, endPoint x: 1005, endPoint y: 393, distance: 23.0
click at [989, 391] on td at bounding box center [978, 411] width 102 height 40
drag, startPoint x: 974, startPoint y: 382, endPoint x: 1019, endPoint y: 388, distance: 45.5
click at [994, 391] on td at bounding box center [978, 411] width 102 height 40
click at [1189, 441] on input "radio" at bounding box center [1182, 452] width 23 height 23
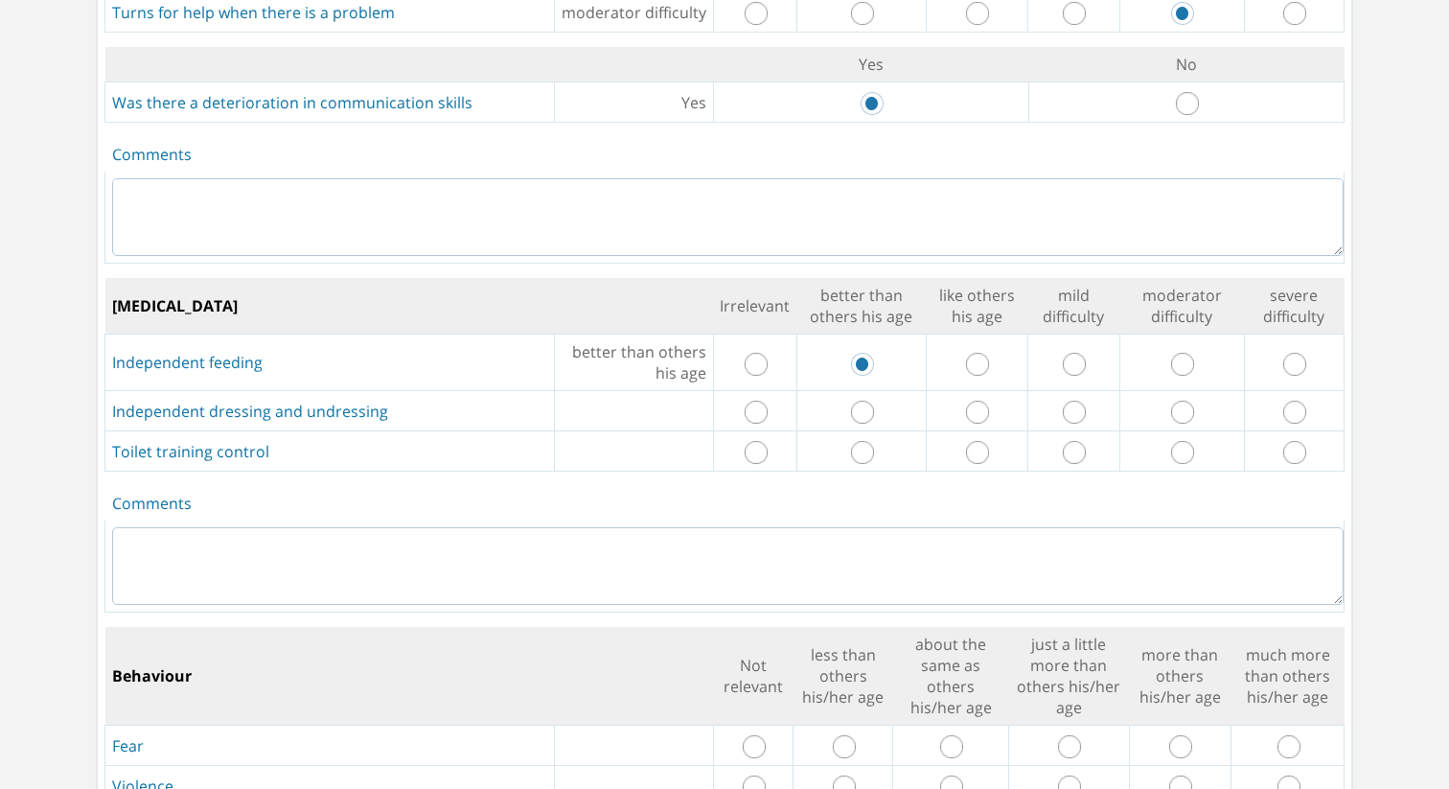
radio input "true"
click at [1073, 401] on input "radio" at bounding box center [1074, 412] width 23 height 23
radio input "true"
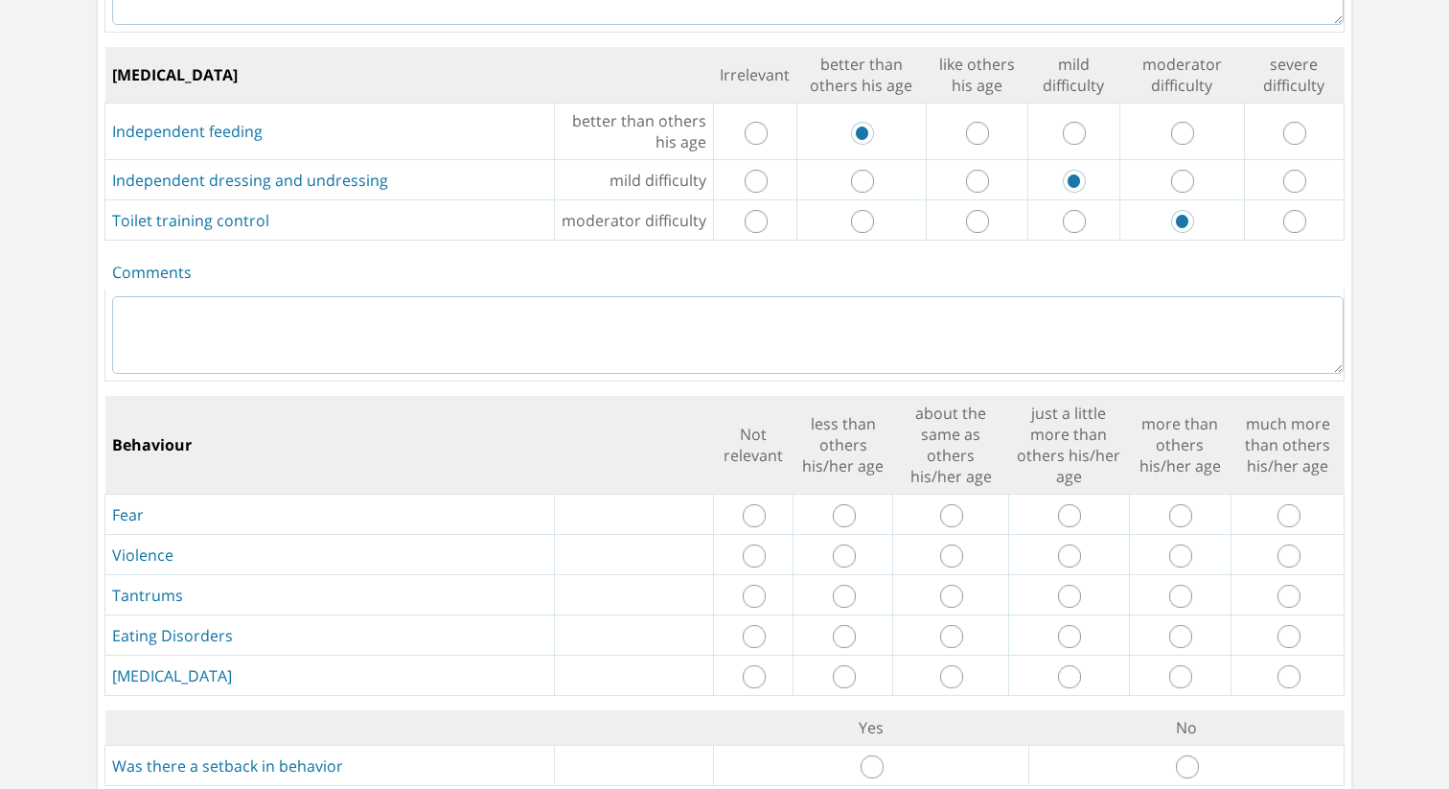
scroll to position [2971, 0]
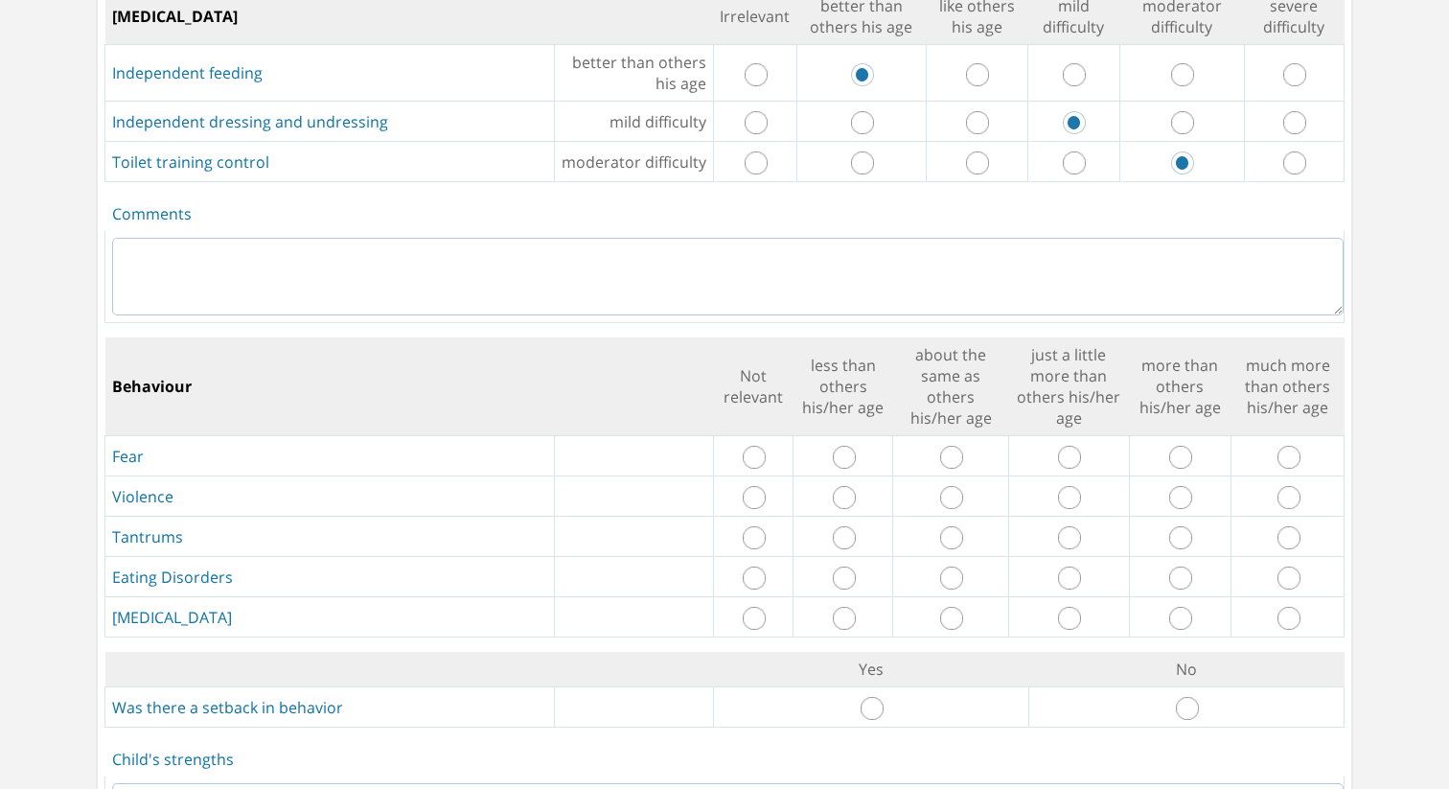
click at [951, 446] on input "radio" at bounding box center [951, 457] width 23 height 23
radio input "true"
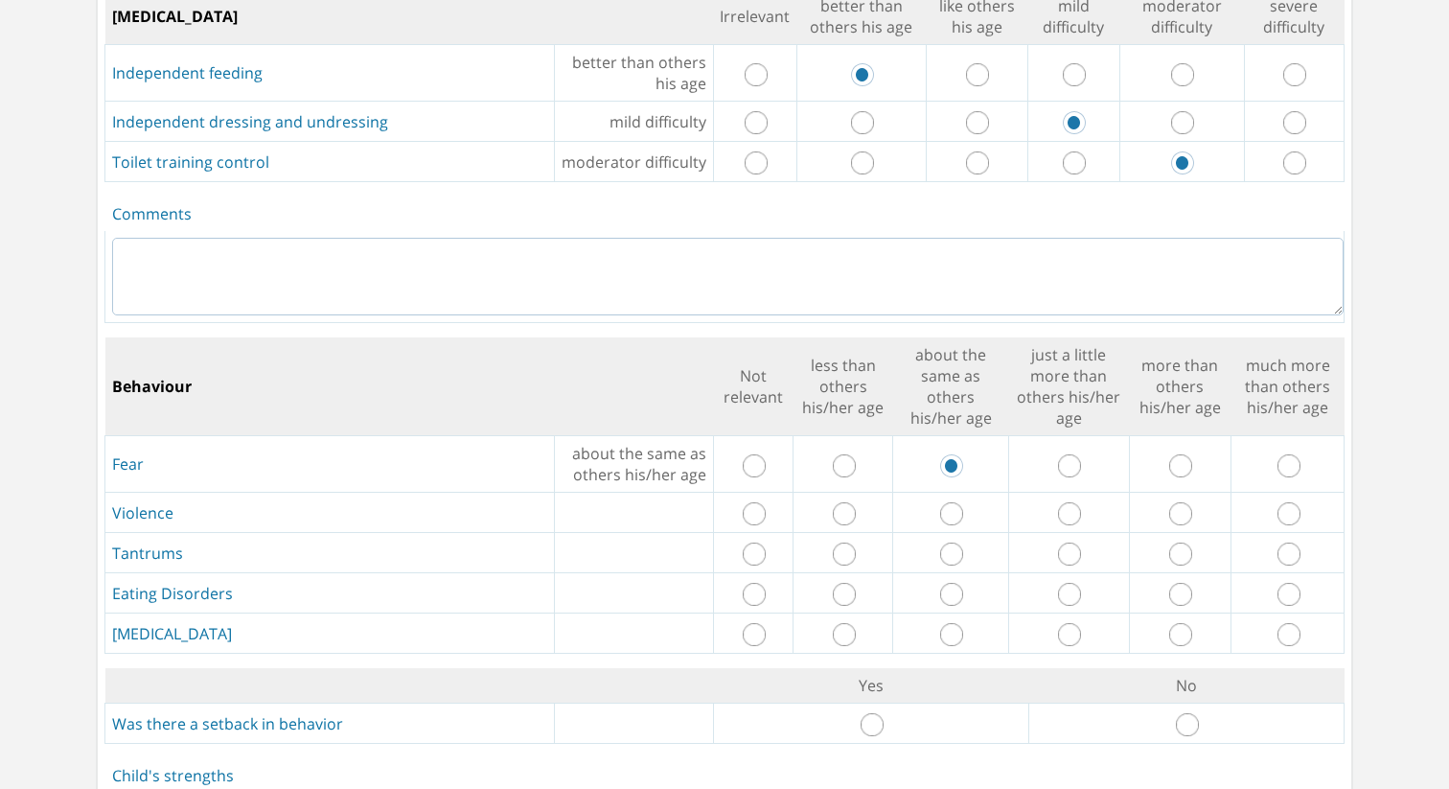
drag, startPoint x: 848, startPoint y: 473, endPoint x: 886, endPoint y: 503, distance: 48.4
click at [850, 502] on input "radio" at bounding box center [844, 513] width 23 height 23
radio input "true"
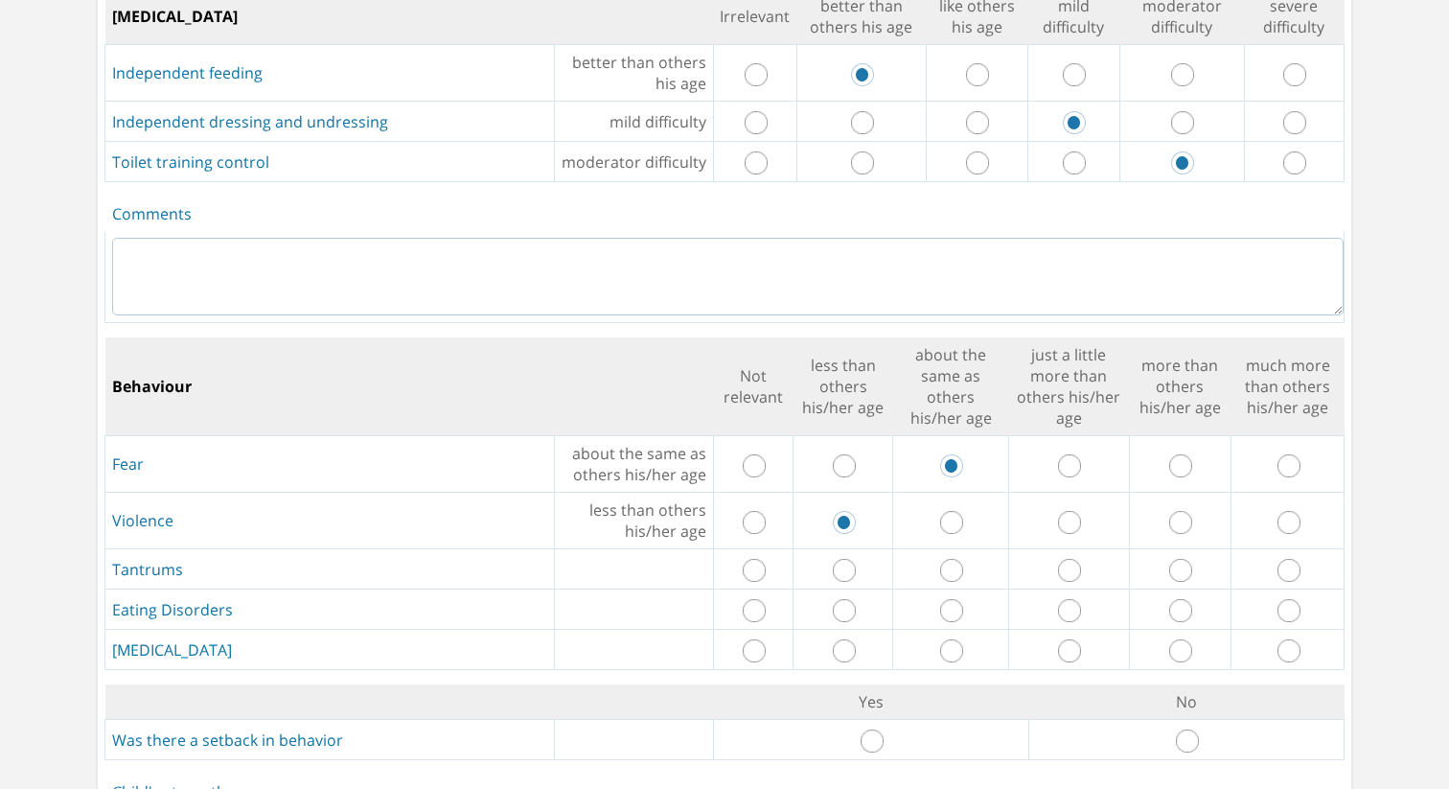
drag, startPoint x: 1072, startPoint y: 537, endPoint x: 1069, endPoint y: 566, distance: 28.9
click at [1072, 559] on input "radio" at bounding box center [1069, 570] width 23 height 23
radio input "true"
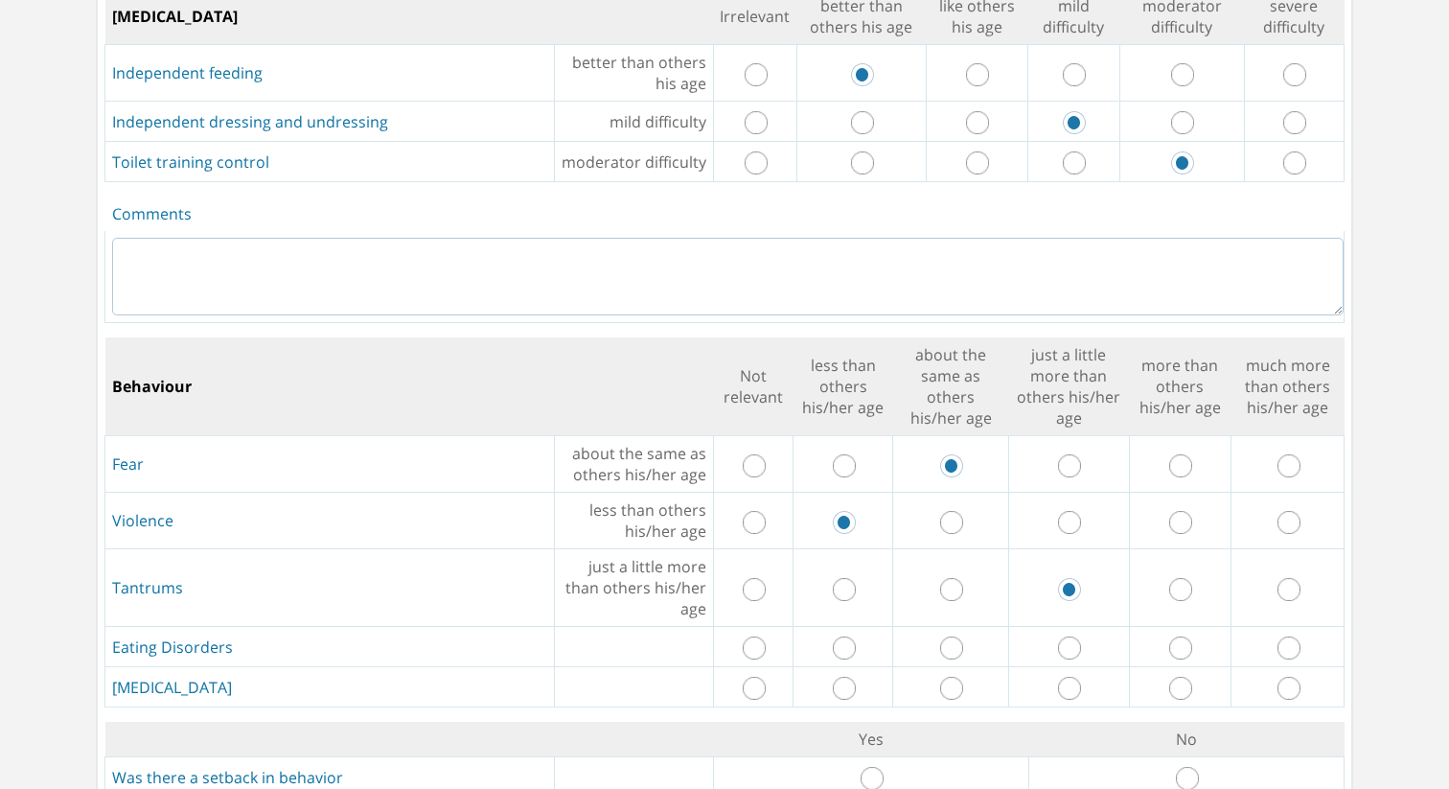
click at [1181, 636] on input "radio" at bounding box center [1180, 647] width 23 height 23
radio input "true"
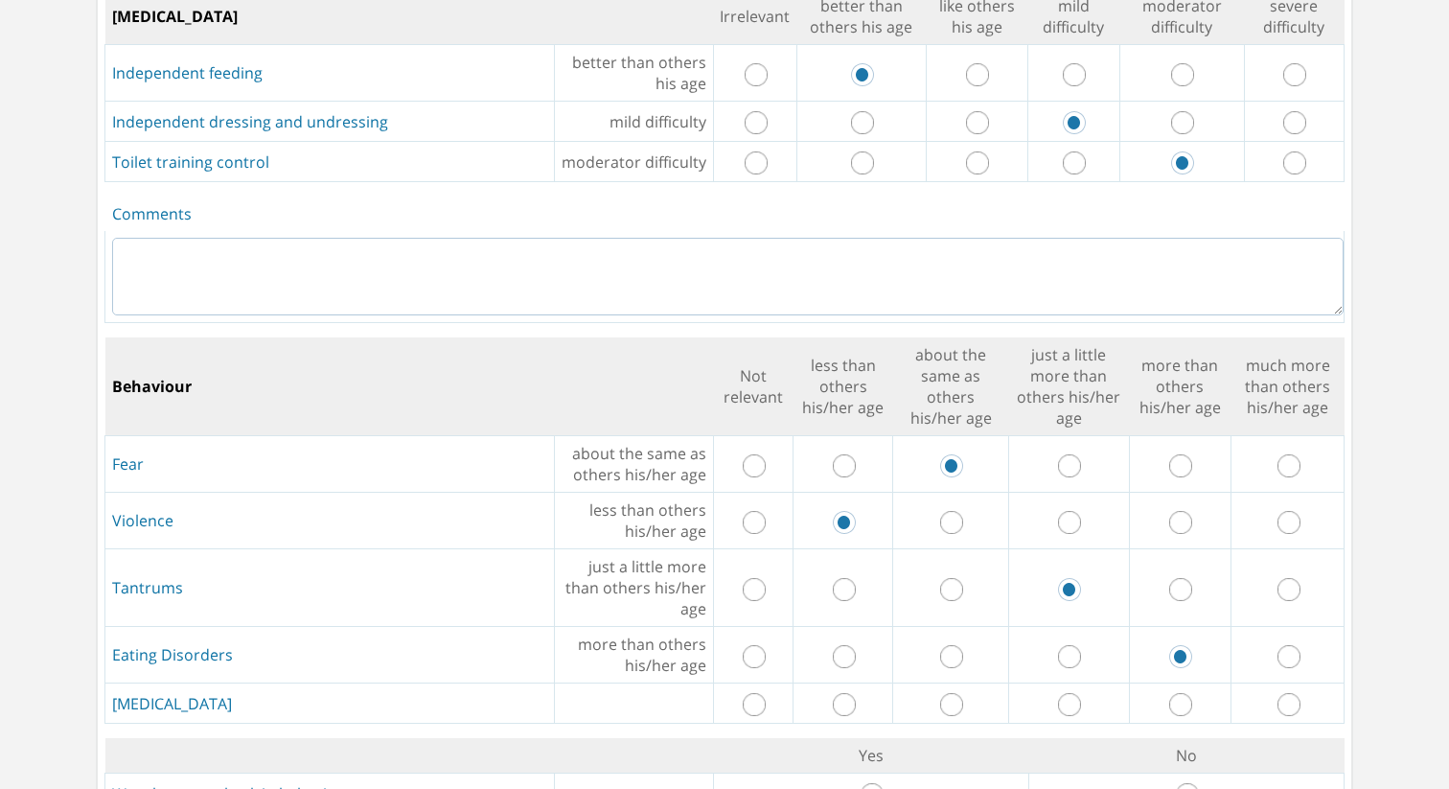
click at [1283, 693] on input "radio" at bounding box center [1289, 704] width 23 height 23
radio input "true"
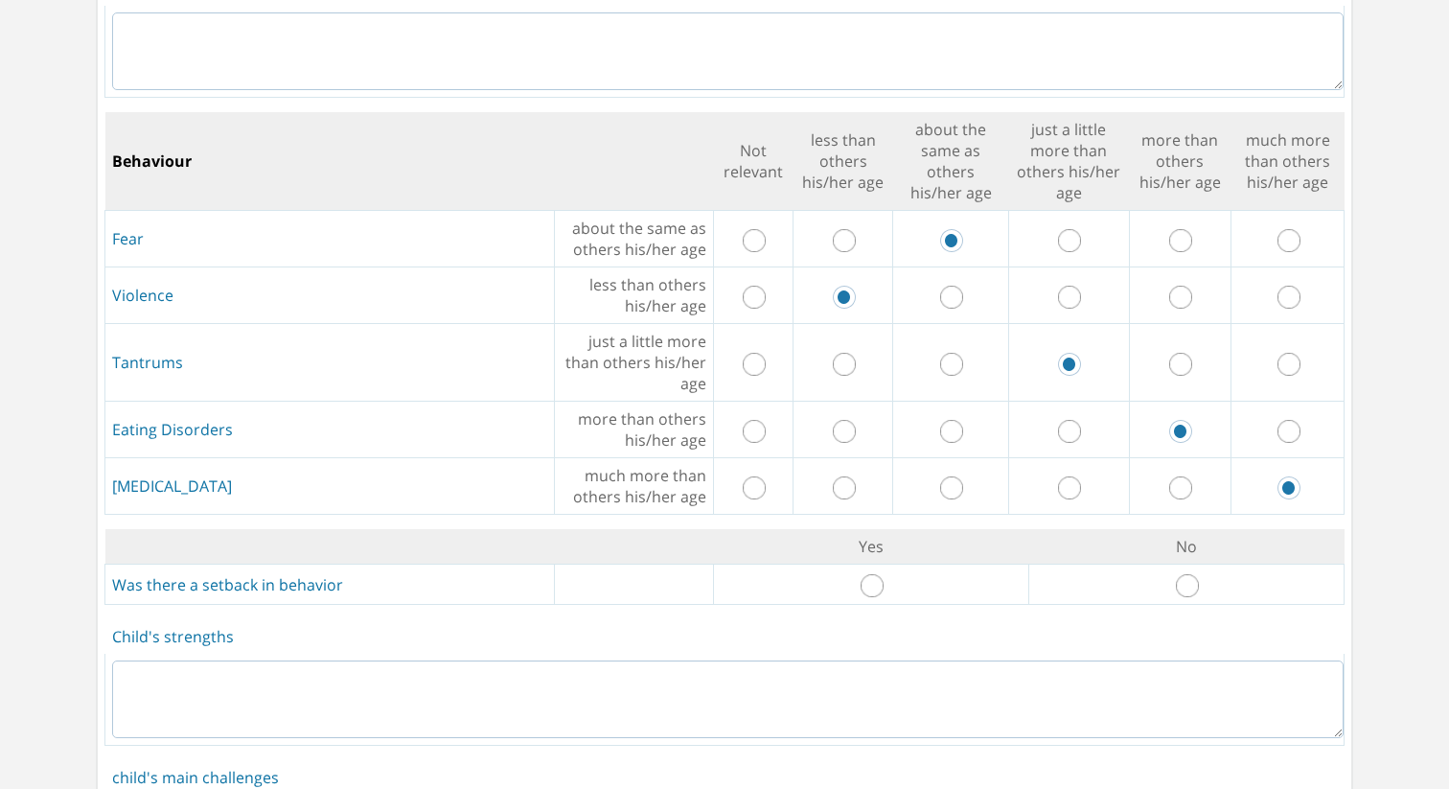
scroll to position [3201, 0]
click at [876, 570] on input "radio" at bounding box center [872, 581] width 23 height 23
radio input "true"
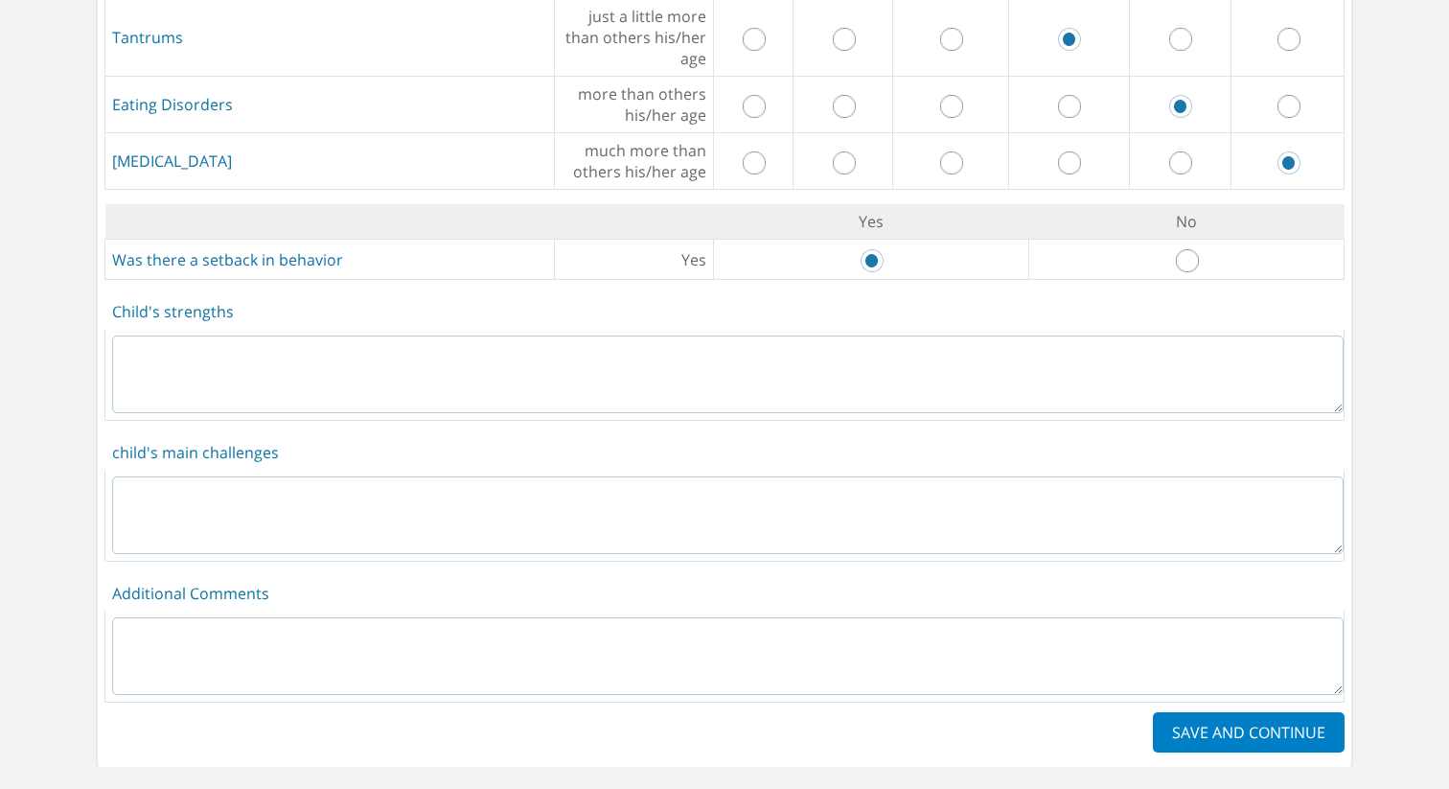
scroll to position [3531, 0]
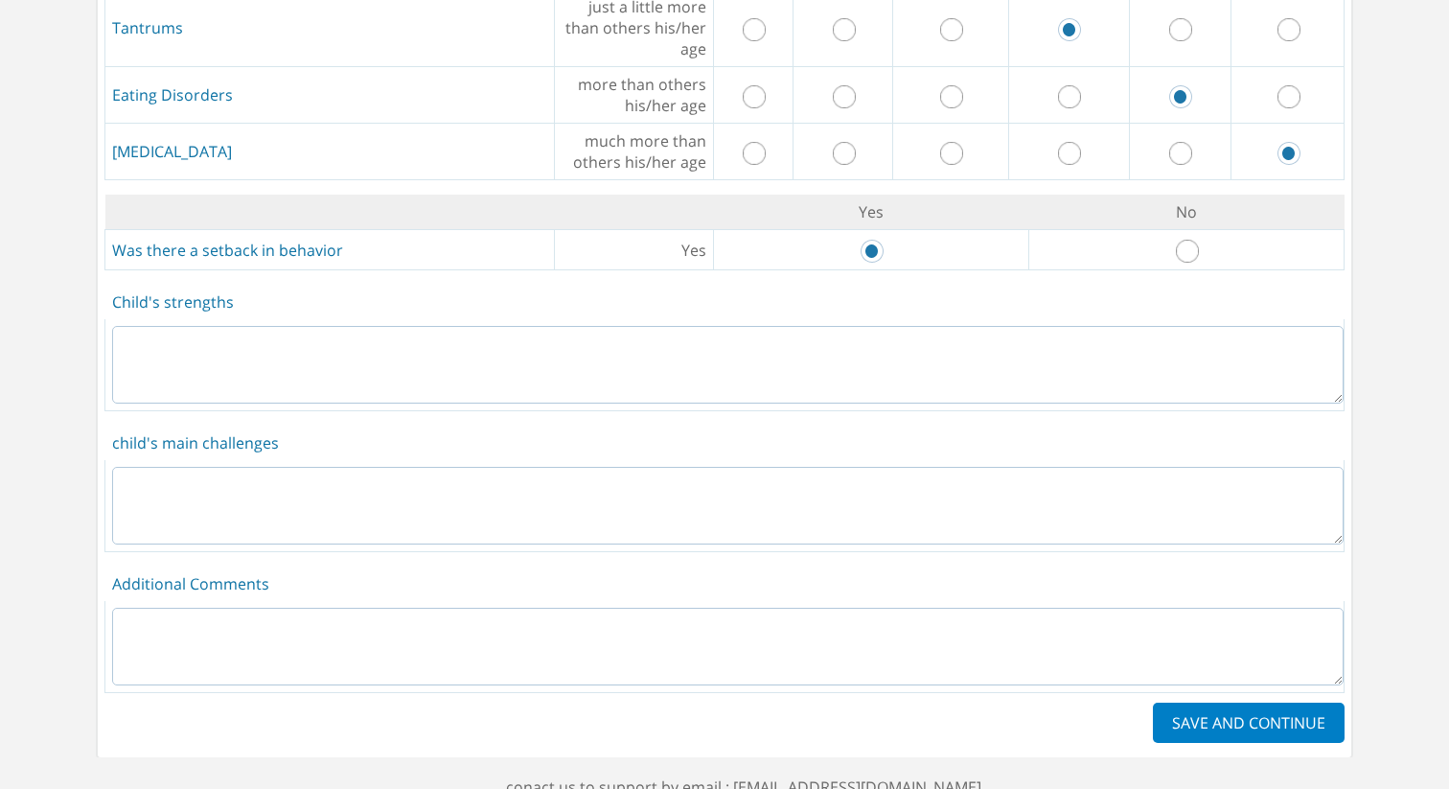
drag, startPoint x: 757, startPoint y: 295, endPoint x: 749, endPoint y: 370, distance: 75.3
click at [757, 326] on textarea at bounding box center [728, 365] width 1232 height 78
type textarea "f"
click at [696, 467] on textarea at bounding box center [728, 506] width 1232 height 78
type textarea "f"
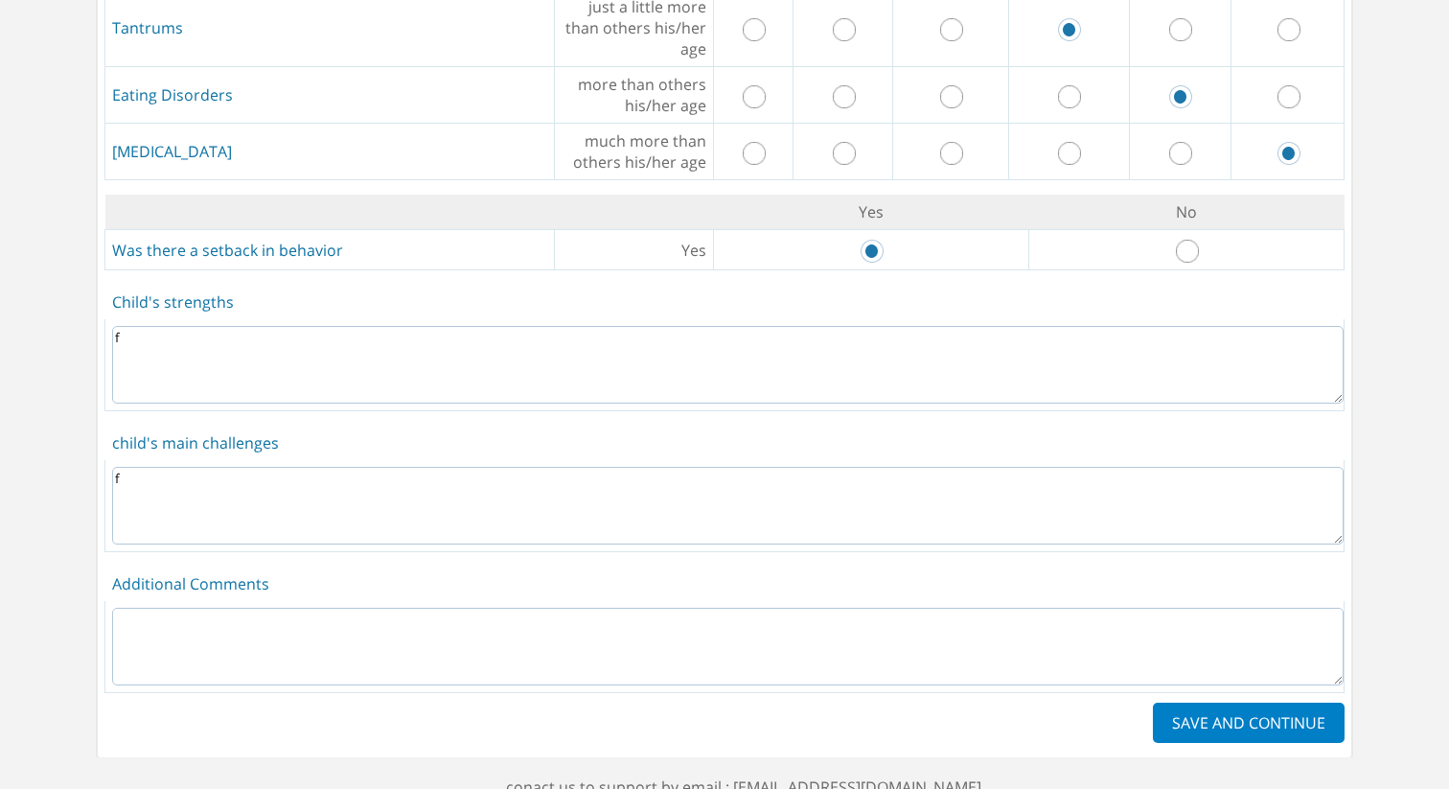
drag, startPoint x: 663, startPoint y: 588, endPoint x: 752, endPoint y: 594, distance: 89.4
click at [668, 608] on textarea at bounding box center [728, 647] width 1232 height 78
type textarea "f"
click at [1285, 703] on label "SAVE AND CONTINUE" at bounding box center [1249, 723] width 192 height 40
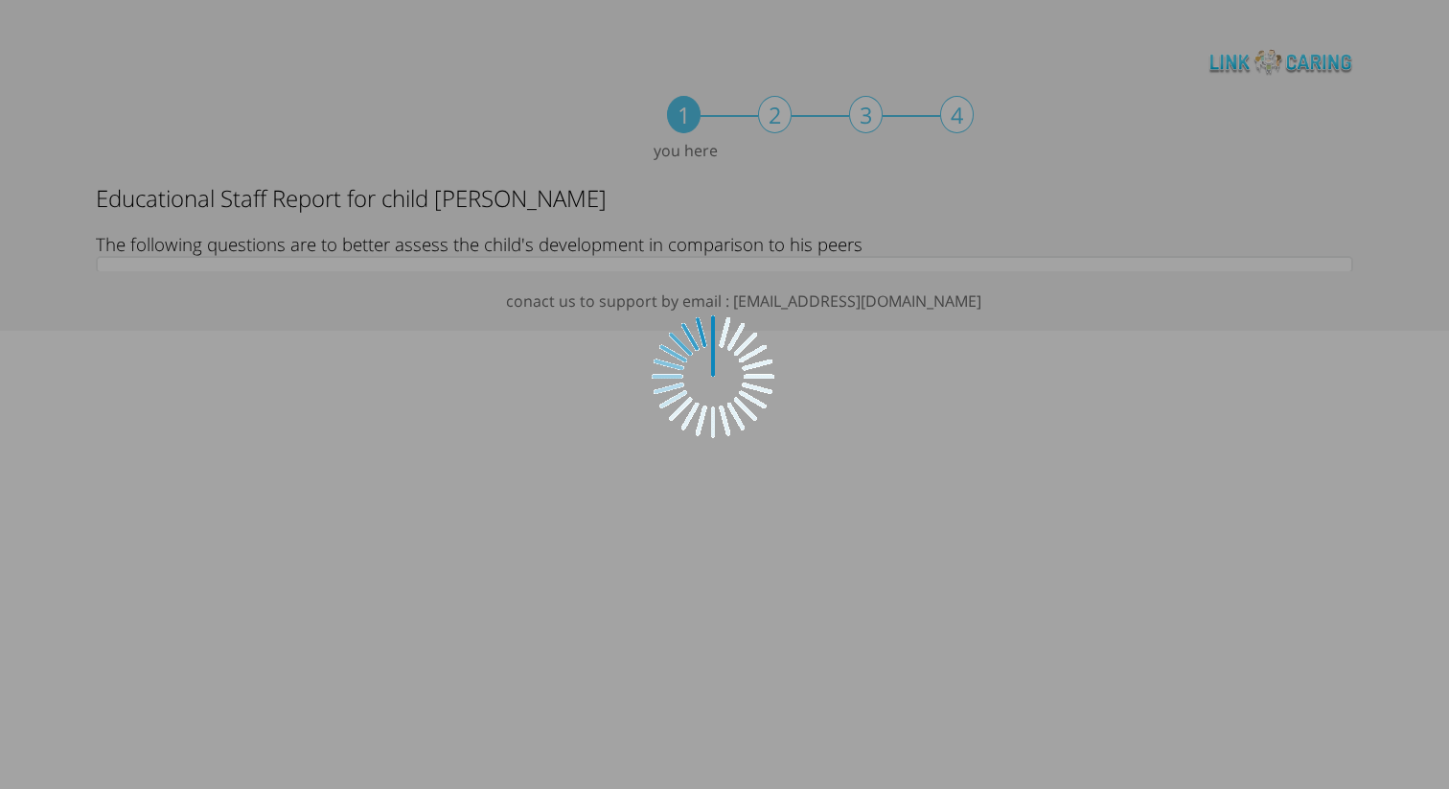
scroll to position [0, 0]
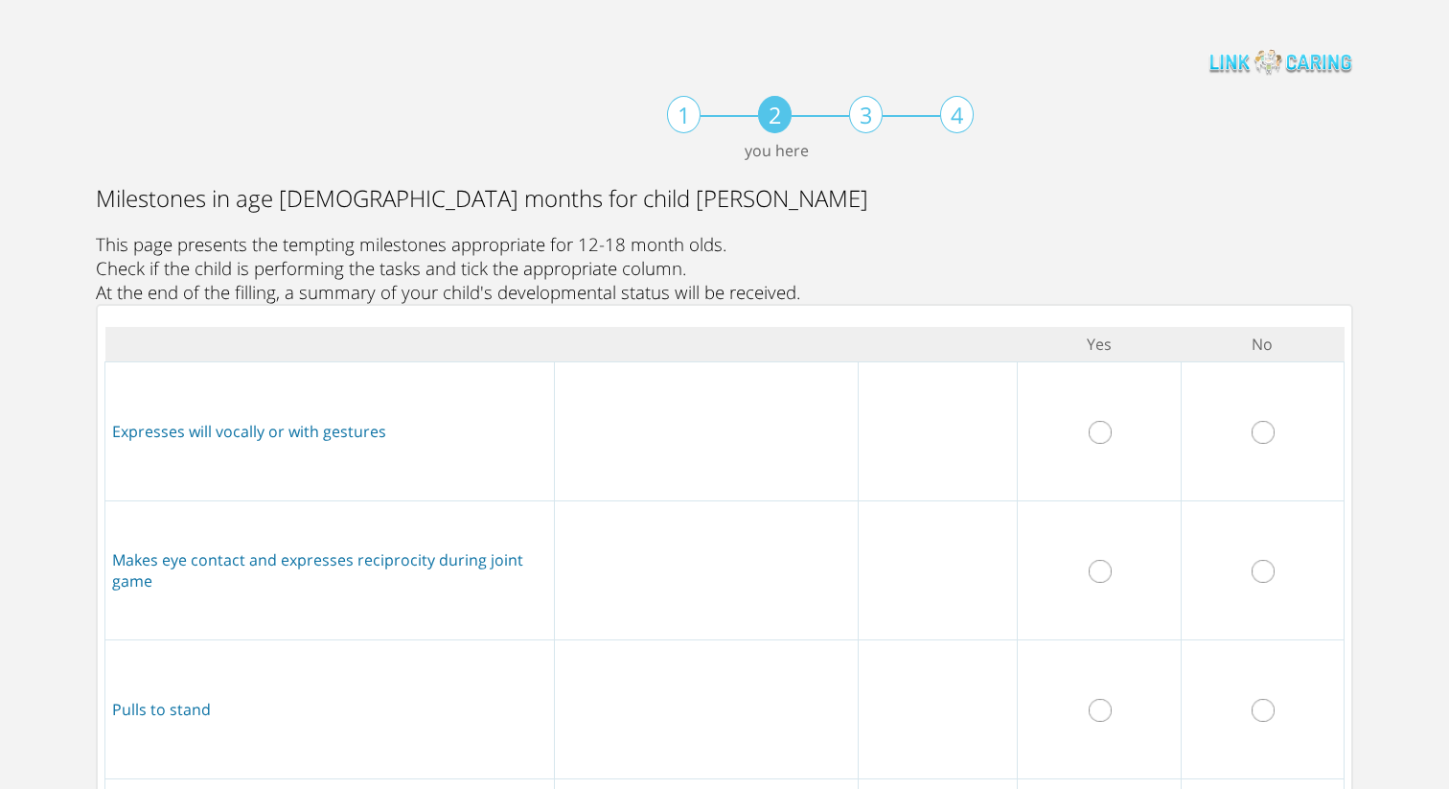
drag, startPoint x: 1098, startPoint y: 432, endPoint x: 1106, endPoint y: 448, distance: 17.6
click at [1098, 432] on input "radio" at bounding box center [1100, 432] width 23 height 23
radio input "true"
click at [1260, 572] on input "radio" at bounding box center [1263, 571] width 23 height 23
radio input "true"
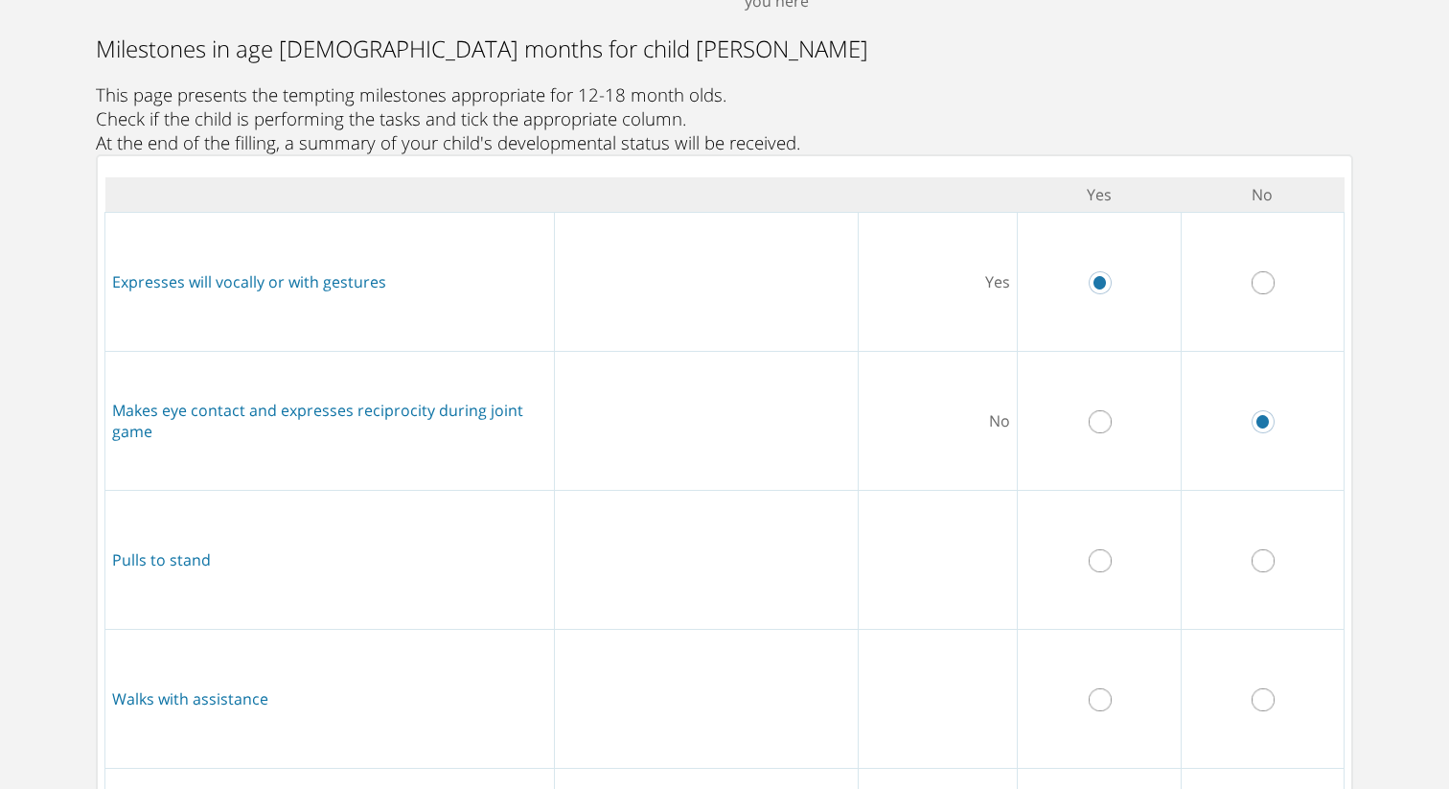
scroll to position [180, 0]
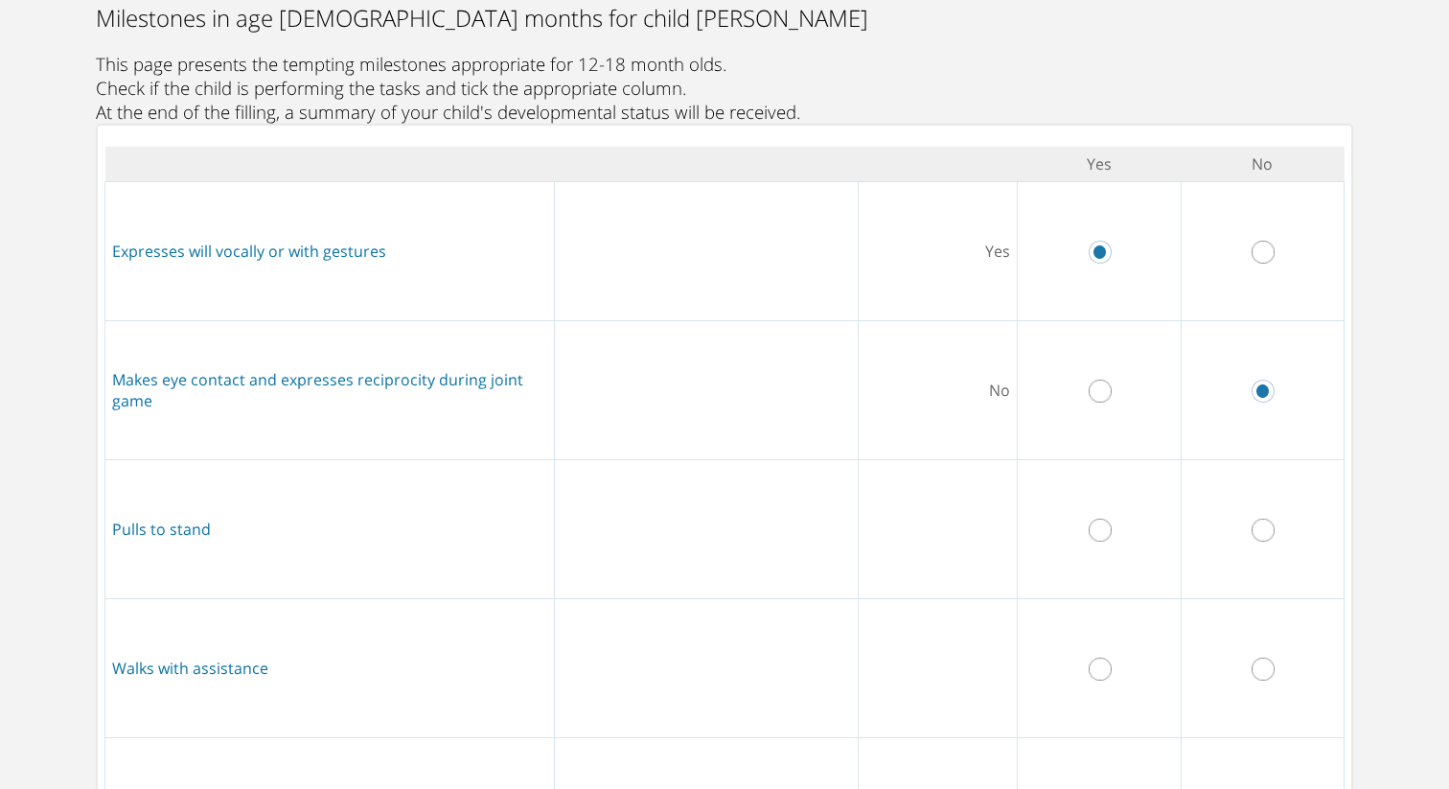
drag, startPoint x: 1106, startPoint y: 528, endPoint x: 1167, endPoint y: 540, distance: 61.5
click at [1112, 528] on td at bounding box center [1099, 528] width 163 height 139
drag, startPoint x: 1268, startPoint y: 675, endPoint x: 1229, endPoint y: 650, distance: 46.5
click at [1266, 675] on input "radio" at bounding box center [1263, 669] width 23 height 23
radio input "true"
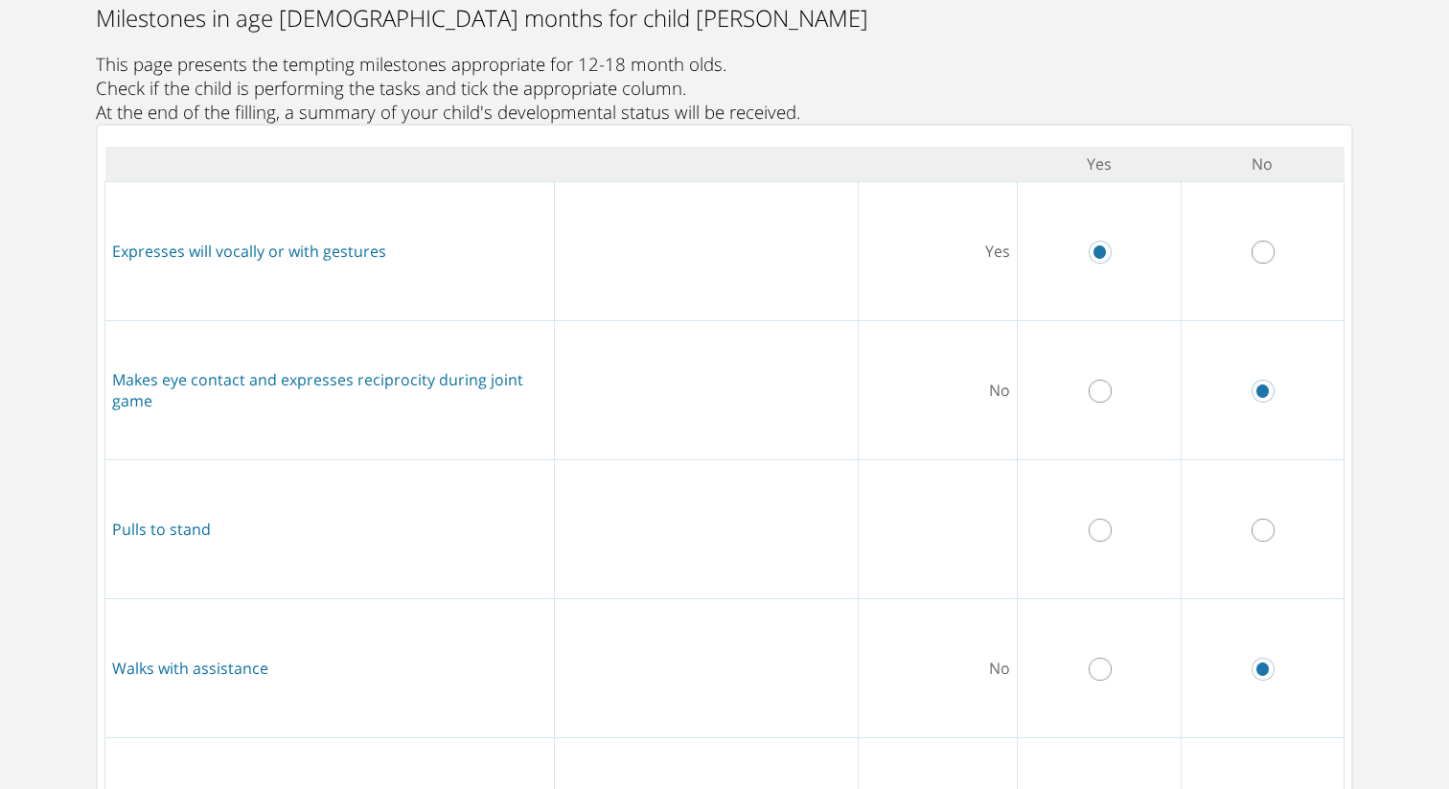
click at [1097, 526] on input "radio" at bounding box center [1100, 530] width 23 height 23
radio input "true"
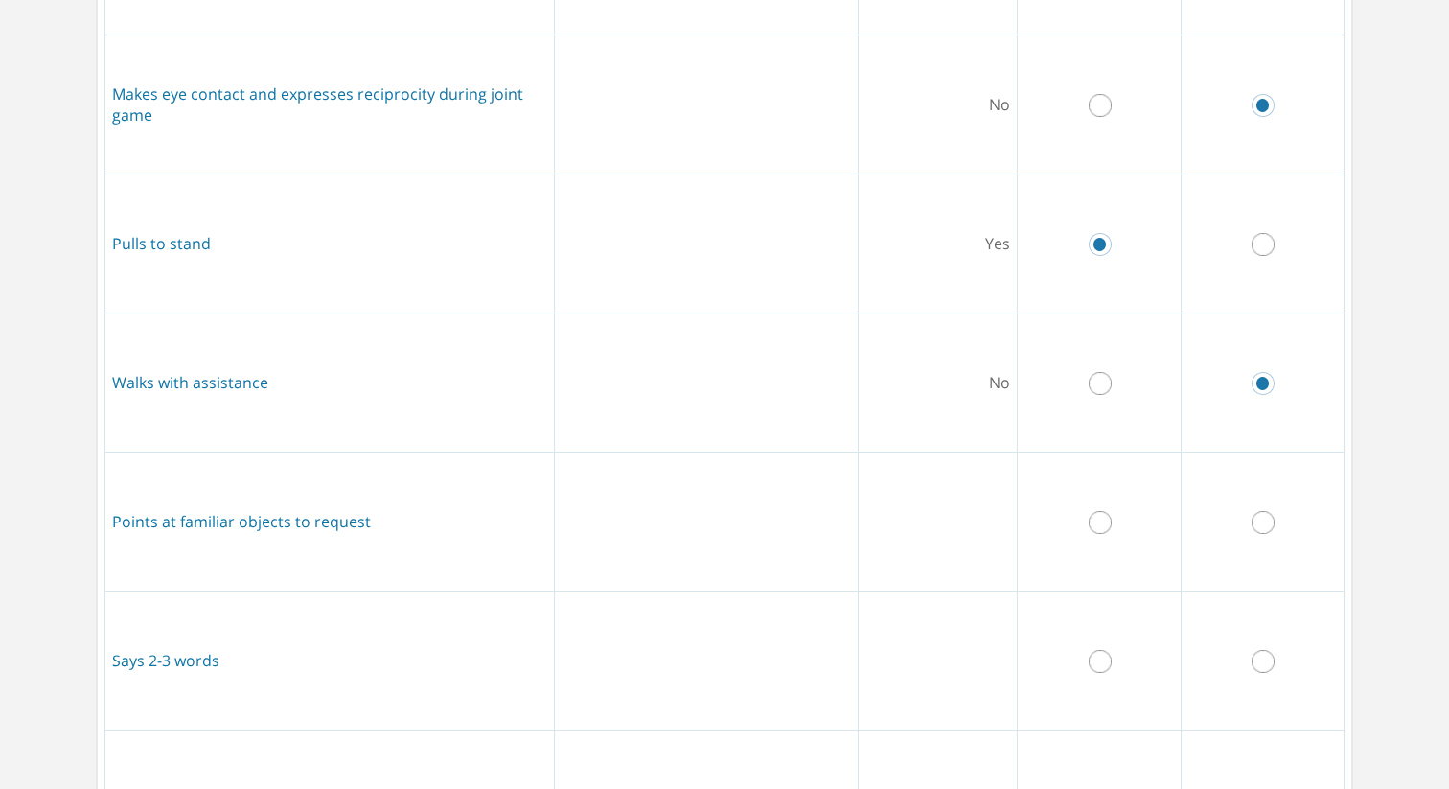
scroll to position [472, 0]
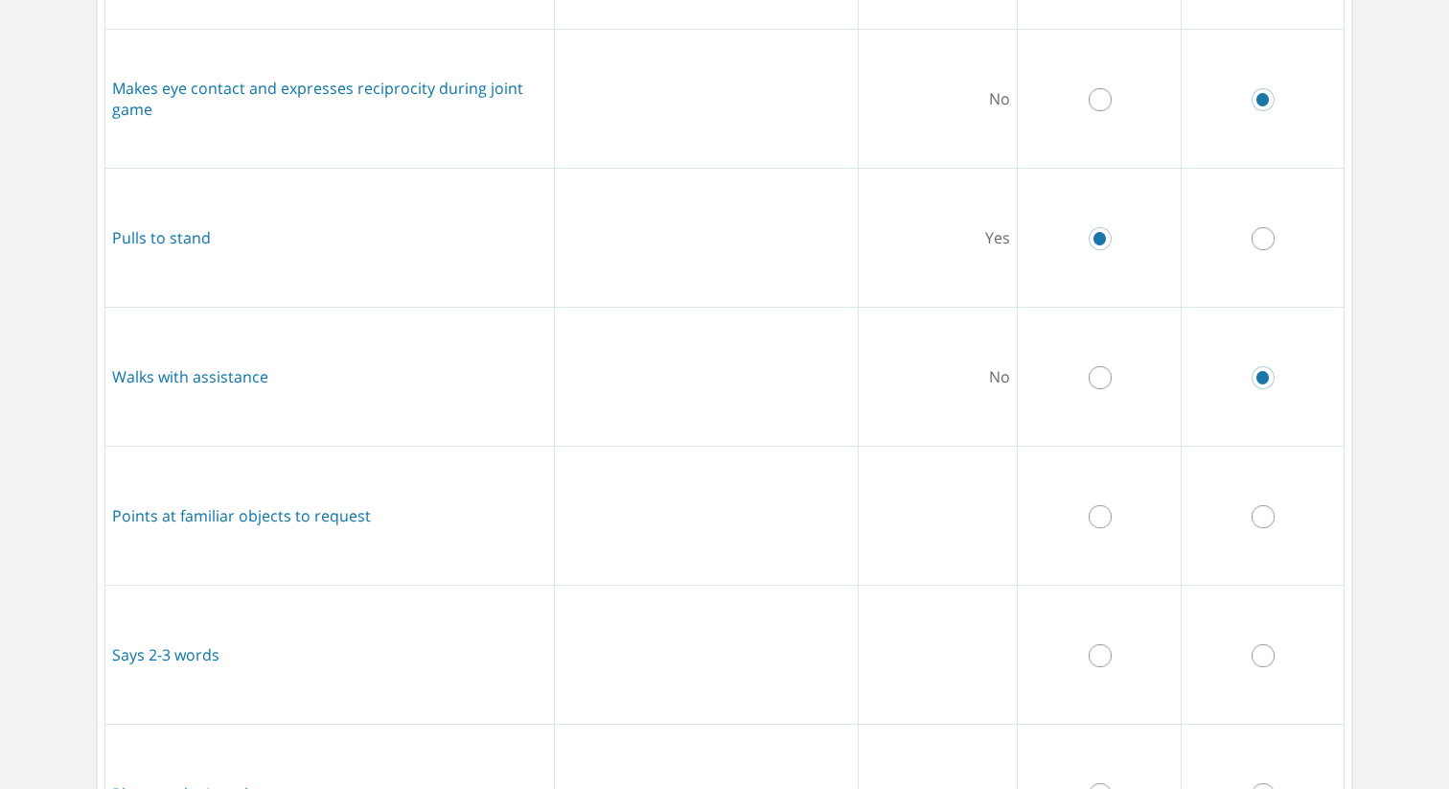
click at [1093, 522] on input "radio" at bounding box center [1100, 516] width 23 height 23
radio input "true"
click at [1100, 669] on td at bounding box center [1099, 654] width 163 height 139
click at [1102, 659] on input "radio" at bounding box center [1100, 655] width 23 height 23
radio input "true"
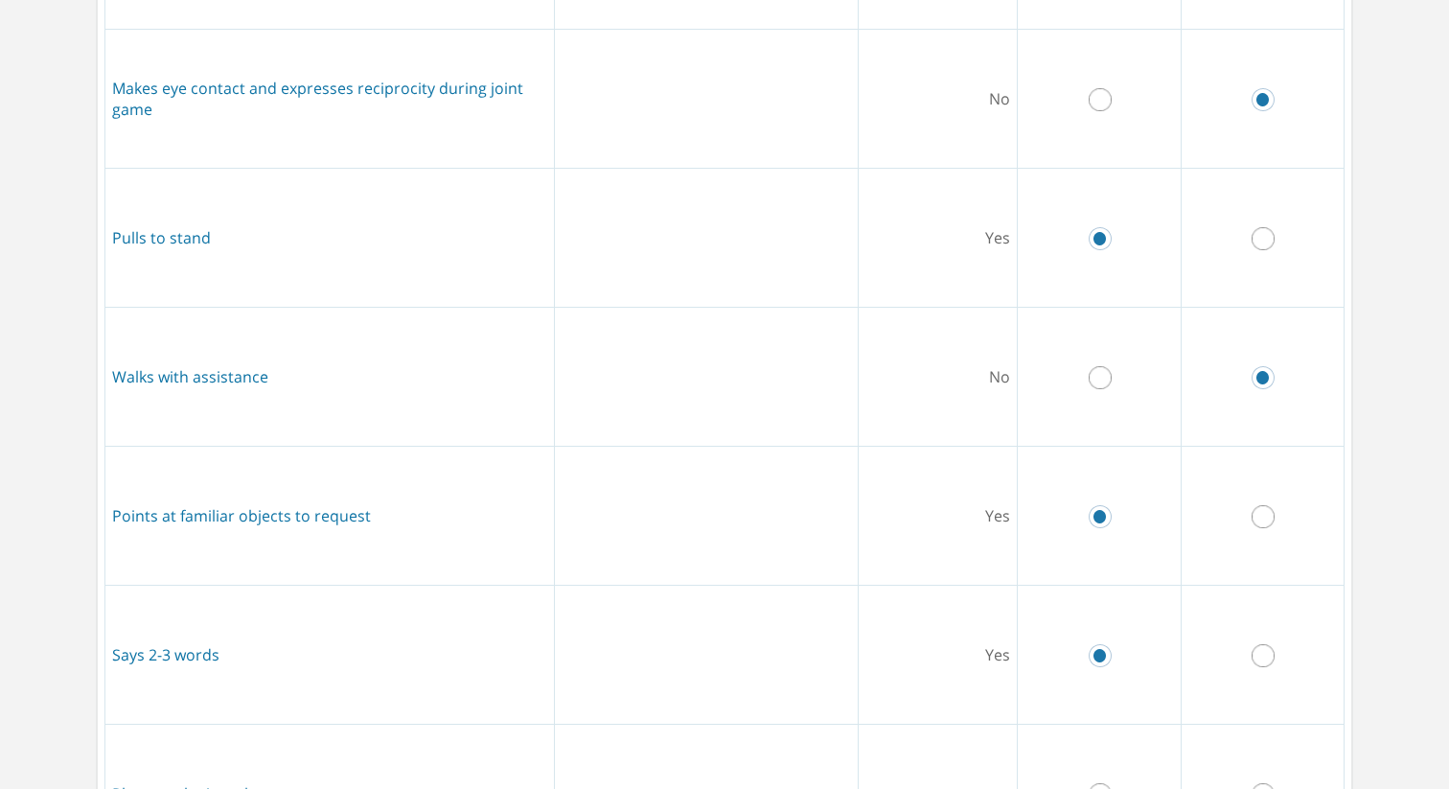
scroll to position [685, 0]
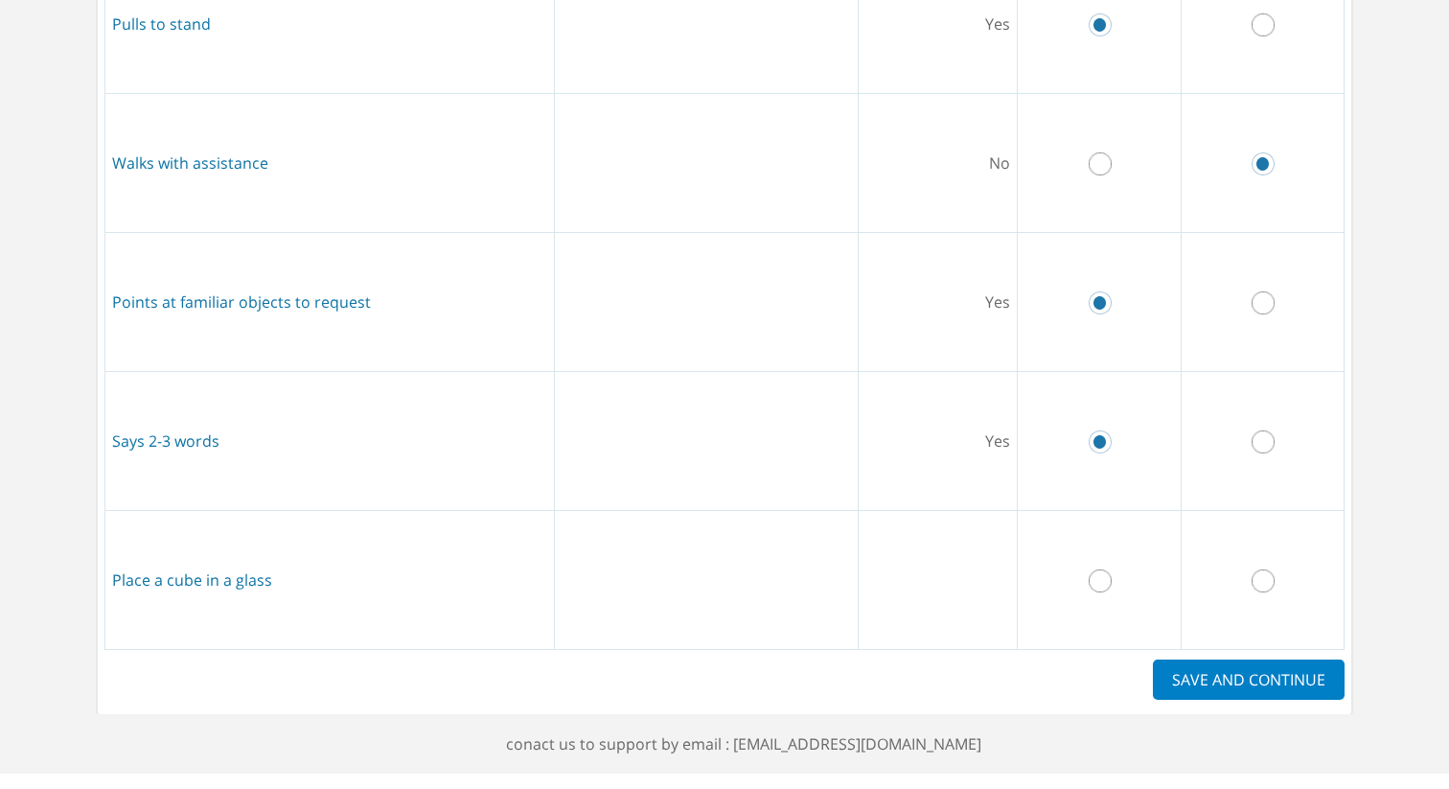
click at [1262, 571] on input "radio" at bounding box center [1263, 580] width 23 height 23
radio input "true"
click at [1260, 686] on label "SAVE AND CONTINUE" at bounding box center [1249, 679] width 192 height 40
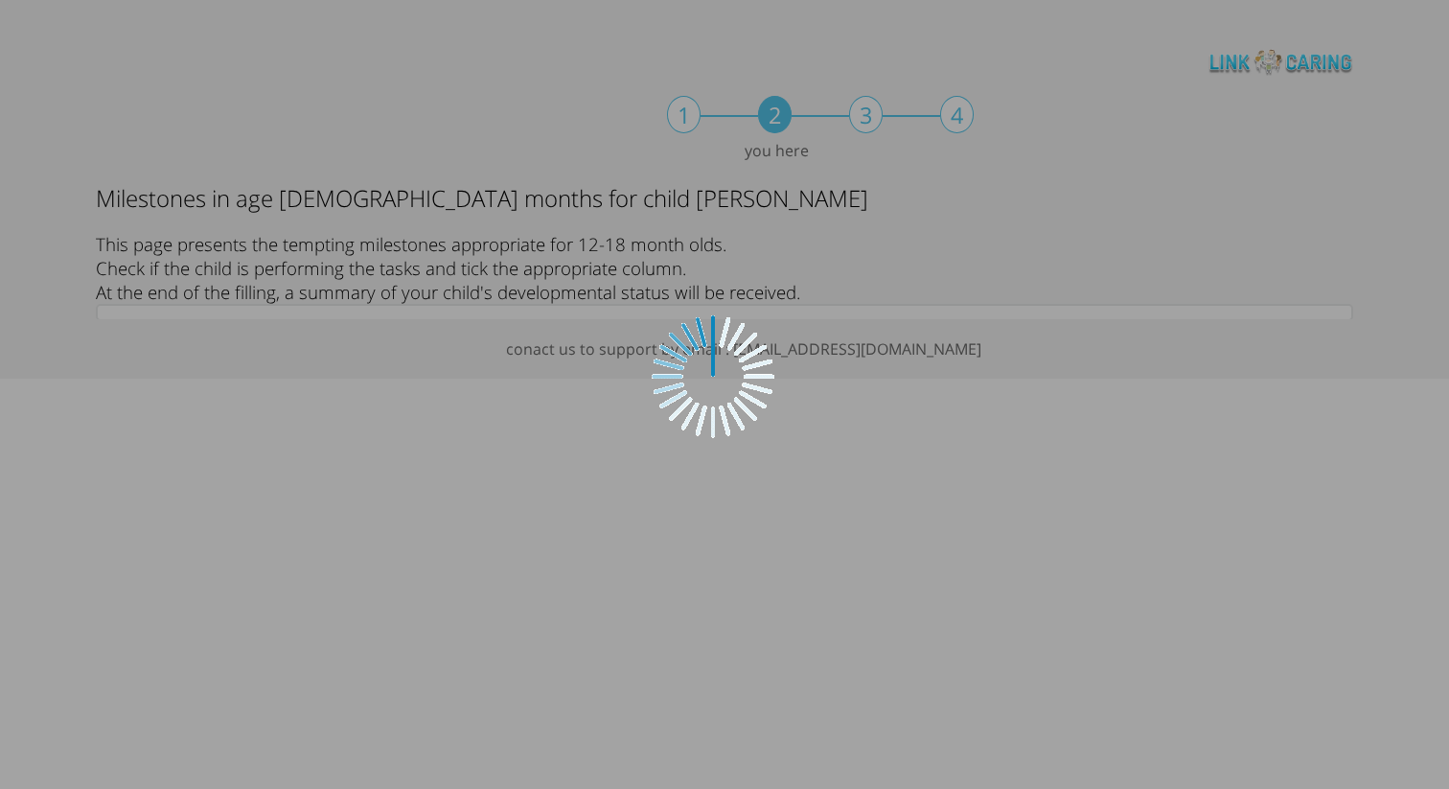
scroll to position [0, 0]
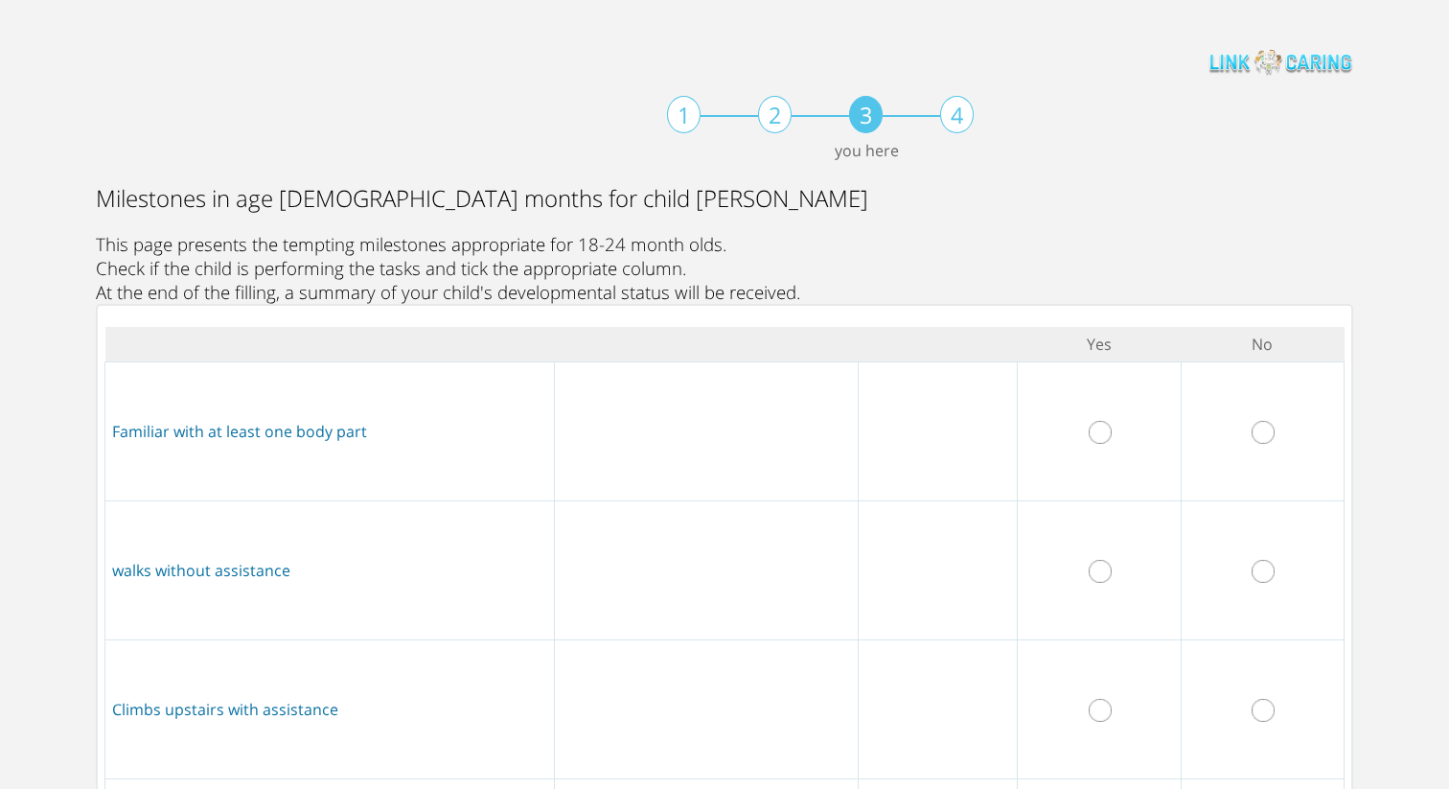
drag, startPoint x: 1102, startPoint y: 432, endPoint x: 1207, endPoint y: 501, distance: 125.2
click at [1109, 437] on input "radio" at bounding box center [1100, 432] width 23 height 23
radio input "true"
click at [1259, 575] on input "radio" at bounding box center [1263, 571] width 23 height 23
radio input "true"
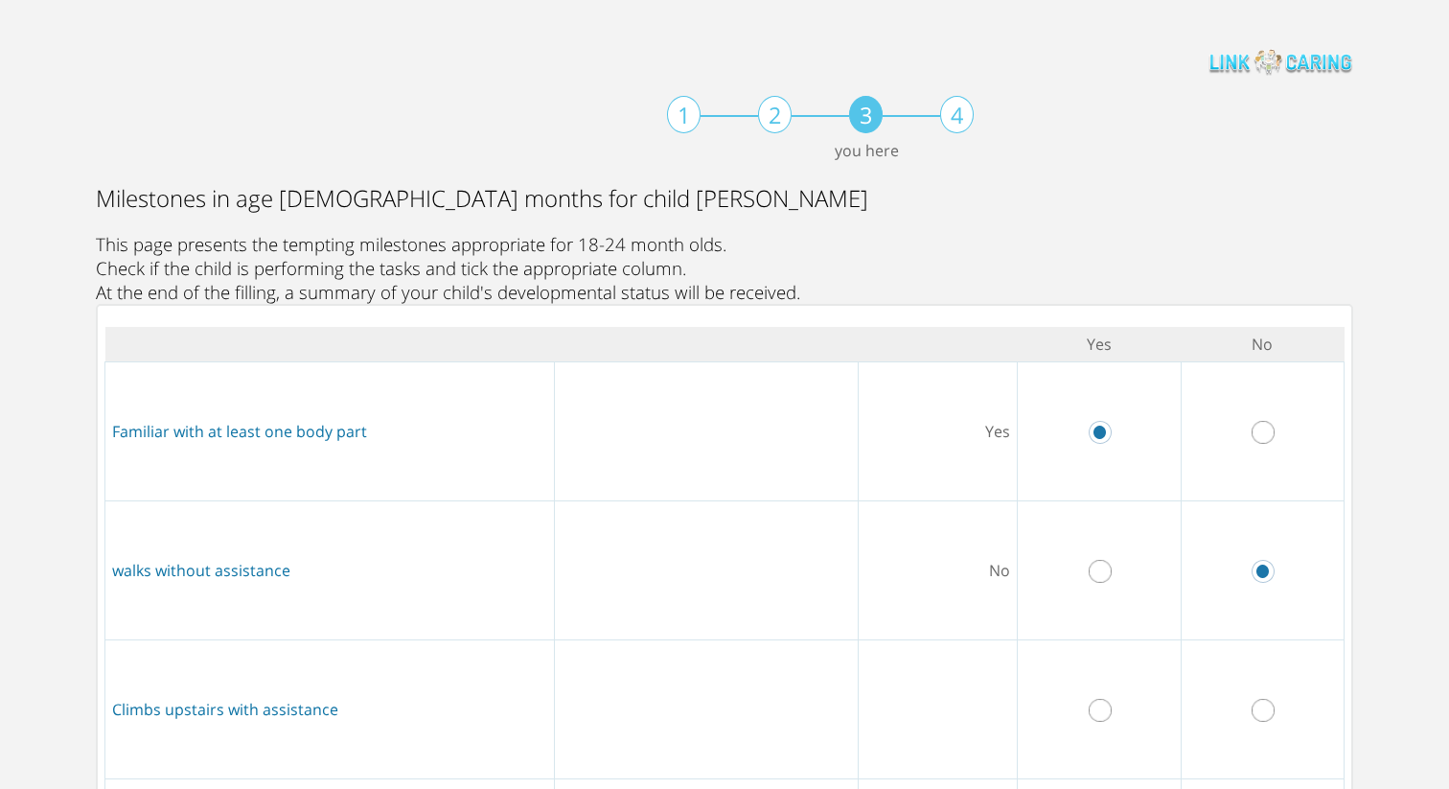
click at [1097, 712] on td at bounding box center [1099, 708] width 163 height 139
click at [1102, 712] on input "radio" at bounding box center [1100, 710] width 23 height 23
radio input "true"
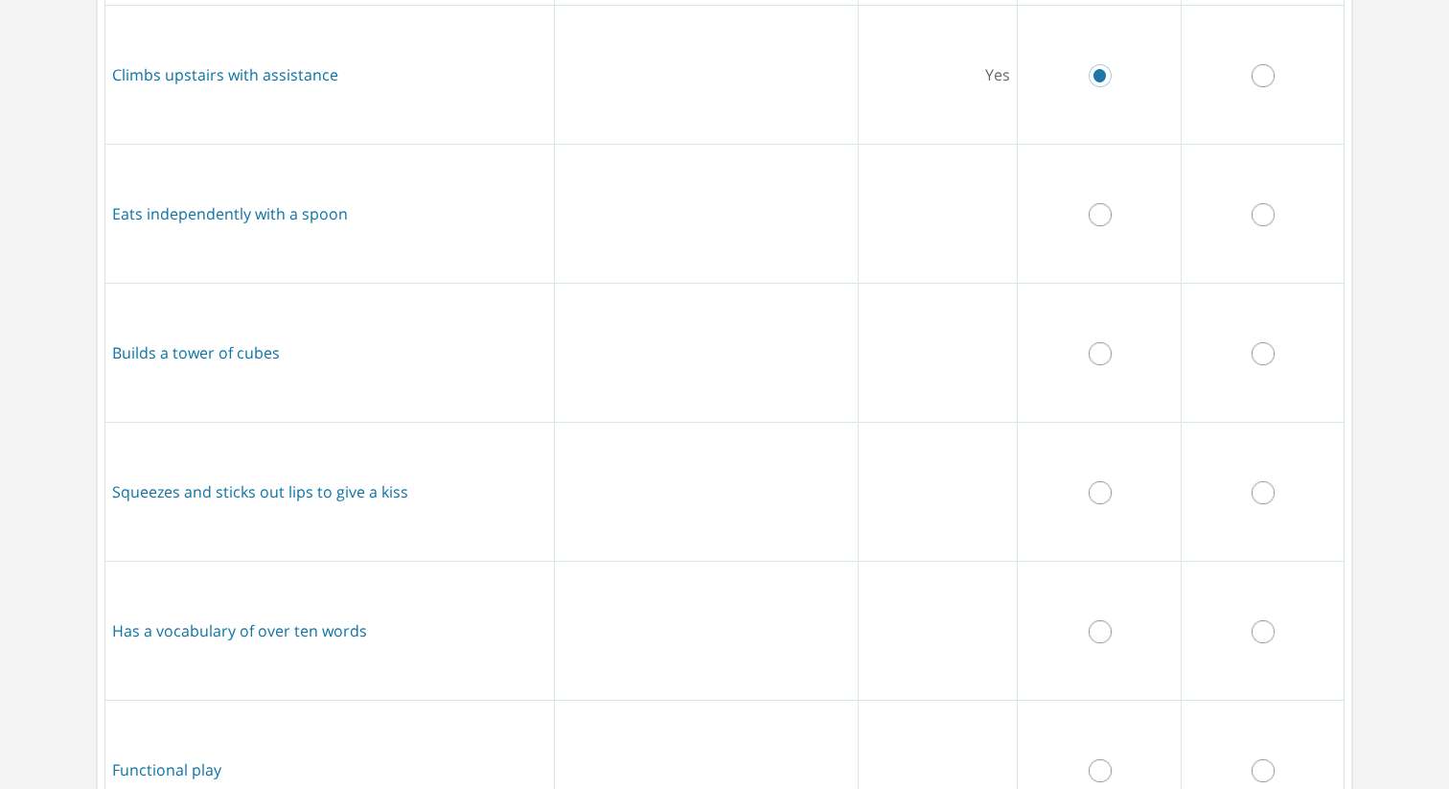
scroll to position [963, 0]
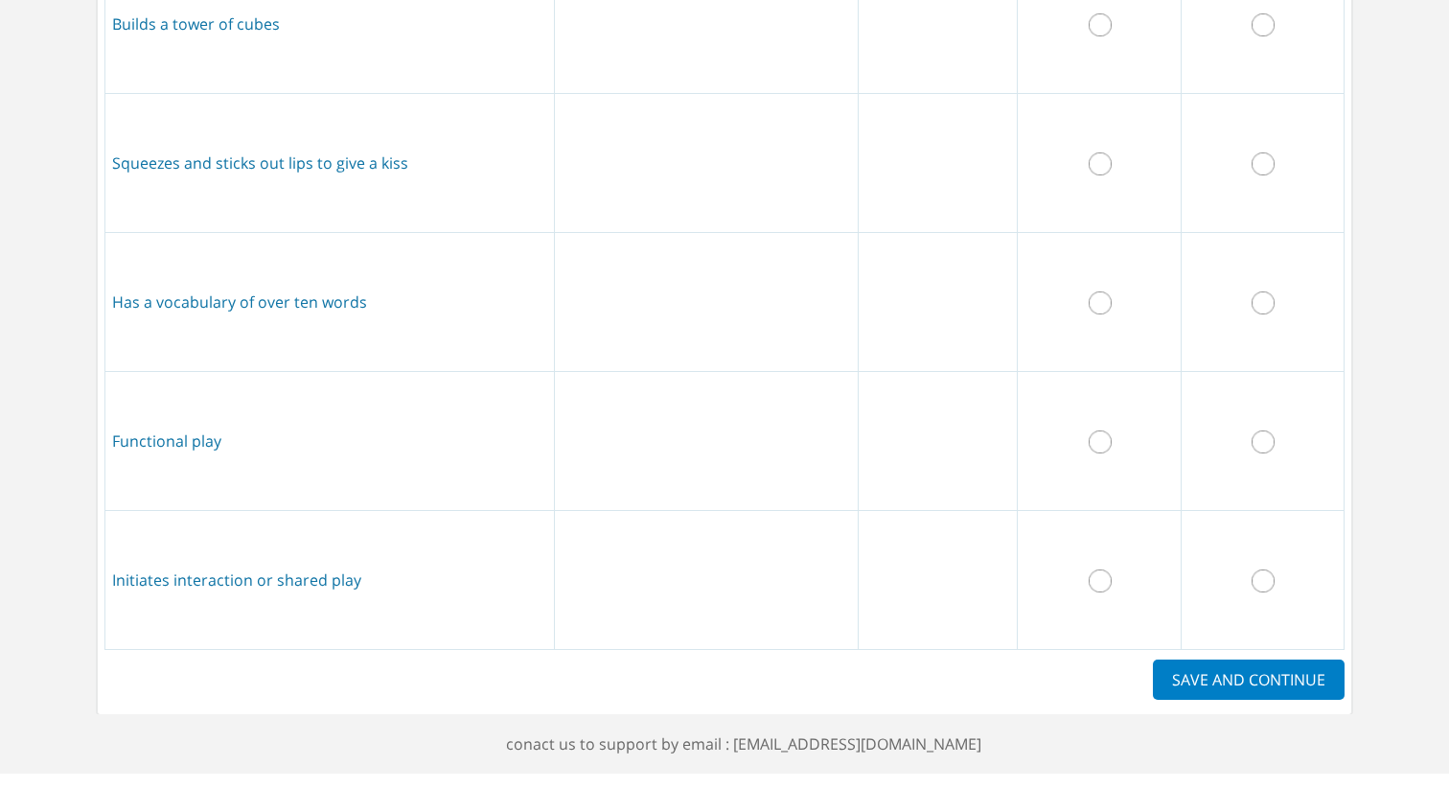
drag, startPoint x: 1104, startPoint y: 441, endPoint x: 1207, endPoint y: 373, distance: 123.1
click at [1110, 437] on input "radio" at bounding box center [1100, 441] width 23 height 23
radio input "true"
drag, startPoint x: 1260, startPoint y: 311, endPoint x: 1275, endPoint y: 391, distance: 82.0
click at [1260, 311] on input "radio" at bounding box center [1263, 302] width 23 height 23
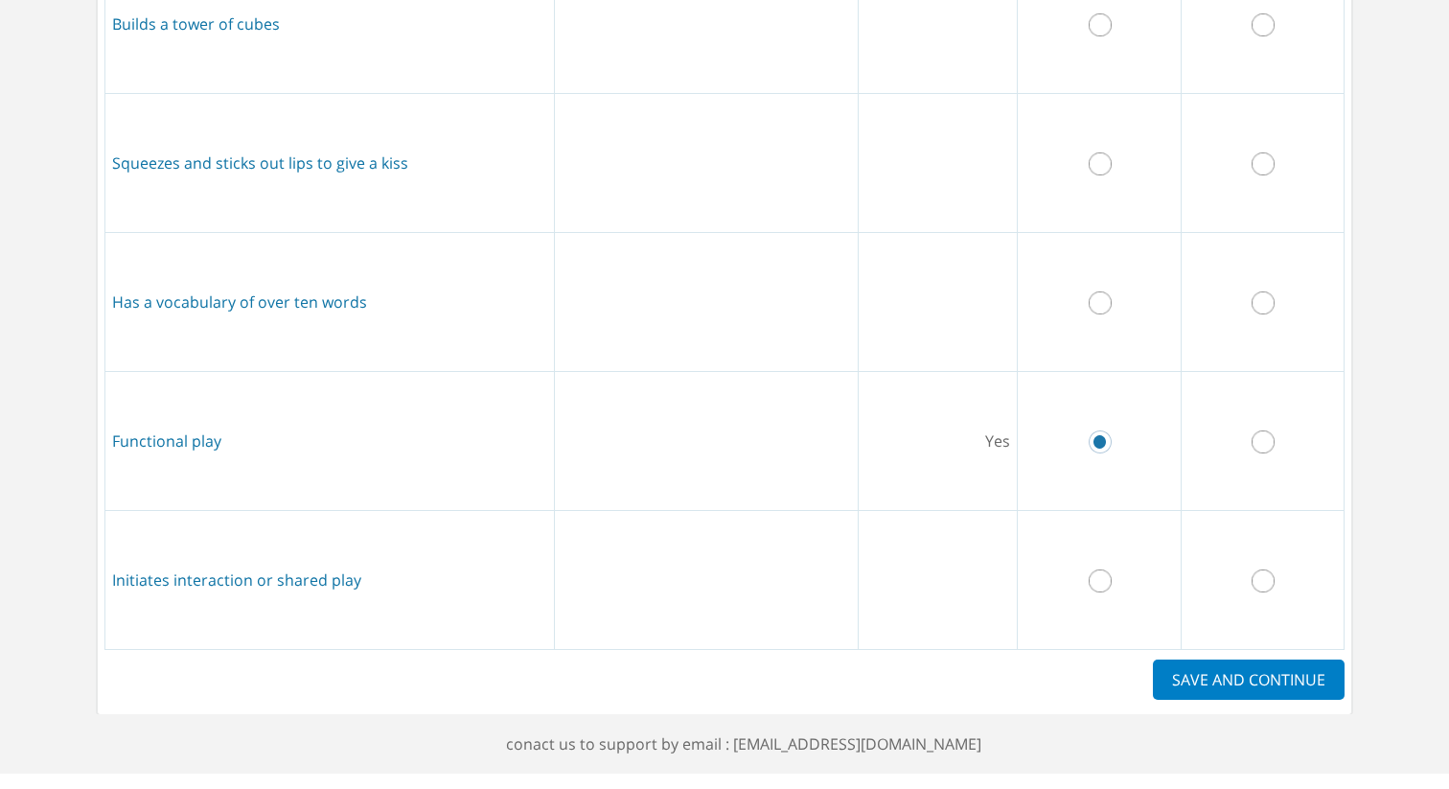
radio input "true"
drag, startPoint x: 1263, startPoint y: 583, endPoint x: 1270, endPoint y: 467, distance: 116.2
click at [1267, 571] on input "radio" at bounding box center [1263, 580] width 23 height 23
radio input "true"
click at [1096, 167] on input "radio" at bounding box center [1100, 163] width 23 height 23
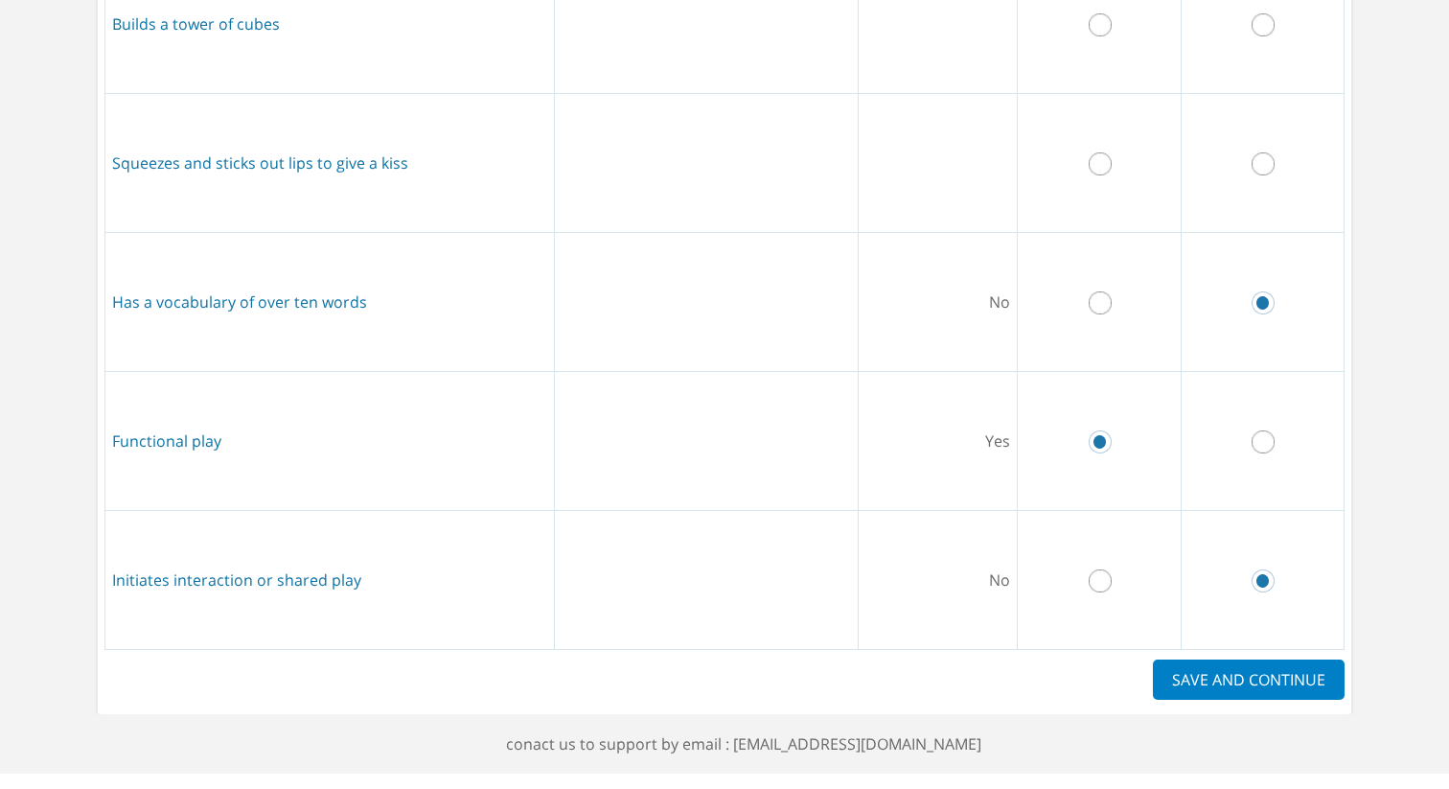
radio input "true"
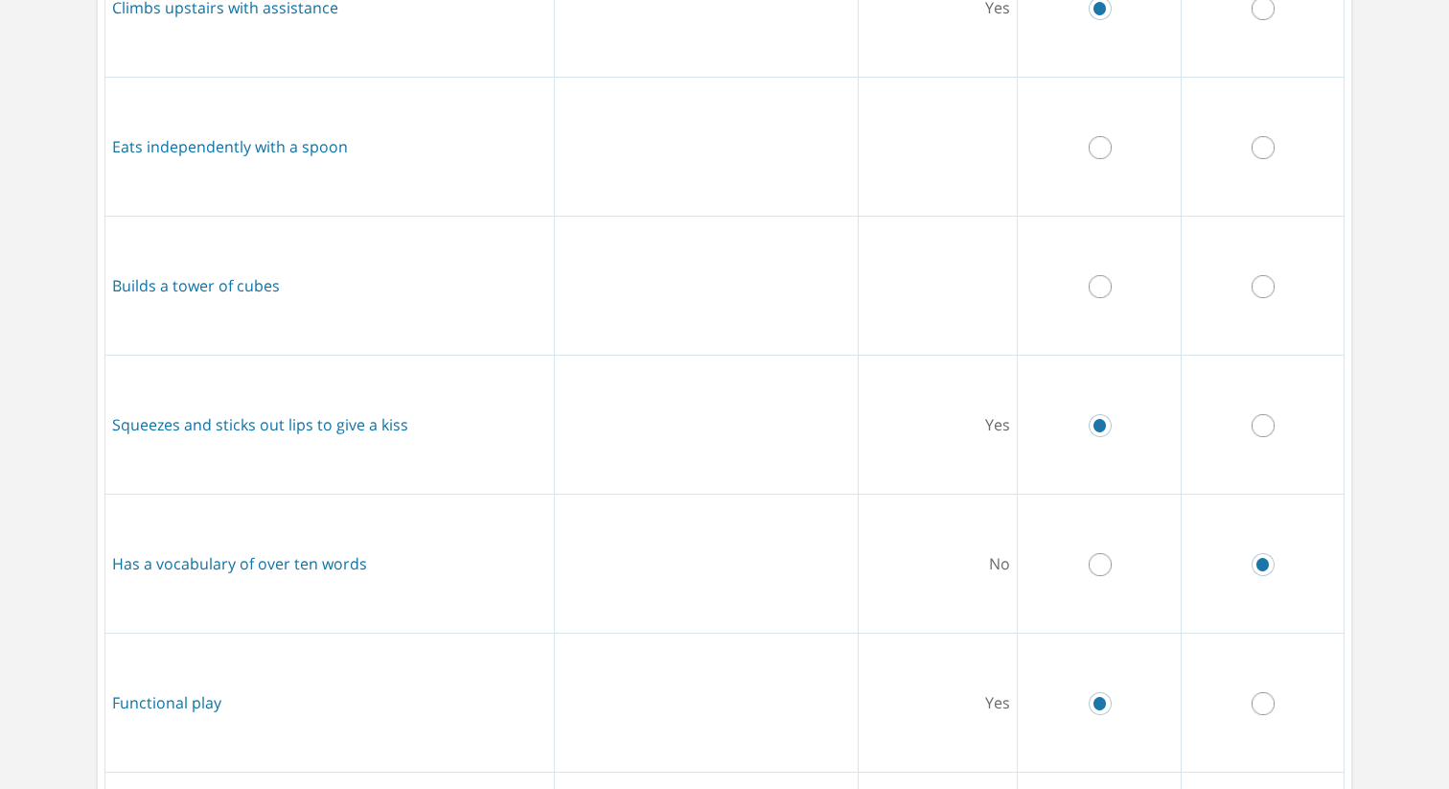
scroll to position [700, 0]
drag, startPoint x: 1105, startPoint y: 287, endPoint x: 1104, endPoint y: 211, distance: 75.7
click at [1105, 283] on input "radio" at bounding box center [1100, 288] width 23 height 23
radio input "true"
click at [1101, 157] on input "radio" at bounding box center [1100, 149] width 23 height 23
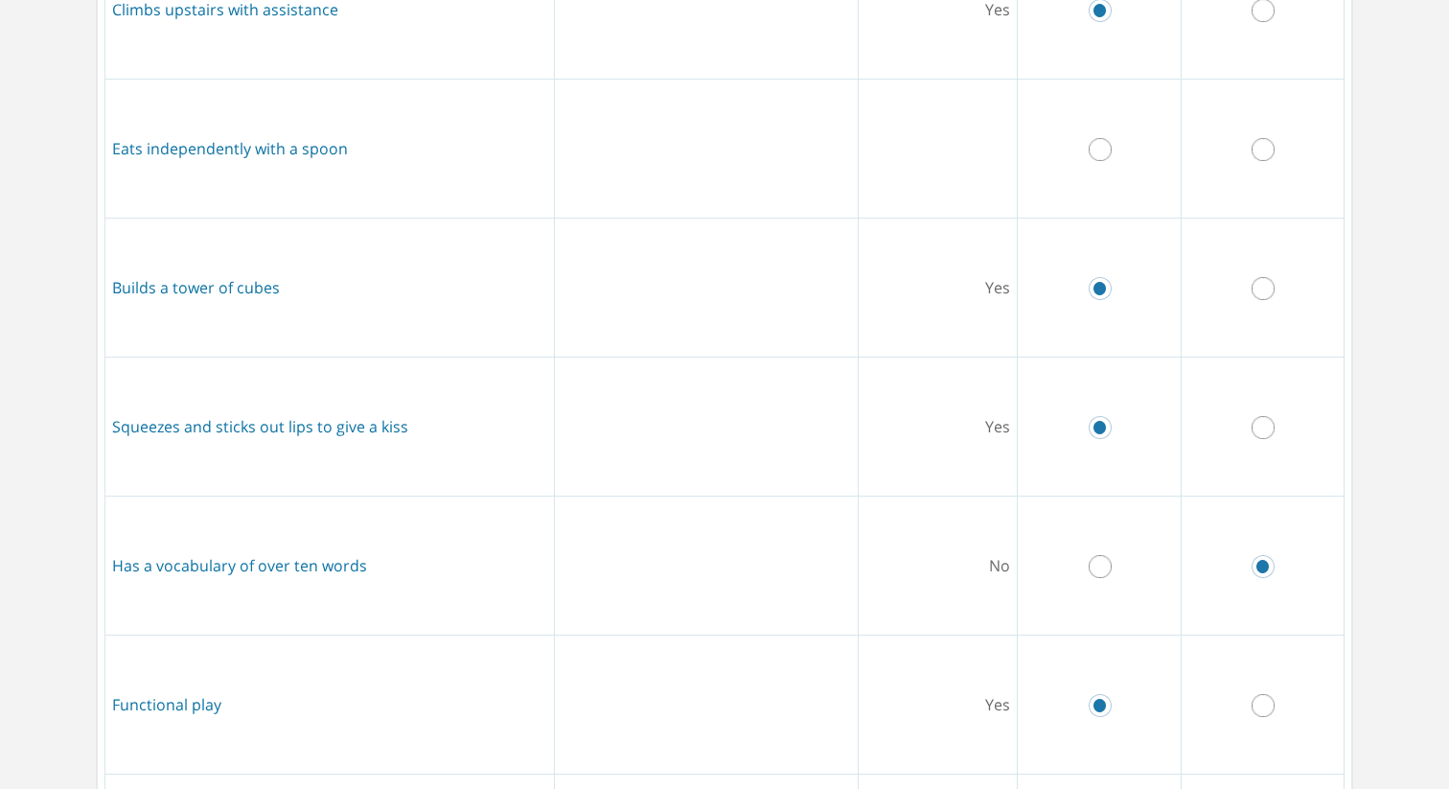
radio input "true"
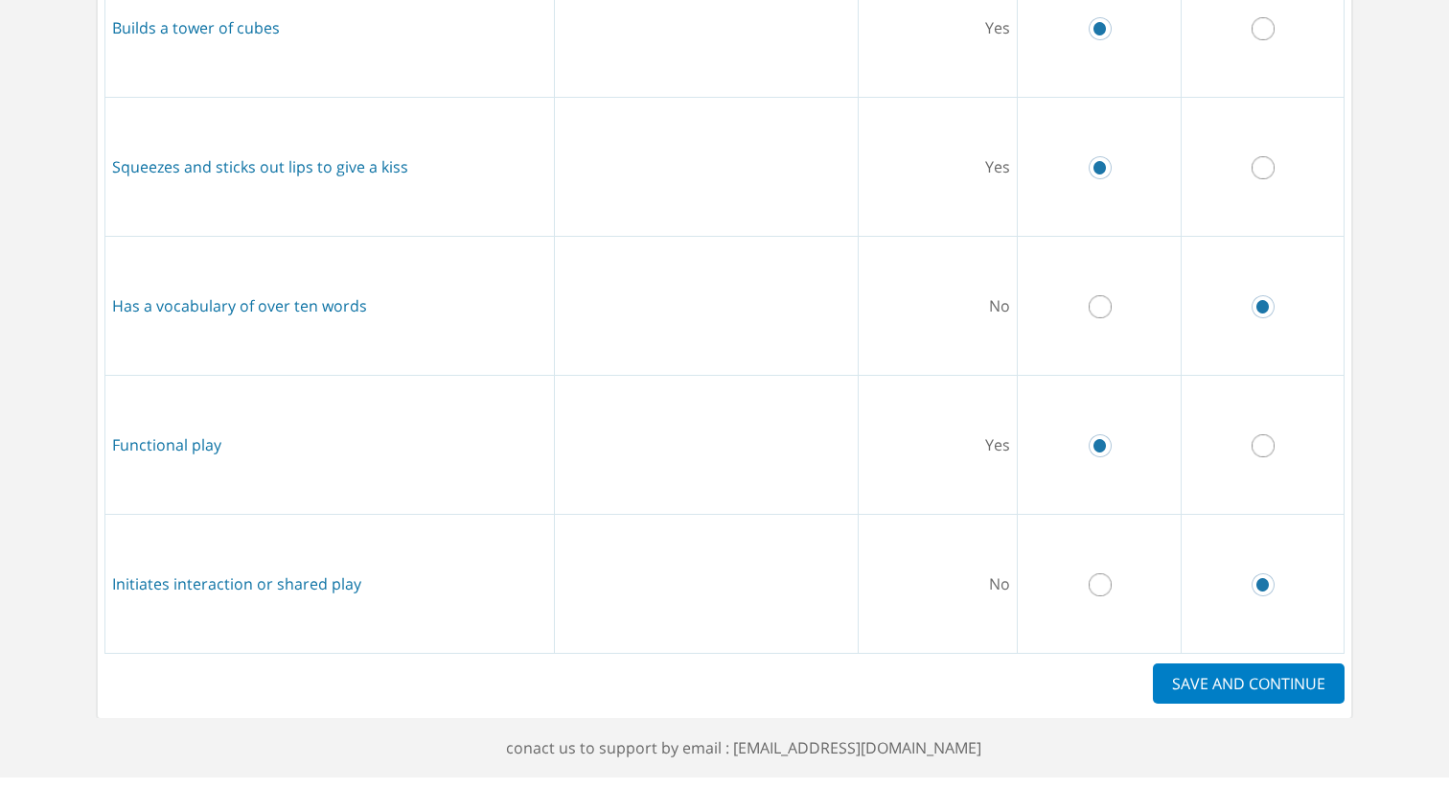
scroll to position [963, 0]
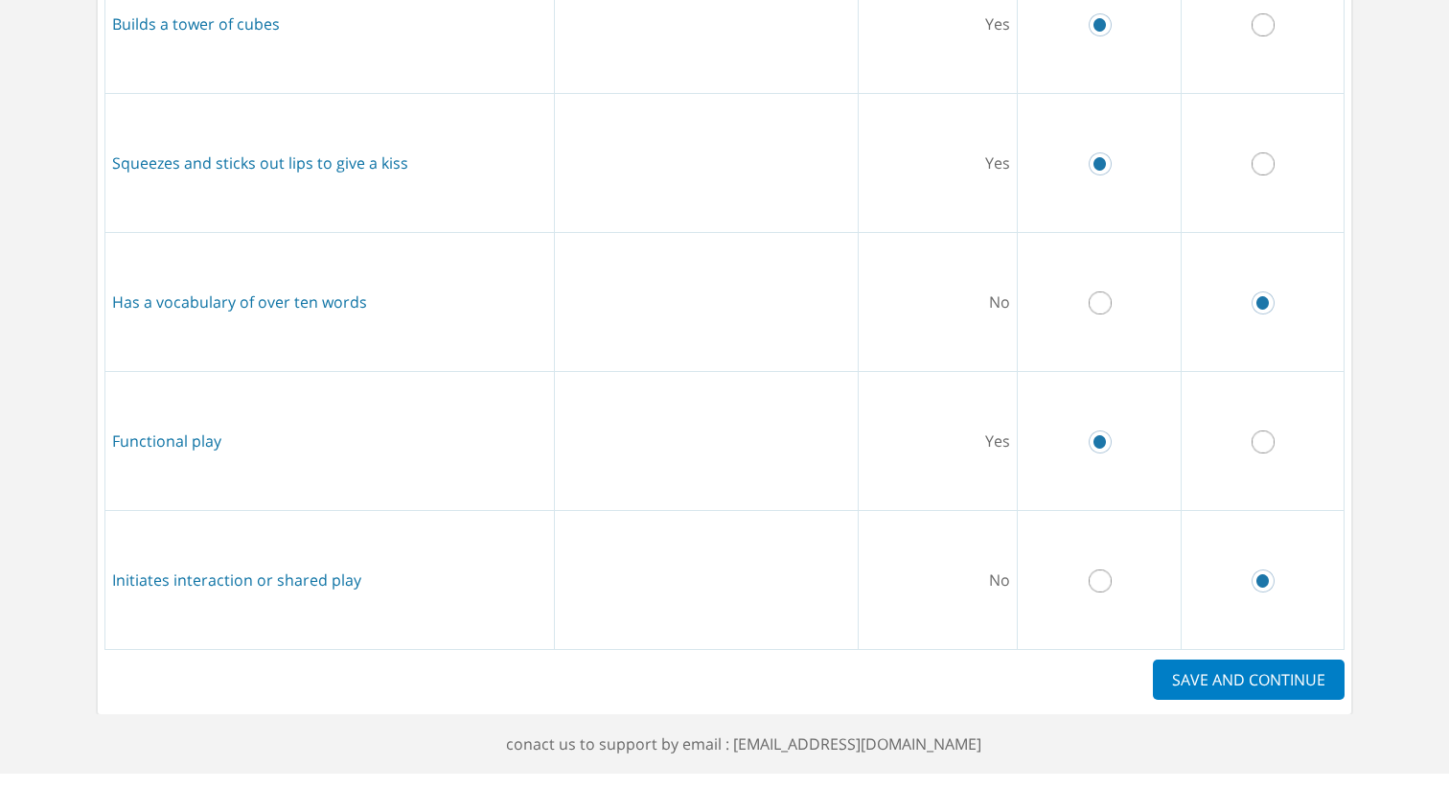
click at [1226, 666] on label "SAVE AND CONTINUE" at bounding box center [1249, 679] width 192 height 40
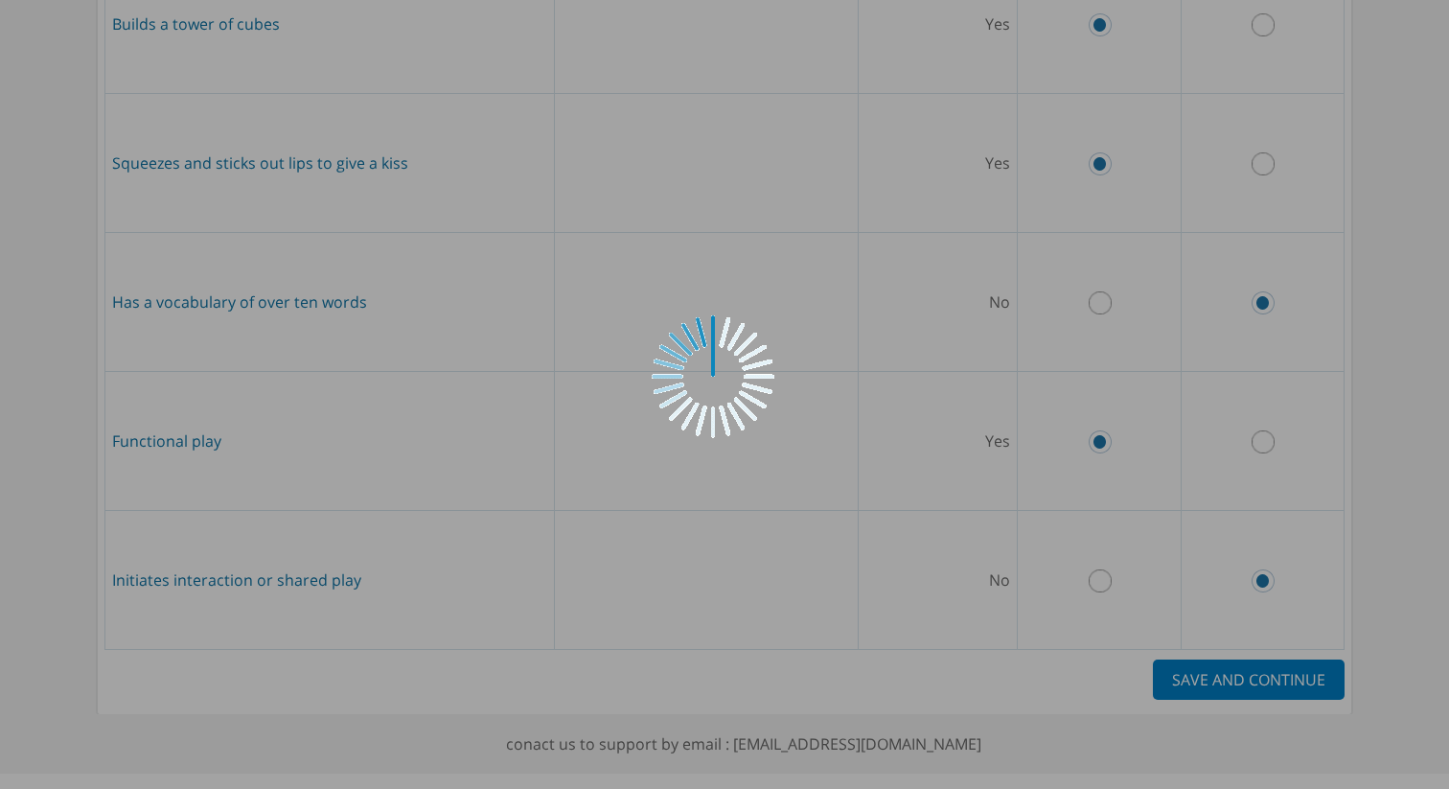
scroll to position [0, 0]
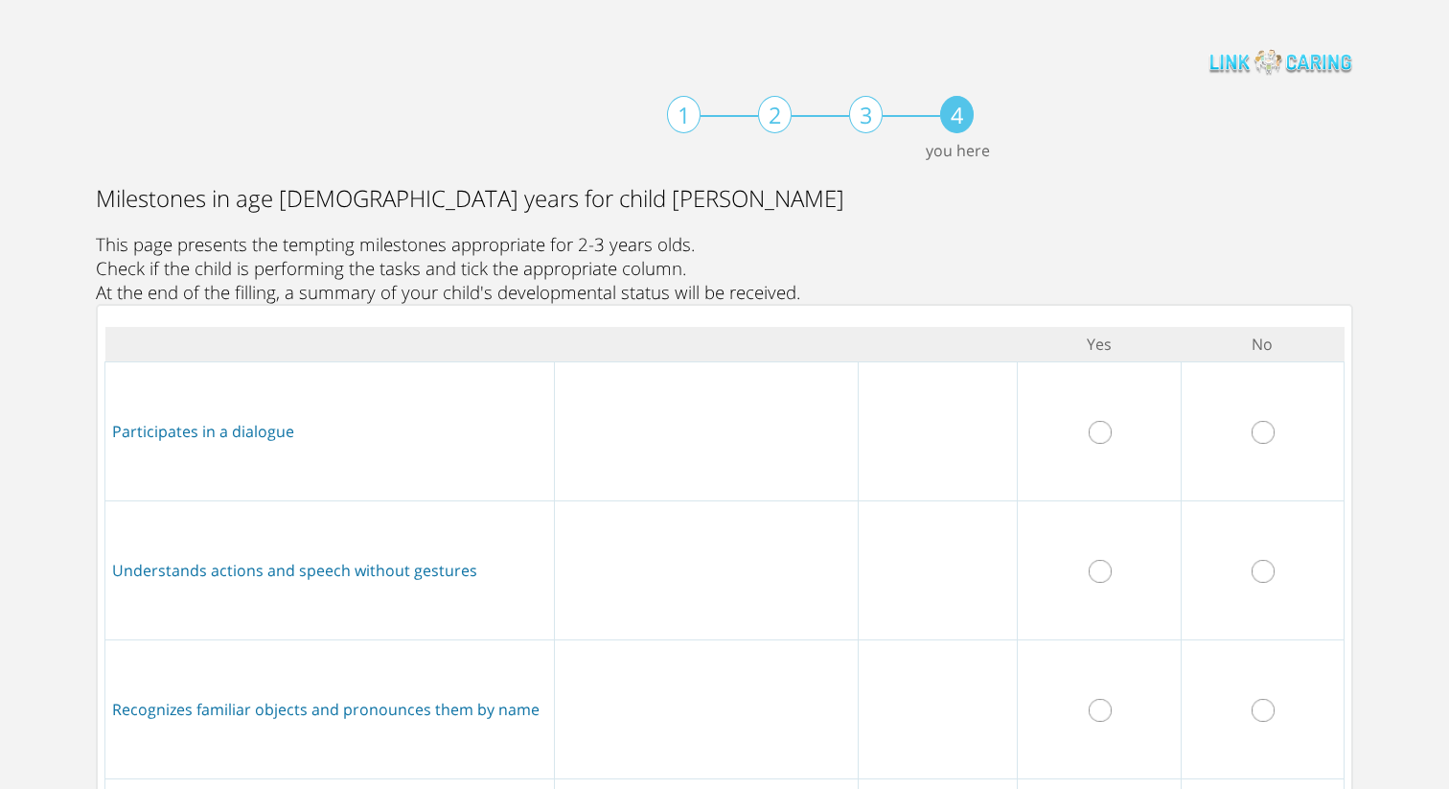
drag, startPoint x: 1093, startPoint y: 433, endPoint x: 1117, endPoint y: 454, distance: 31.9
click at [1107, 441] on input "radio" at bounding box center [1100, 432] width 23 height 23
radio input "true"
drag, startPoint x: 1267, startPoint y: 569, endPoint x: 1196, endPoint y: 629, distance: 92.5
click at [1266, 569] on input "radio" at bounding box center [1263, 571] width 23 height 23
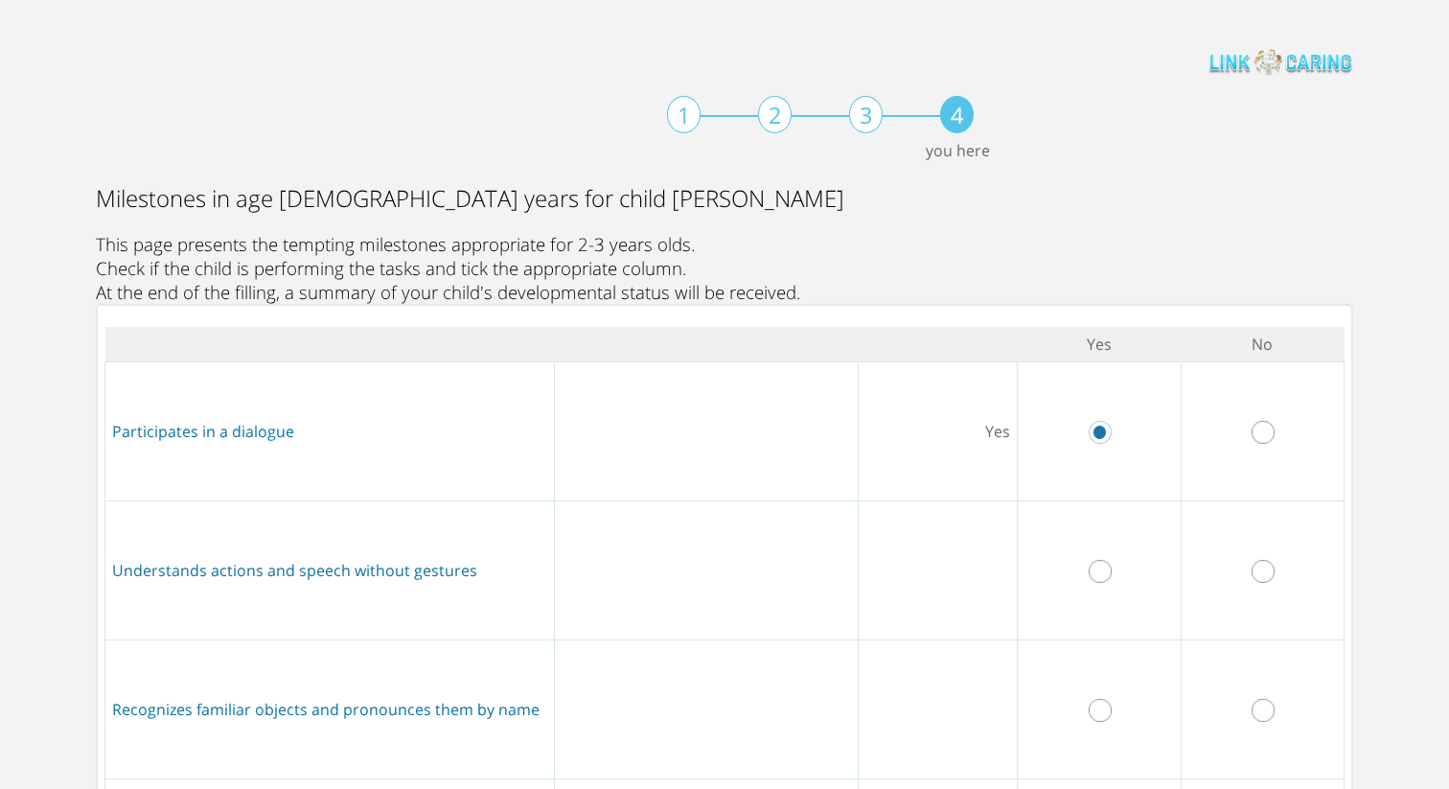
radio input "true"
drag, startPoint x: 1095, startPoint y: 716, endPoint x: 1131, endPoint y: 704, distance: 38.5
click at [1099, 714] on input "radio" at bounding box center [1100, 710] width 23 height 23
radio input "true"
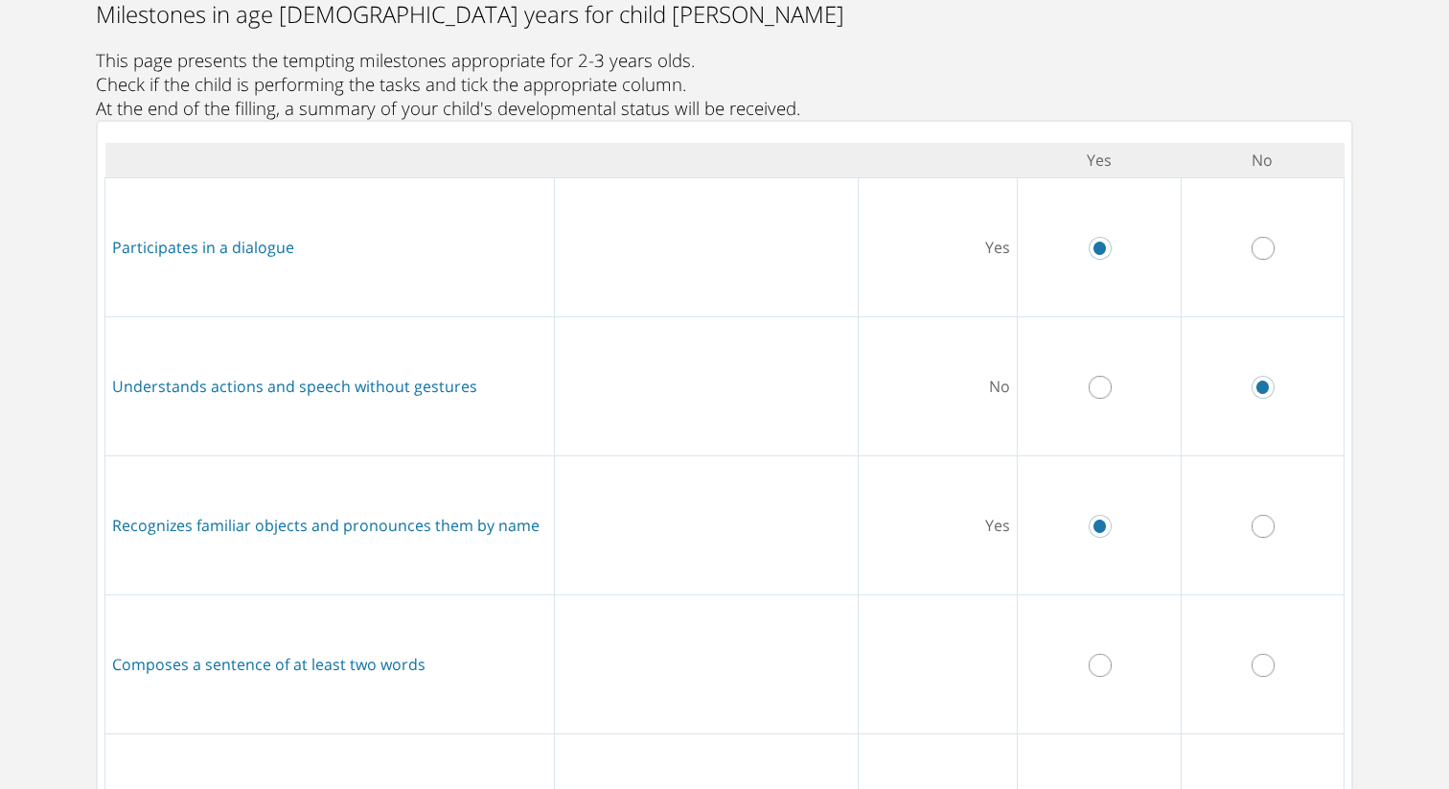
scroll to position [233, 0]
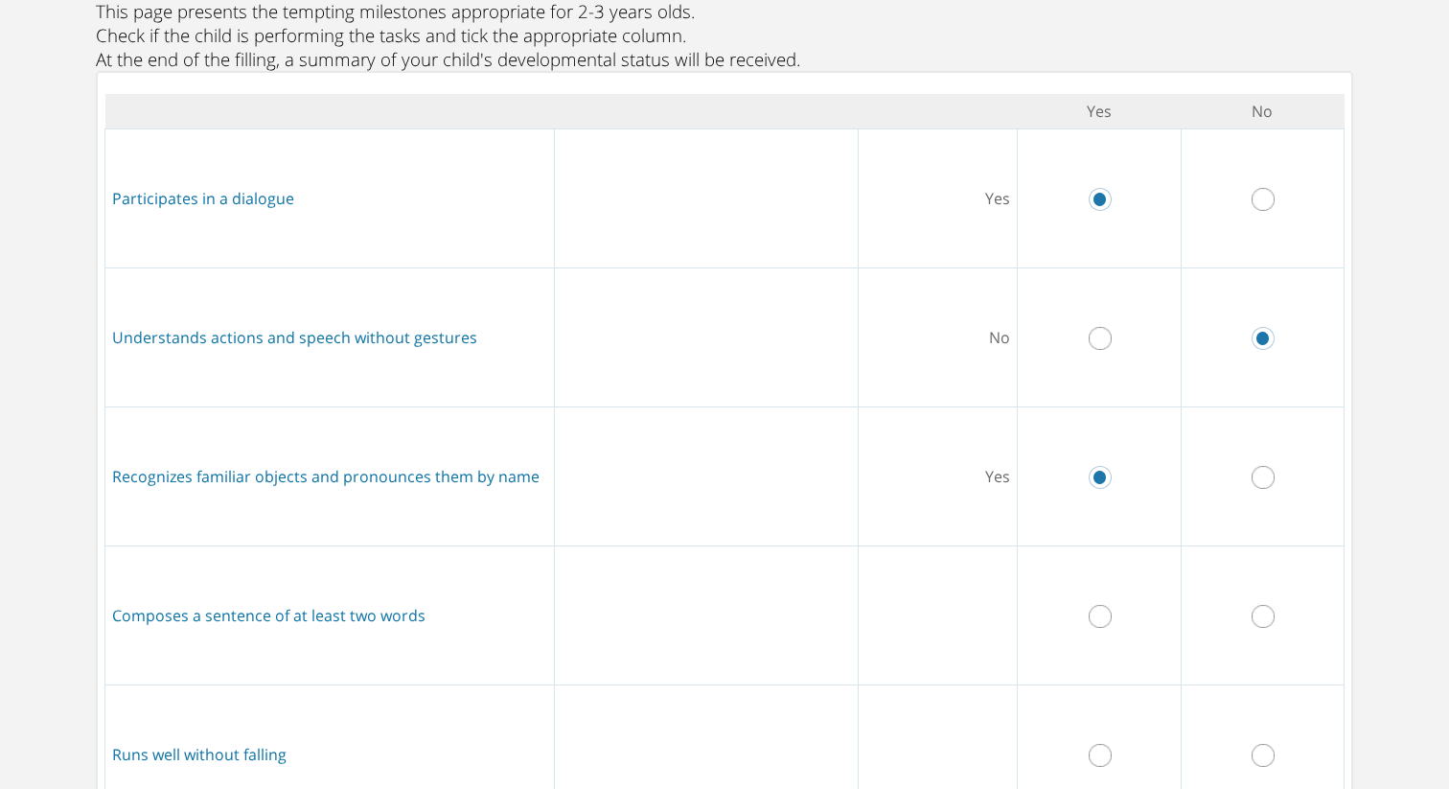
drag, startPoint x: 1257, startPoint y: 613, endPoint x: 1241, endPoint y: 645, distance: 35.2
click at [1258, 613] on input "radio" at bounding box center [1263, 616] width 23 height 23
radio input "true"
click at [1109, 757] on input "radio" at bounding box center [1100, 755] width 23 height 23
radio input "true"
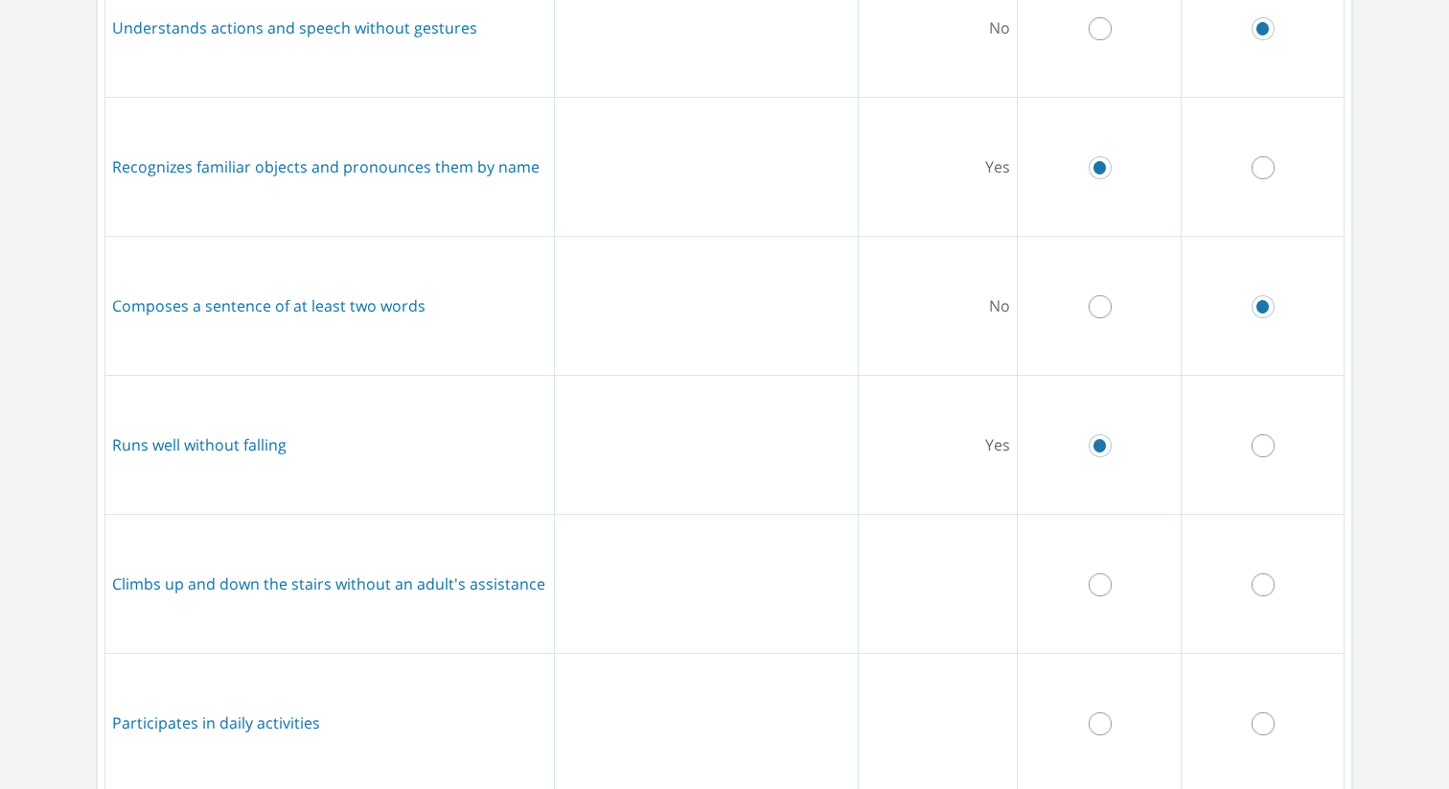
scroll to position [963, 0]
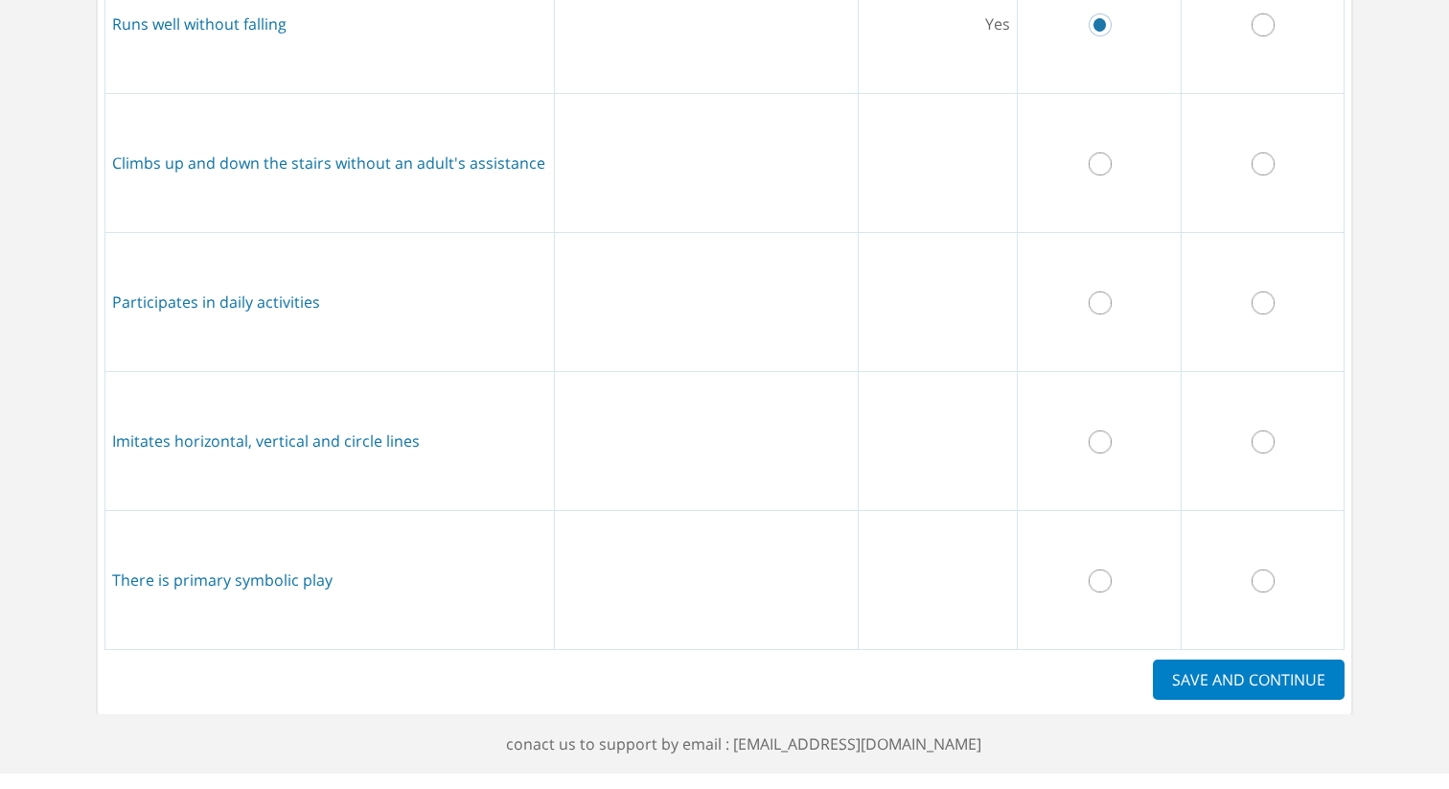
drag, startPoint x: 1262, startPoint y: 169, endPoint x: 1223, endPoint y: 197, distance: 48.1
click at [1259, 173] on input "radio" at bounding box center [1263, 163] width 23 height 23
radio input "true"
click at [1269, 303] on input "radio" at bounding box center [1263, 302] width 23 height 23
radio input "true"
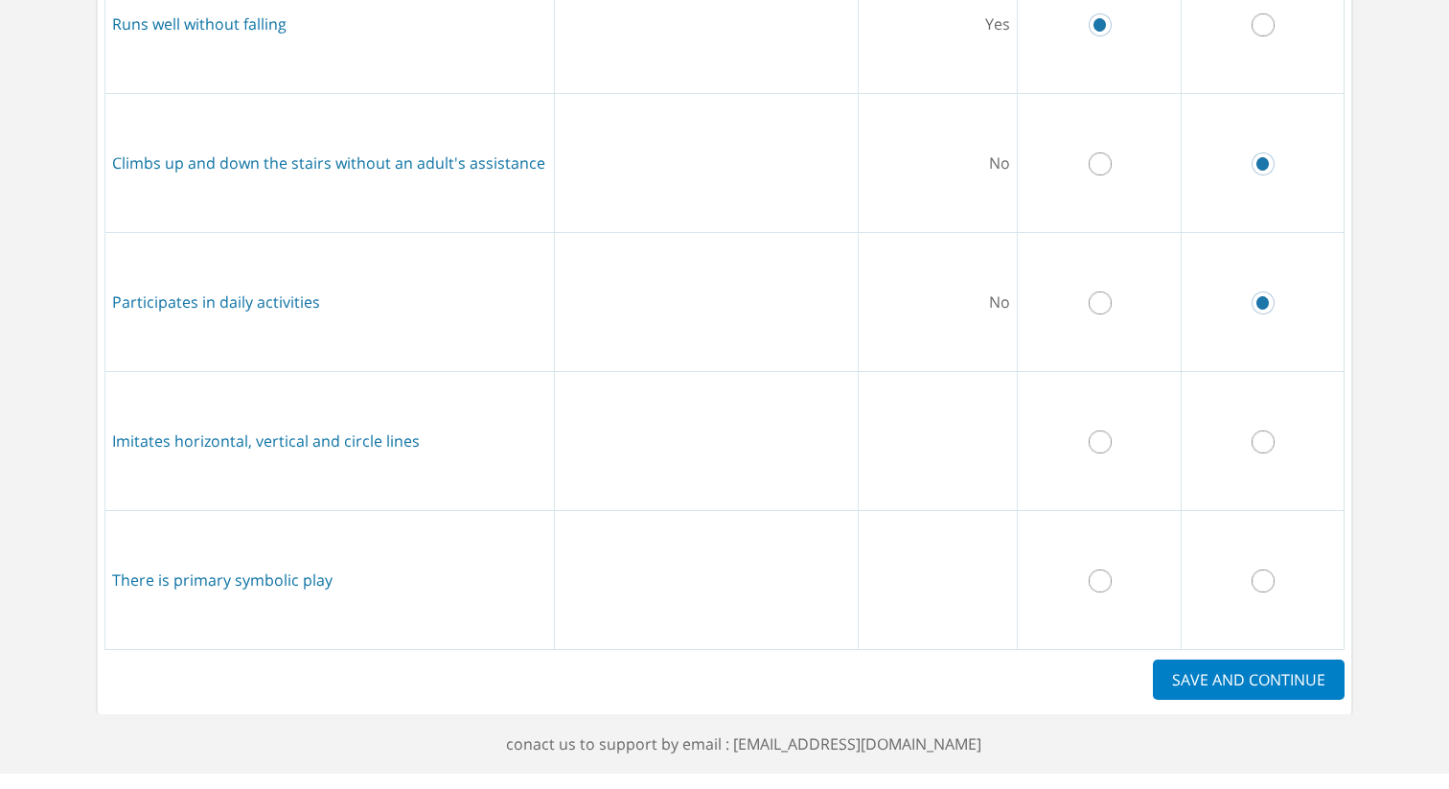
click at [1269, 303] on input "radio" at bounding box center [1263, 302] width 23 height 23
drag, startPoint x: 1097, startPoint y: 442, endPoint x: 1166, endPoint y: 526, distance: 109.0
click at [1102, 445] on input "radio" at bounding box center [1100, 441] width 23 height 23
radio input "true"
click at [1271, 587] on input "radio" at bounding box center [1263, 580] width 23 height 23
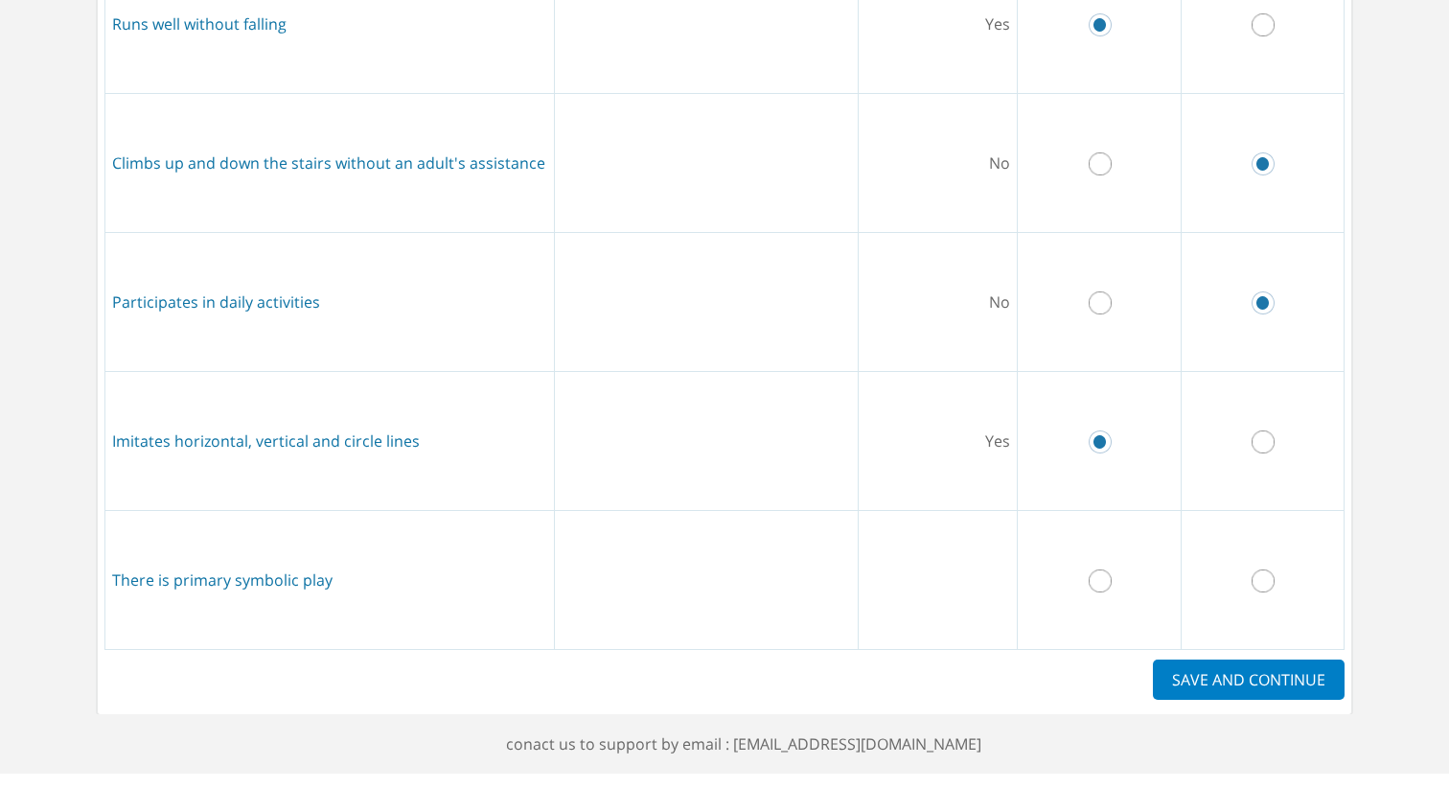
radio input "true"
click at [1260, 659] on label "SAVE AND CONTINUE" at bounding box center [1249, 679] width 192 height 40
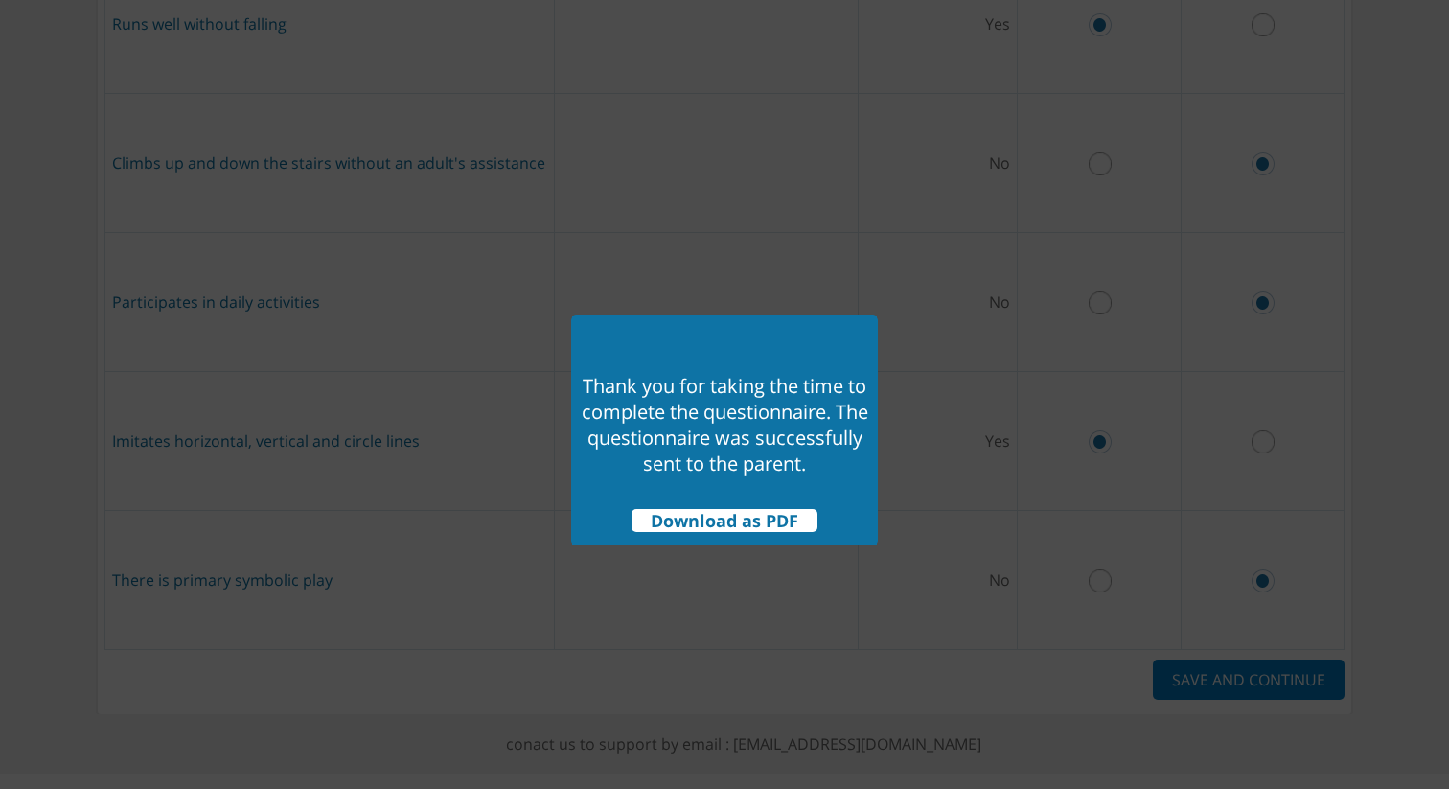
click at [747, 517] on span "Download as PDF" at bounding box center [725, 520] width 186 height 23
click at [857, 279] on div at bounding box center [724, 394] width 1449 height 789
